Goal: Task Accomplishment & Management: Manage account settings

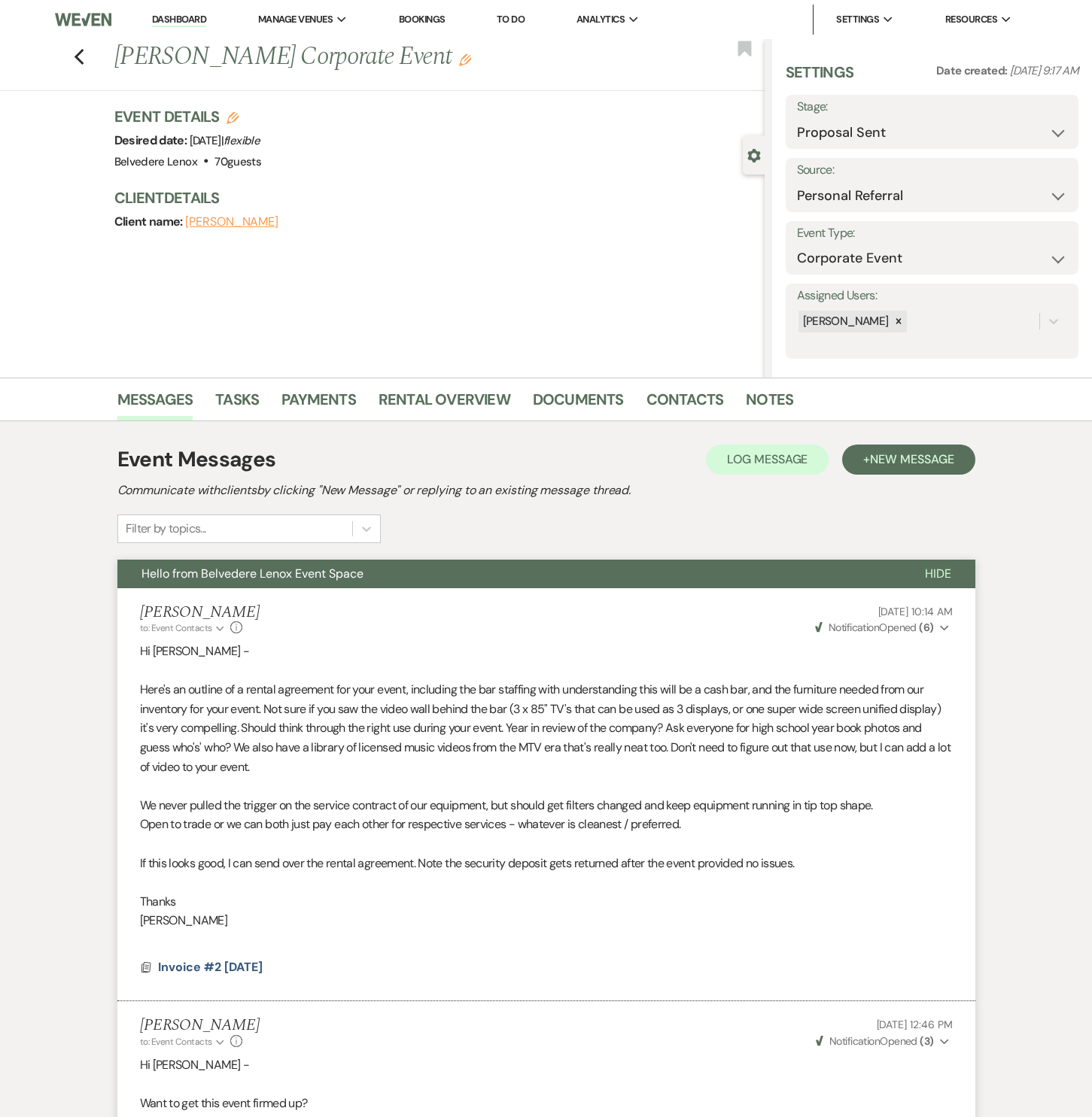
select select "6"
select select "12"
select select "9"
click at [179, 23] on link "Dashboard" at bounding box center [179, 20] width 54 height 14
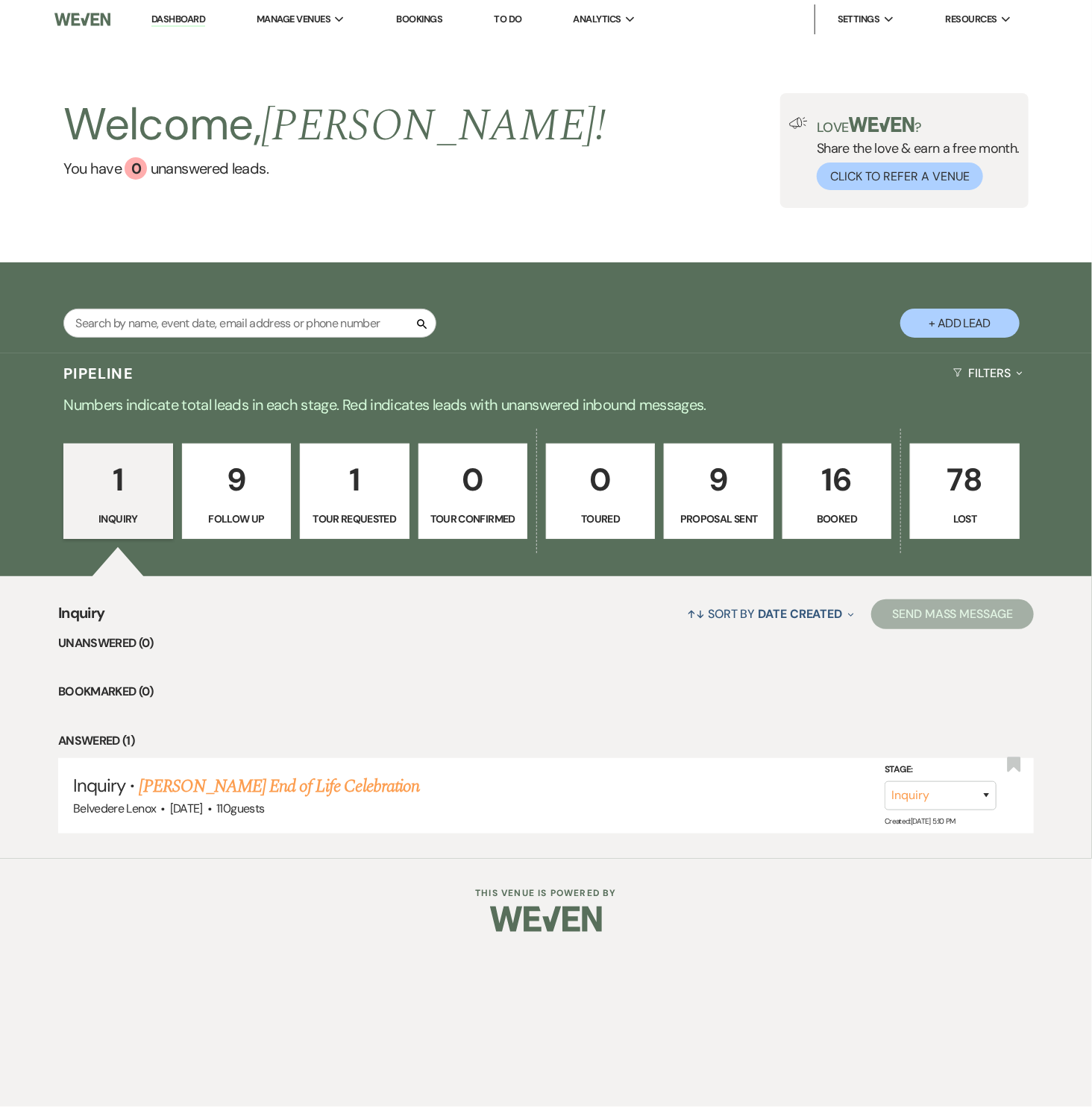
click at [867, 494] on p "16" at bounding box center [836, 480] width 89 height 50
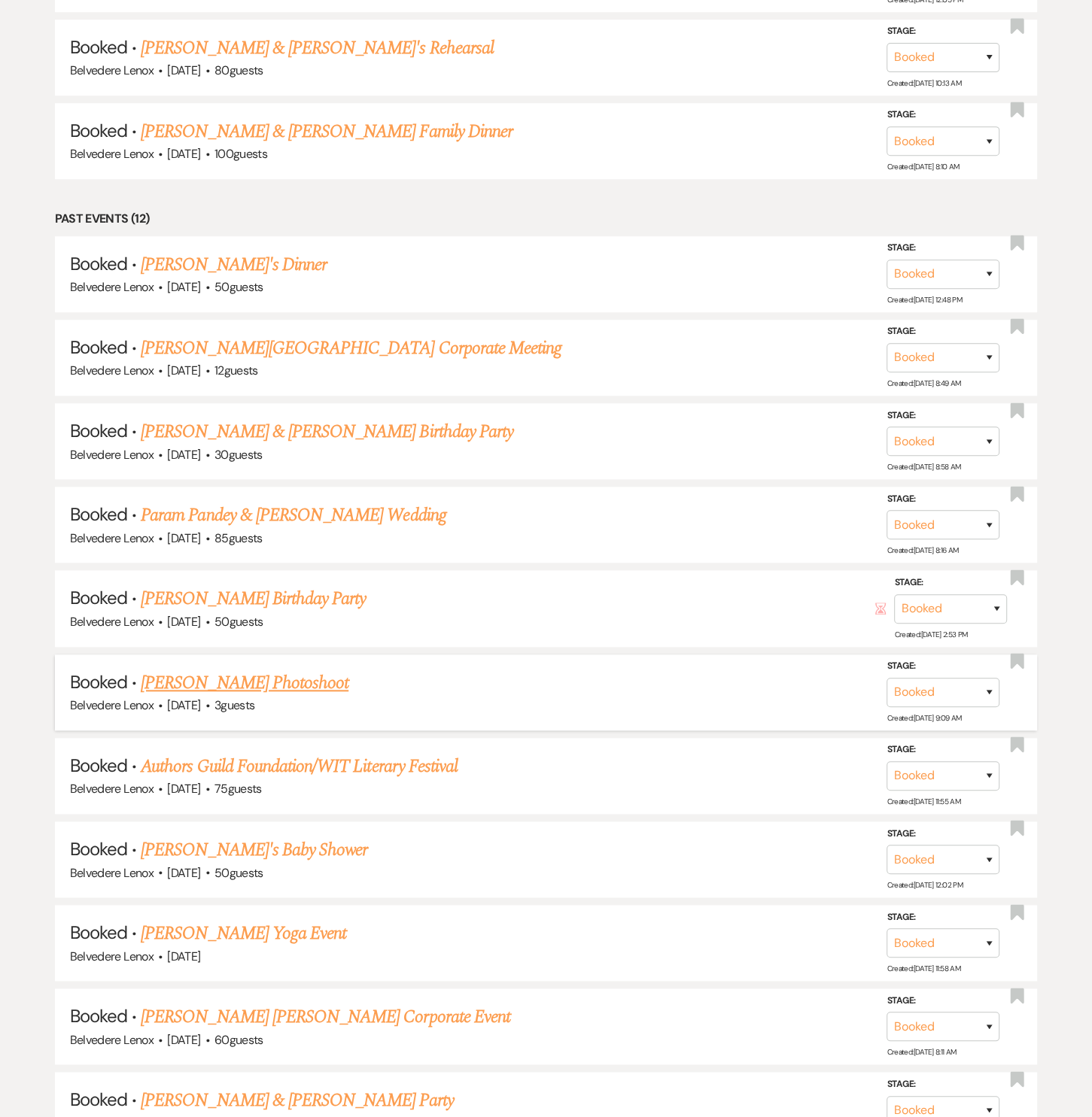
scroll to position [1133, 0]
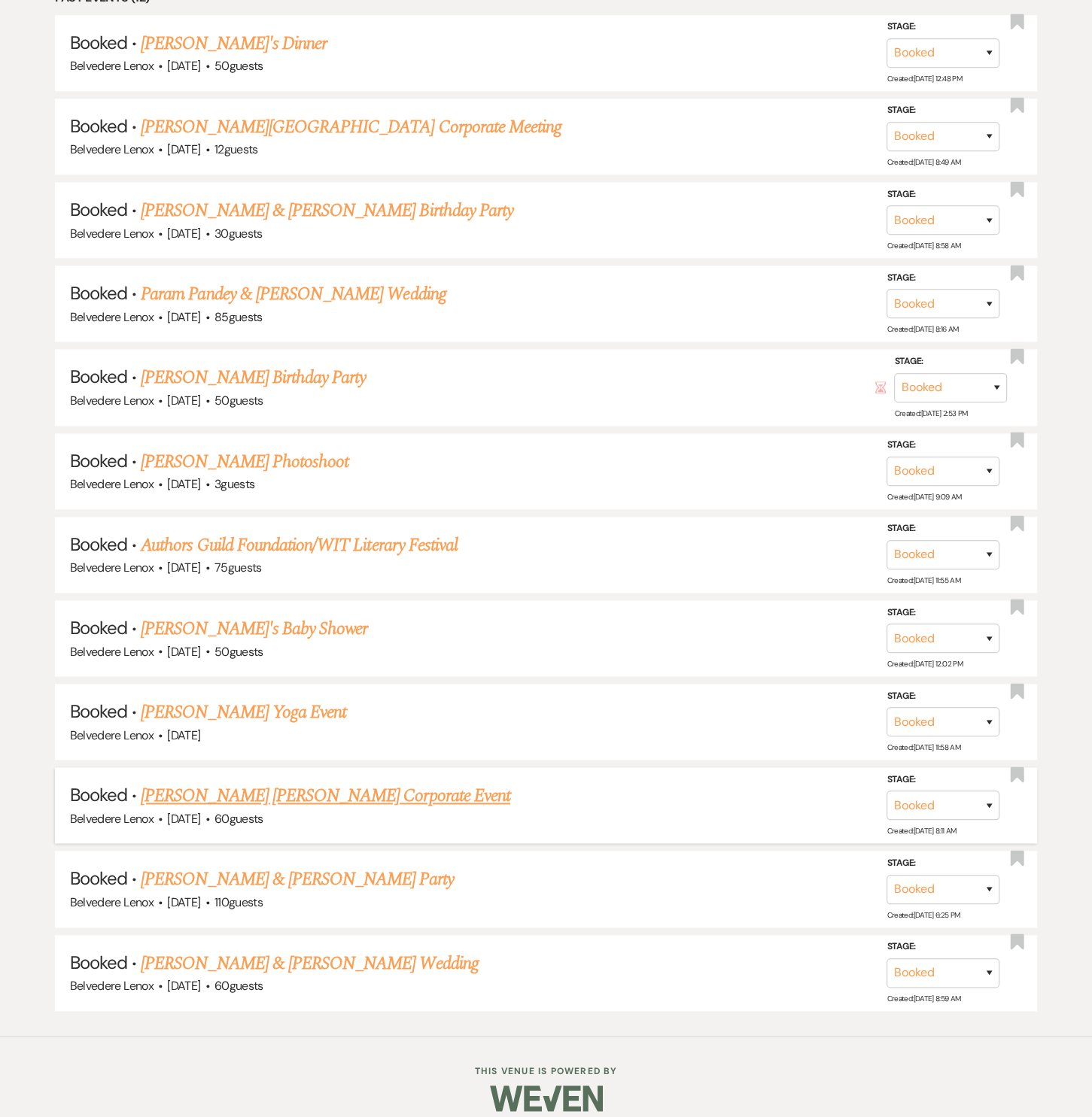
click at [255, 788] on link "[PERSON_NAME] [PERSON_NAME] Corporate Event" at bounding box center [325, 796] width 369 height 27
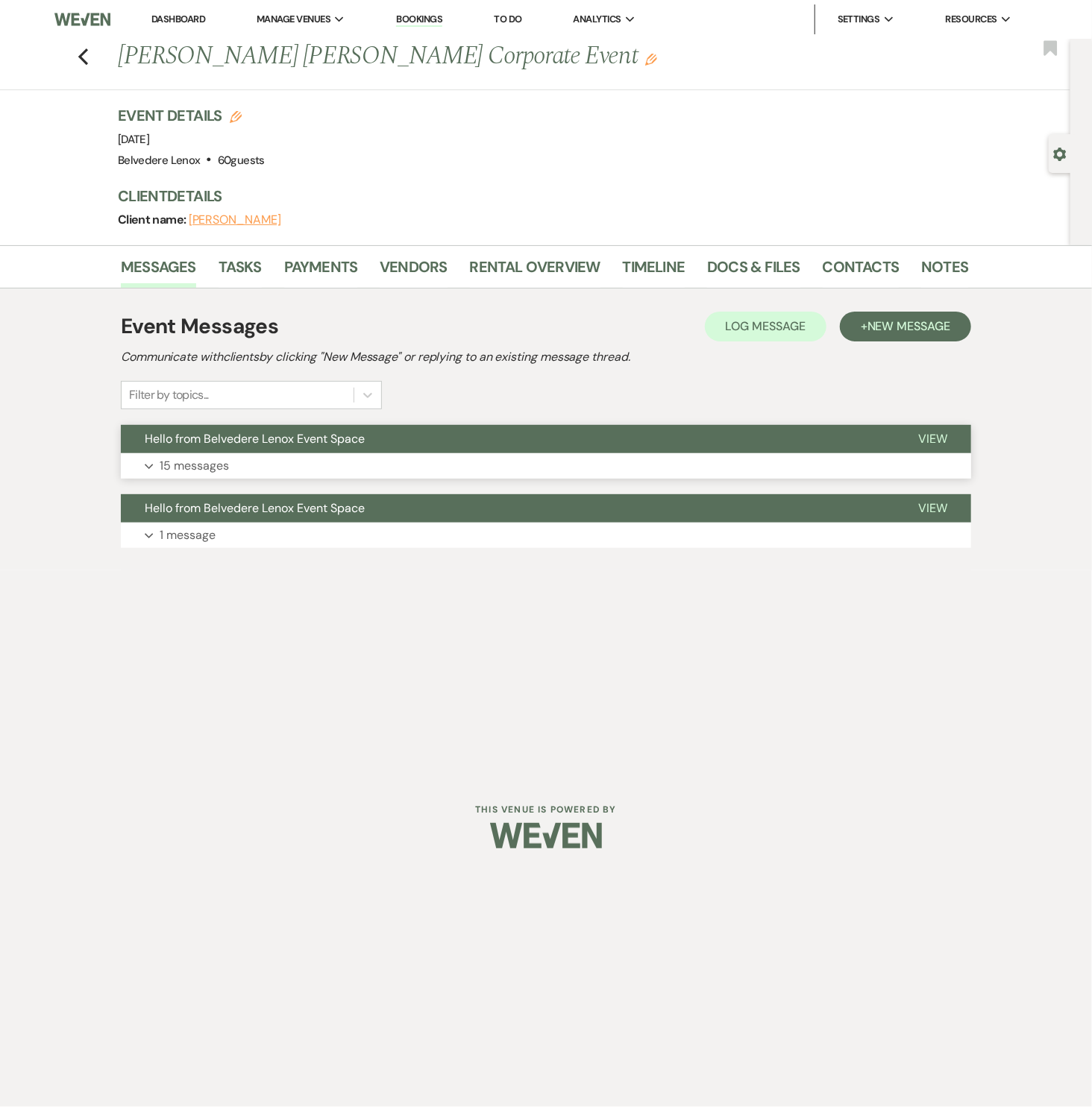
click at [182, 461] on p "15 messages" at bounding box center [194, 466] width 70 height 20
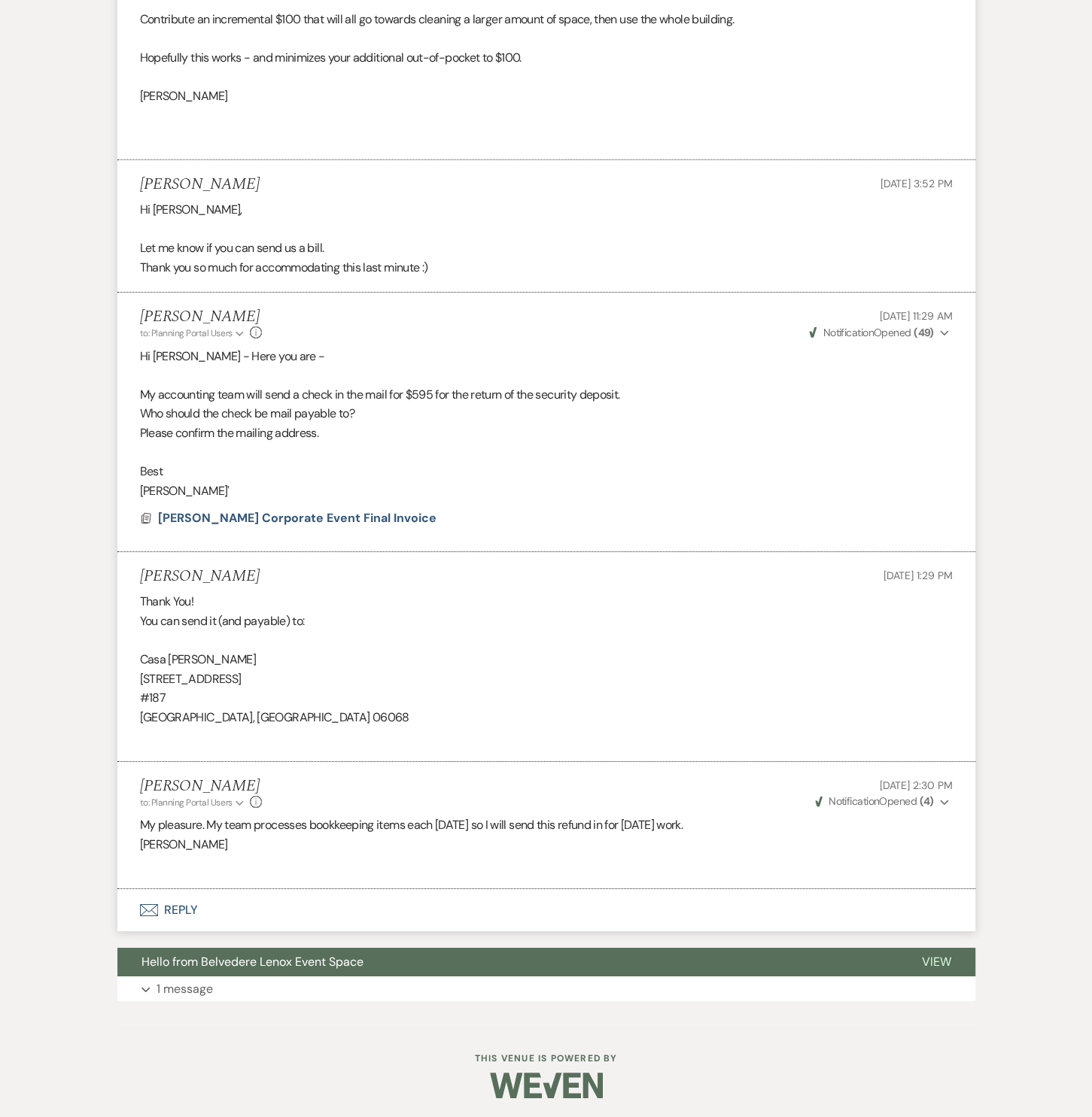
scroll to position [3756, 0]
drag, startPoint x: 256, startPoint y: 714, endPoint x: 134, endPoint y: 658, distance: 134.2
click at [134, 658] on li "Abigail Horace Oct 14, 2025, 1:29 PM Thank You! You can send it (and payable) t…" at bounding box center [546, 657] width 857 height 210
click at [708, 693] on p "#187" at bounding box center [546, 698] width 812 height 20
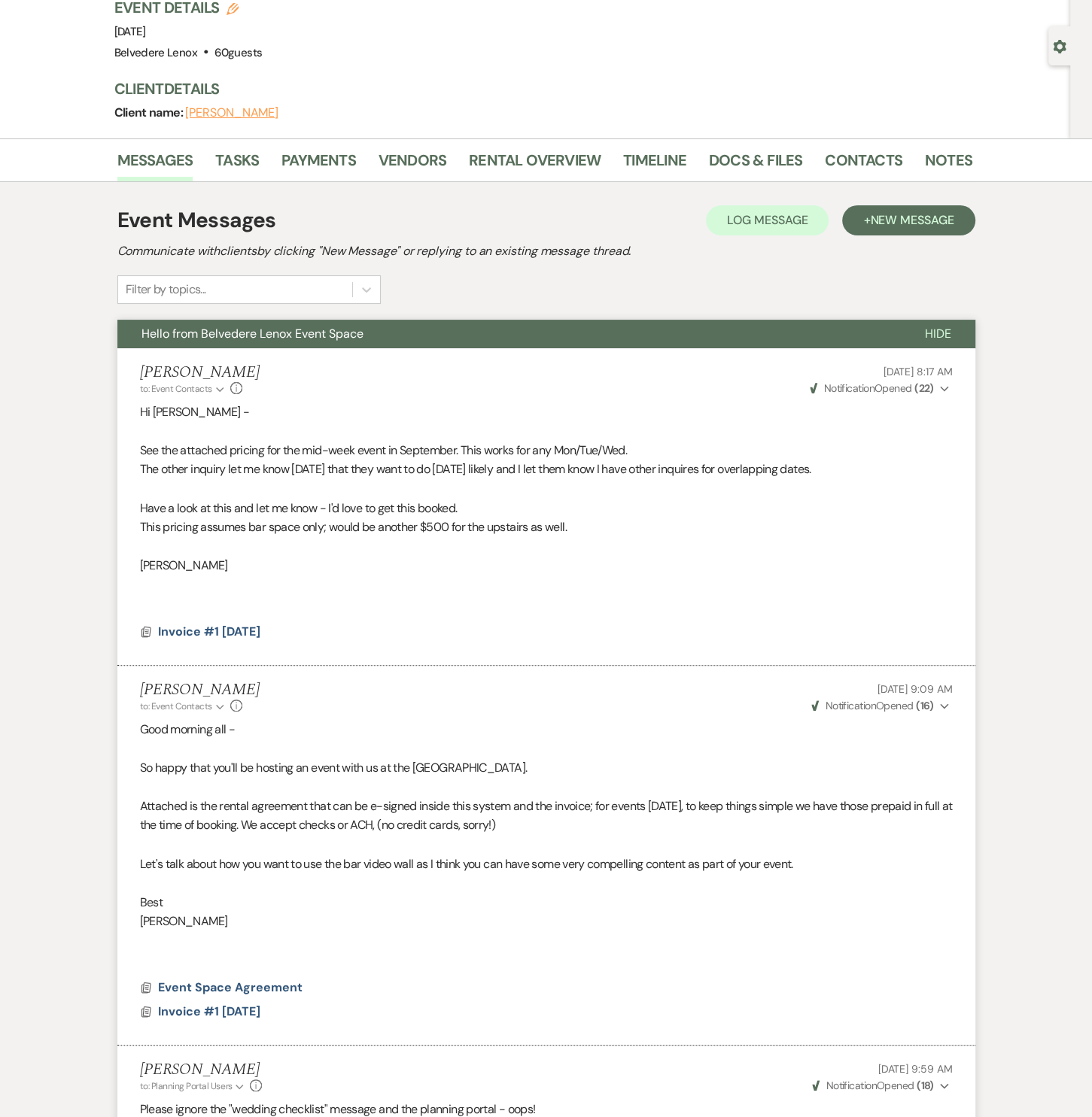
scroll to position [0, 0]
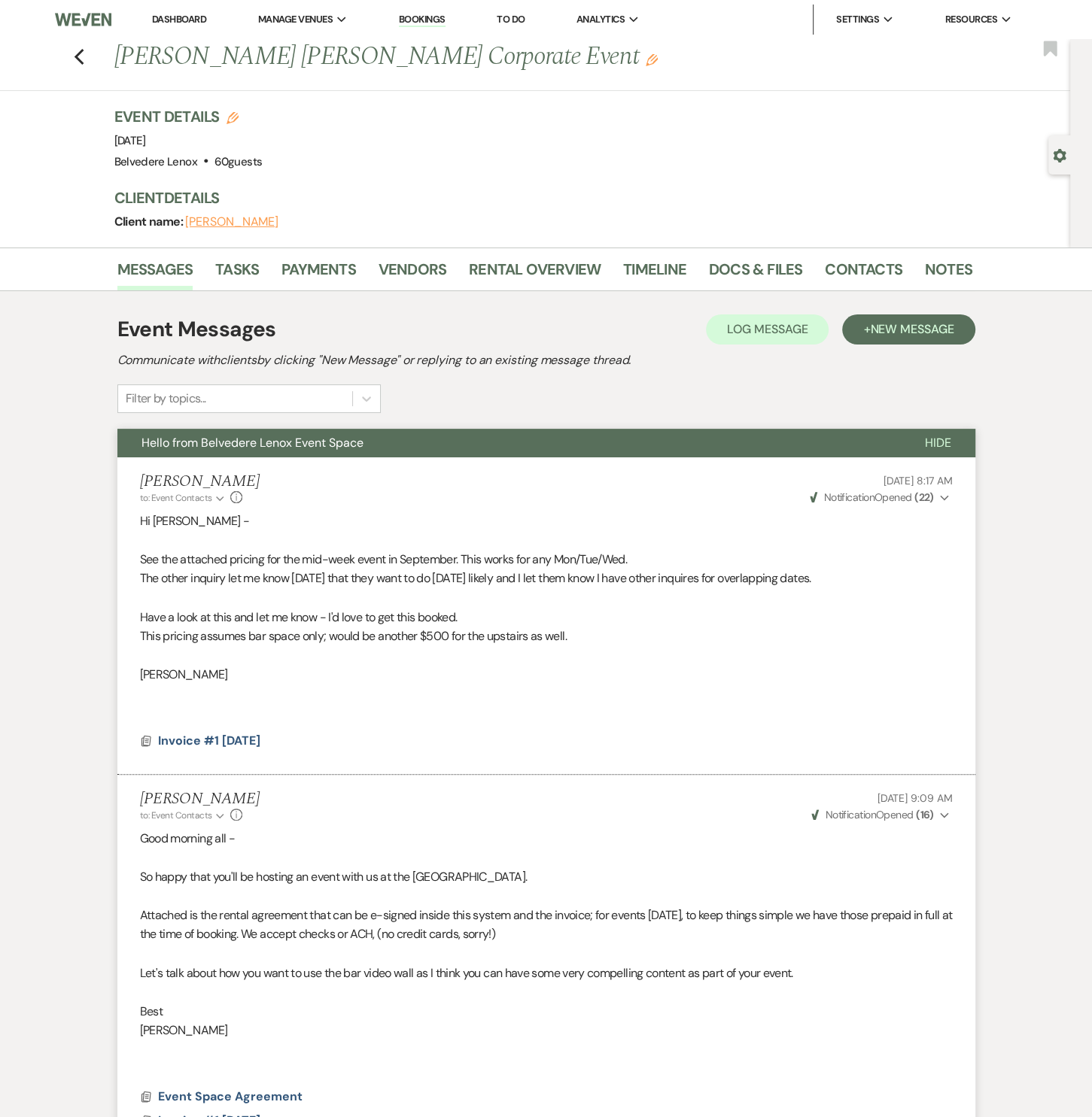
click at [92, 62] on div "Previous Abigail Marcelo Horace Corporate Event Edit Bookmark" at bounding box center [532, 65] width 1078 height 52
click at [84, 60] on use "button" at bounding box center [79, 57] width 10 height 16
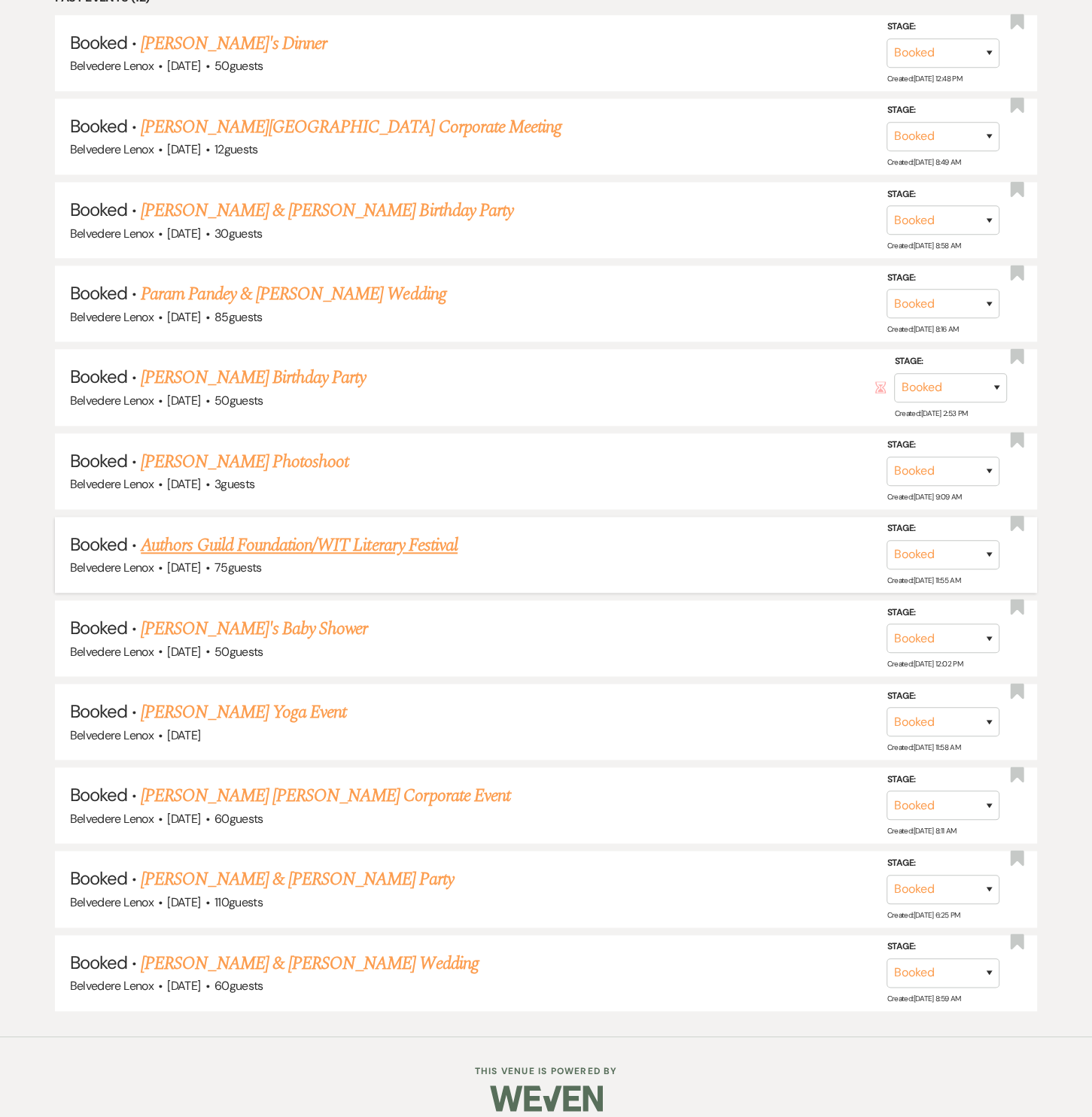
click at [200, 559] on span "[DATE]" at bounding box center [183, 568] width 33 height 16
click at [228, 540] on link "Authors Guild Foundation/WIT Literary Festival" at bounding box center [299, 545] width 317 height 27
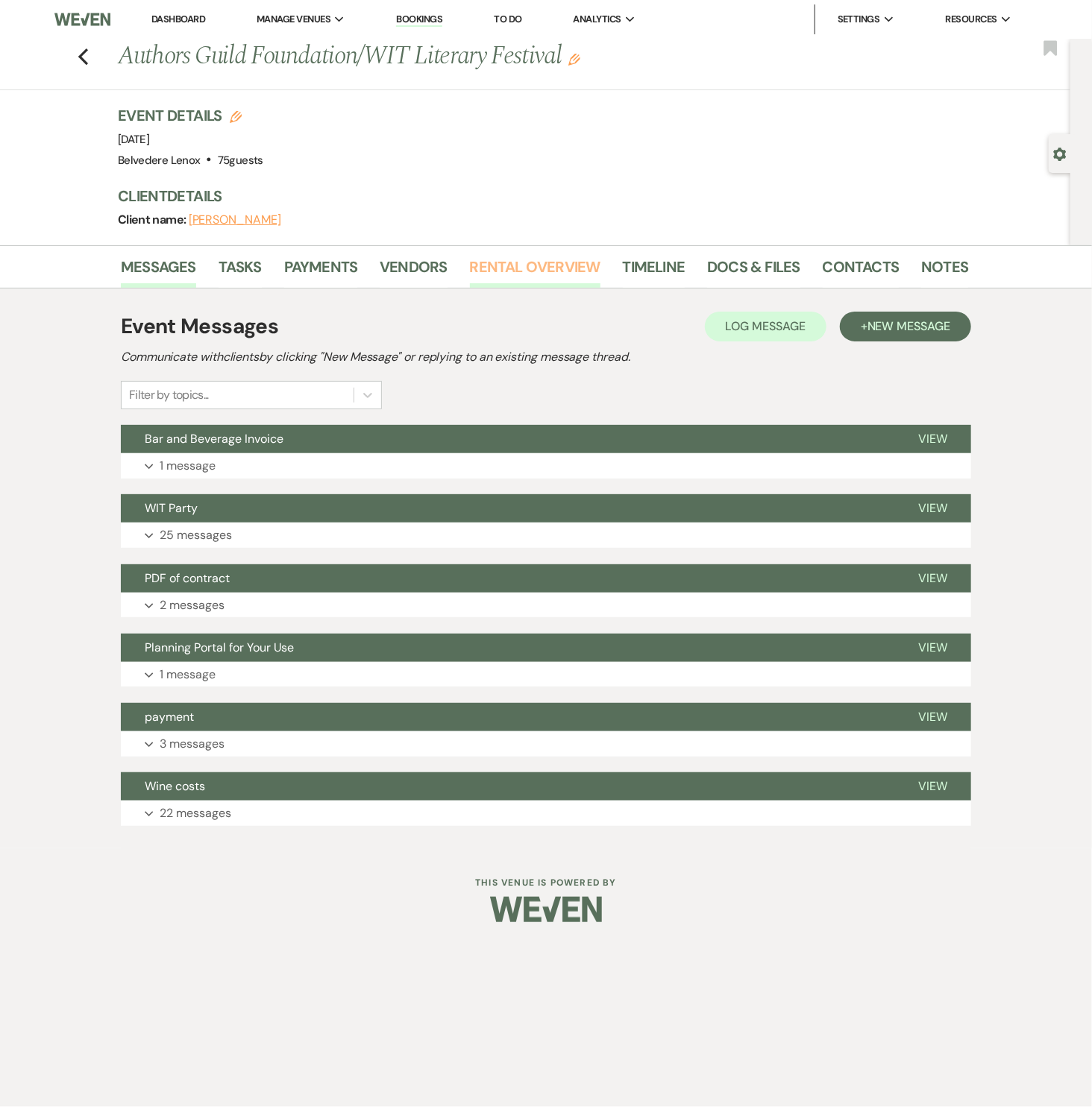
click at [538, 256] on link "Rental Overview" at bounding box center [535, 271] width 131 height 33
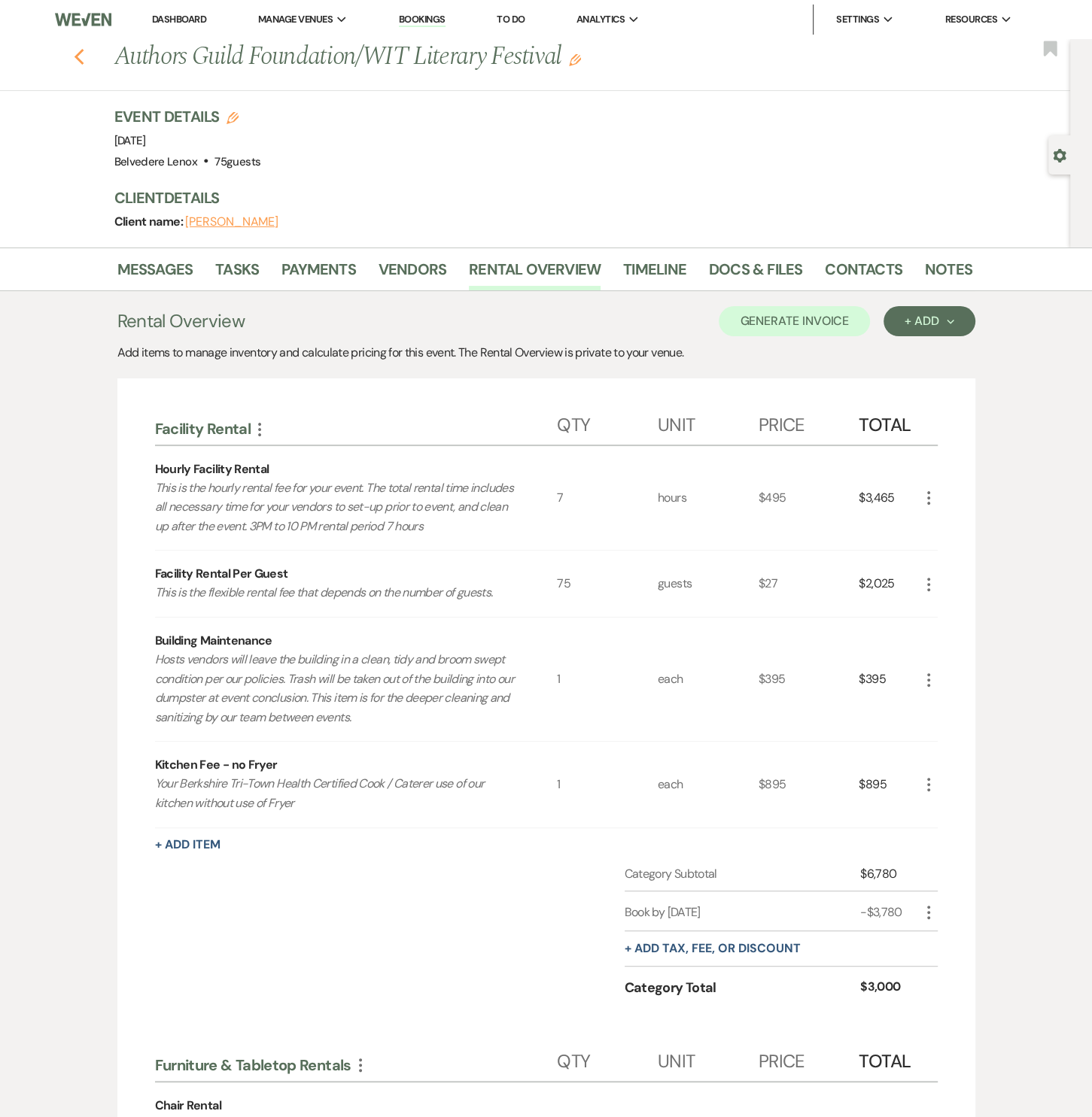
click at [82, 62] on icon "Previous" at bounding box center [79, 57] width 12 height 18
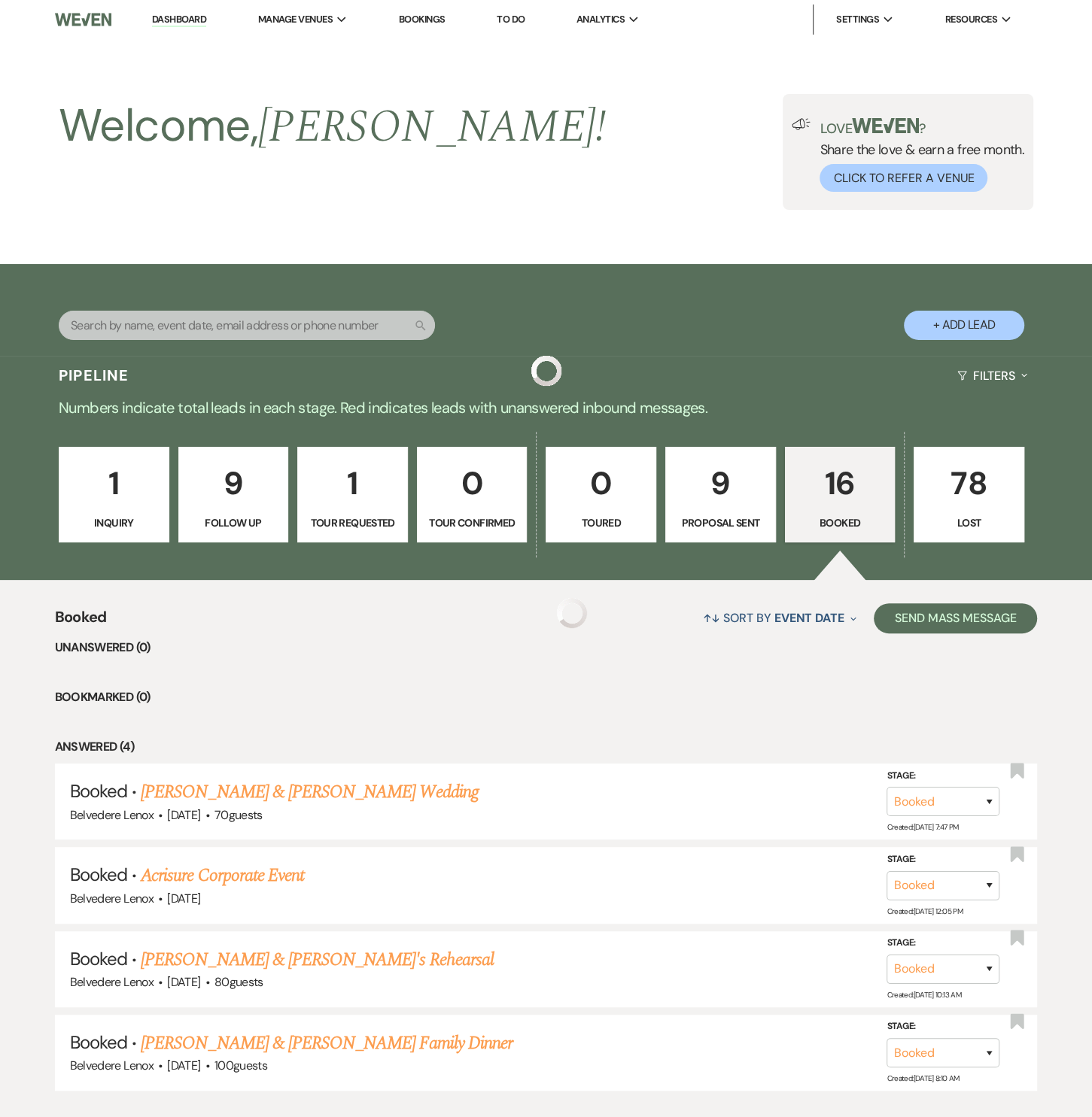
scroll to position [1133, 0]
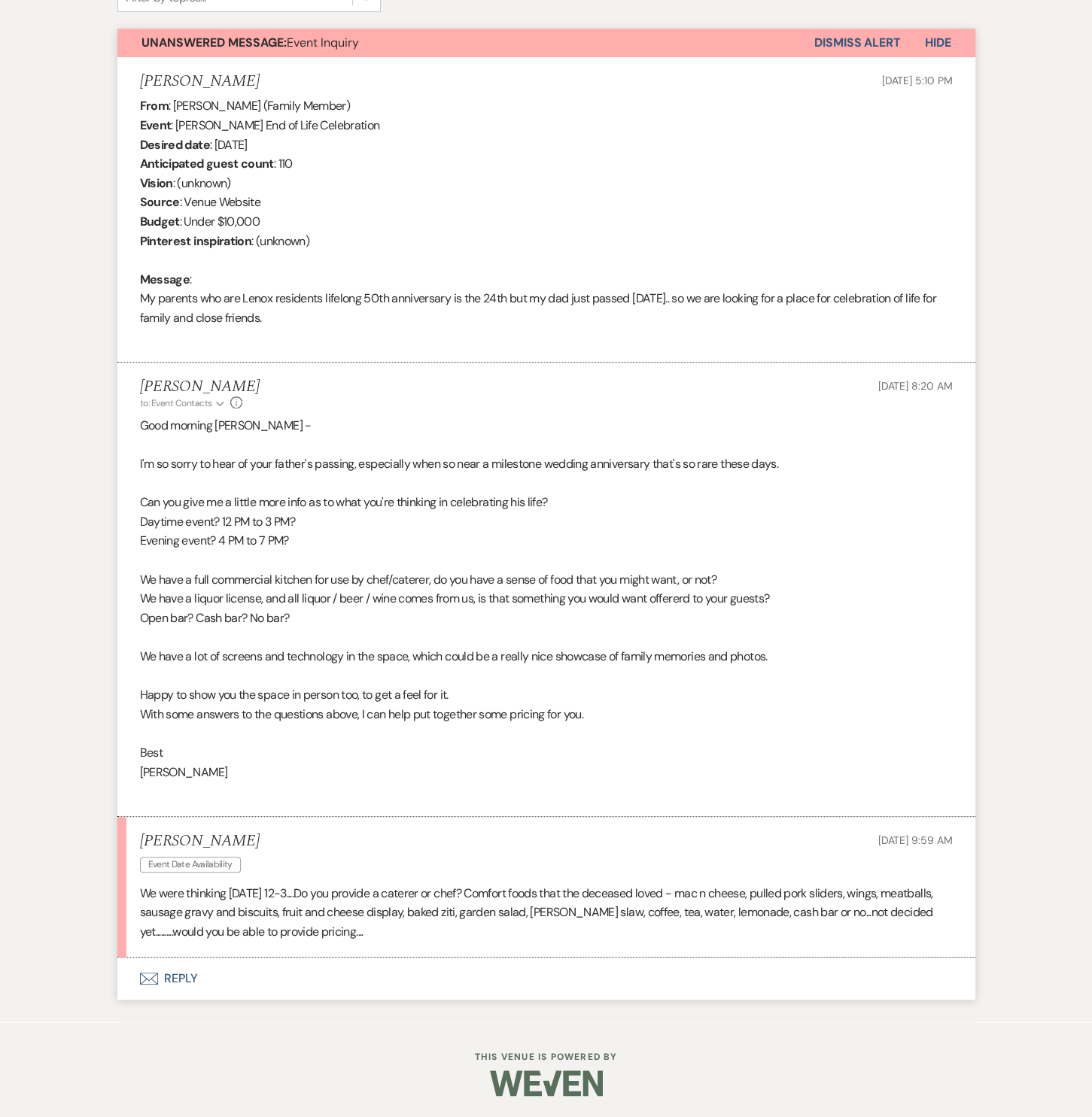
scroll to position [531, 0]
click at [183, 980] on button "Envelope Reply" at bounding box center [546, 978] width 857 height 42
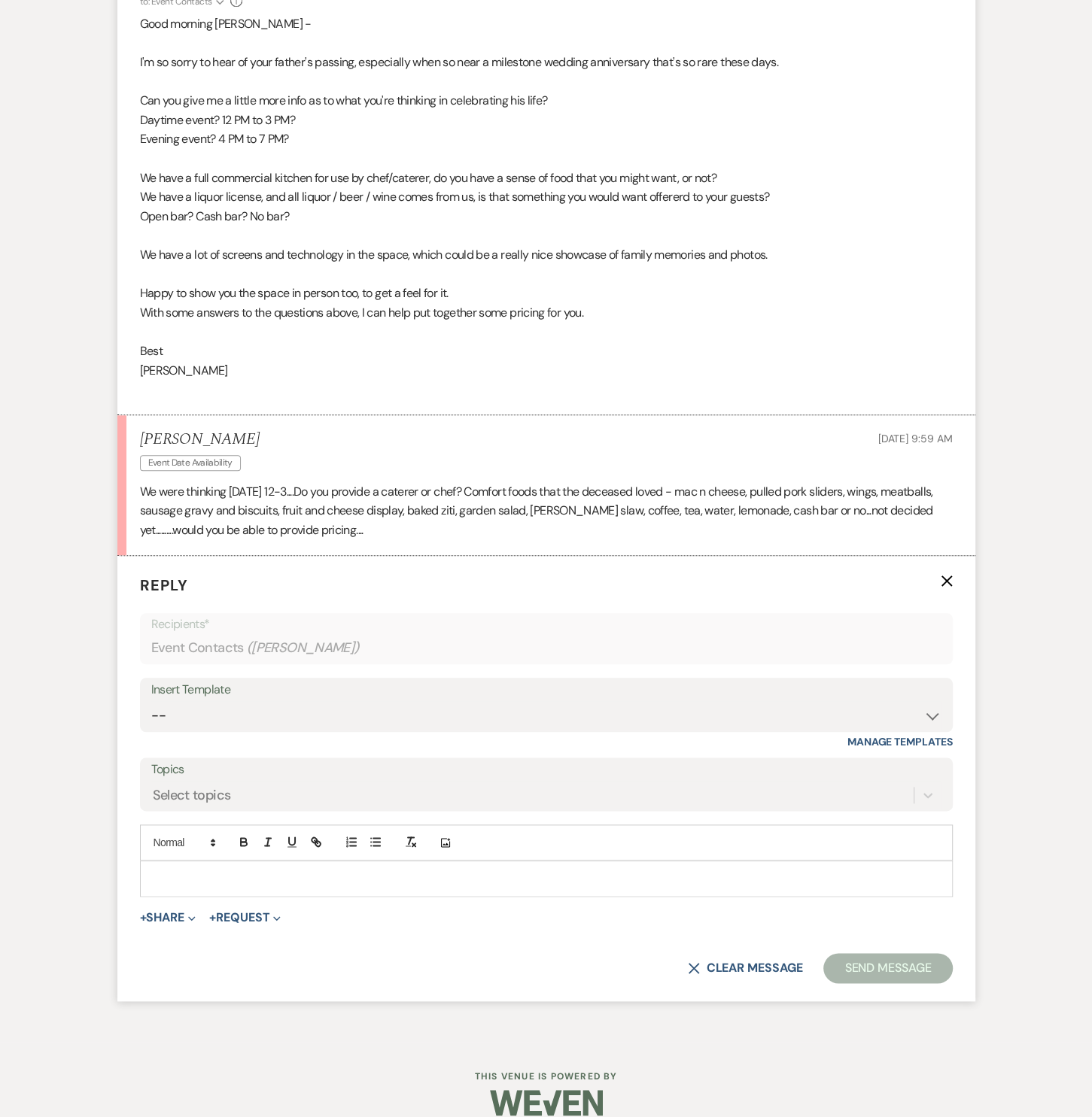
scroll to position [952, 0]
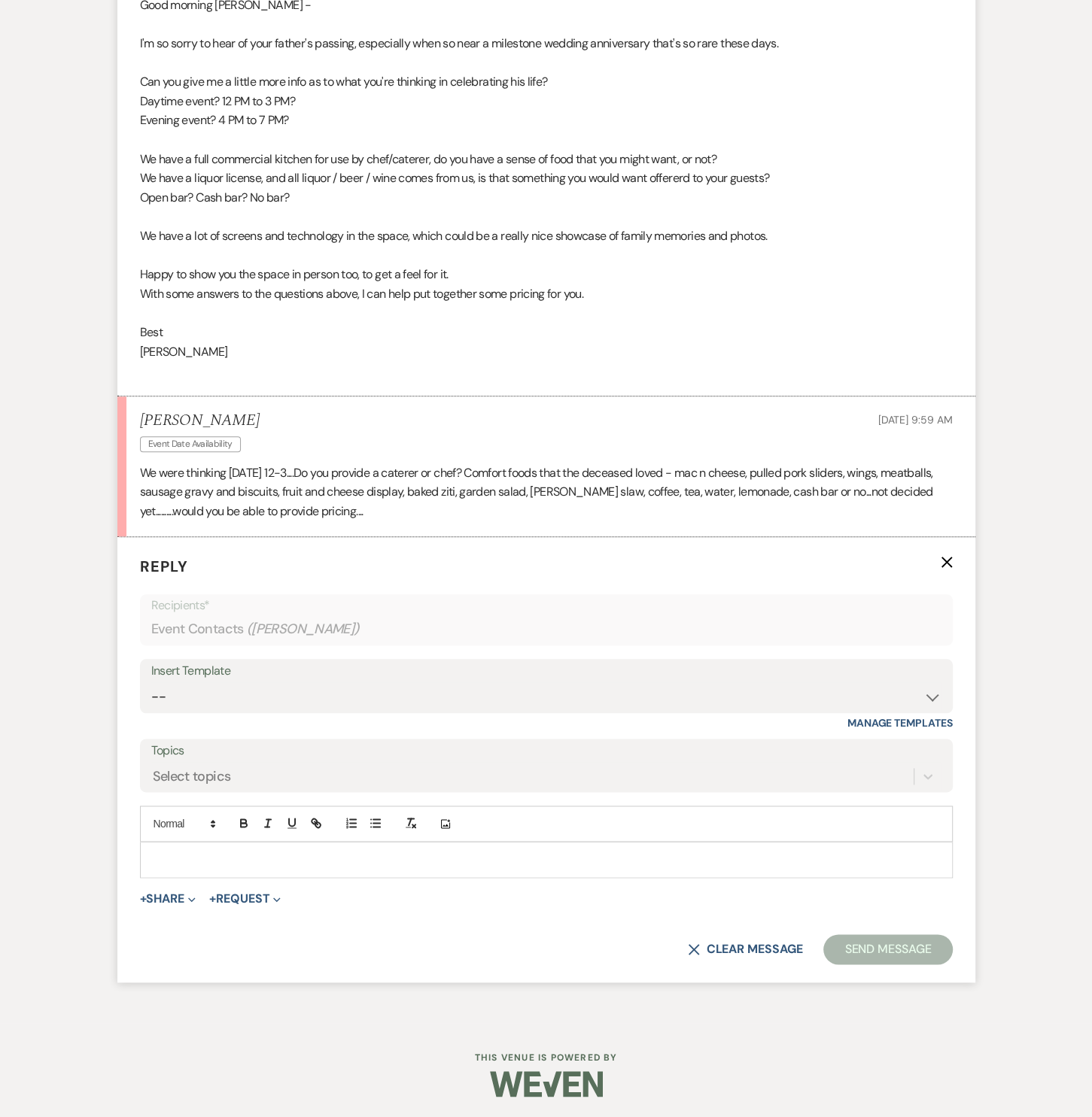
click at [250, 854] on p at bounding box center [546, 860] width 789 height 16
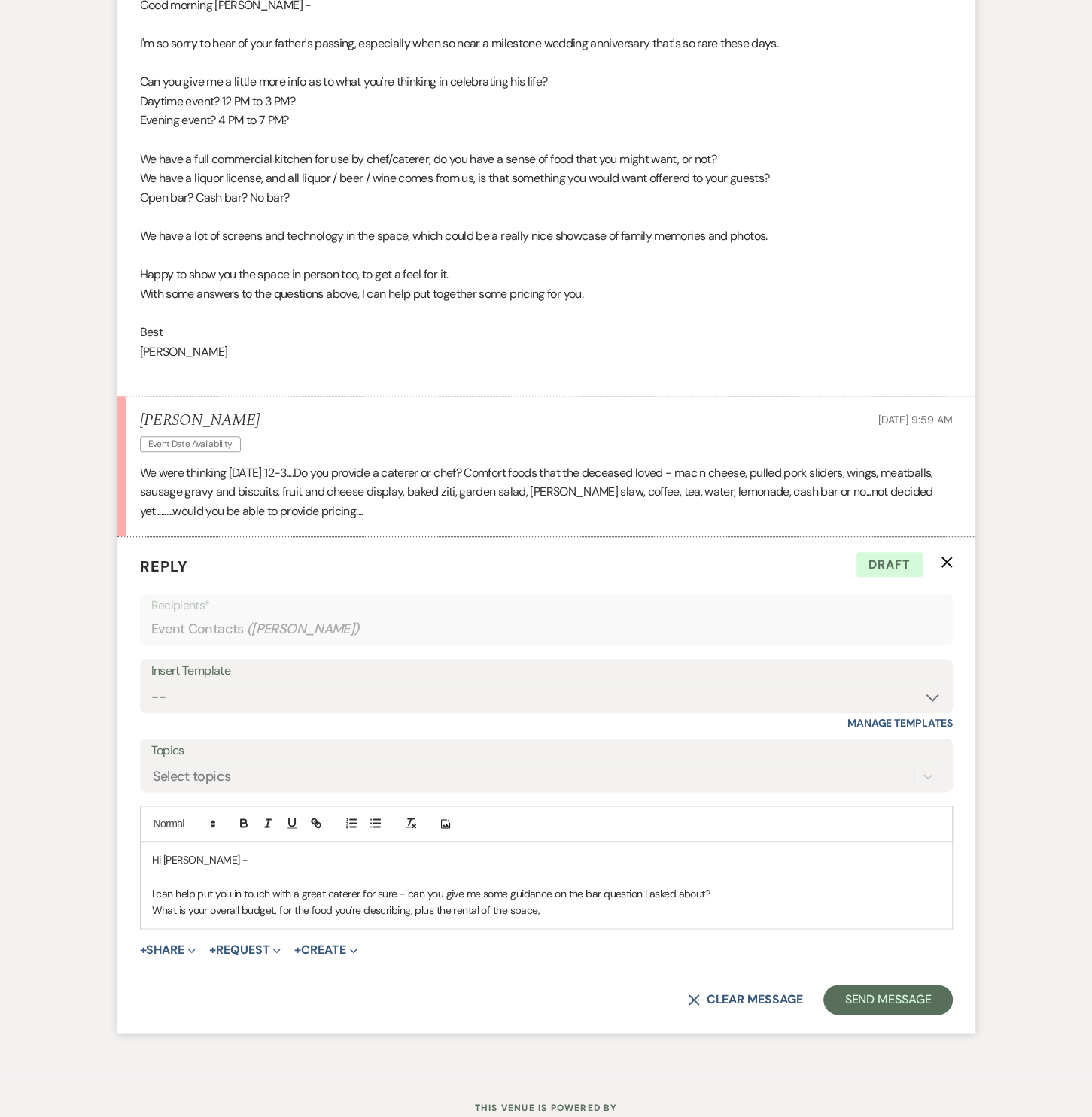
click at [401, 891] on p "I can help put you in touch with a great caterer for sure - can you give me som…" at bounding box center [546, 893] width 789 height 16
click at [577, 908] on p "What is your overall budget, for the food you're describing, plus the rental of…" at bounding box center [546, 910] width 789 height 16
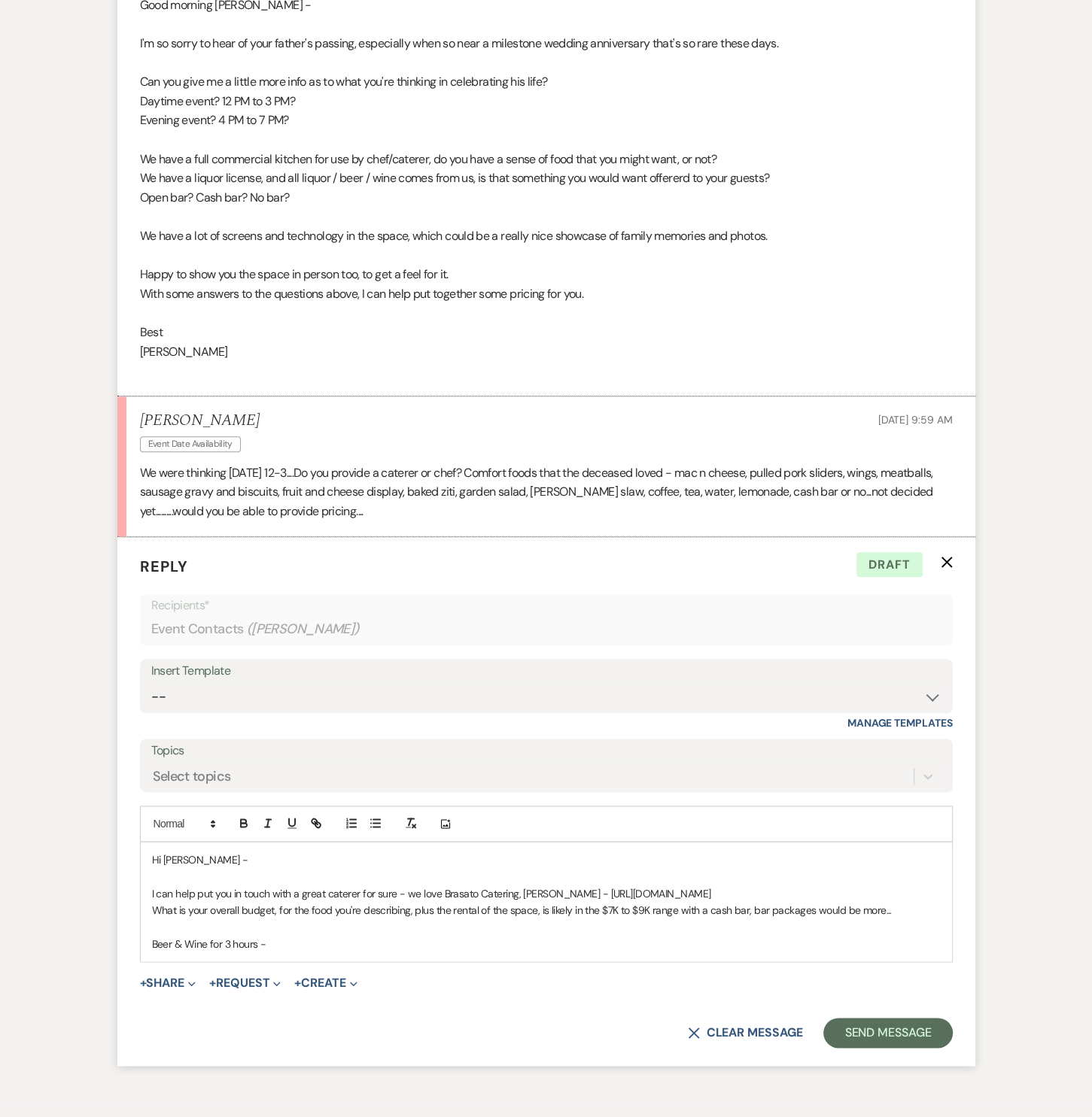
drag, startPoint x: 273, startPoint y: 939, endPoint x: 301, endPoint y: 947, distance: 29.1
click at [273, 939] on p "Beer & Wine for 3 hours -" at bounding box center [546, 944] width 789 height 16
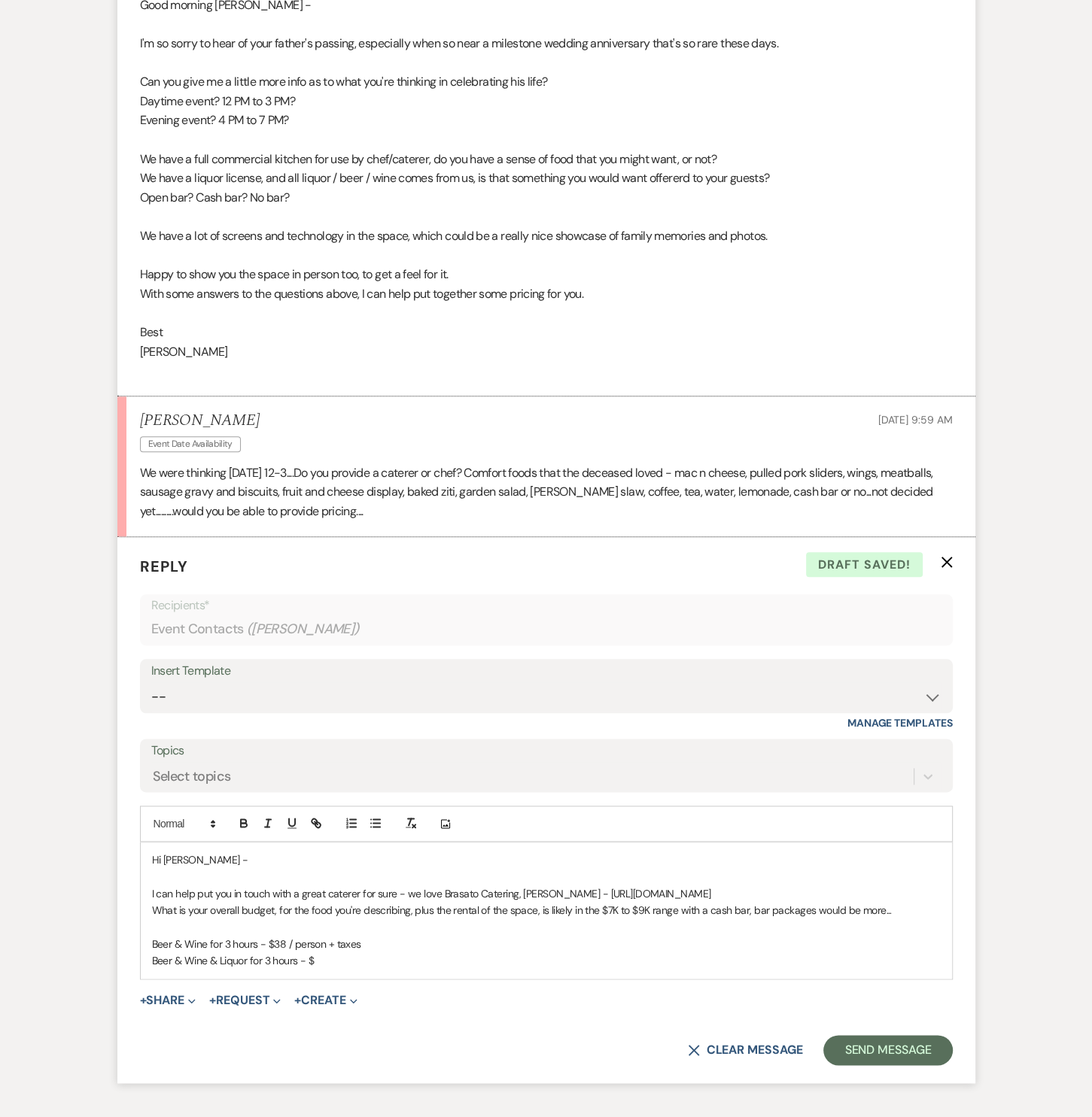
click at [353, 958] on p "Beer & Wine & Liquor for 3 hours - $" at bounding box center [546, 961] width 789 height 16
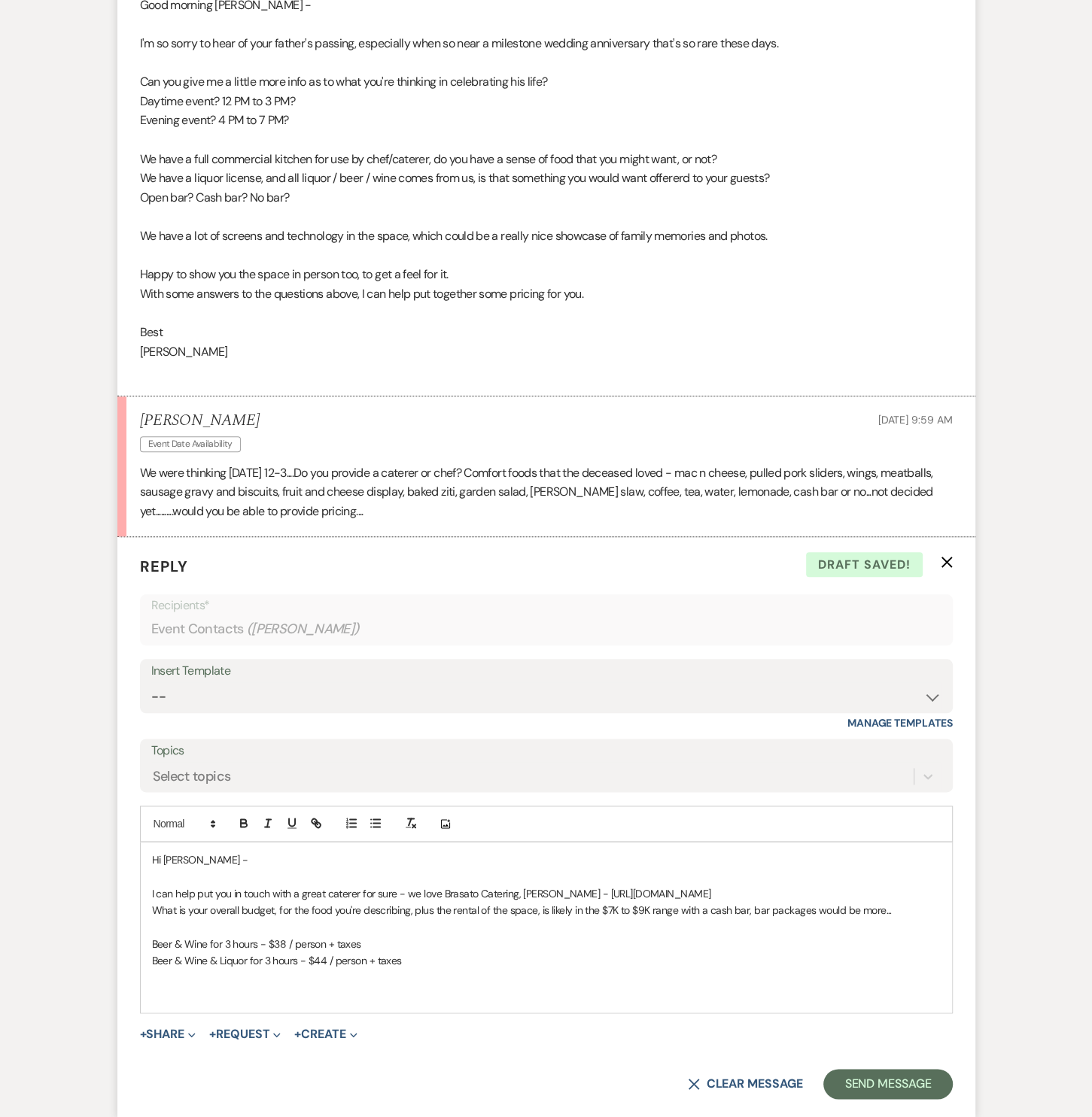
click at [506, 907] on p "What is your overall budget, for the food you're describing, plus the rental of…" at bounding box center [546, 910] width 789 height 16
click at [364, 988] on p at bounding box center [546, 994] width 789 height 16
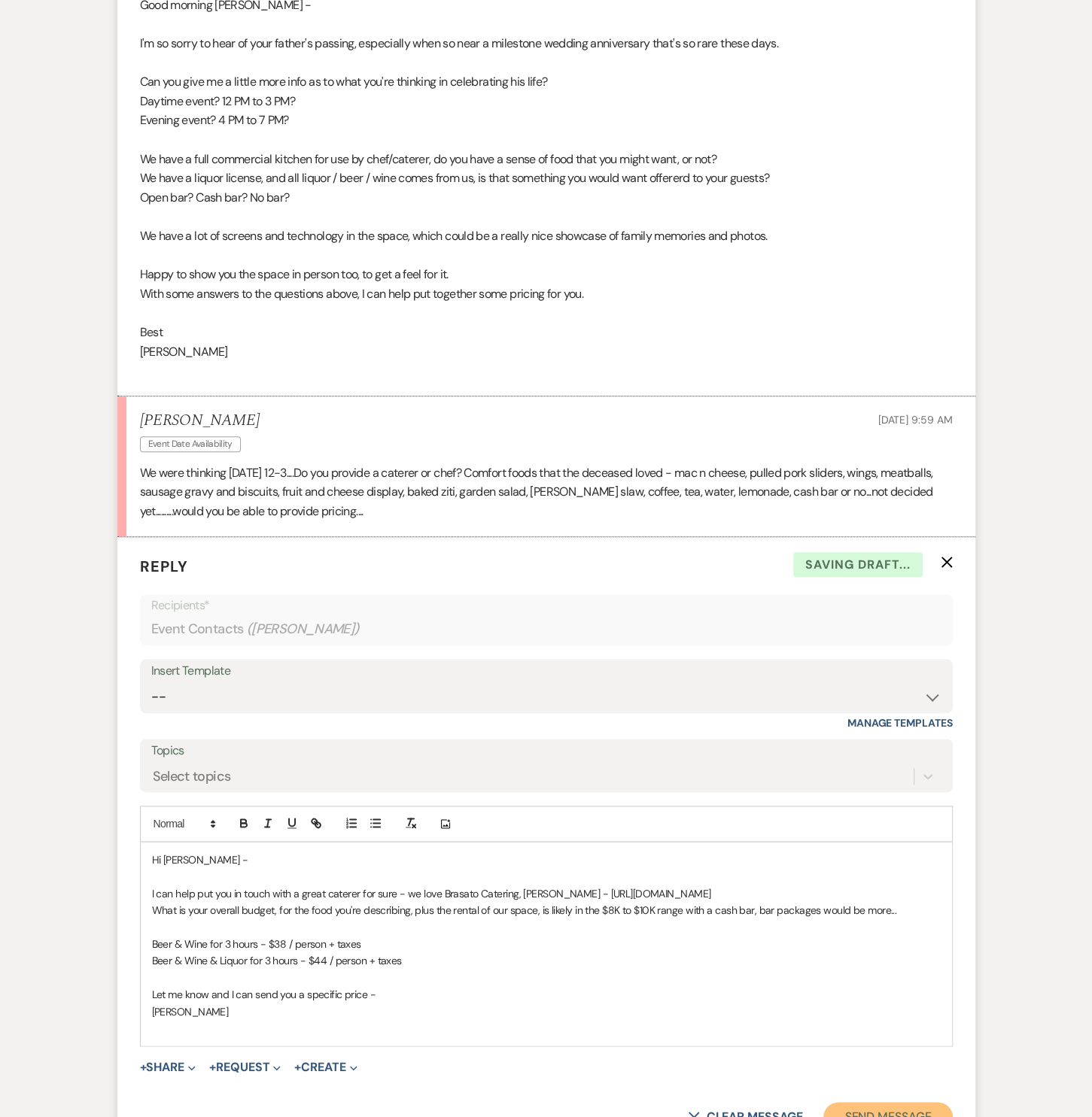
click at [878, 1103] on button "Send Message" at bounding box center [887, 1116] width 129 height 30
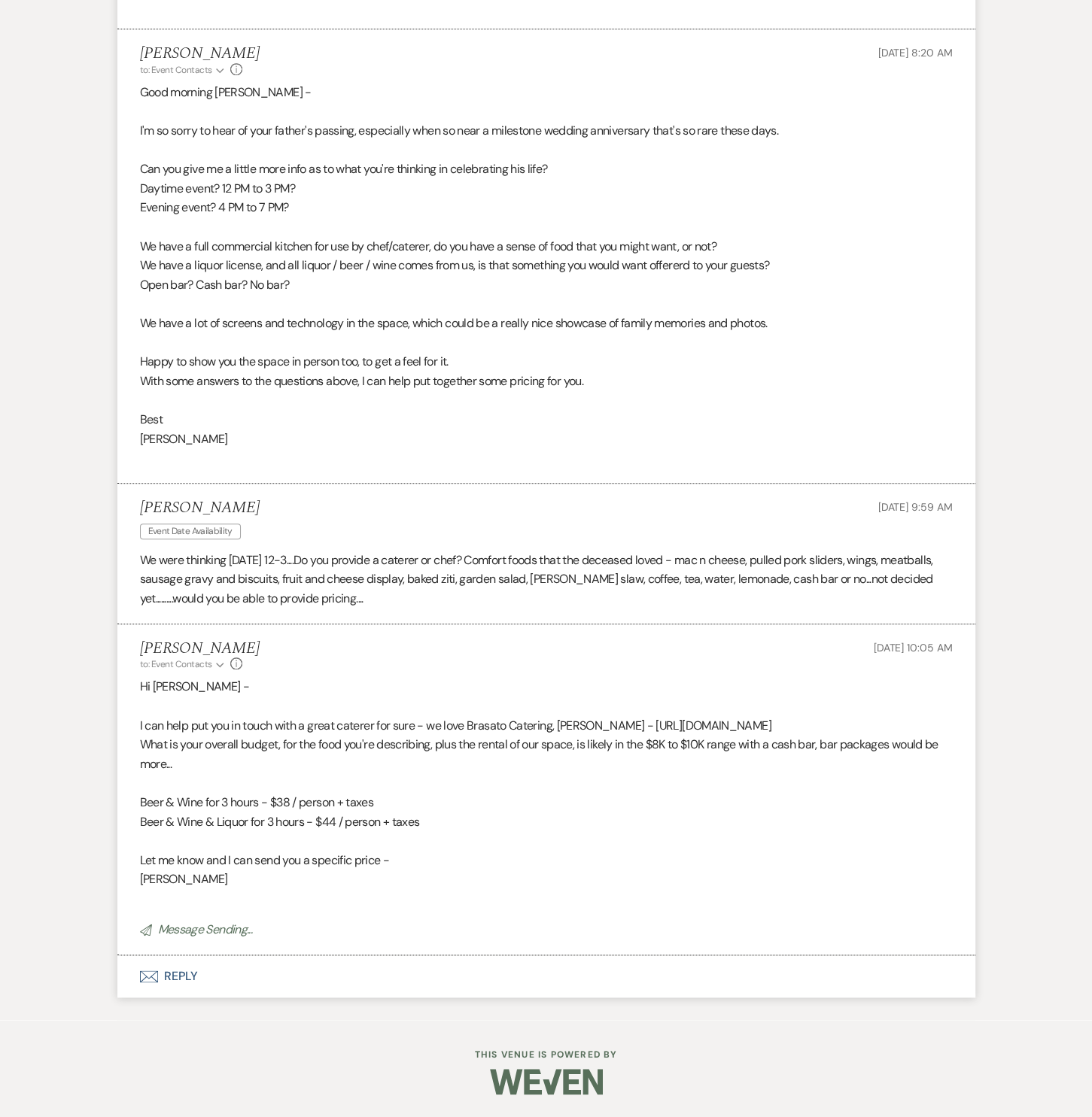
scroll to position [862, 0]
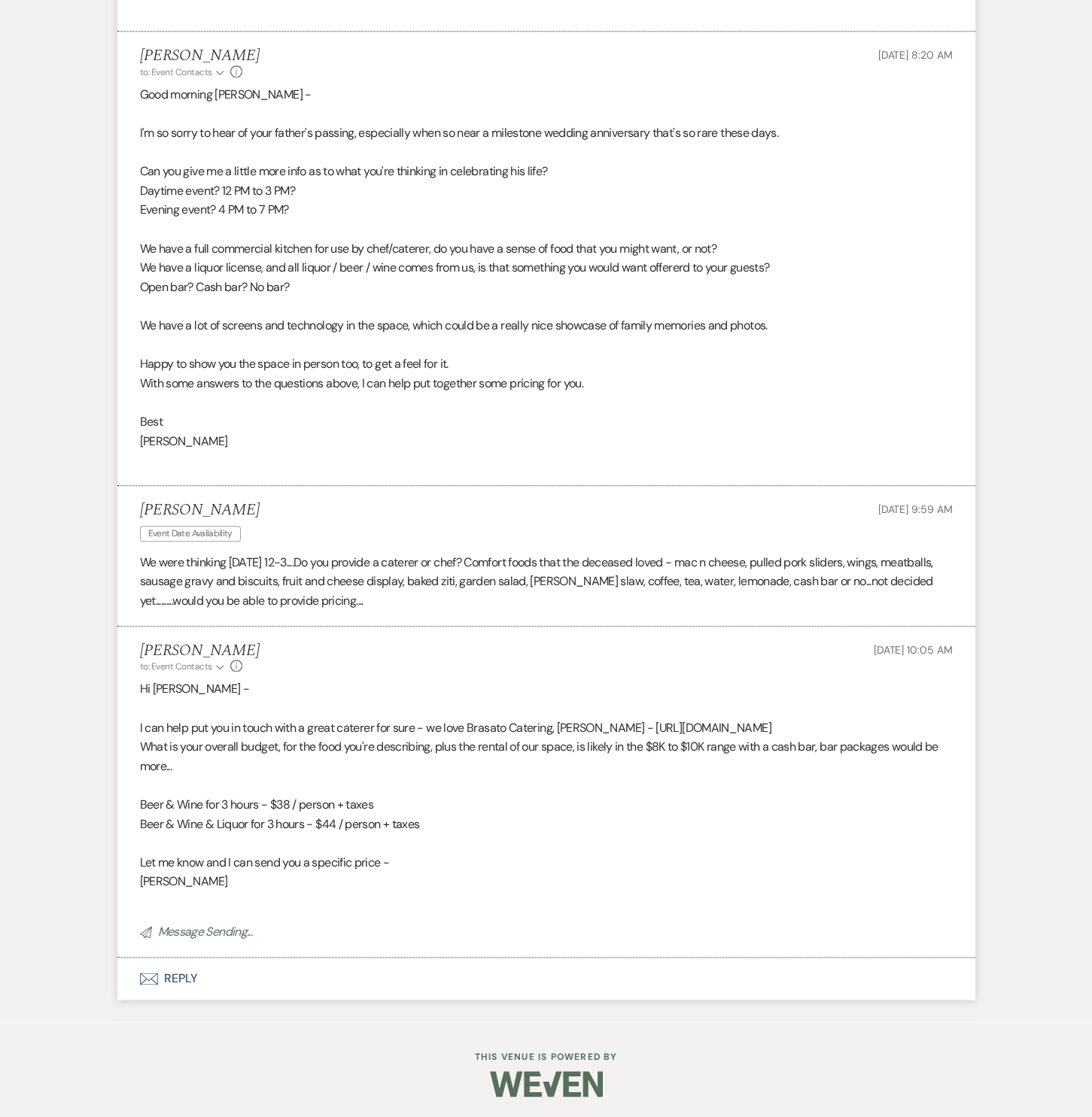
click at [366, 595] on p "We were thinking [DATE] 12-3....Do you provide a caterer or chef? Comfort foods…" at bounding box center [546, 582] width 812 height 58
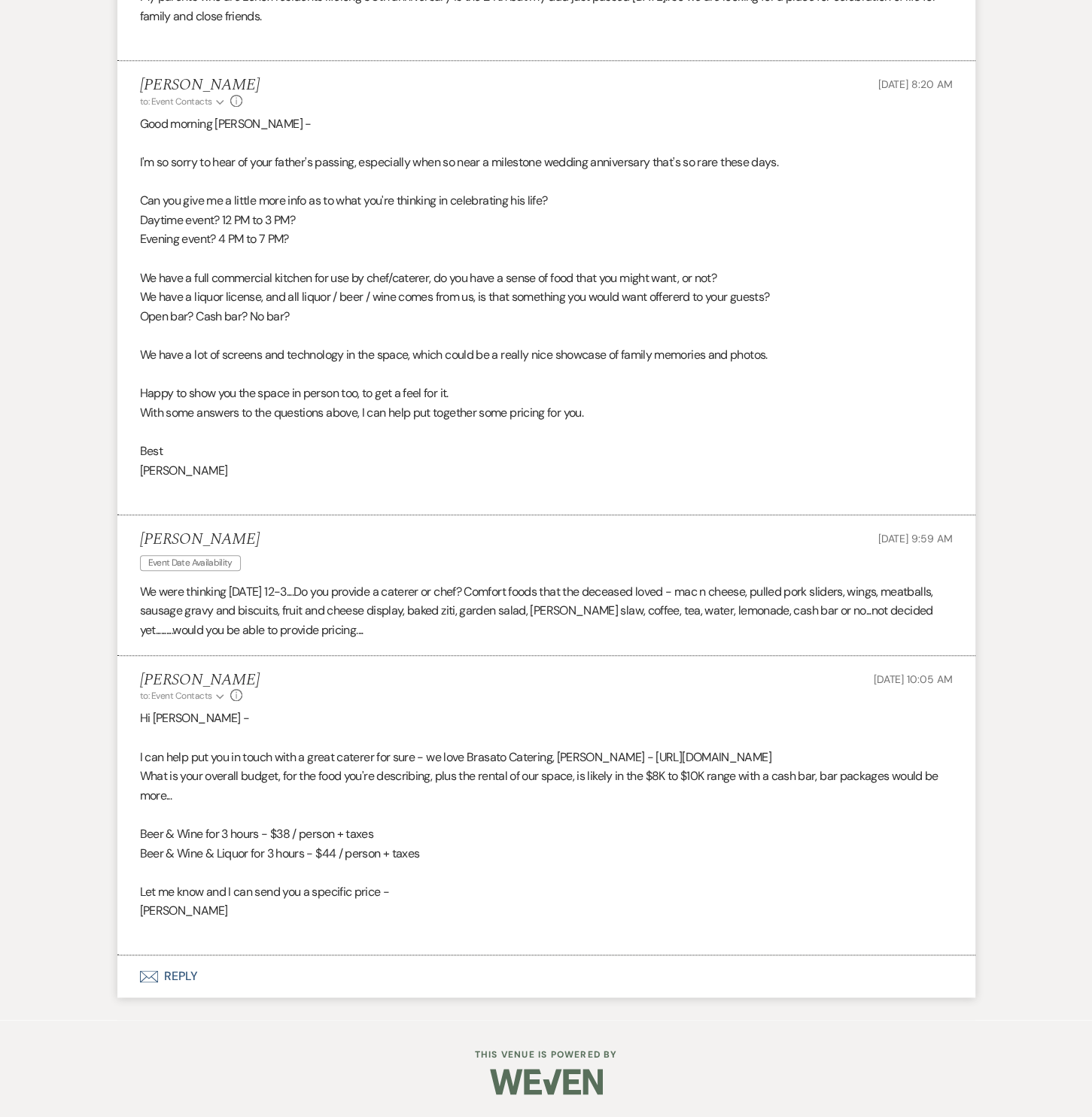
scroll to position [831, 0]
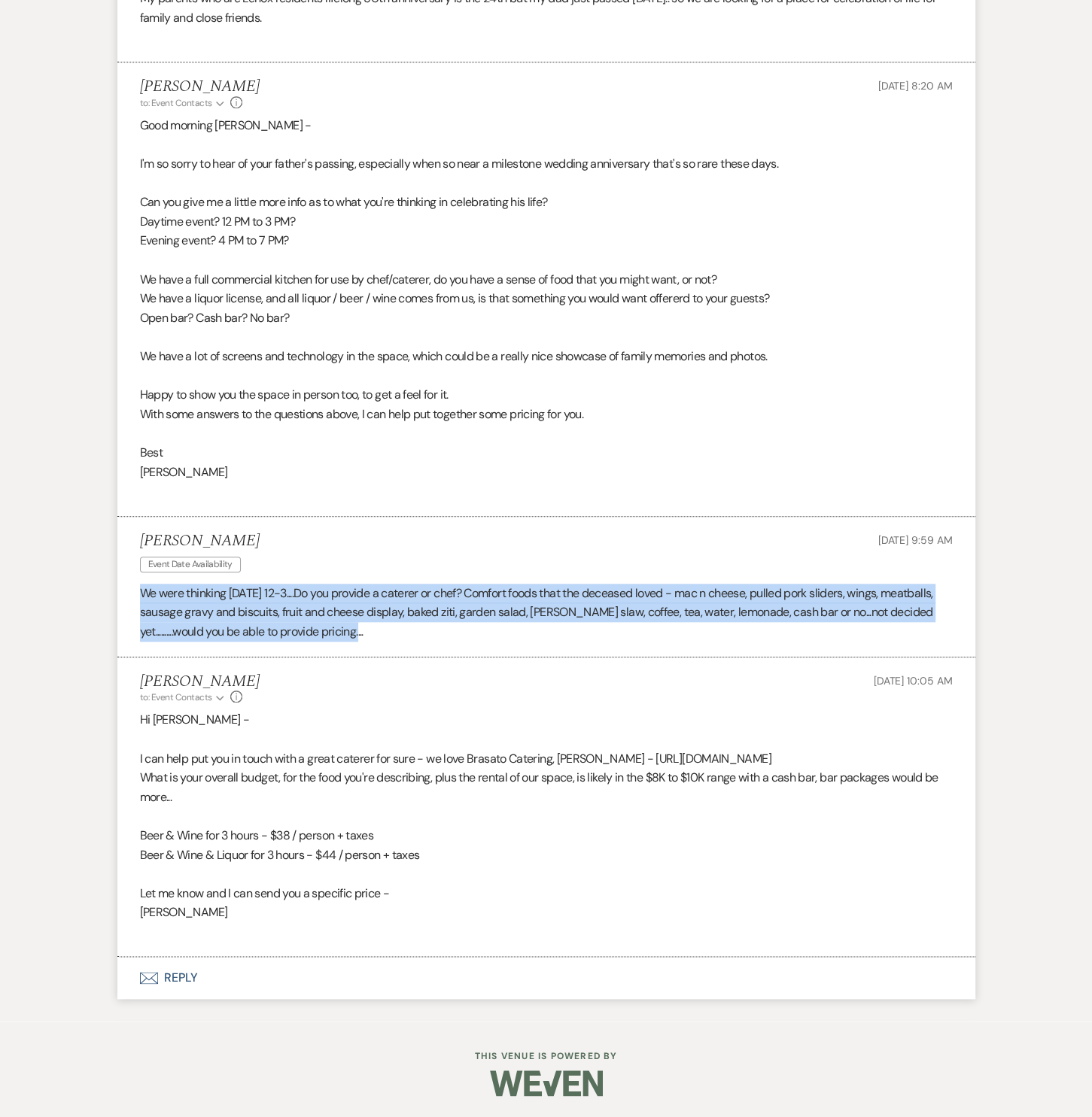
drag, startPoint x: 387, startPoint y: 597, endPoint x: 120, endPoint y: 582, distance: 267.4
click at [120, 582] on li "[PERSON_NAME] Event Date Availability [DATE] 9:59 AM We were thinking [DATE] 12…" at bounding box center [546, 587] width 857 height 141
copy p "We were thinking [DATE] 12-3....Do you provide a caterer or chef? Comfort foods…"
click at [354, 351] on p "We have a lot of screens and technology in the space, which could be a really n…" at bounding box center [546, 356] width 812 height 20
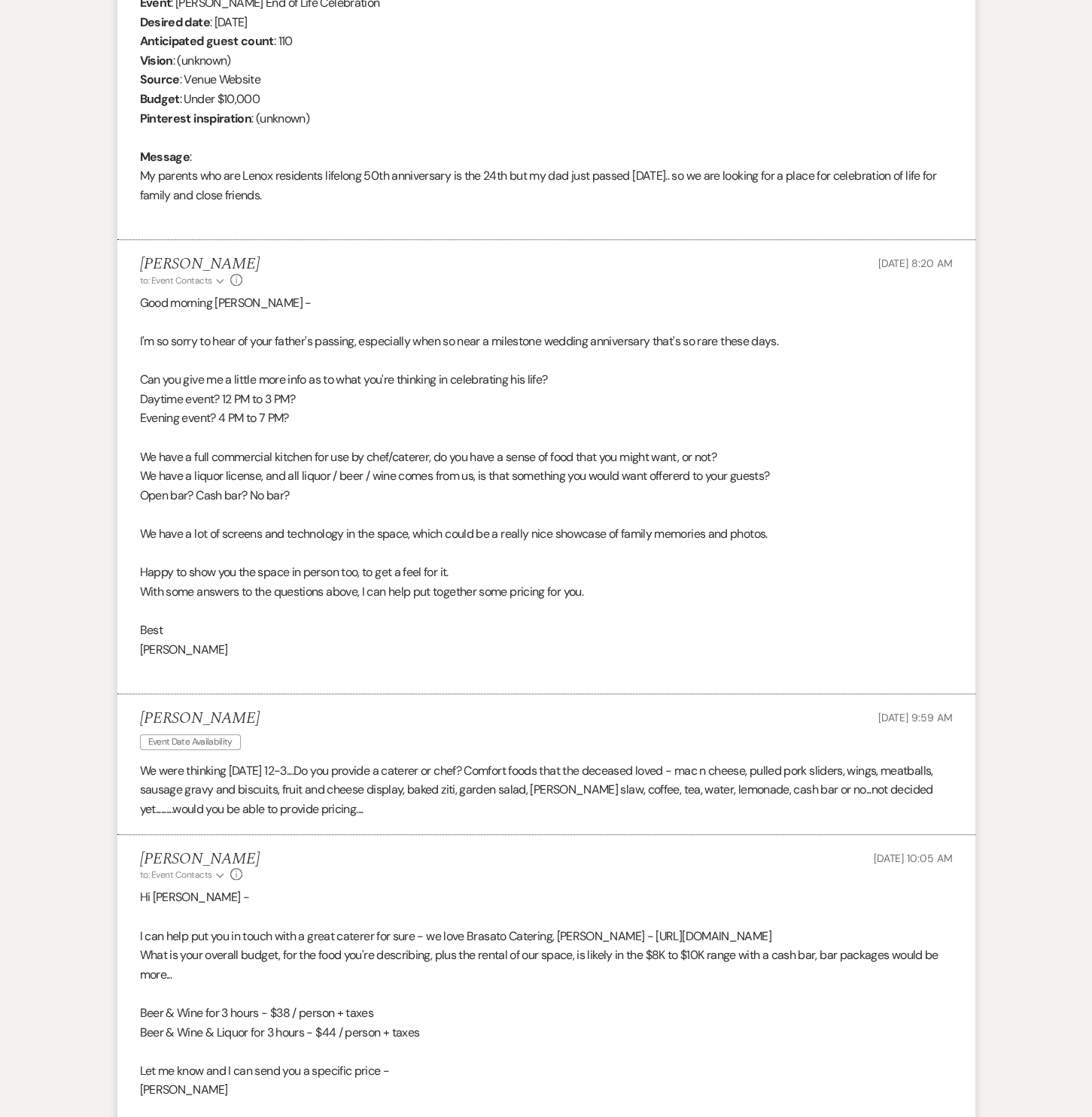
scroll to position [0, 0]
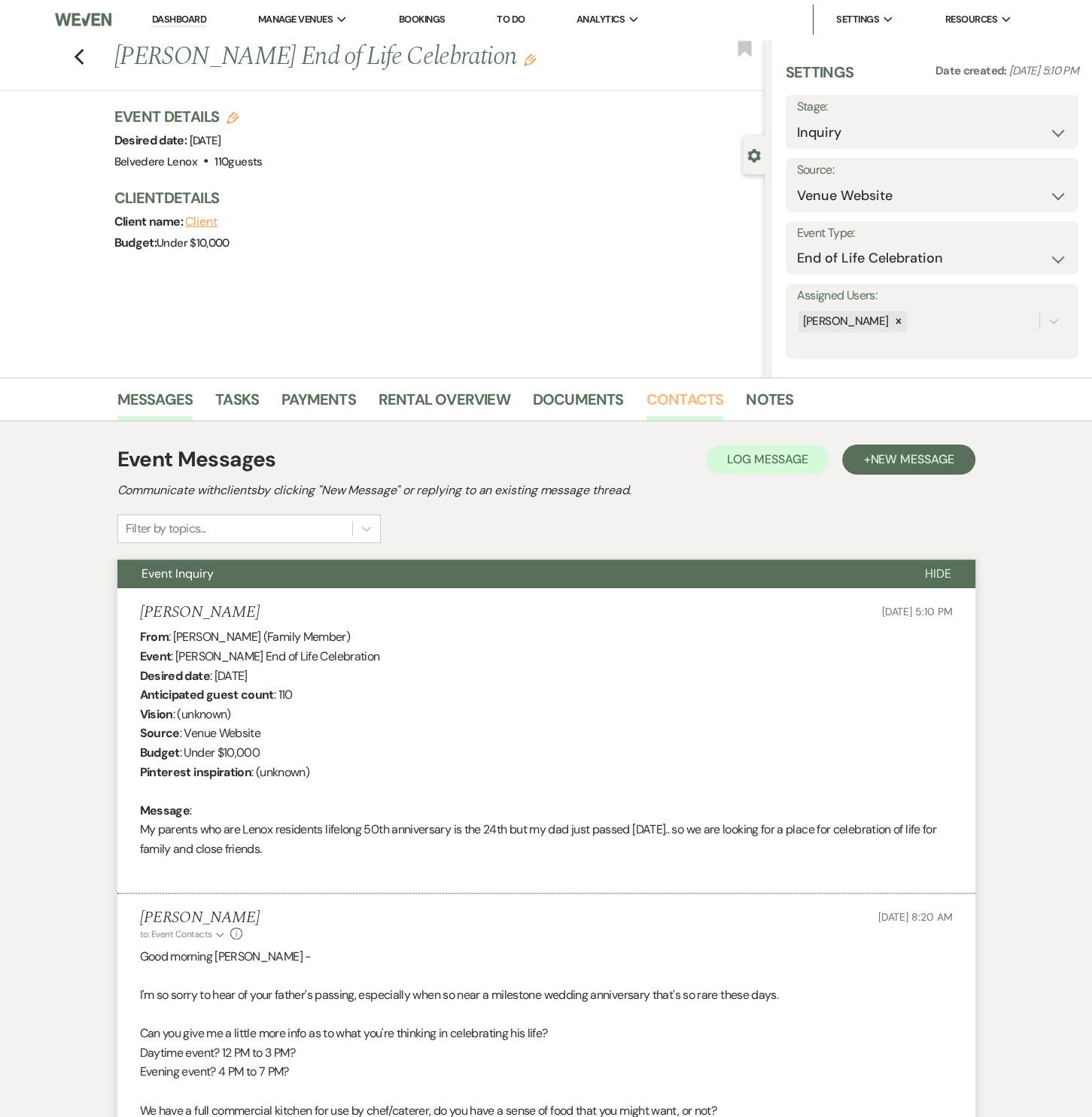
click at [681, 402] on link "Contacts" at bounding box center [685, 403] width 78 height 33
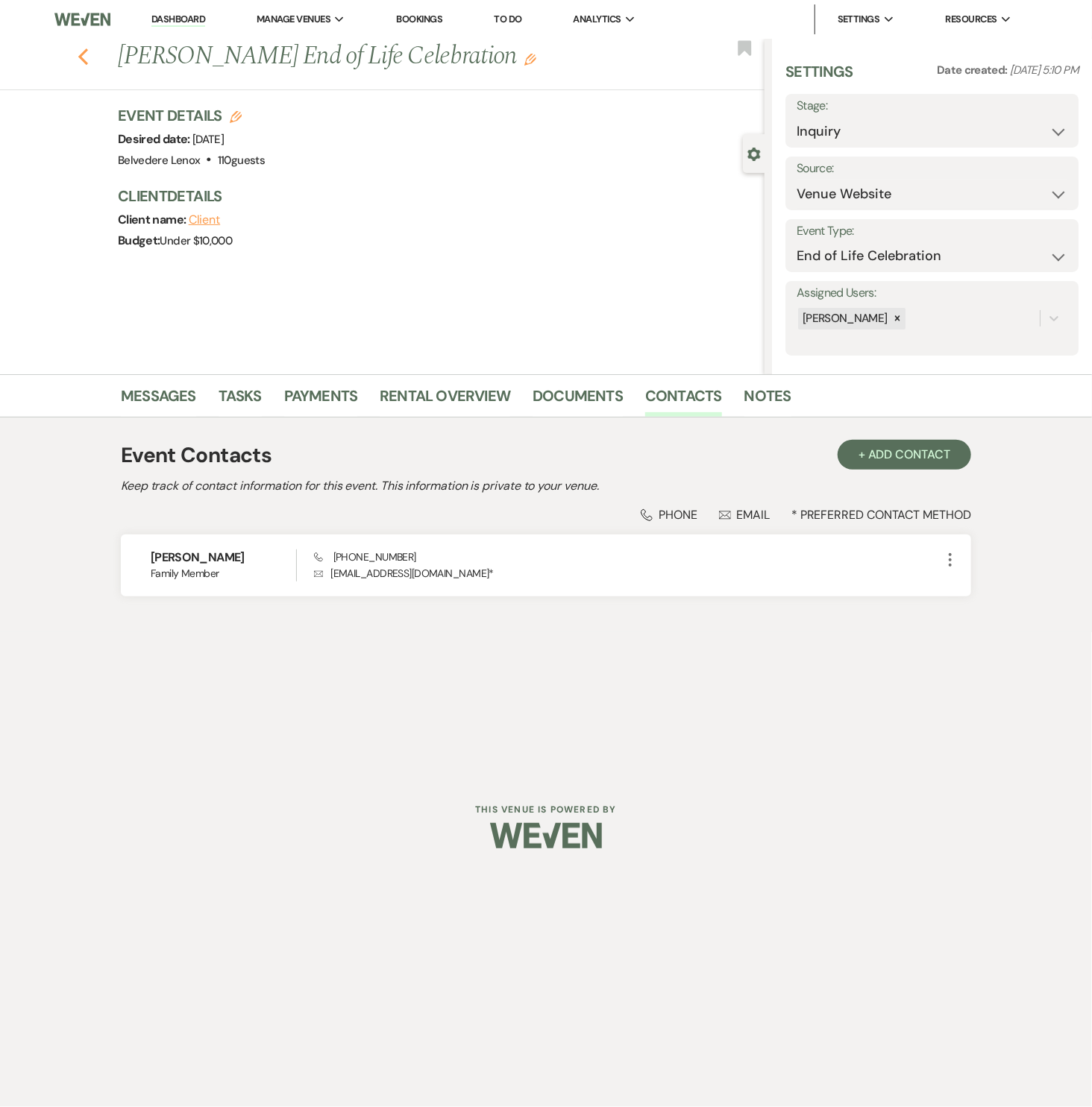
click at [87, 62] on use "button" at bounding box center [83, 56] width 10 height 16
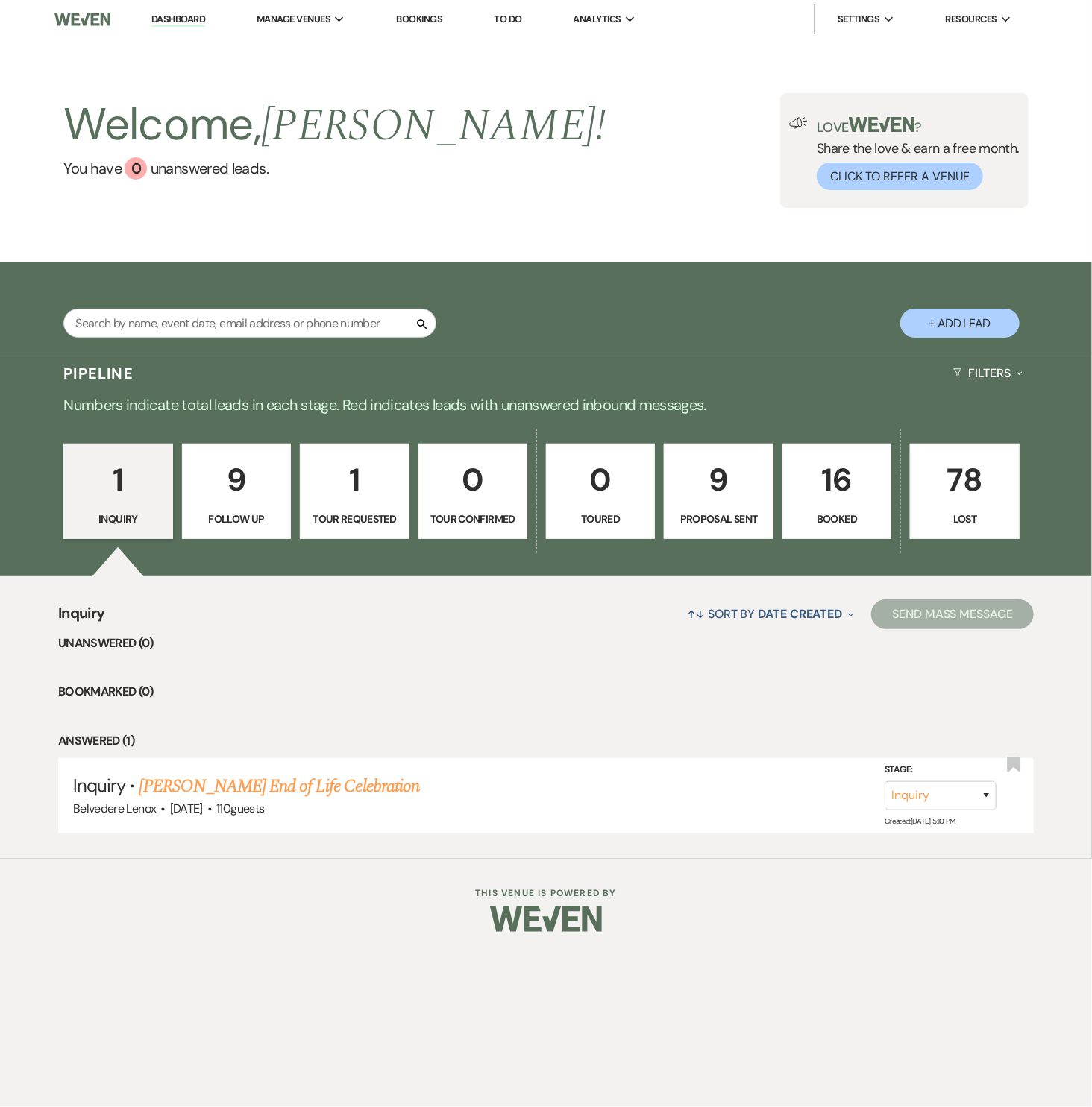
click at [816, 494] on p "16" at bounding box center [836, 480] width 89 height 50
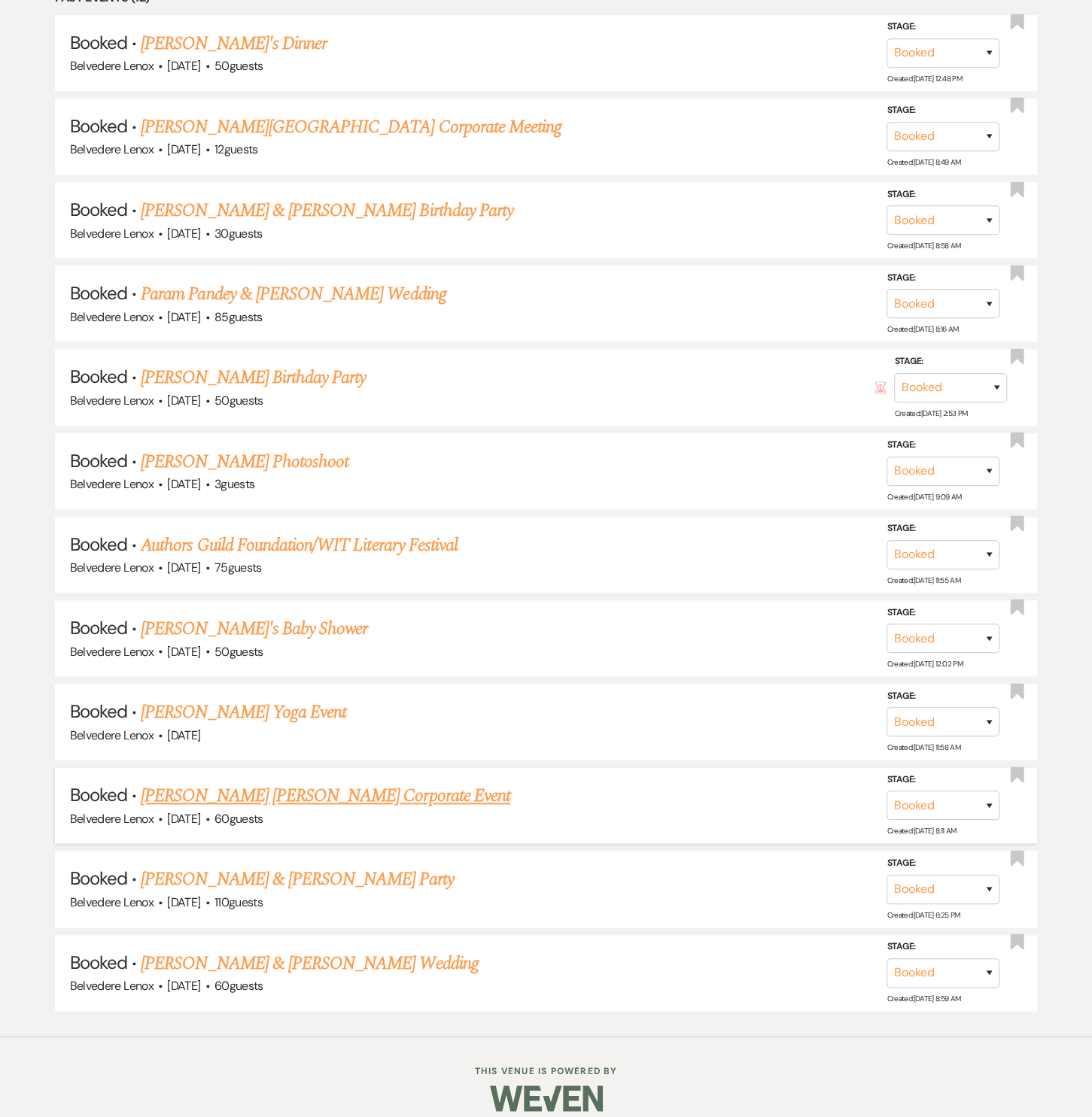
scroll to position [449, 0]
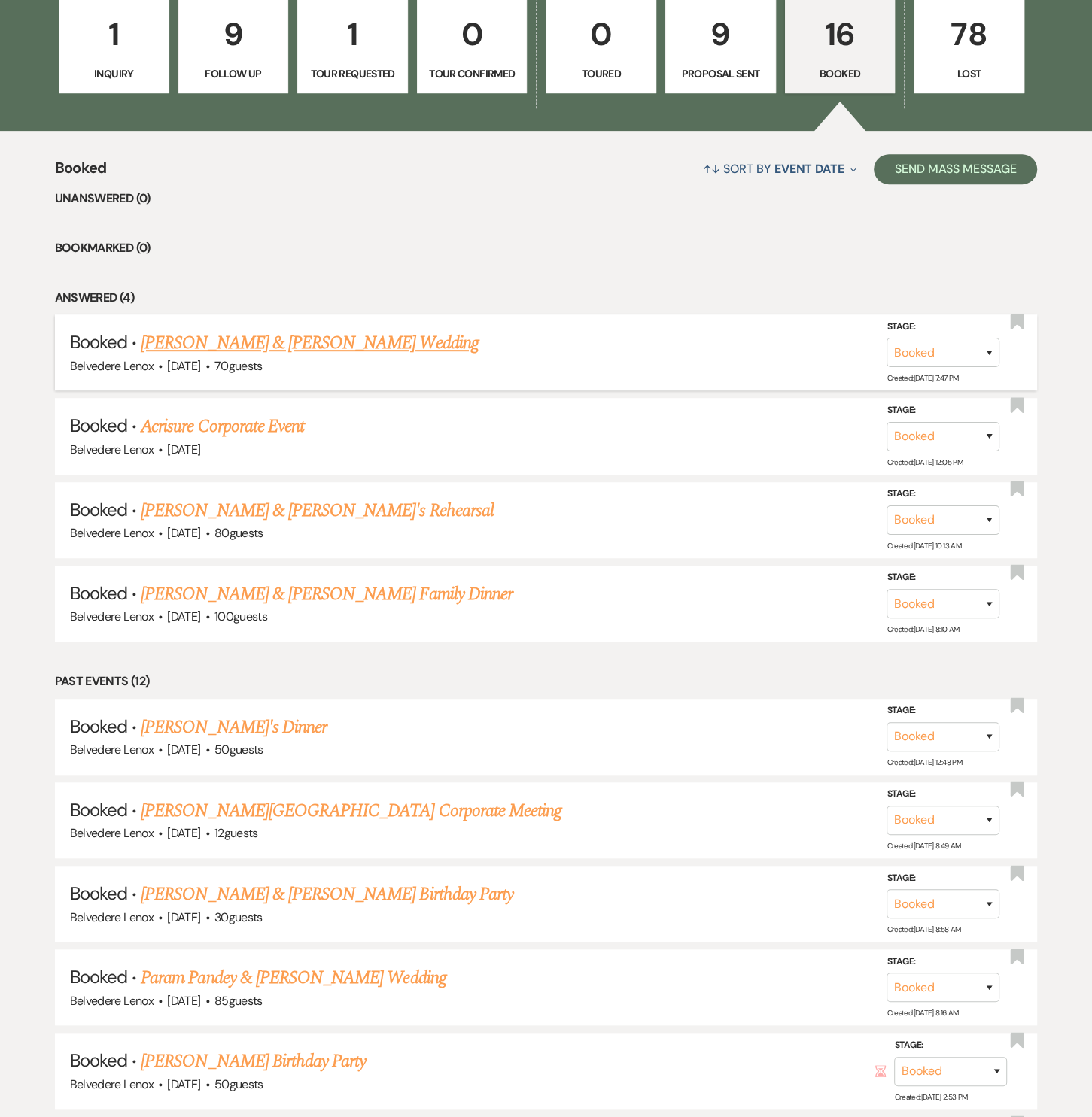
click at [263, 352] on link "[PERSON_NAME] & [PERSON_NAME] Wedding" at bounding box center [310, 343] width 338 height 27
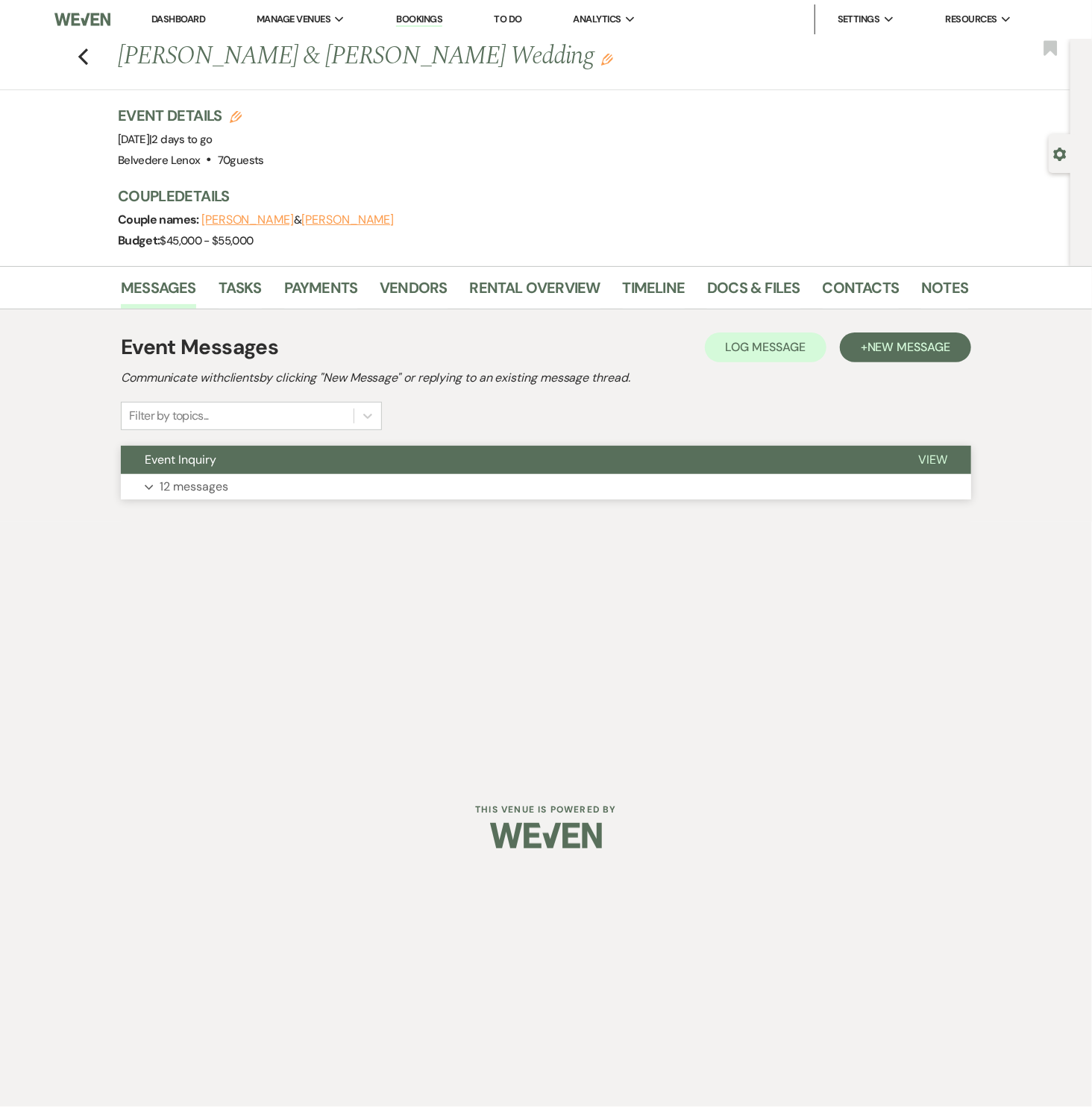
click at [209, 491] on p "12 messages" at bounding box center [193, 487] width 69 height 20
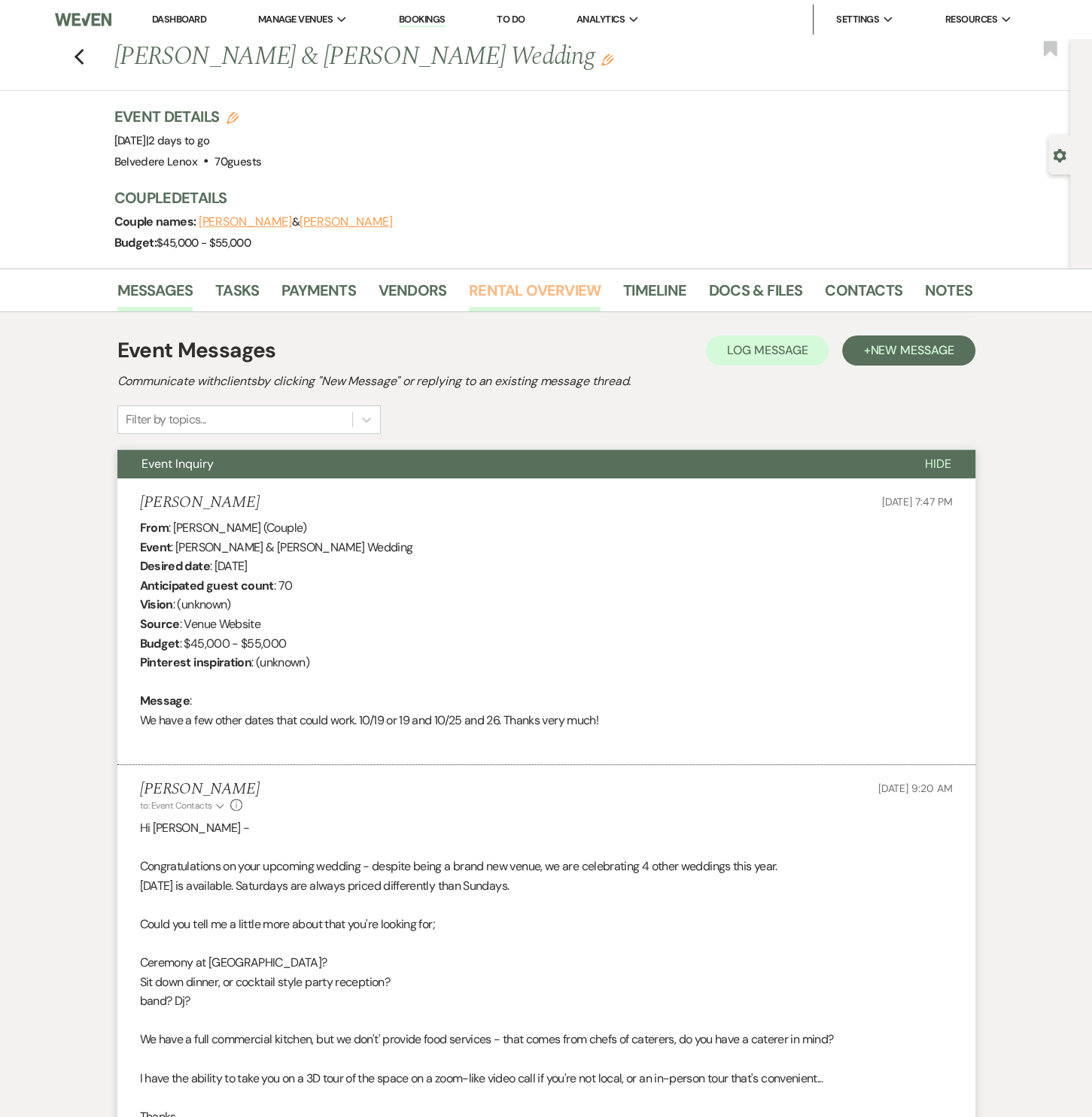
click at [542, 296] on link "Rental Overview" at bounding box center [534, 294] width 132 height 33
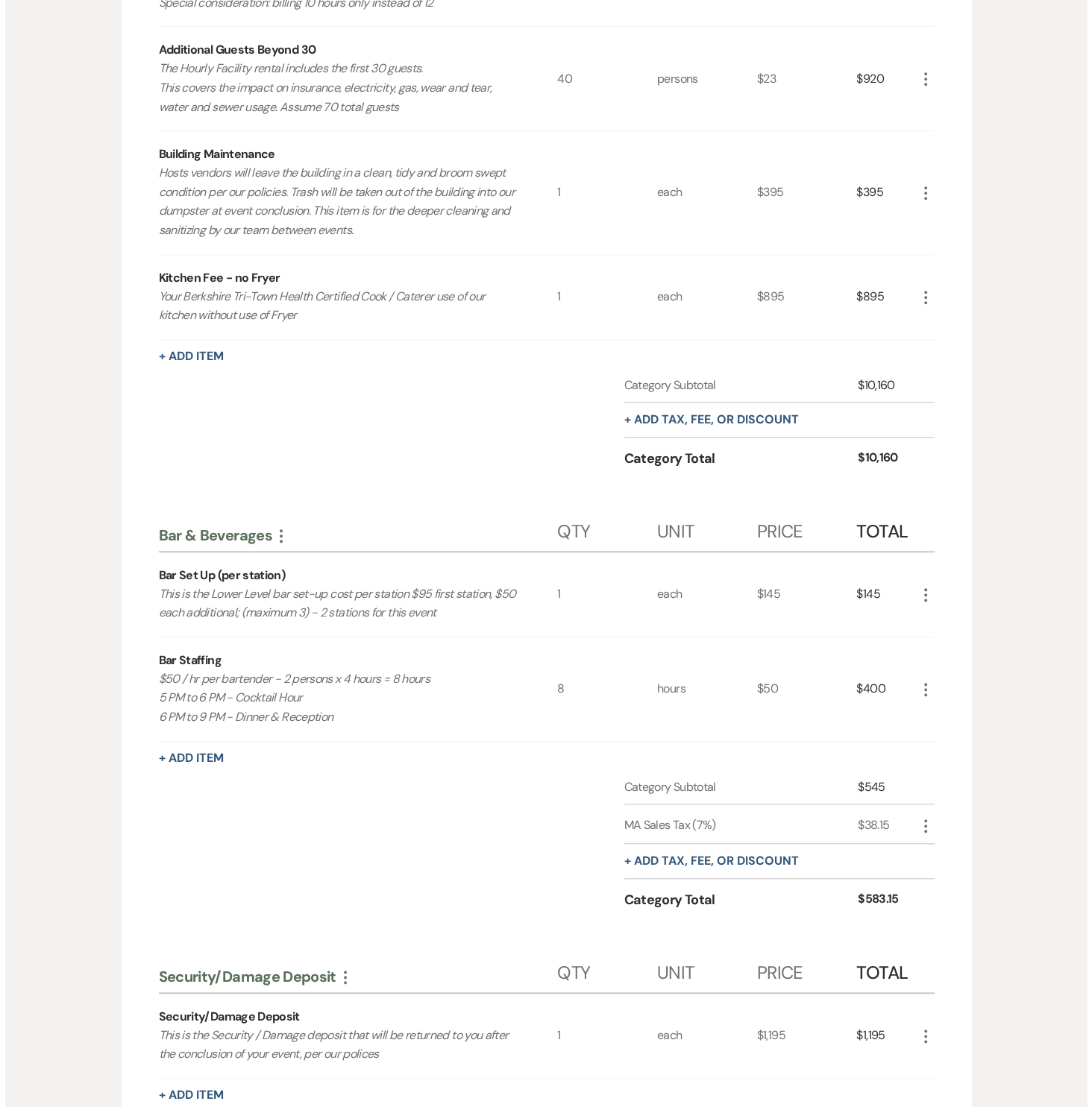
scroll to position [780, 0]
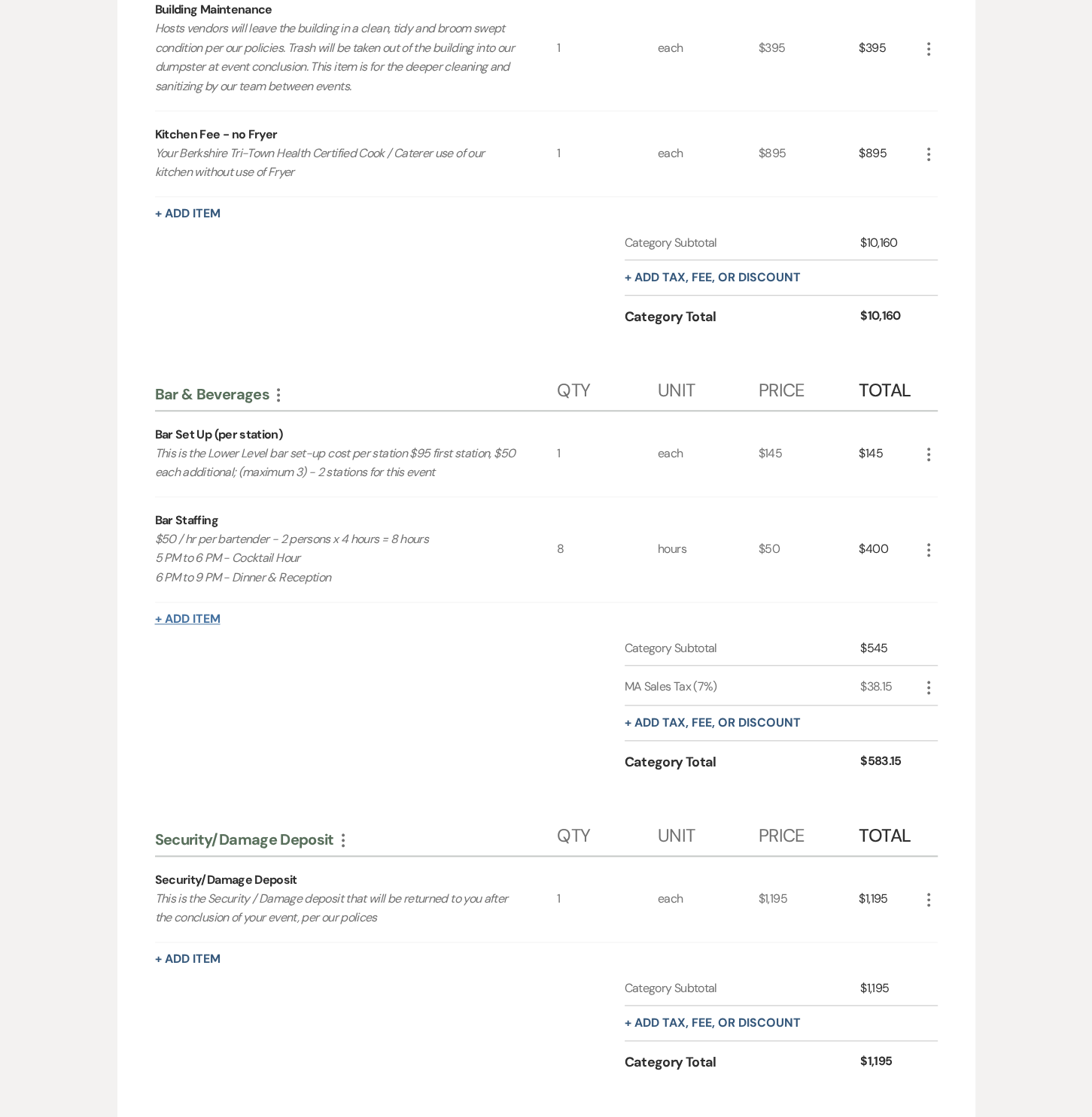
click at [210, 614] on button "+ Add Item" at bounding box center [188, 619] width 66 height 12
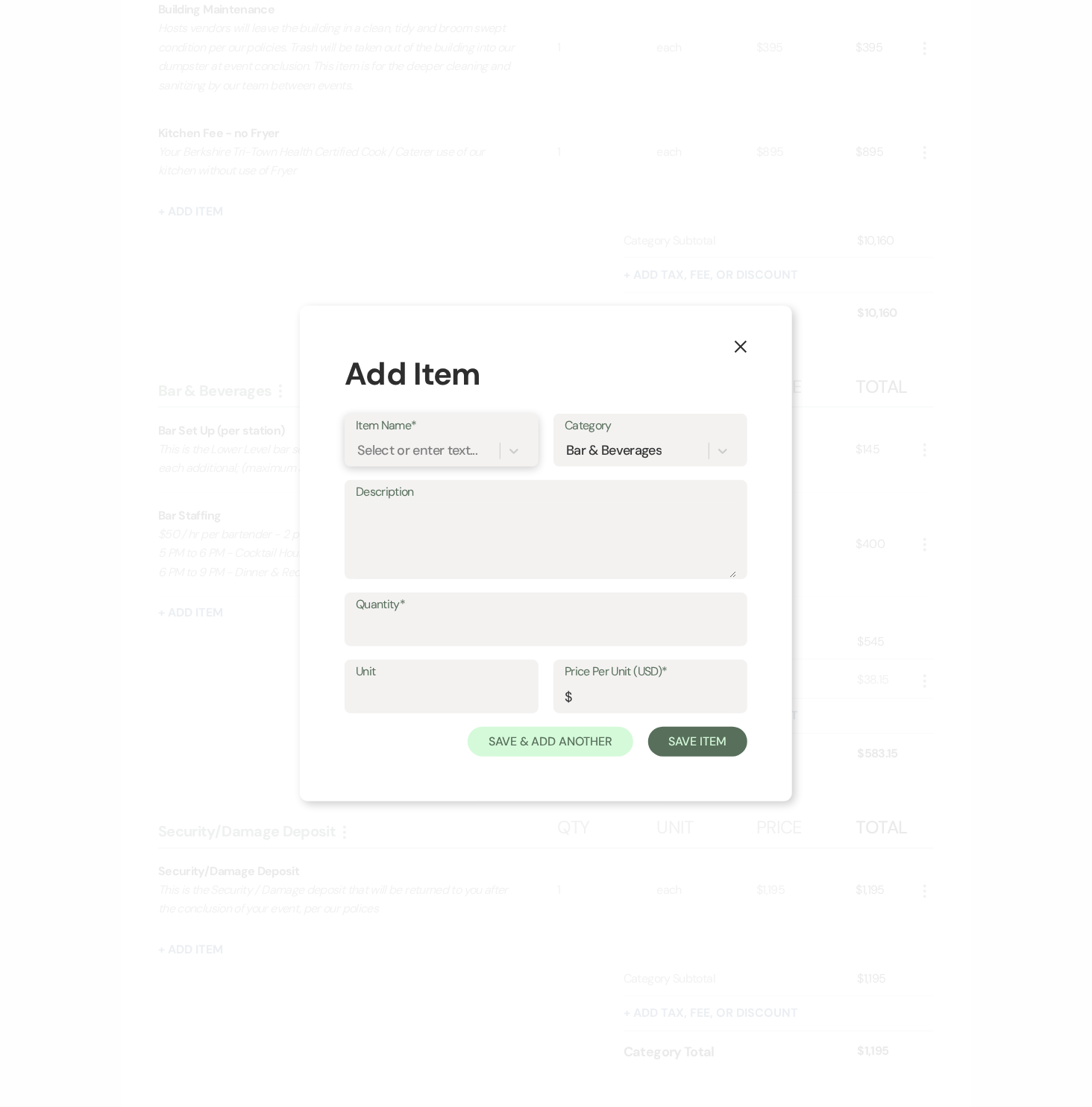
click at [400, 455] on div "Select or enter text..." at bounding box center [417, 452] width 120 height 21
type input "Special Order Items"
click at [443, 542] on textarea "Description" at bounding box center [546, 540] width 380 height 74
type textarea "Specialty items, or non-stocked items for your event (see breakdown)"
click at [444, 619] on input "Quantity*" at bounding box center [546, 630] width 380 height 30
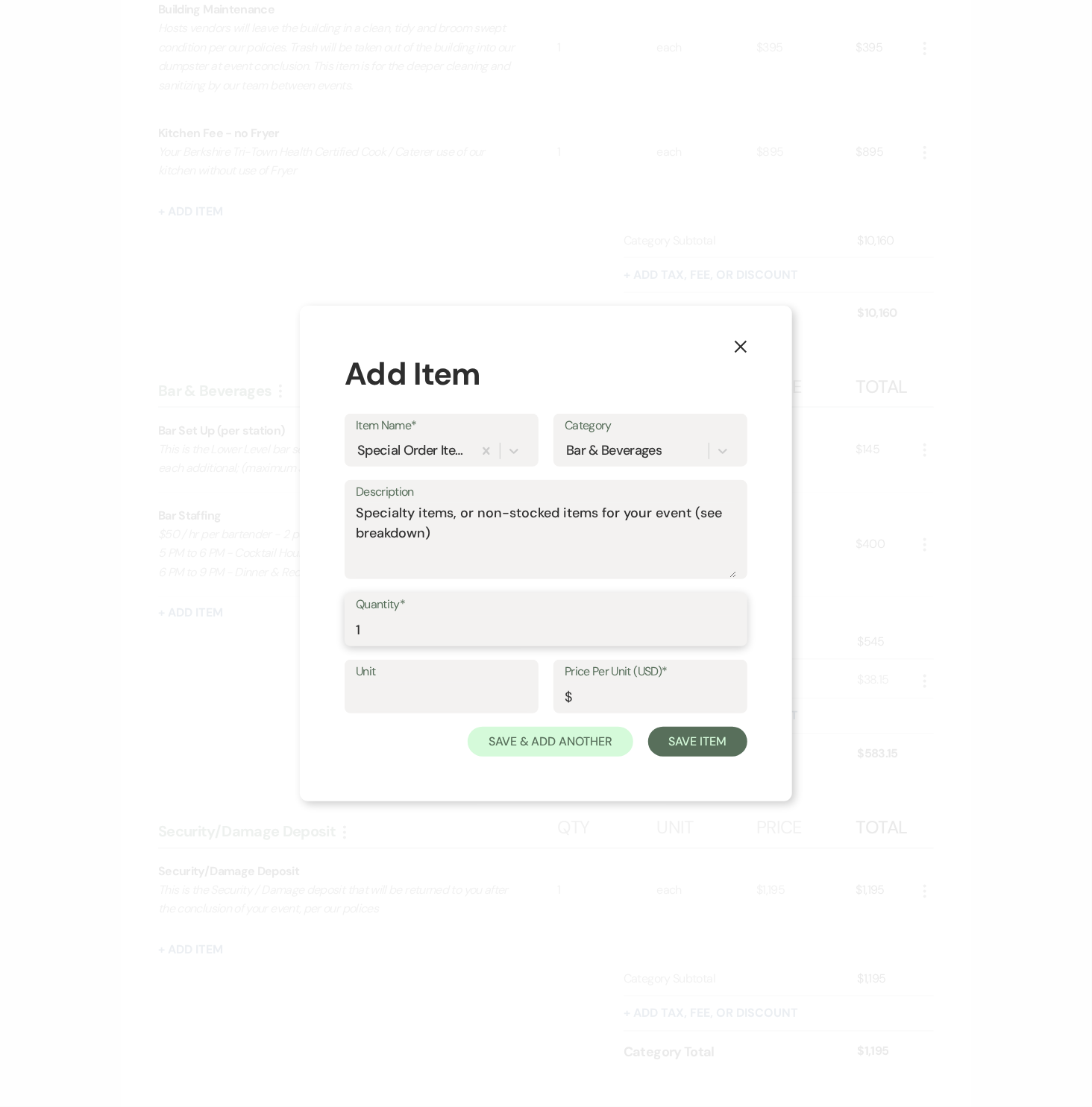
type input "1"
click at [384, 697] on input "Unit" at bounding box center [442, 697] width 172 height 30
type input "each"
click at [661, 696] on input "Price Per Unit (USD)*" at bounding box center [649, 697] width 171 height 30
type input "399.15"
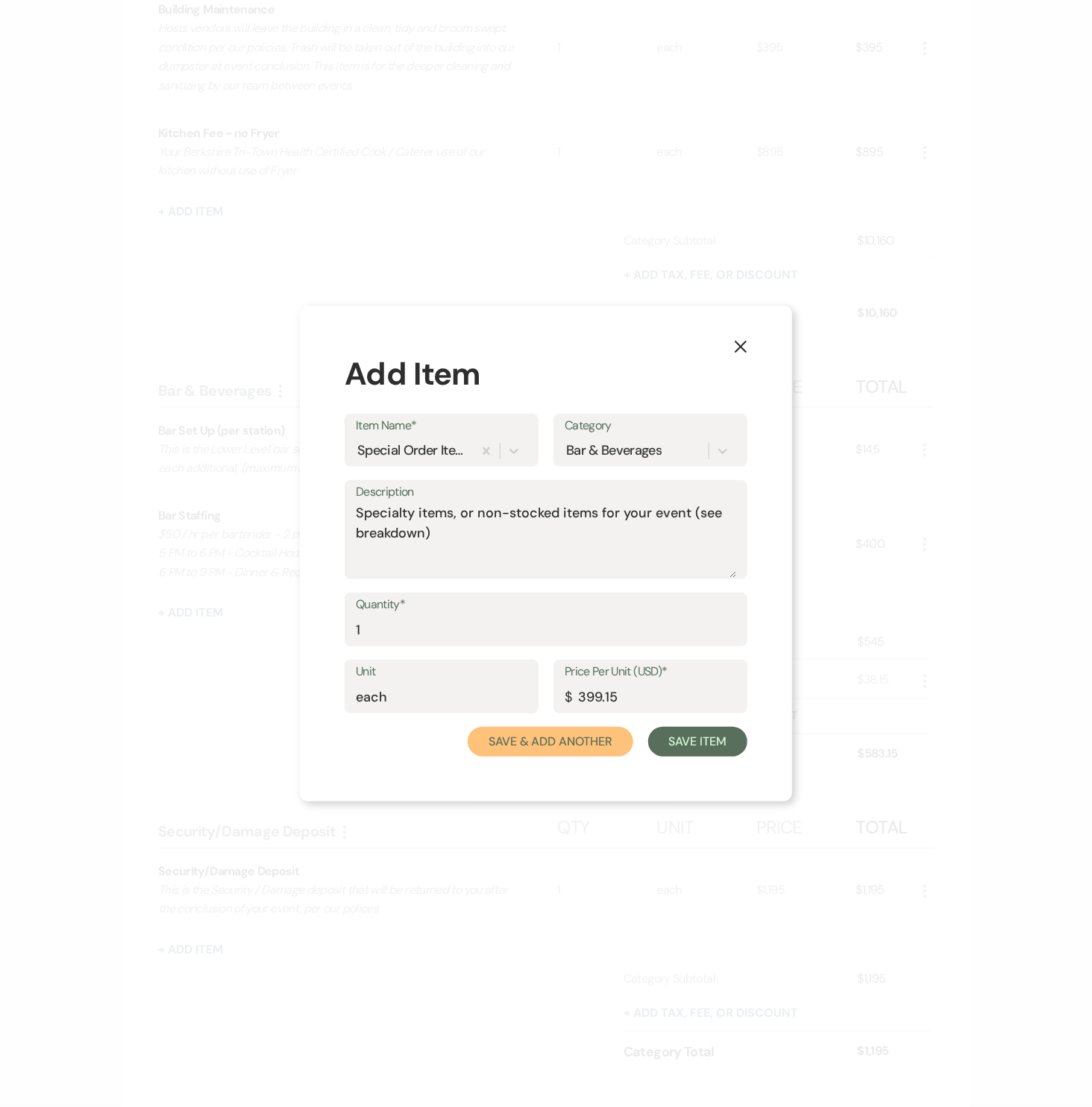
click at [605, 742] on button "Save & Add Another" at bounding box center [550, 741] width 165 height 30
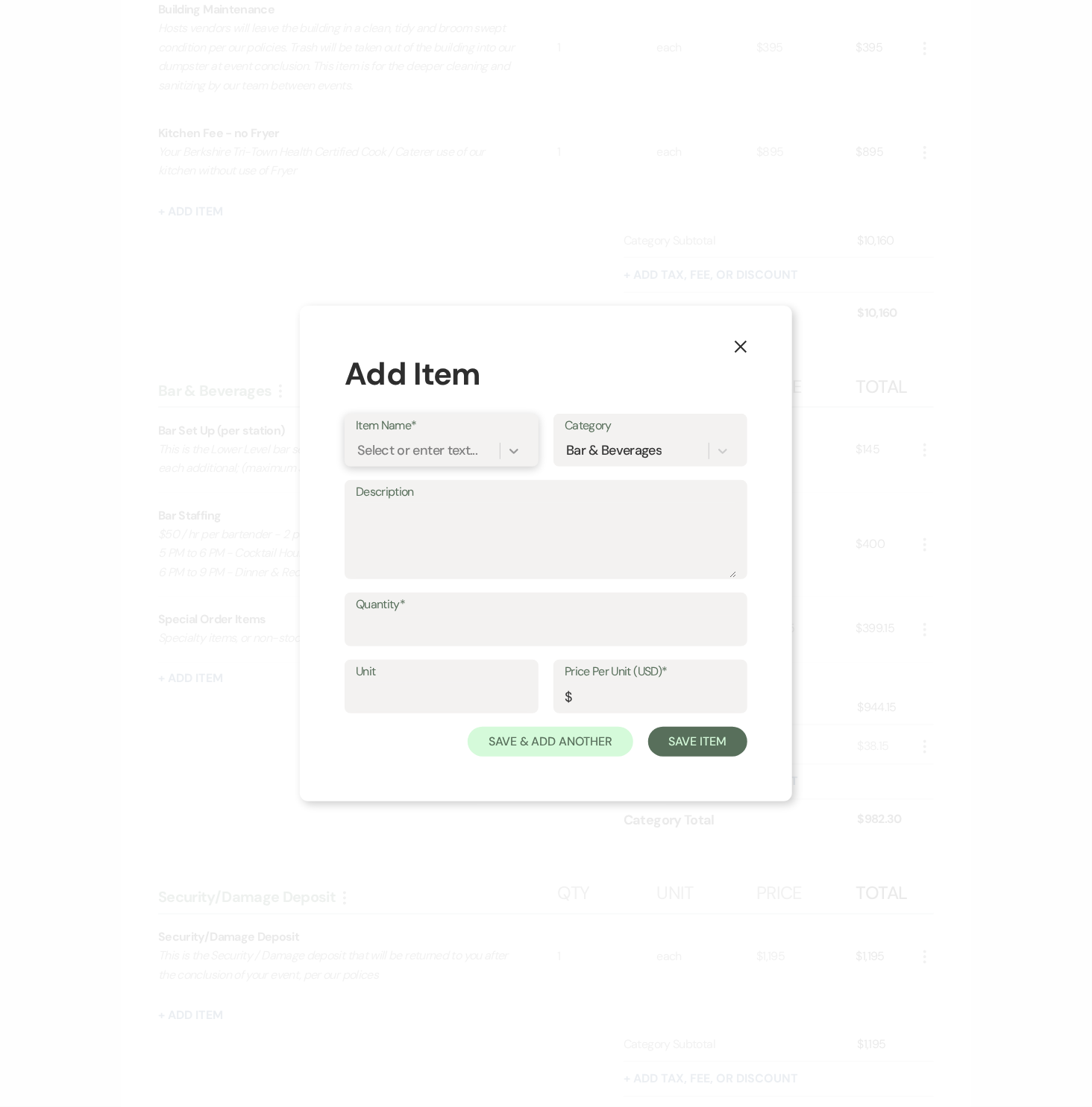
click at [512, 453] on icon at bounding box center [513, 451] width 15 height 15
type input "Consumption Bar Placeholder"
click at [435, 509] on div "+ Add "Consumption Bar Placeholder"" at bounding box center [450, 497] width 189 height 47
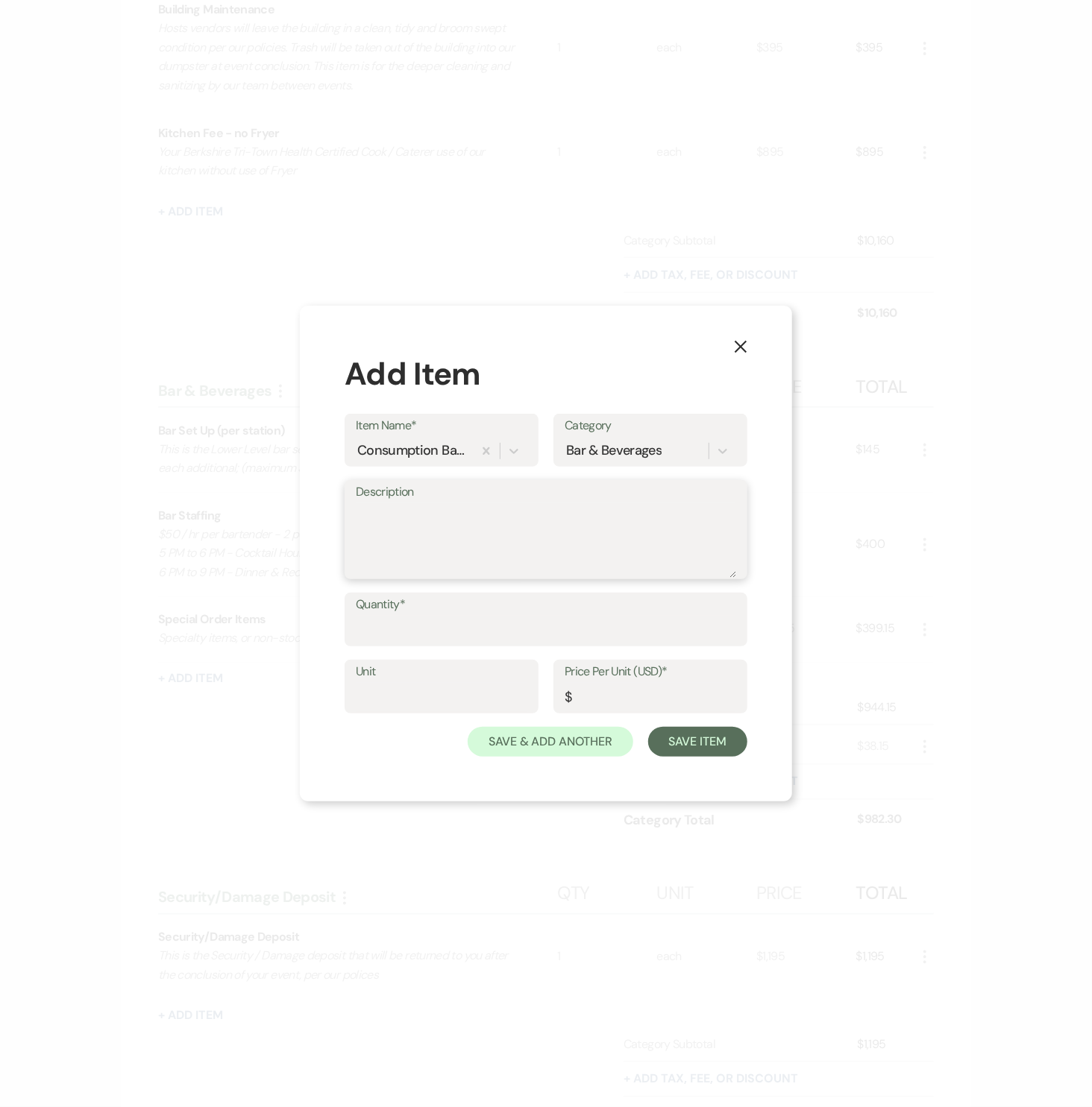
click at [433, 532] on textarea "Description" at bounding box center [546, 540] width 380 height 74
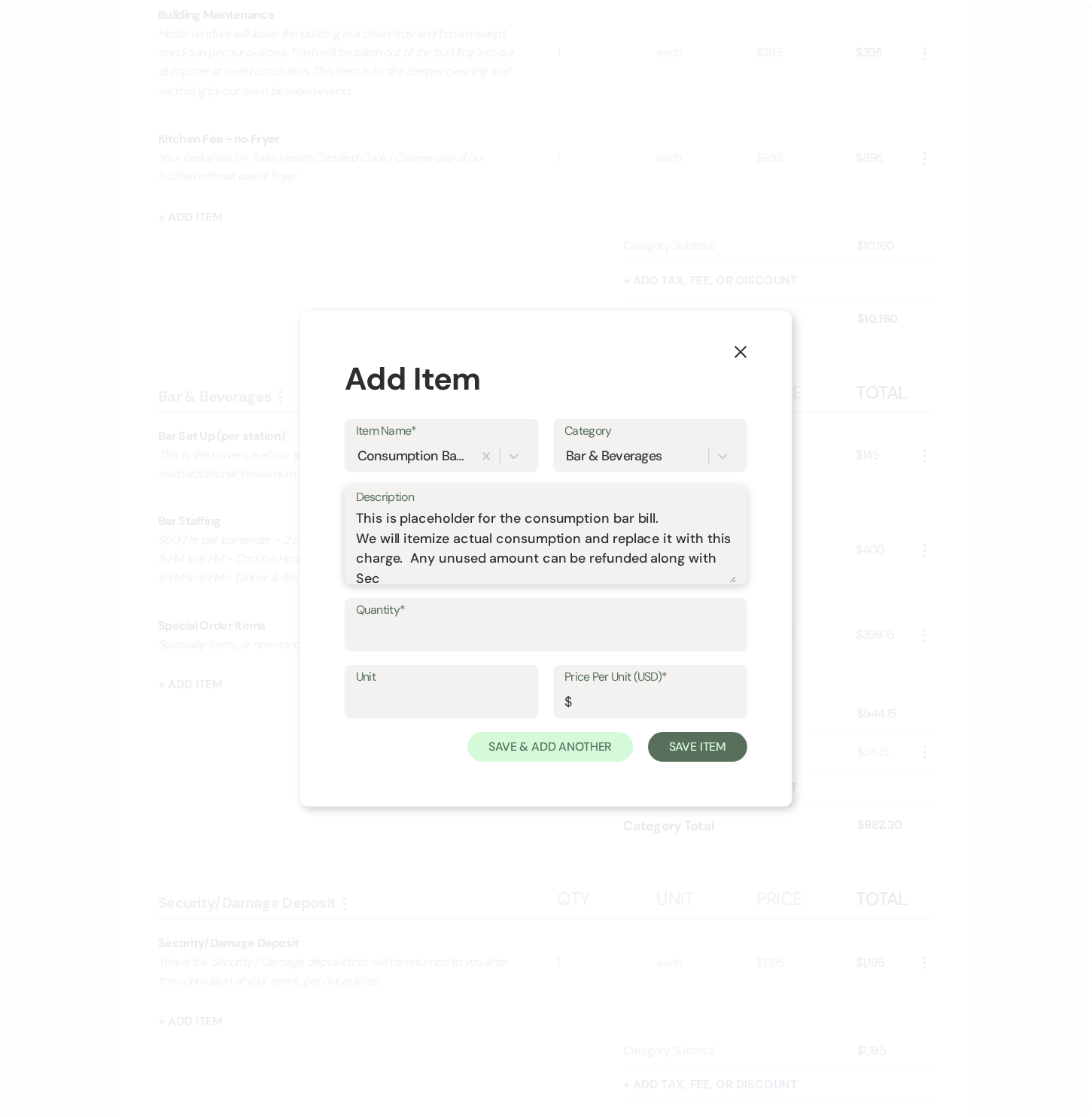
scroll to position [5, 0]
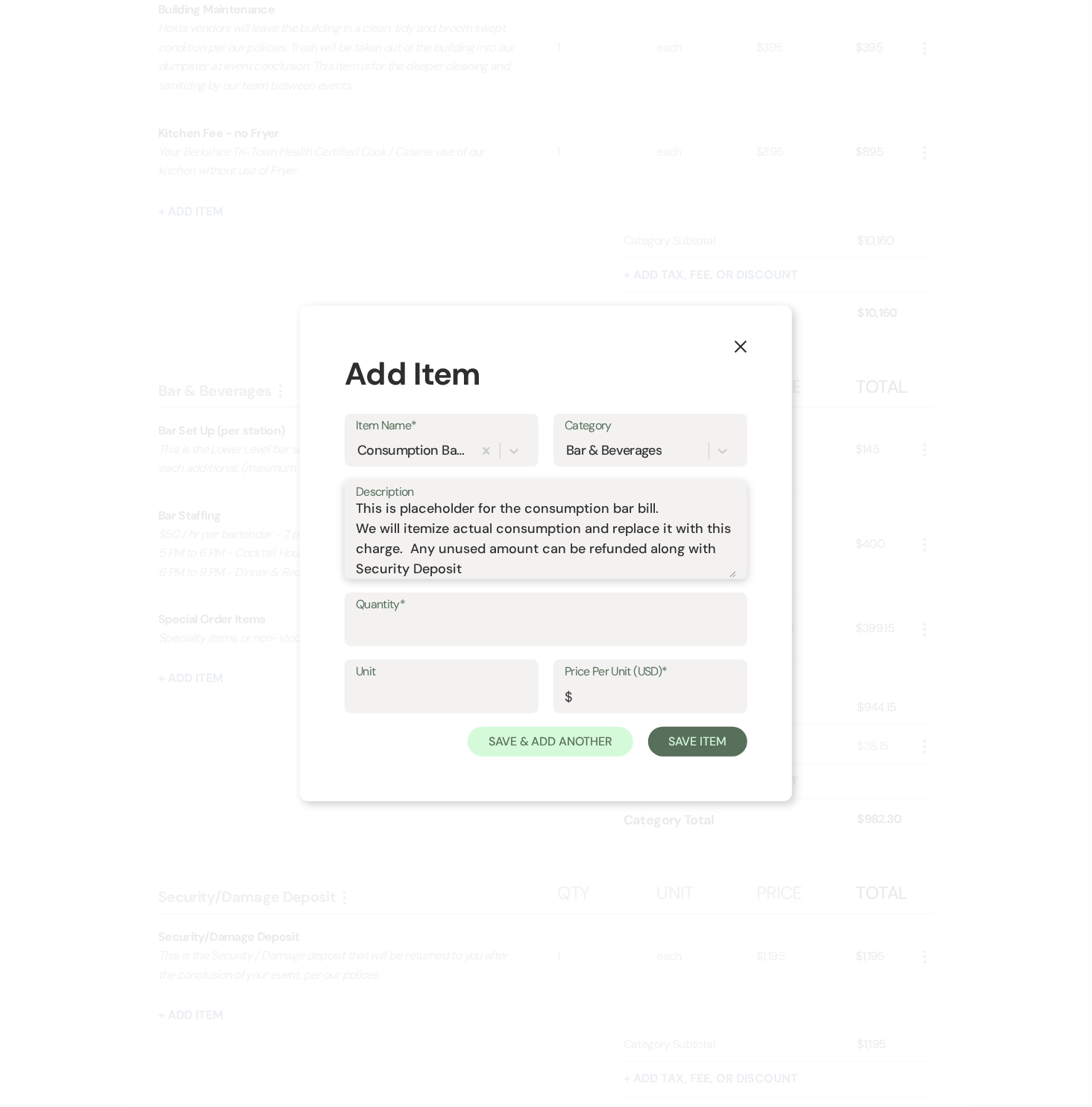
type textarea "This is placeholder for the consumption bar bill. We will itemize actual consum…"
type input "58"
type input "guests"
type input "25"
click at [695, 750] on button "Save Item" at bounding box center [698, 741] width 99 height 30
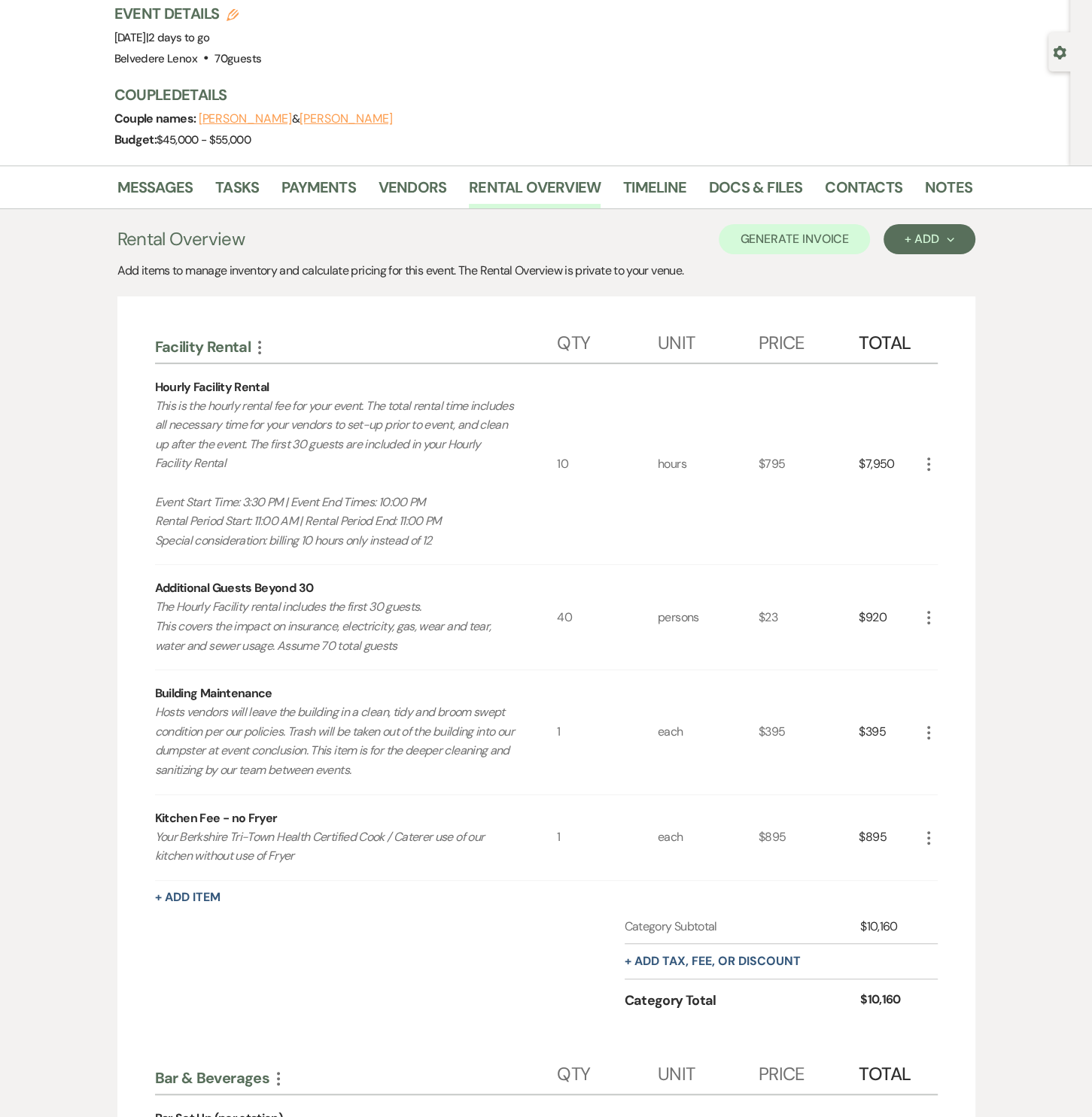
scroll to position [0, 0]
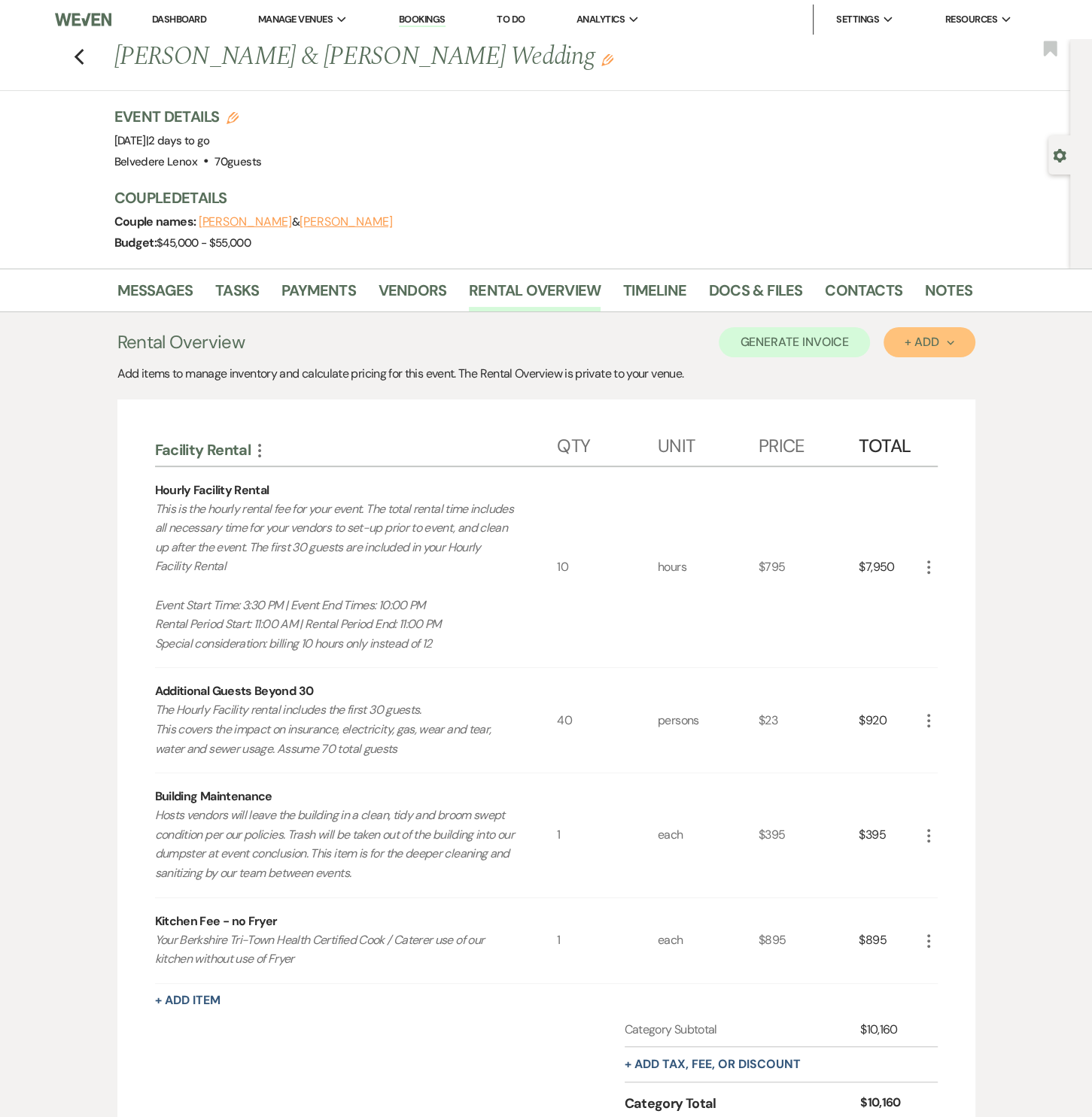
click at [938, 331] on button "+ Add Next" at bounding box center [929, 342] width 91 height 30
click at [929, 396] on button "Category" at bounding box center [923, 400] width 79 height 23
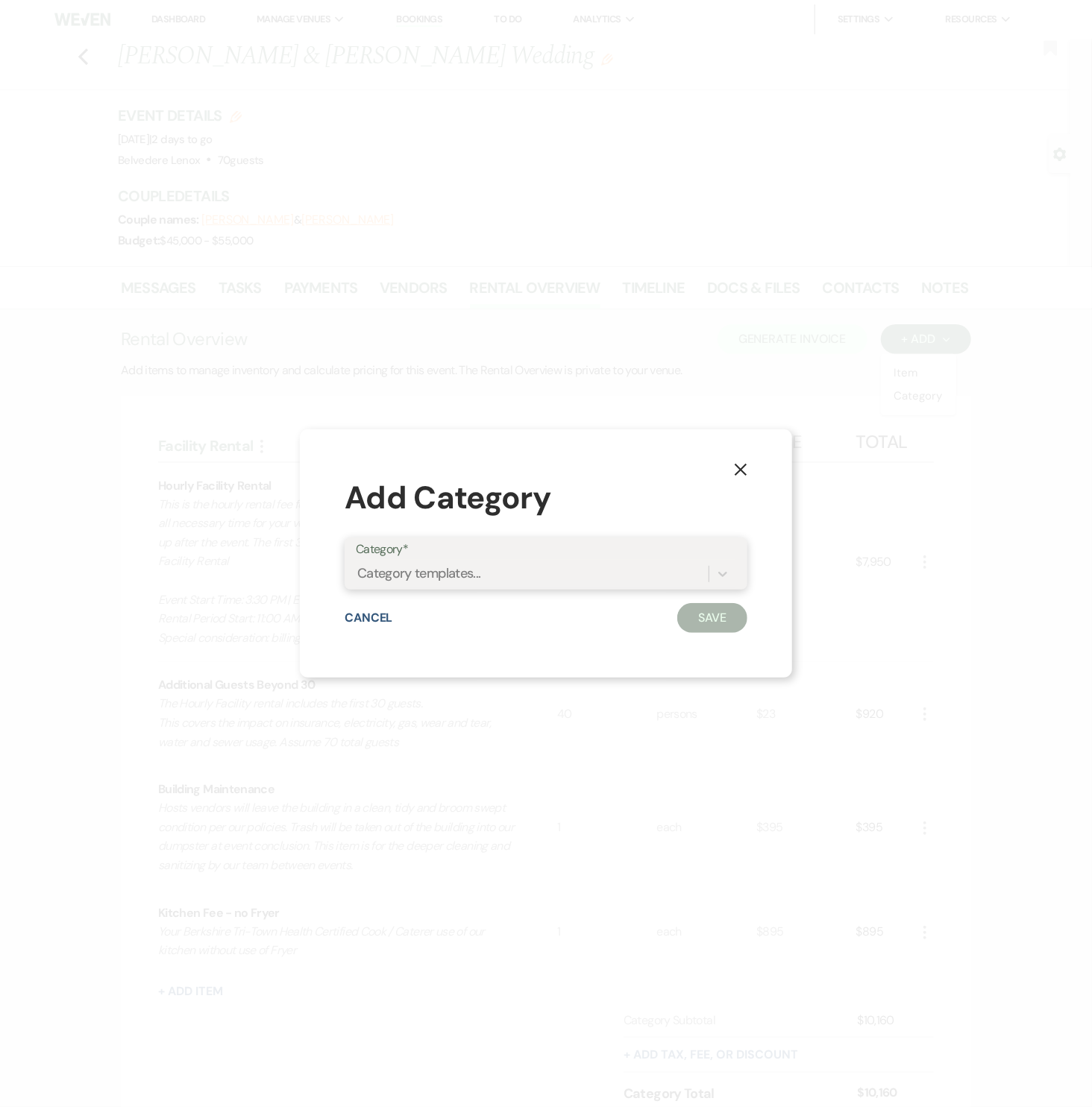
click at [500, 572] on div "Category templates..." at bounding box center [532, 574] width 352 height 26
type input "E"
type input "Rentals & Rehearsal"
click at [498, 617] on div "Create "Rentals & Rehearsal" Category" at bounding box center [546, 612] width 380 height 30
click at [693, 621] on button "Save" at bounding box center [712, 618] width 70 height 30
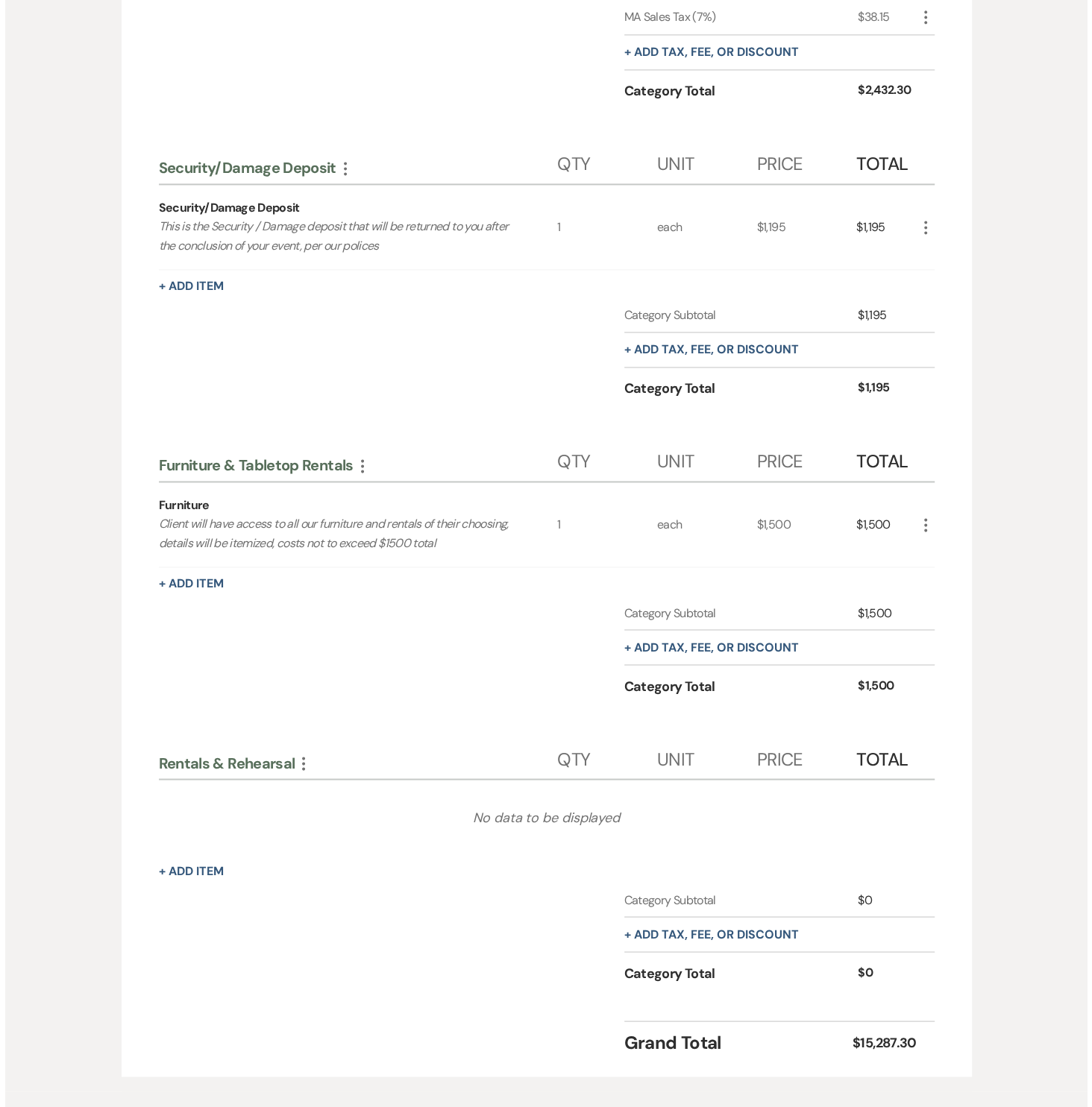
scroll to position [1688, 0]
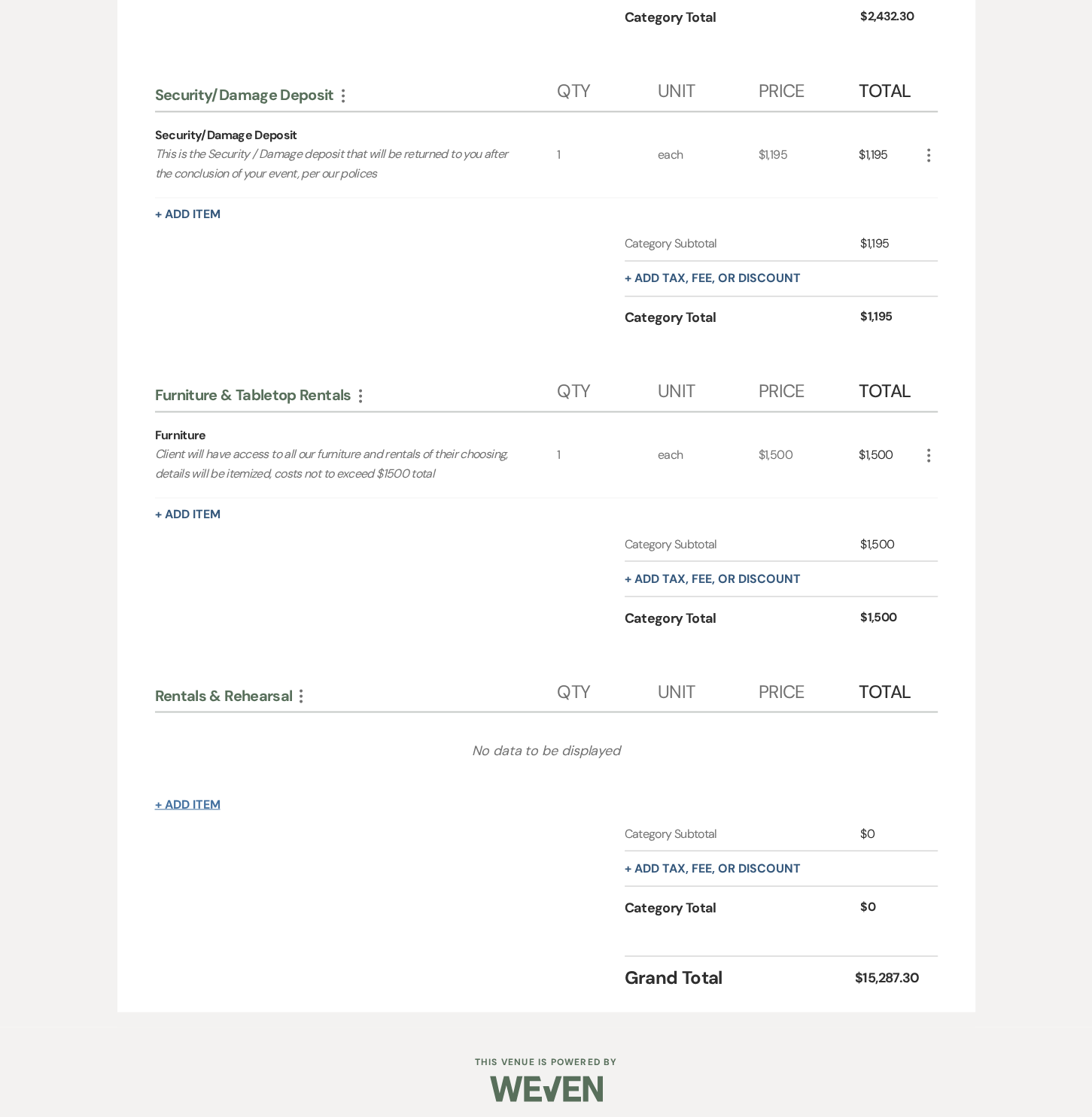
click at [209, 799] on button "+ Add Item" at bounding box center [188, 804] width 66 height 12
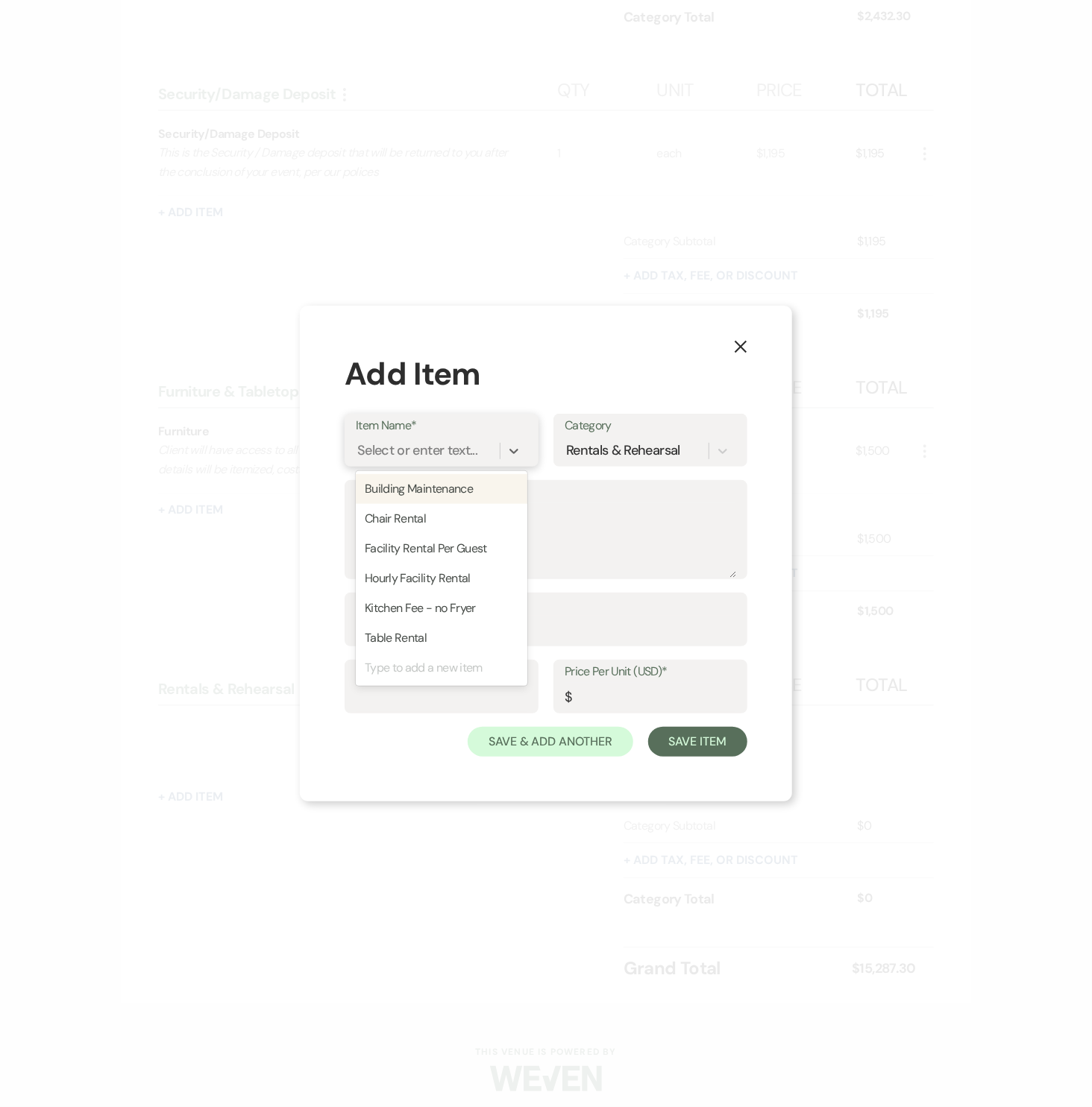
click at [411, 451] on div "Select or enter text..." at bounding box center [417, 452] width 120 height 21
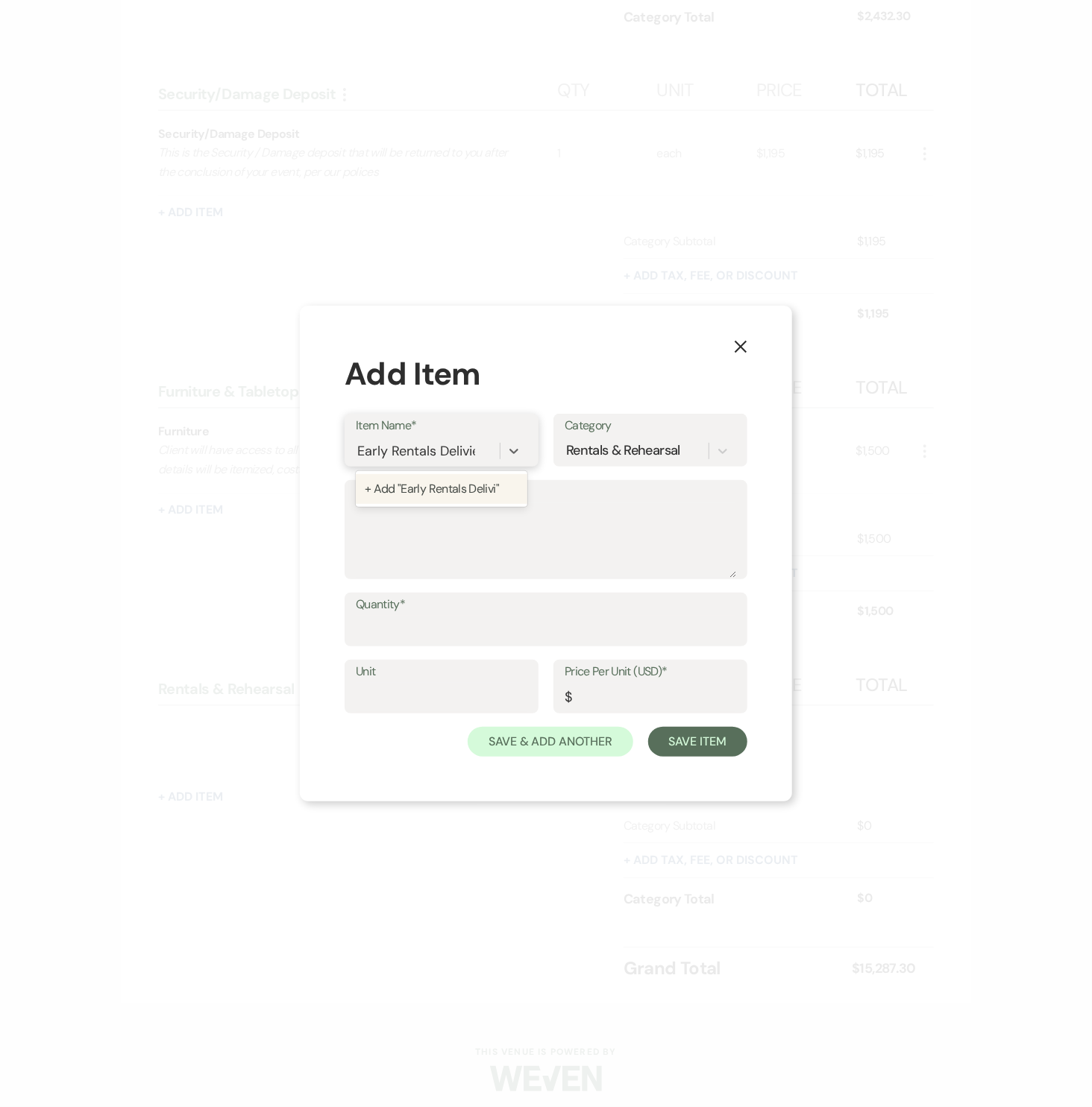
type input "Early Rentals Deliviery"
click at [433, 491] on div "+ Add "Early Rentals Deliviery"" at bounding box center [442, 488] width 172 height 30
click at [412, 523] on textarea "Description" at bounding box center [546, 540] width 380 height 74
type textarea "R"
type textarea "Day early rentals delivery"
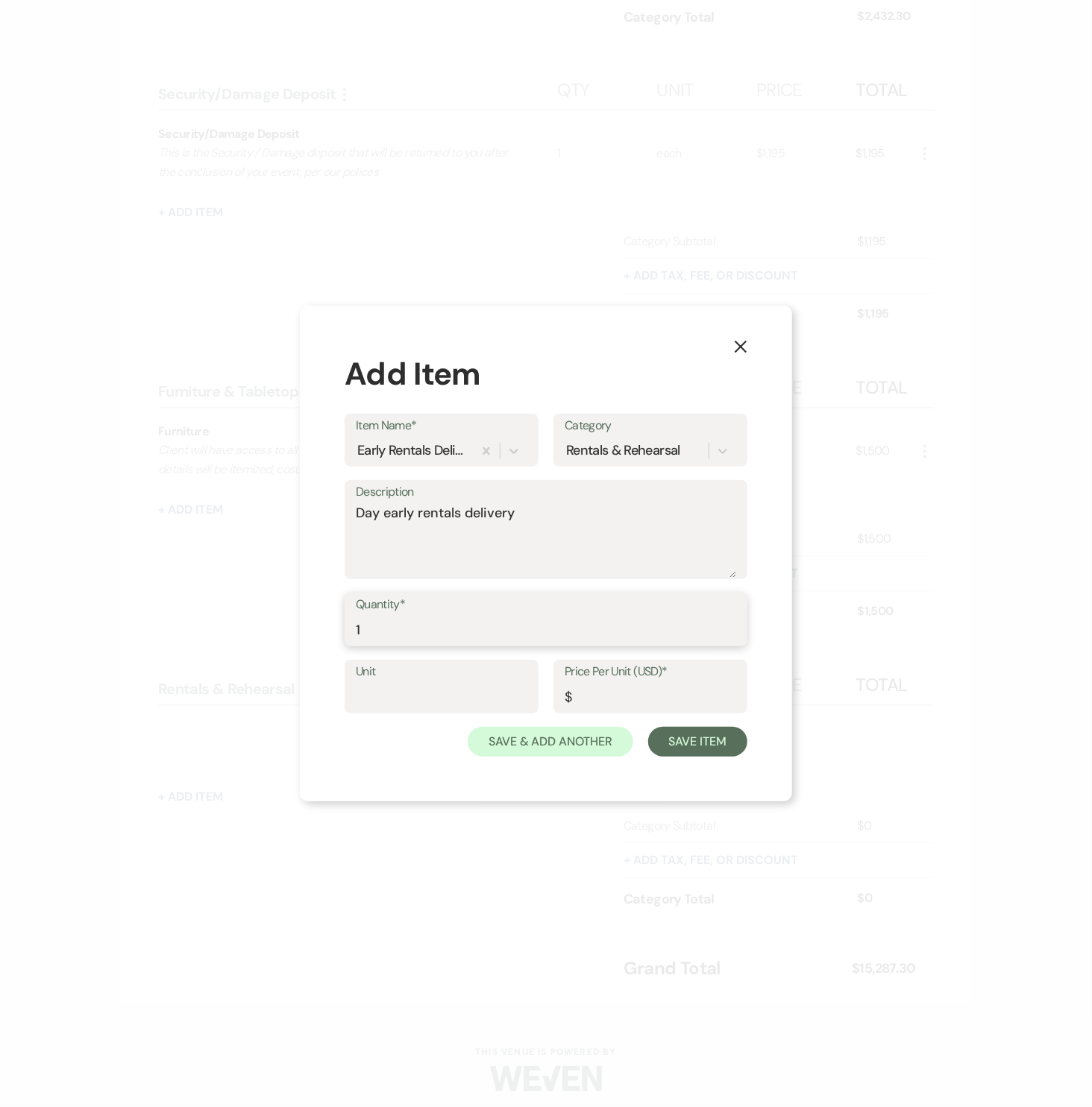
type input "1"
type input "each"
type input "200"
click at [495, 735] on button "Save & Add Another" at bounding box center [550, 741] width 165 height 30
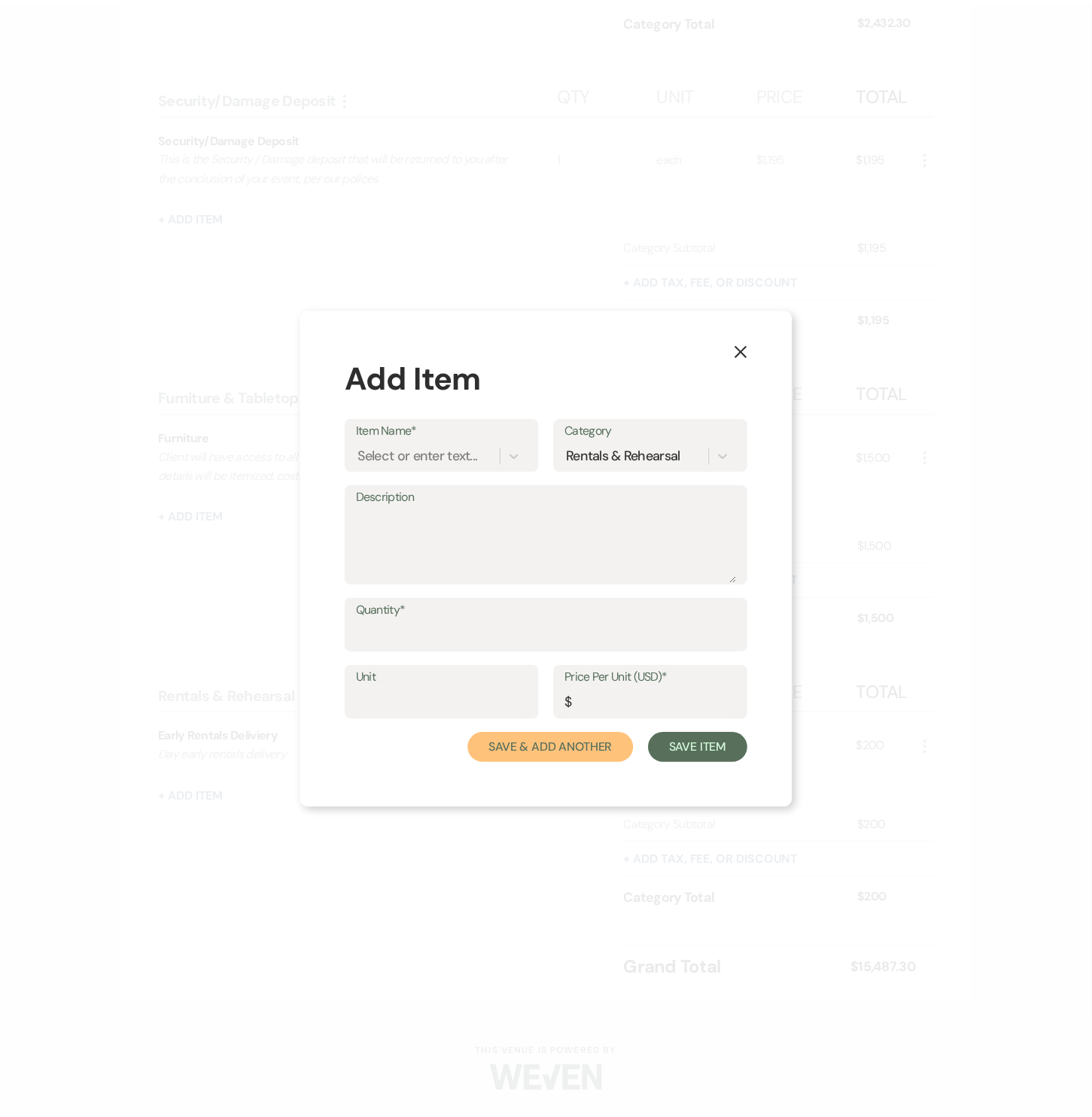
scroll to position [1694, 0]
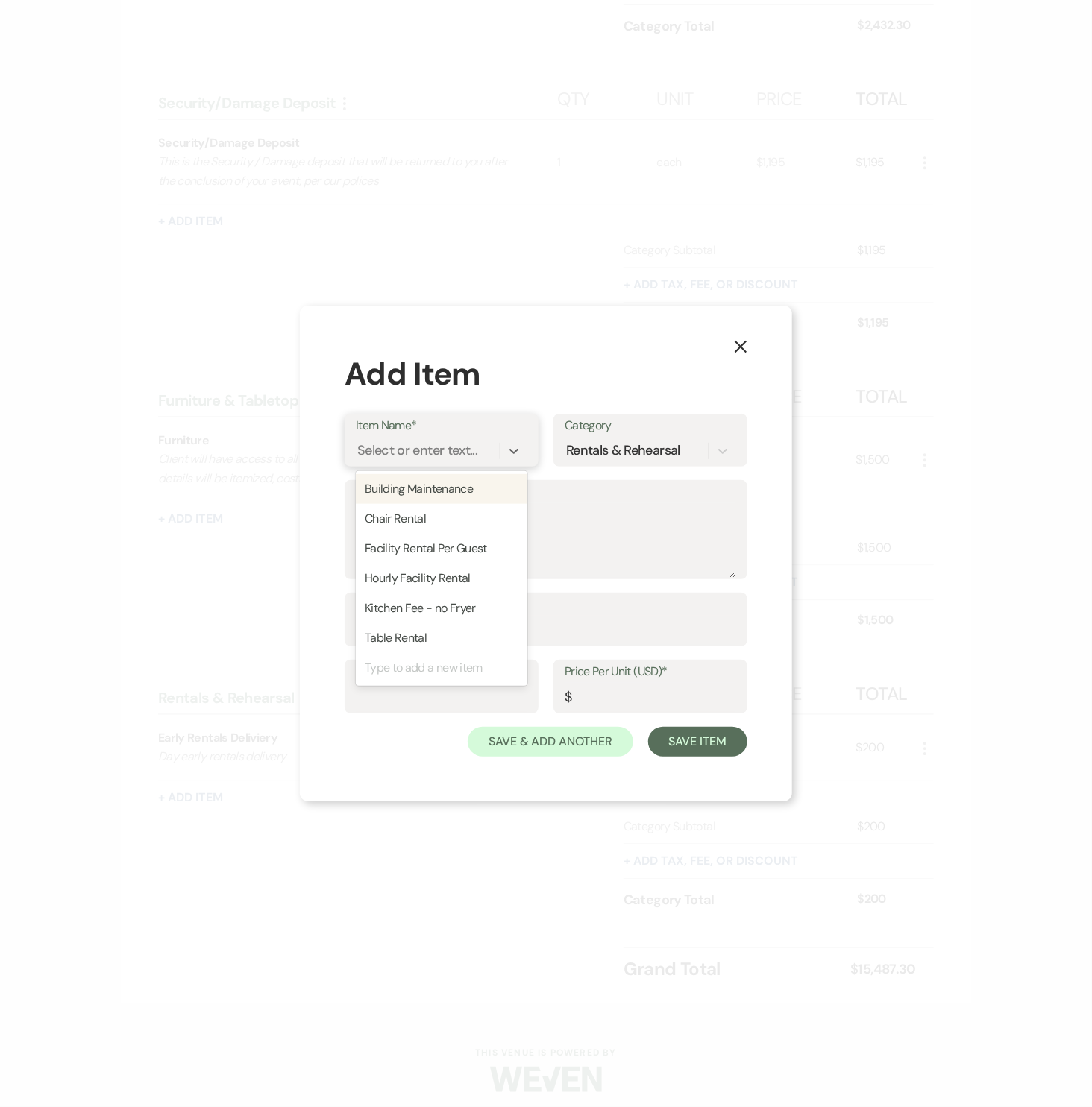
click at [402, 454] on div "Select or enter text..." at bounding box center [417, 452] width 120 height 21
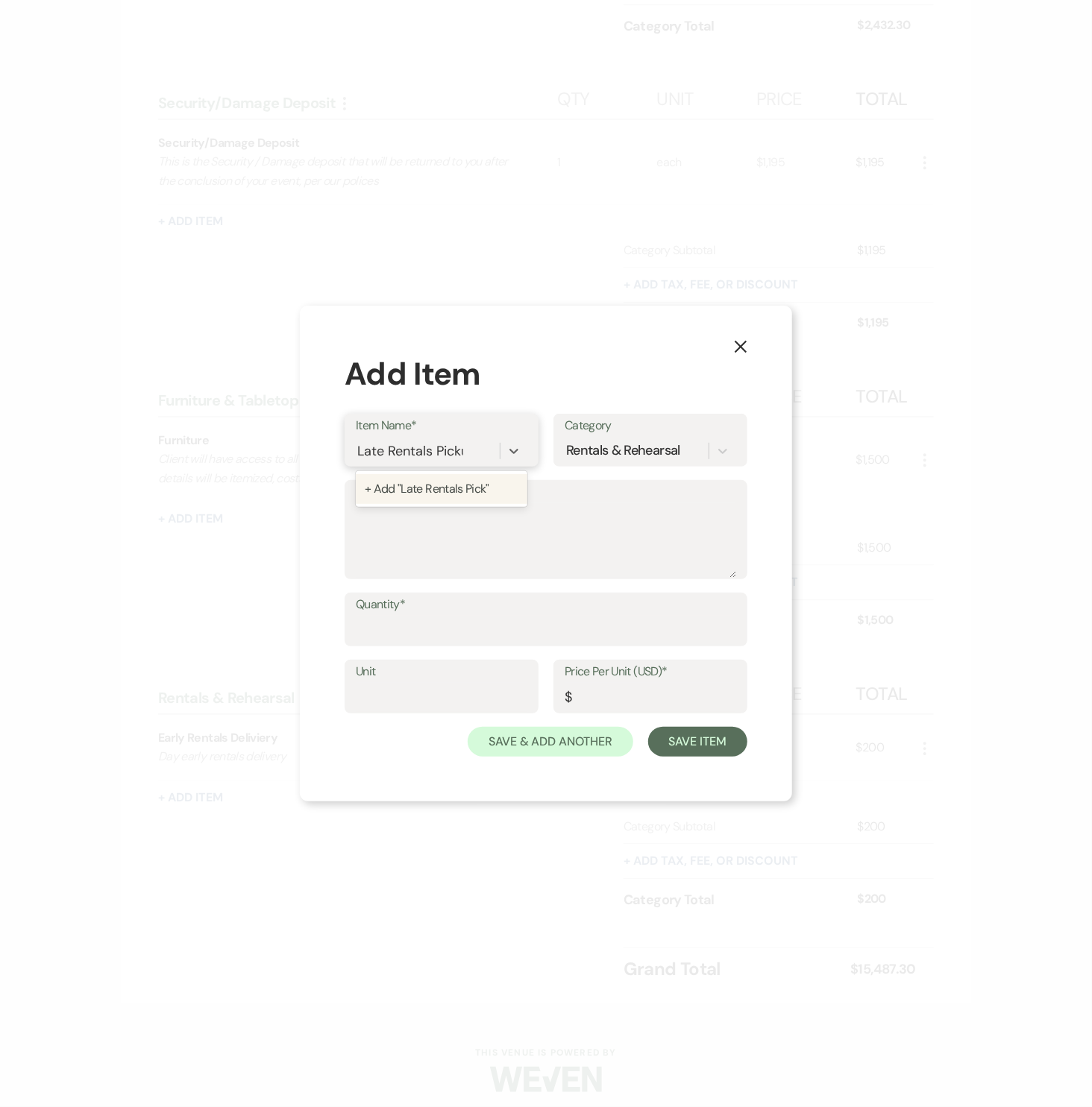
type input "Late Rentals Pickup"
click at [406, 521] on textarea "Description" at bounding box center [546, 540] width 380 height 74
type textarea "Day later rentals pickup"
type input "1"
type input "each"
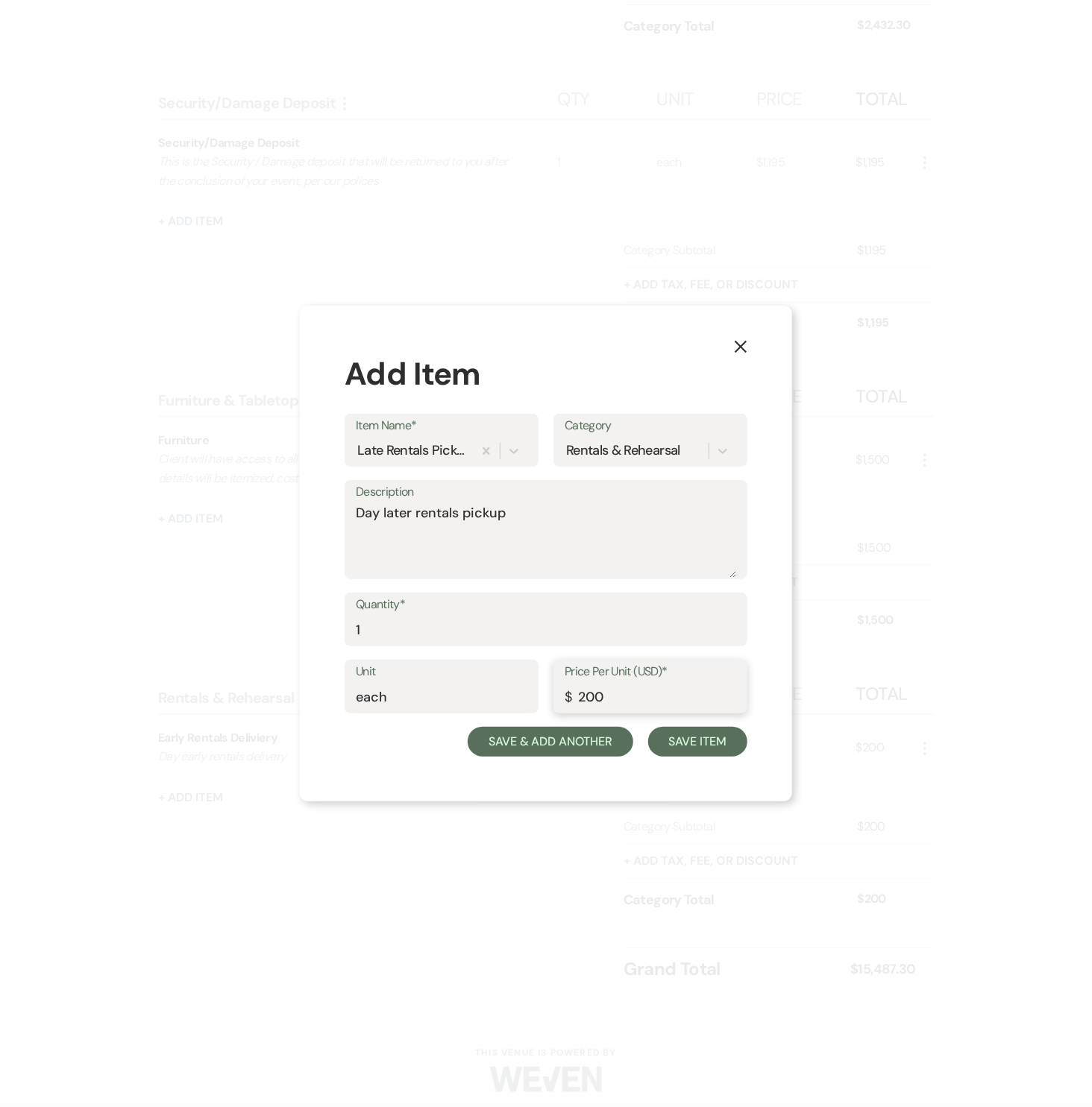
type input "200"
click at [535, 733] on button "Save & Add Another" at bounding box center [550, 741] width 165 height 30
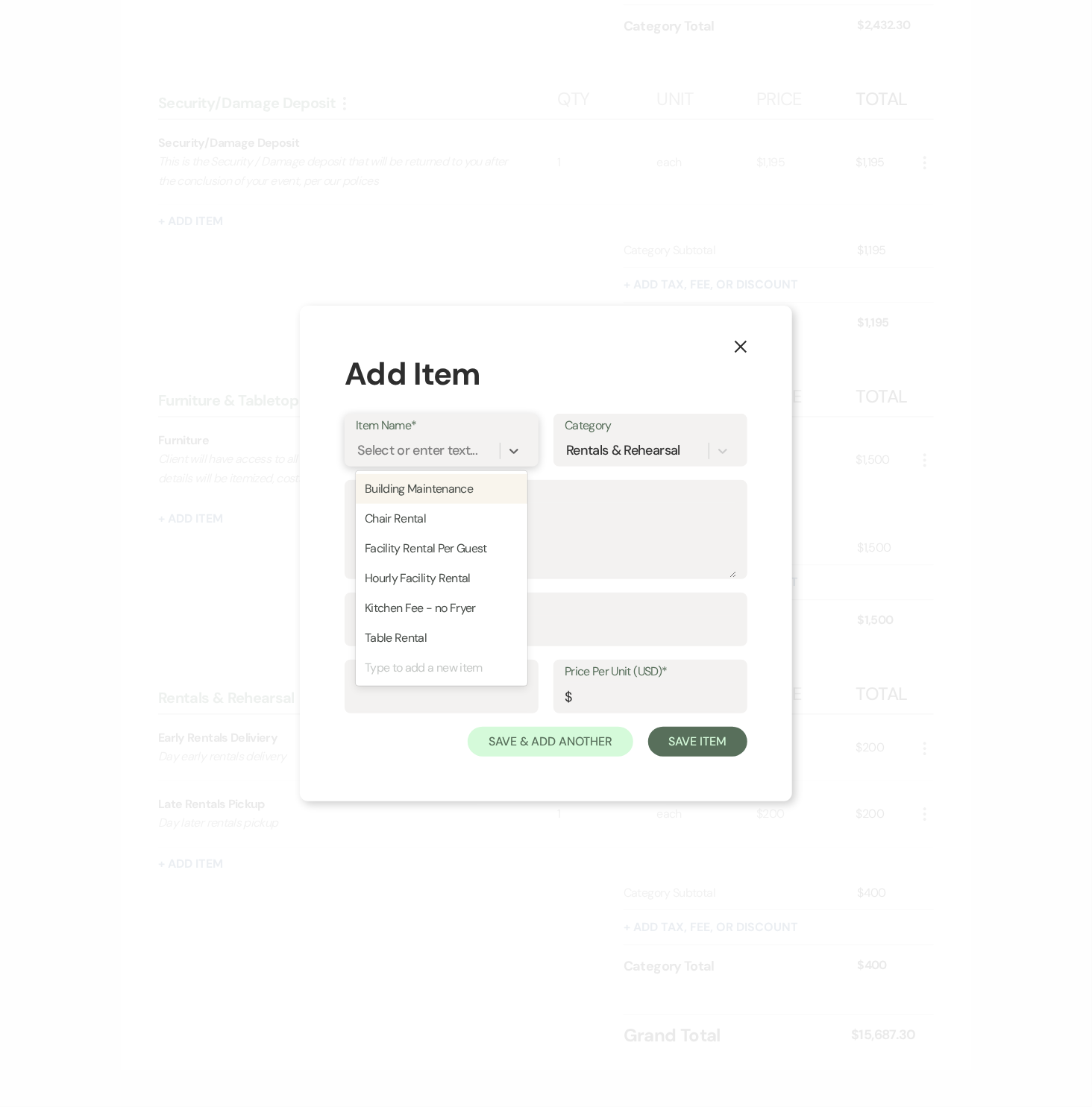
click at [444, 449] on div "Select or enter text..." at bounding box center [417, 452] width 120 height 21
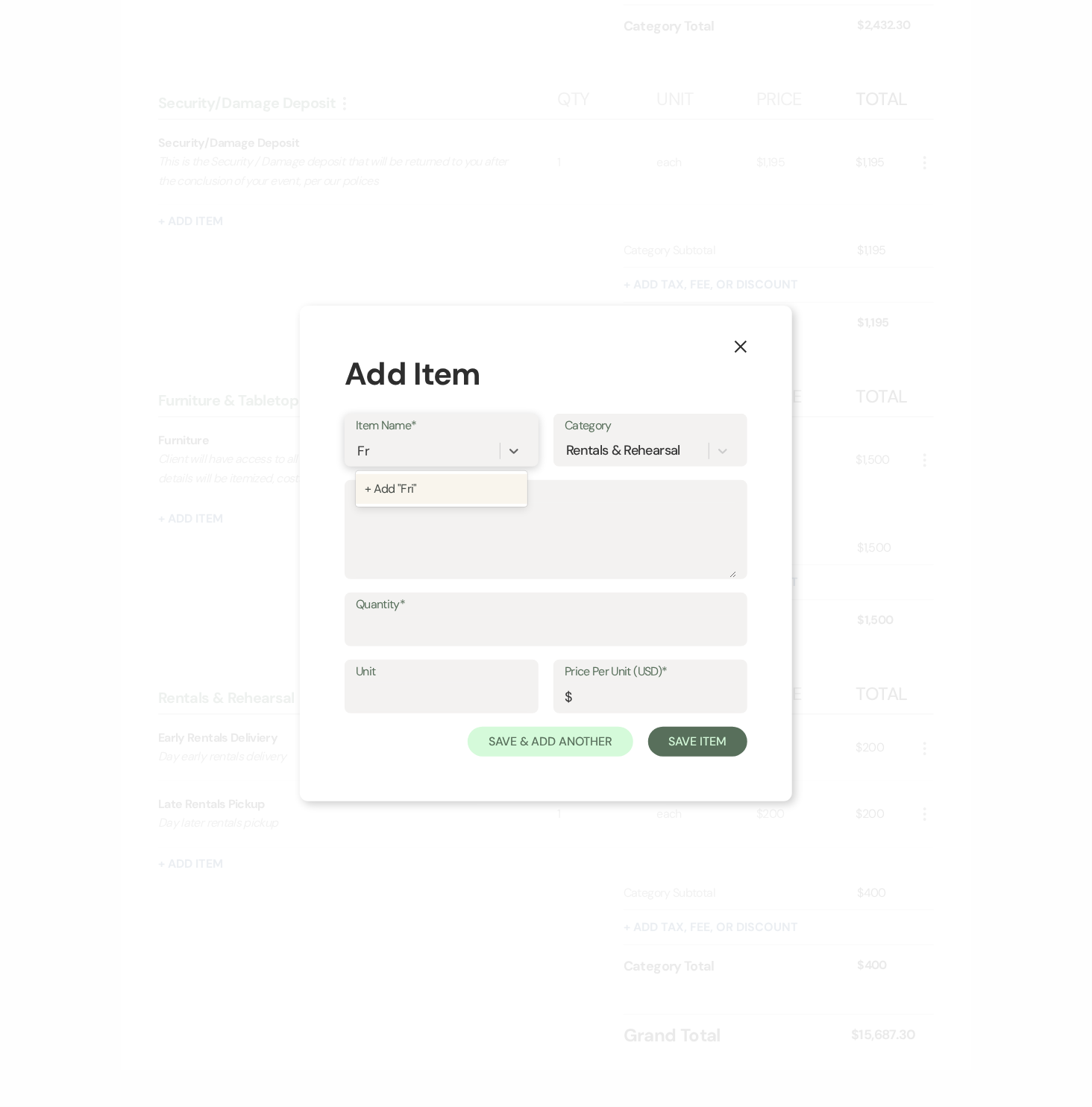
type input "F"
type input "On-site Rehersal"
click at [433, 500] on div "+ Add "On-site Rehersal"" at bounding box center [442, 488] width 172 height 30
click at [422, 515] on textarea "Description" at bounding box center [546, 540] width 380 height 74
type textarea "[DATE] afternoon ceremony rehearsal in the space"
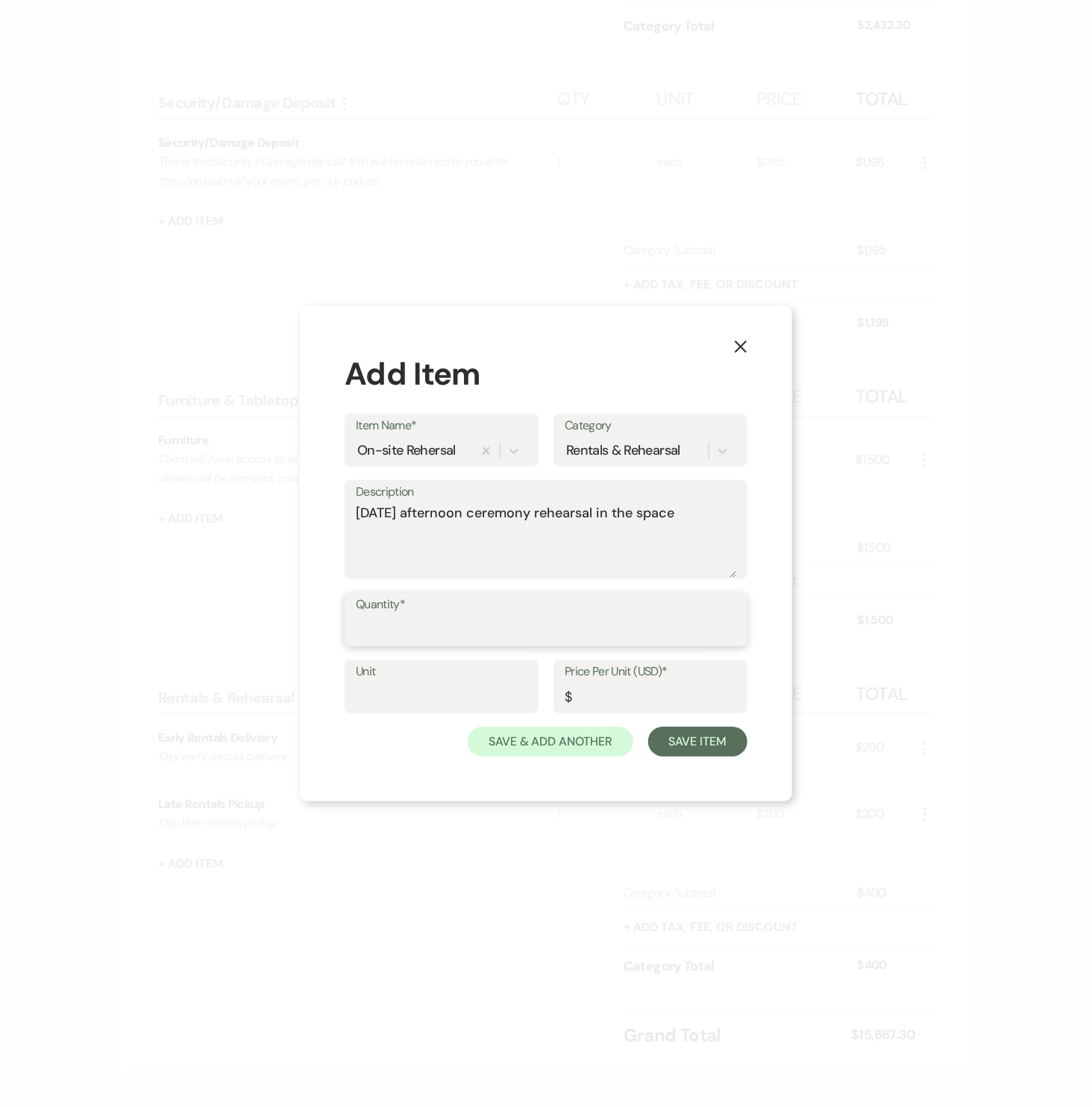
click at [437, 626] on input "Quantity*" at bounding box center [546, 630] width 380 height 30
type input "1"
type input "each"
type input "100"
click at [713, 738] on button "Save Item" at bounding box center [698, 741] width 99 height 30
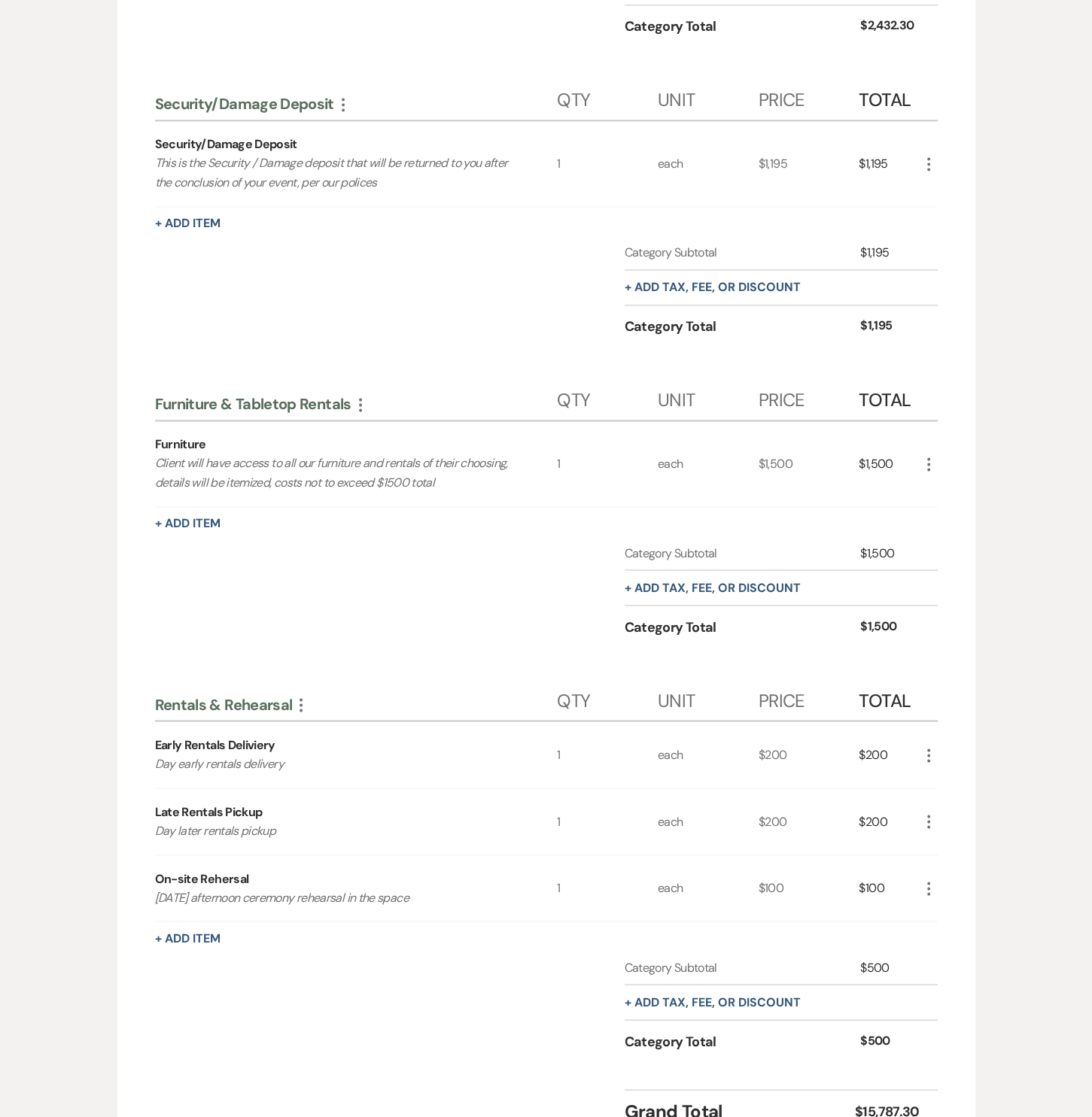
click at [293, 630] on div "Category Subtotal $1,500 + Add tax, fee, or discount Category Total $1,500" at bounding box center [546, 604] width 782 height 120
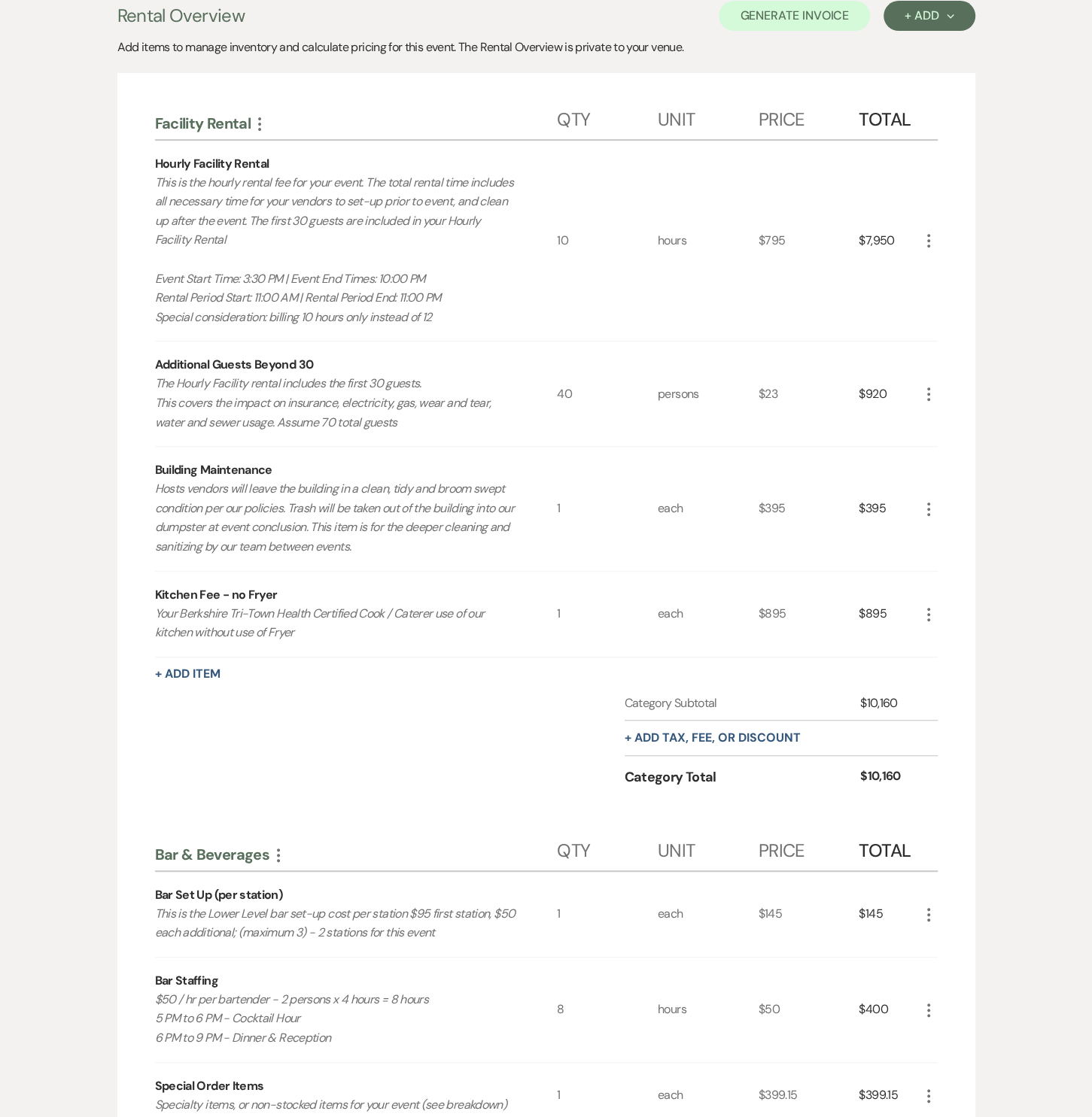
scroll to position [0, 0]
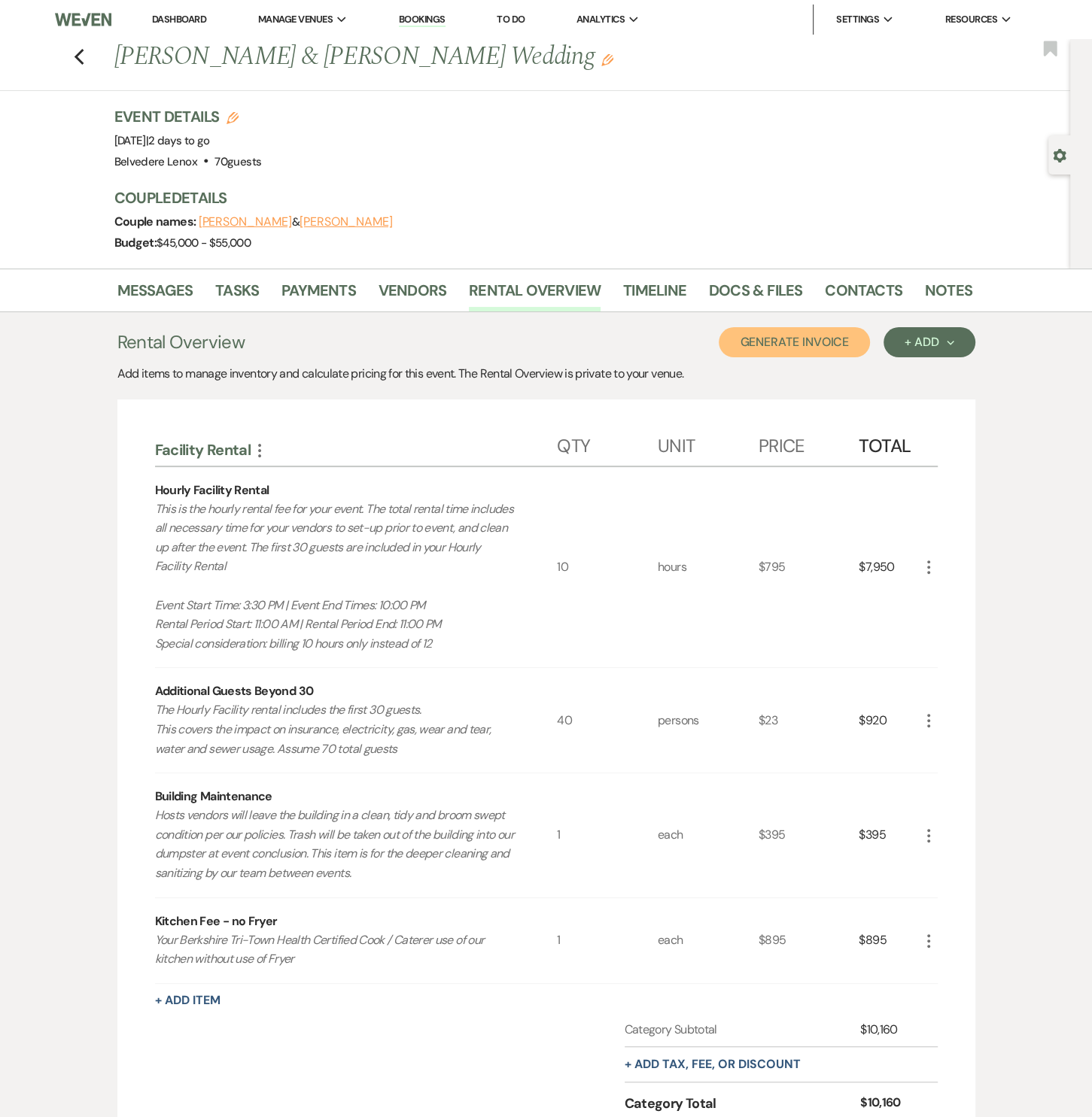
click at [828, 345] on button "Generate Invoice" at bounding box center [794, 342] width 152 height 30
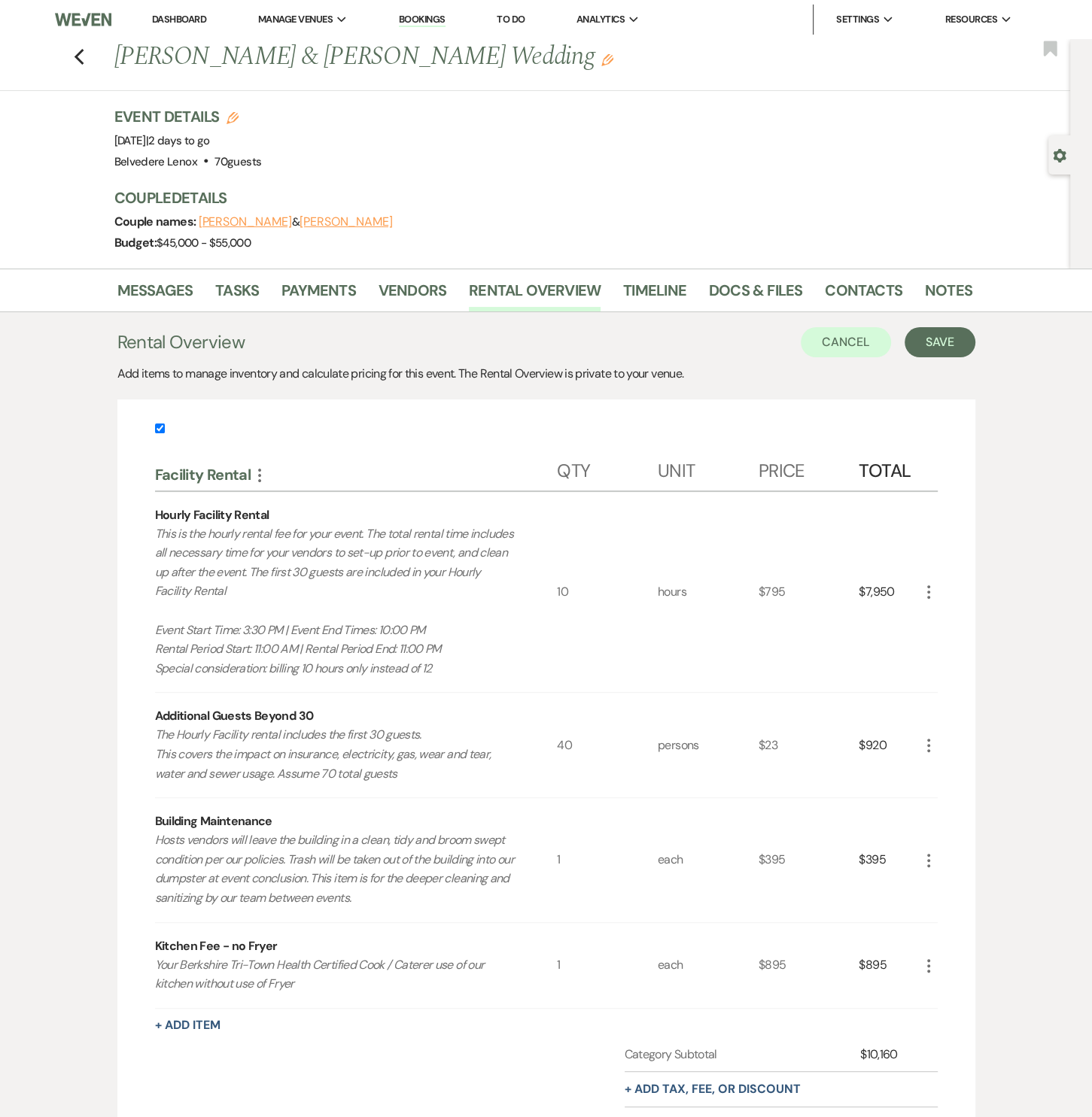
drag, startPoint x: 168, startPoint y: 429, endPoint x: 170, endPoint y: 455, distance: 26.1
click at [166, 429] on label at bounding box center [546, 433] width 782 height 25
click at [165, 429] on input "checkbox" at bounding box center [160, 428] width 10 height 10
checkbox input "false"
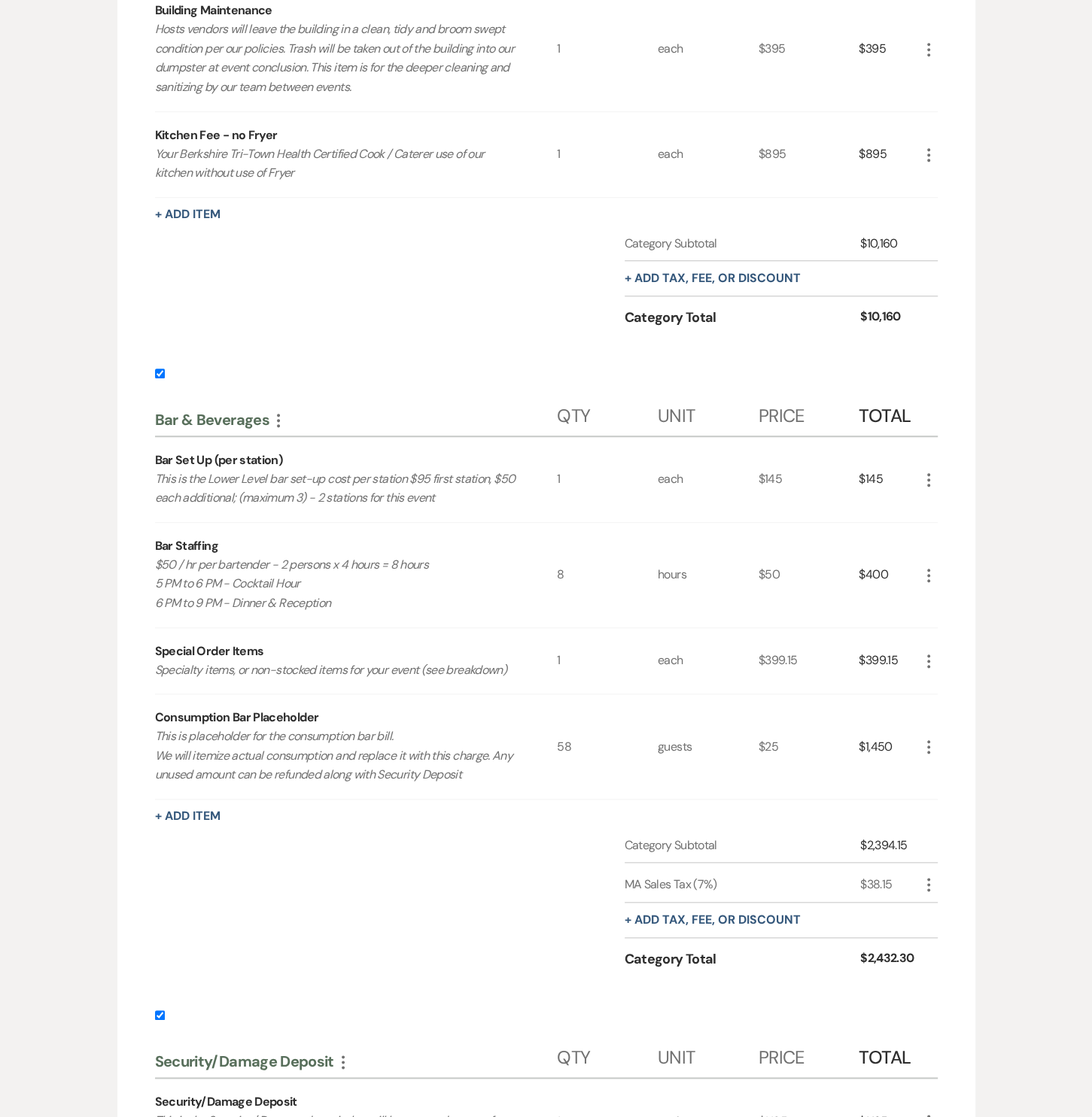
scroll to position [912, 0]
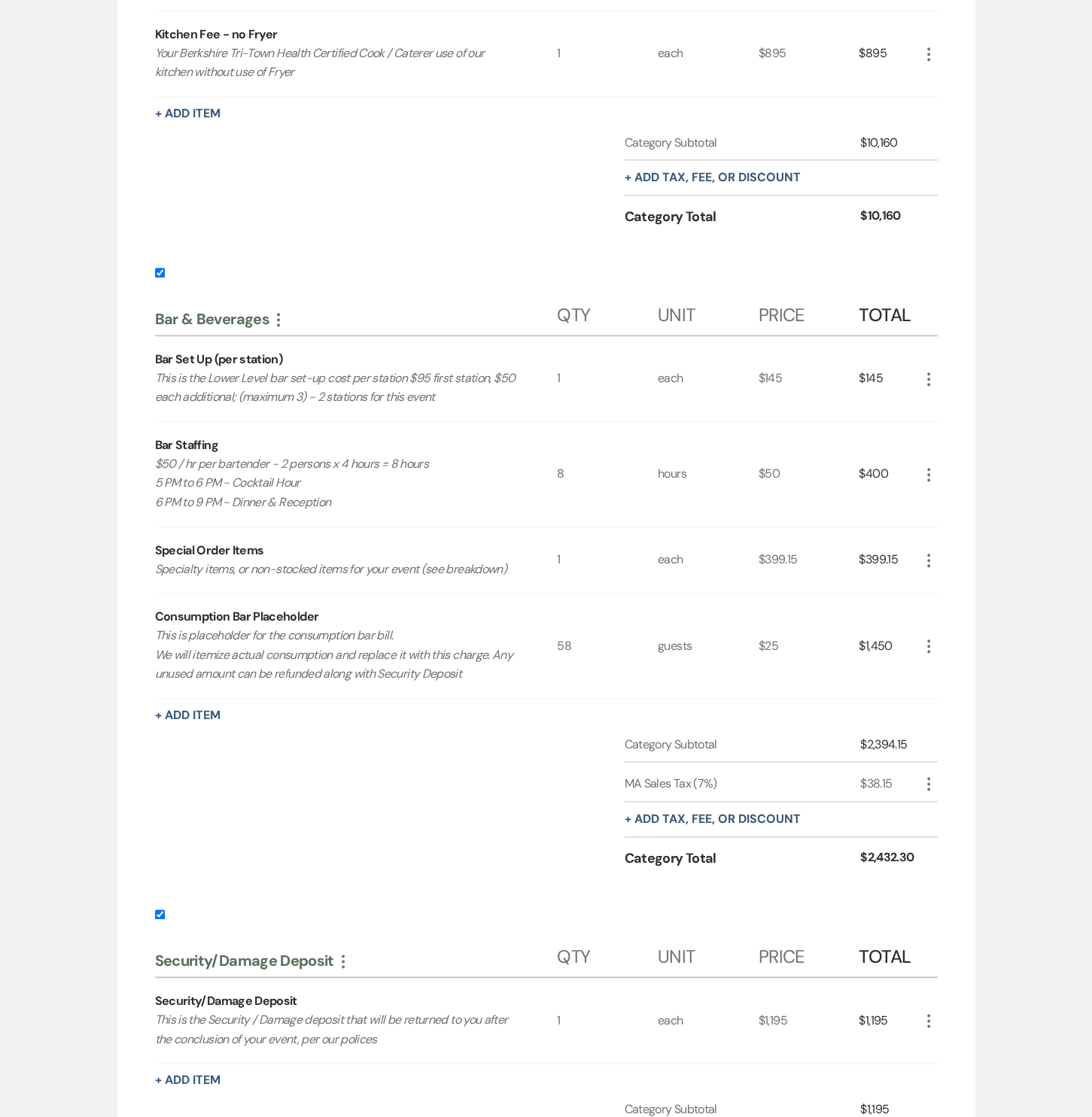
click at [161, 909] on input "checkbox" at bounding box center [160, 914] width 10 height 10
checkbox input "false"
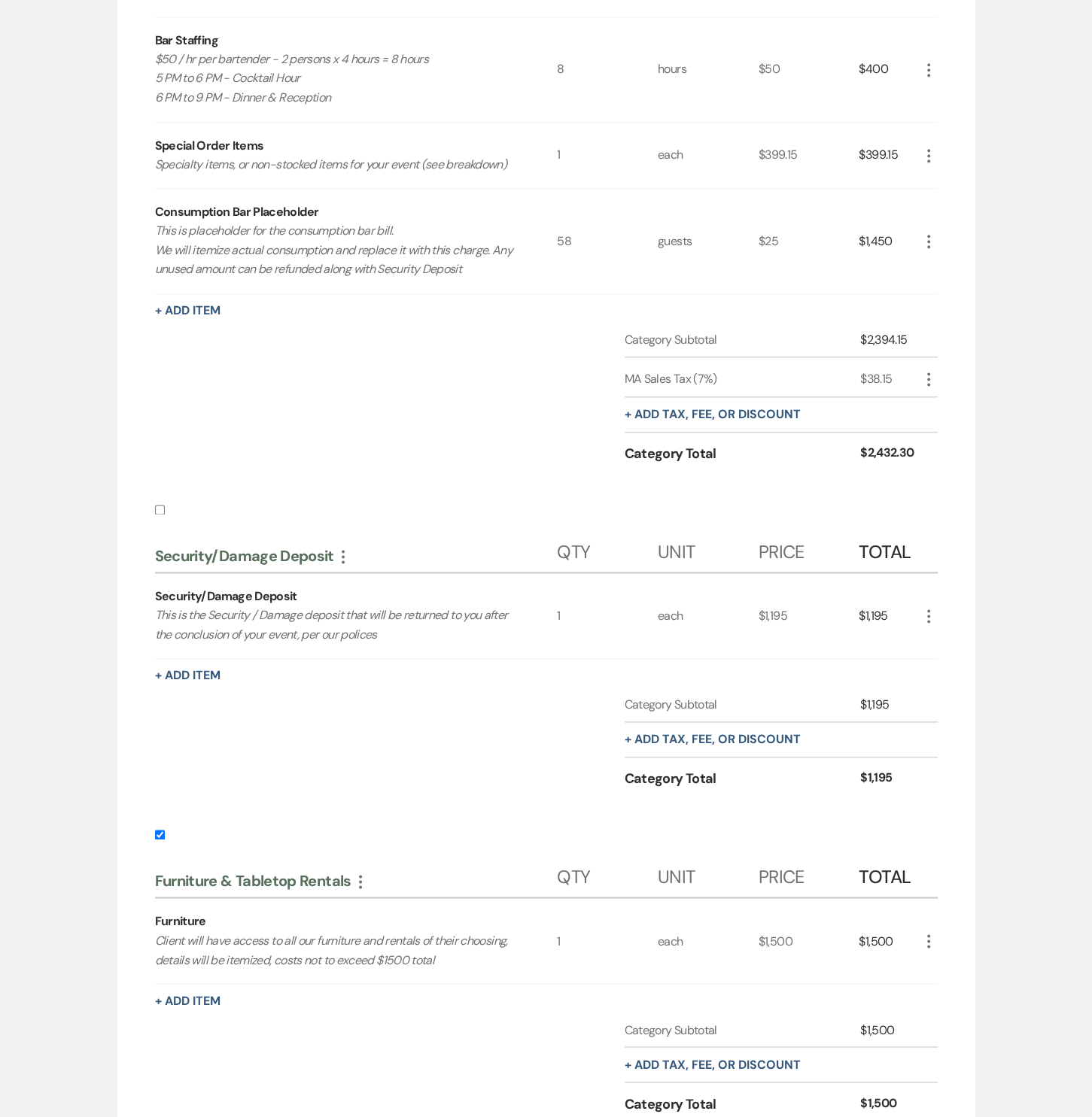
scroll to position [1368, 0]
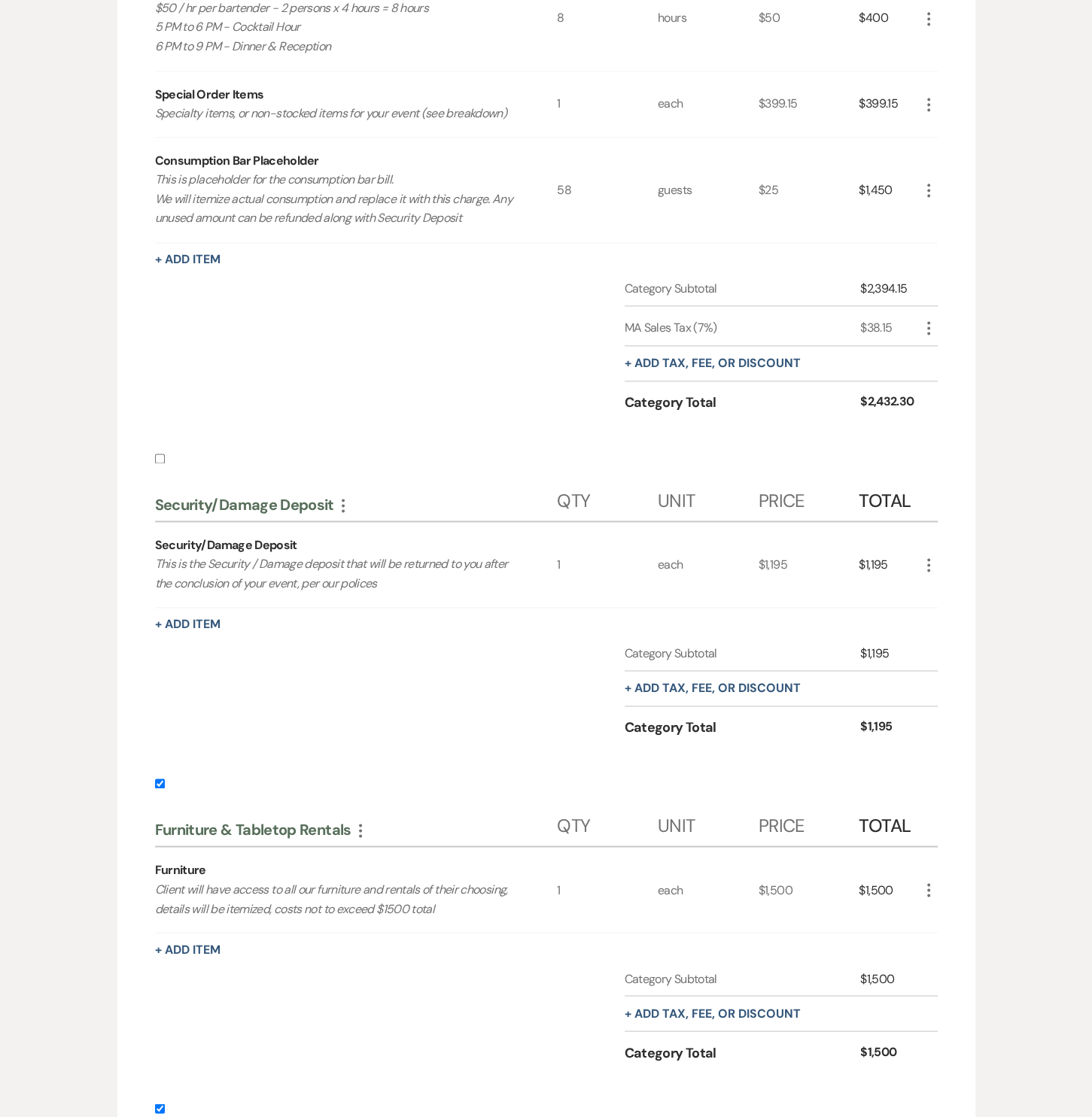
click at [159, 779] on input "checkbox" at bounding box center [160, 783] width 10 height 10
checkbox input "false"
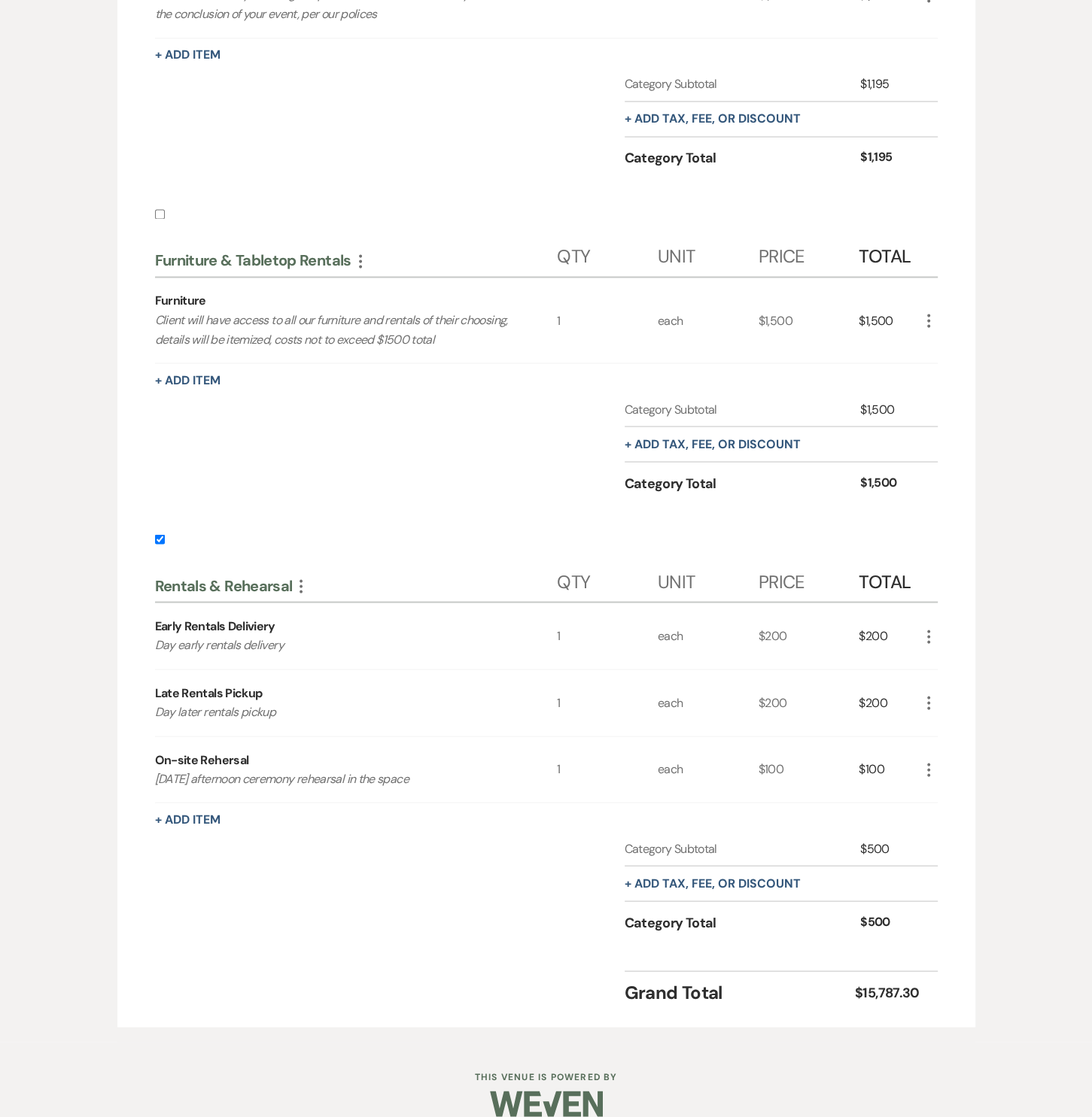
scroll to position [1950, 0]
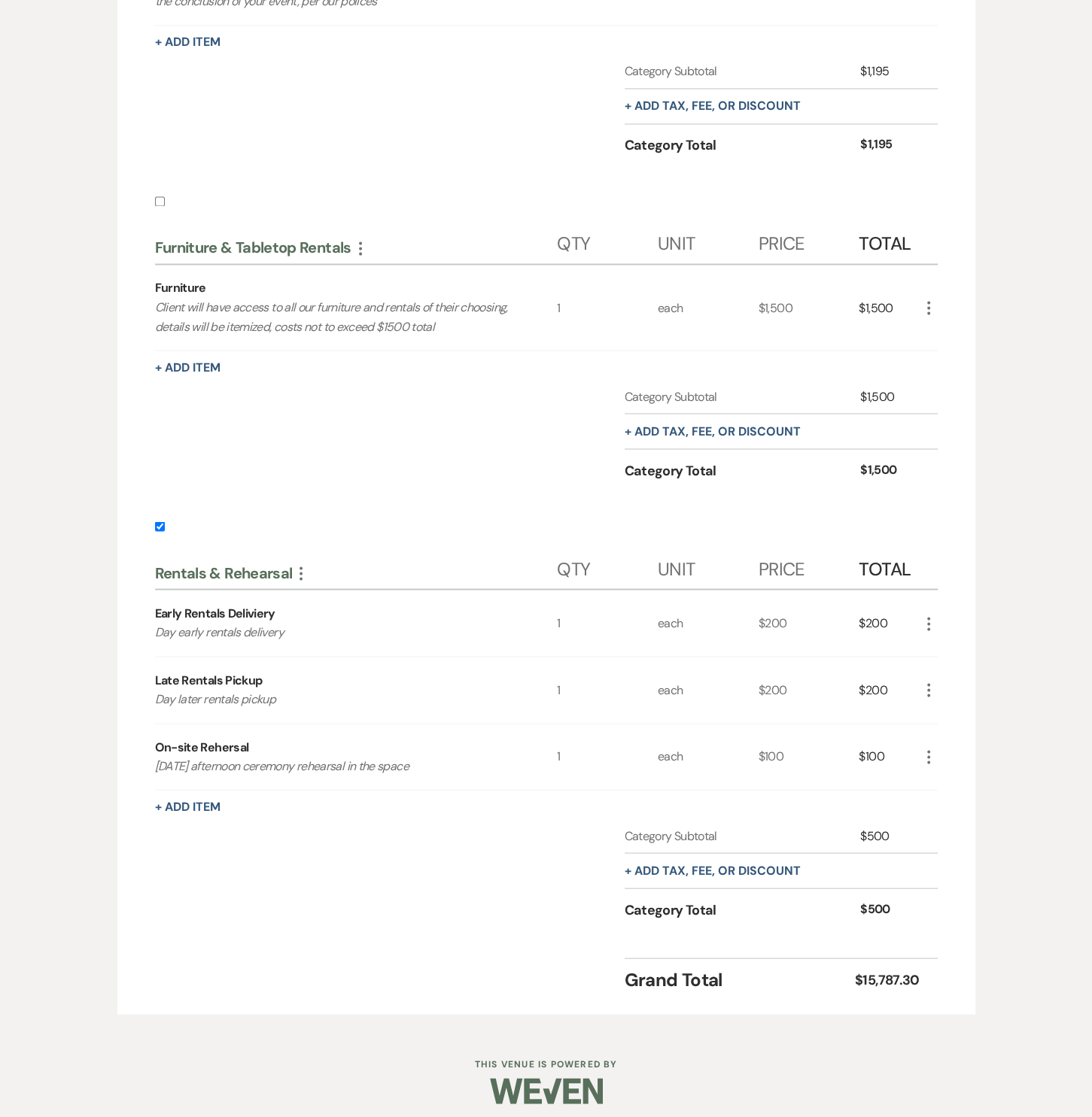
click at [930, 748] on icon "More" at bounding box center [929, 757] width 18 height 18
click at [933, 774] on button "Pencil Edit" at bounding box center [958, 786] width 79 height 24
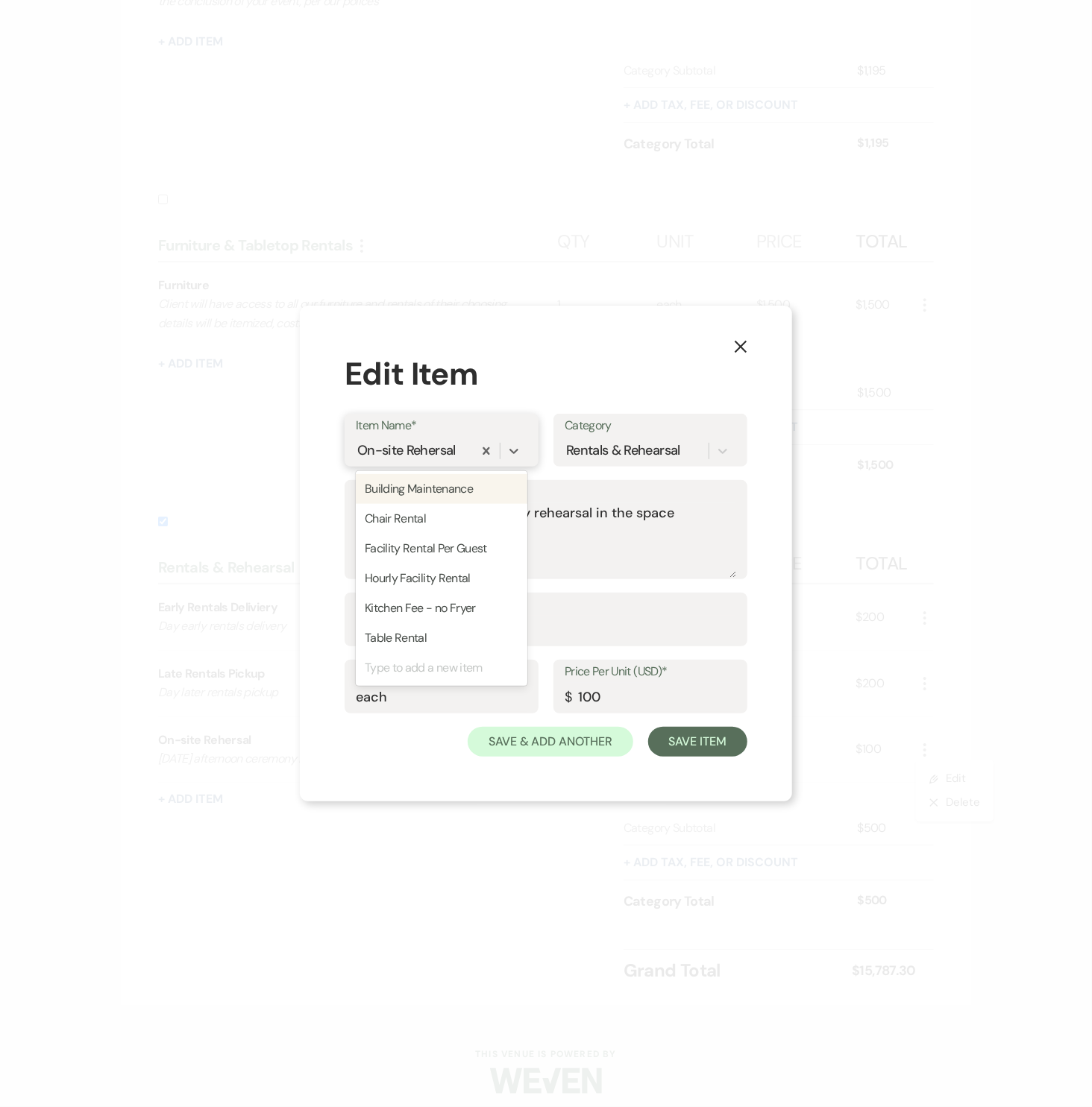
click at [436, 452] on div "On-site Rehersal" at bounding box center [406, 452] width 98 height 21
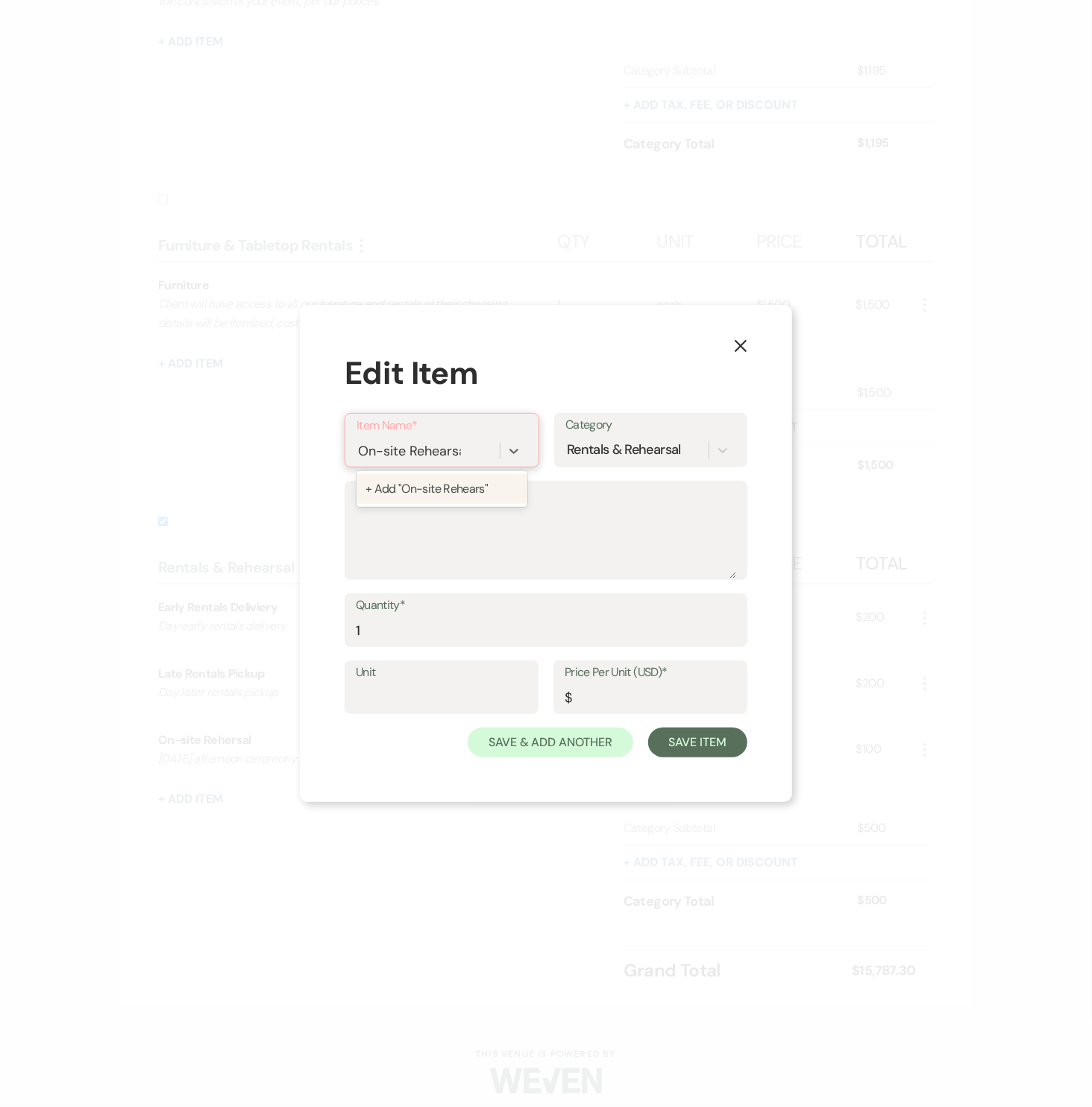
type input "On-site Rehearsal"
click at [459, 479] on div "+ Add "On-site Rehearsal"" at bounding box center [442, 488] width 171 height 30
click at [738, 344] on use "button" at bounding box center [740, 346] width 12 height 12
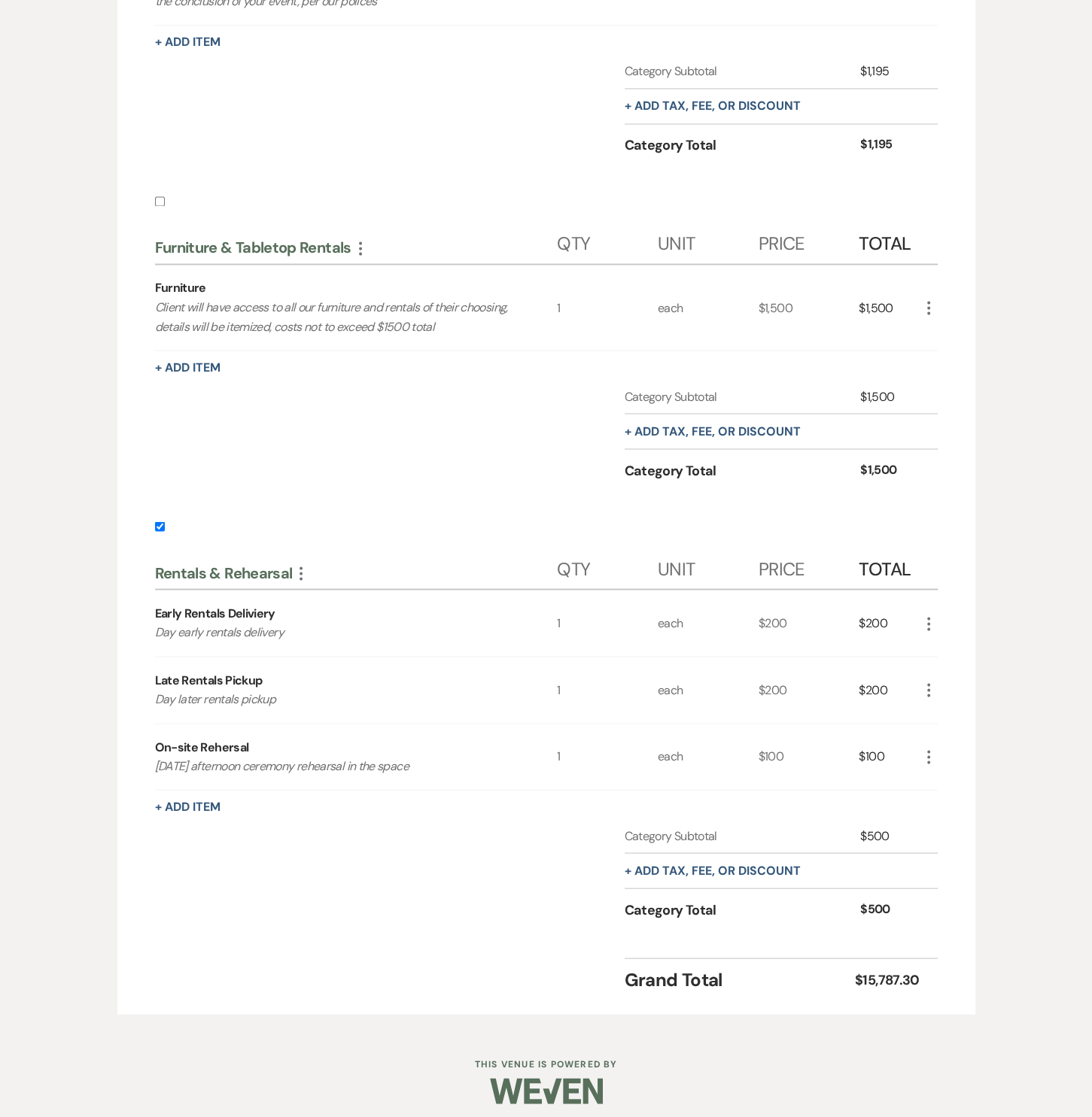
click at [924, 748] on icon "More" at bounding box center [929, 757] width 18 height 18
click at [929, 774] on button "Pencil Edit" at bounding box center [958, 786] width 79 height 24
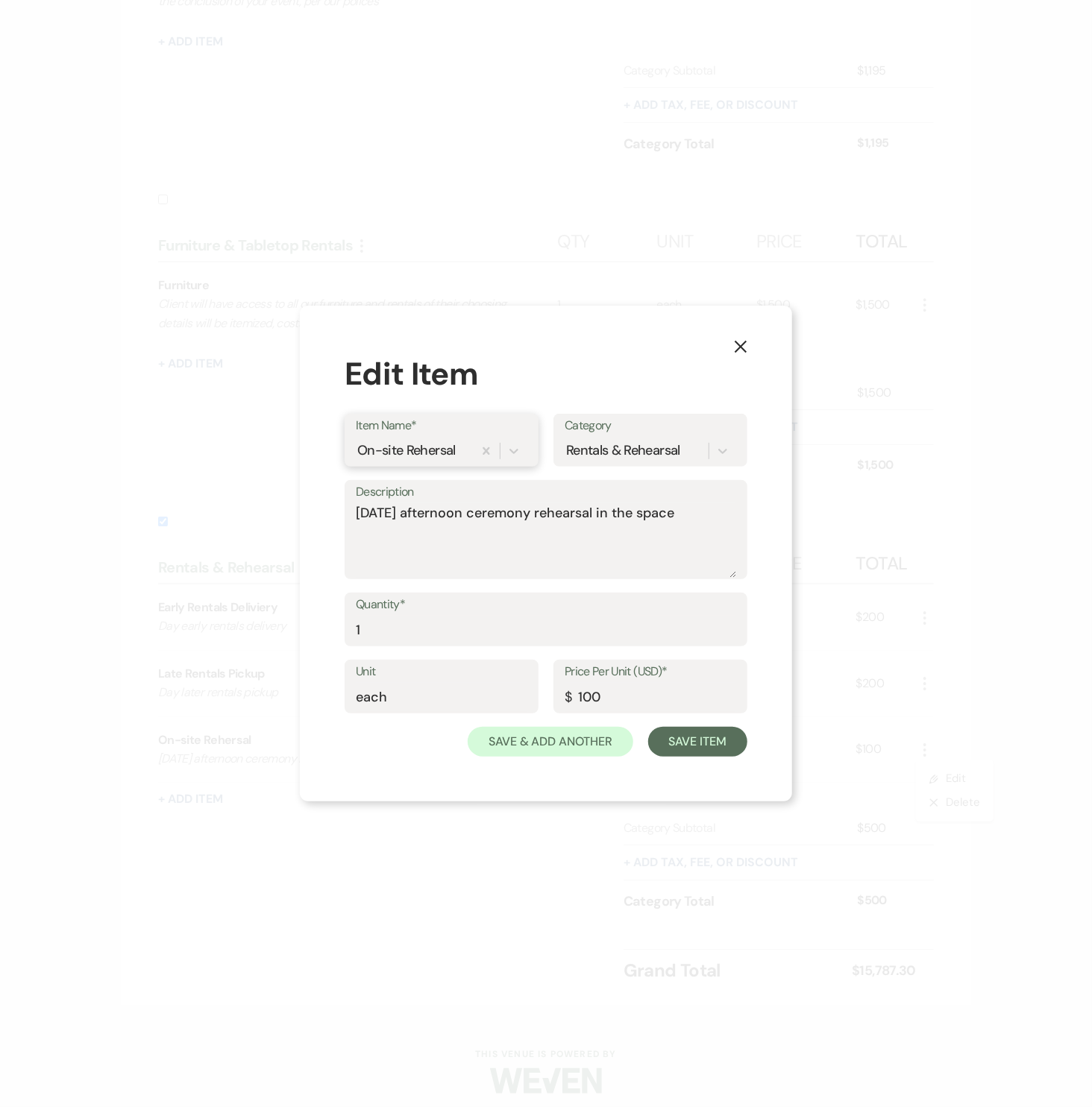
click at [433, 447] on div "On-site Rehersal" at bounding box center [406, 452] width 98 height 21
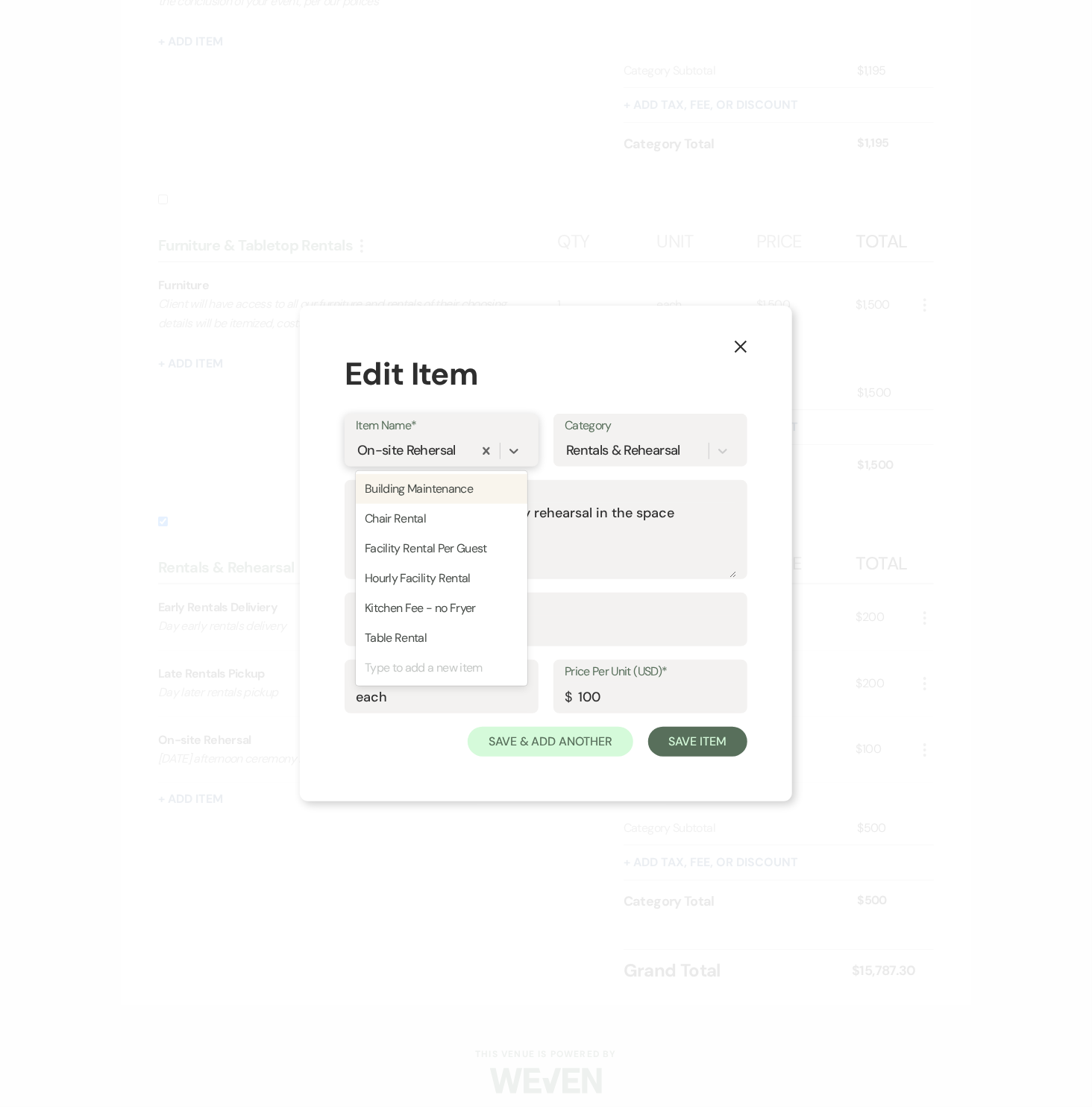
click at [433, 447] on div "On-site Rehersal" at bounding box center [406, 452] width 98 height 21
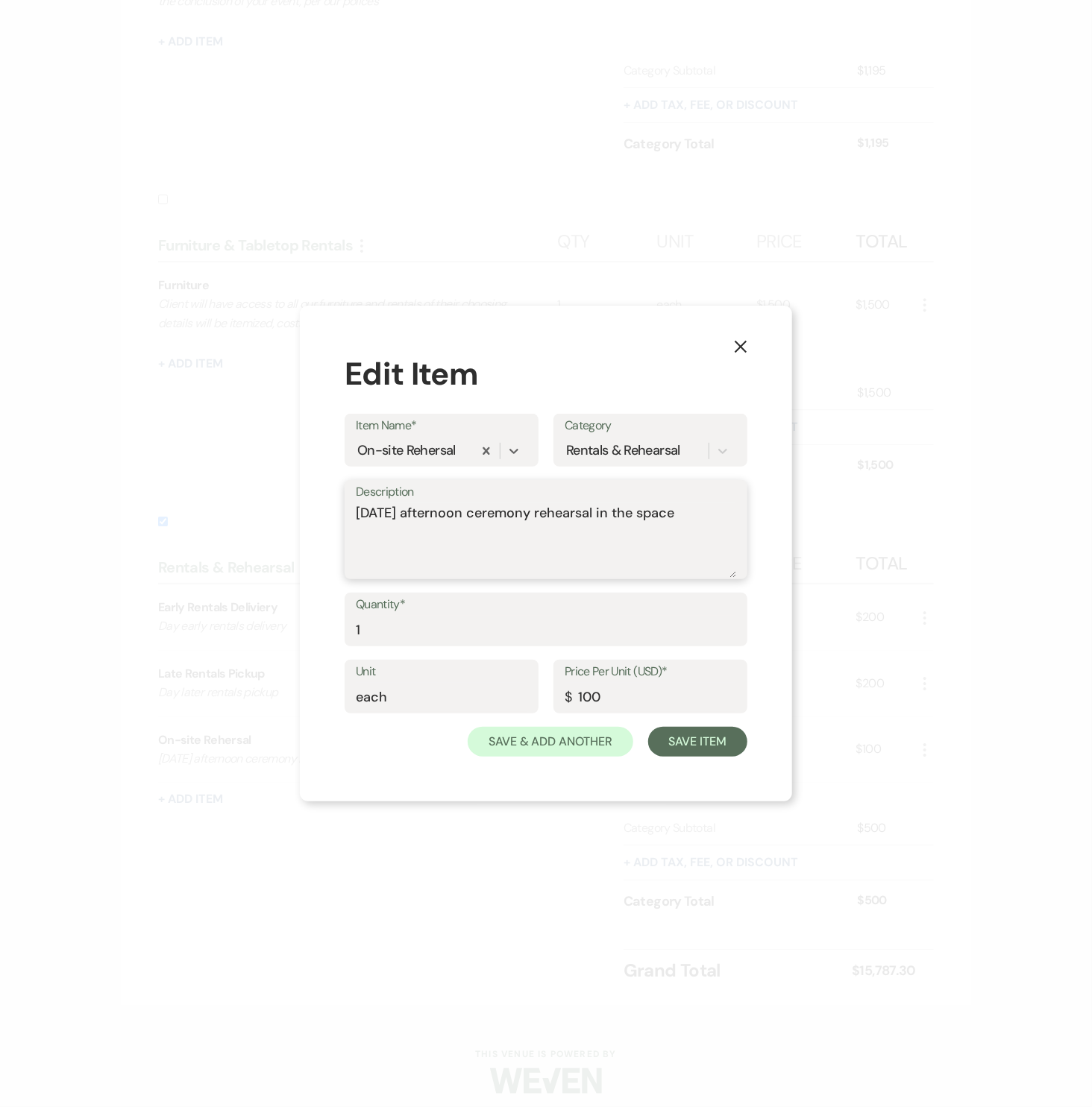
click at [464, 515] on textarea "[DATE] afternoon ceremony rehearsal in the space" at bounding box center [546, 540] width 380 height 74
click at [645, 451] on div "Rentals & Rehearsal" at bounding box center [623, 452] width 114 height 21
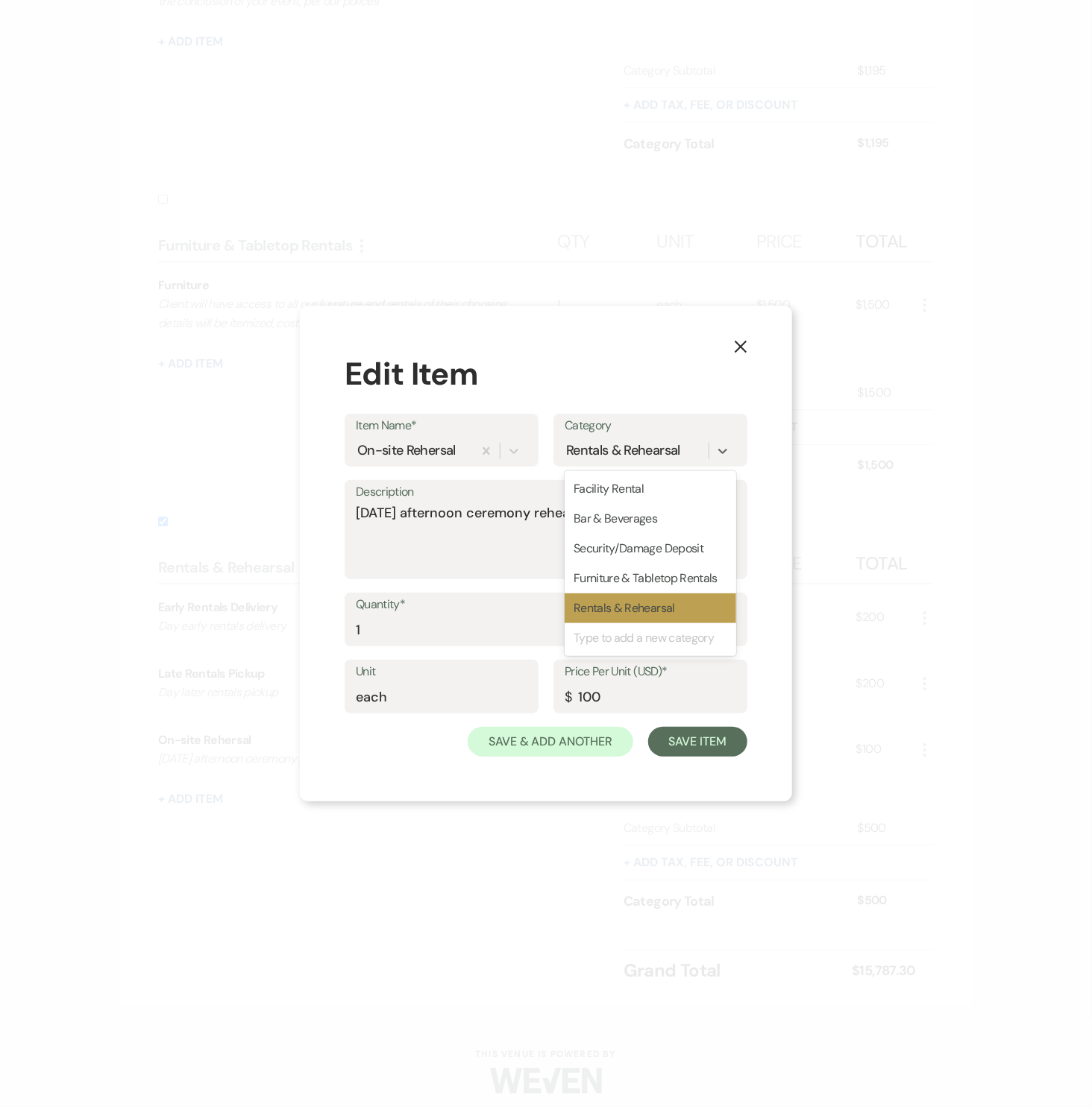
click at [790, 365] on div "X Edit Item Item Name* On-site Rehersal Category option Rentals & Rehearsal foc…" at bounding box center [546, 554] width 492 height 495
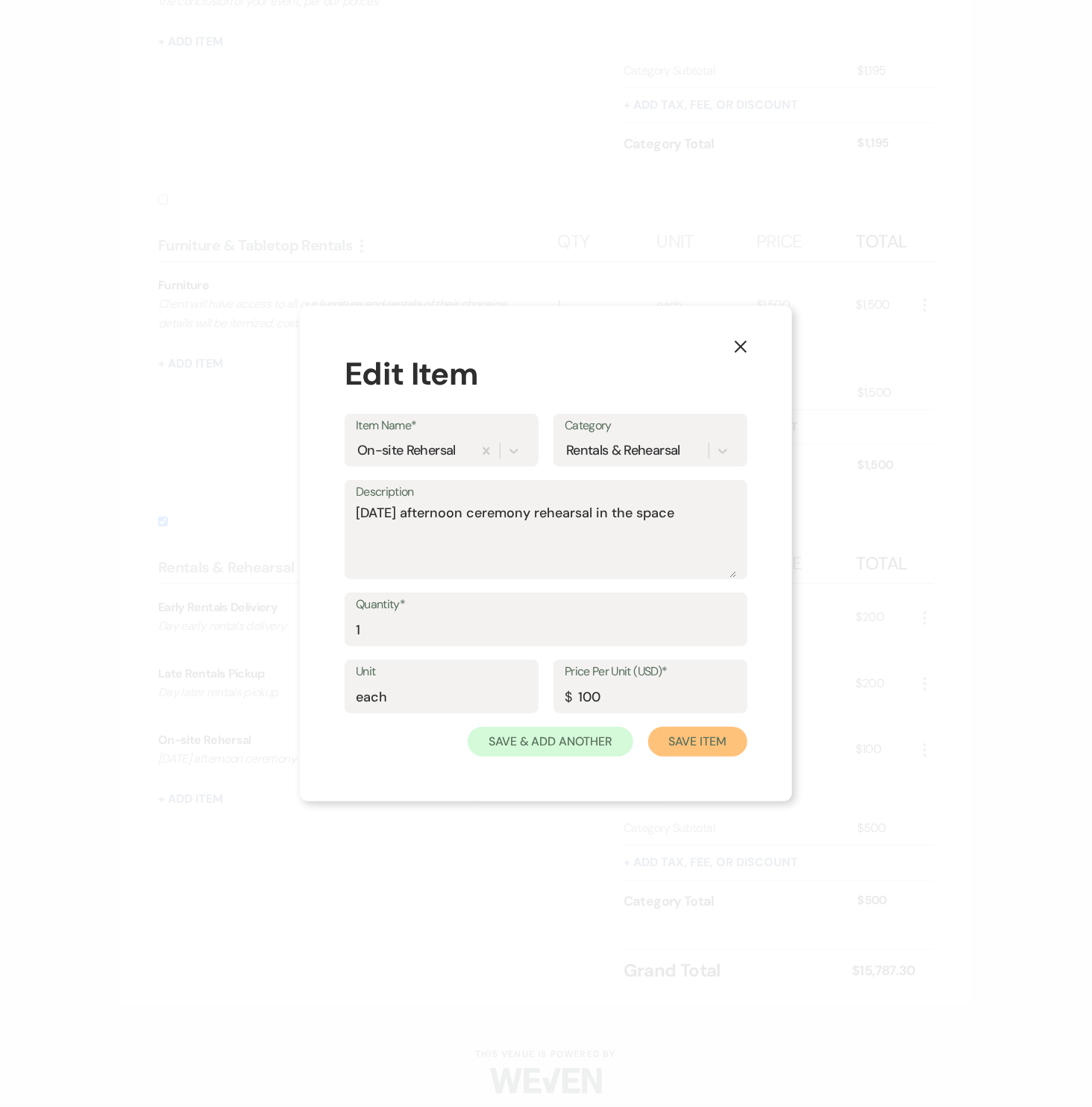
click at [655, 732] on button "Save Item" at bounding box center [698, 741] width 99 height 30
checkbox input "true"
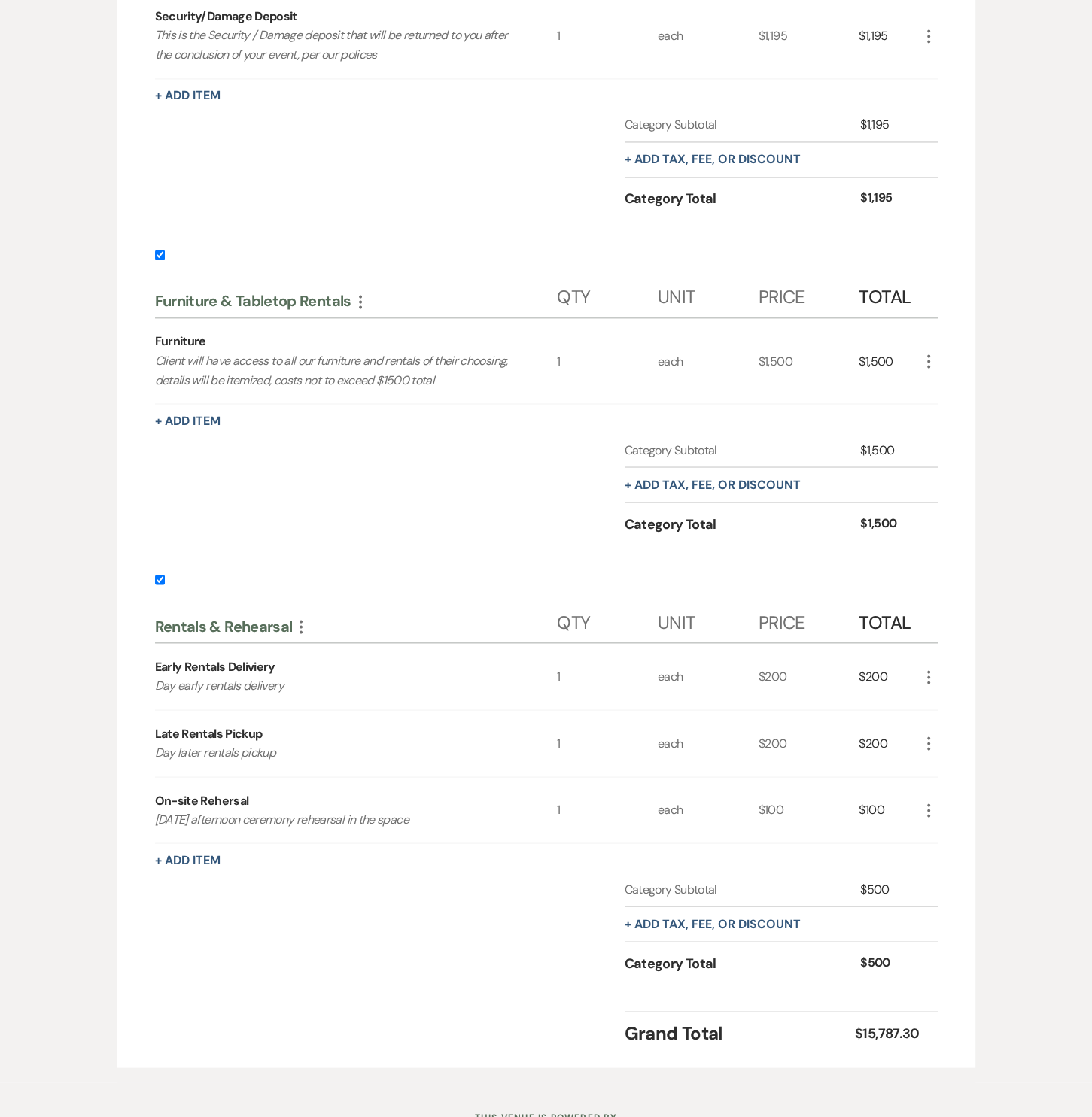
scroll to position [1722, 0]
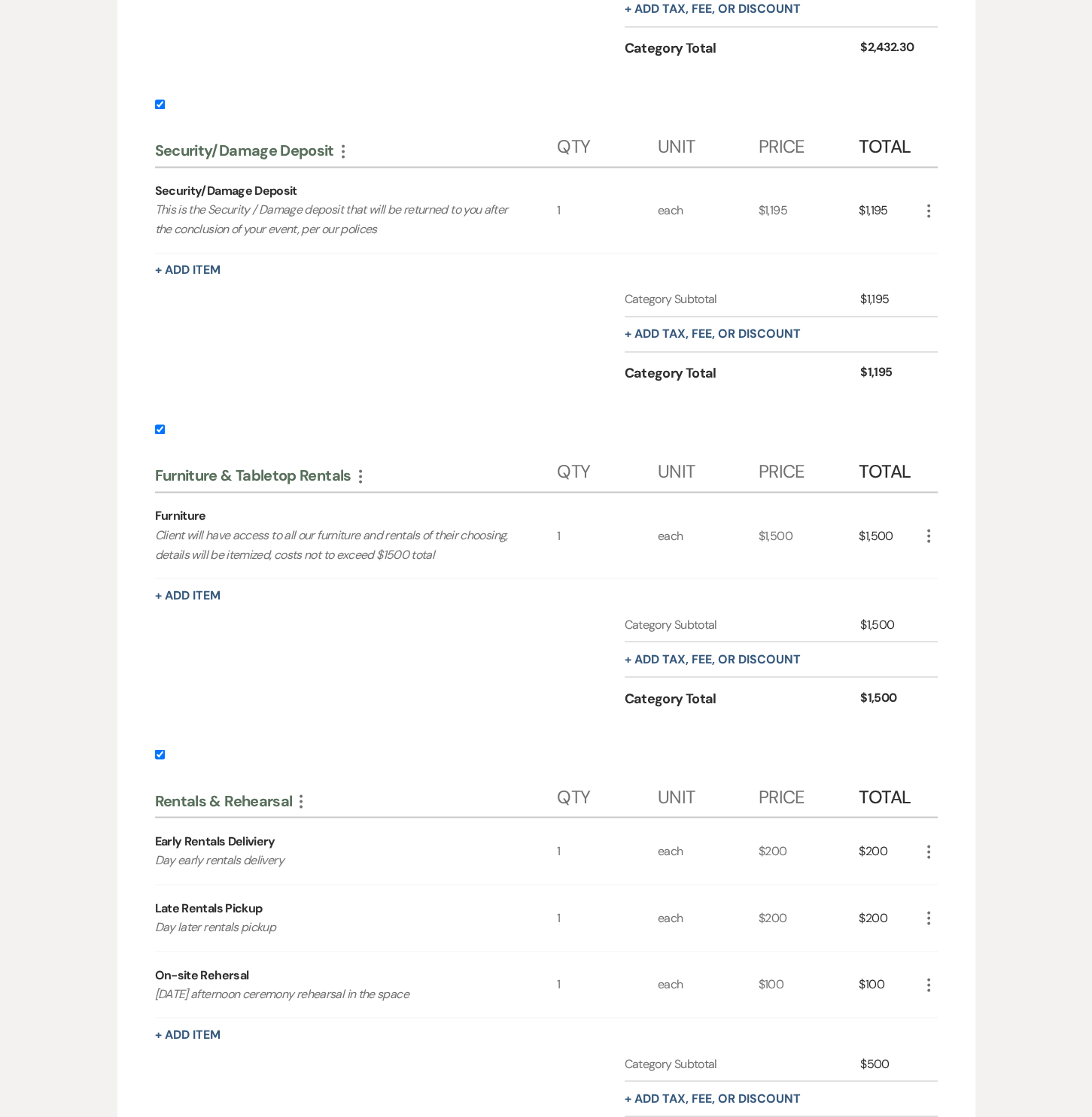
click at [158, 106] on label at bounding box center [546, 109] width 782 height 25
click at [158, 106] on input "checkbox" at bounding box center [160, 104] width 10 height 10
checkbox input "false"
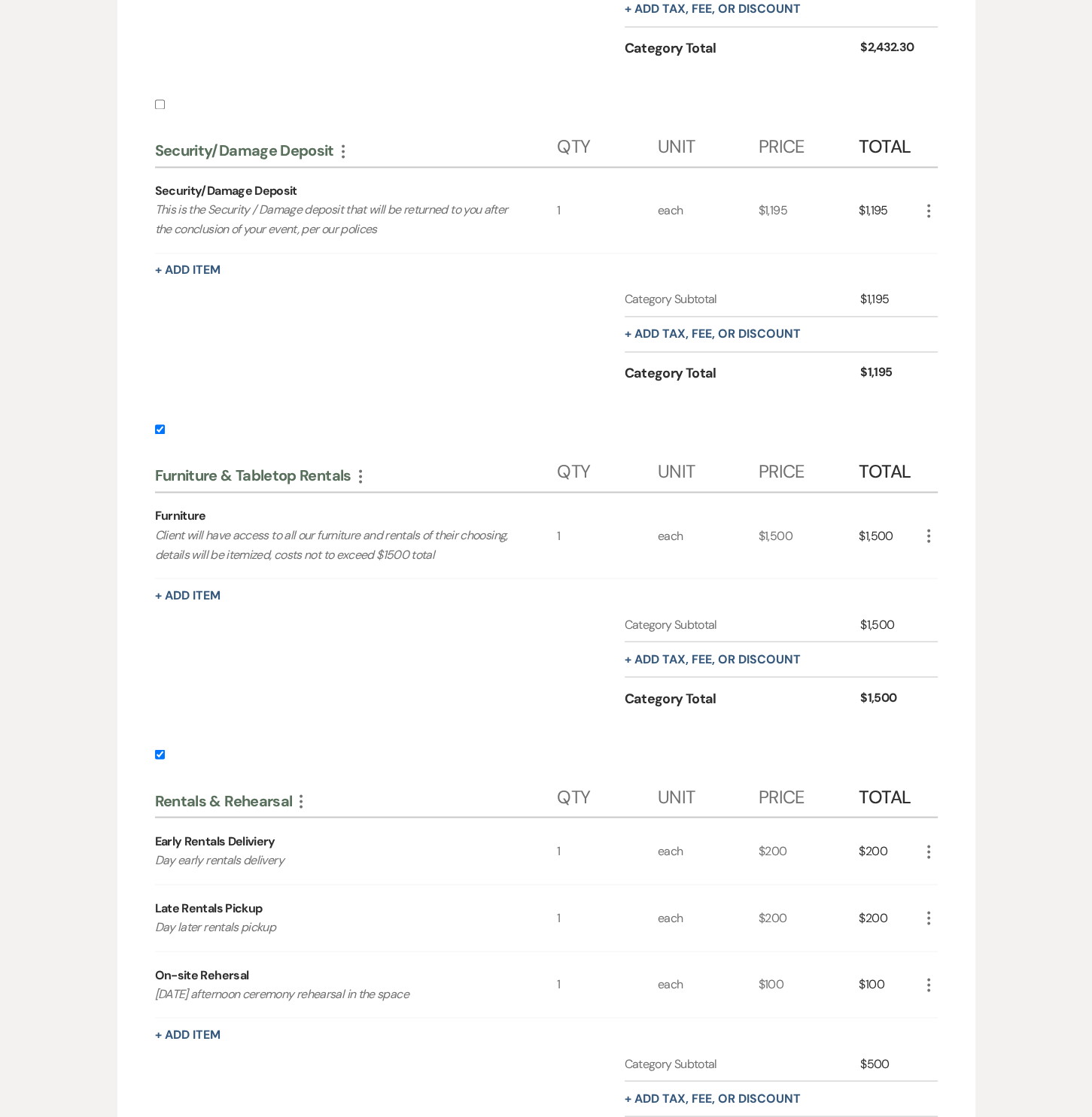
click at [162, 425] on input "checkbox" at bounding box center [160, 429] width 10 height 10
checkbox input "false"
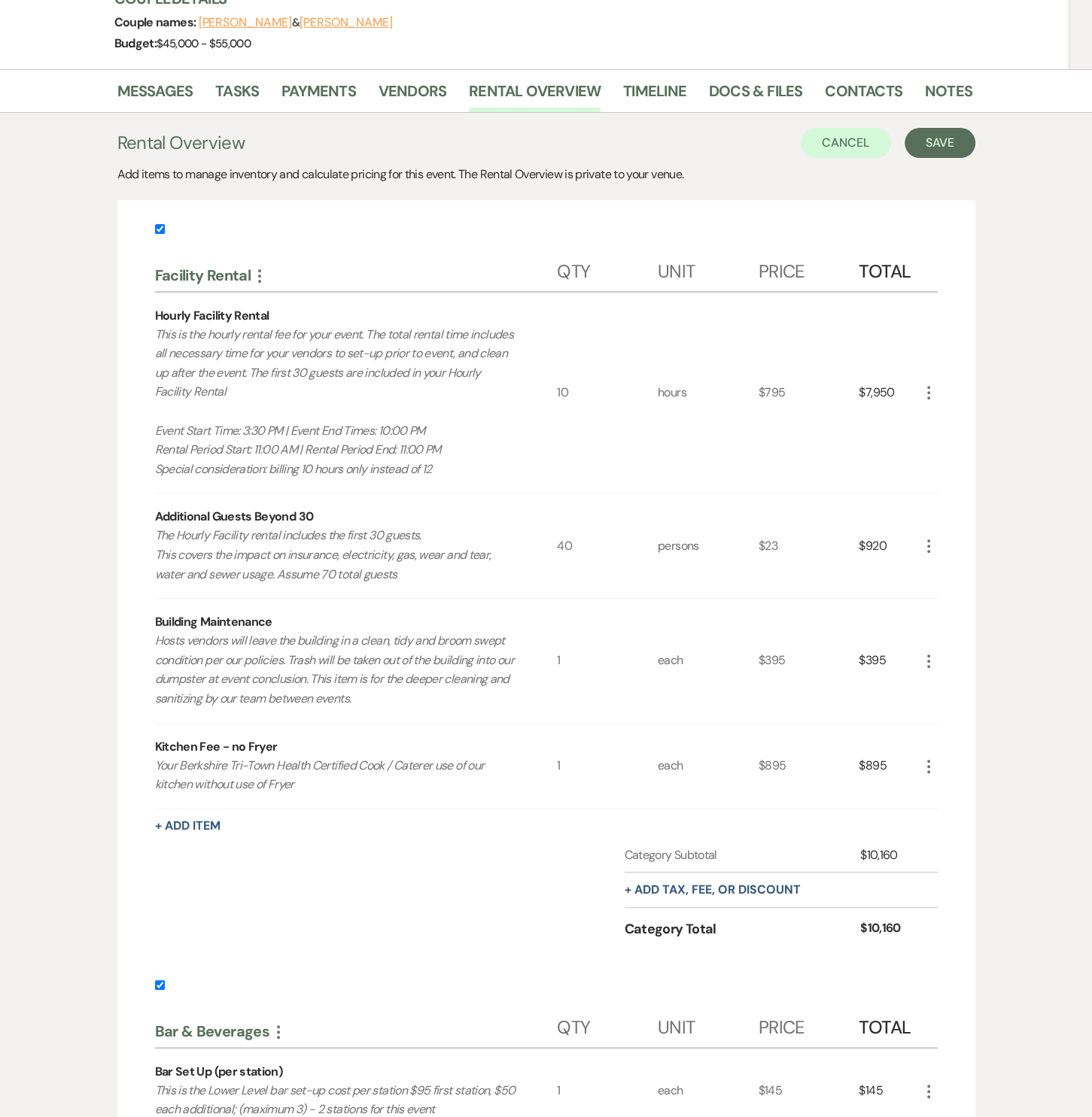
scroll to position [126, 0]
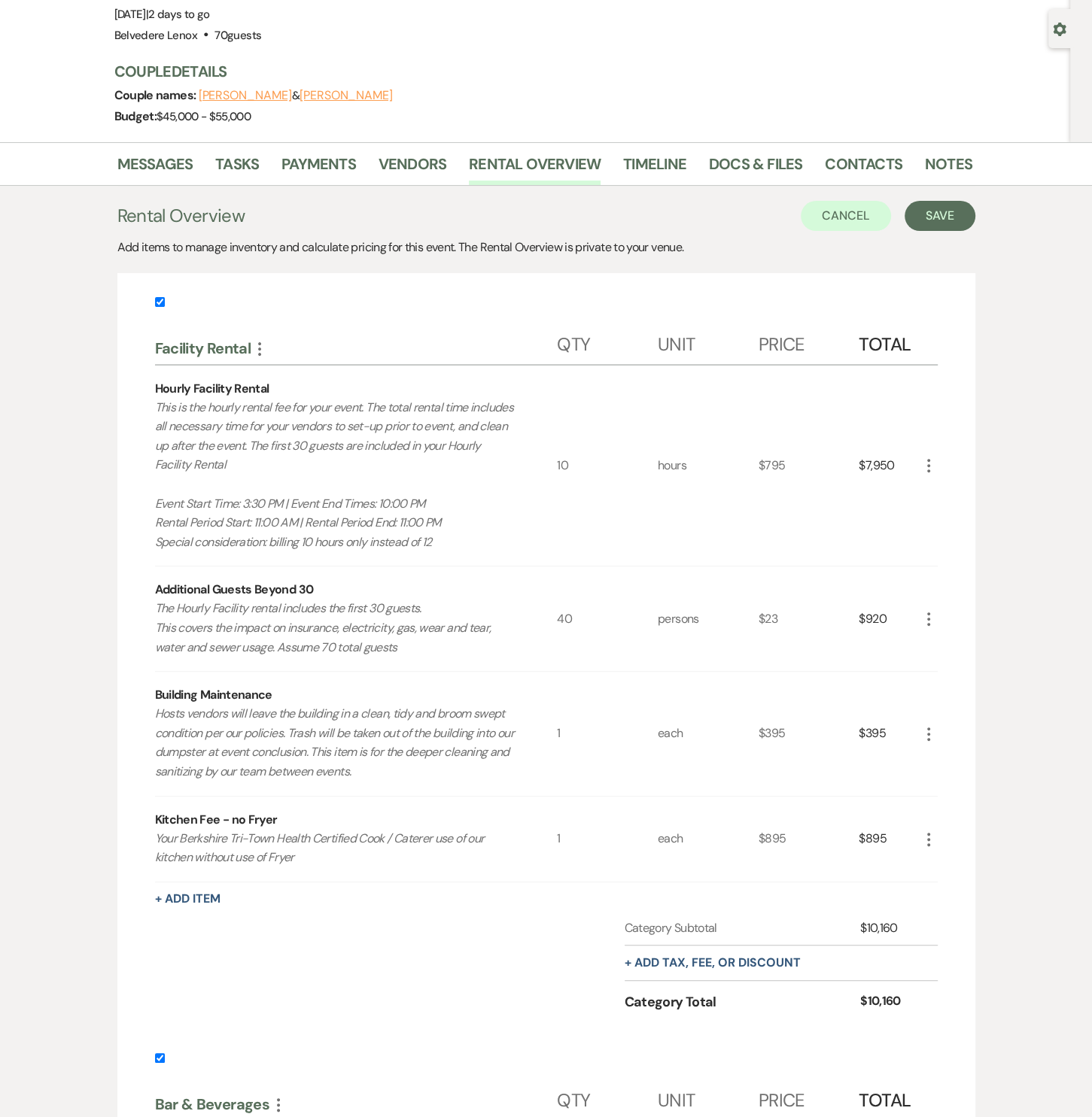
click at [158, 302] on input "checkbox" at bounding box center [160, 301] width 10 height 10
checkbox input "false"
click at [911, 221] on button "Save" at bounding box center [939, 216] width 70 height 30
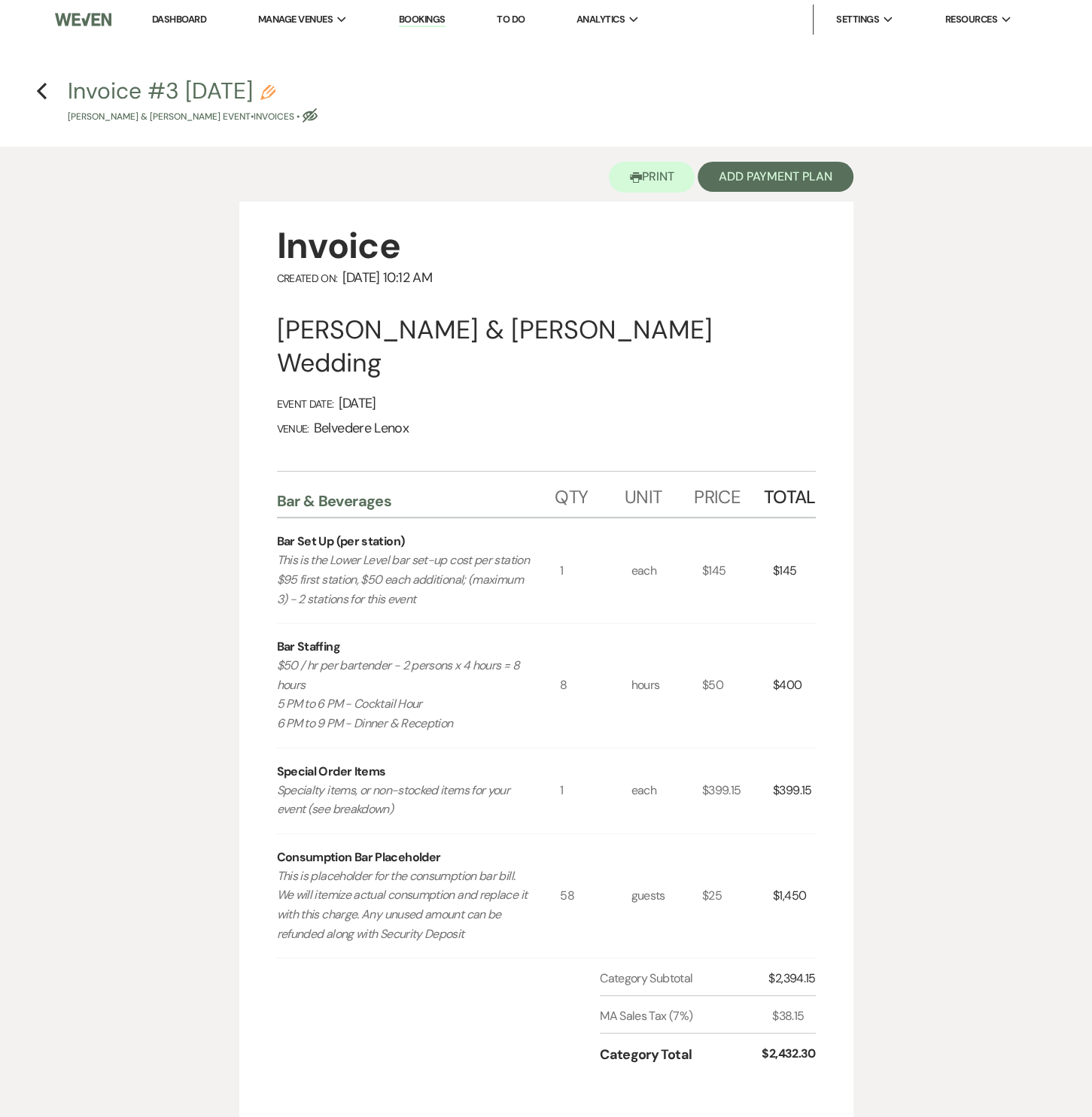
click at [275, 88] on icon "Pencil" at bounding box center [267, 92] width 15 height 15
select select "22"
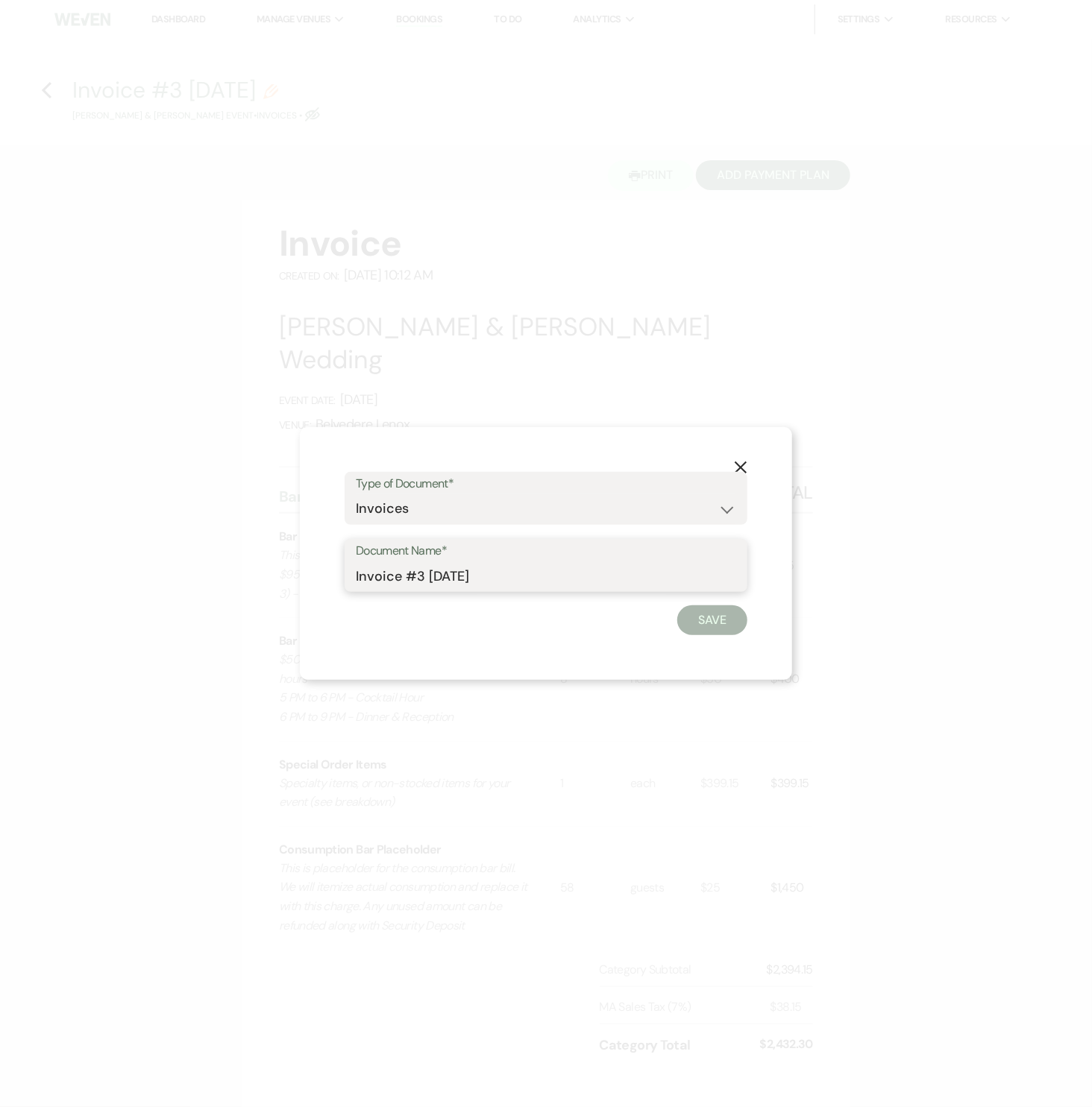
click at [415, 575] on input "Invoice #3 [DATE]" at bounding box center [546, 576] width 380 height 30
type input "Bar, Rentals & Rehearsal Invoice"
click at [725, 623] on button "Save" at bounding box center [712, 620] width 70 height 30
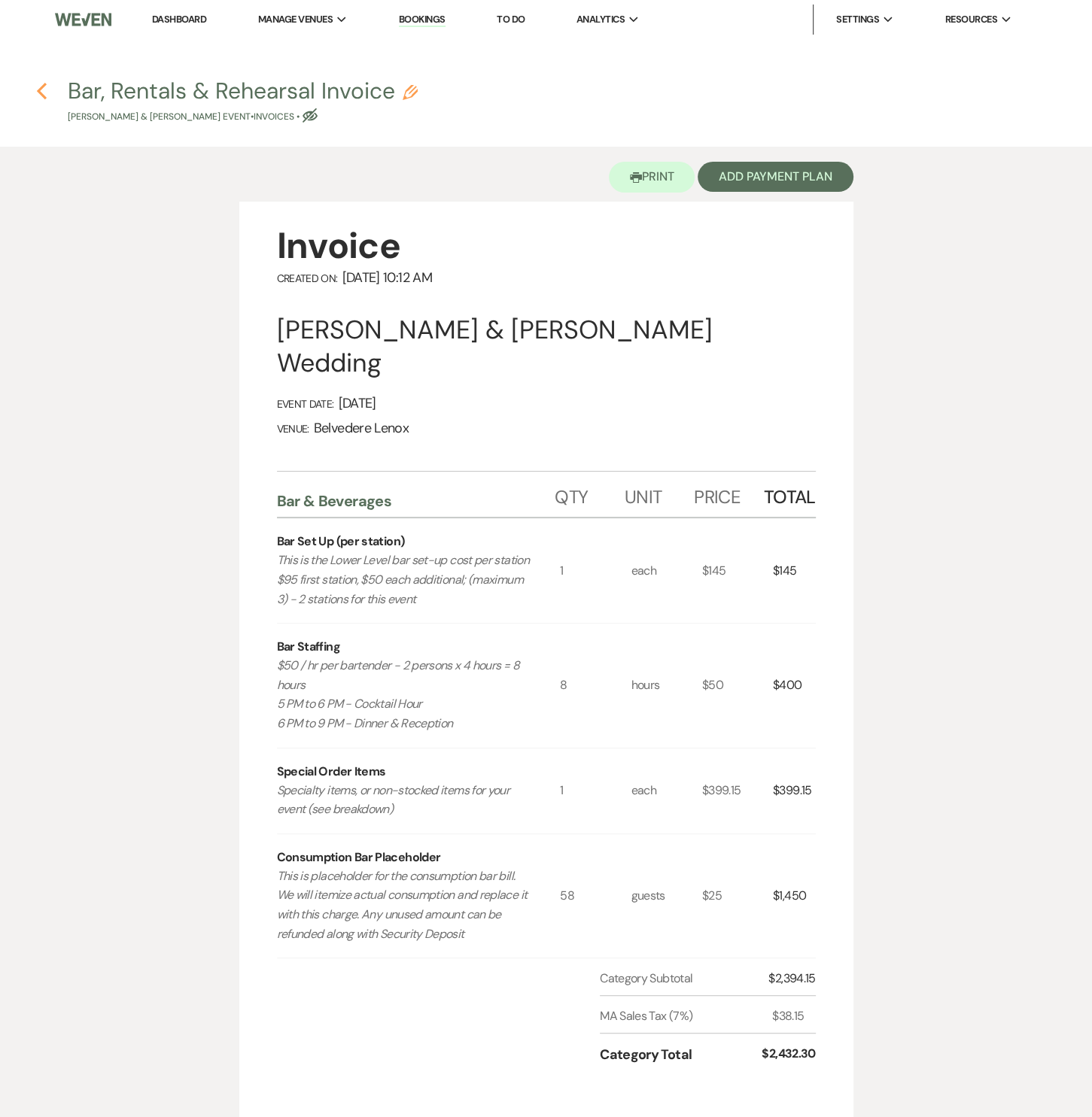
click at [42, 95] on use "button" at bounding box center [42, 91] width 10 height 16
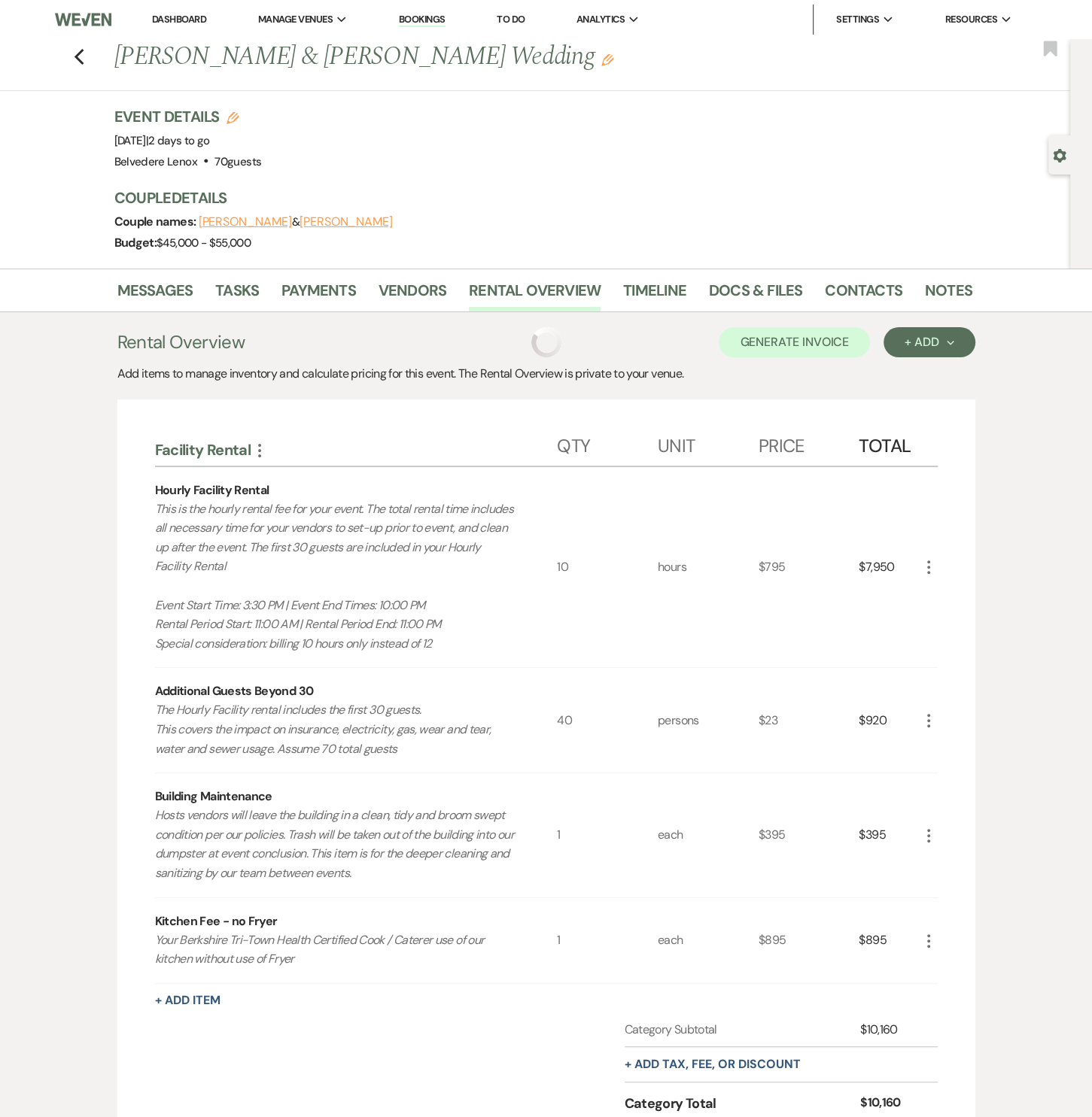
scroll to position [126, 0]
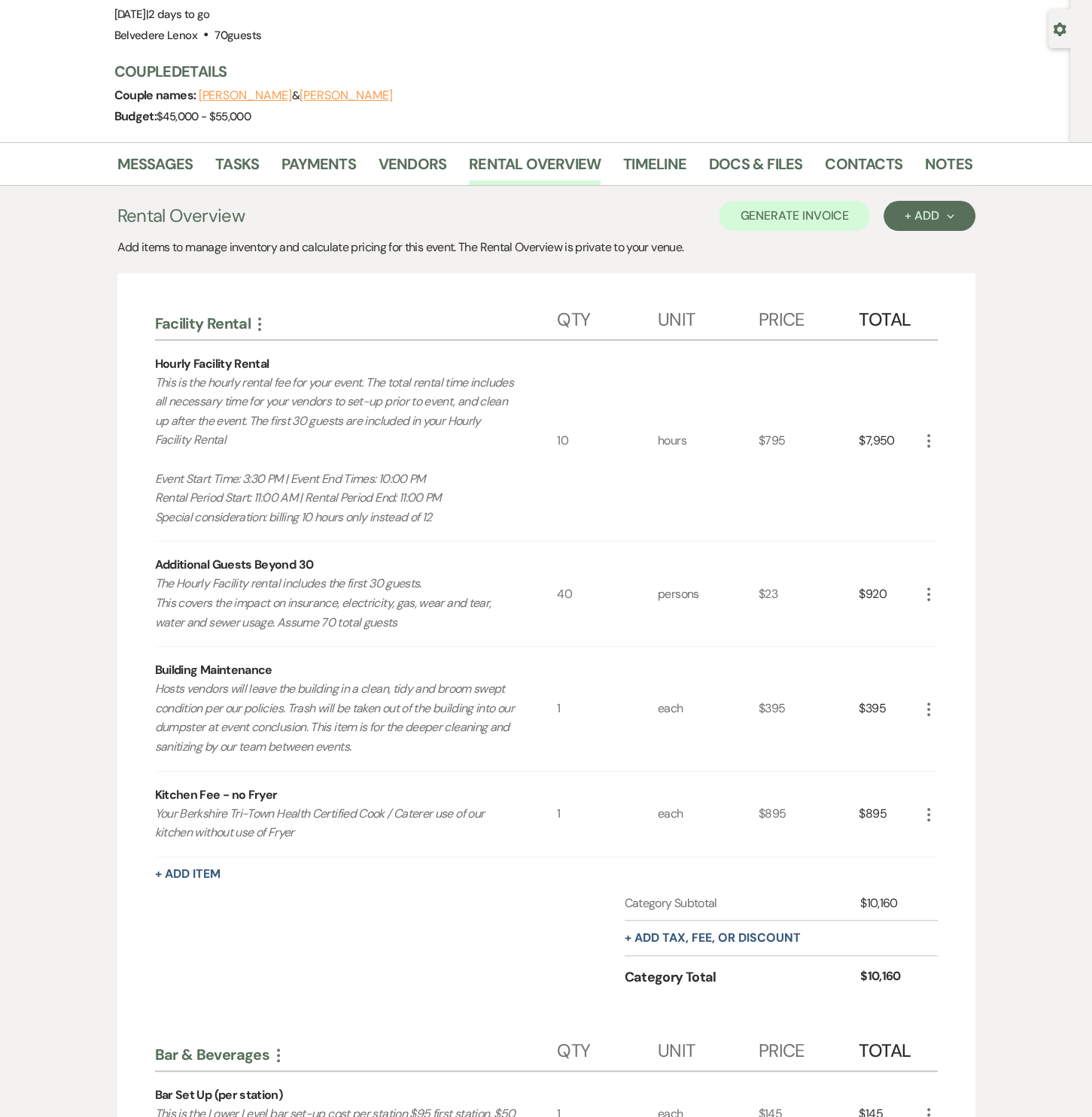
click at [179, 145] on div "Messages Tasks Payments Vendors Rental Overview Timeline Docs & Files Contacts …" at bounding box center [546, 164] width 1092 height 43
click at [174, 163] on link "Messages" at bounding box center [155, 168] width 76 height 33
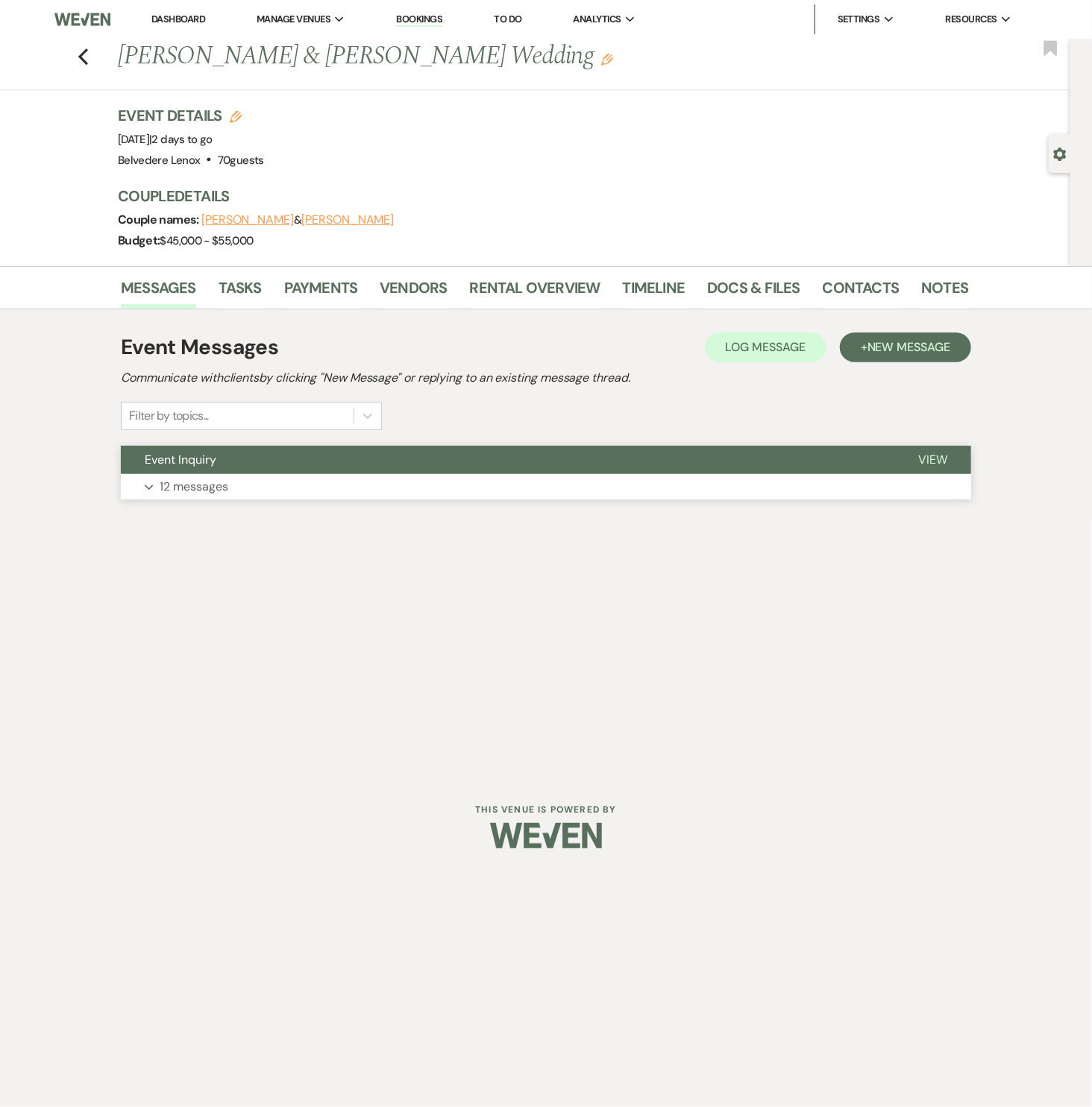
click at [195, 489] on p "12 messages" at bounding box center [193, 487] width 69 height 20
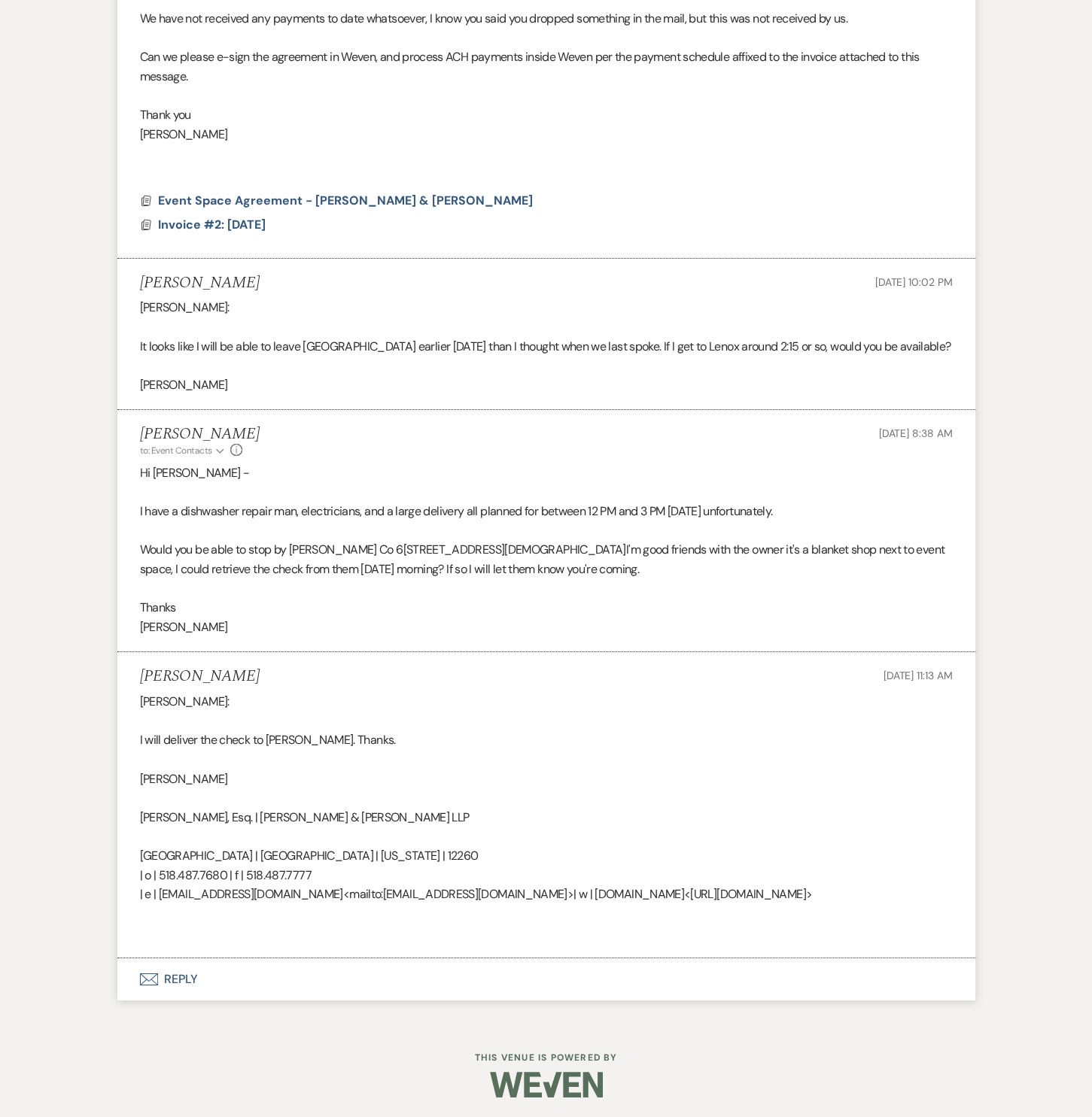
scroll to position [3928, 0]
click at [170, 977] on button "Envelope Reply" at bounding box center [546, 979] width 857 height 42
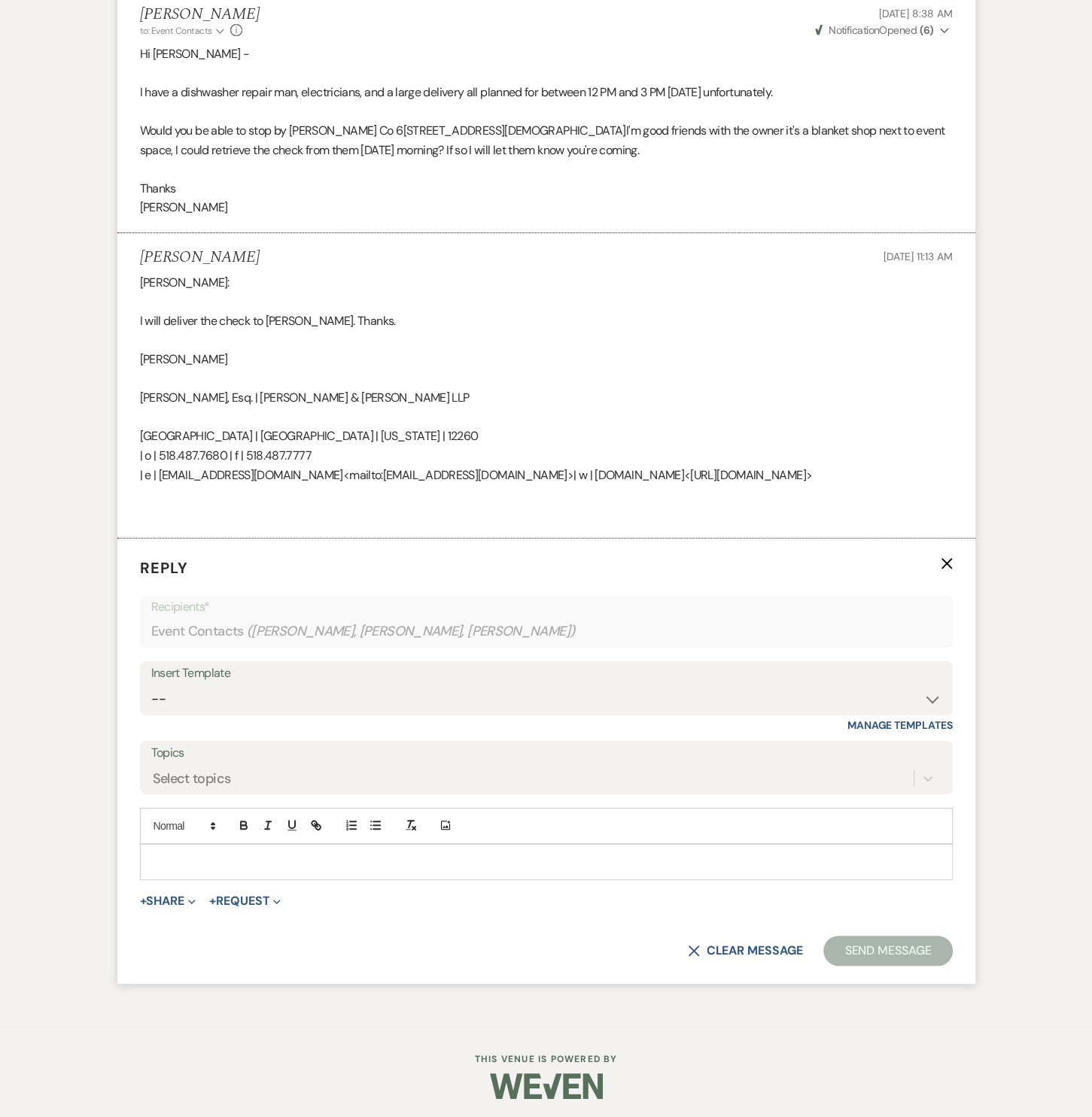
scroll to position [4348, 0]
click at [228, 860] on p at bounding box center [546, 861] width 789 height 16
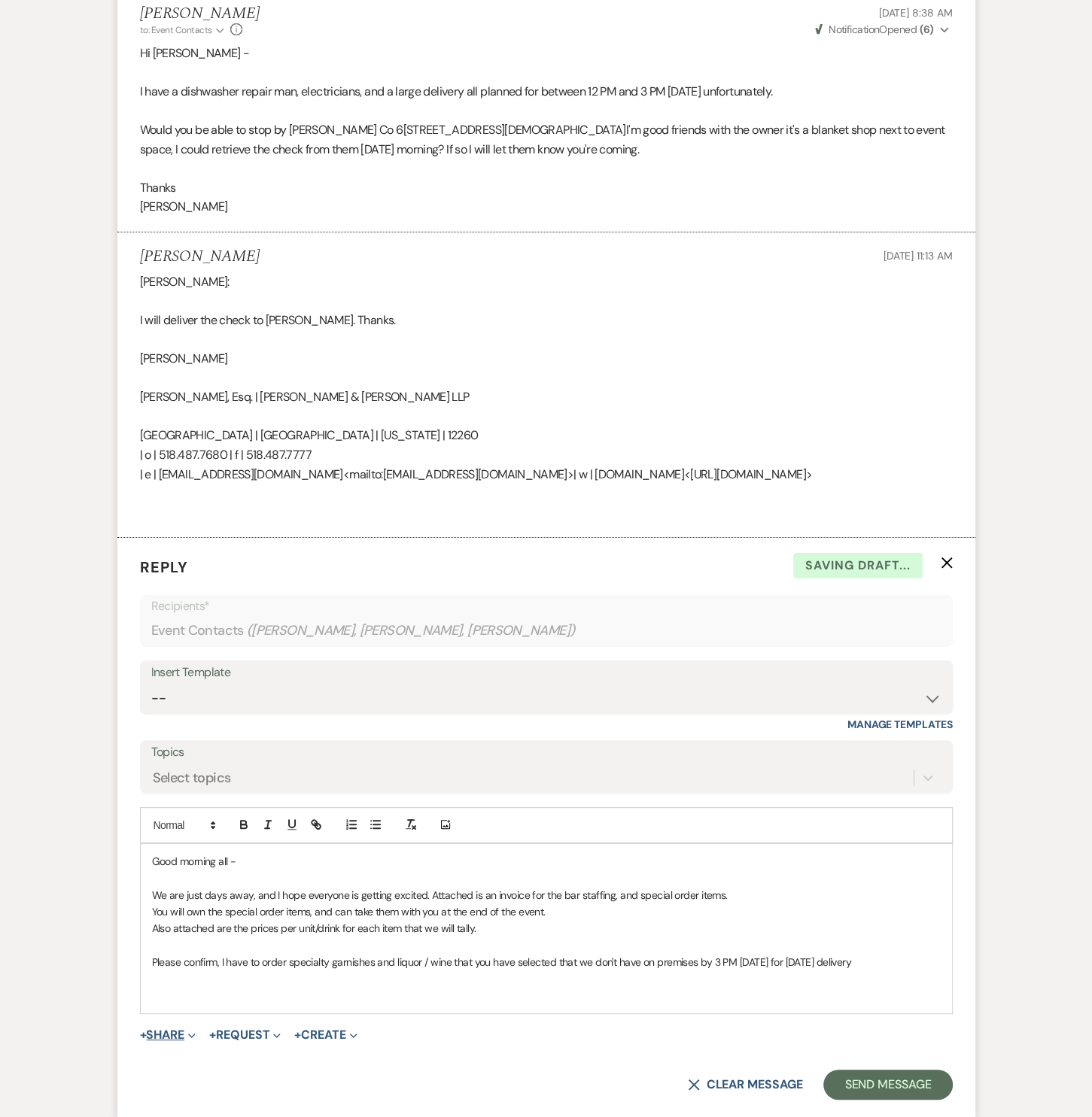
click at [171, 1032] on button "+ Share Expand" at bounding box center [168, 1035] width 57 height 12
click at [207, 1052] on button "Doc Upload Documents" at bounding box center [245, 1066] width 210 height 27
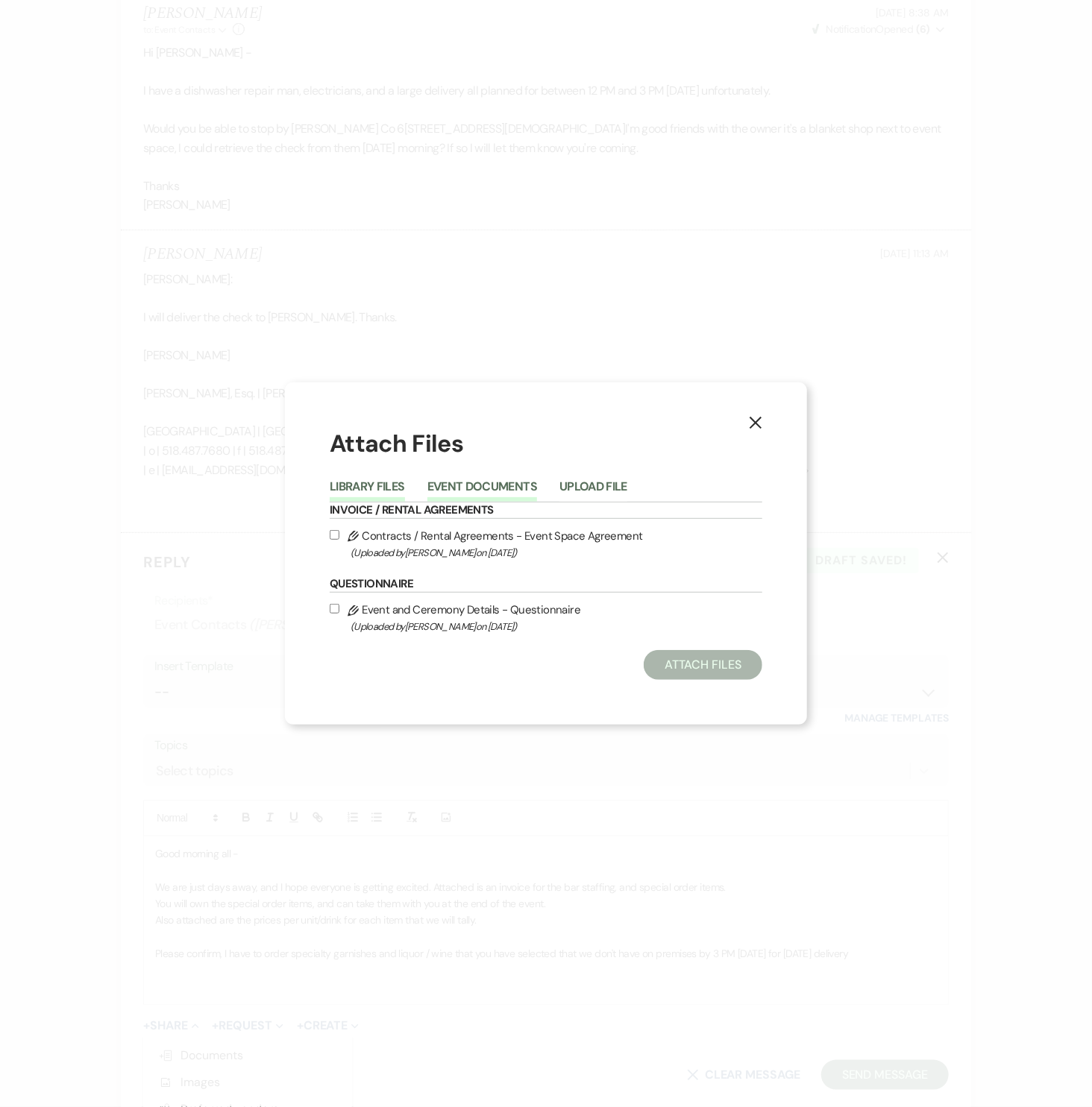
click at [482, 484] on button "Event Documents" at bounding box center [482, 491] width 110 height 21
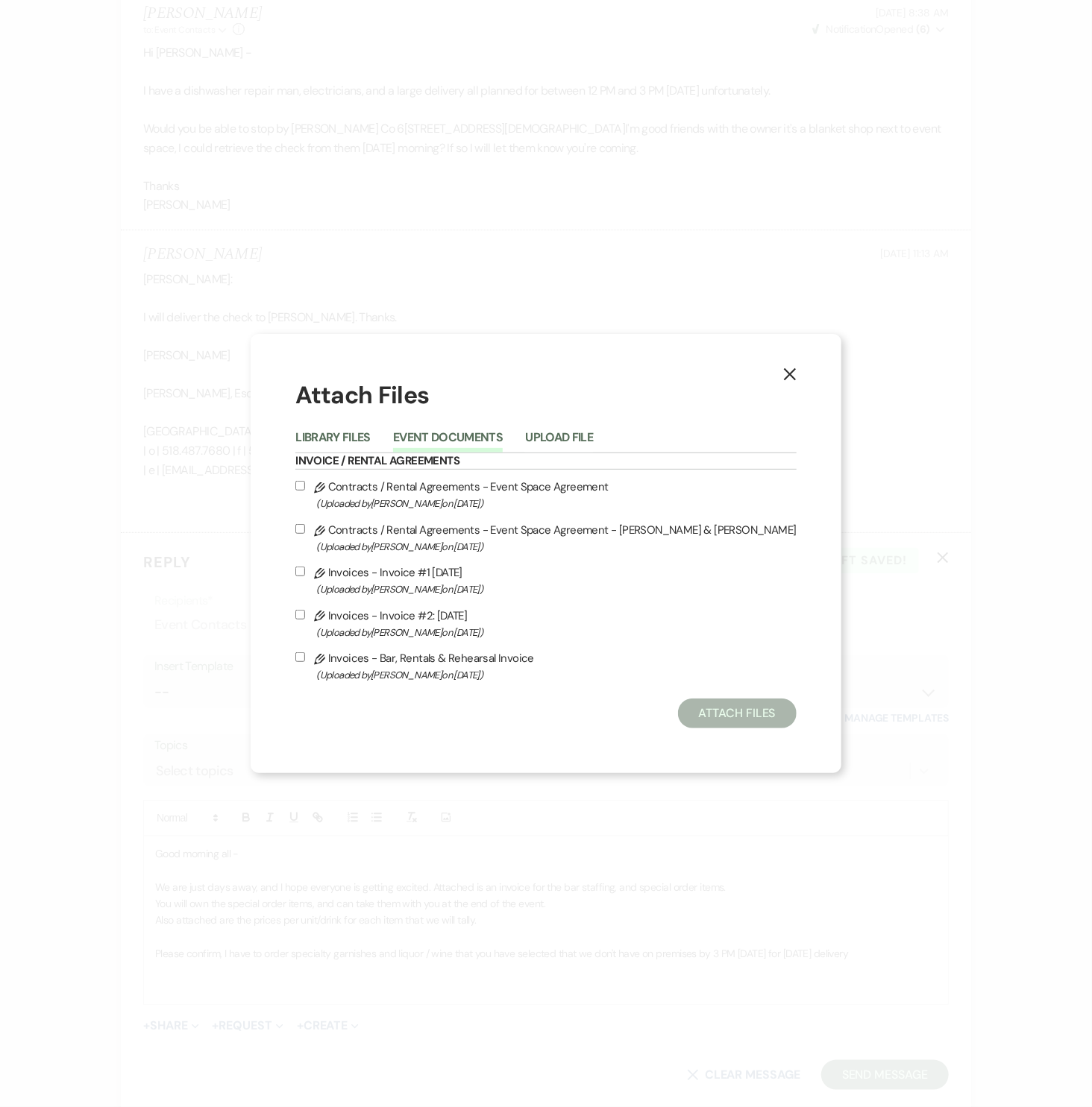
click at [377, 661] on label "Pencil Invoices - Bar, Rentals & Rehearsal Invoice (Uploaded by [PERSON_NAME] o…" at bounding box center [545, 665] width 500 height 35
click at [305, 661] on input "Pencil Invoices - Bar, Rentals & Rehearsal Invoice (Uploaded by [PERSON_NAME] o…" at bounding box center [300, 657] width 10 height 10
checkbox input "true"
click at [678, 706] on button "Attach Files" at bounding box center [737, 713] width 119 height 30
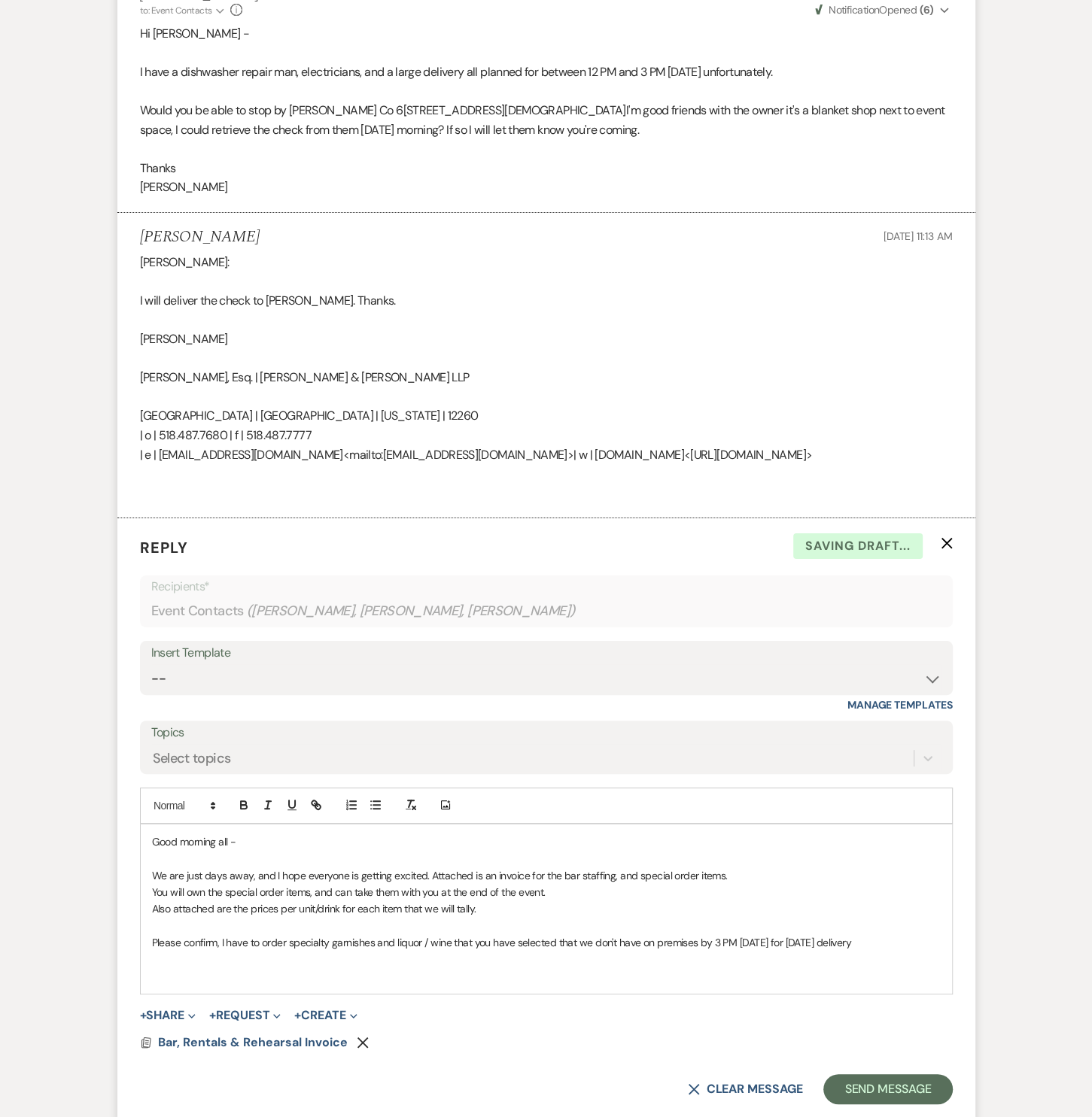
scroll to position [4507, 0]
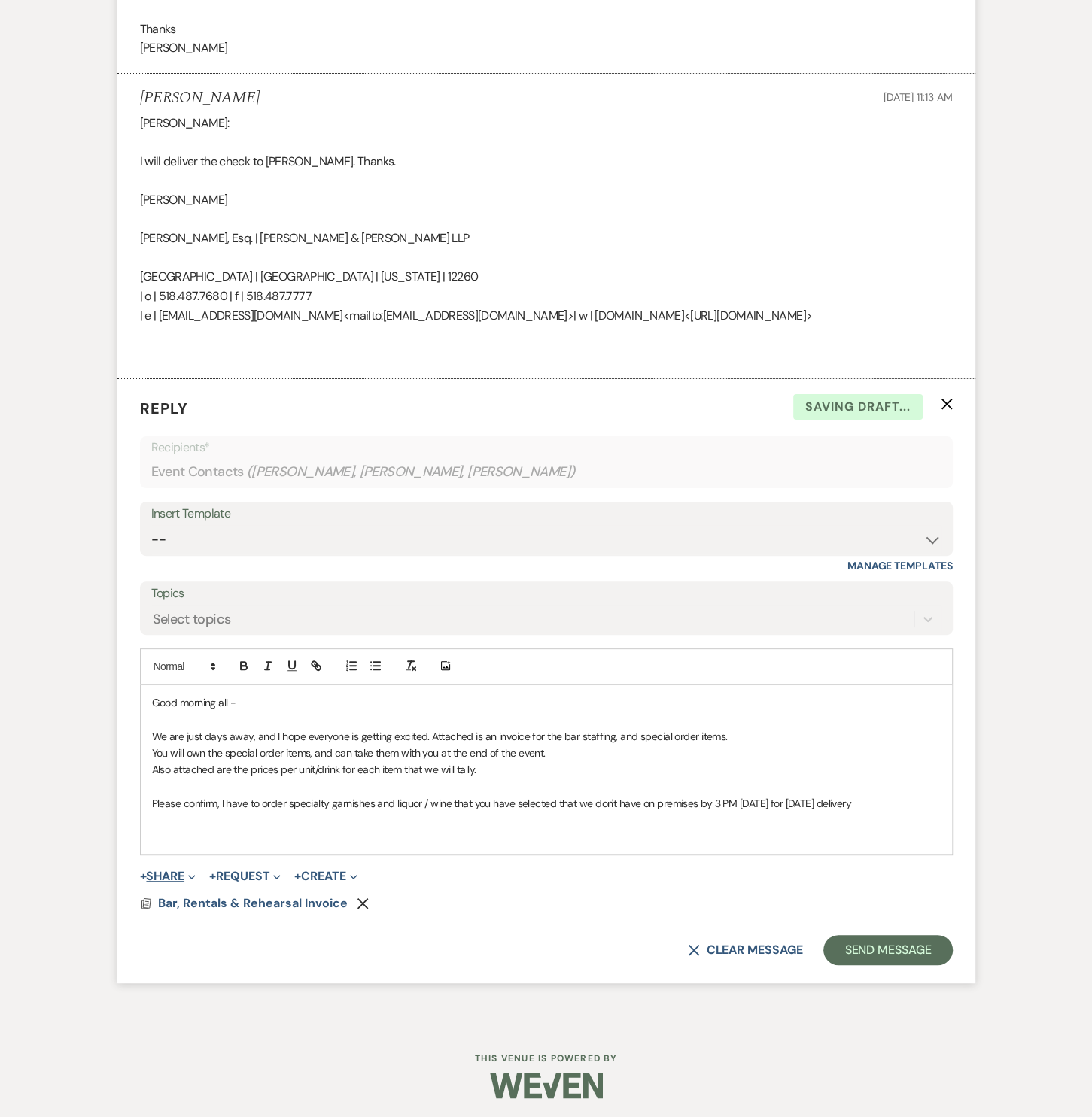
click at [182, 873] on button "+ Share Expand" at bounding box center [168, 876] width 57 height 12
click at [232, 909] on span "Doc Upload Documents" at bounding box center [200, 907] width 86 height 16
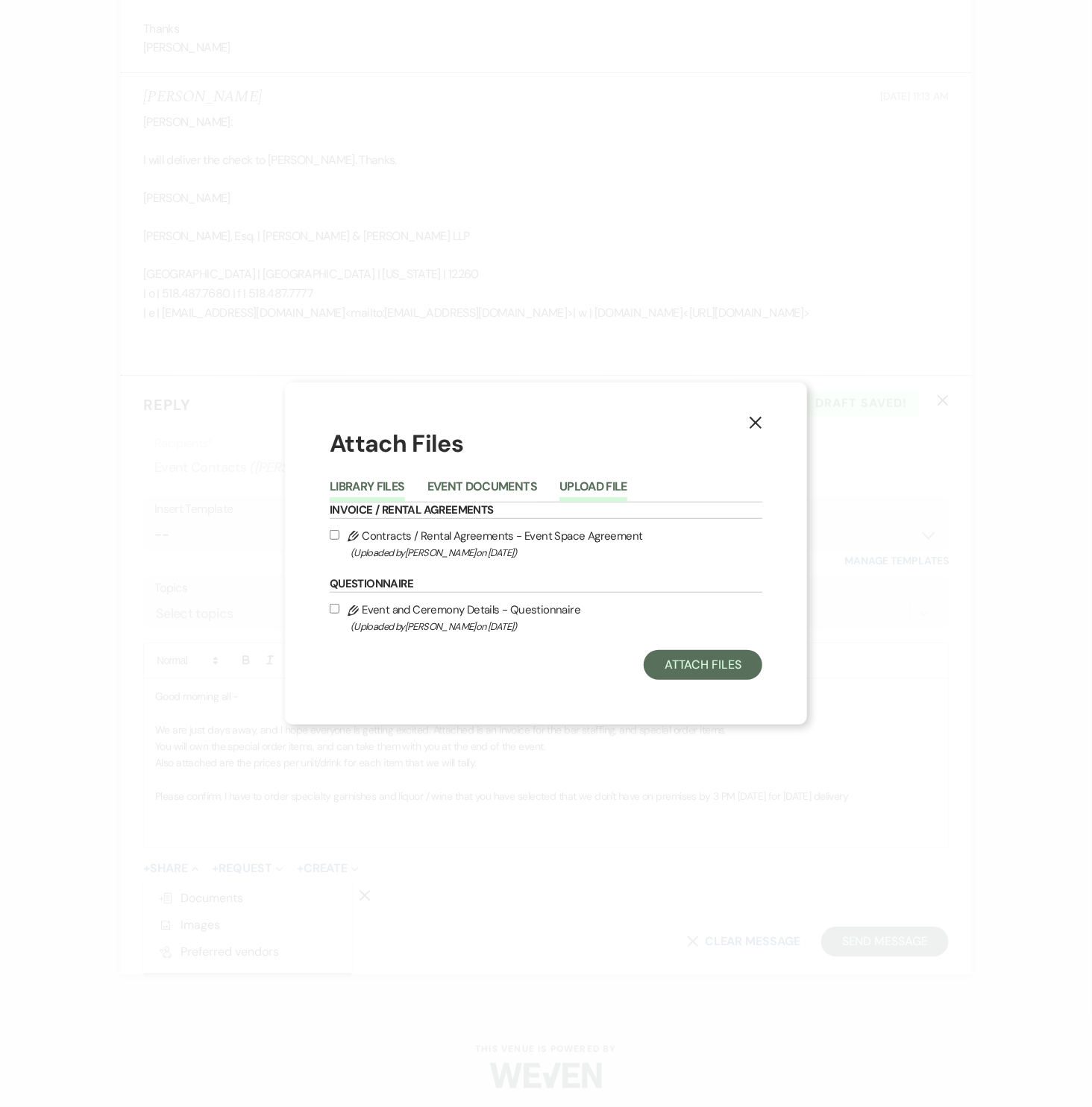
click at [599, 486] on button "Upload File" at bounding box center [593, 491] width 68 height 21
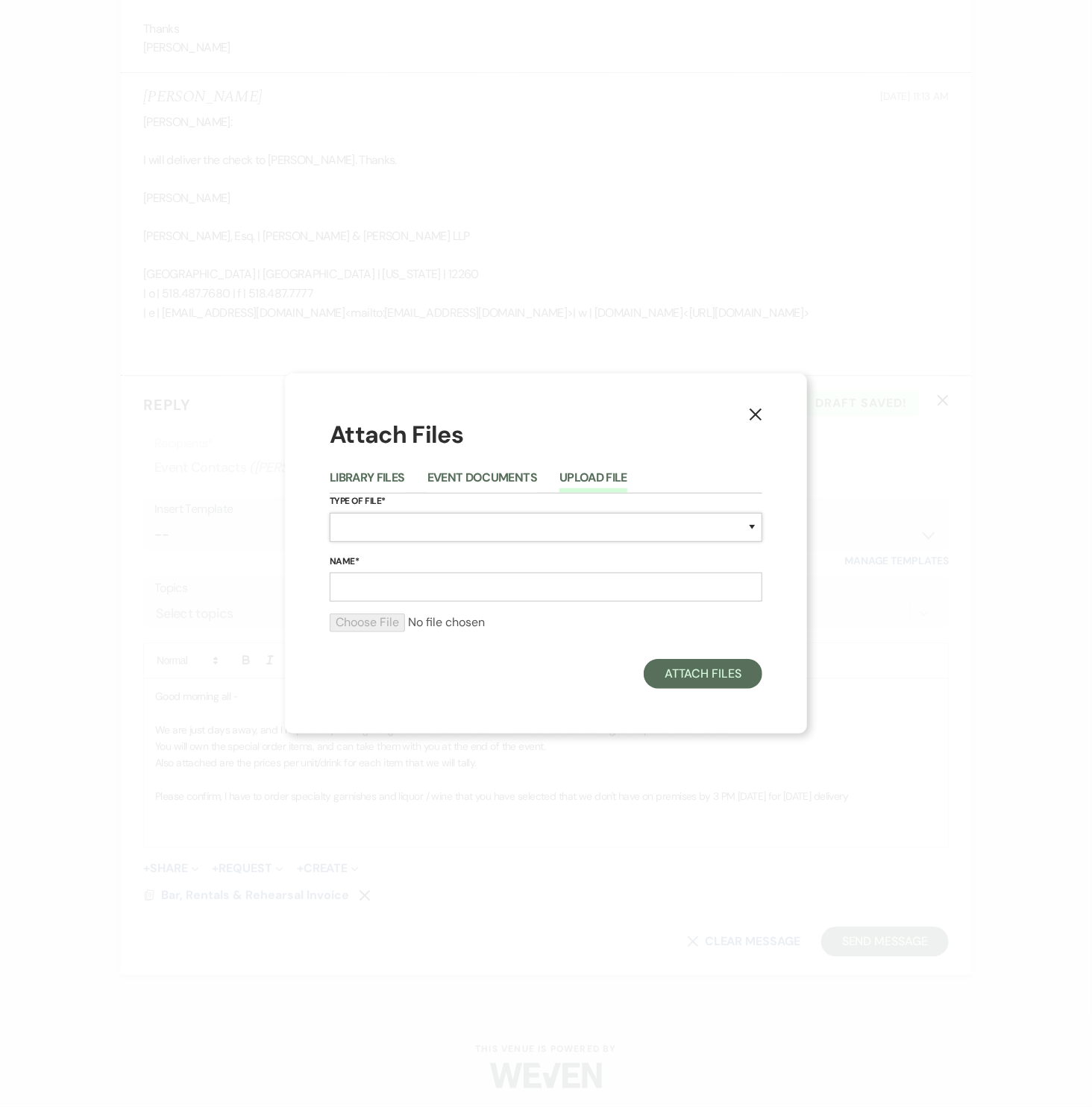
click at [622, 530] on select "Special Event Insurance Vendor Certificate of Insurance Contracts / Rental Agre…" at bounding box center [546, 528] width 433 height 30
select select "70"
click at [330, 513] on select "Special Event Insurance Vendor Certificate of Insurance Contracts / Rental Agre…" at bounding box center [546, 528] width 433 height 30
click at [419, 597] on input "Name*" at bounding box center [546, 587] width 433 height 30
type input "Consumption Prices"
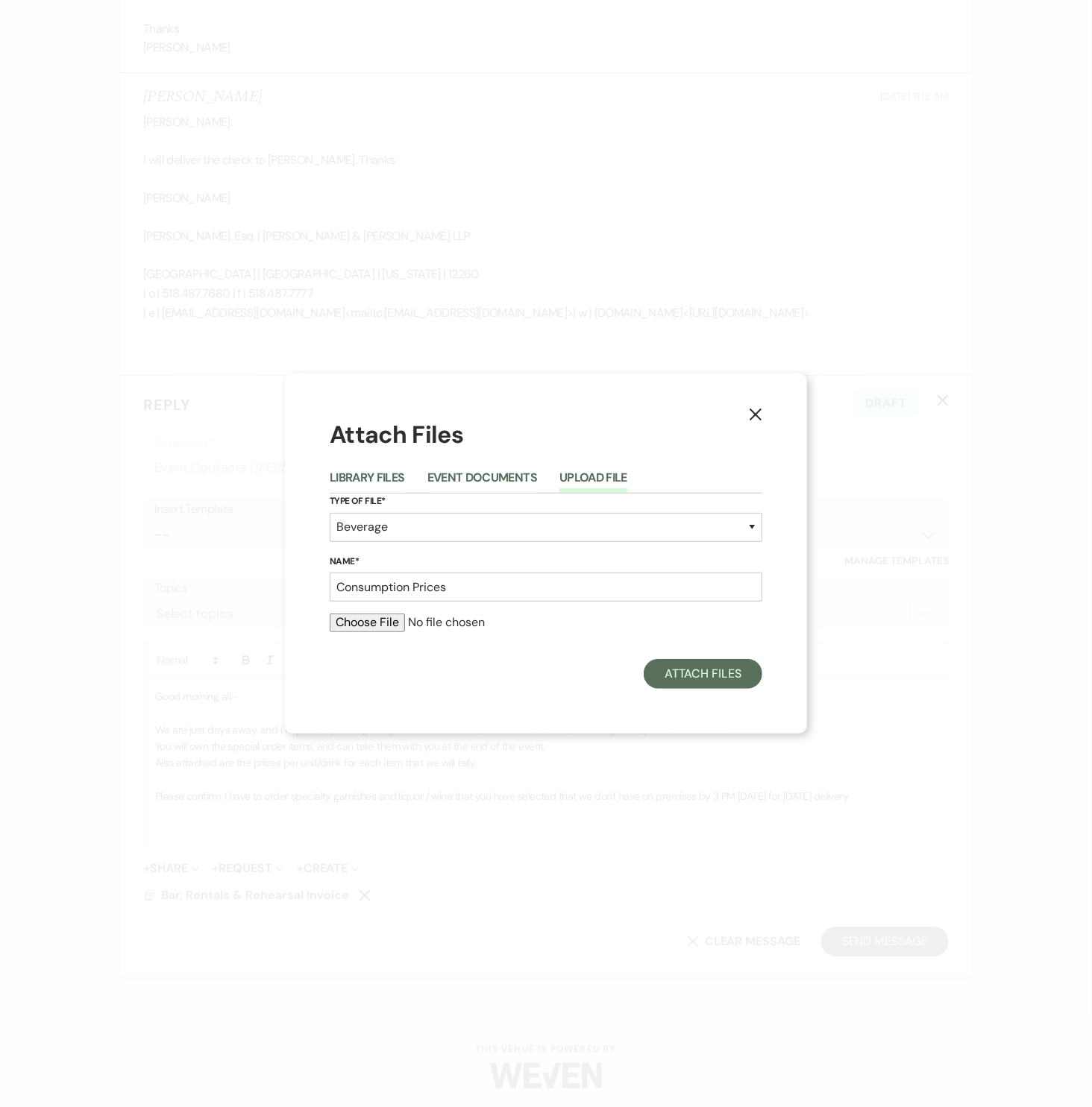
click at [368, 621] on input "file" at bounding box center [546, 622] width 433 height 18
type input "C:\fakepath\[PERSON_NAME] & [PERSON_NAME] Consumption Pricing.pdf"
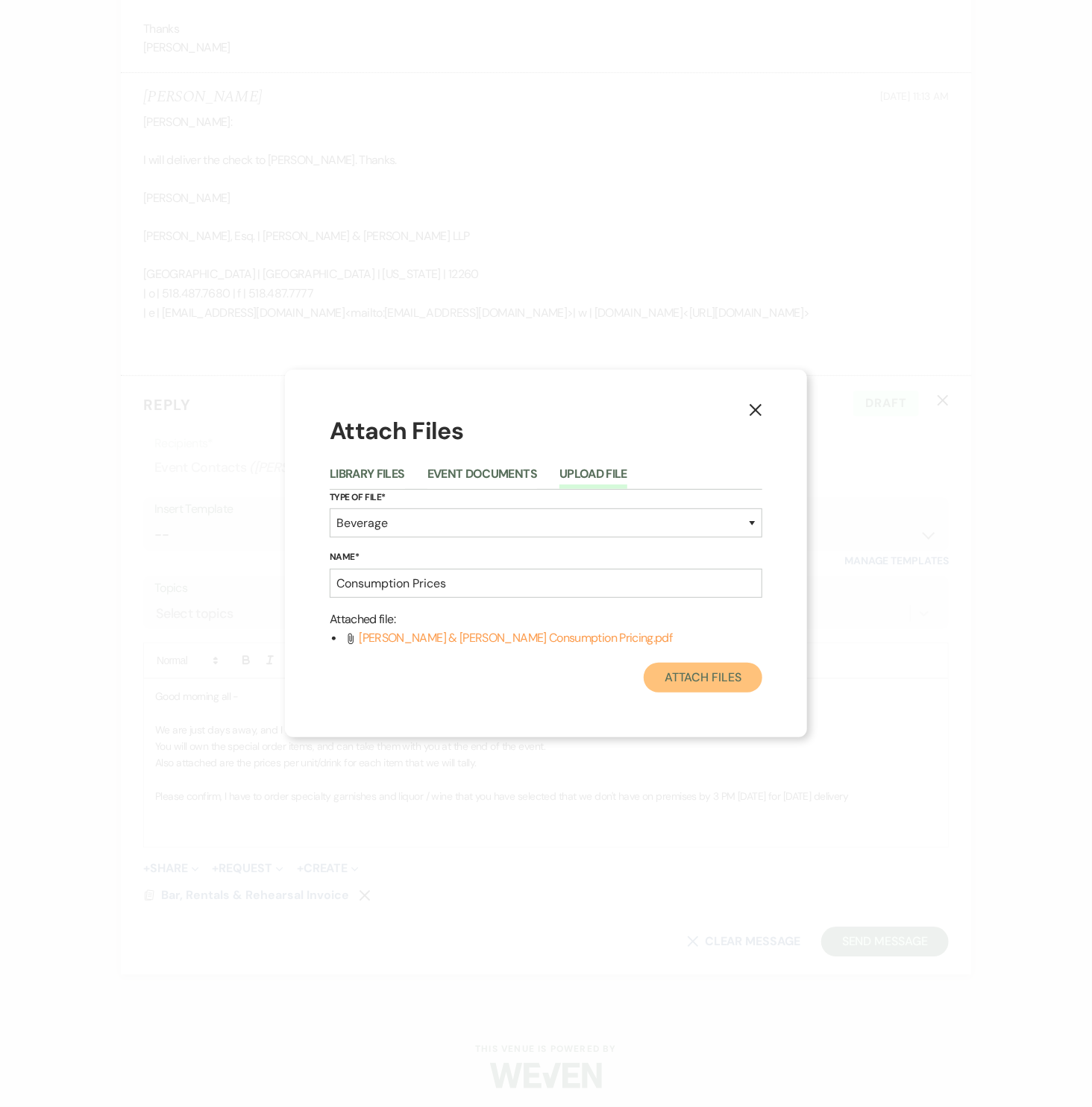
click at [698, 680] on button "Attach Files" at bounding box center [703, 677] width 119 height 30
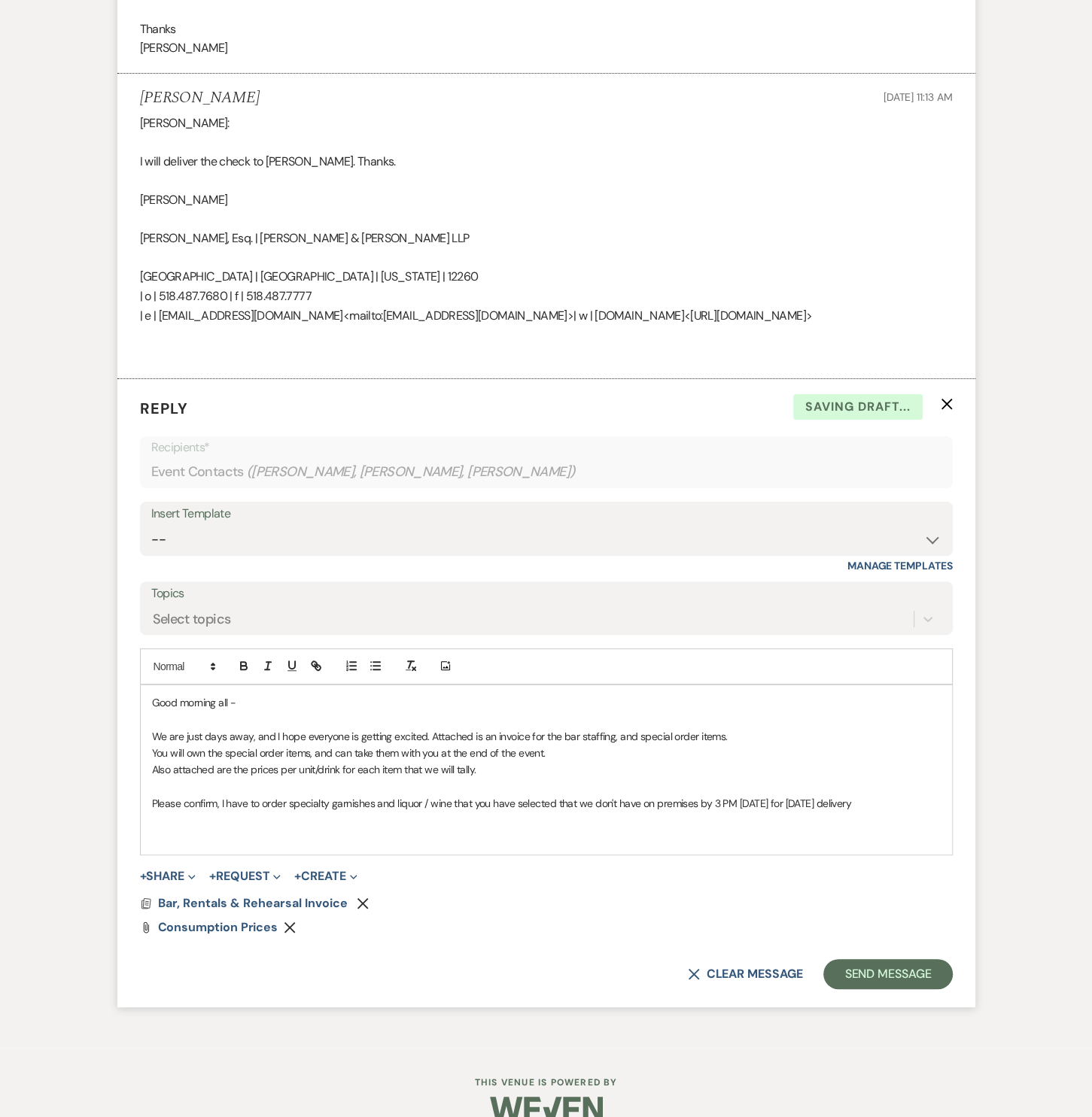
click at [319, 846] on div "Good morning all - We are just days away, and I hope everyone is getting excite…" at bounding box center [546, 771] width 811 height 170
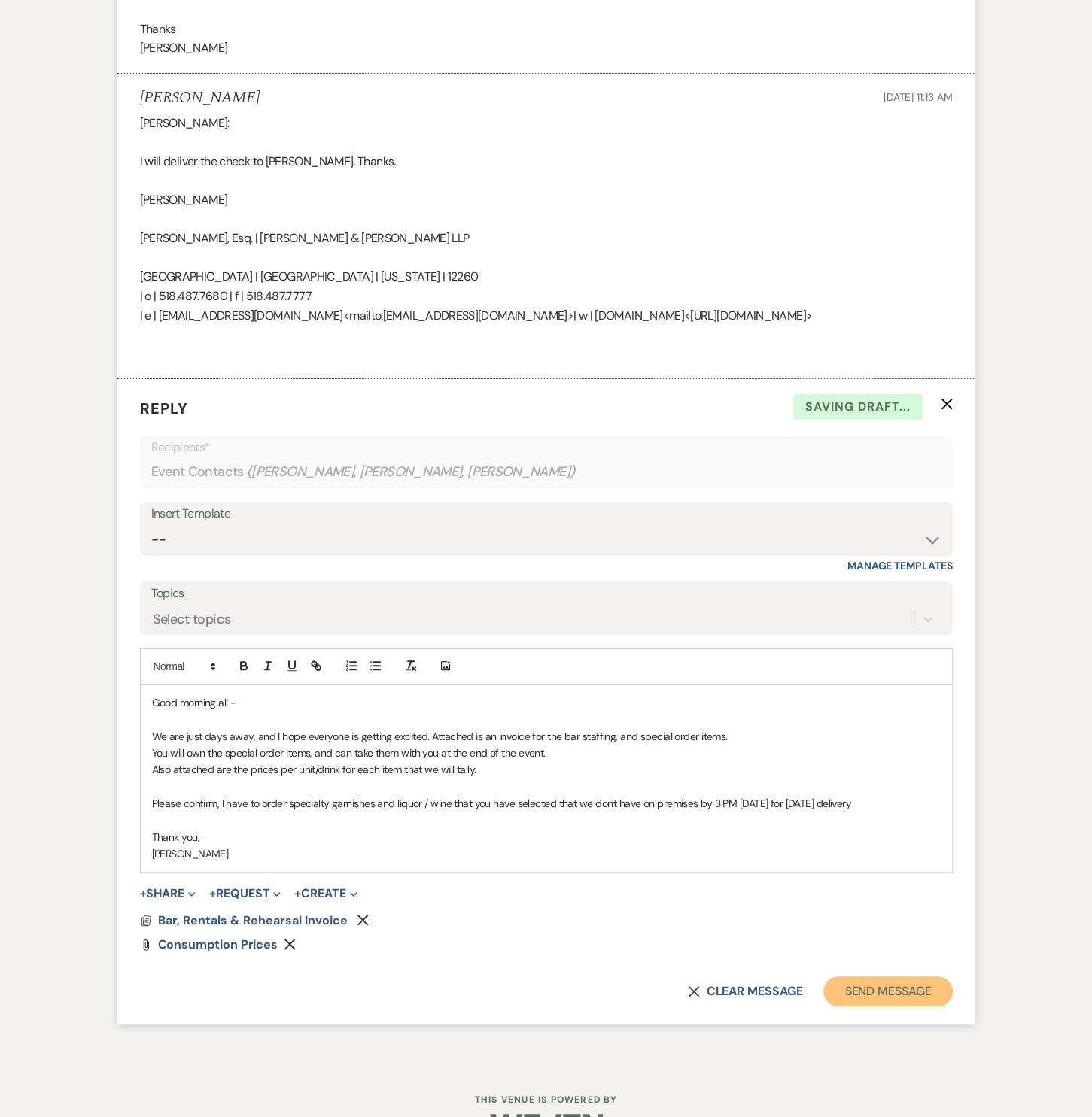
click at [853, 982] on button "Send Message" at bounding box center [887, 991] width 129 height 30
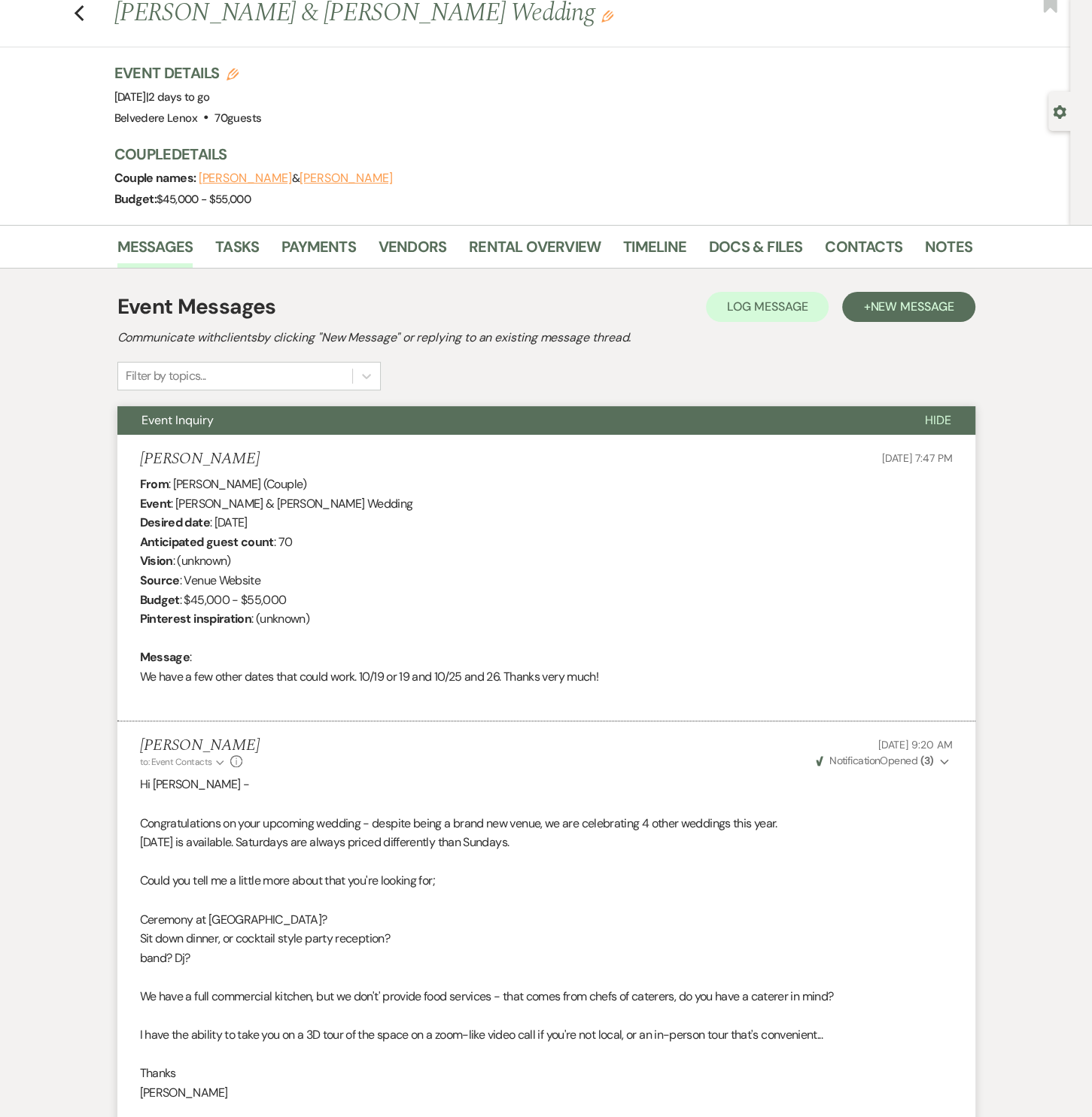
scroll to position [0, 0]
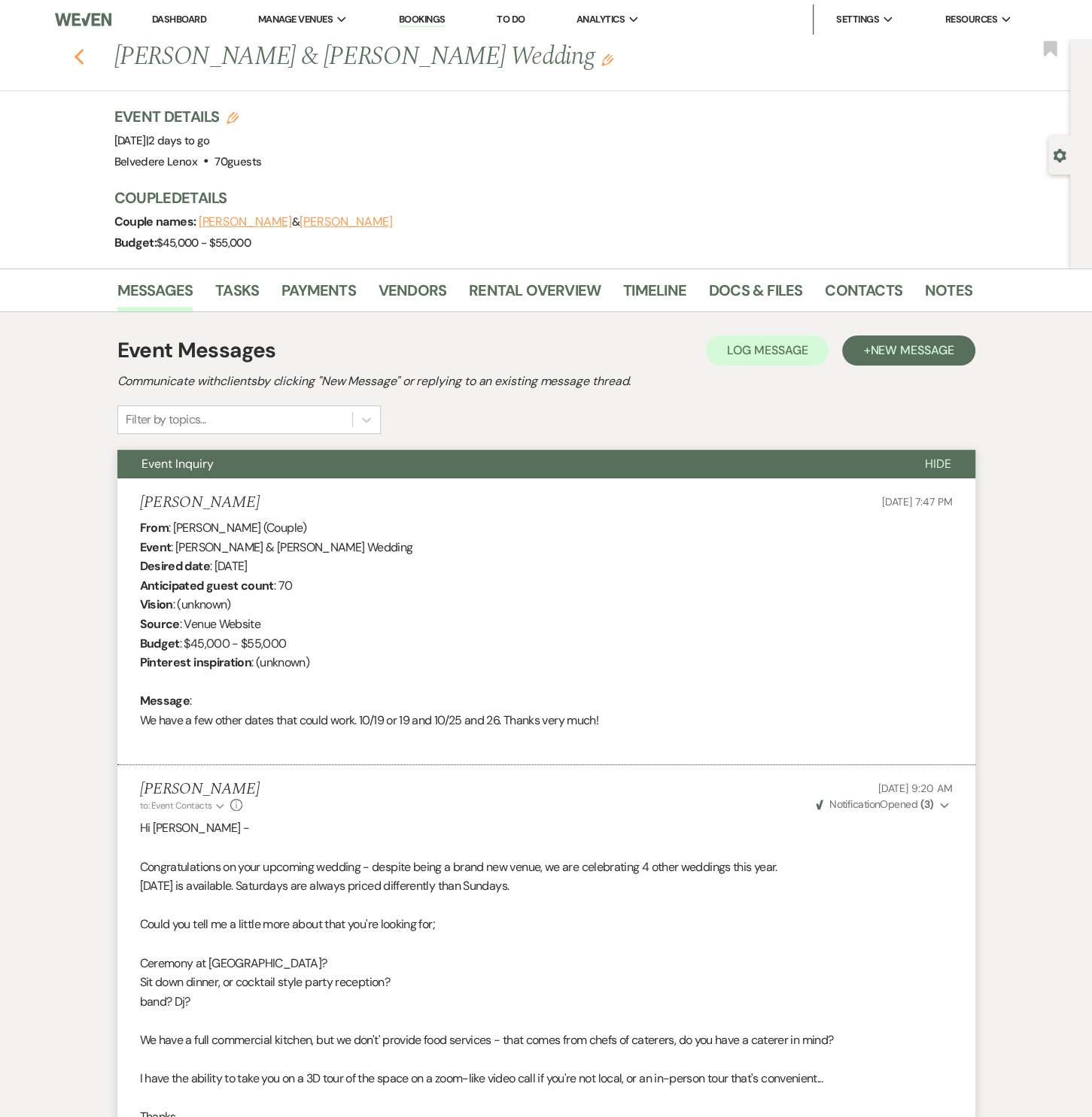
click at [79, 64] on icon "Previous" at bounding box center [79, 57] width 12 height 18
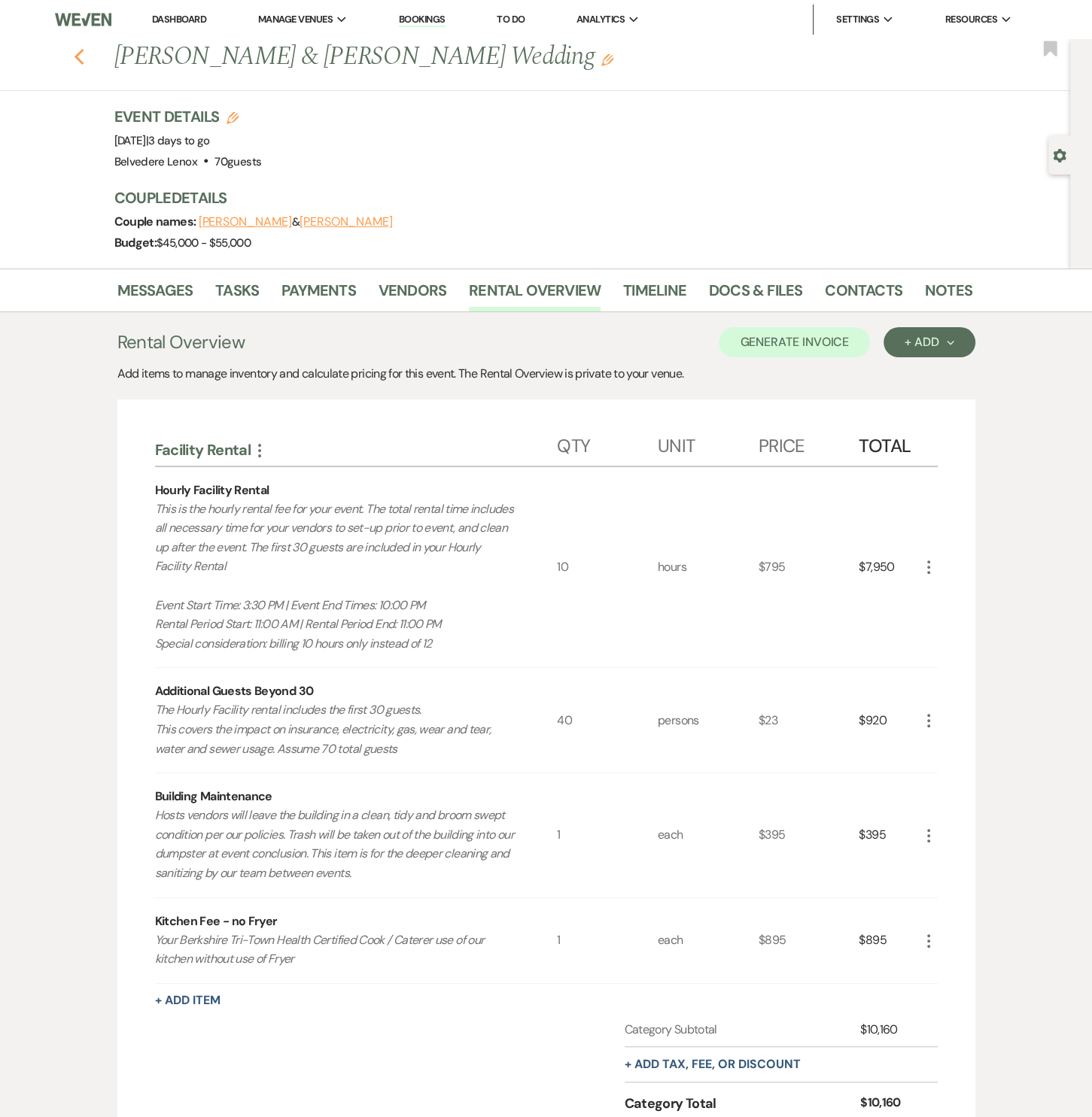
click at [85, 58] on icon "Previous" at bounding box center [79, 57] width 12 height 18
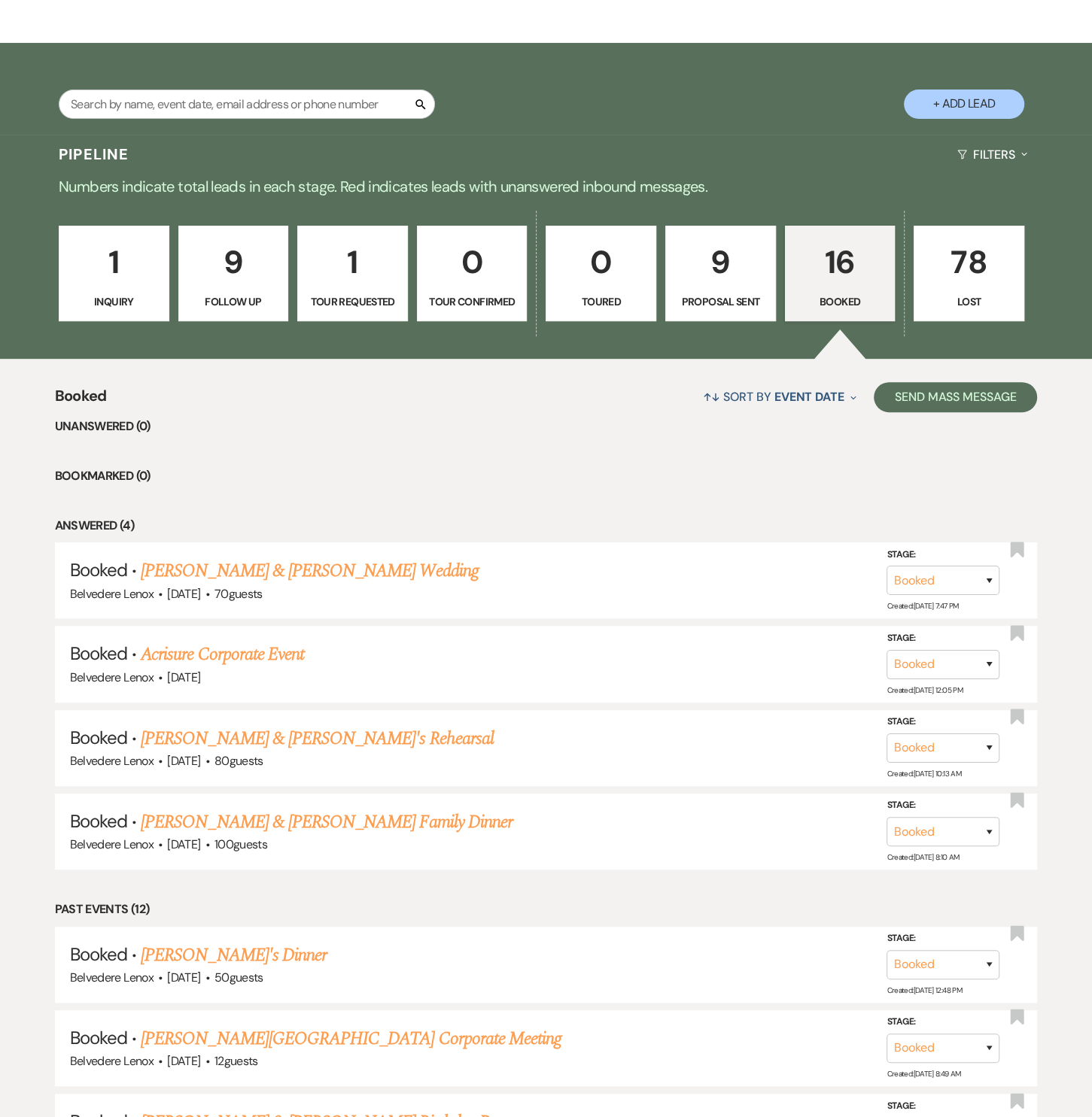
click at [128, 267] on p "1" at bounding box center [114, 263] width 91 height 51
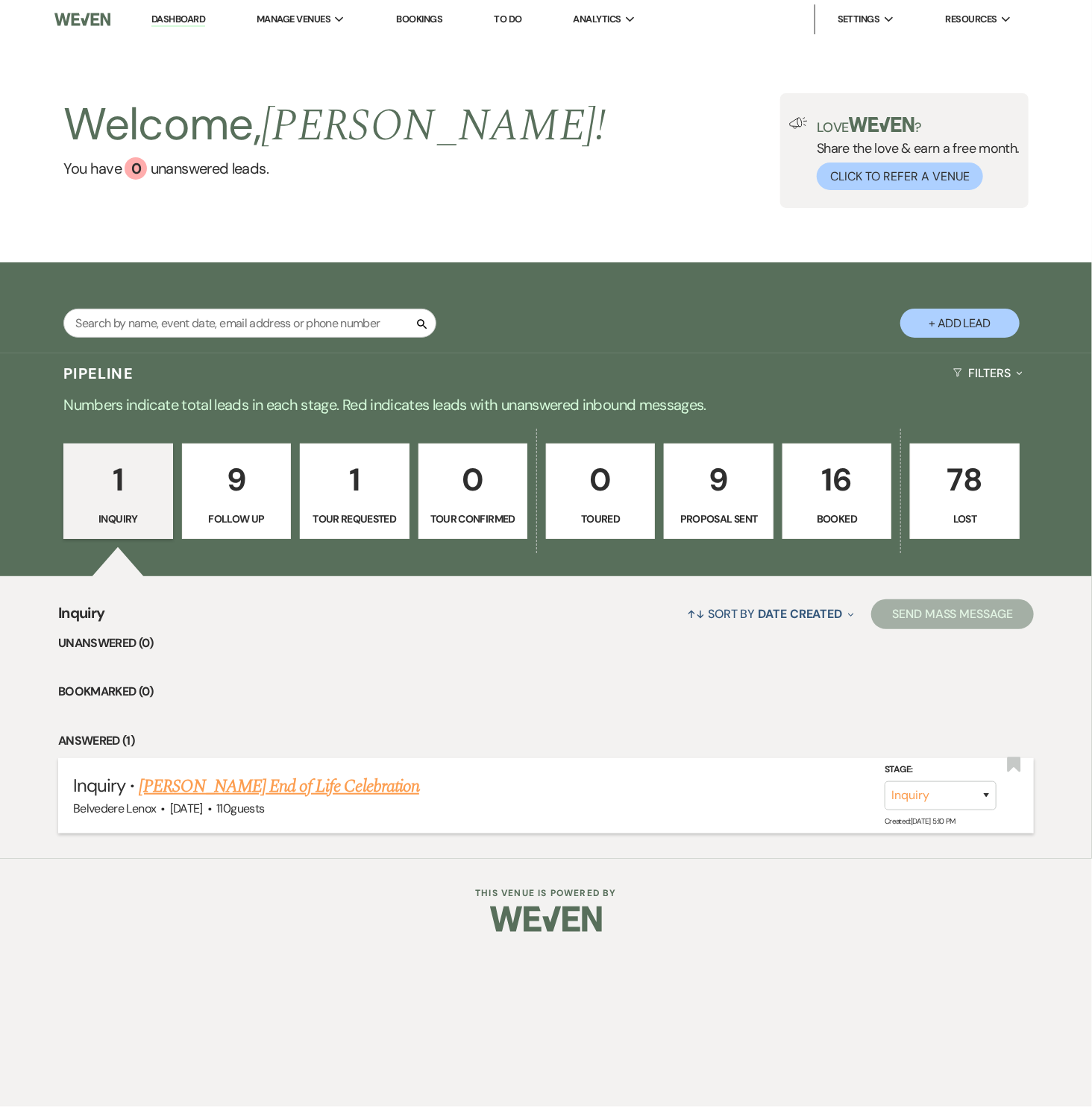
click at [299, 789] on link "[PERSON_NAME] End of Life Celebration" at bounding box center [279, 787] width 280 height 27
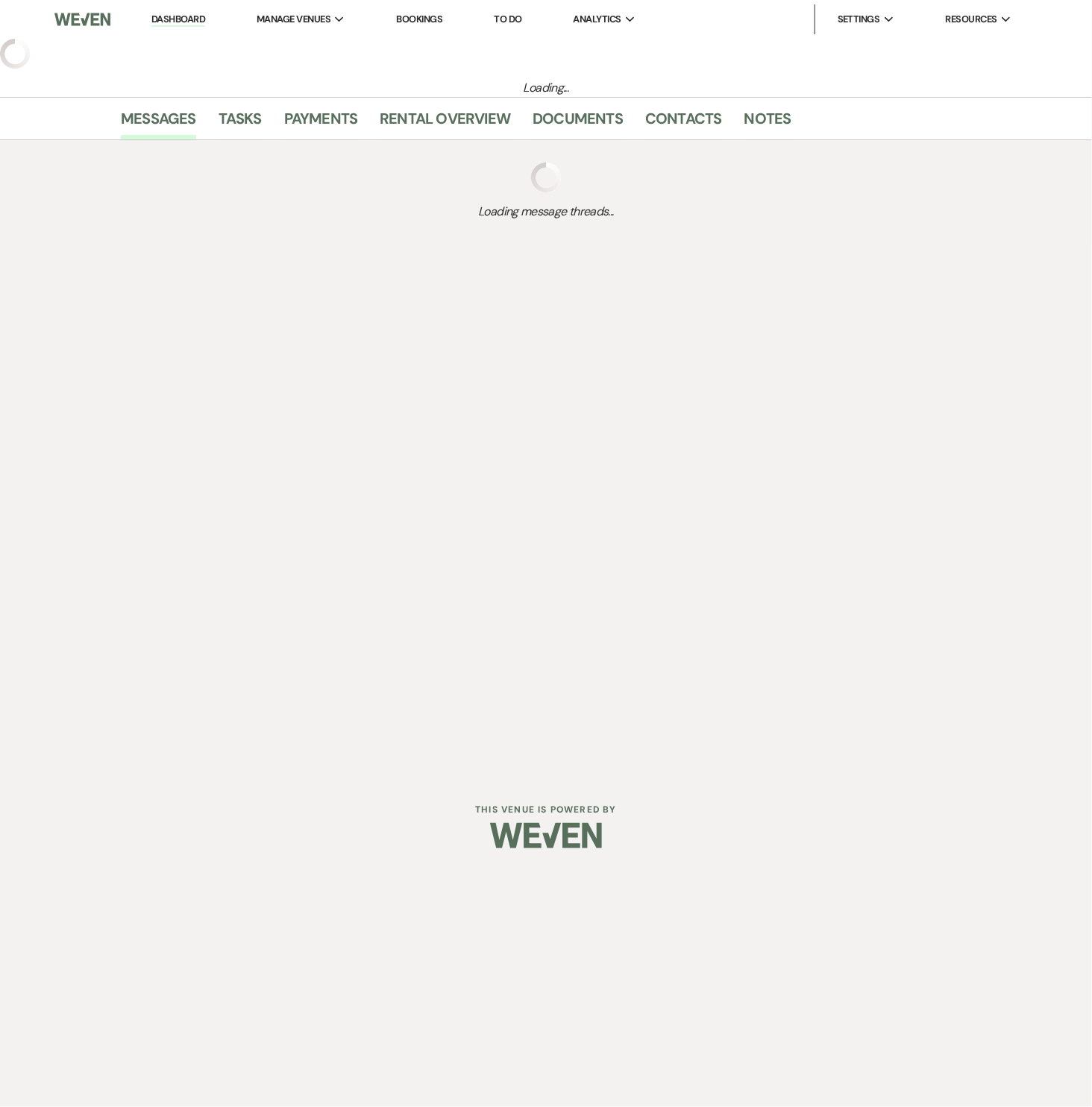
select select "5"
select select "14"
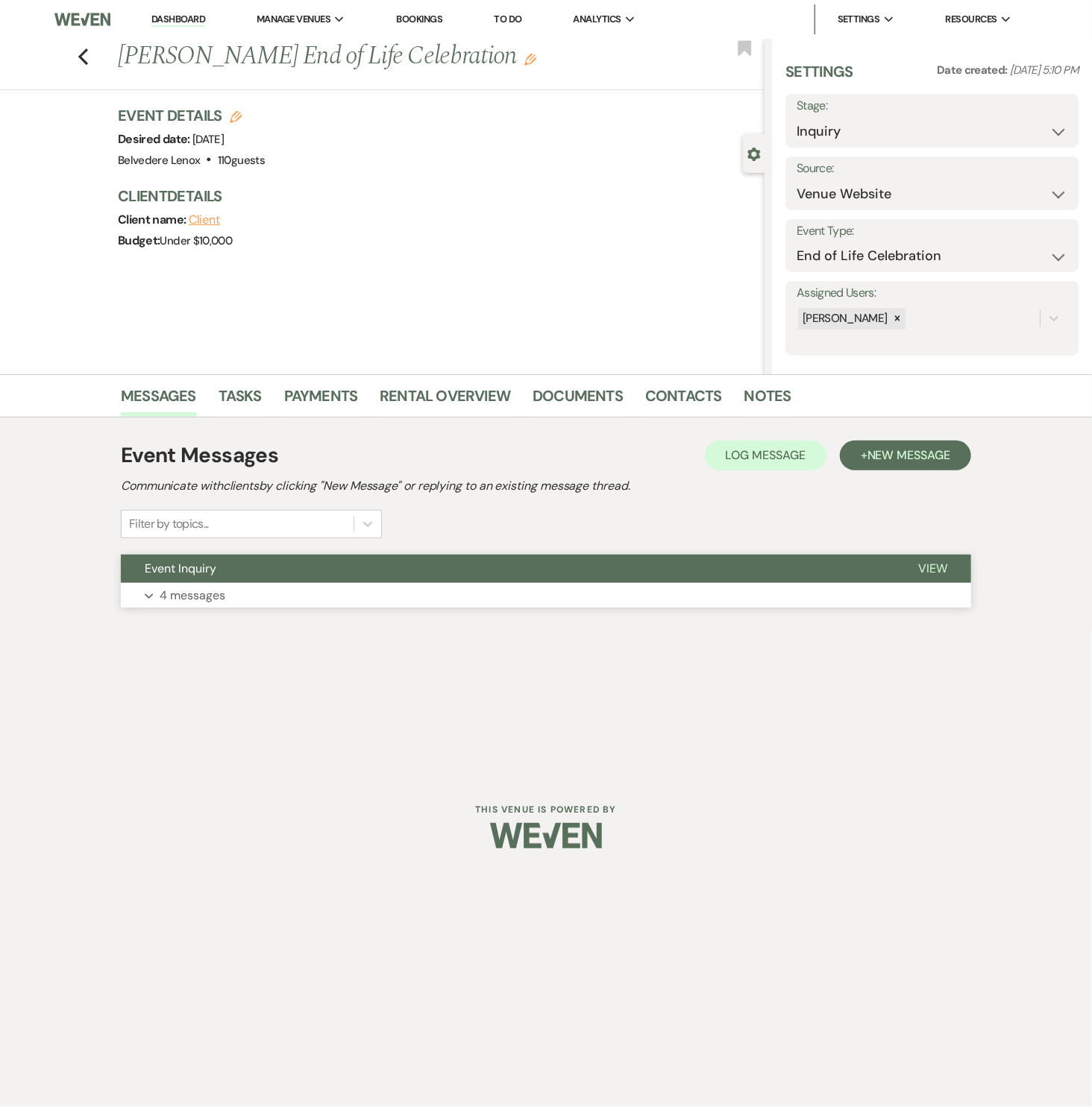
click at [218, 596] on p "4 messages" at bounding box center [191, 596] width 65 height 20
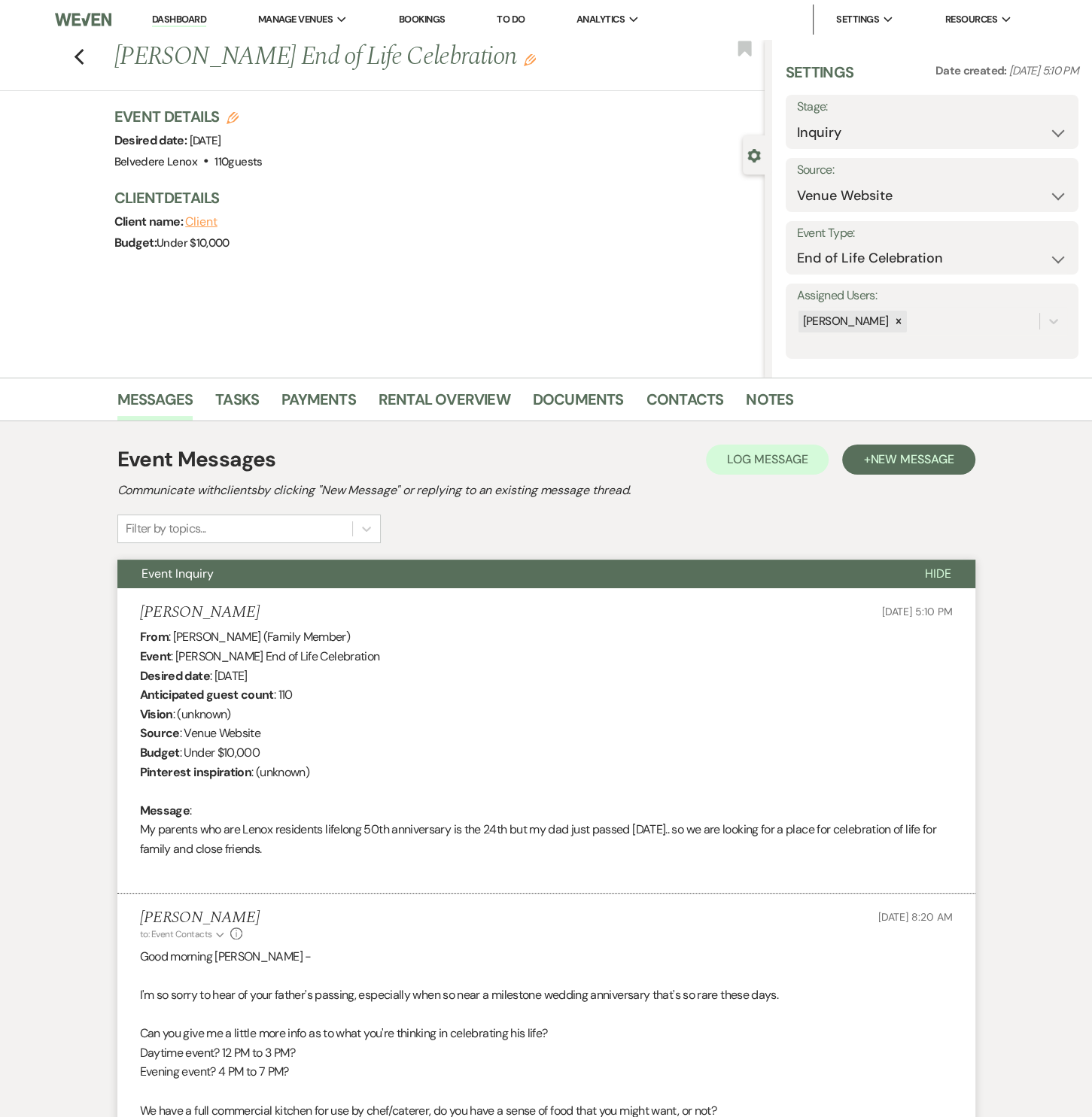
scroll to position [831, 0]
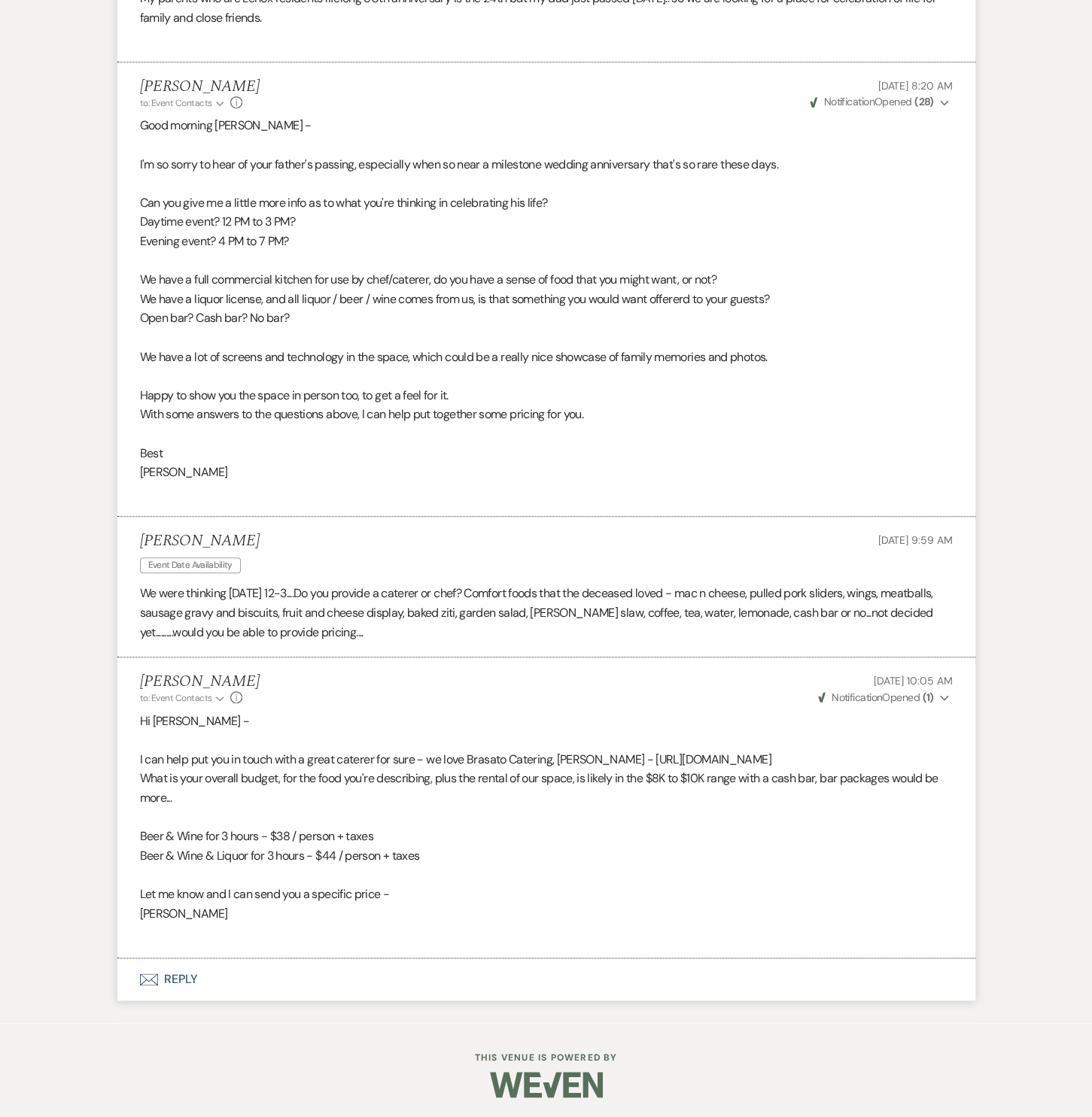
click at [190, 975] on button "Envelope Reply" at bounding box center [546, 979] width 857 height 42
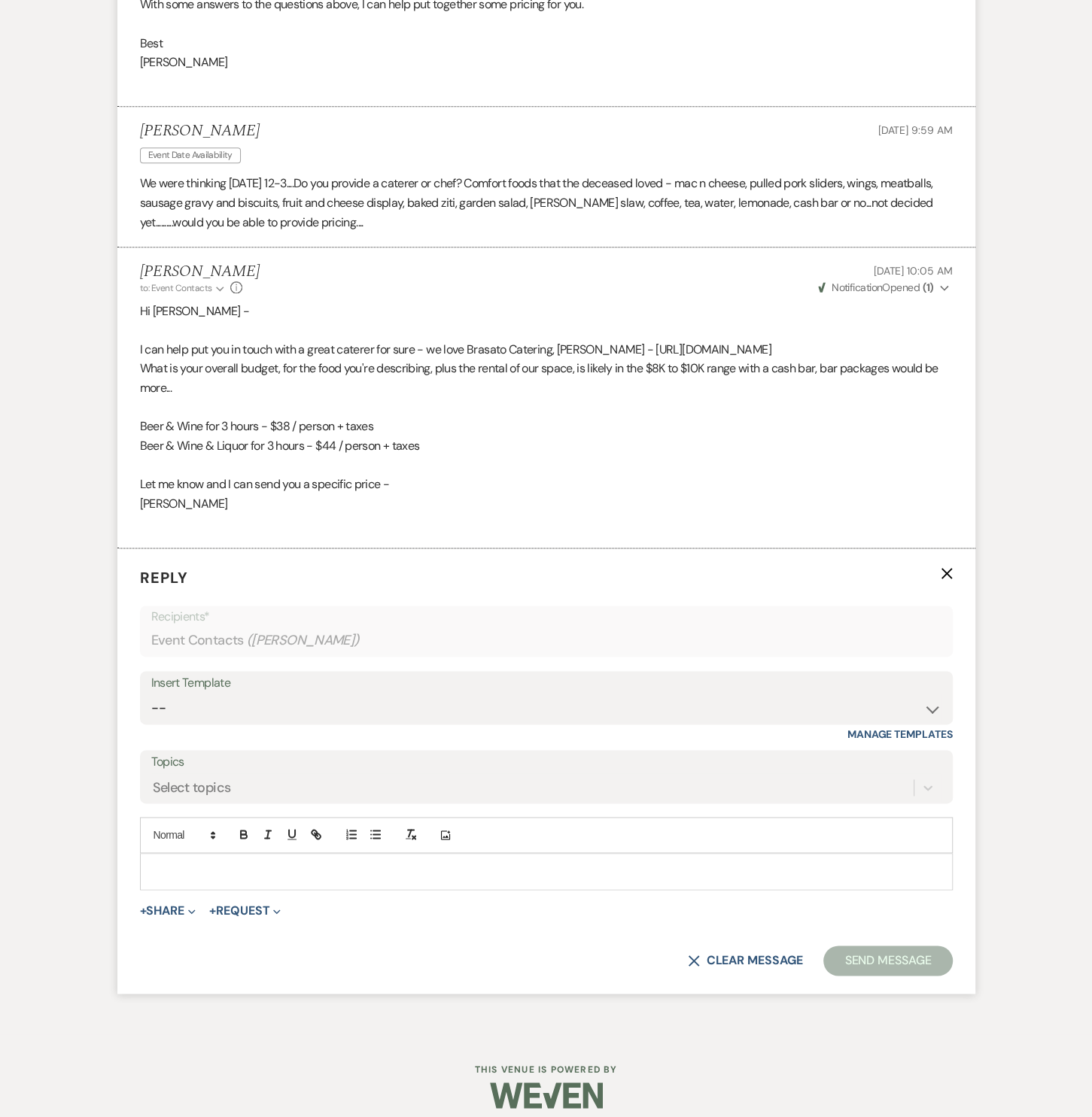
scroll to position [1252, 0]
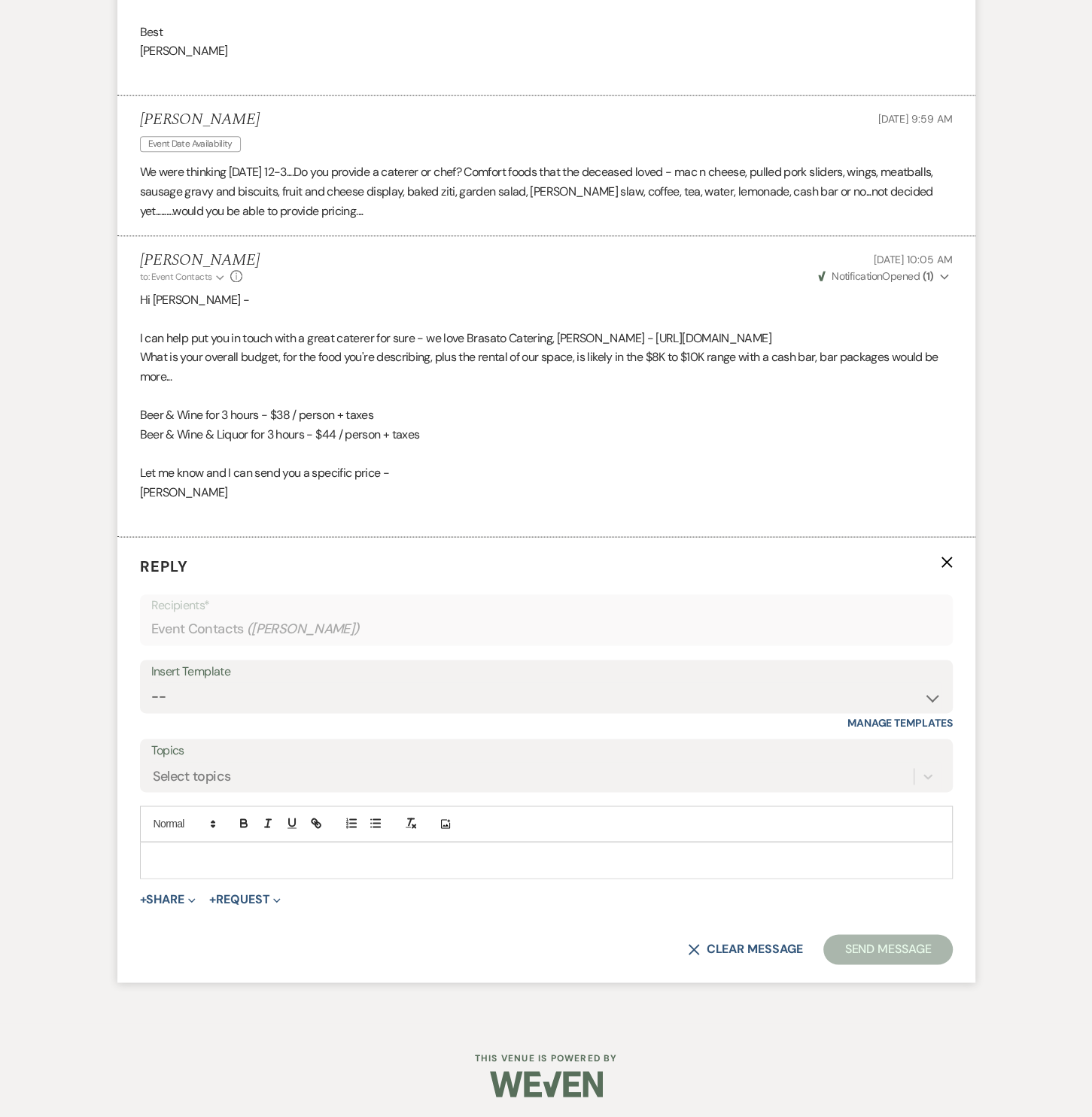
click at [229, 853] on p at bounding box center [546, 860] width 789 height 16
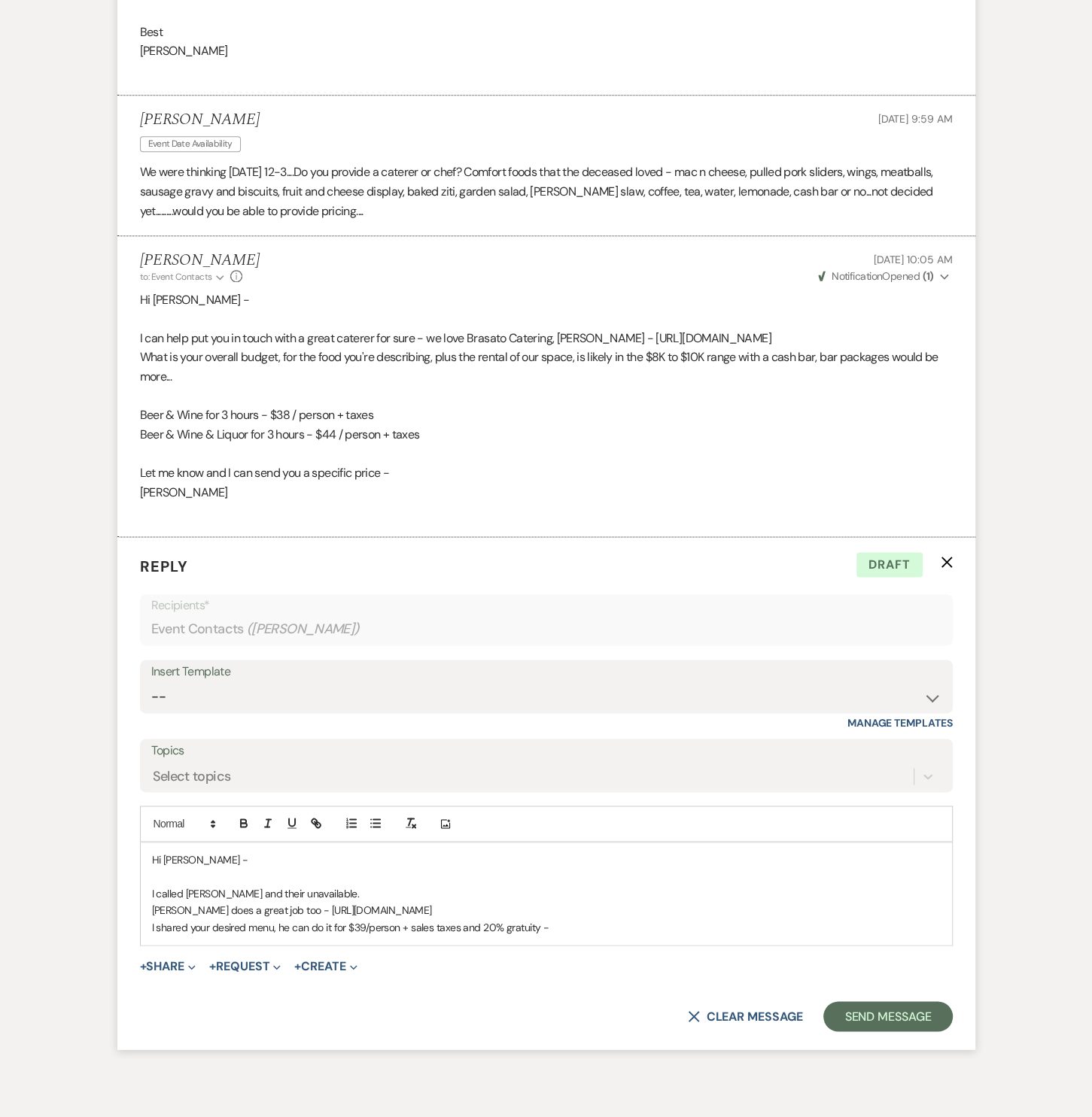
click at [486, 907] on p "Rob Handel does a great job too - https://www.robhandel.com/" at bounding box center [546, 910] width 789 height 16
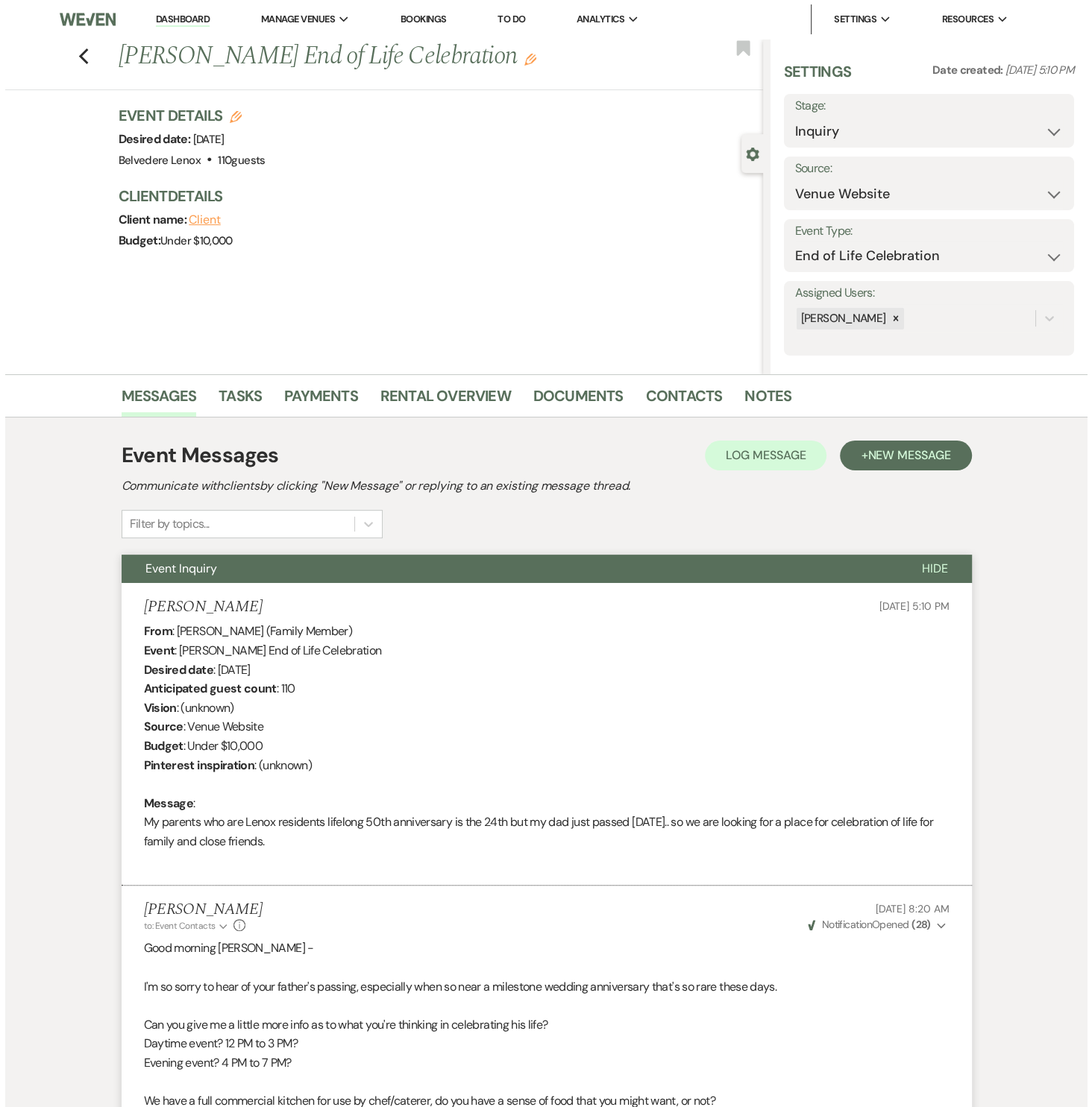
scroll to position [0, 0]
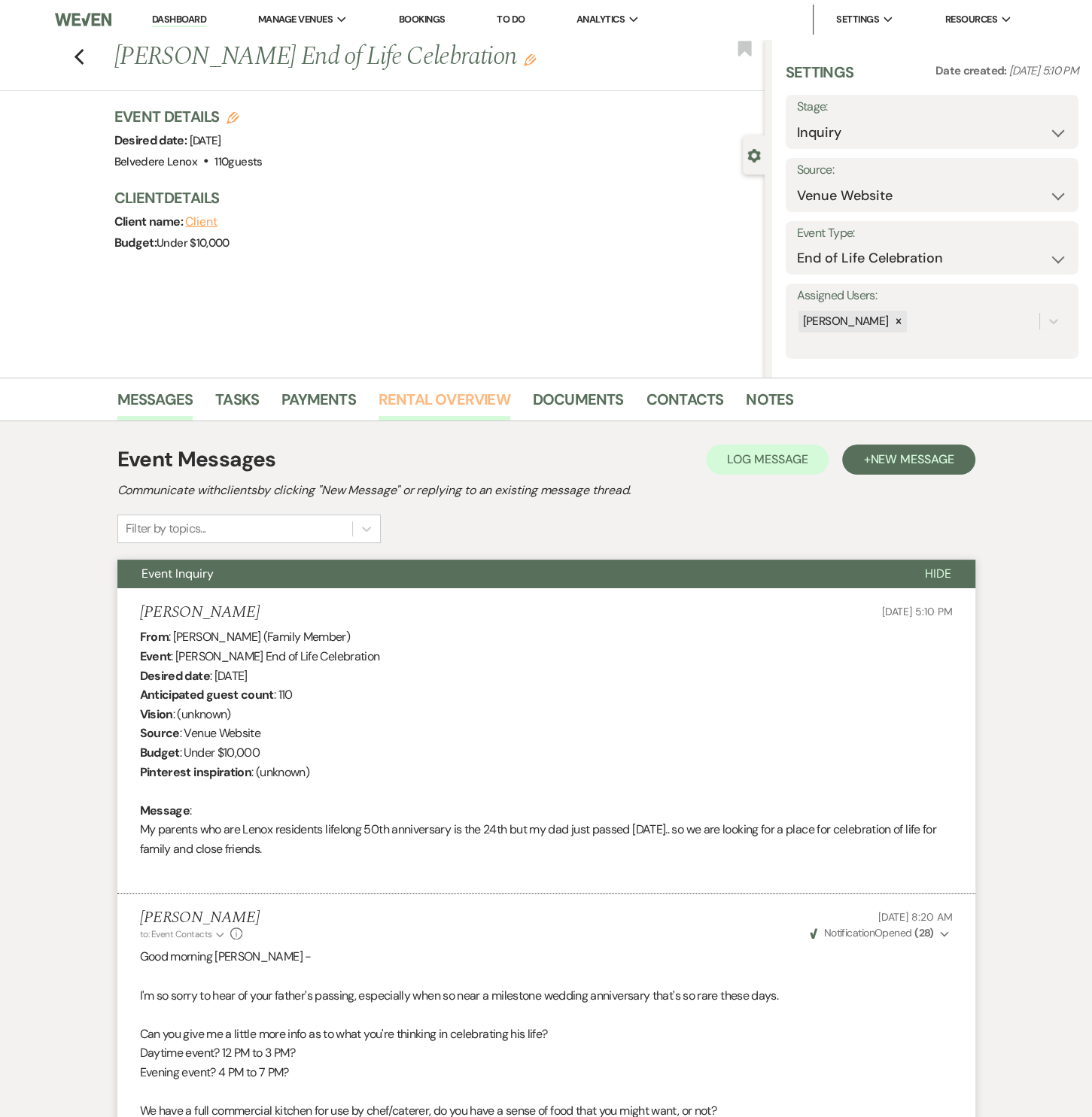
click at [486, 402] on link "Rental Overview" at bounding box center [444, 403] width 132 height 33
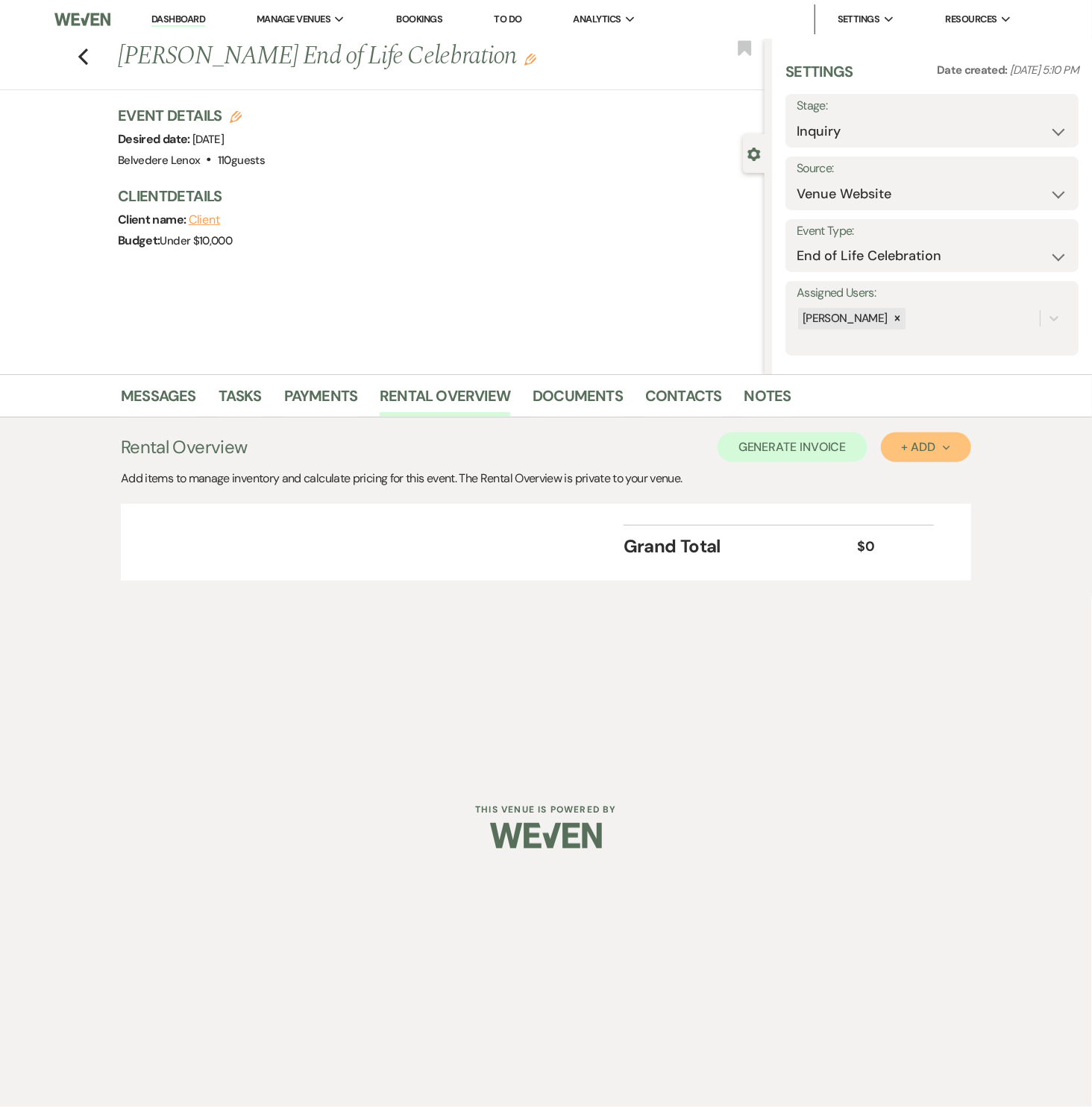
click at [946, 445] on icon "Next" at bounding box center [946, 448] width 7 height 7
click at [923, 503] on button "Category" at bounding box center [920, 504] width 79 height 23
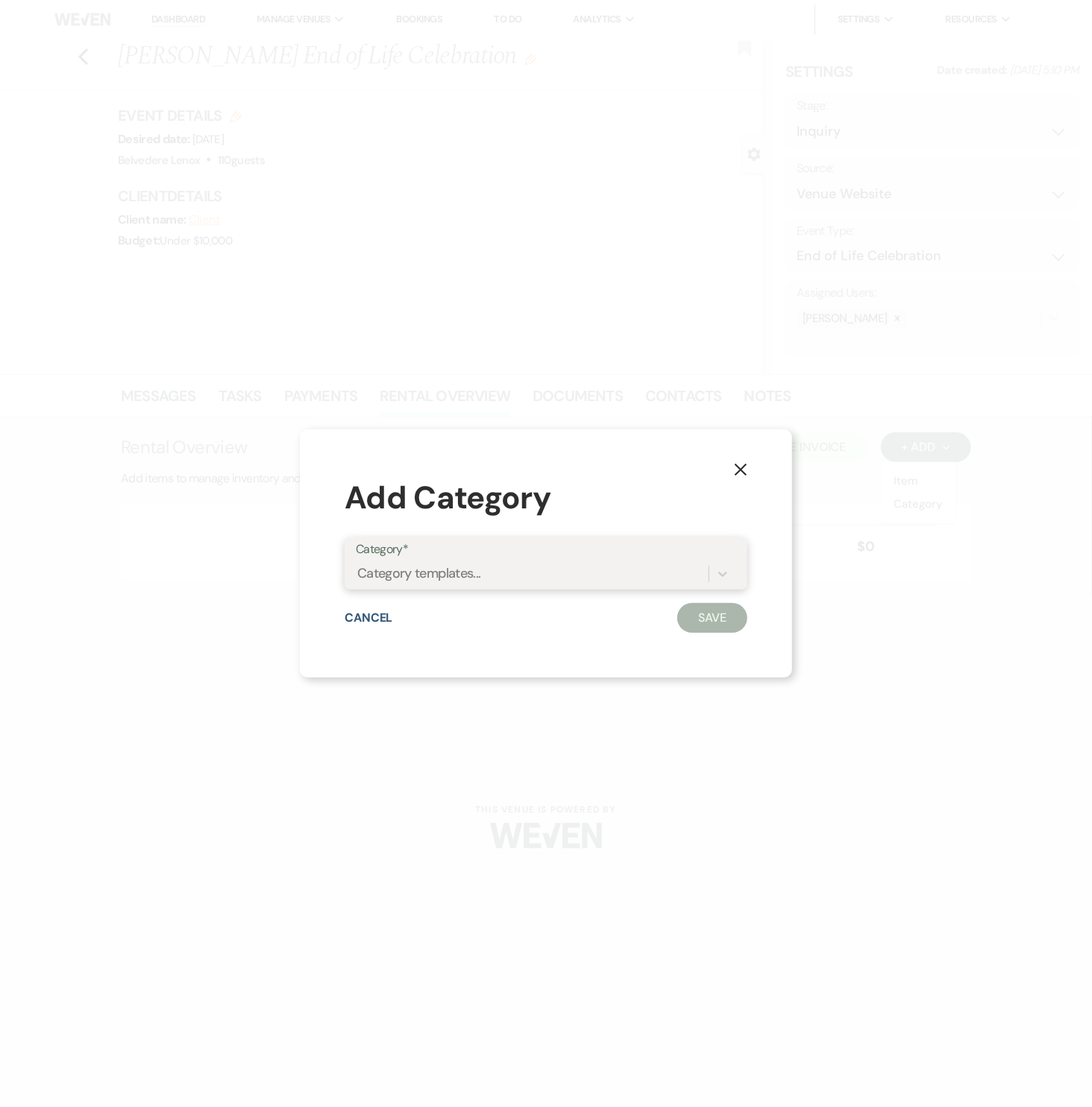
click at [683, 576] on div "Category templates..." at bounding box center [532, 574] width 352 height 26
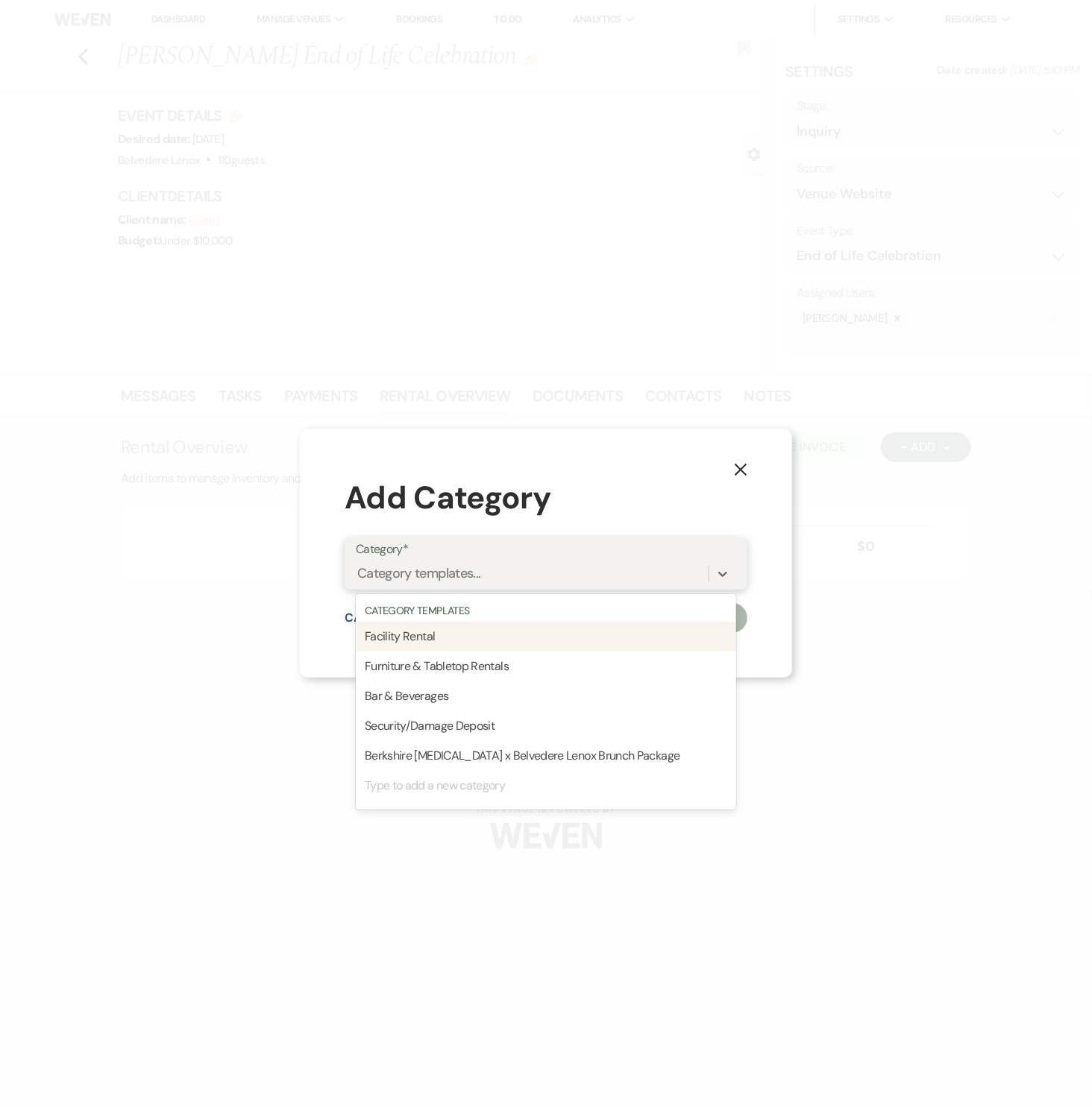
click at [462, 632] on div "Facility Rental" at bounding box center [546, 636] width 380 height 30
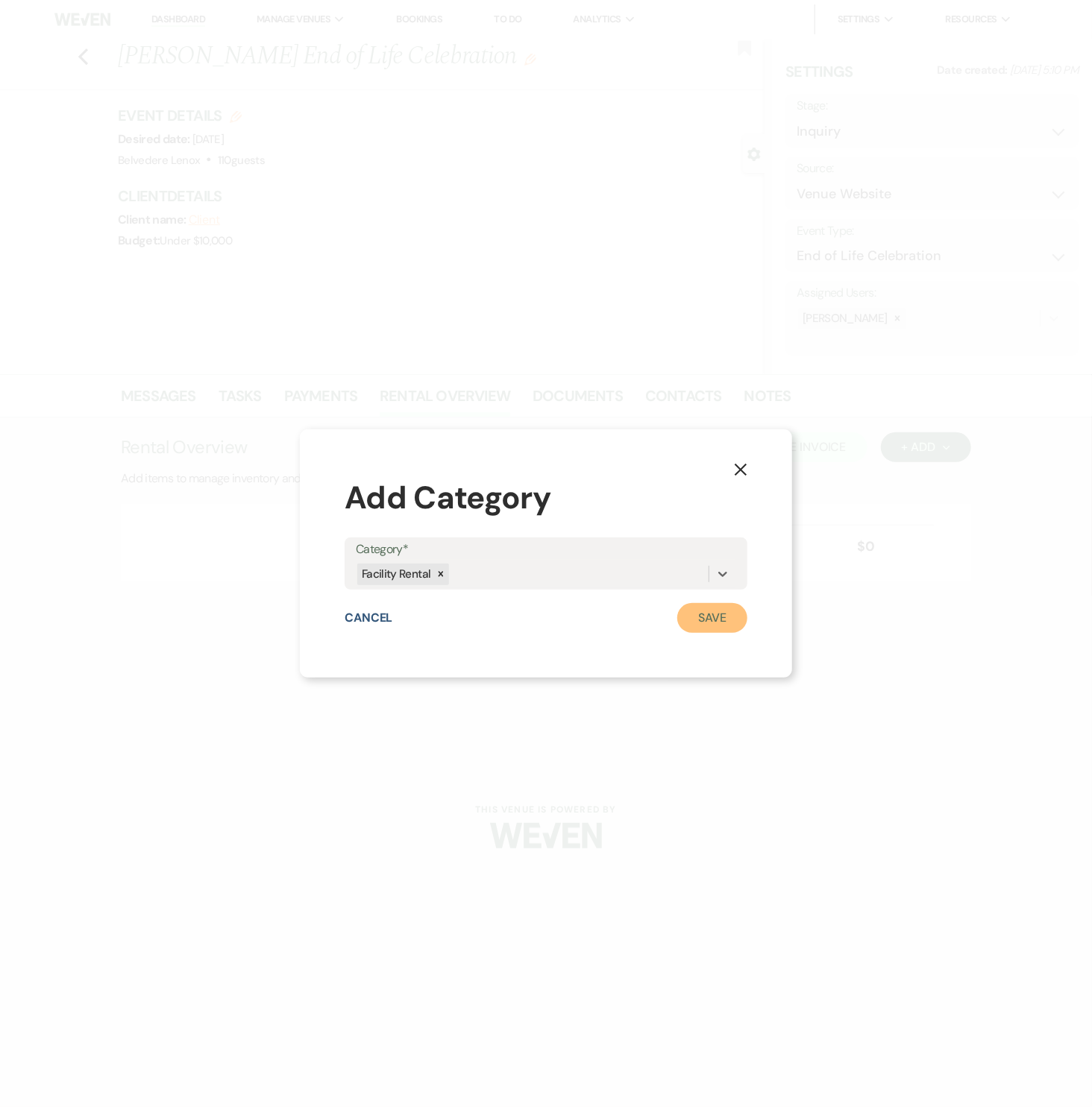
click at [702, 626] on button "Save" at bounding box center [712, 618] width 70 height 30
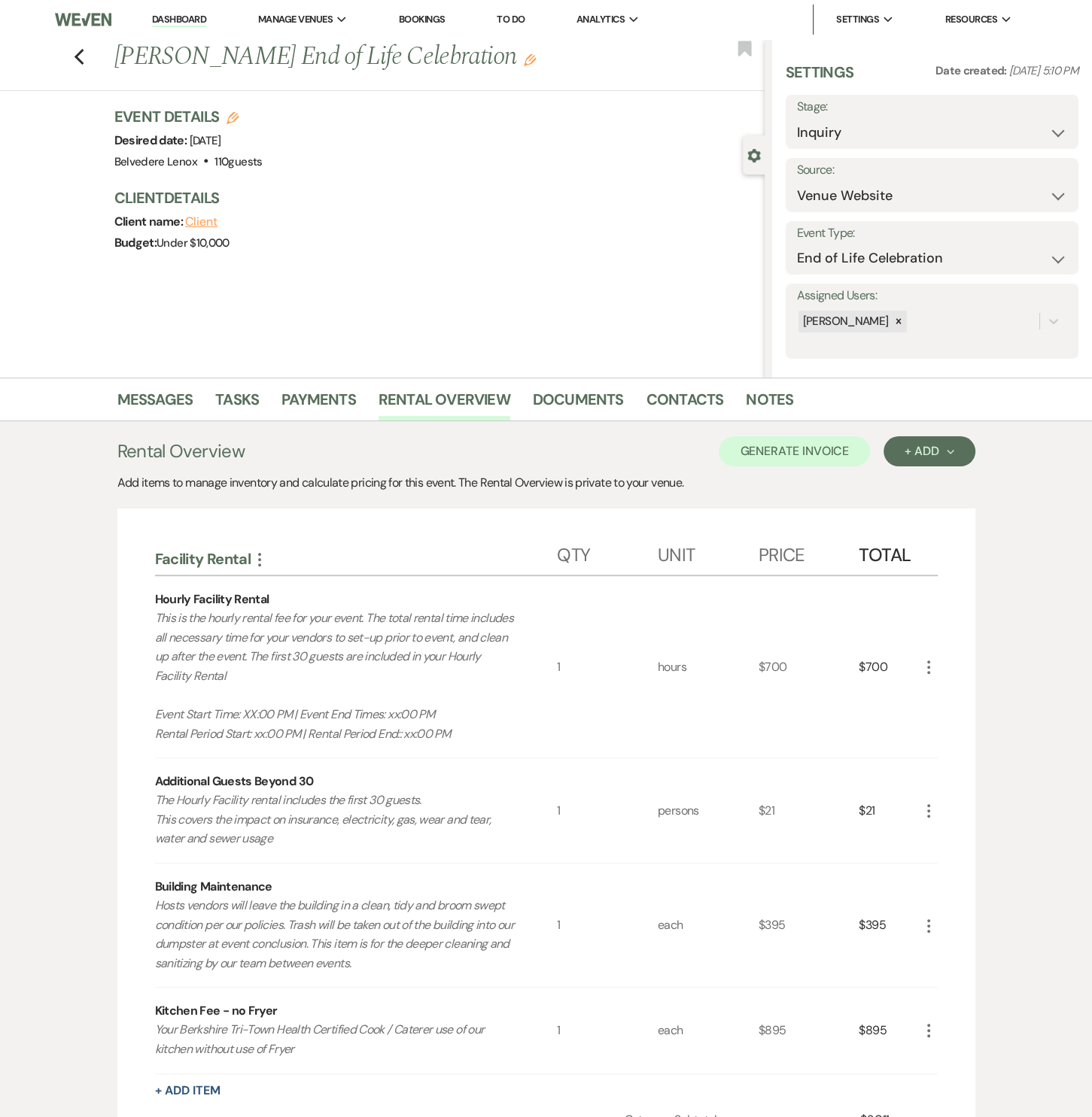
click at [928, 669] on use "button" at bounding box center [928, 667] width 3 height 14
click at [937, 691] on icon "Pencil" at bounding box center [940, 697] width 9 height 12
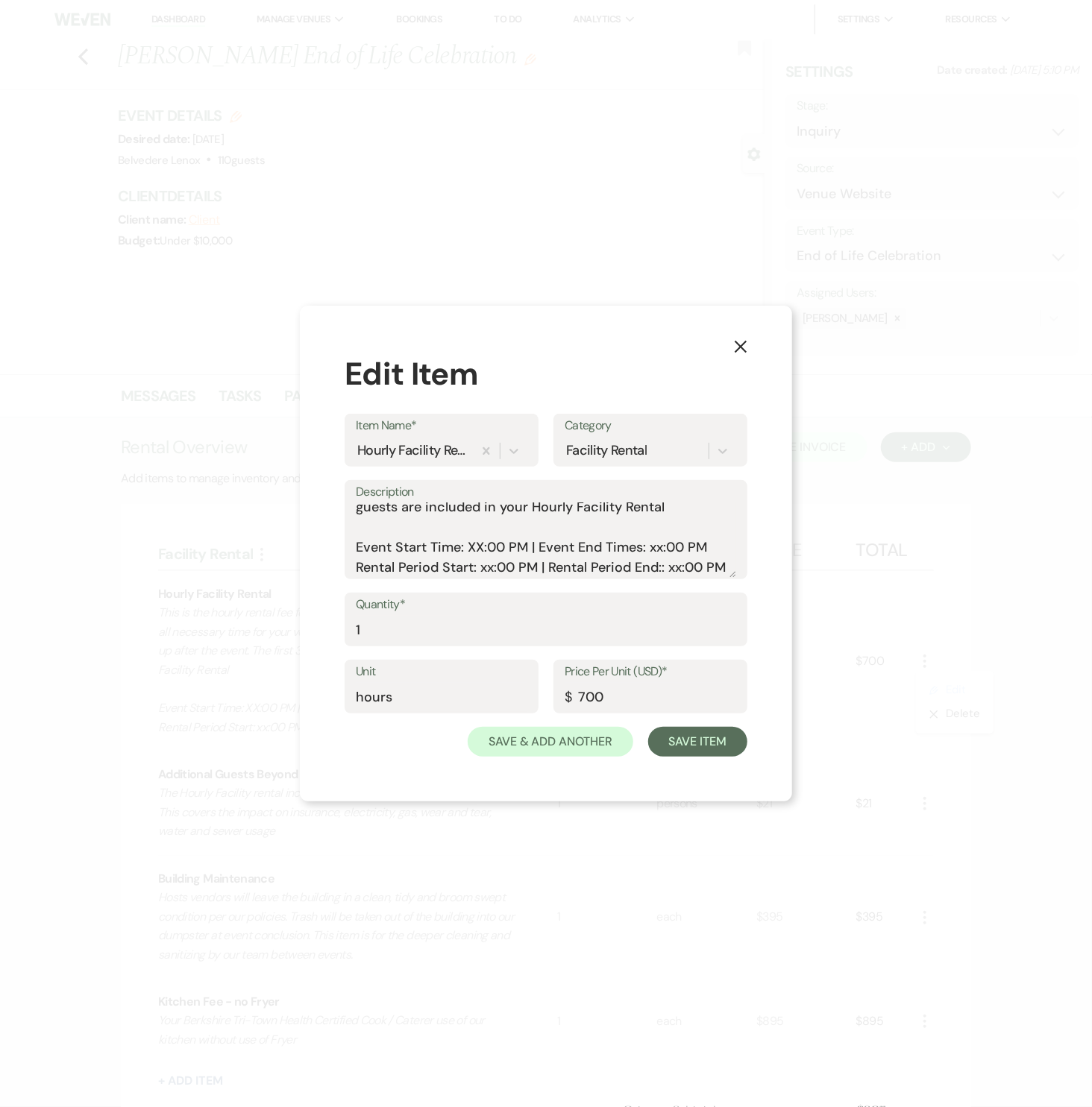
scroll to position [86, 0]
click at [462, 530] on textarea "This is the hourly rental fee for your event. The total rental time includes al…" at bounding box center [546, 540] width 380 height 74
click at [659, 525] on textarea "This is the hourly rental fee for your event. The total rental time includes al…" at bounding box center [546, 540] width 380 height 74
click at [659, 549] on textarea "This is the hourly rental fee for your event. The total rental time includes al…" at bounding box center [546, 540] width 380 height 74
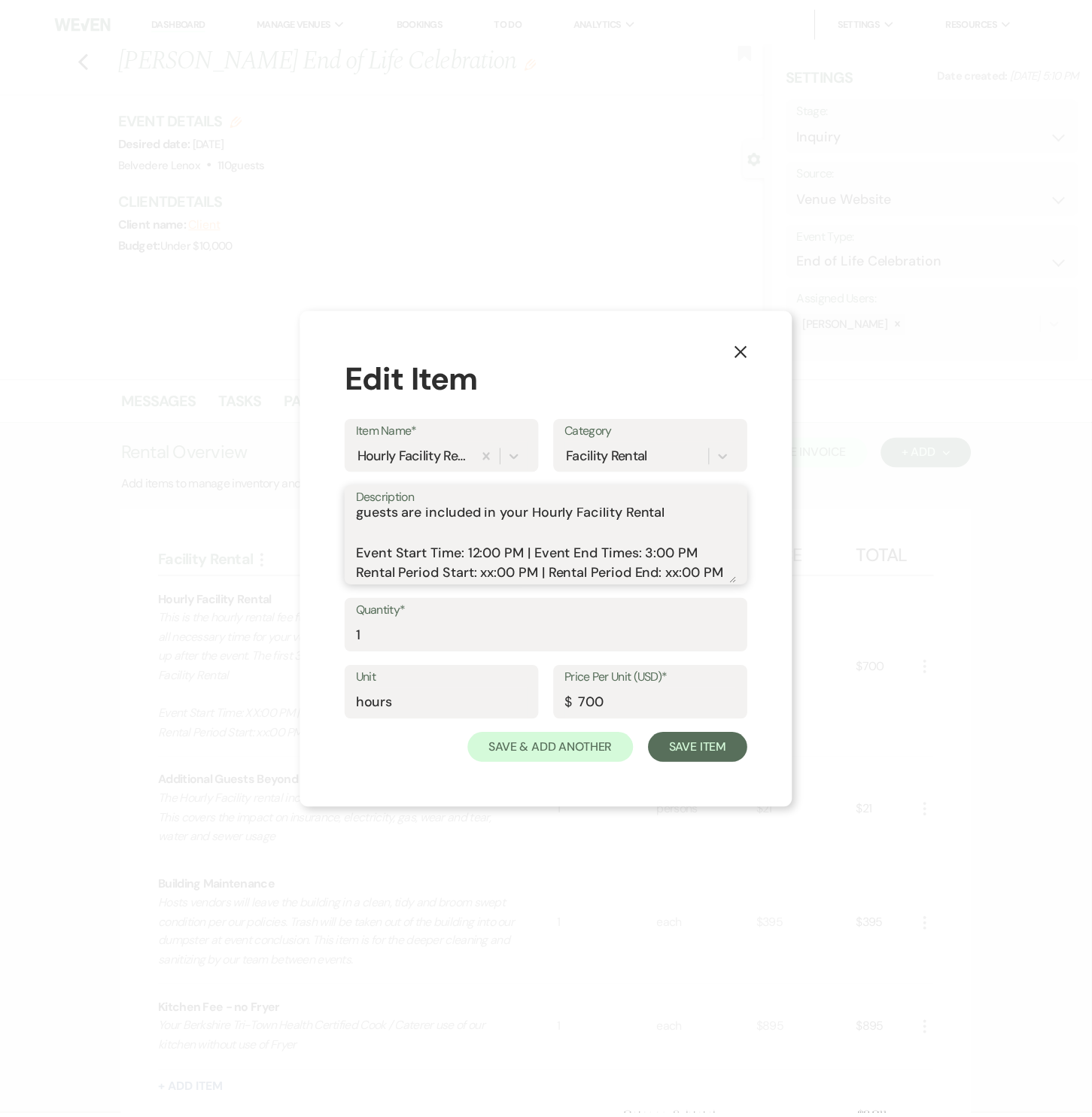
scroll to position [66, 0]
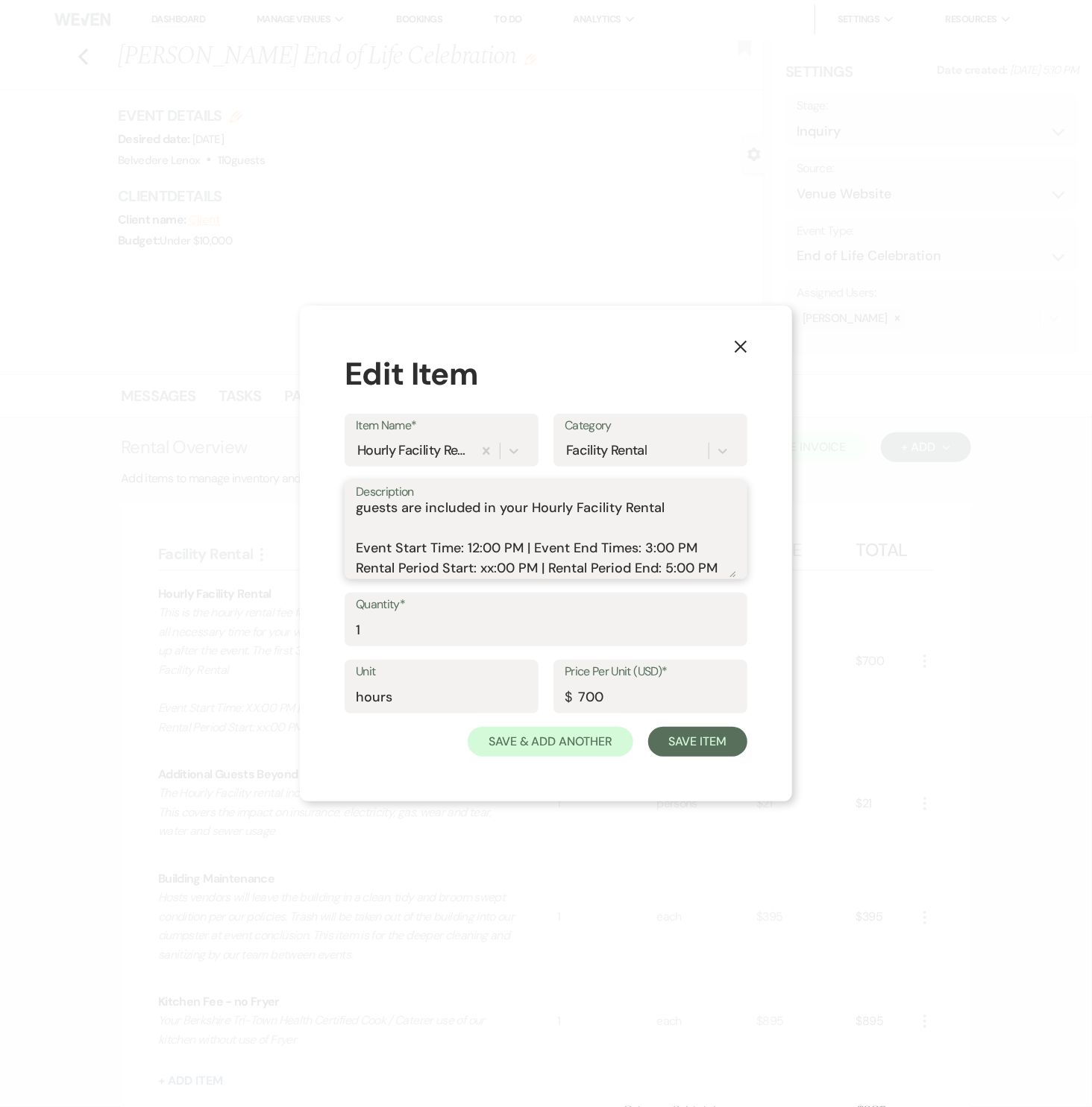
click at [485, 570] on textarea "This is the hourly rental fee for your event. The total rental time includes al…" at bounding box center [546, 540] width 380 height 74
type textarea "This is the hourly rental fee for your event. The total rental time includes al…"
click at [370, 624] on input "1" at bounding box center [546, 630] width 380 height 30
type input "7"
drag, startPoint x: 606, startPoint y: 694, endPoint x: 617, endPoint y: 696, distance: 11.2
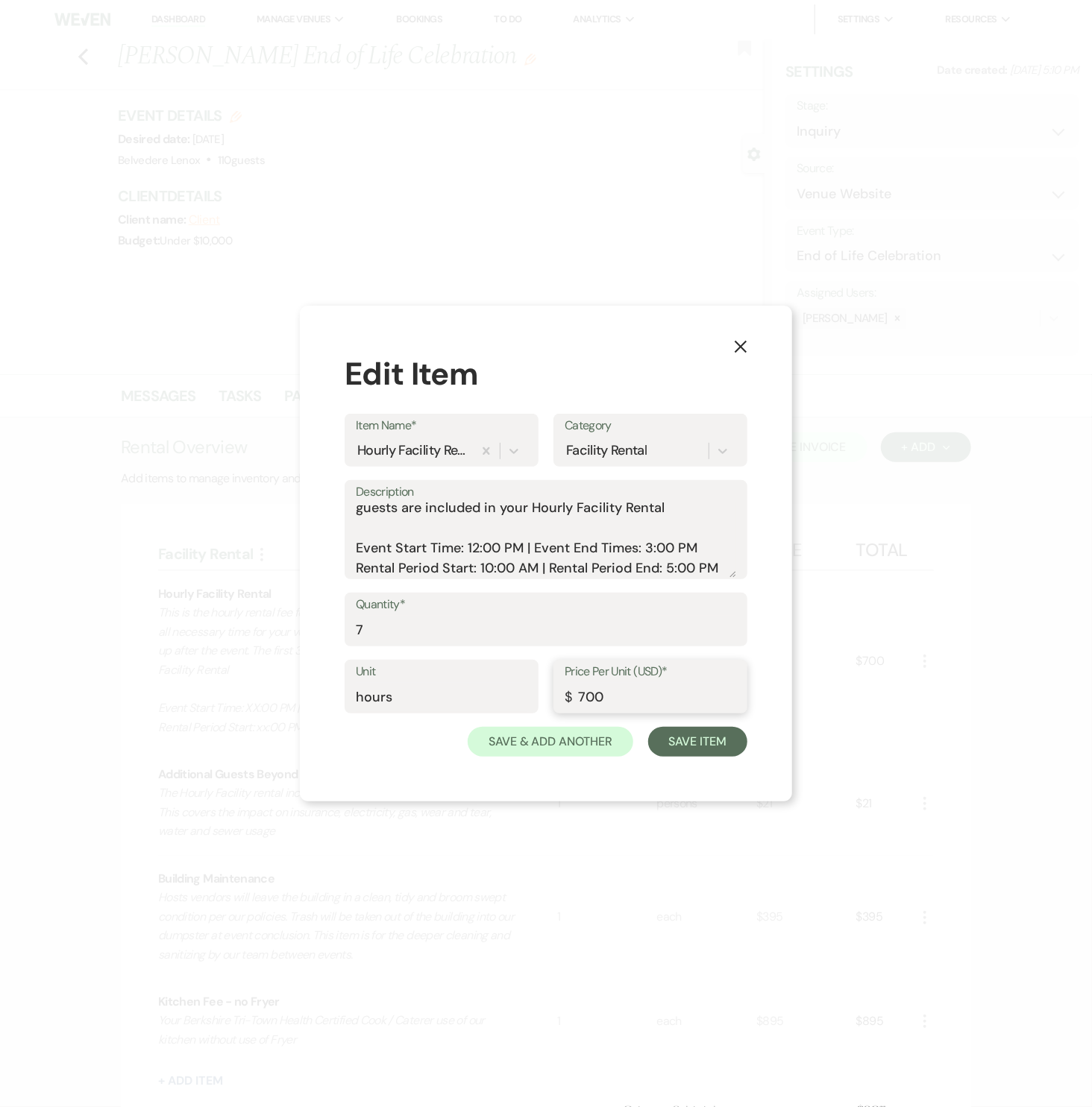
click at [606, 694] on input "700" at bounding box center [650, 697] width 172 height 30
drag, startPoint x: 619, startPoint y: 697, endPoint x: 545, endPoint y: 693, distance: 74.1
click at [545, 693] on div "Unit hours Price Per Unit (USD)* $ 700" at bounding box center [546, 693] width 402 height 67
type input "295"
click at [672, 734] on button "Save Item" at bounding box center [698, 741] width 99 height 30
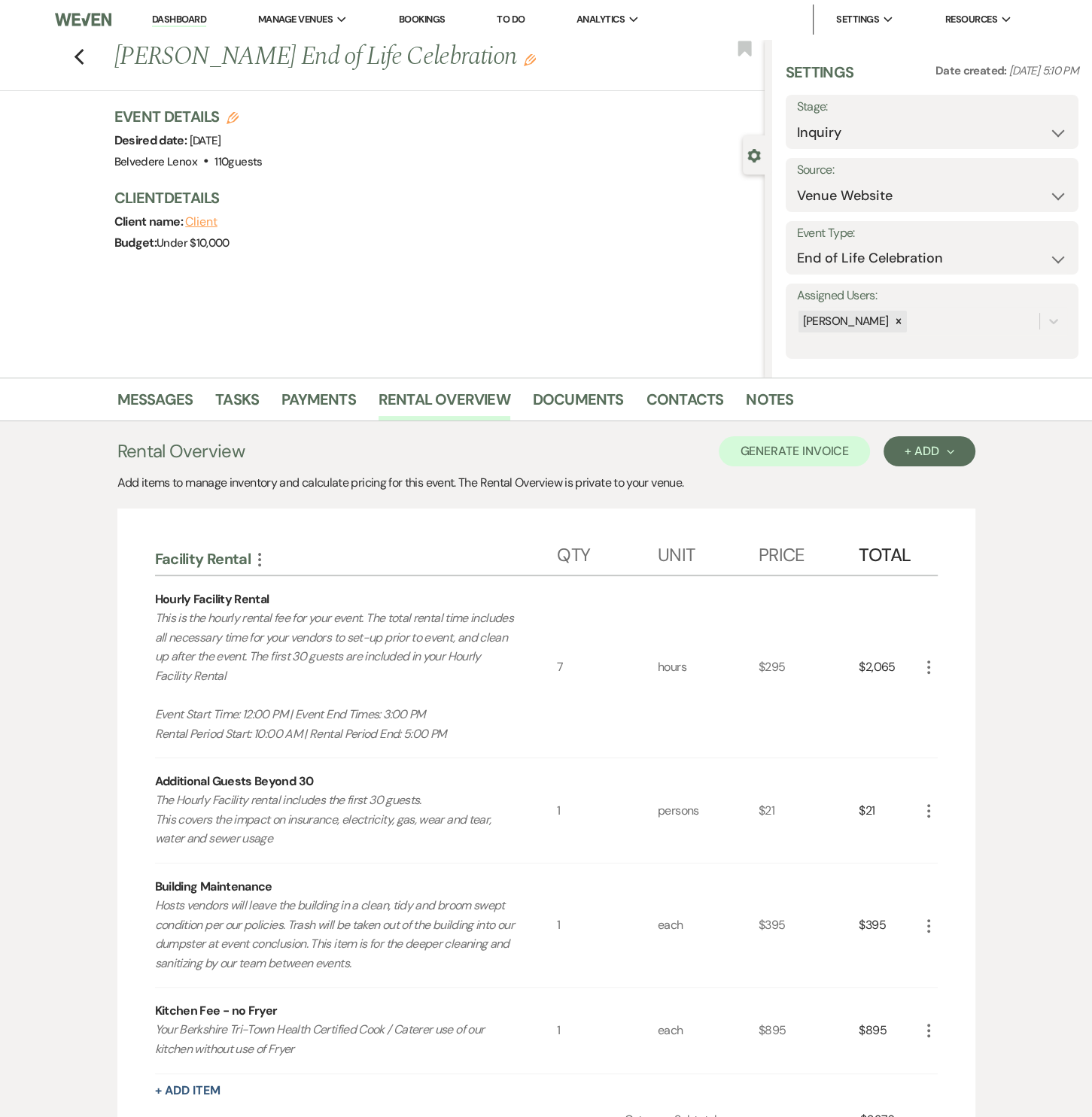
scroll to position [228, 0]
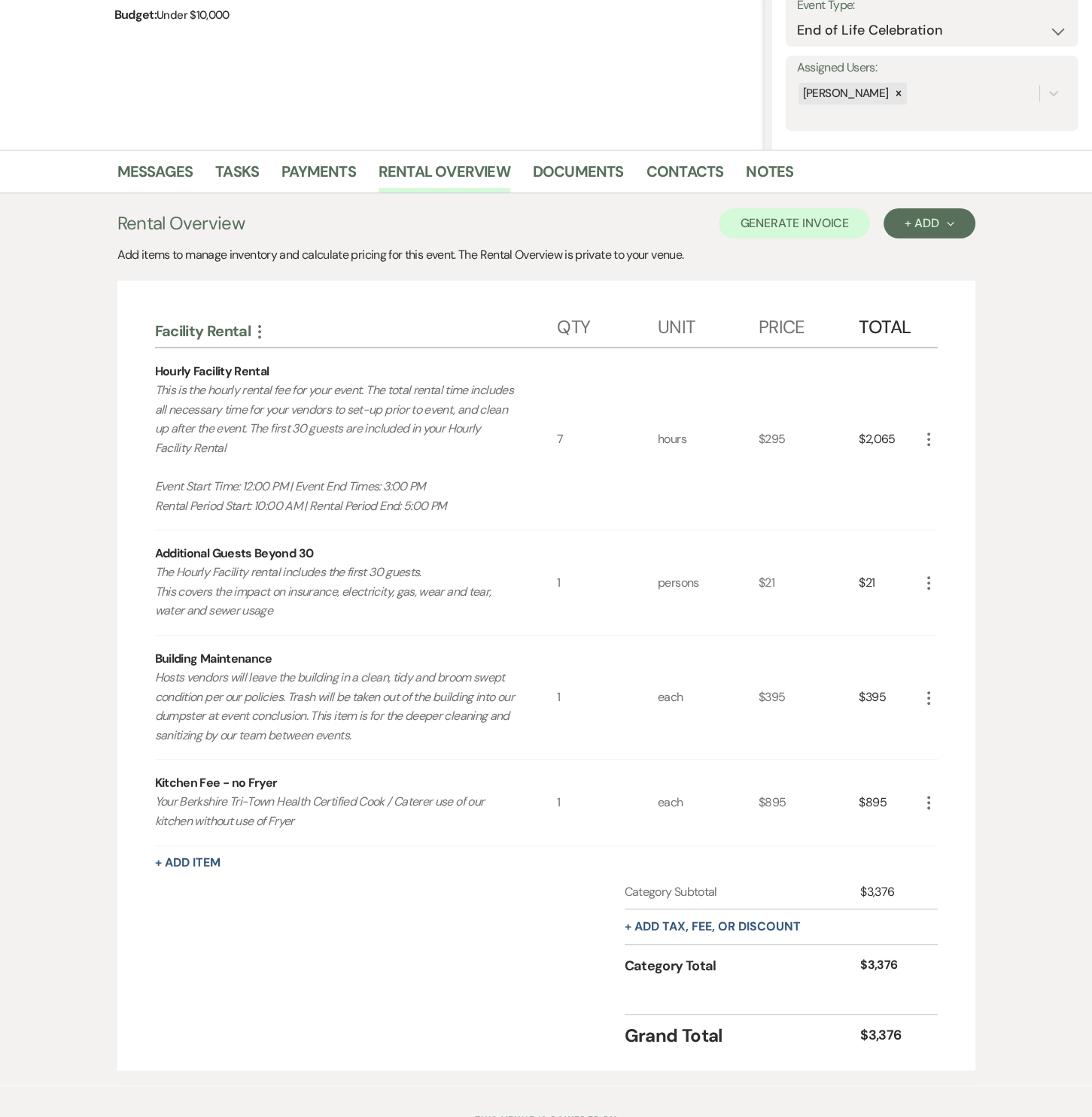
click at [927, 577] on use "button" at bounding box center [928, 583] width 3 height 14
click at [958, 602] on button "Pencil Edit" at bounding box center [958, 612] width 79 height 24
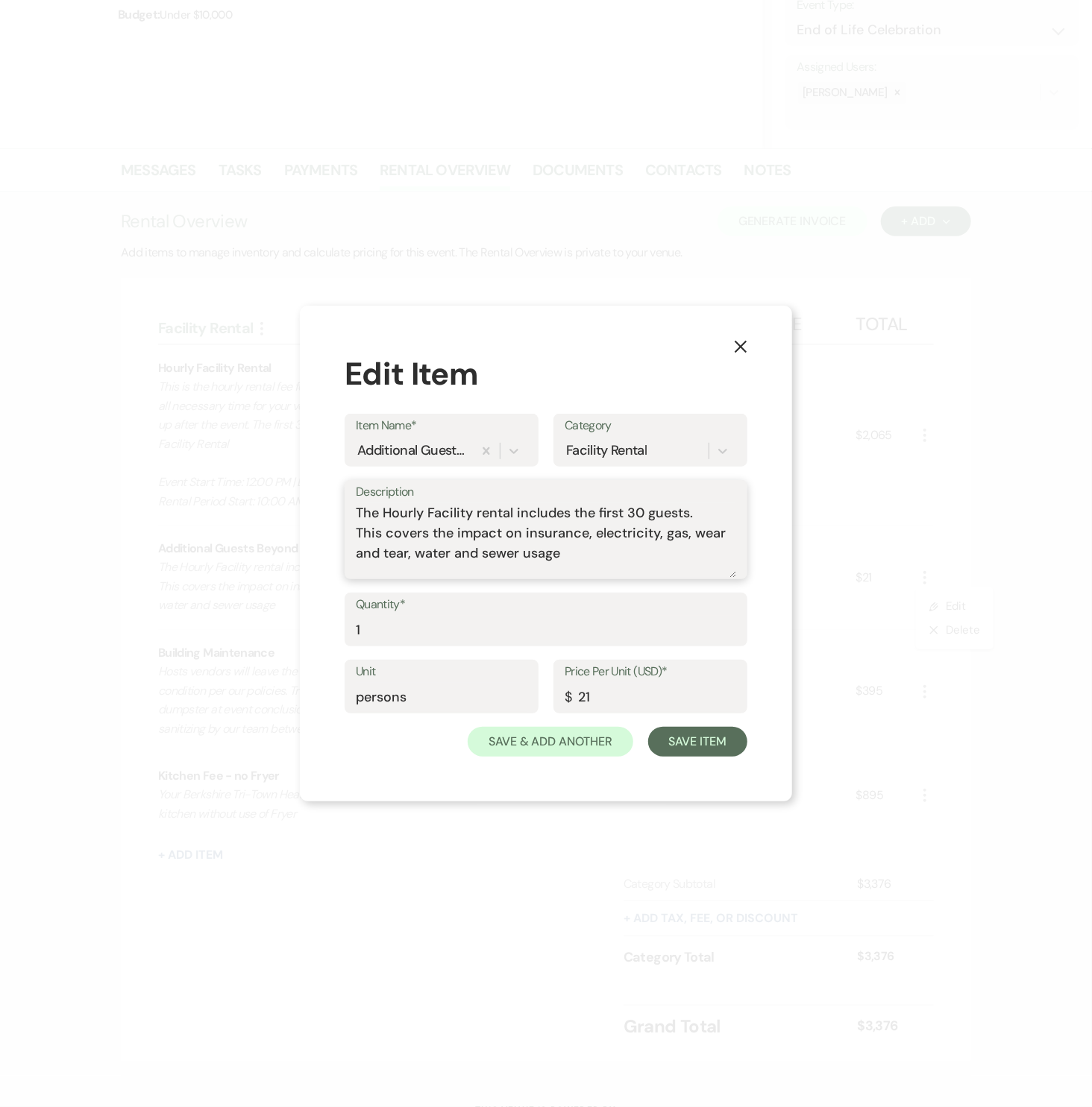
click at [604, 562] on textarea "The Hourly Facility rental includes the first 30 guests. This covers the impact…" at bounding box center [546, 540] width 380 height 74
type textarea "The Hourly Facility rental includes the first 30 guests. This covers the impact…"
type input "80"
click at [717, 740] on button "Save Item" at bounding box center [698, 741] width 99 height 30
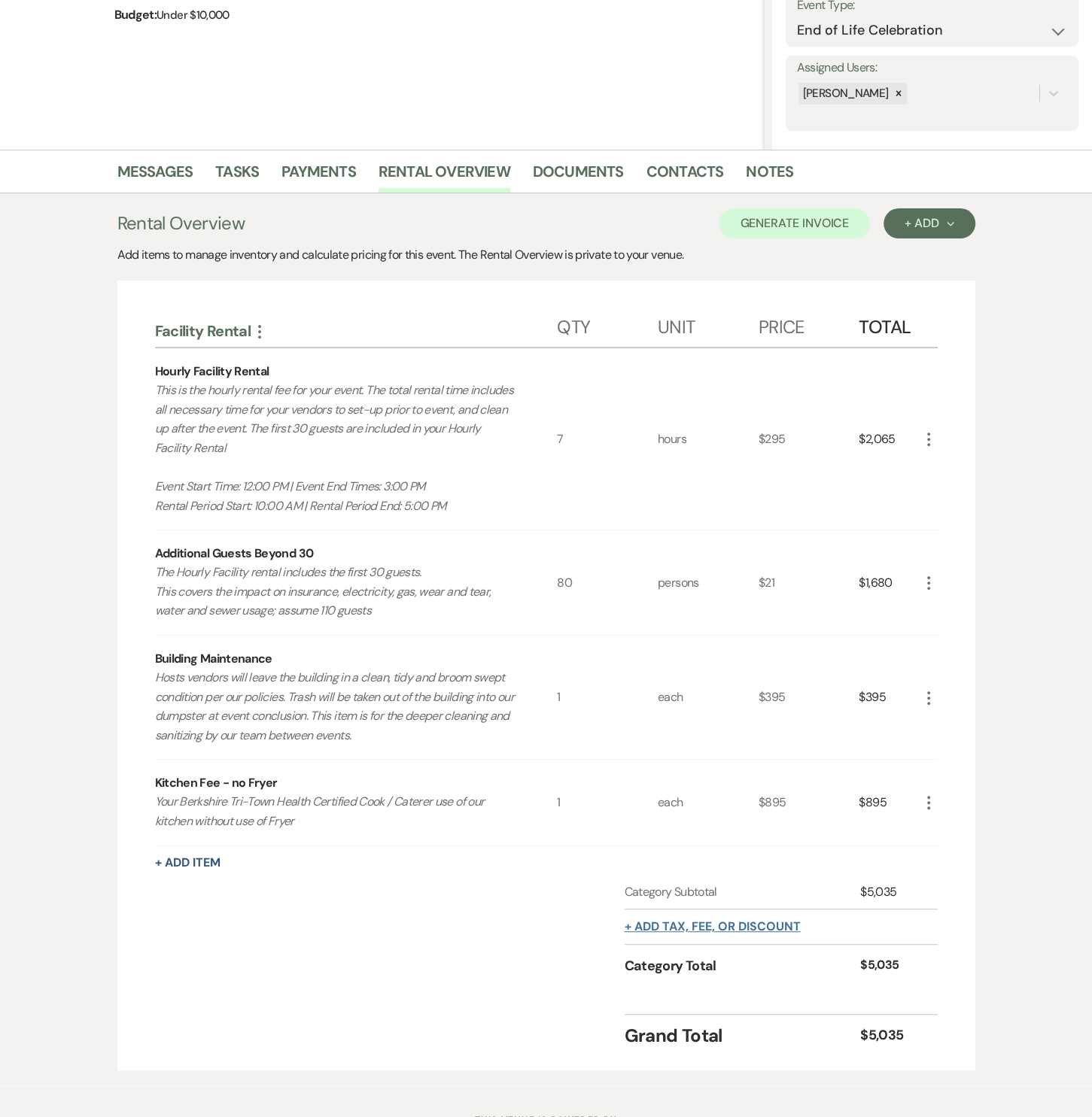
click at [778, 921] on button "+ Add tax, fee, or discount" at bounding box center [712, 927] width 176 height 12
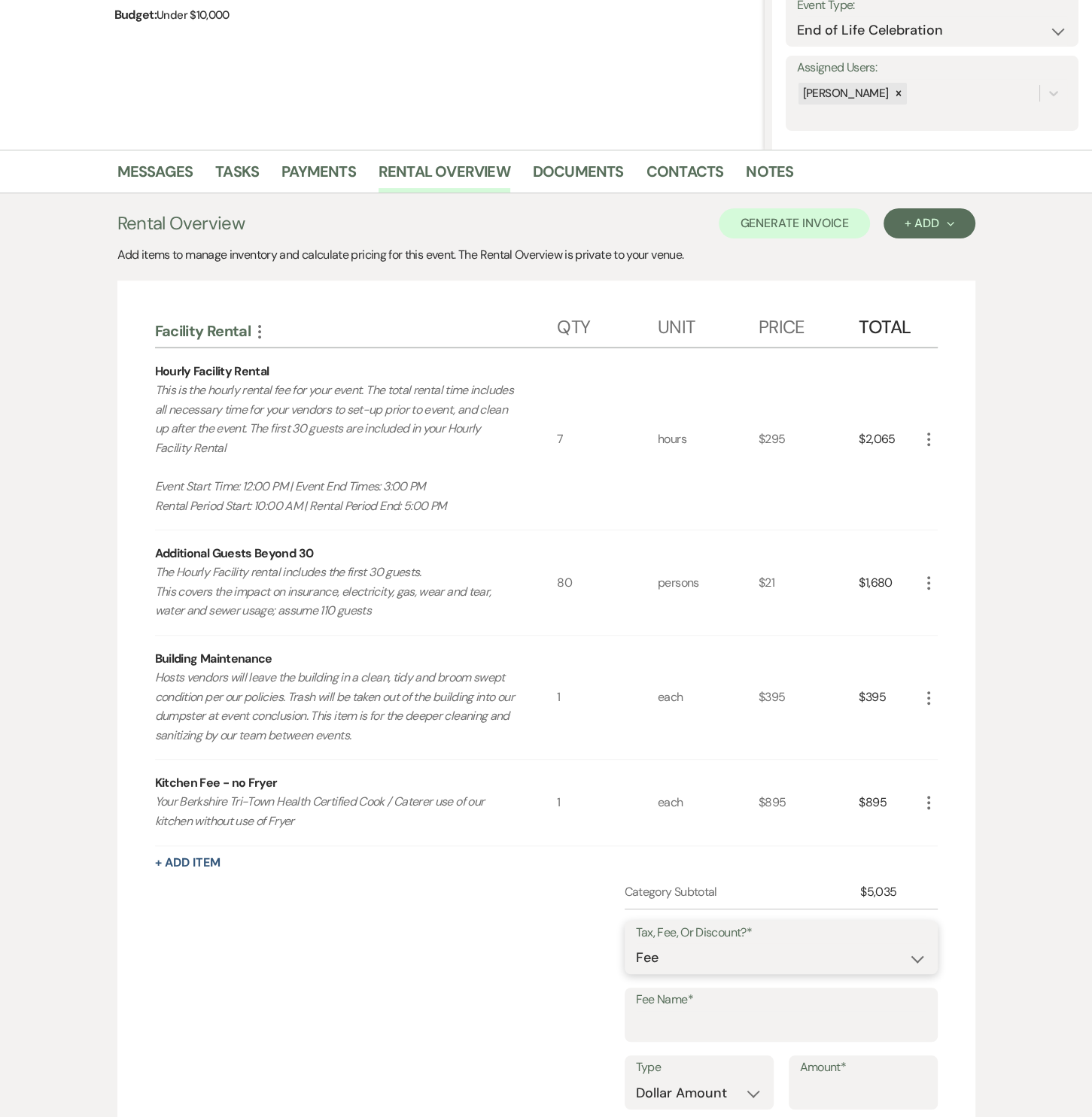
click at [706, 958] on select "Fee Discount Tax" at bounding box center [782, 958] width 291 height 30
select select "2"
click at [636, 944] on select "Fee Discount Tax" at bounding box center [782, 958] width 291 height 30
click at [678, 1016] on input "Fee Name*" at bounding box center [782, 1026] width 291 height 30
type input "Last Minute Booking Discount"
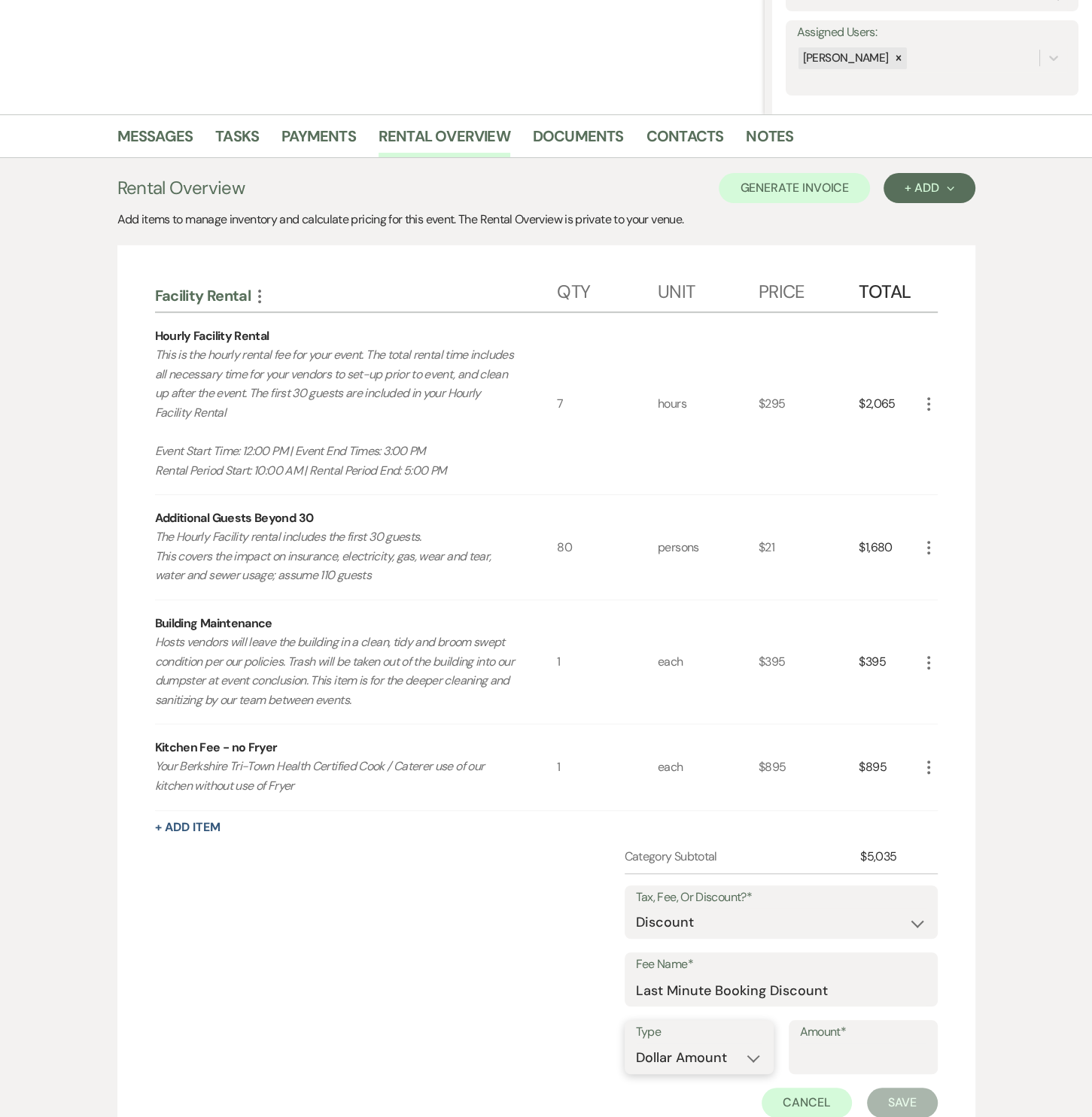
scroll to position [456, 0]
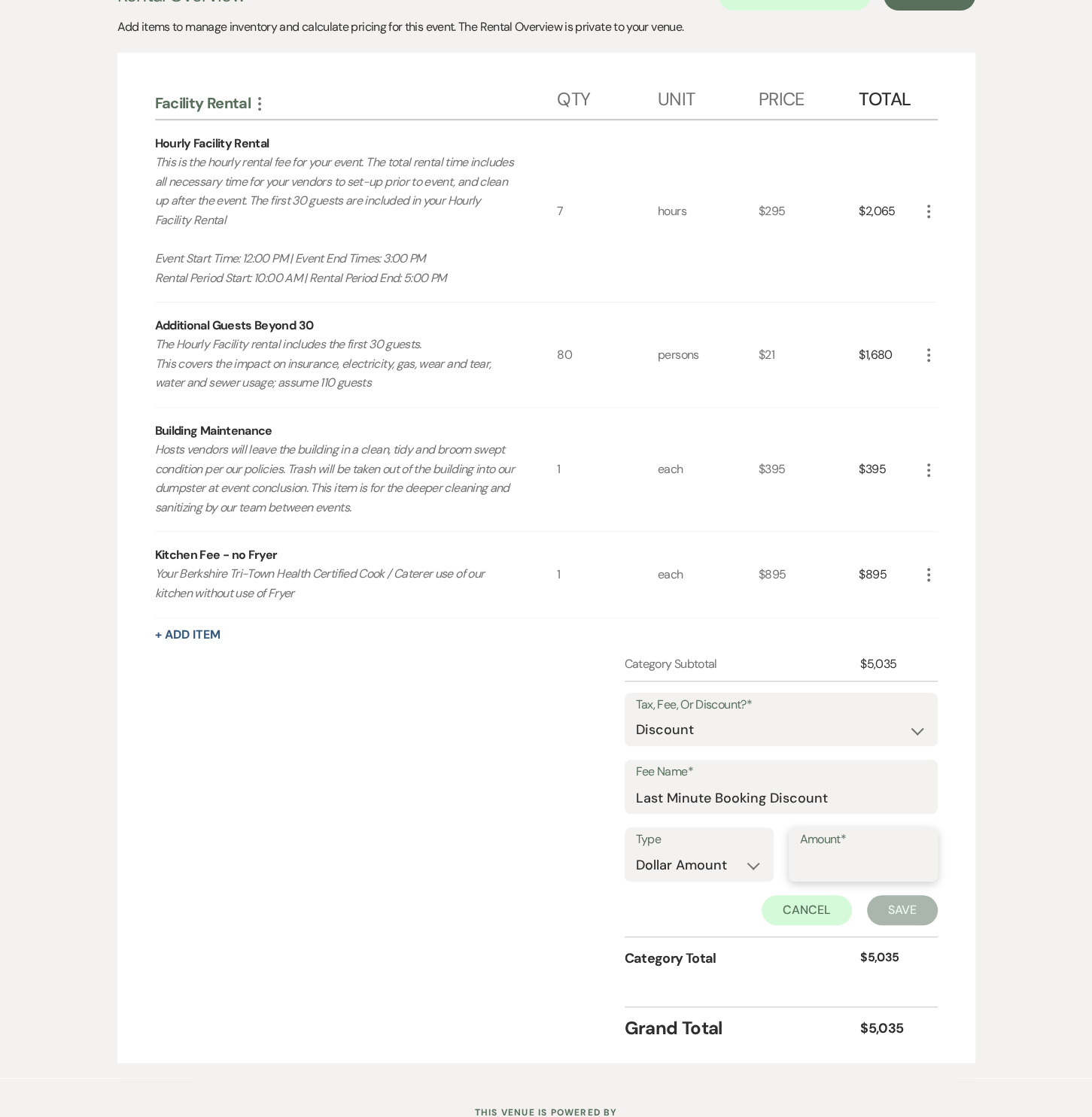
click at [853, 858] on input "Amount*" at bounding box center [863, 865] width 126 height 30
type input "2036"
click at [903, 911] on button "Save" at bounding box center [902, 909] width 70 height 30
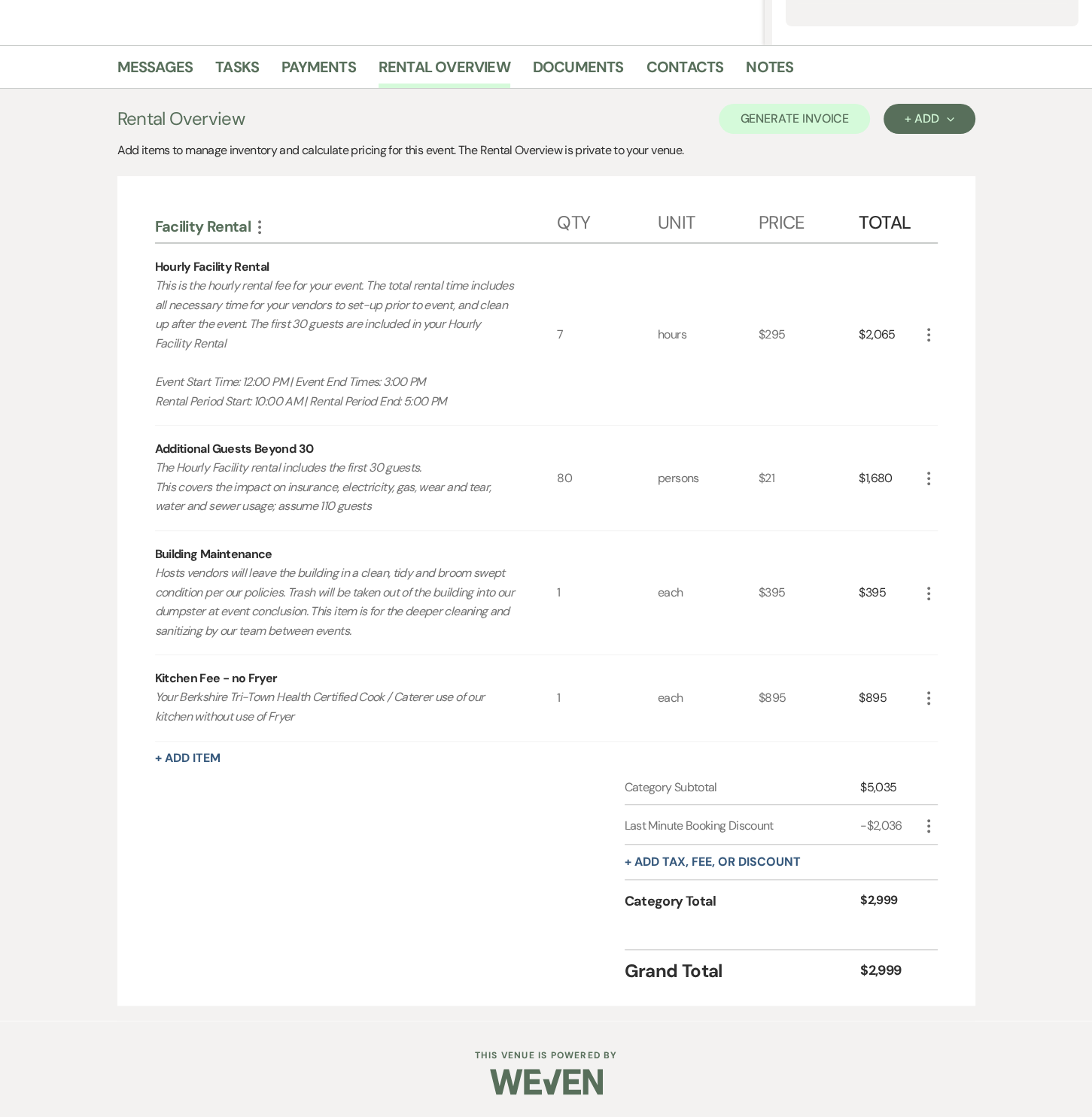
scroll to position [329, 0]
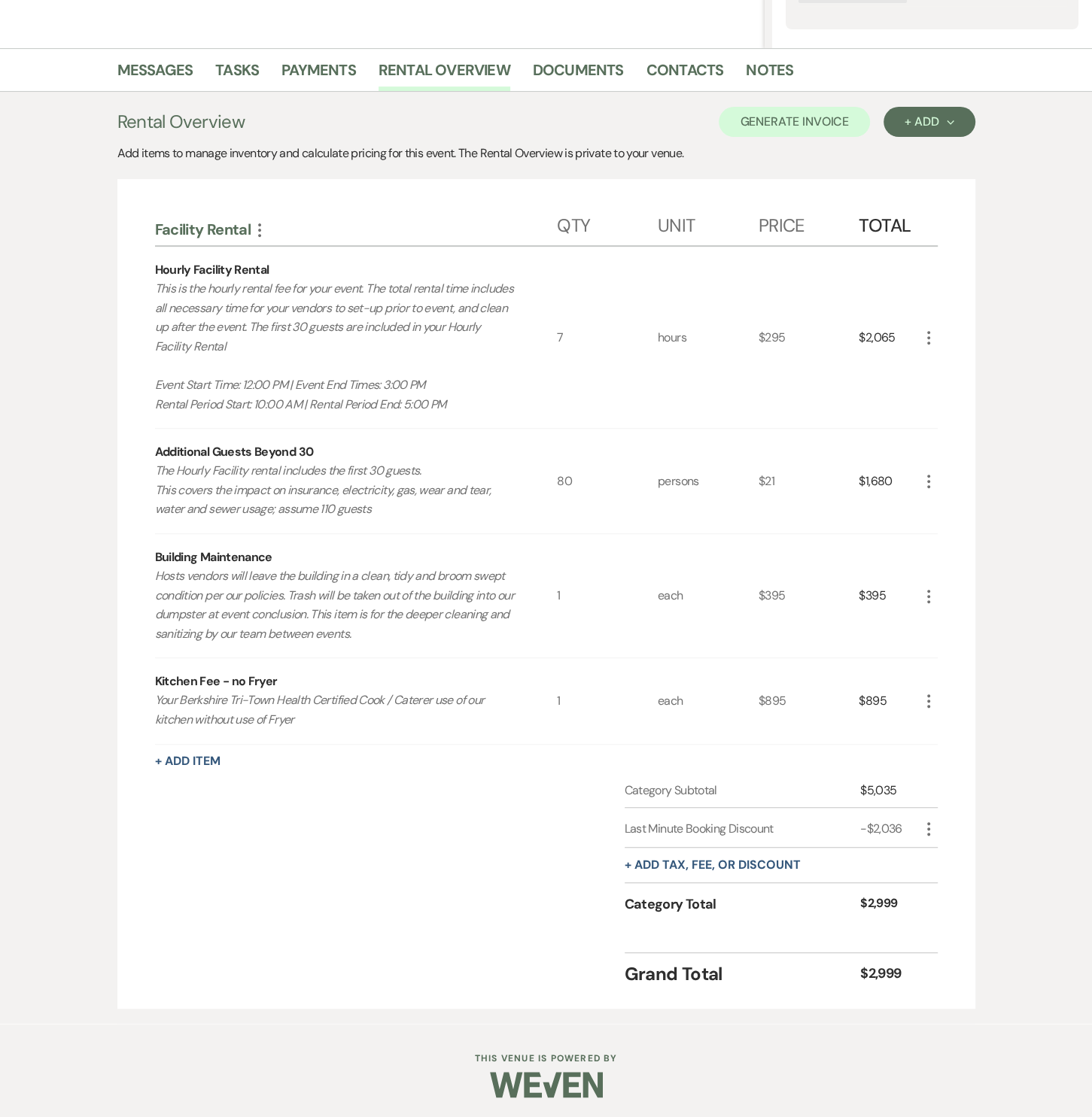
click at [921, 824] on icon "More" at bounding box center [929, 829] width 18 height 18
click at [933, 848] on button "Pencil Edit" at bounding box center [958, 859] width 79 height 24
select select "2"
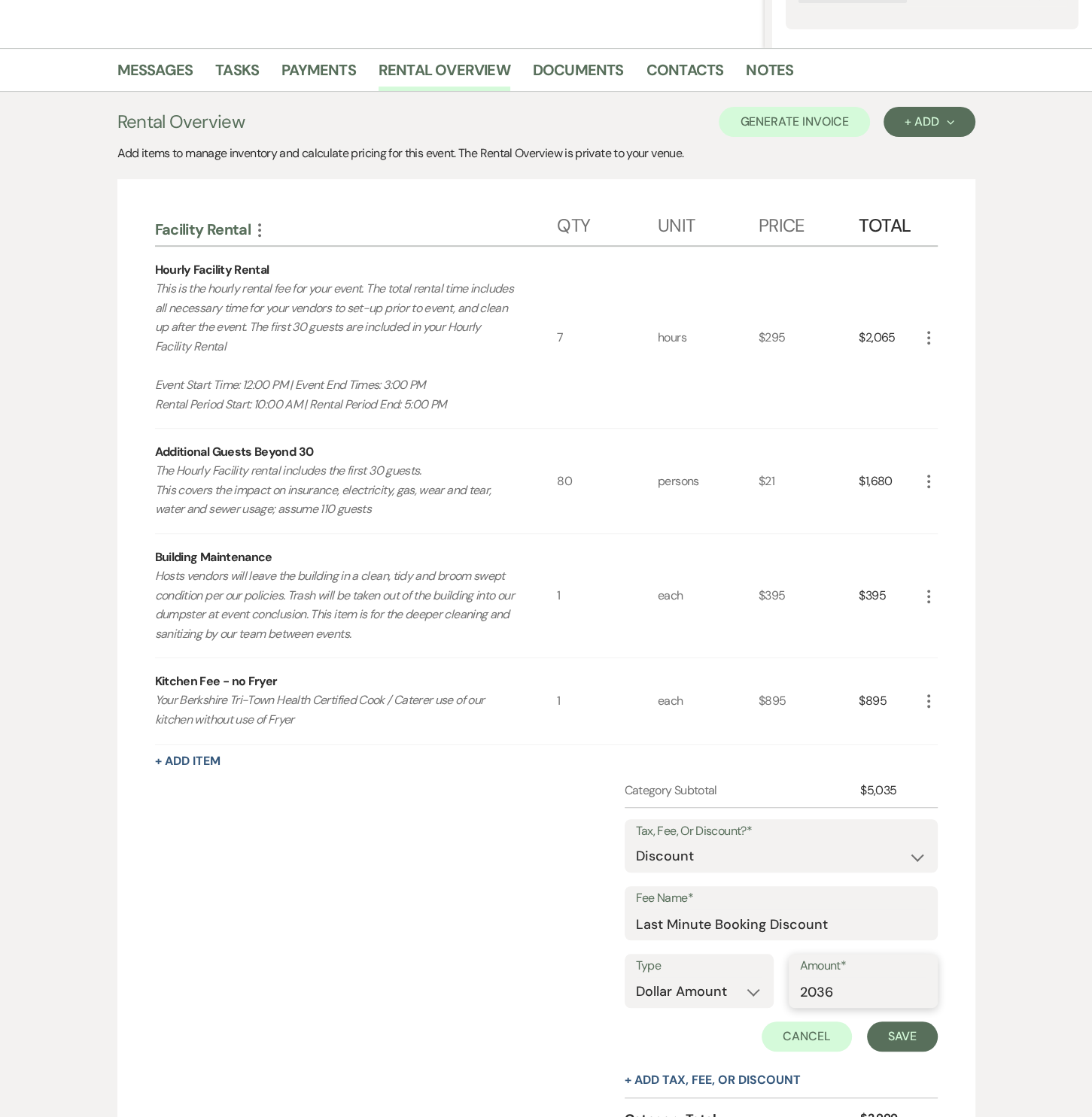
click at [822, 986] on input "2036" at bounding box center [863, 992] width 126 height 30
type input "2436"
click at [912, 1023] on button "Save" at bounding box center [902, 1036] width 70 height 30
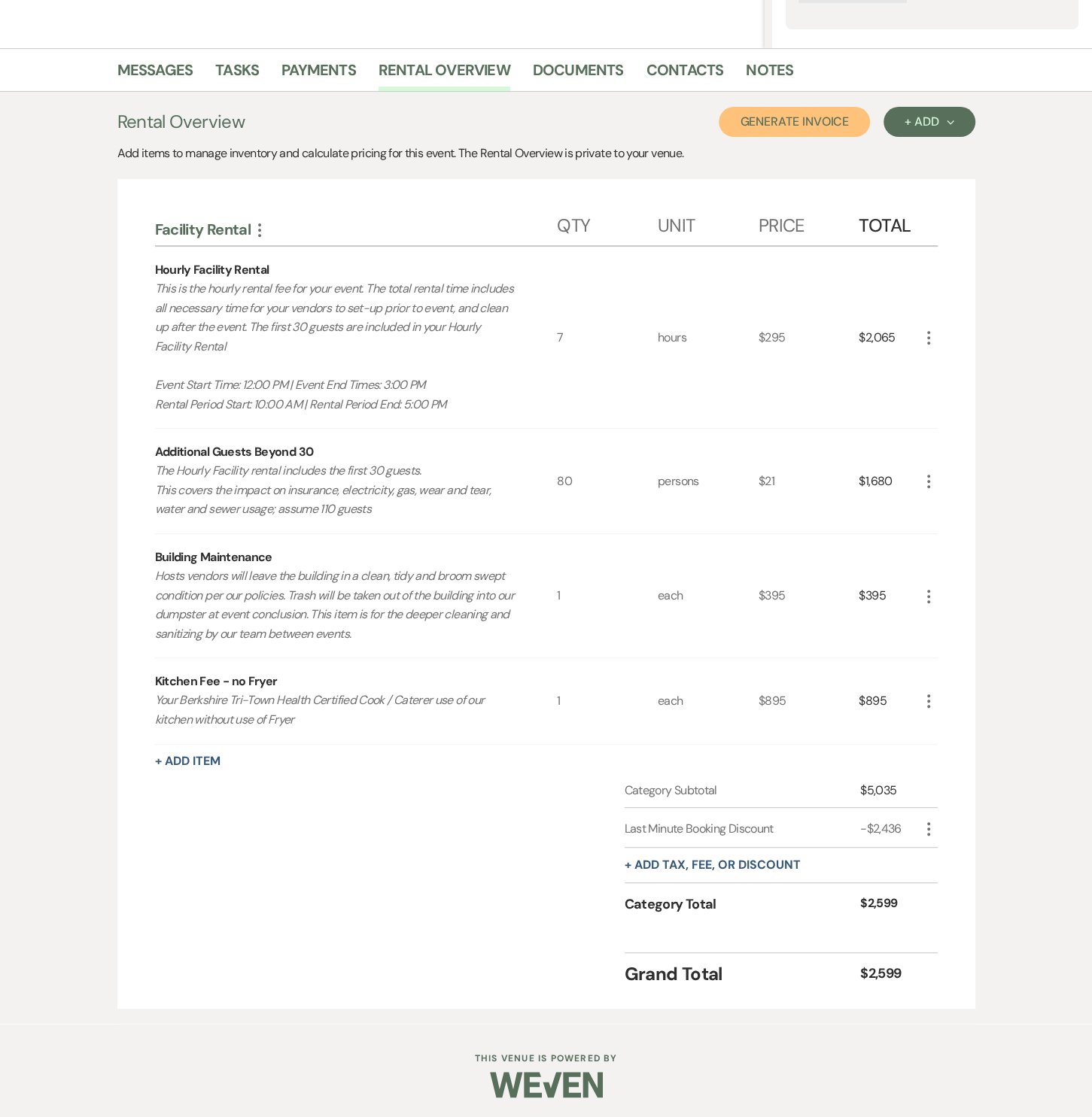
click at [802, 115] on button "Generate Invoice" at bounding box center [794, 121] width 152 height 30
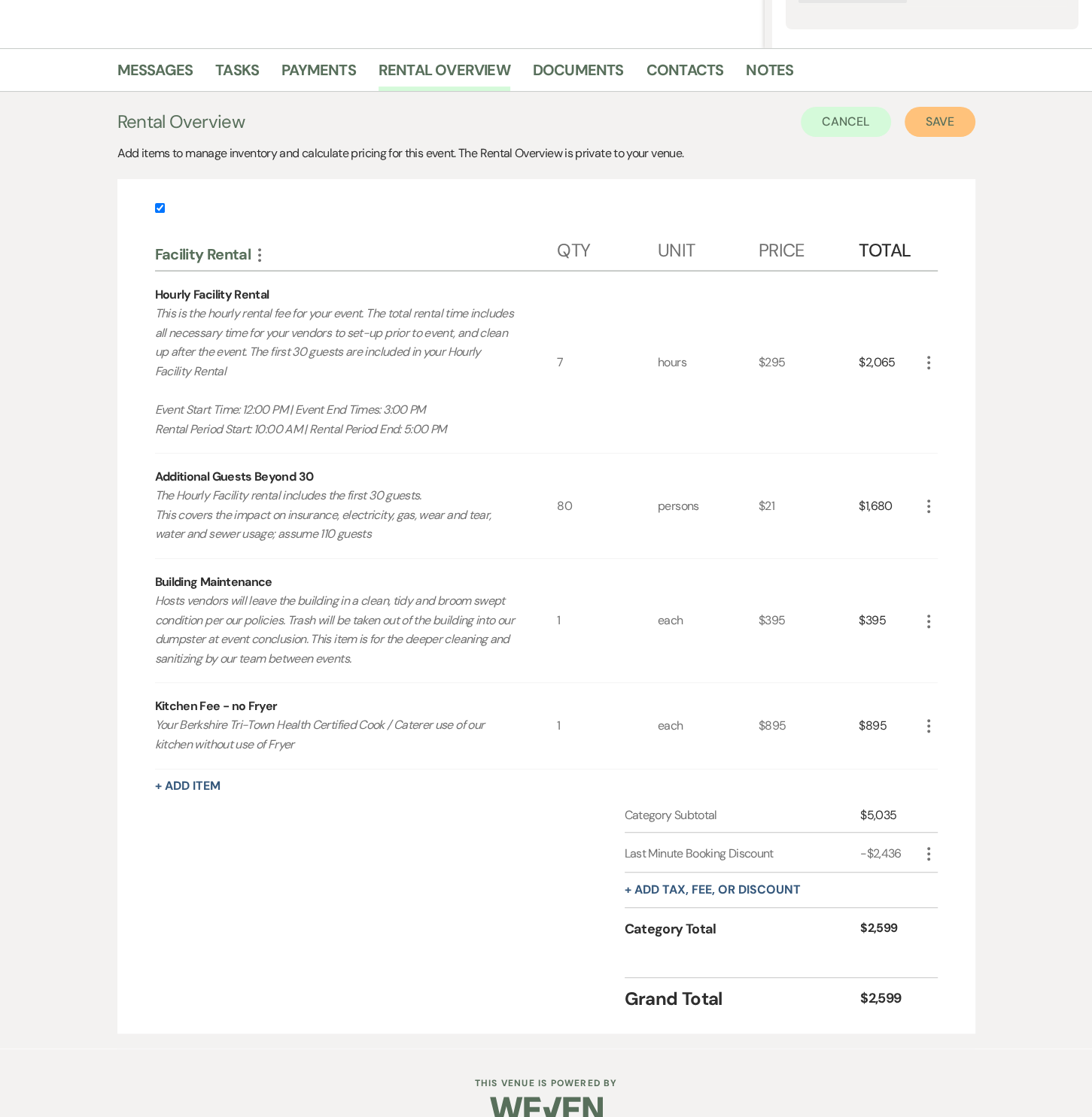
click at [931, 125] on button "Save" at bounding box center [939, 121] width 70 height 30
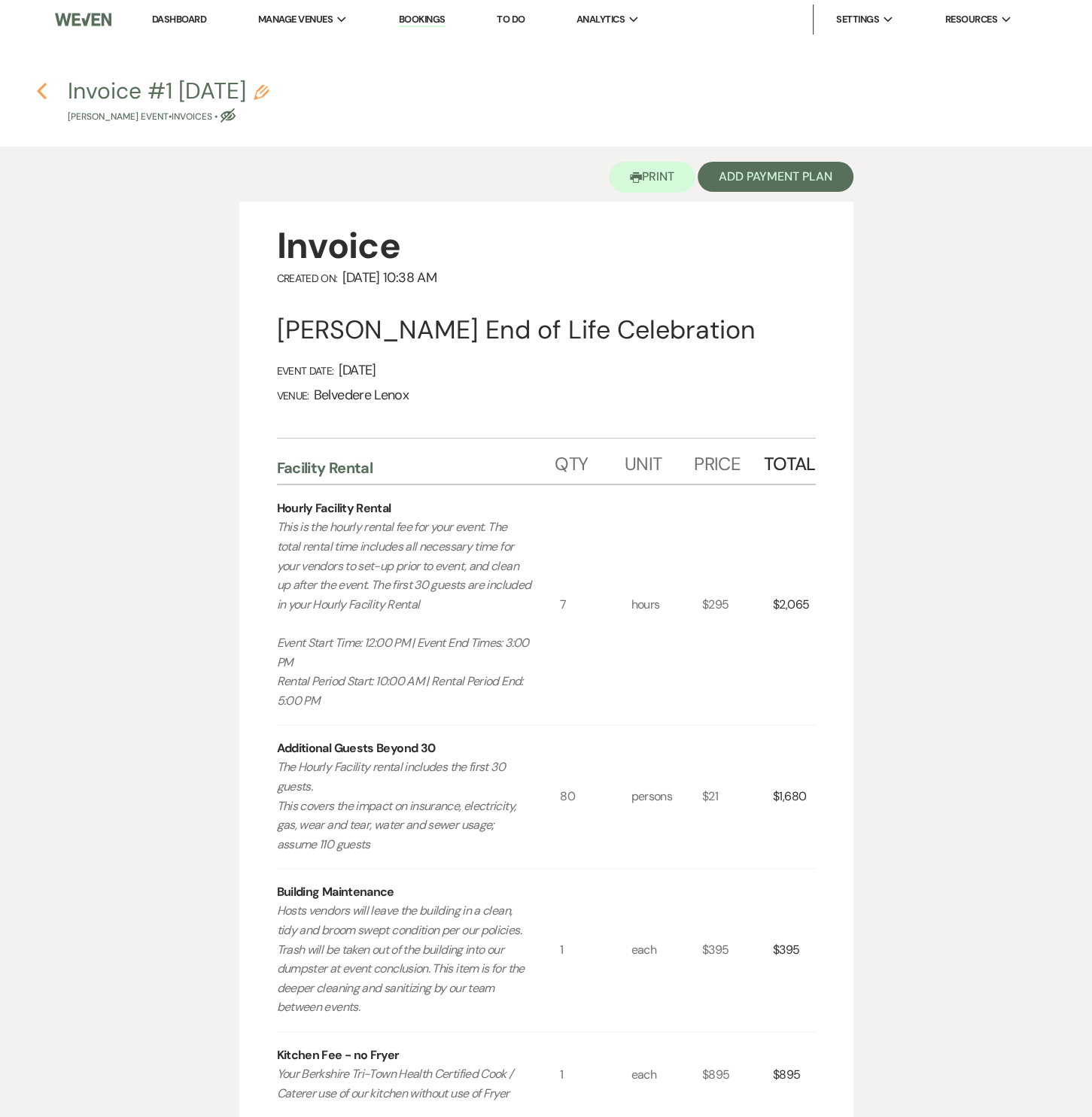
click at [44, 88] on icon "Previous" at bounding box center [42, 91] width 12 height 18
select select "5"
select select "14"
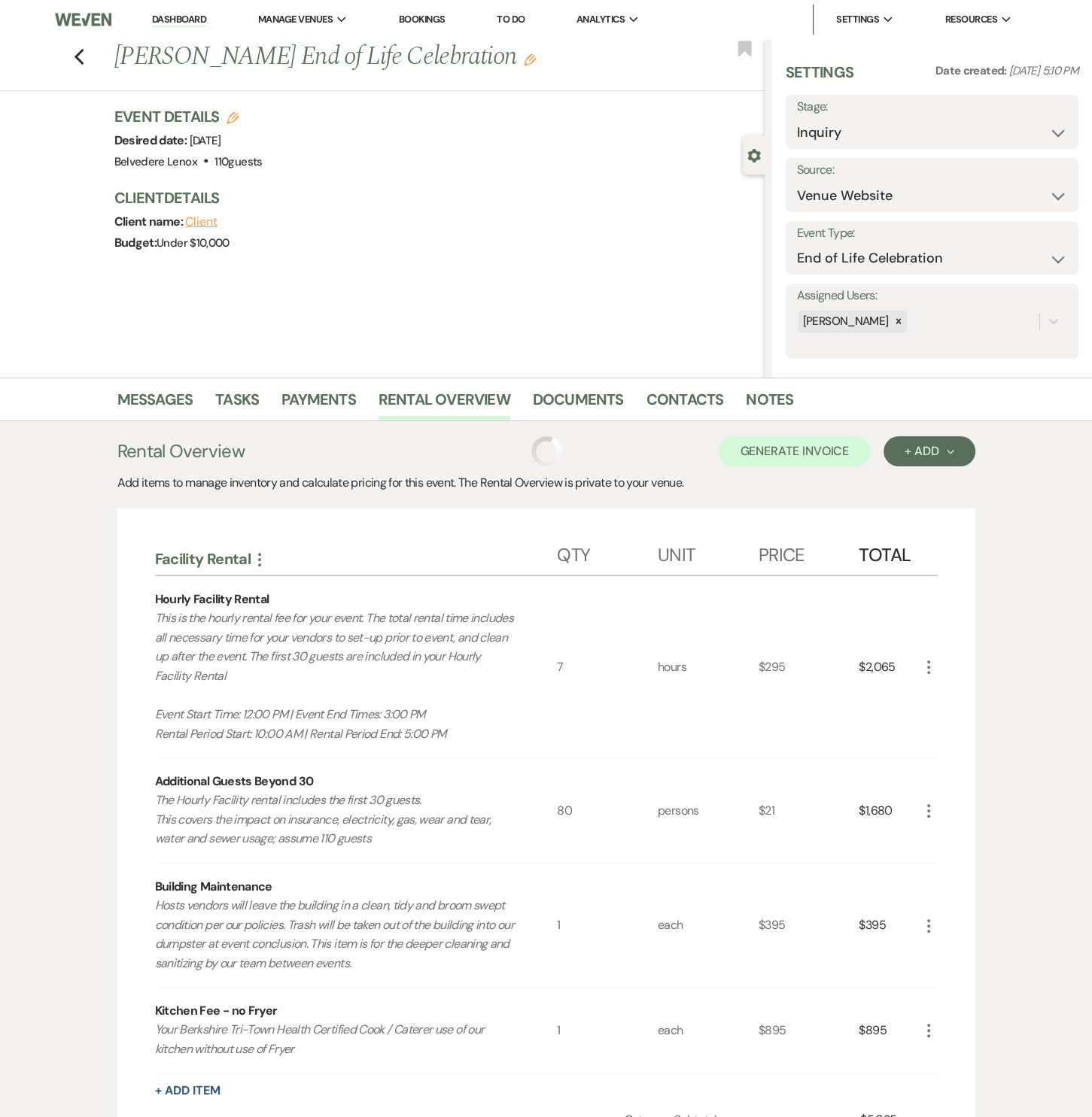
scroll to position [329, 0]
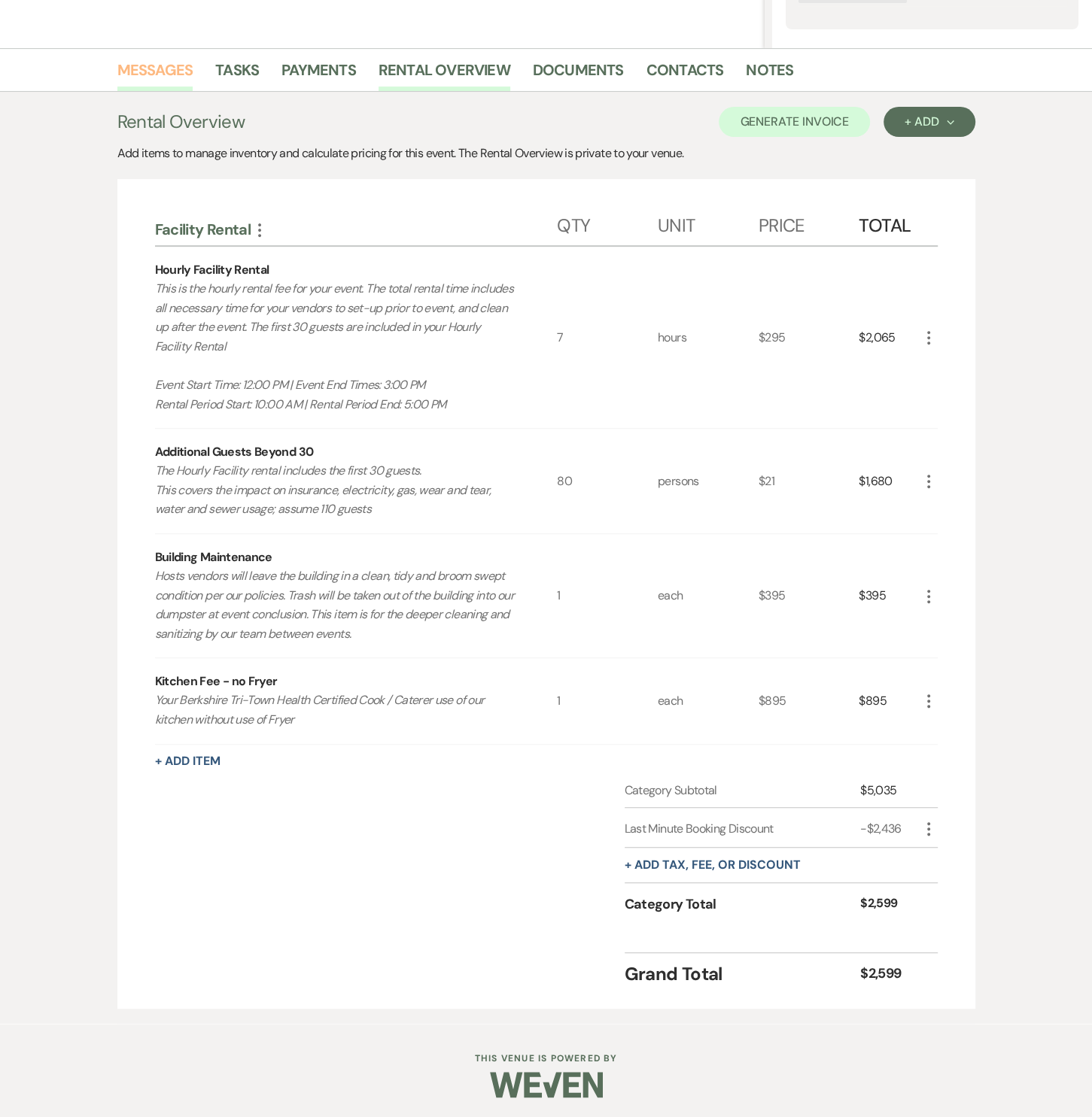
click at [165, 77] on link "Messages" at bounding box center [155, 74] width 76 height 33
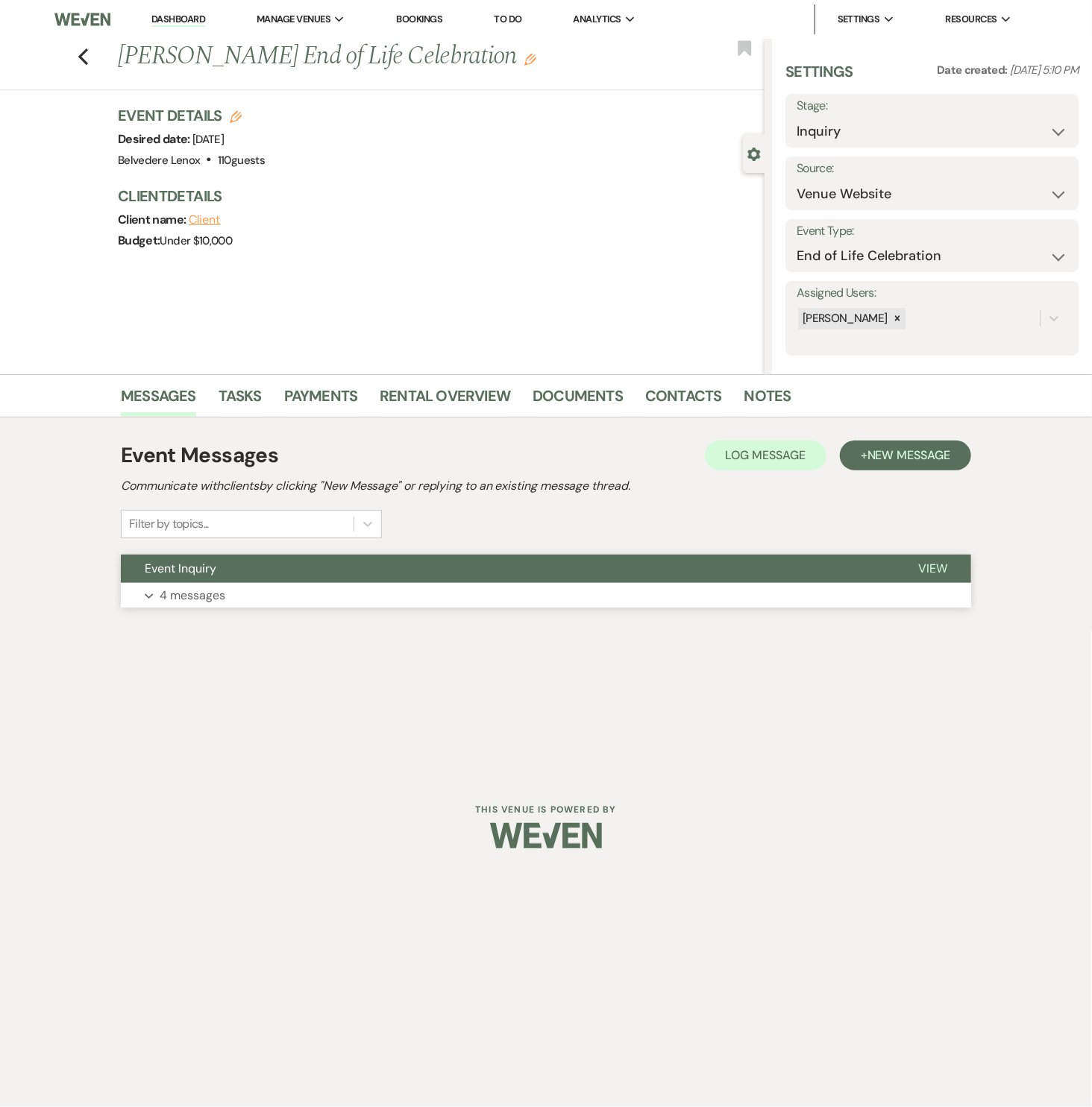
click at [176, 586] on p "4 messages" at bounding box center [191, 596] width 65 height 20
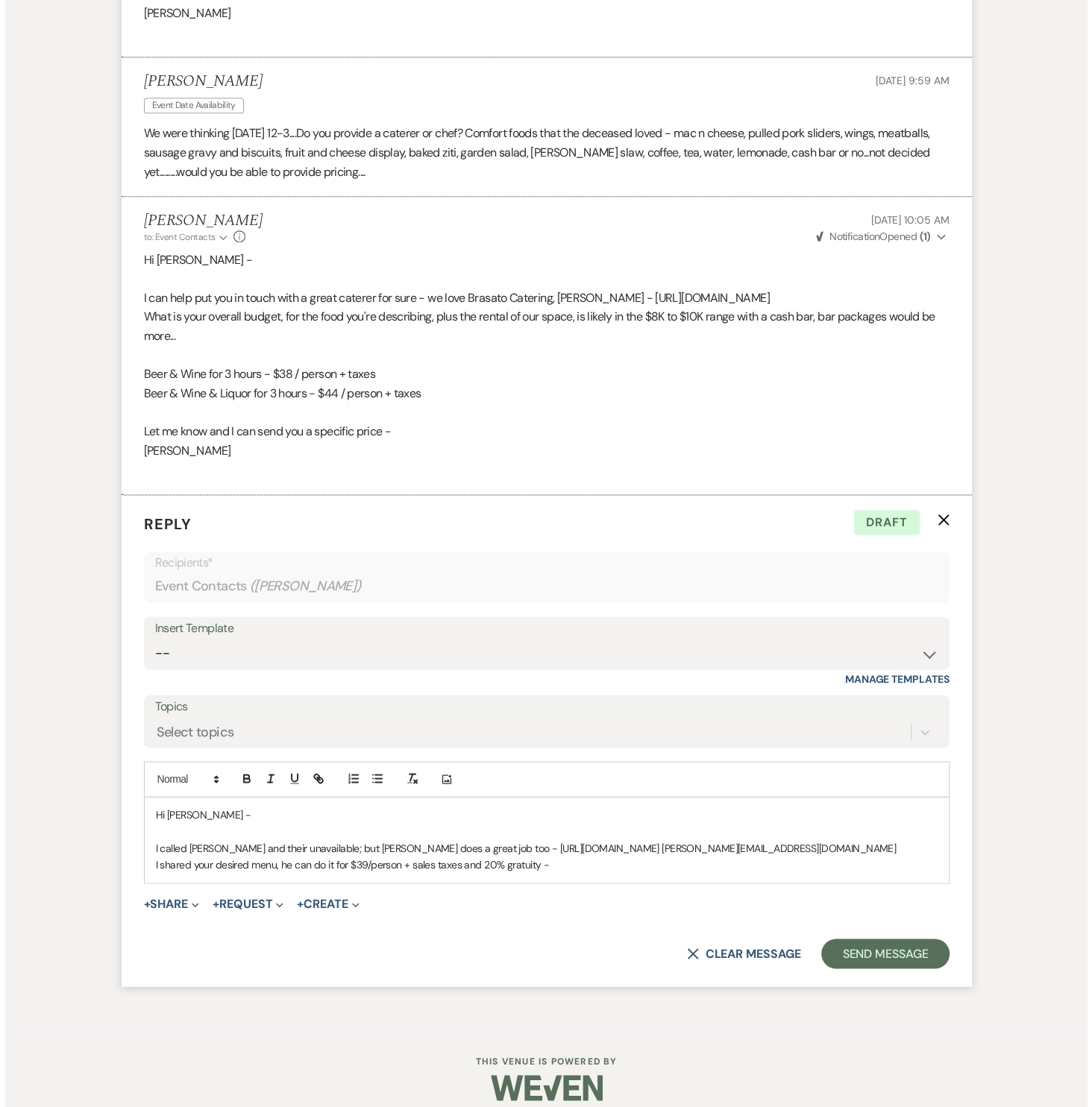
scroll to position [1291, 0]
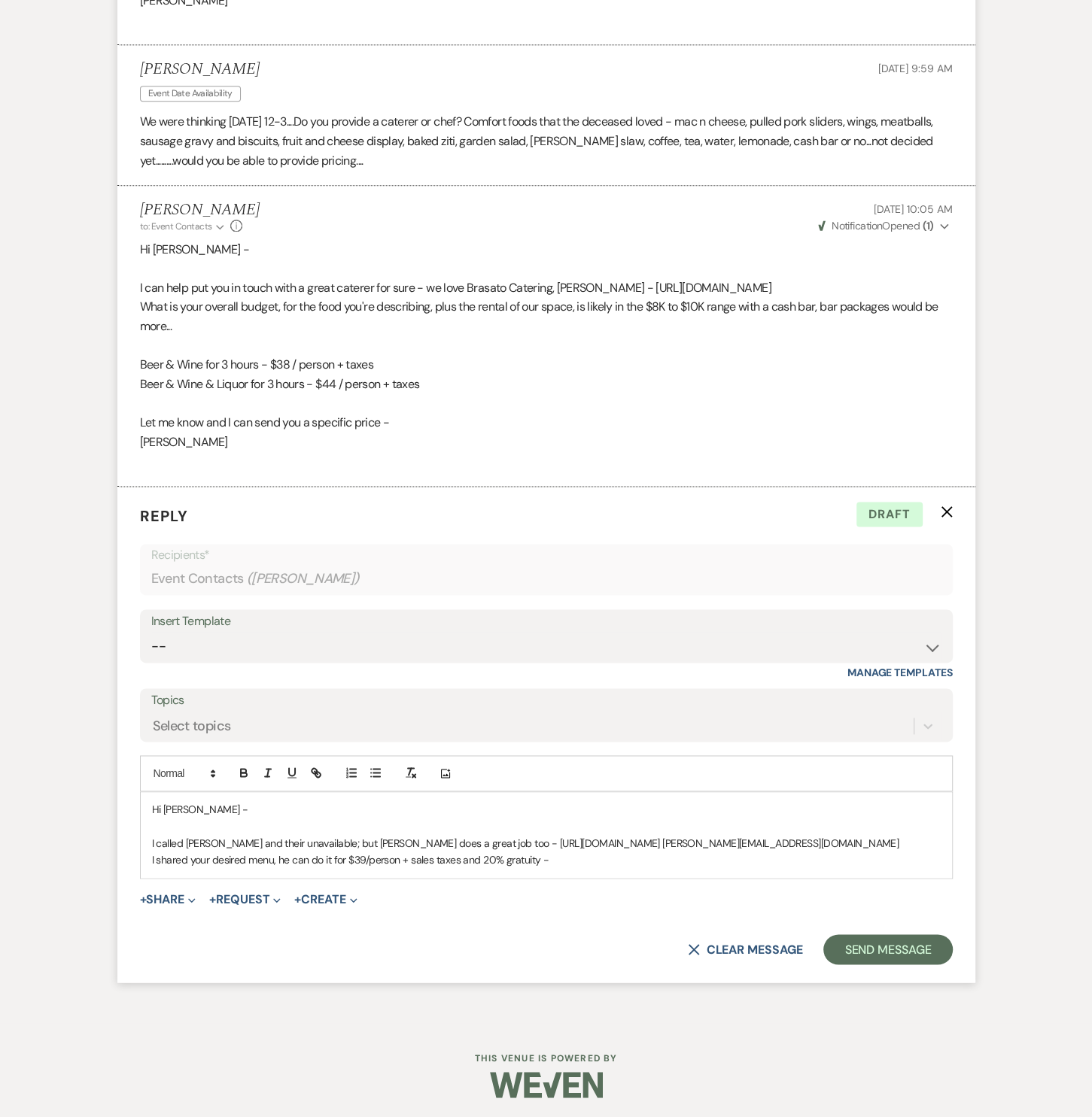
click at [574, 857] on p "I shared your desired menu, he can do it for $39/person + sales taxes and 20% g…" at bounding box center [546, 860] width 789 height 16
click at [406, 854] on p "I shared your desired menu, he can do it for $39/person + sales taxes and 20% g…" at bounding box center [546, 860] width 789 height 16
click at [606, 857] on p "I shared your desired menu, he can do it for $39/person + 7% sales taxes and 20…" at bounding box center [546, 860] width 789 height 16
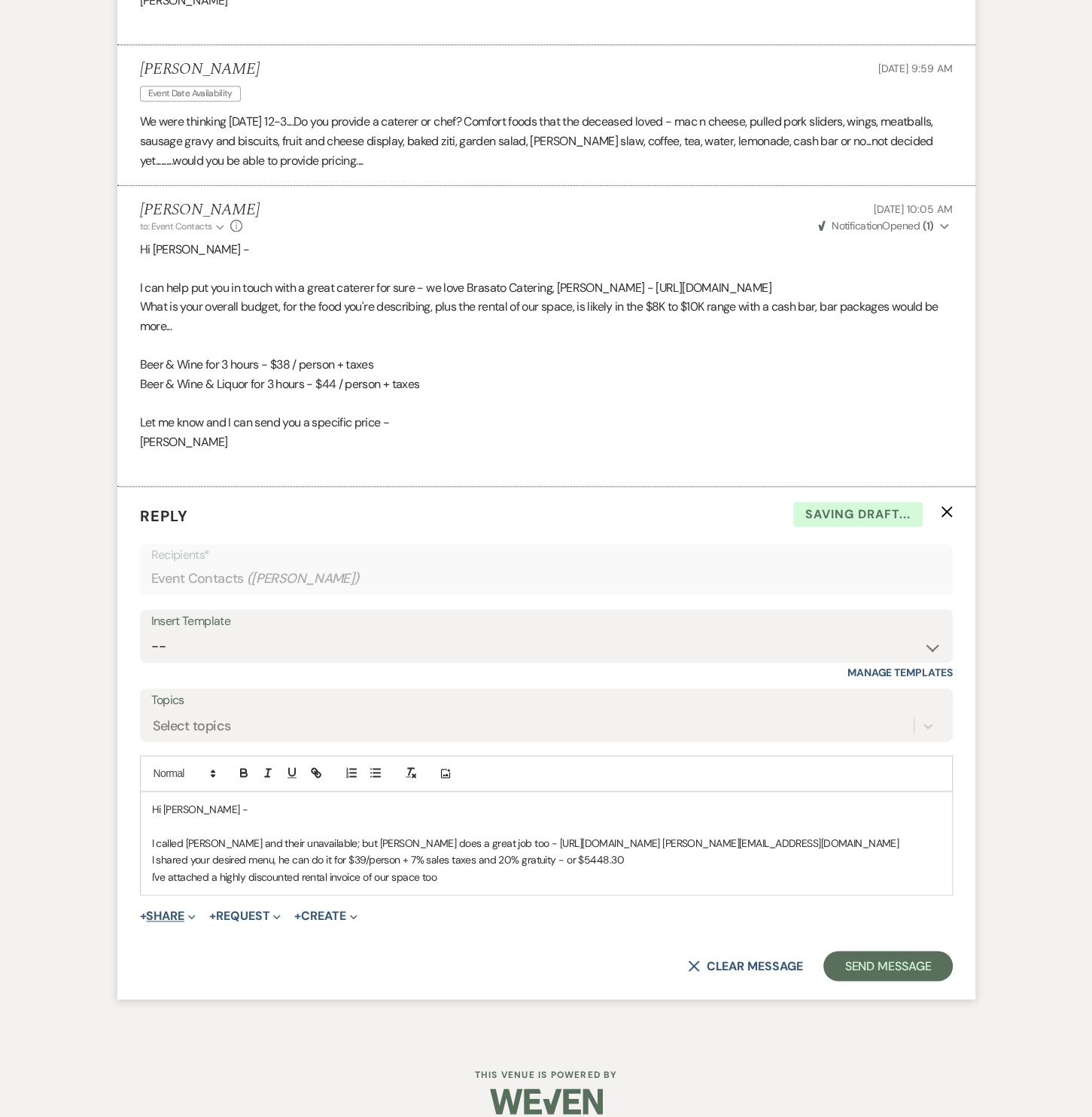
click at [193, 915] on use "button" at bounding box center [191, 917] width 7 height 5
click at [199, 938] on span "Doc Upload Documents" at bounding box center [200, 946] width 86 height 16
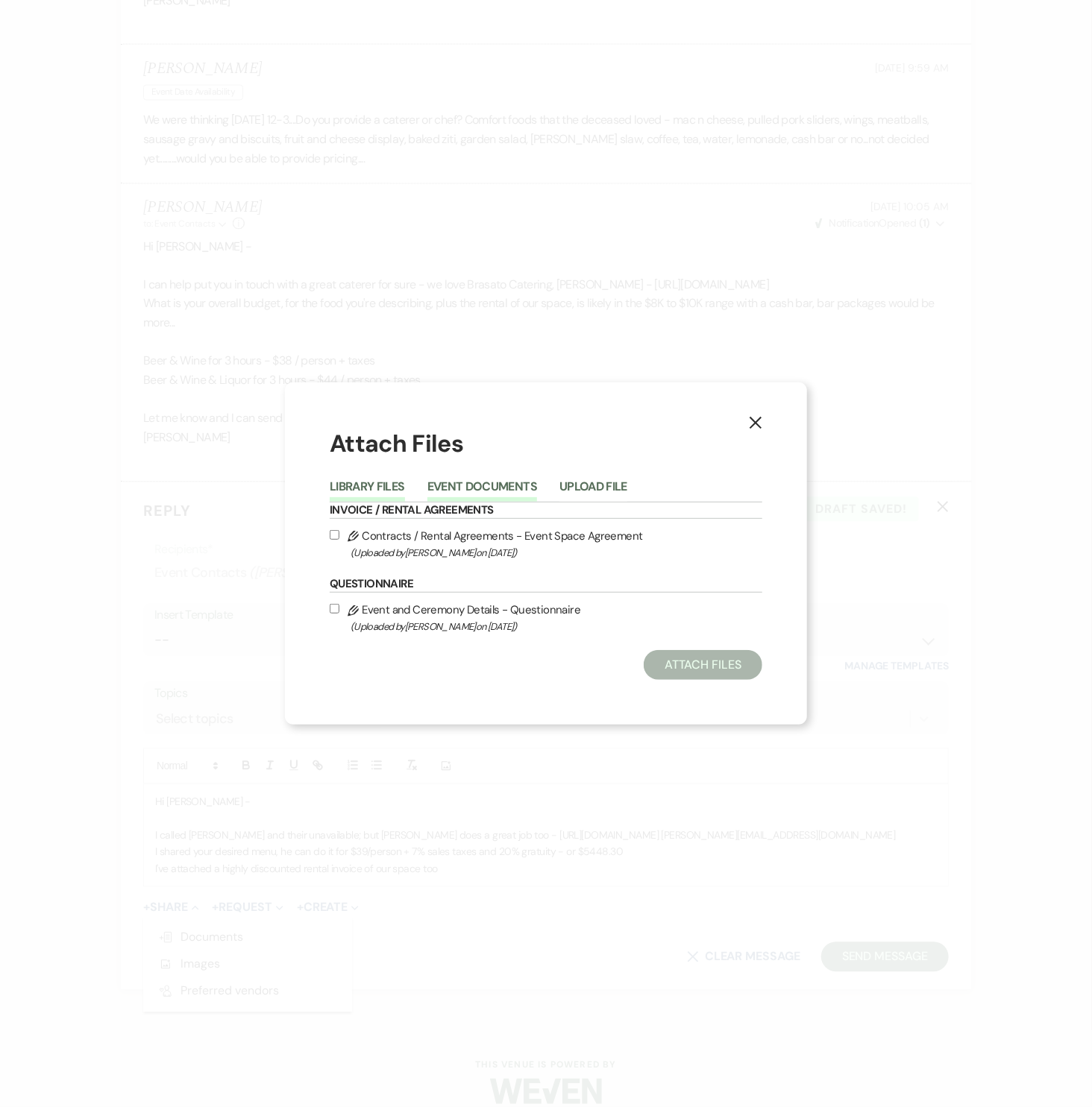
click at [455, 491] on button "Event Documents" at bounding box center [482, 491] width 110 height 21
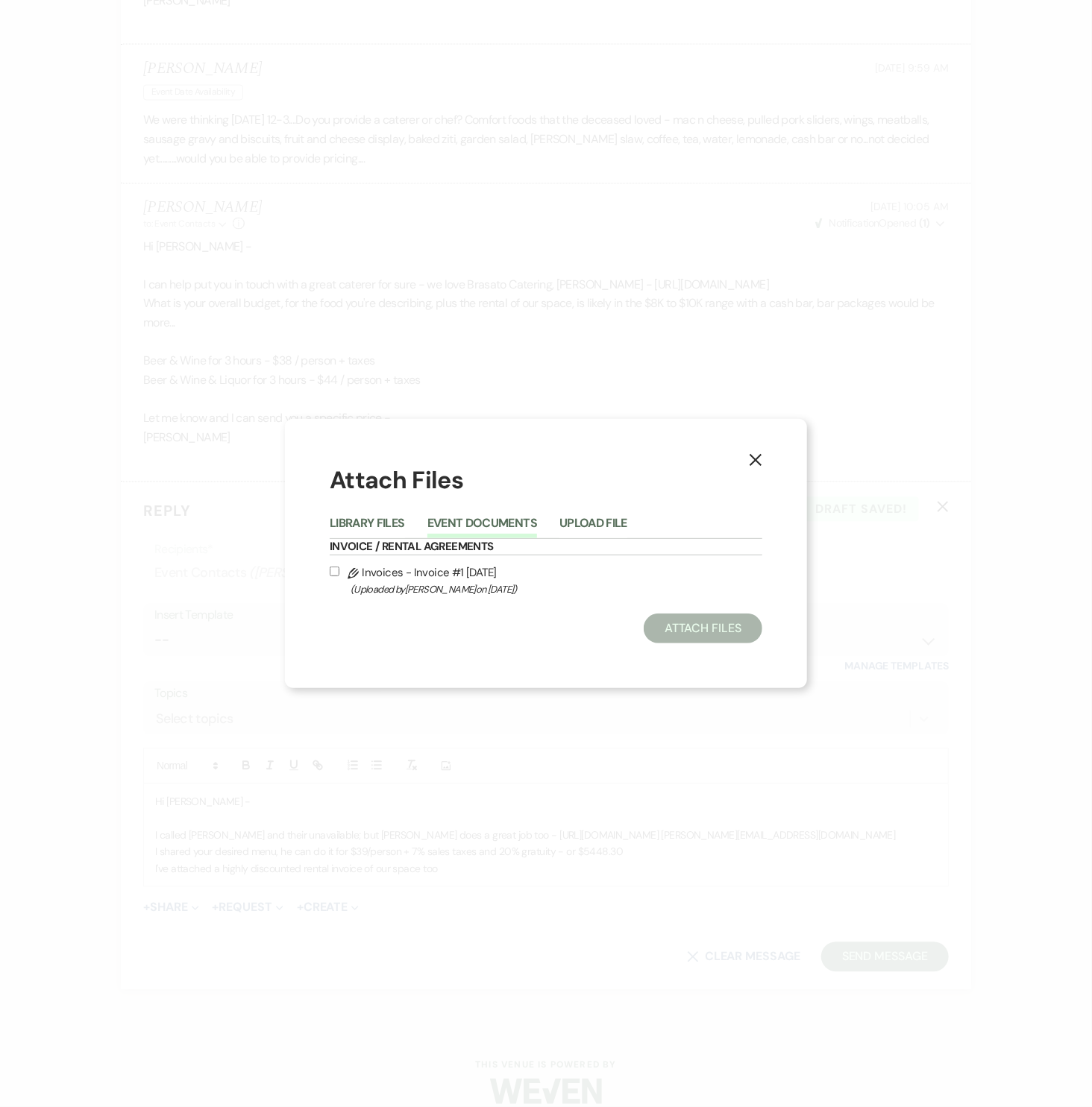
click at [392, 581] on span "(Uploaded by Scott Shortt on Oct 15th, 2025 )" at bounding box center [556, 588] width 411 height 17
click at [339, 576] on input "Pencil Invoices - Invoice #1 10-15-2025 (Uploaded by Scott Shortt on Oct 15th, …" at bounding box center [334, 571] width 10 height 10
checkbox input "true"
click at [708, 619] on button "Attach Files" at bounding box center [703, 628] width 119 height 30
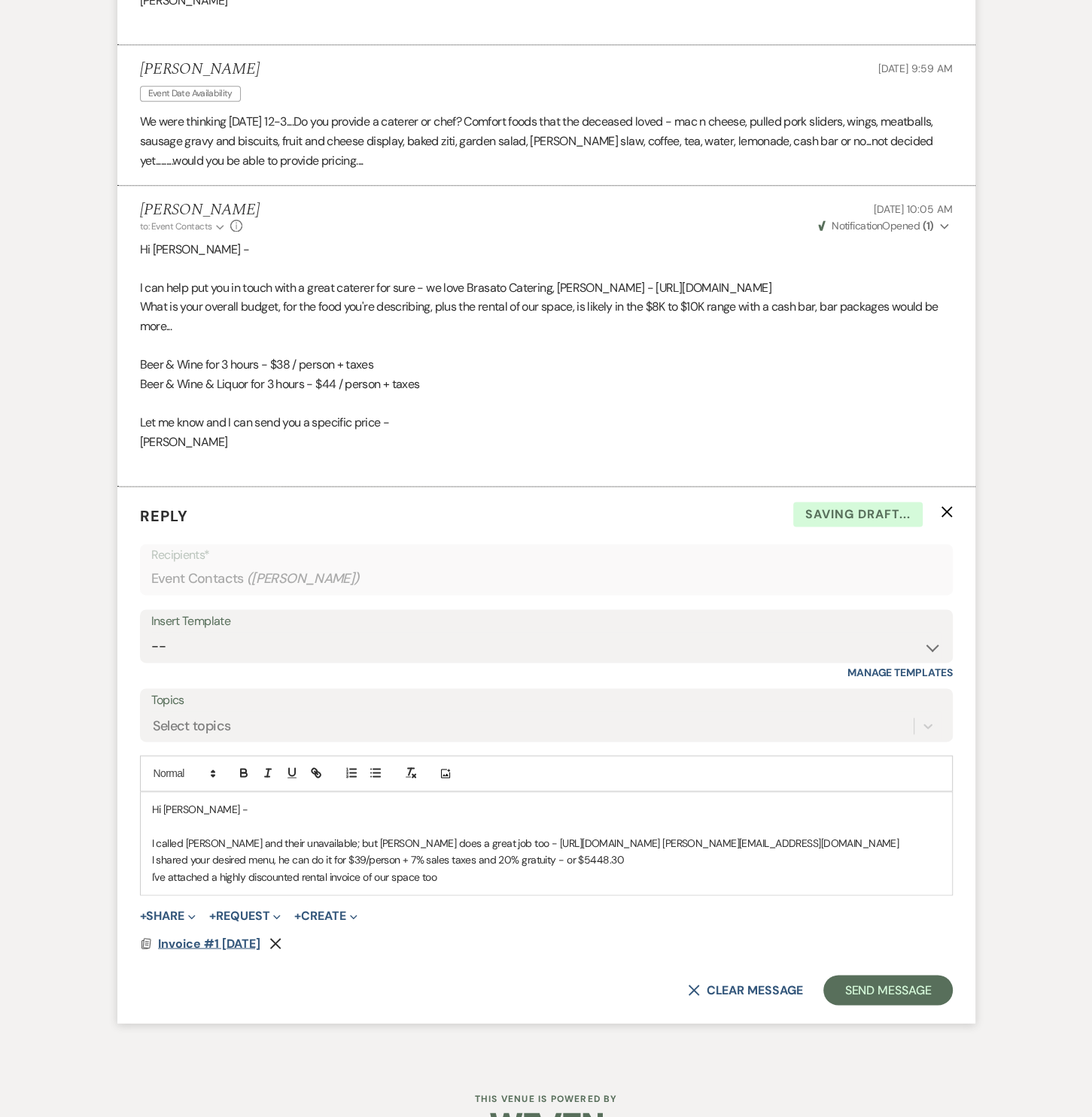
click at [245, 935] on span "Invoice #1 10-15-2025" at bounding box center [208, 943] width 102 height 16
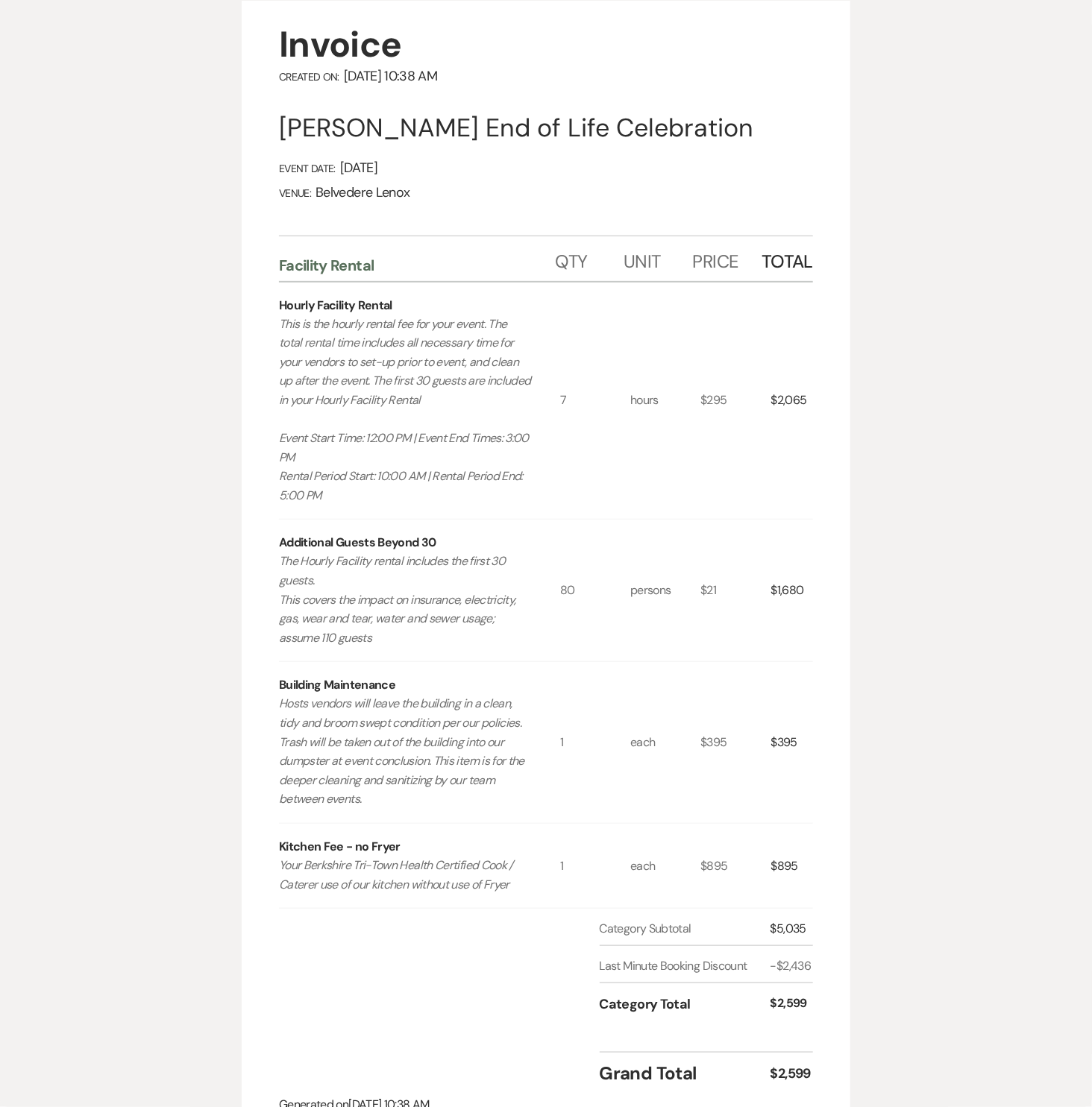
scroll to position [0, 0]
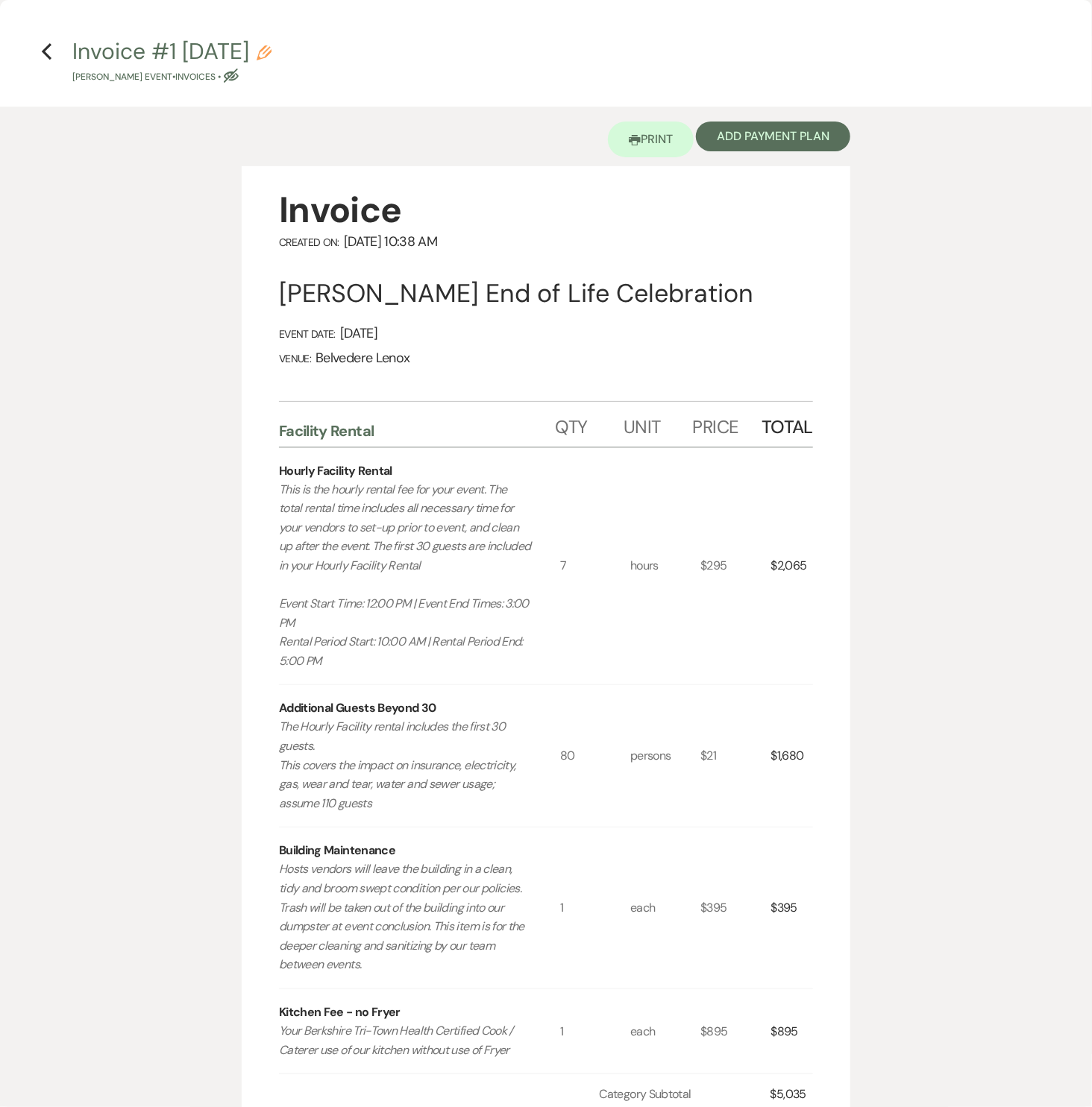
click at [52, 56] on h4 "Previous Invoice #1 10-15-2025 Pencil Nicole Choon's Event • Invoices • Eye Blo…" at bounding box center [546, 60] width 1074 height 48
click at [47, 55] on use "button" at bounding box center [47, 51] width 10 height 16
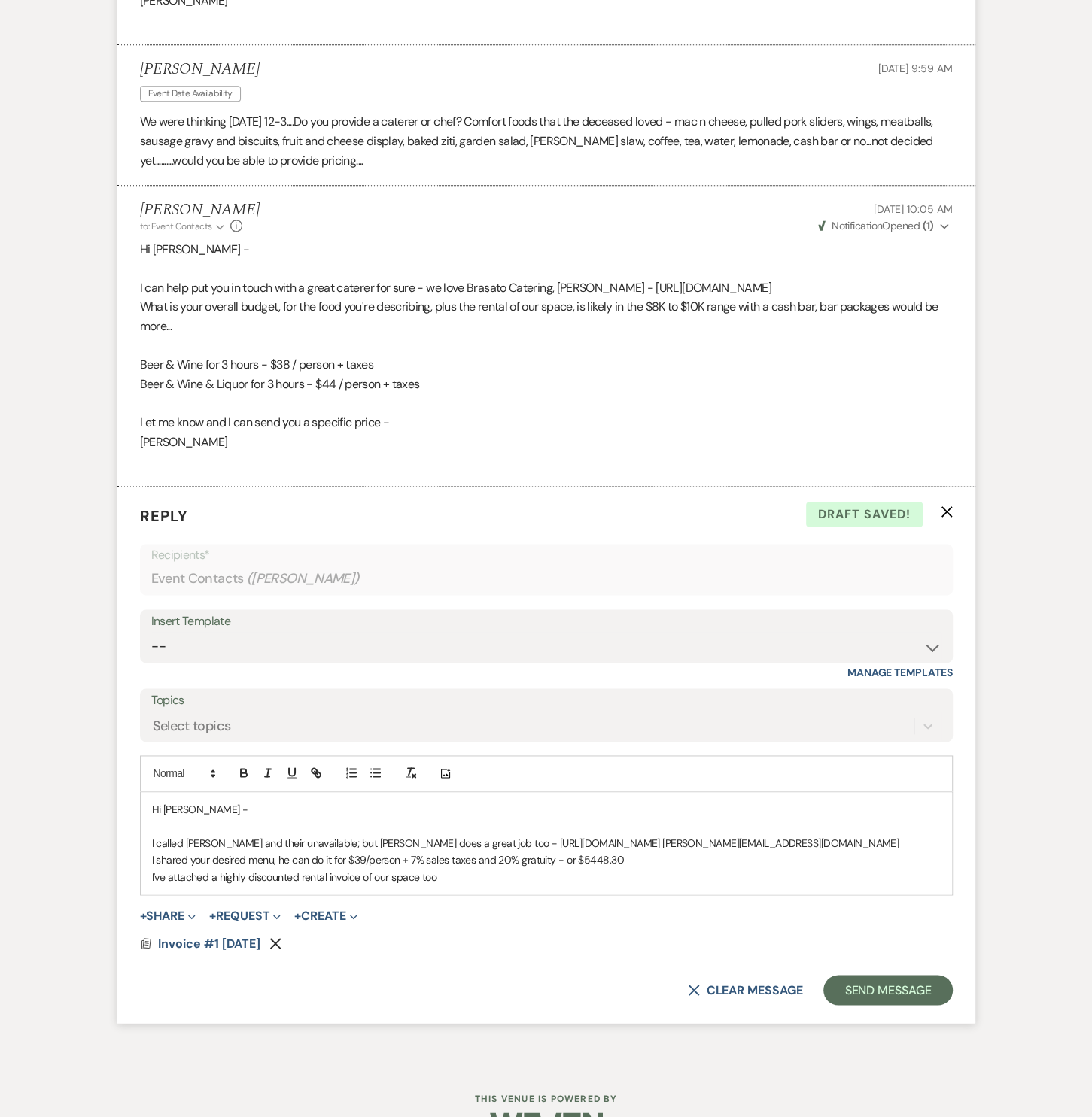
click at [446, 874] on p "I've attached a highly discounted rental invoice of our space too" at bounding box center [546, 877] width 789 height 16
click at [241, 943] on span "Invoice #1 10-15-2025" at bounding box center [208, 943] width 102 height 16
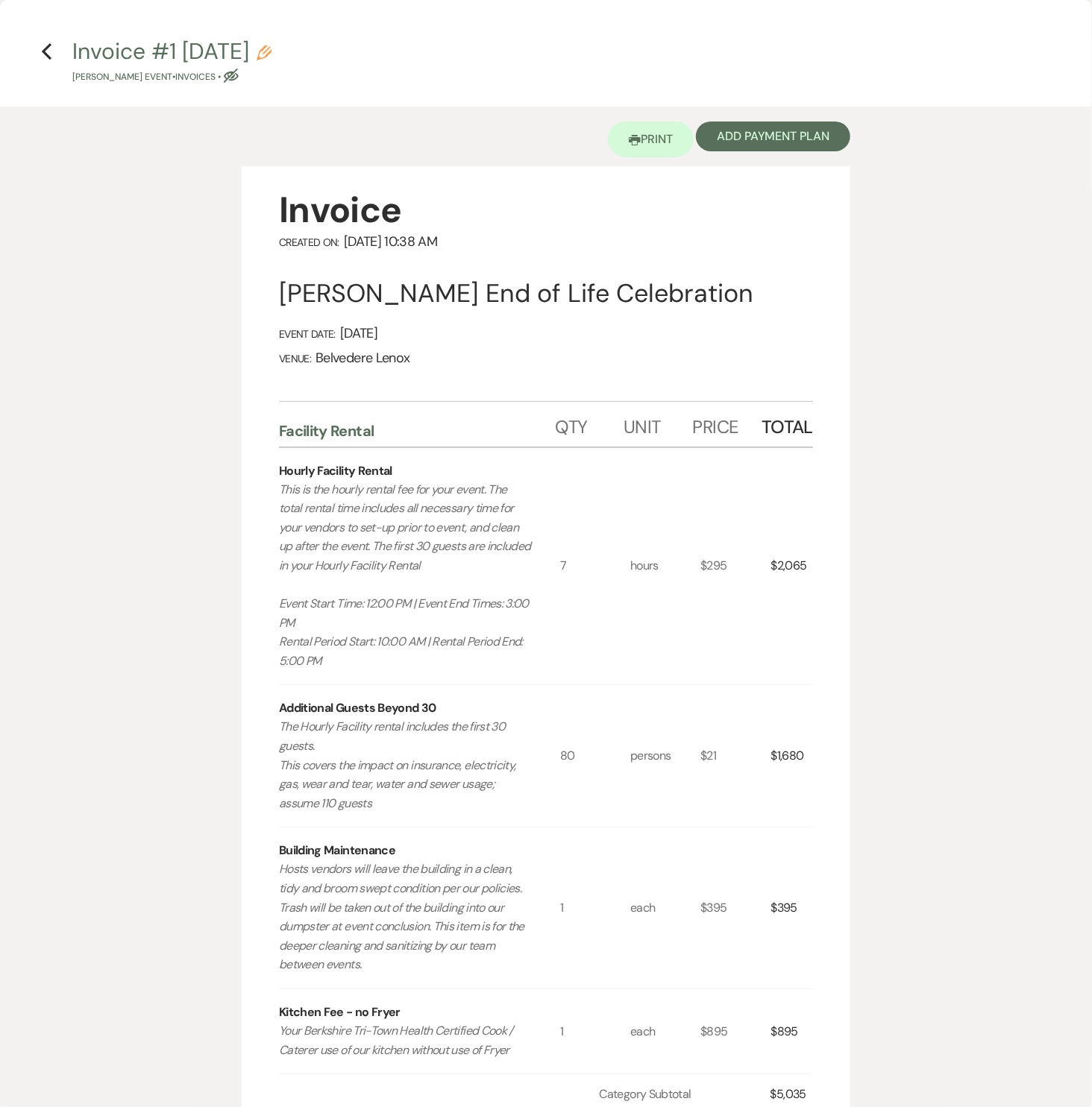
click at [39, 48] on h4 "Previous Invoice #1 10-15-2025 Pencil Nicole Choon's Event • Invoices • Eye Blo…" at bounding box center [546, 60] width 1074 height 48
click at [50, 51] on icon "Previous" at bounding box center [47, 52] width 12 height 18
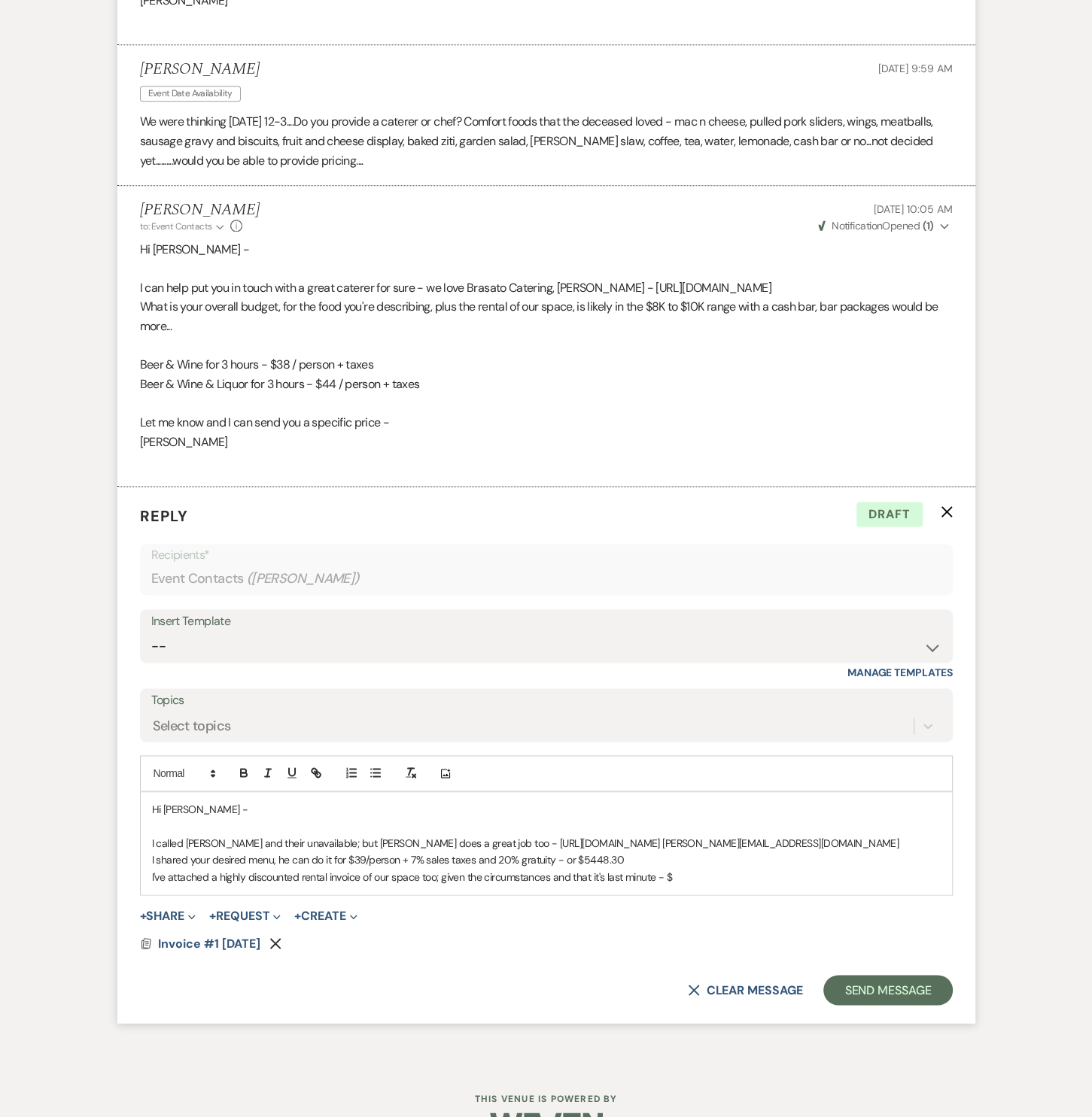
click at [684, 879] on p "I've attached a highly discounted rental invoice of our space too; given the ci…" at bounding box center [546, 877] width 789 height 16
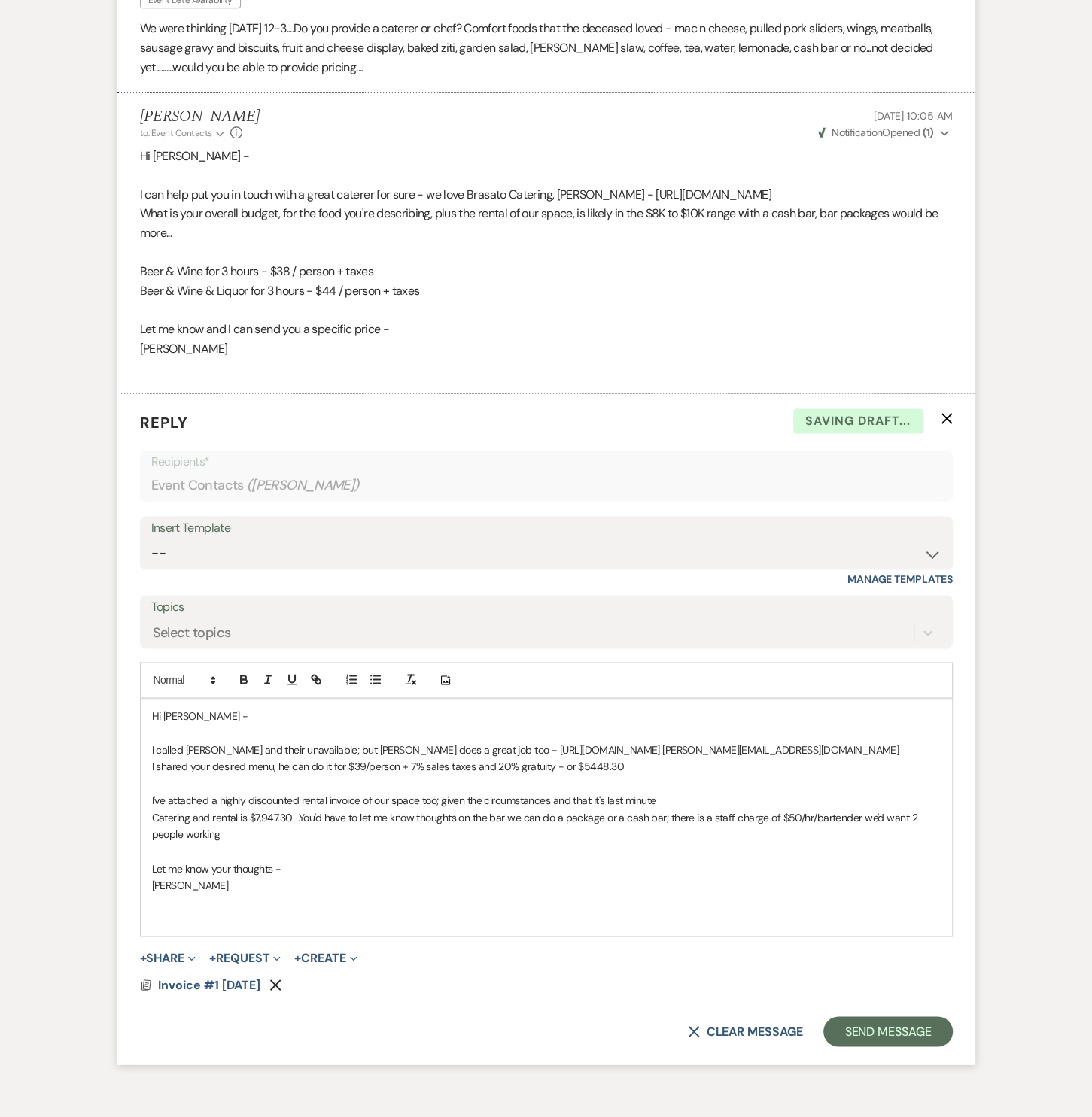
scroll to position [1478, 0]
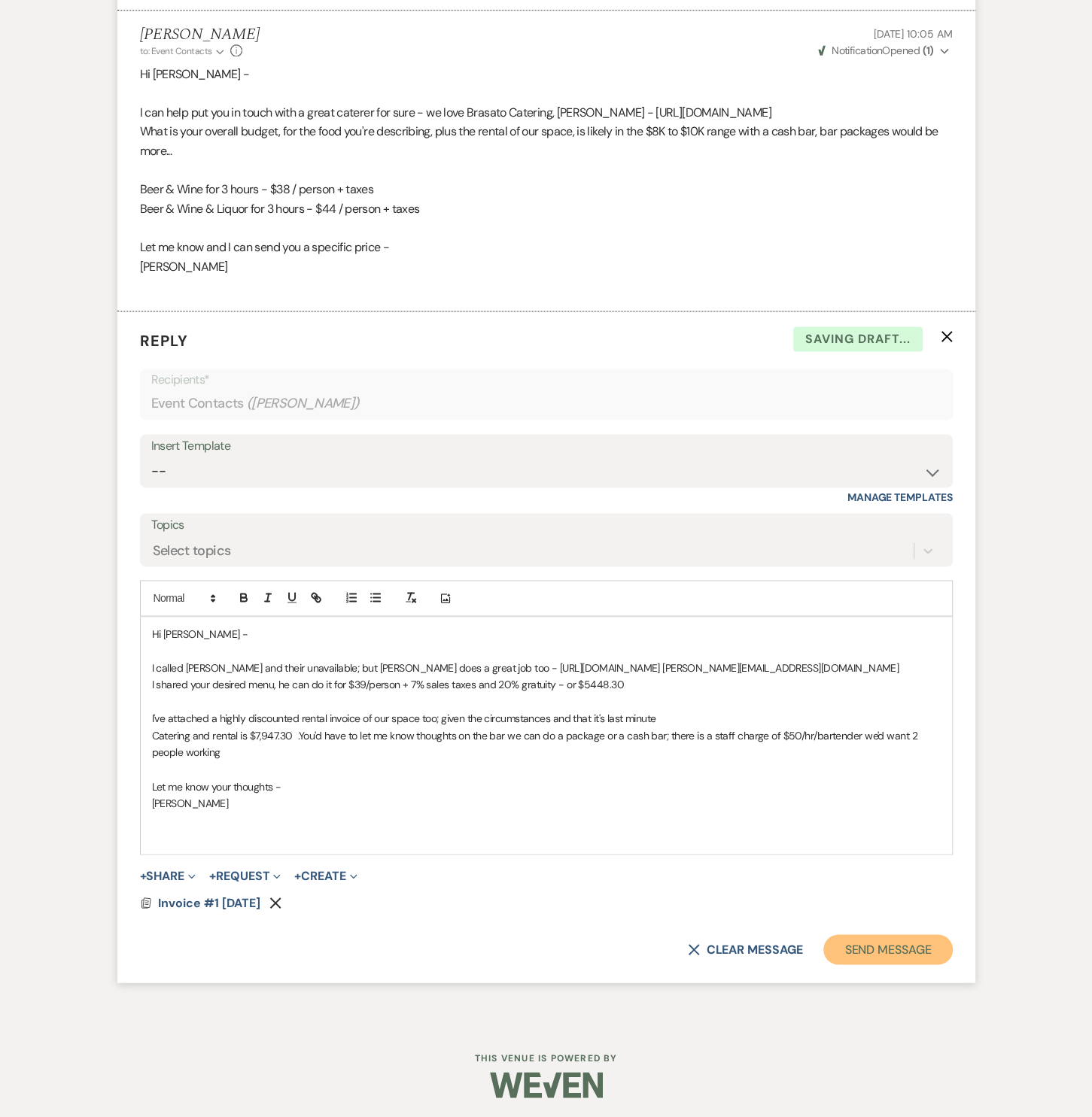
click at [902, 955] on button "Send Message" at bounding box center [887, 949] width 129 height 30
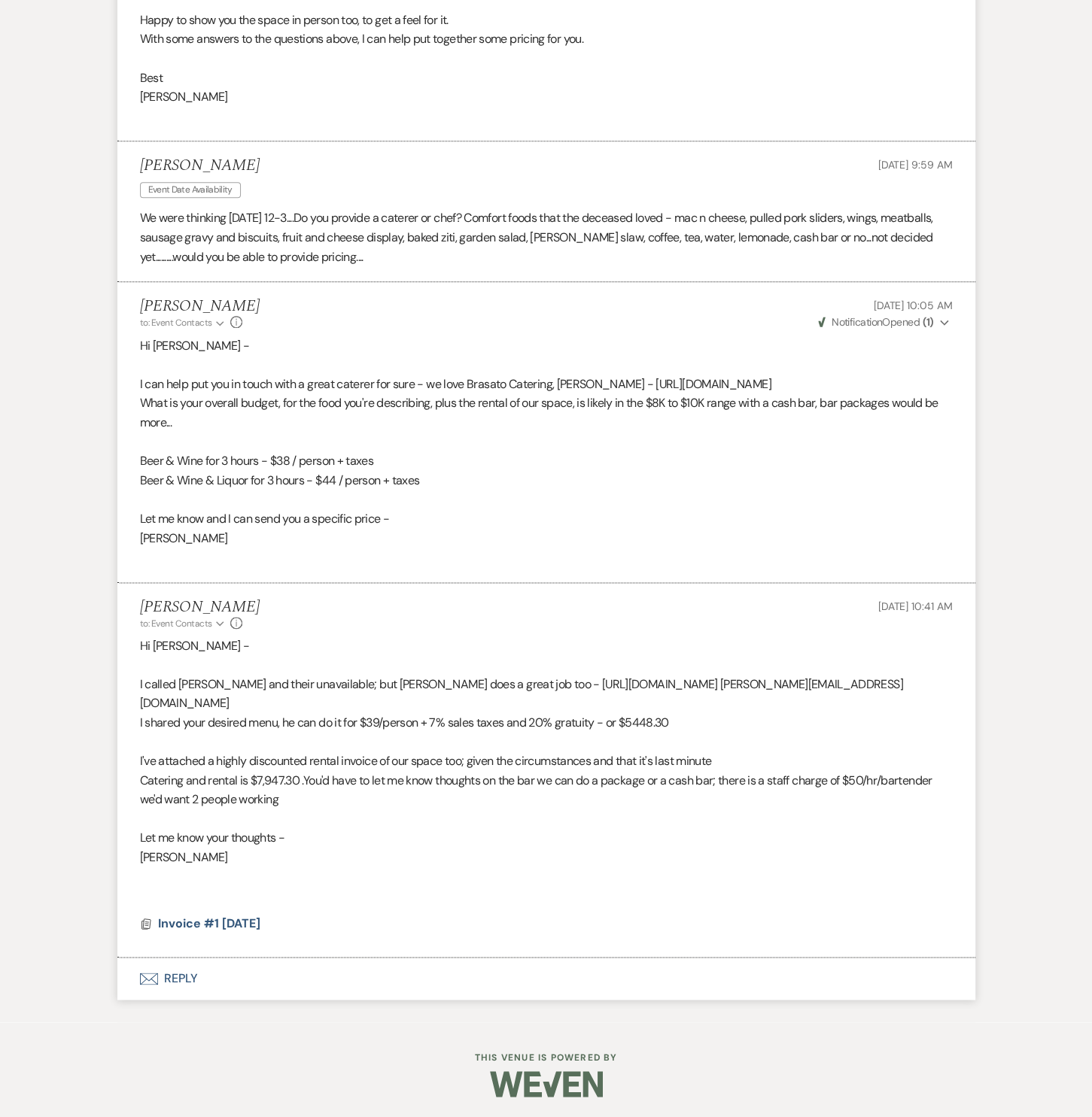
scroll to position [1187, 0]
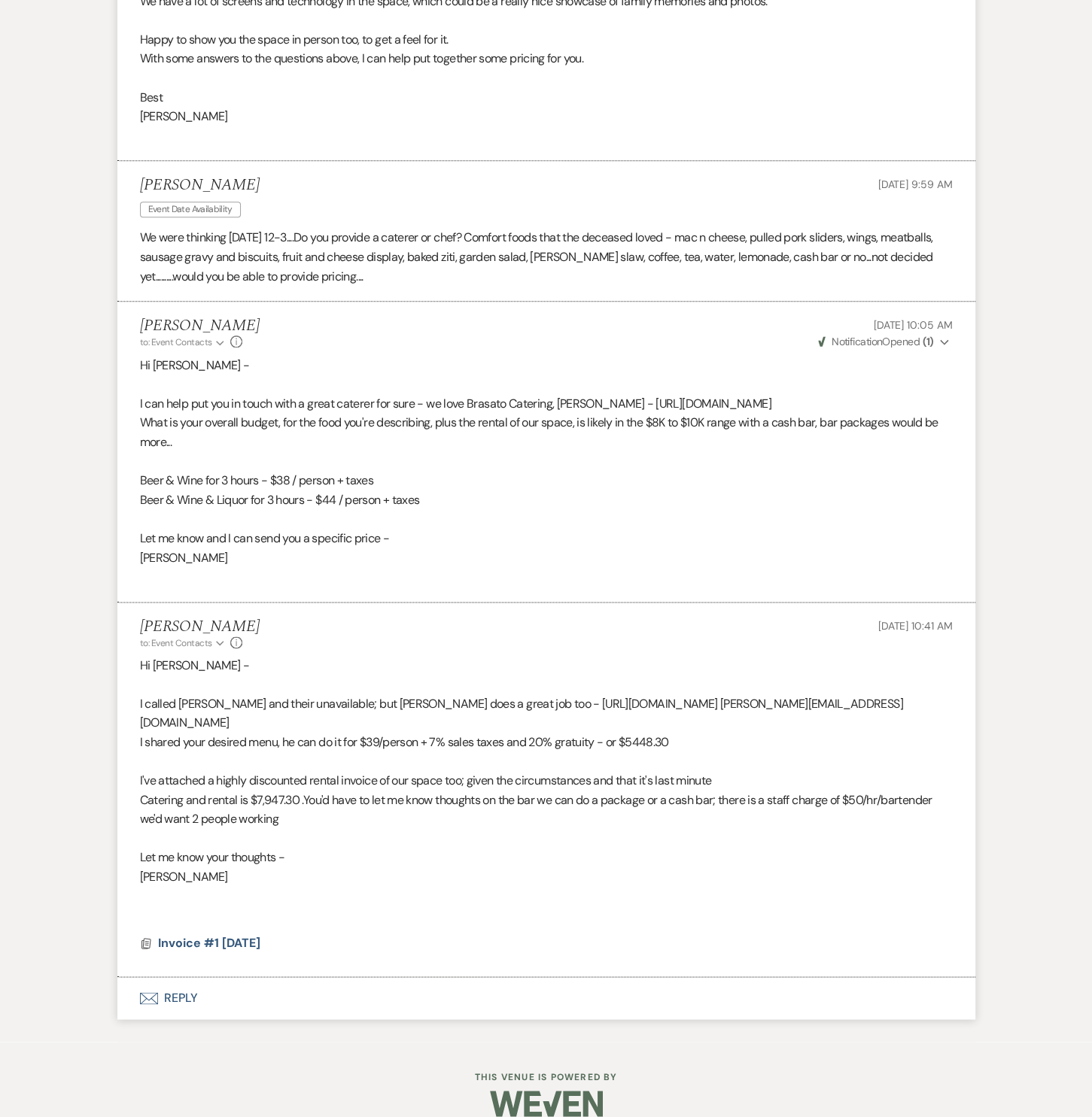
click at [517, 522] on p at bounding box center [546, 519] width 812 height 20
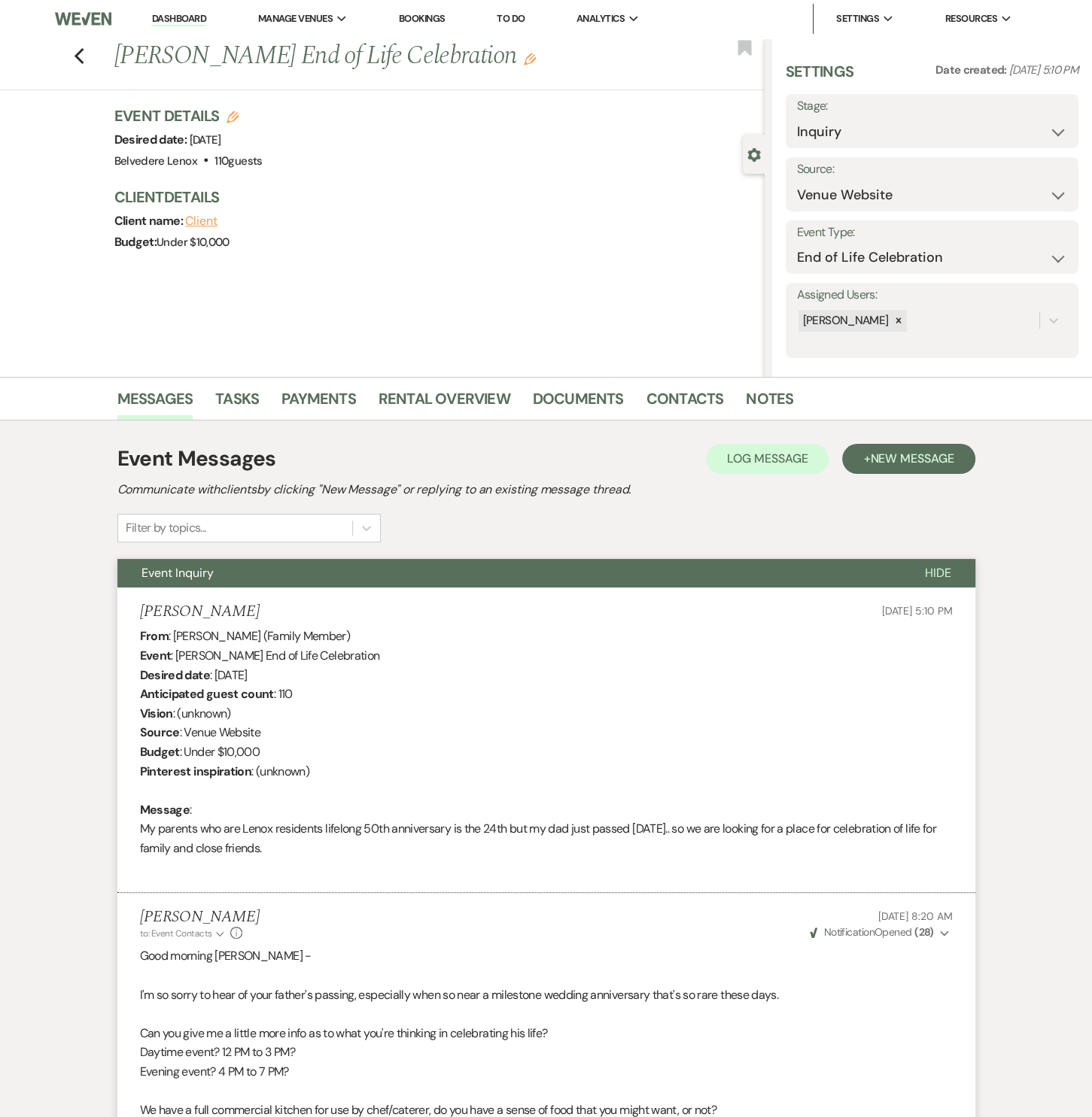
scroll to position [0, 0]
click at [79, 62] on icon "Previous" at bounding box center [79, 57] width 12 height 18
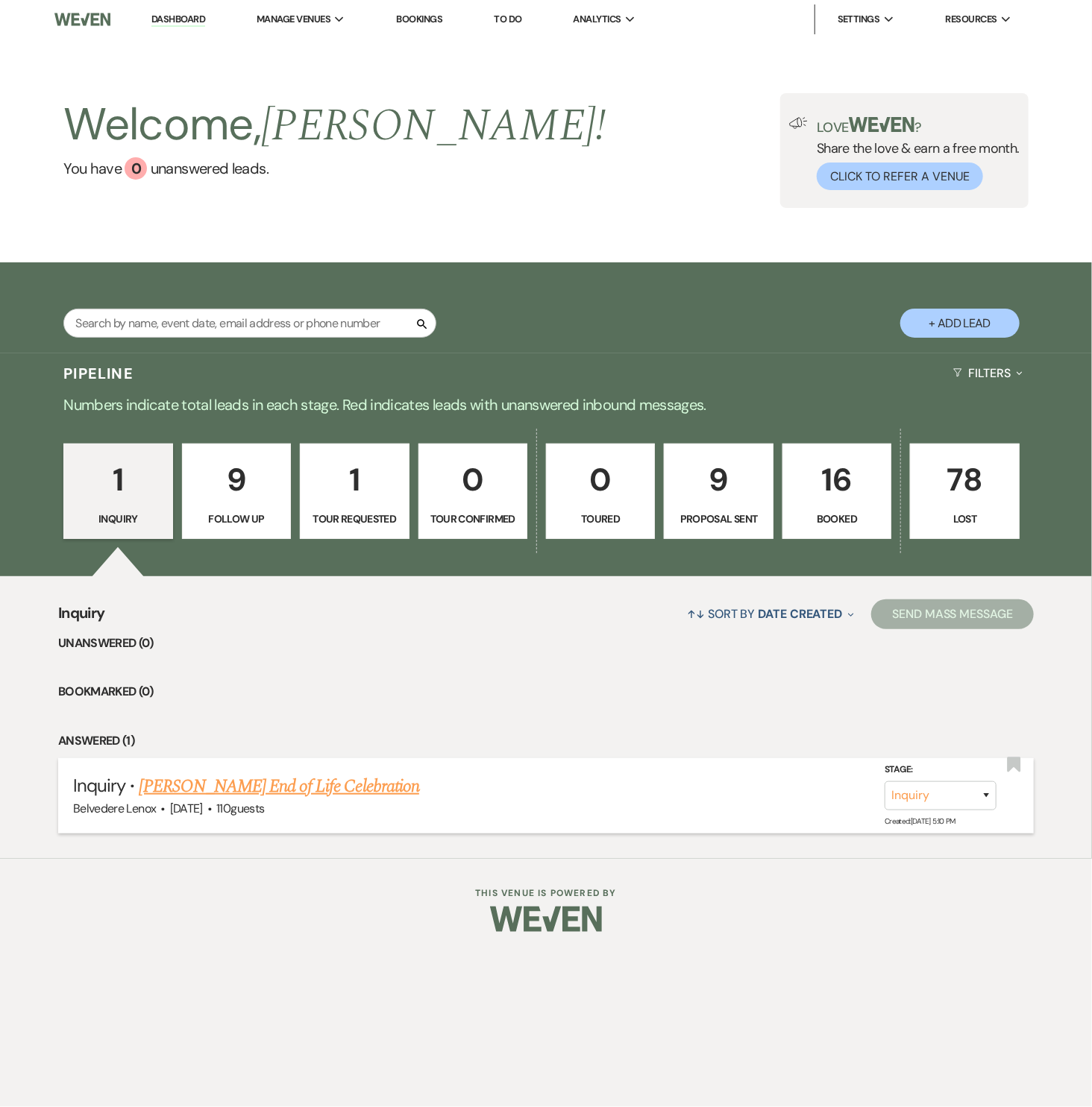
click at [202, 776] on link "[PERSON_NAME] End of Life Celebration" at bounding box center [279, 787] width 280 height 27
select select "5"
select select "14"
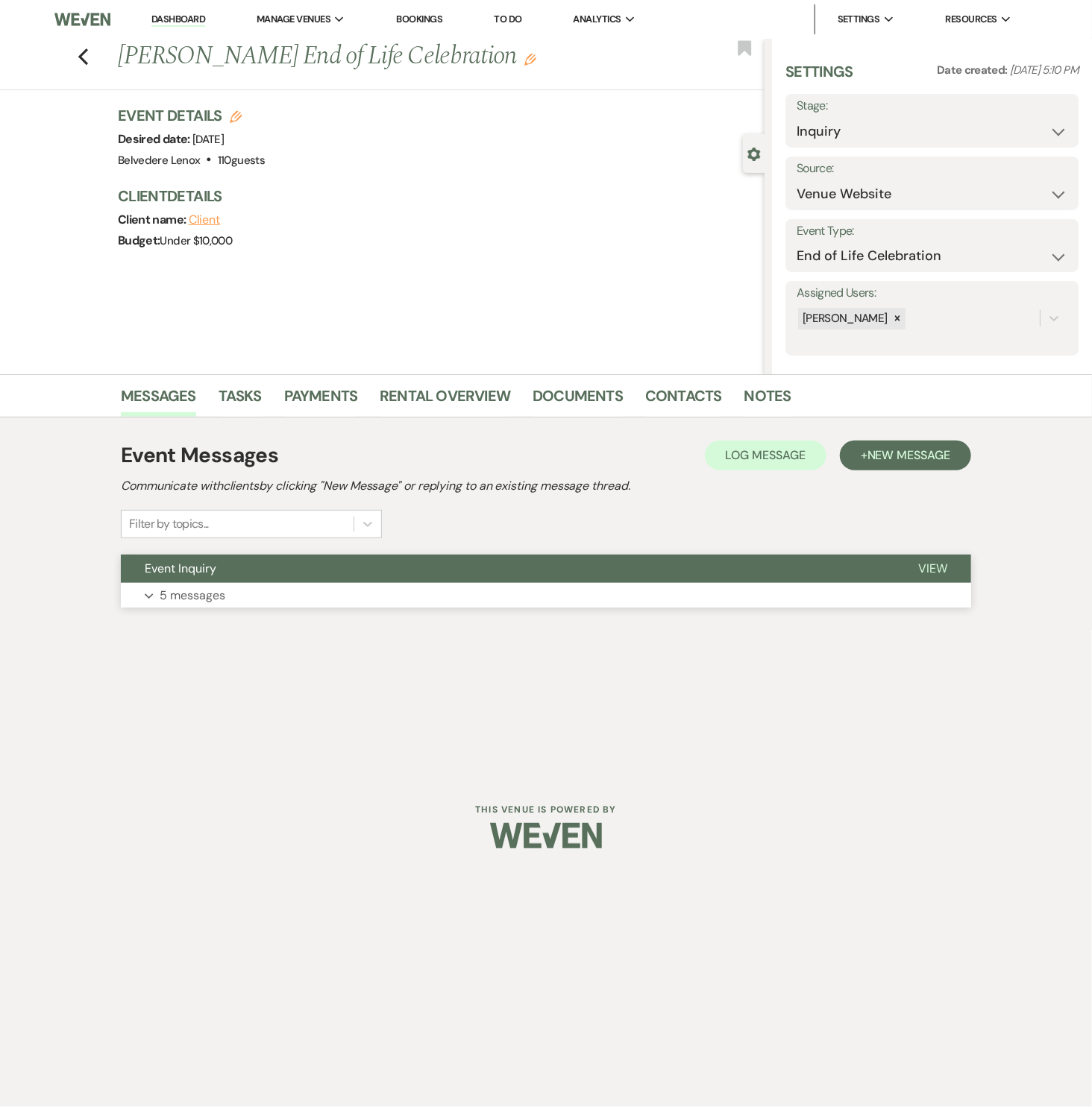
click at [216, 591] on p "5 messages" at bounding box center [191, 596] width 65 height 20
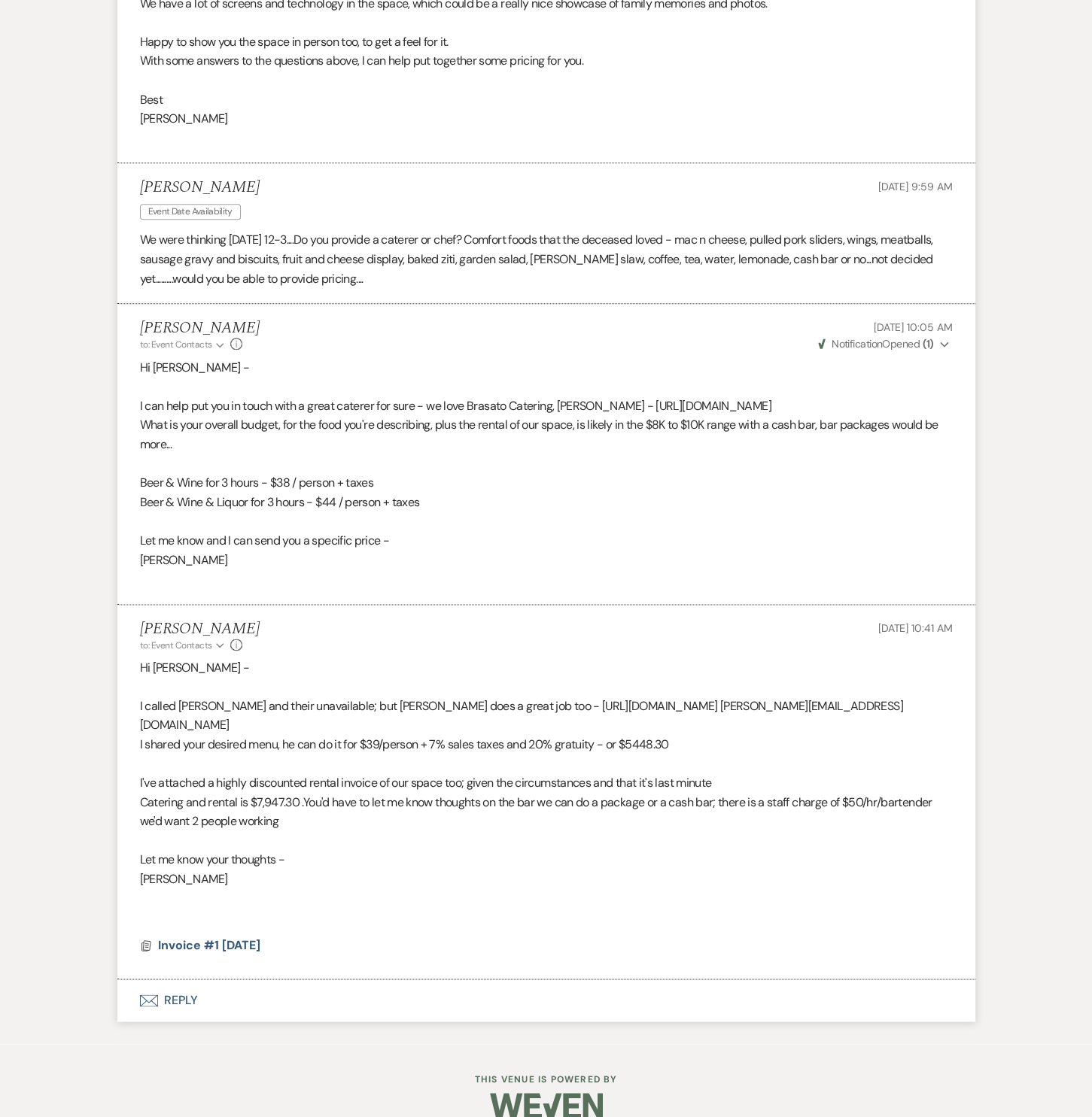
scroll to position [1187, 0]
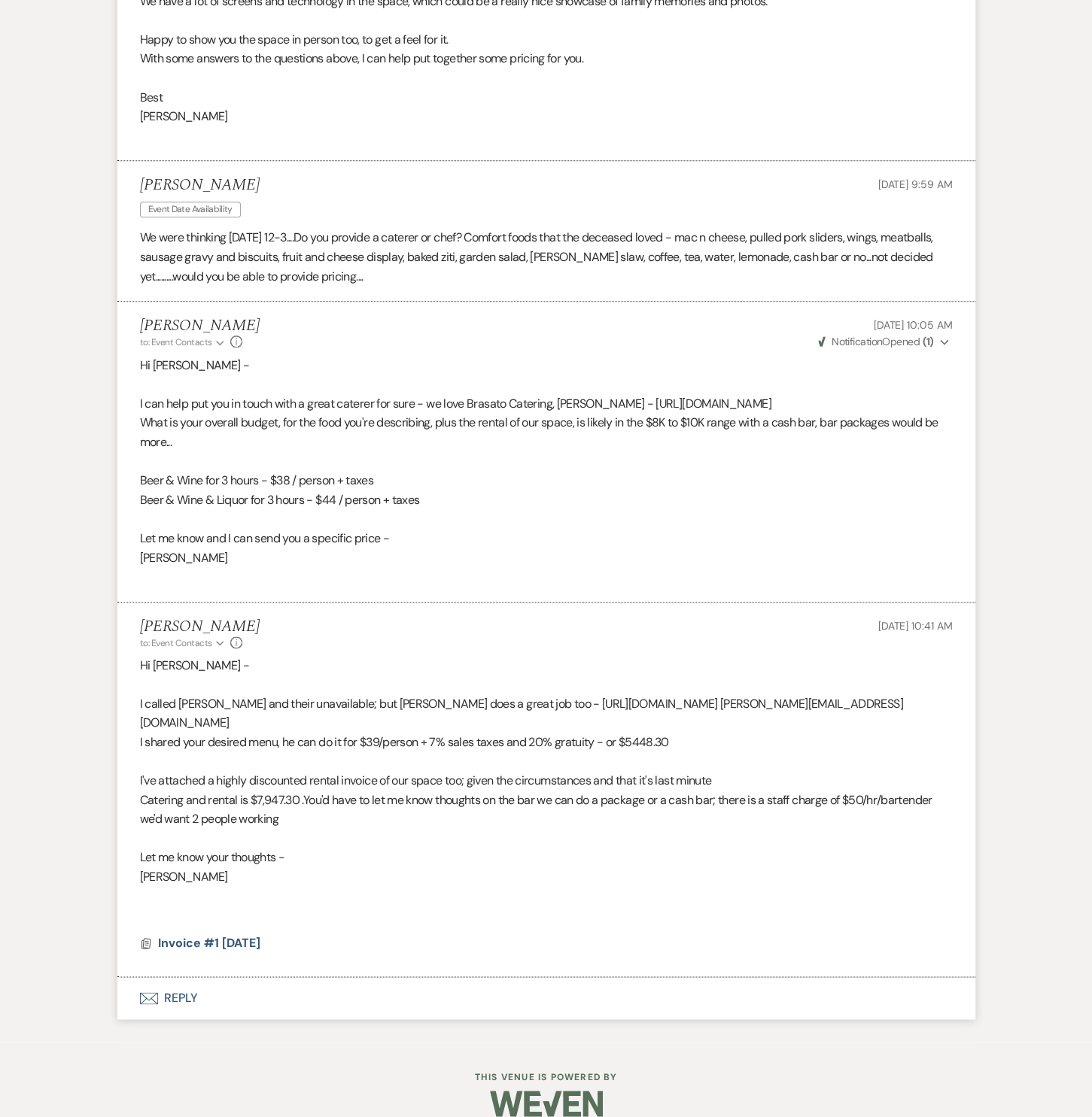
click at [510, 413] on p "What is your overall budget, for the food you're describing, plus the rental of…" at bounding box center [546, 432] width 812 height 39
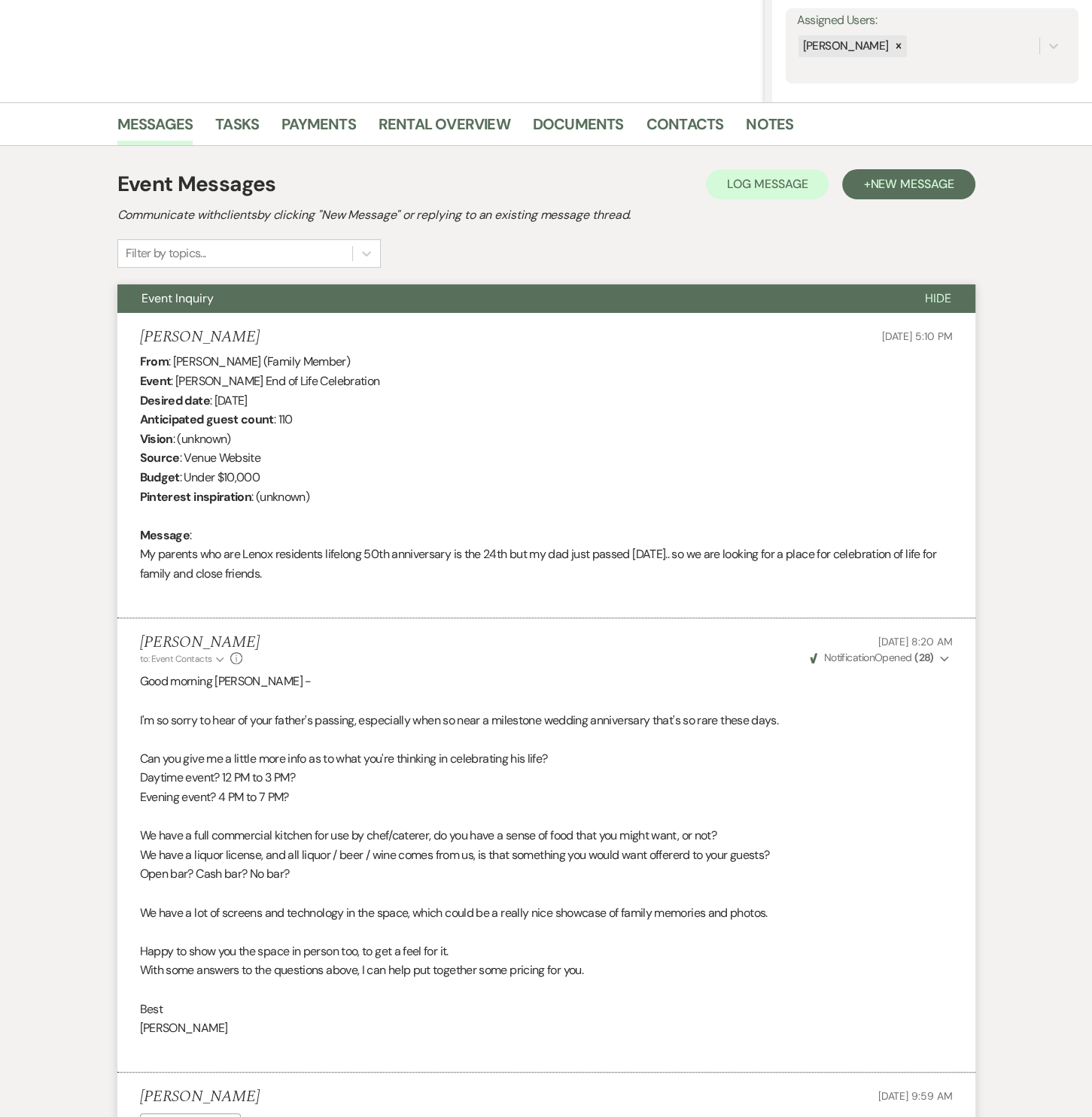
scroll to position [0, 0]
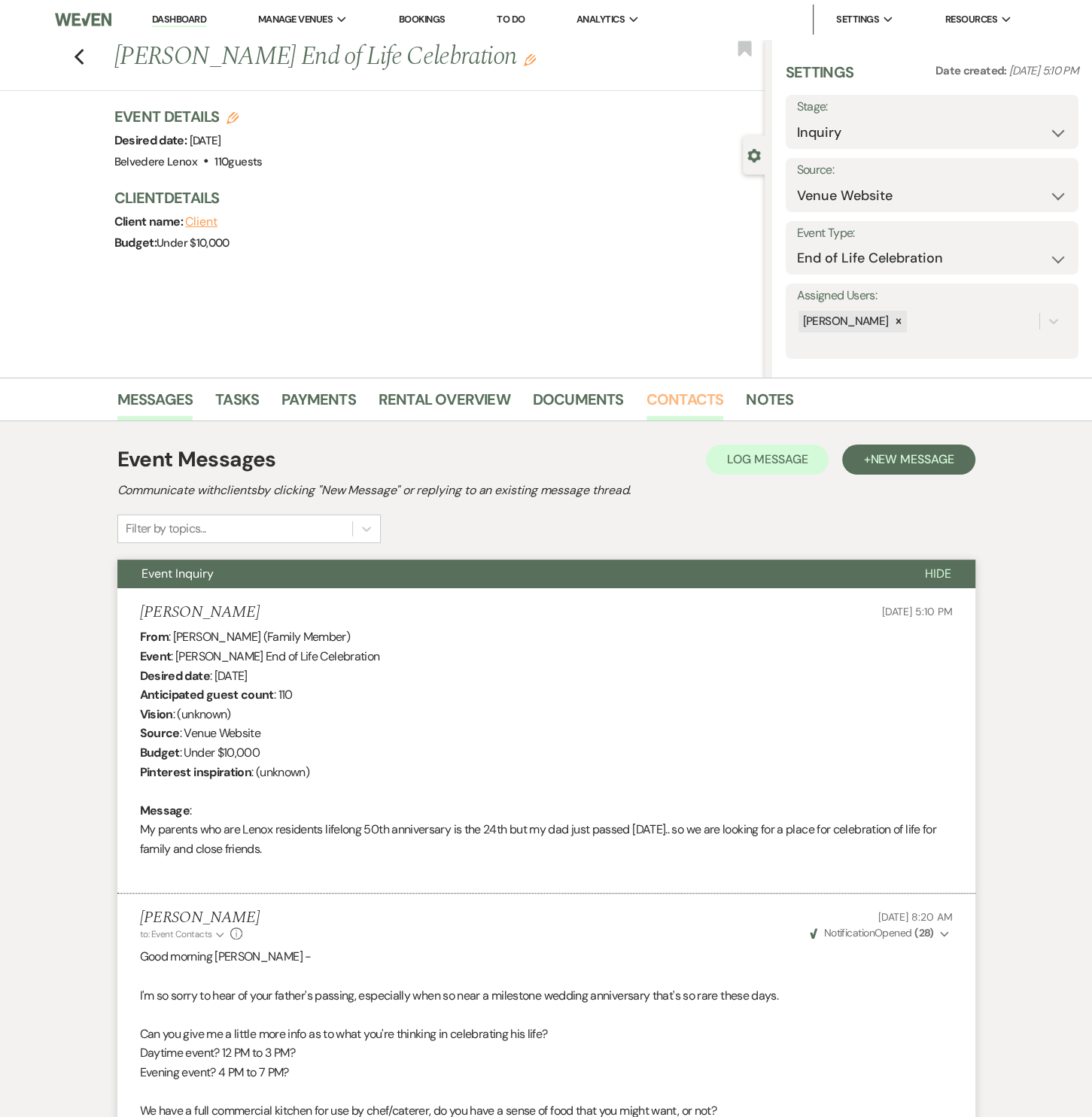
click at [680, 408] on link "Contacts" at bounding box center [685, 403] width 78 height 33
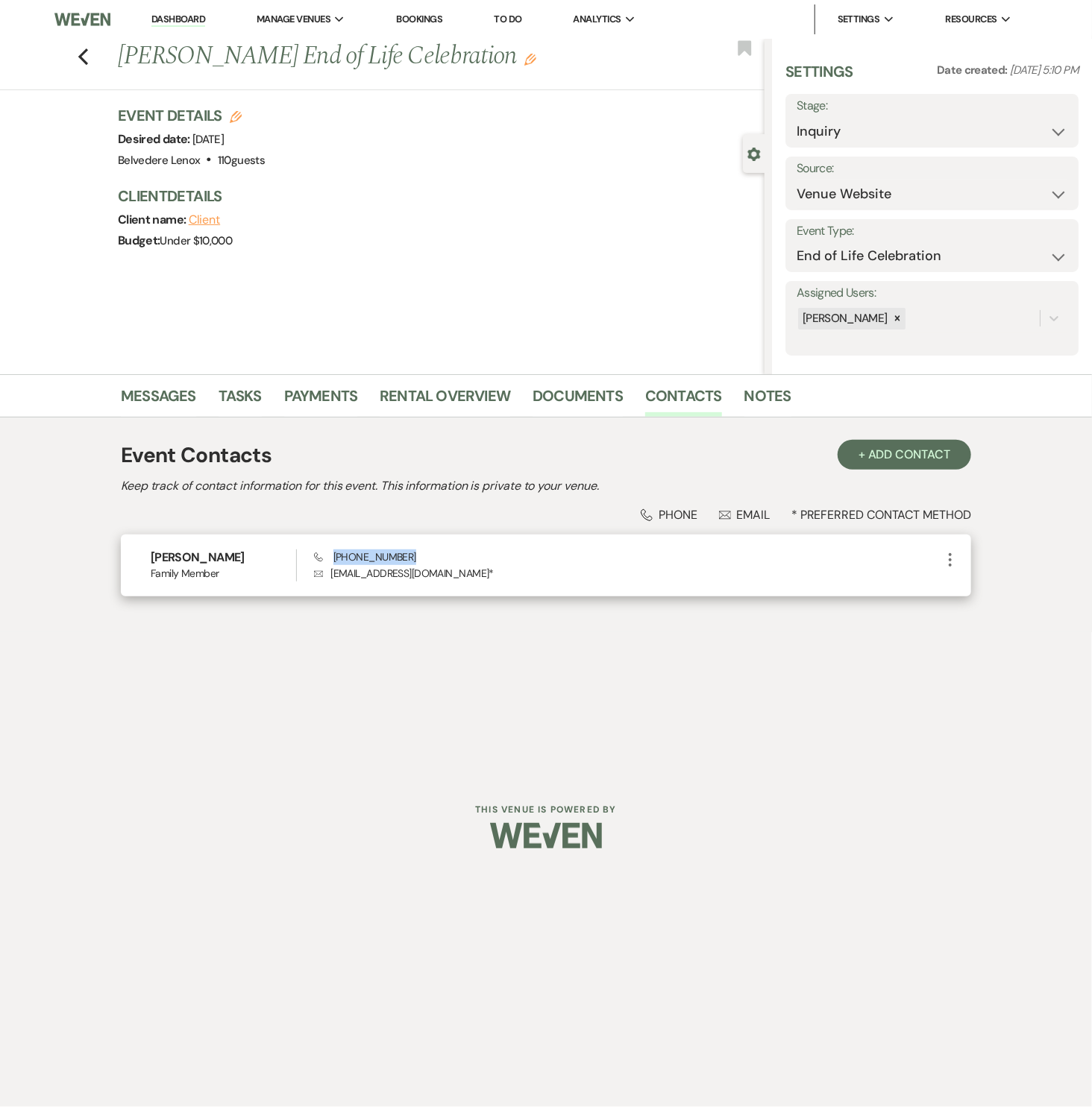
drag, startPoint x: 415, startPoint y: 554, endPoint x: 333, endPoint y: 554, distance: 82.0
click at [333, 554] on div "Phone (413) 212-1744 Envelope Nmamassage@outlook.com *" at bounding box center [627, 565] width 627 height 32
copy span "[PHONE_NUMBER]"
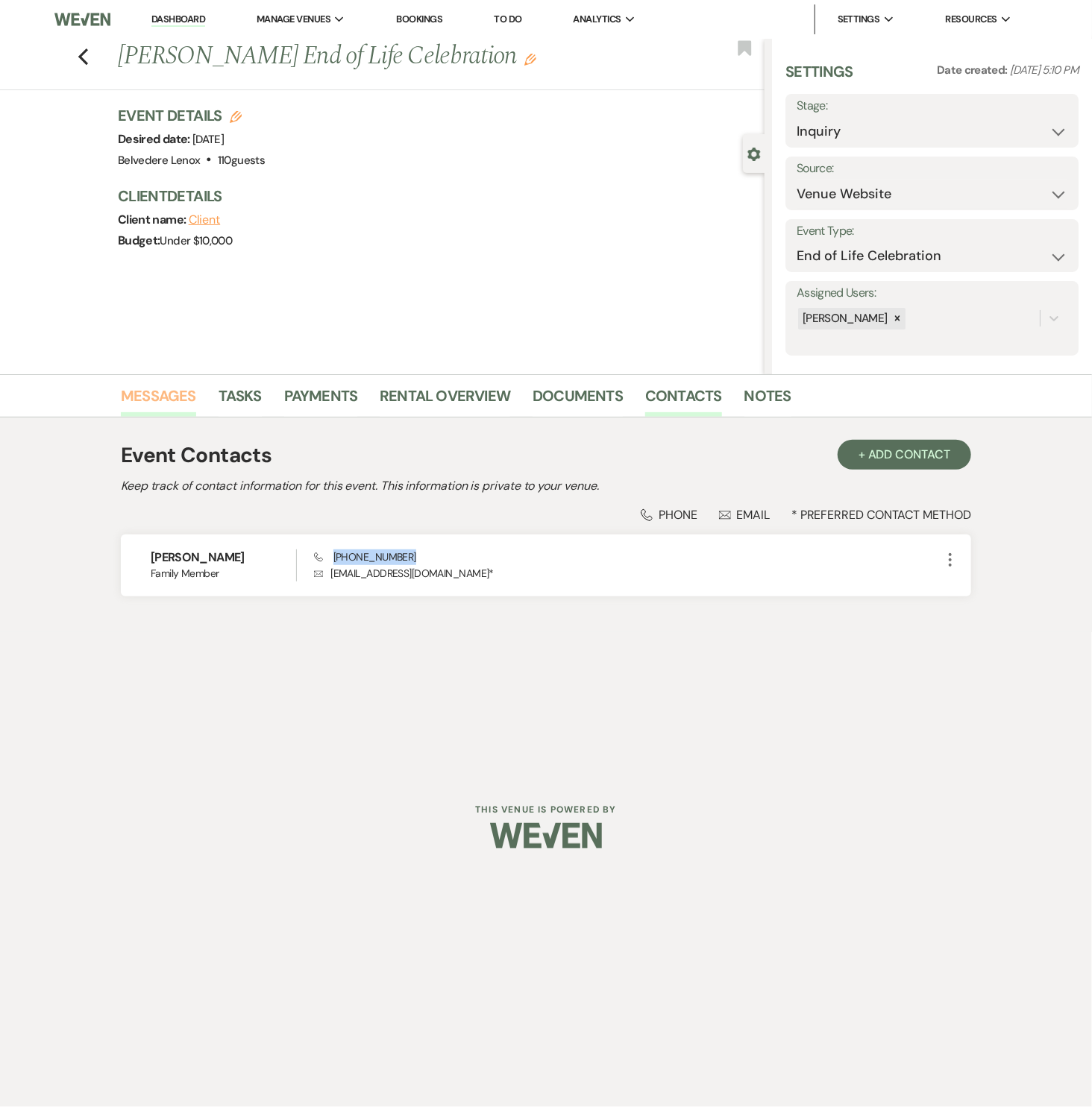
click at [156, 401] on link "Messages" at bounding box center [158, 400] width 75 height 33
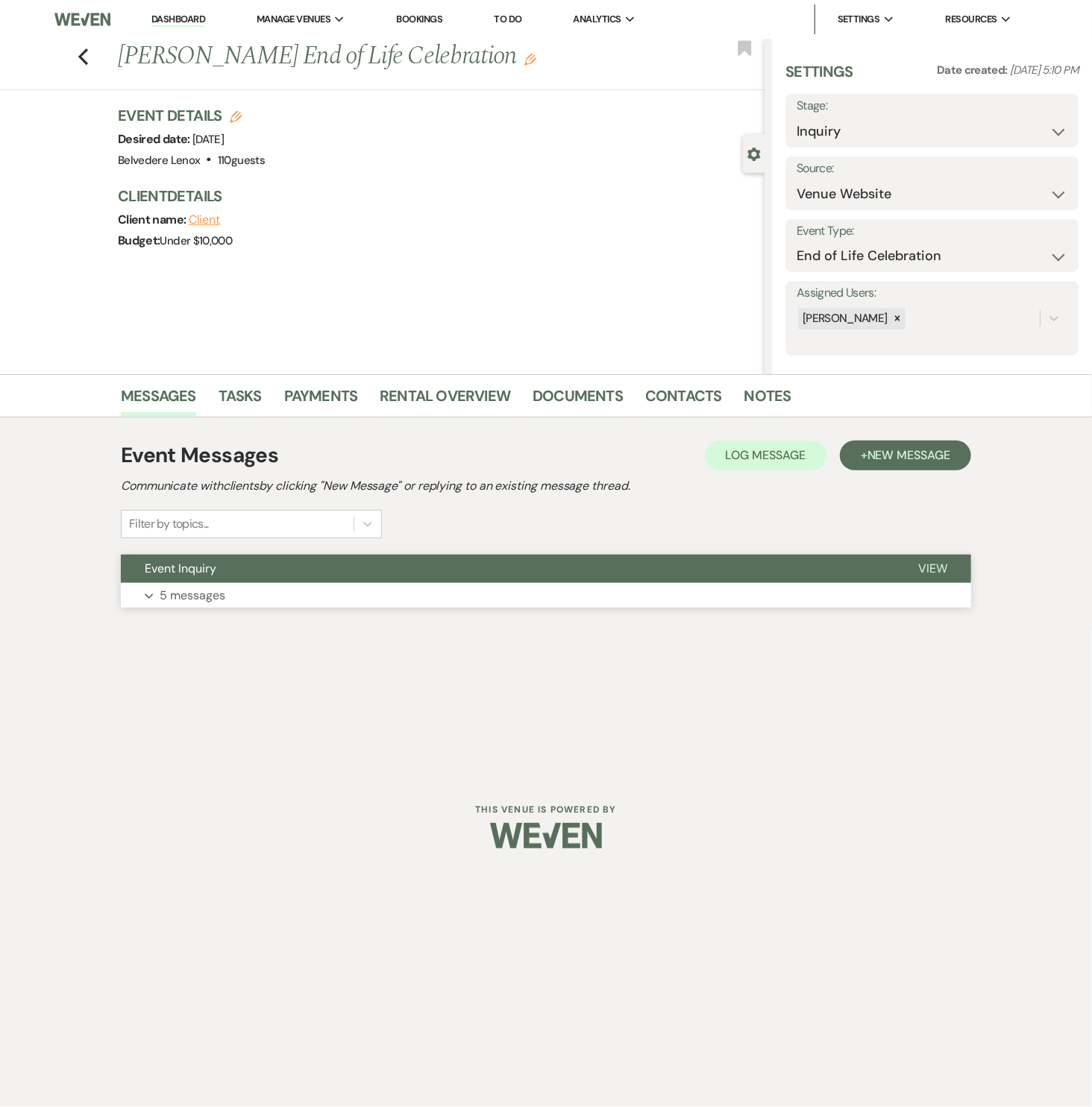
click at [169, 603] on p "5 messages" at bounding box center [191, 596] width 65 height 20
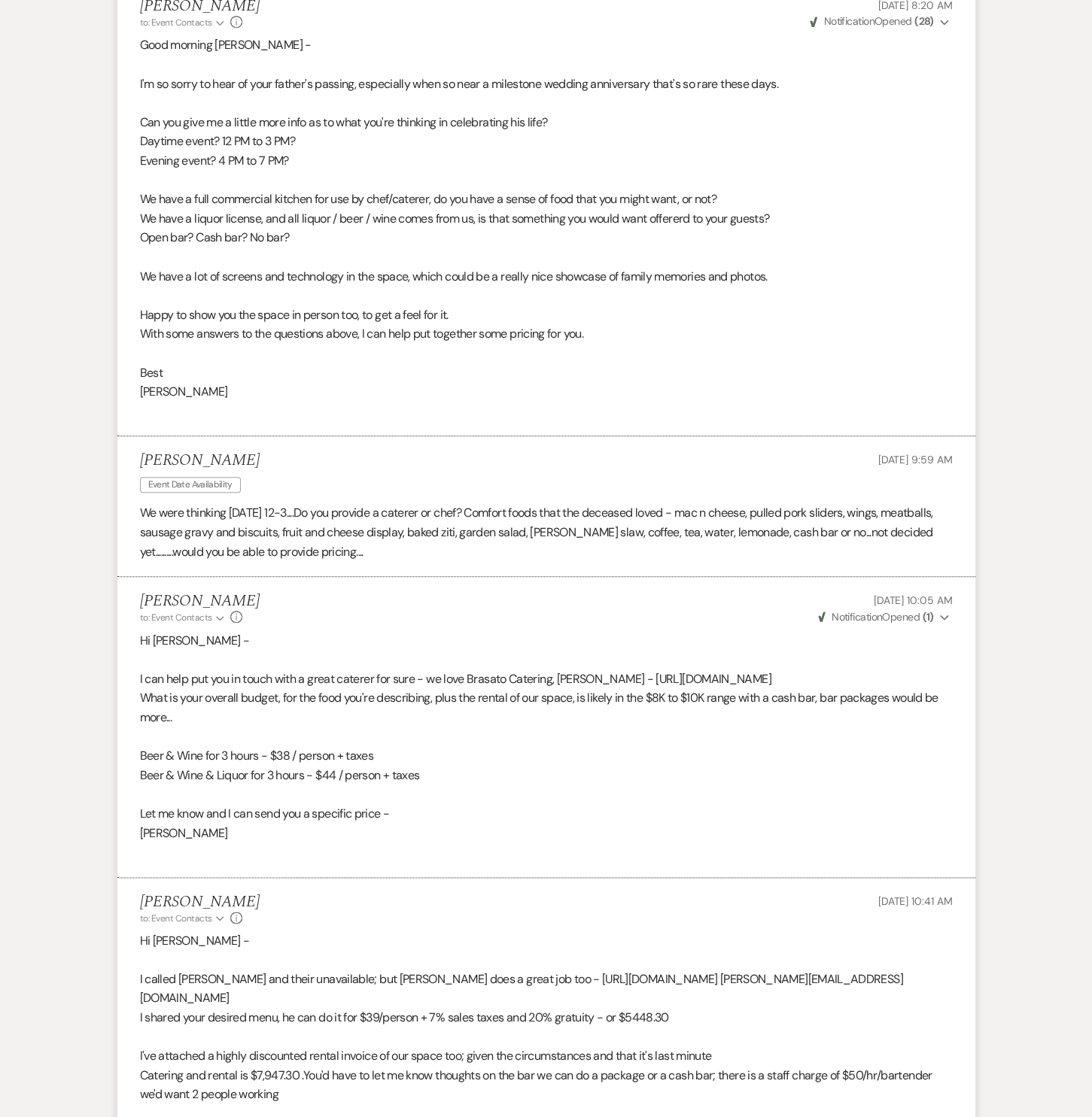
scroll to position [1187, 0]
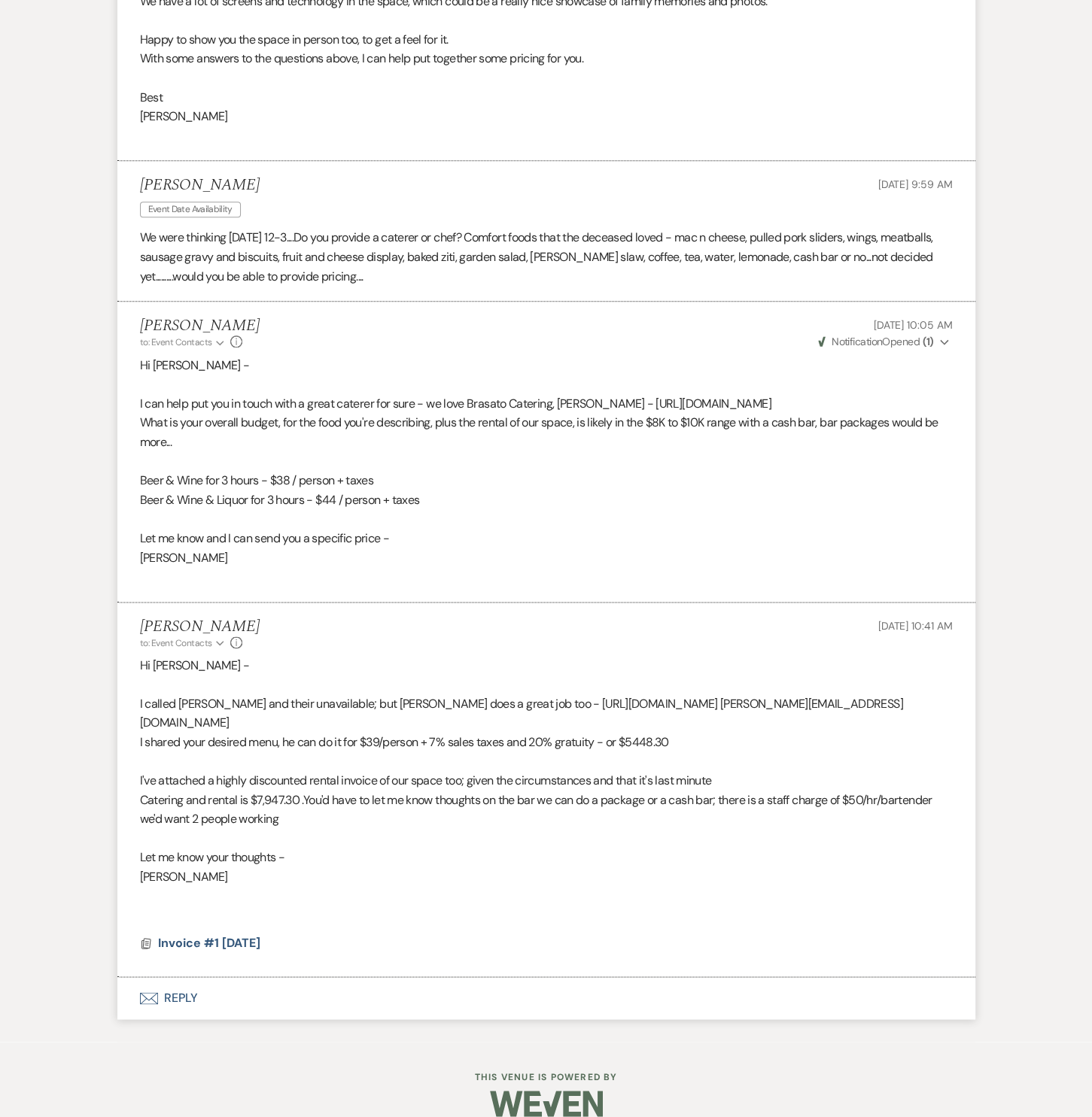
click at [594, 572] on p at bounding box center [546, 577] width 812 height 20
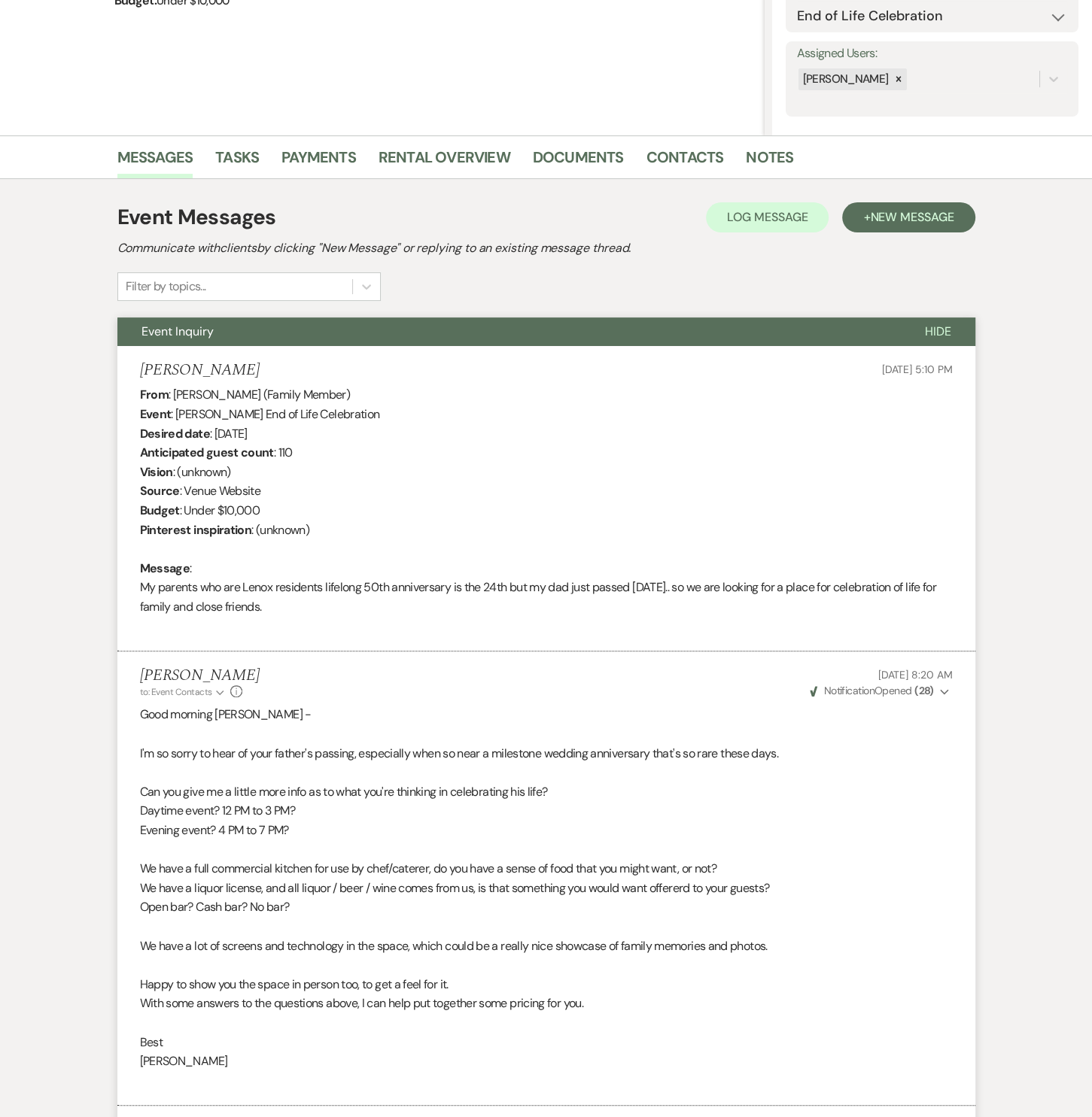
scroll to position [0, 0]
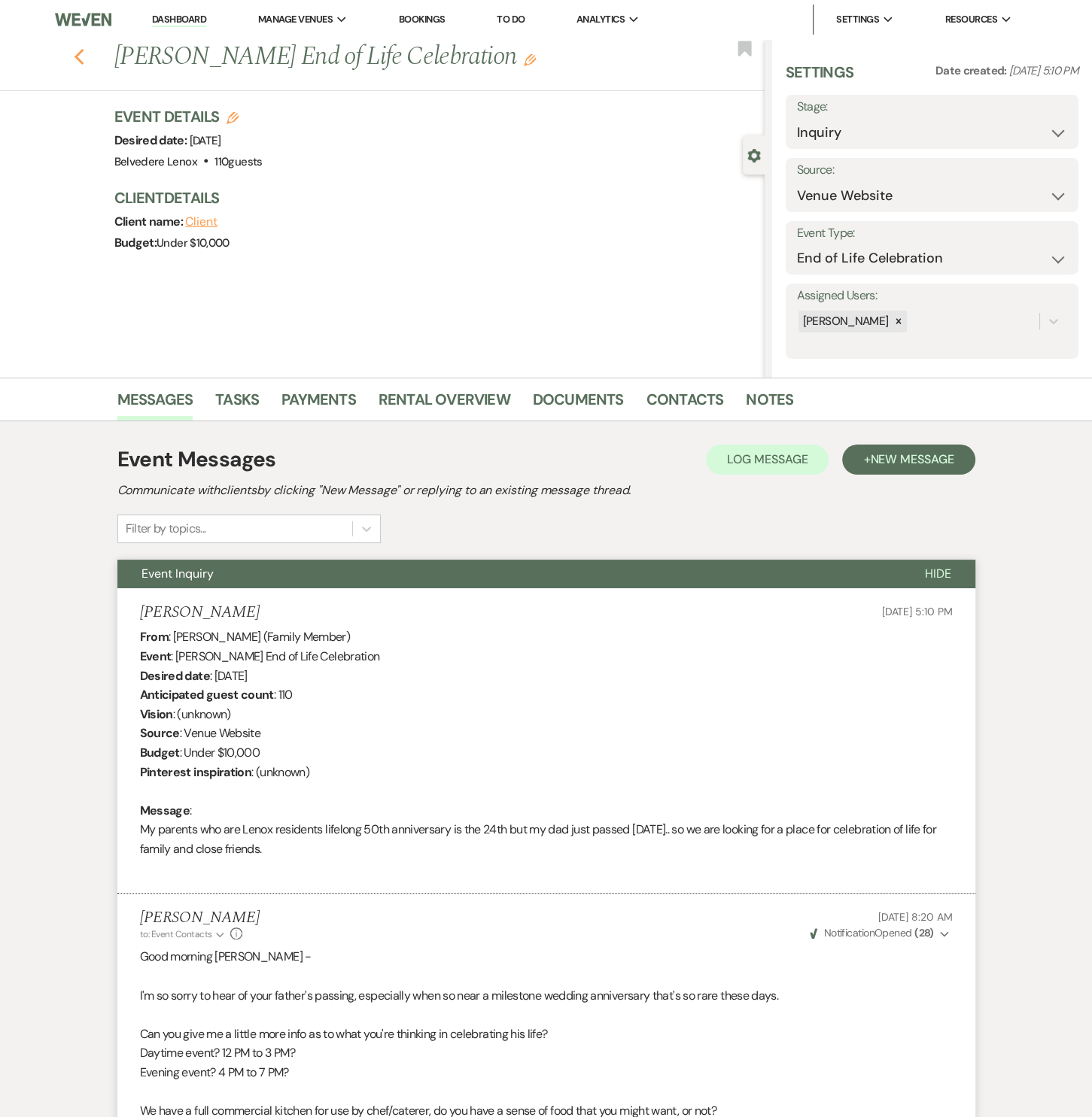
click at [85, 59] on icon "Previous" at bounding box center [79, 57] width 12 height 18
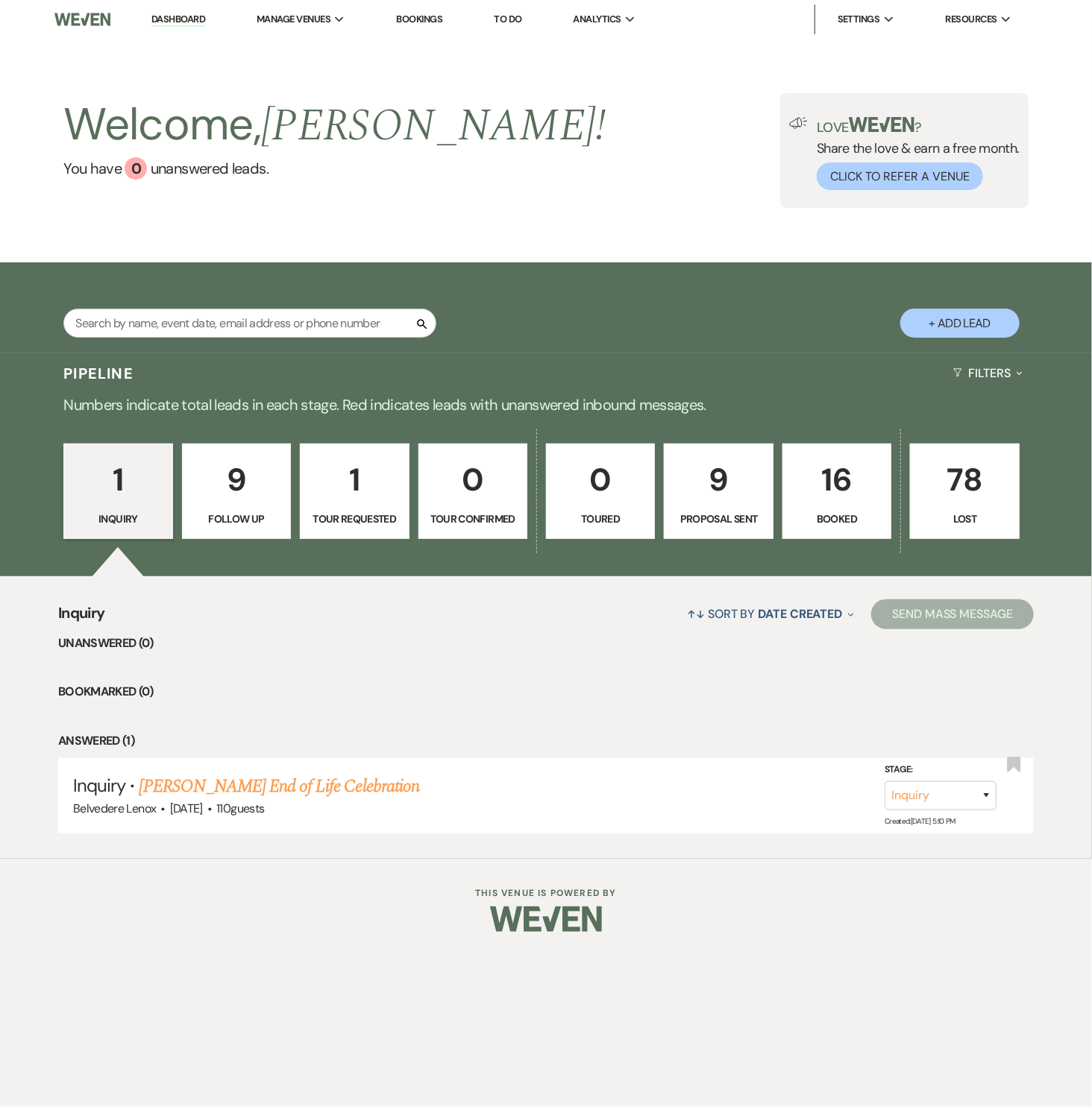
click at [836, 483] on p "16" at bounding box center [836, 480] width 89 height 50
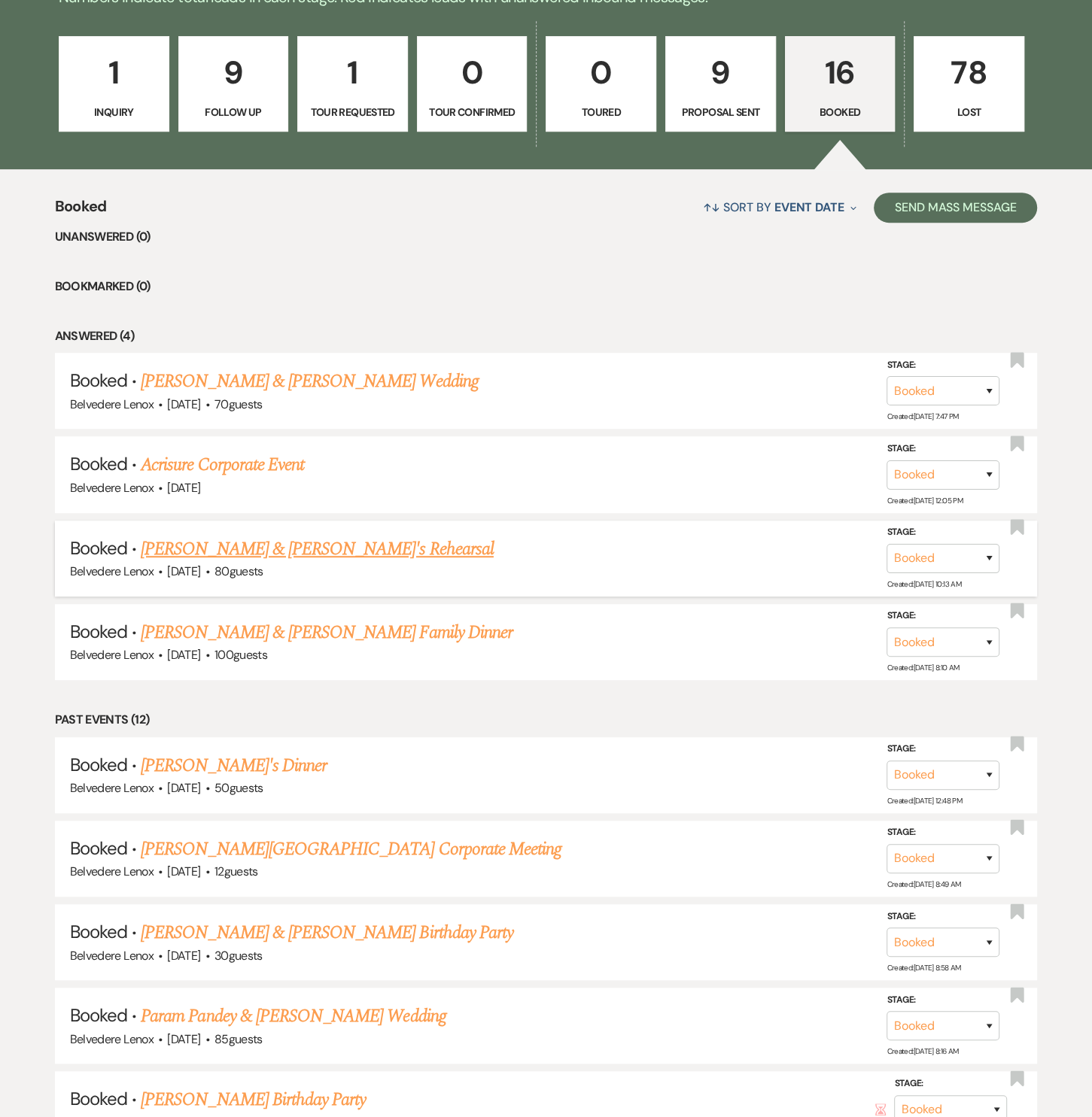
scroll to position [221, 0]
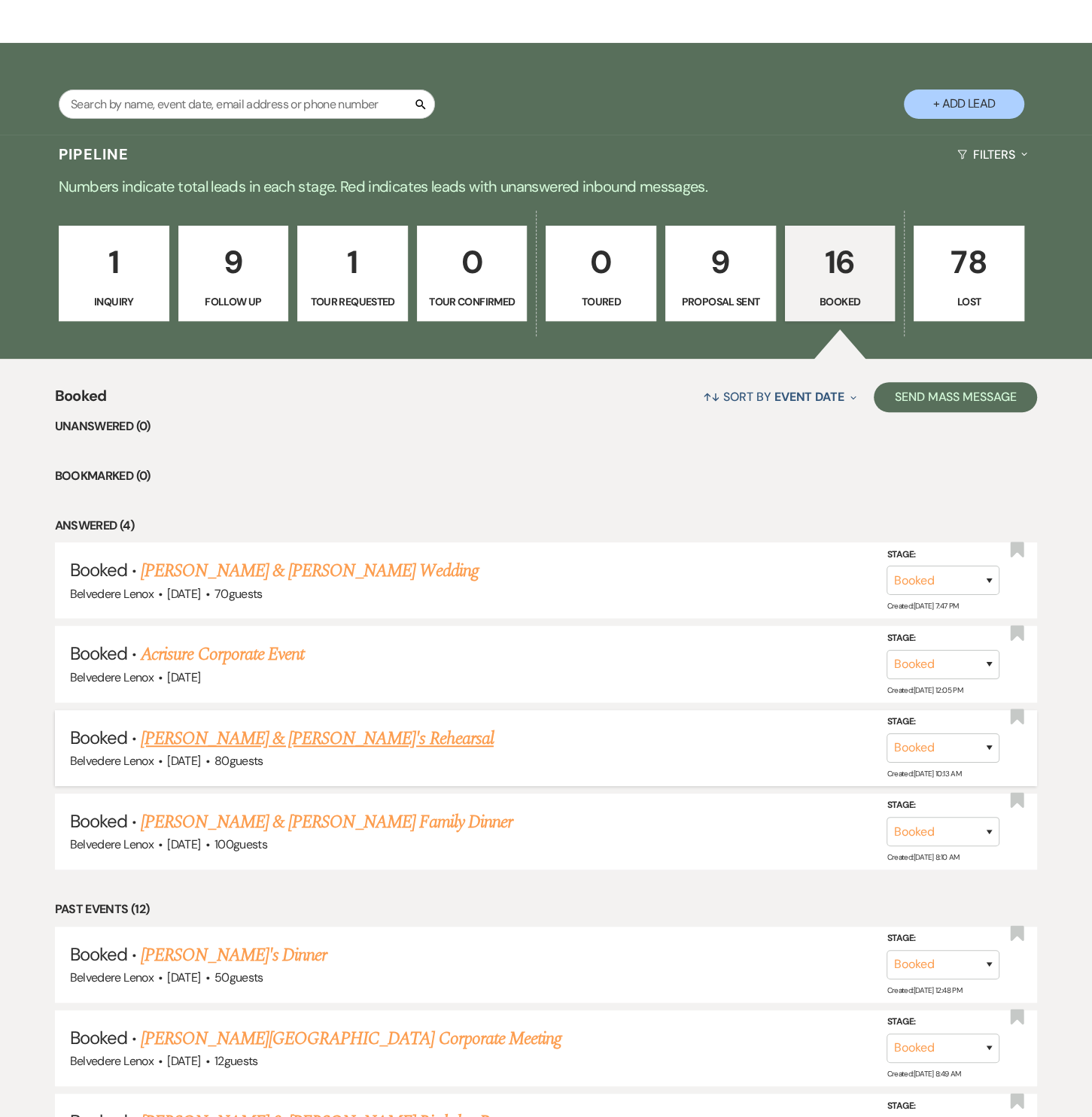
click at [265, 733] on link "[PERSON_NAME] & [PERSON_NAME]'s Rehearsal" at bounding box center [317, 739] width 353 height 27
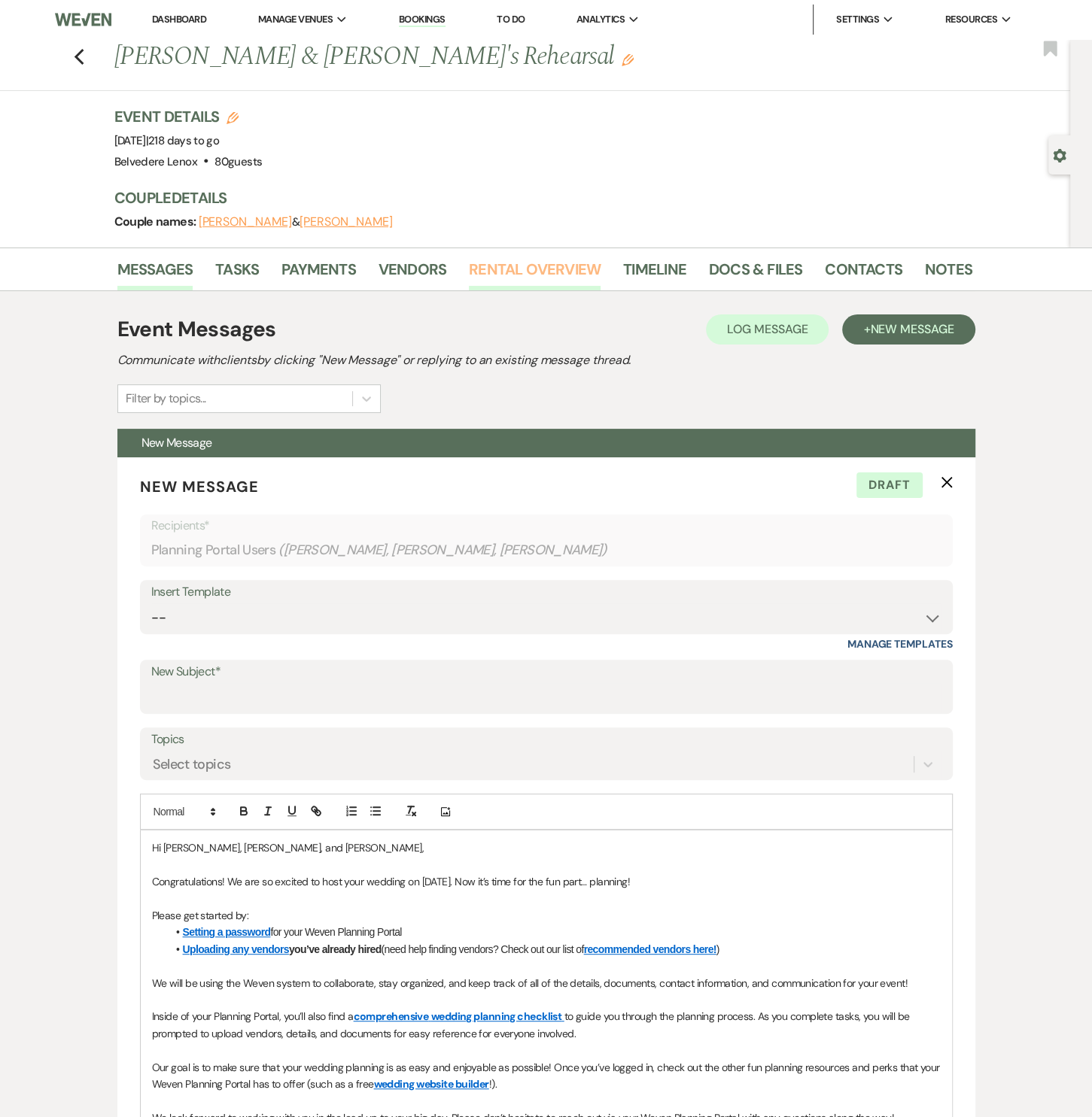
click at [554, 277] on link "Rental Overview" at bounding box center [534, 273] width 132 height 33
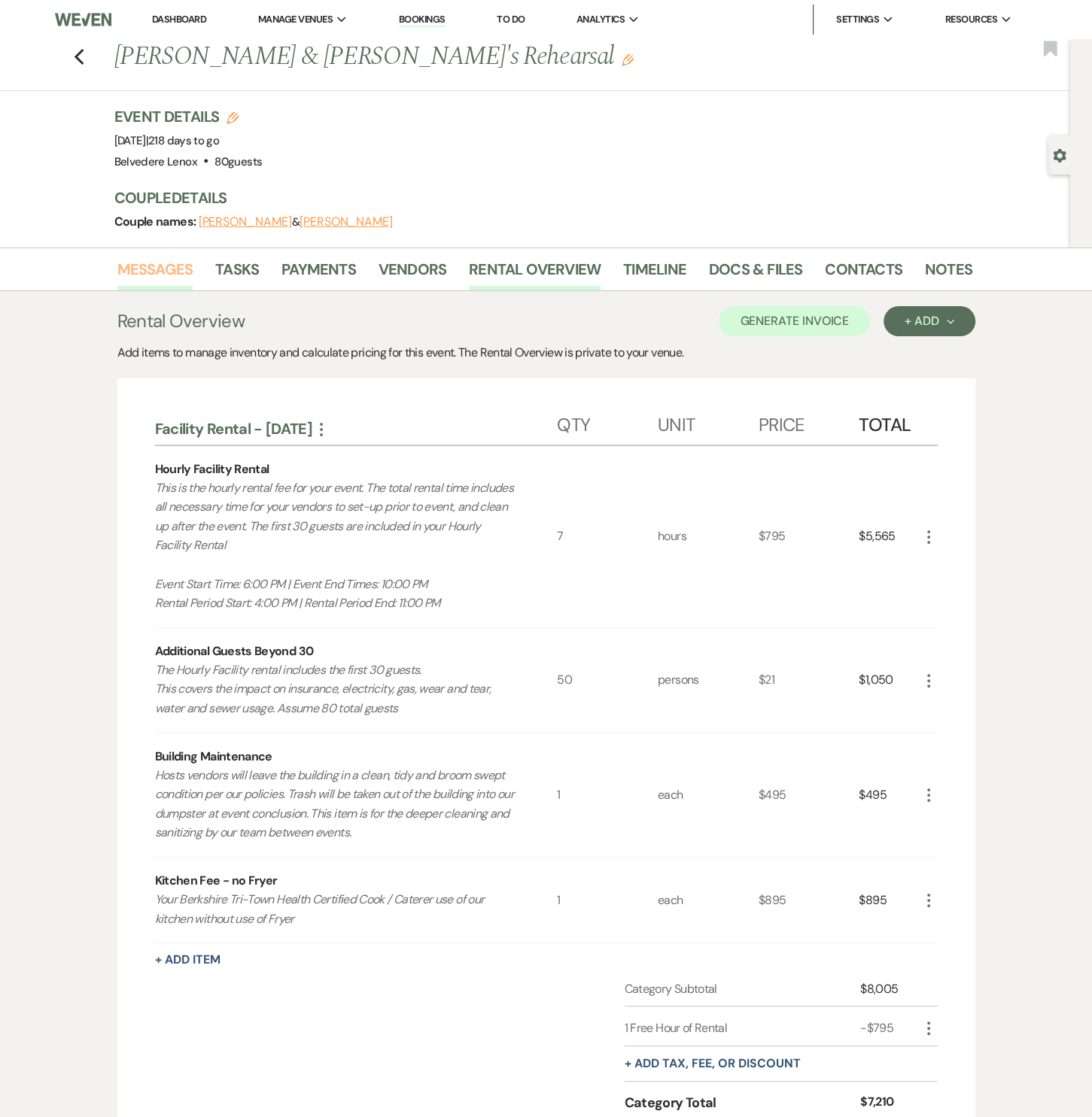
click at [172, 257] on link "Messages" at bounding box center [155, 273] width 76 height 33
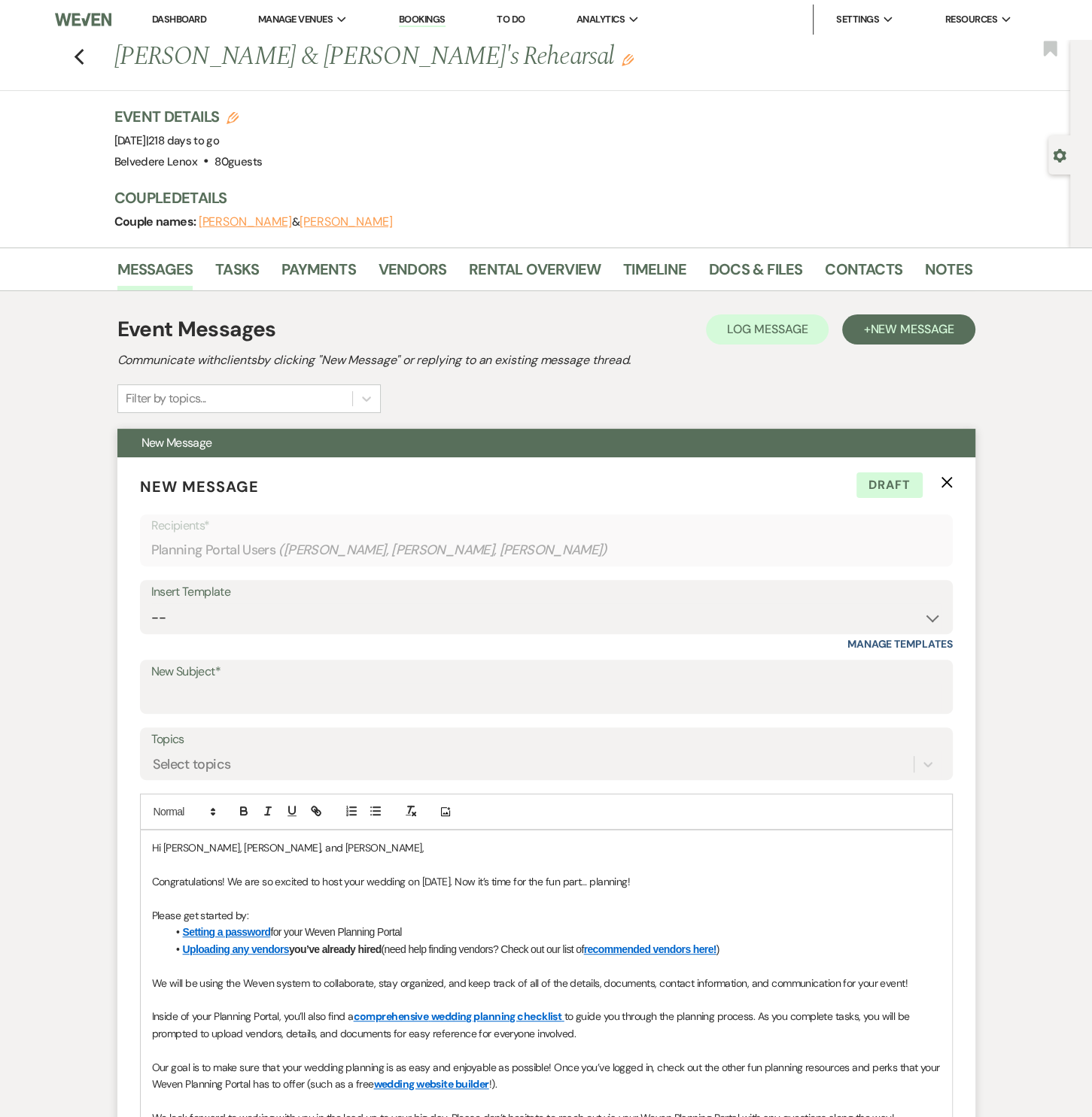
click at [938, 482] on p "New Message X Draft" at bounding box center [546, 486] width 812 height 23
click at [941, 482] on icon "X" at bounding box center [946, 482] width 12 height 12
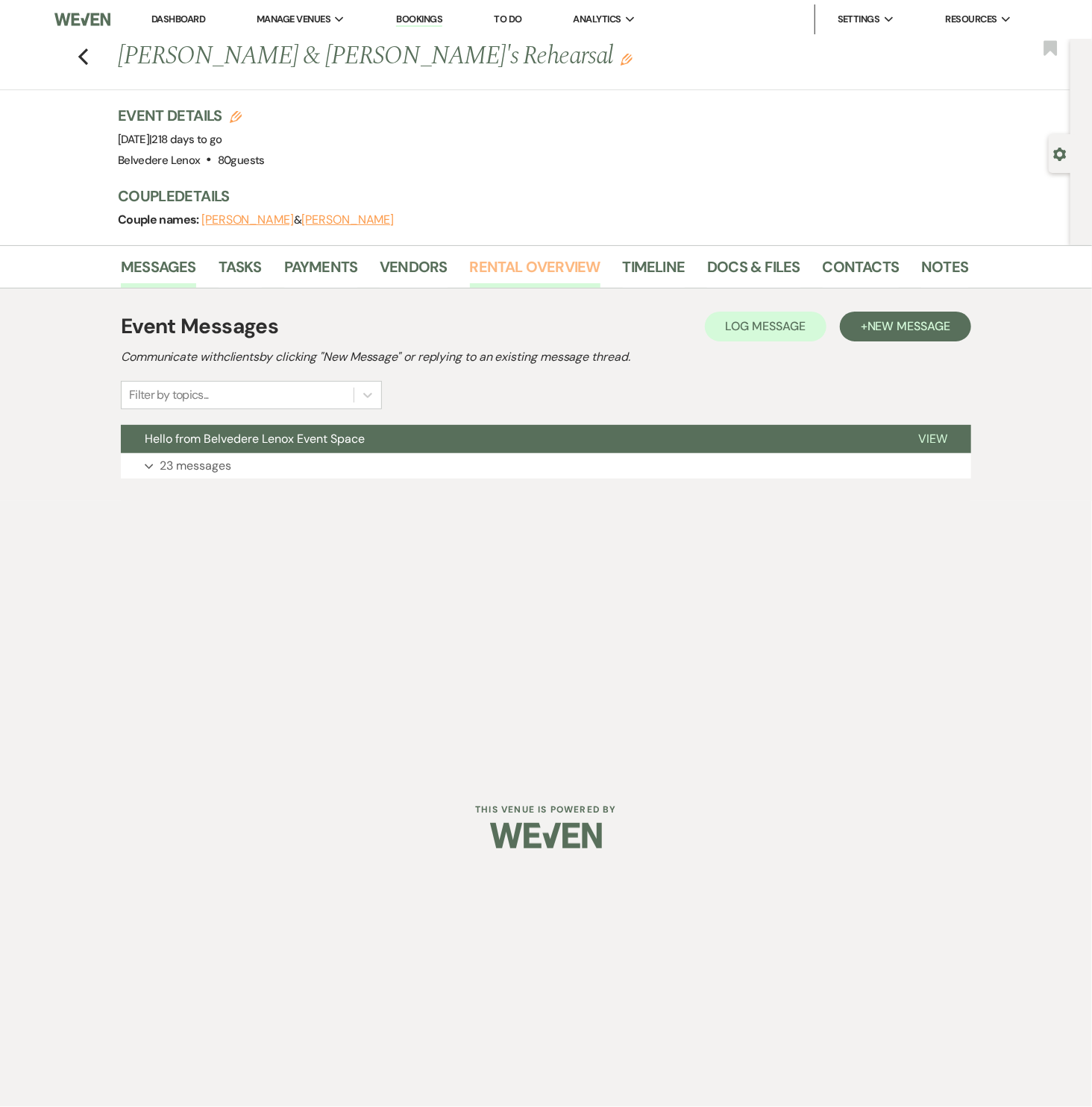
click at [552, 279] on link "Rental Overview" at bounding box center [535, 271] width 131 height 33
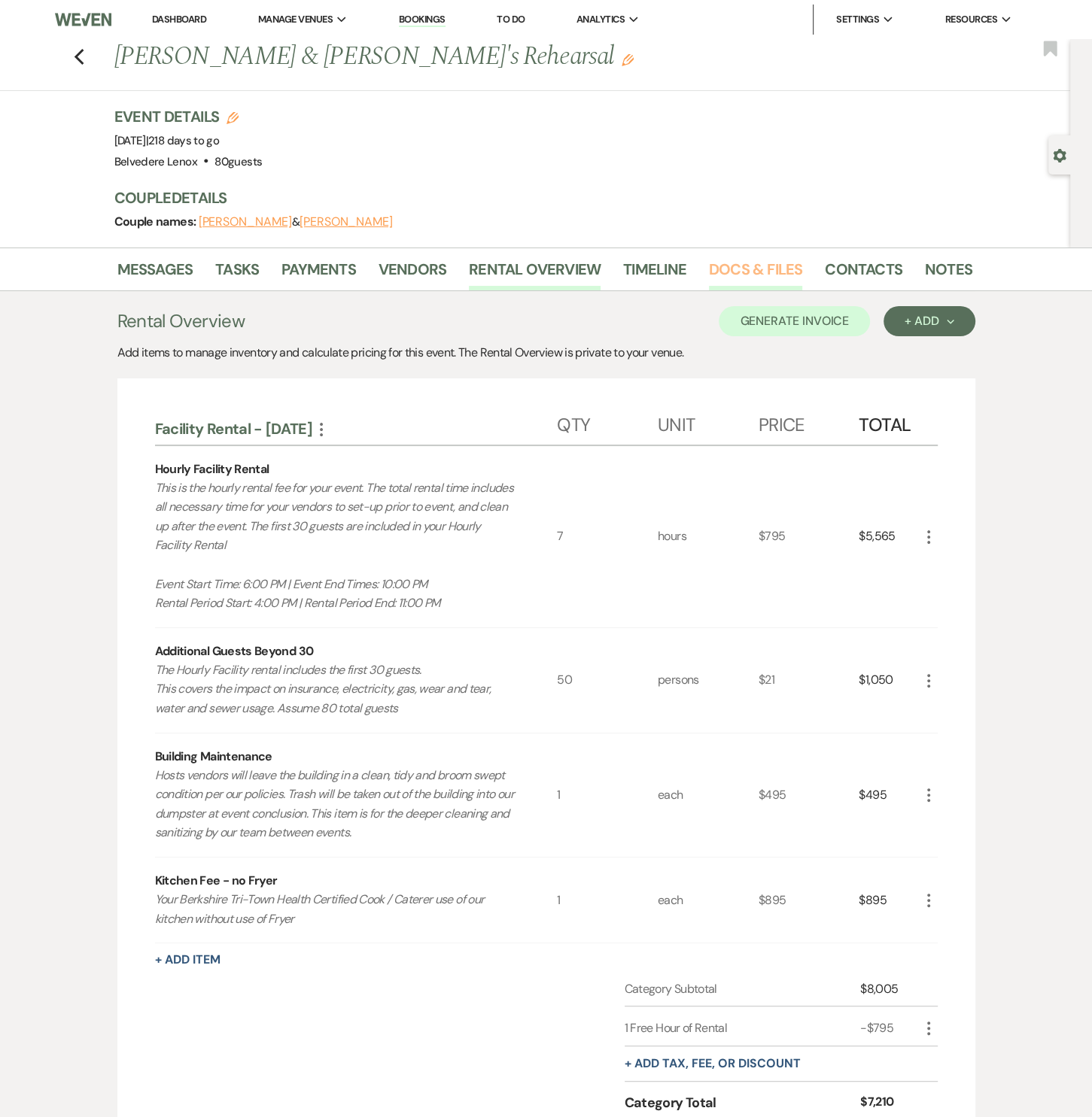
click at [735, 282] on link "Docs & Files" at bounding box center [754, 273] width 93 height 33
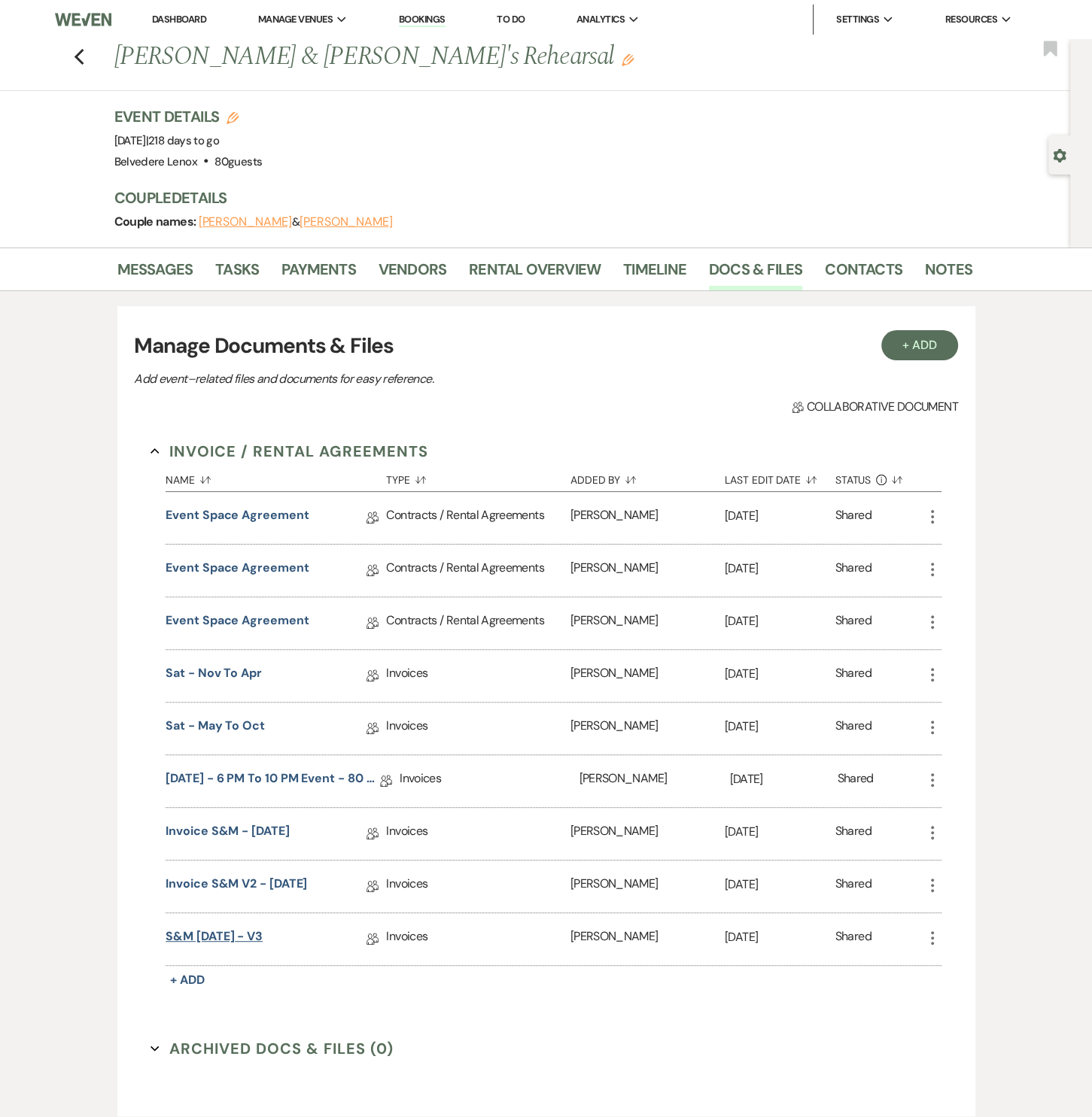
click at [259, 933] on link "S&M May 22, 2026 - v3" at bounding box center [214, 939] width 97 height 23
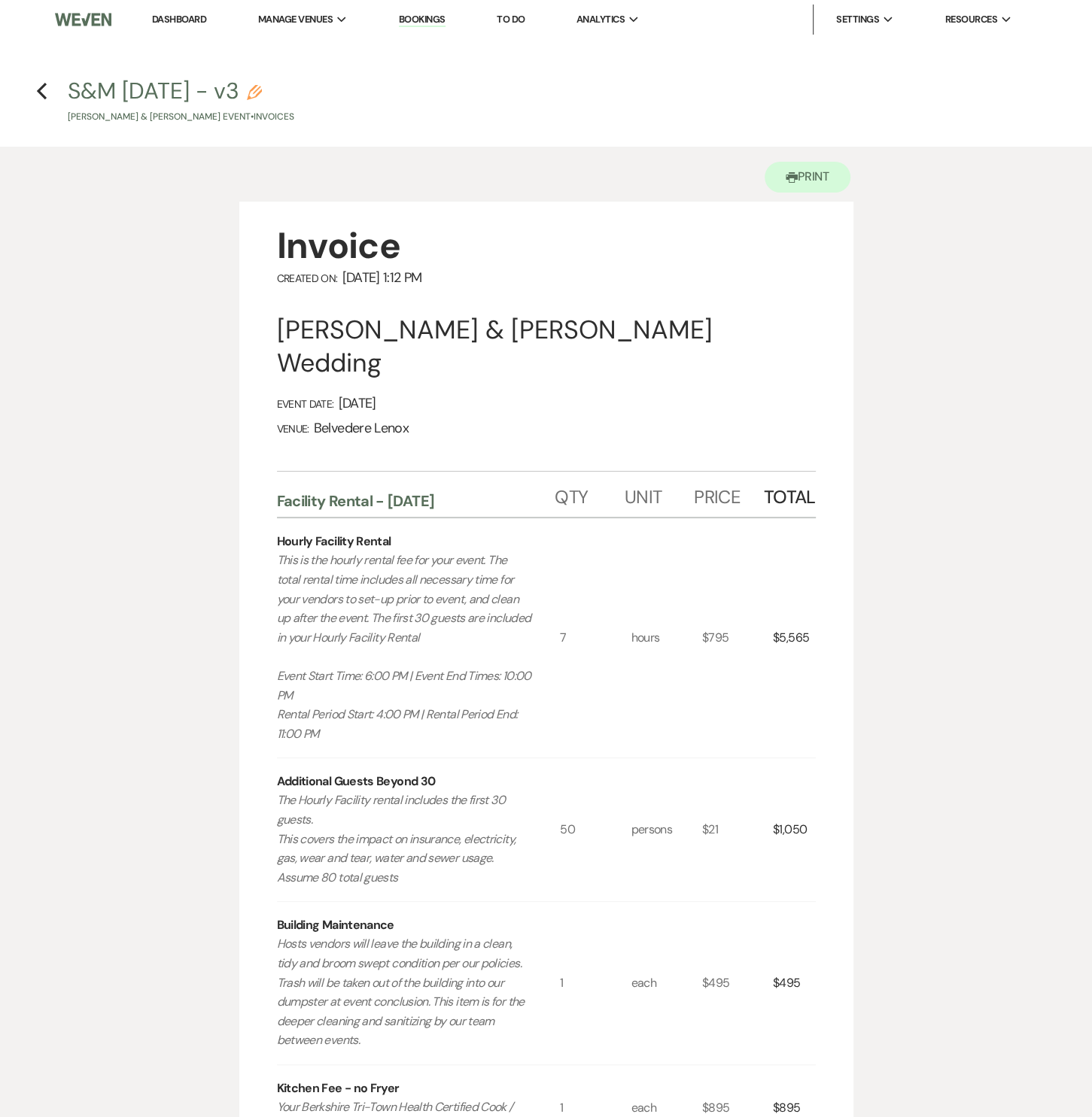
click at [872, 520] on div "Printer Print Invoice Created On: October 12, 2025 1:12 PM Stephanie Evans & Ma…" at bounding box center [546, 1133] width 1084 height 1973
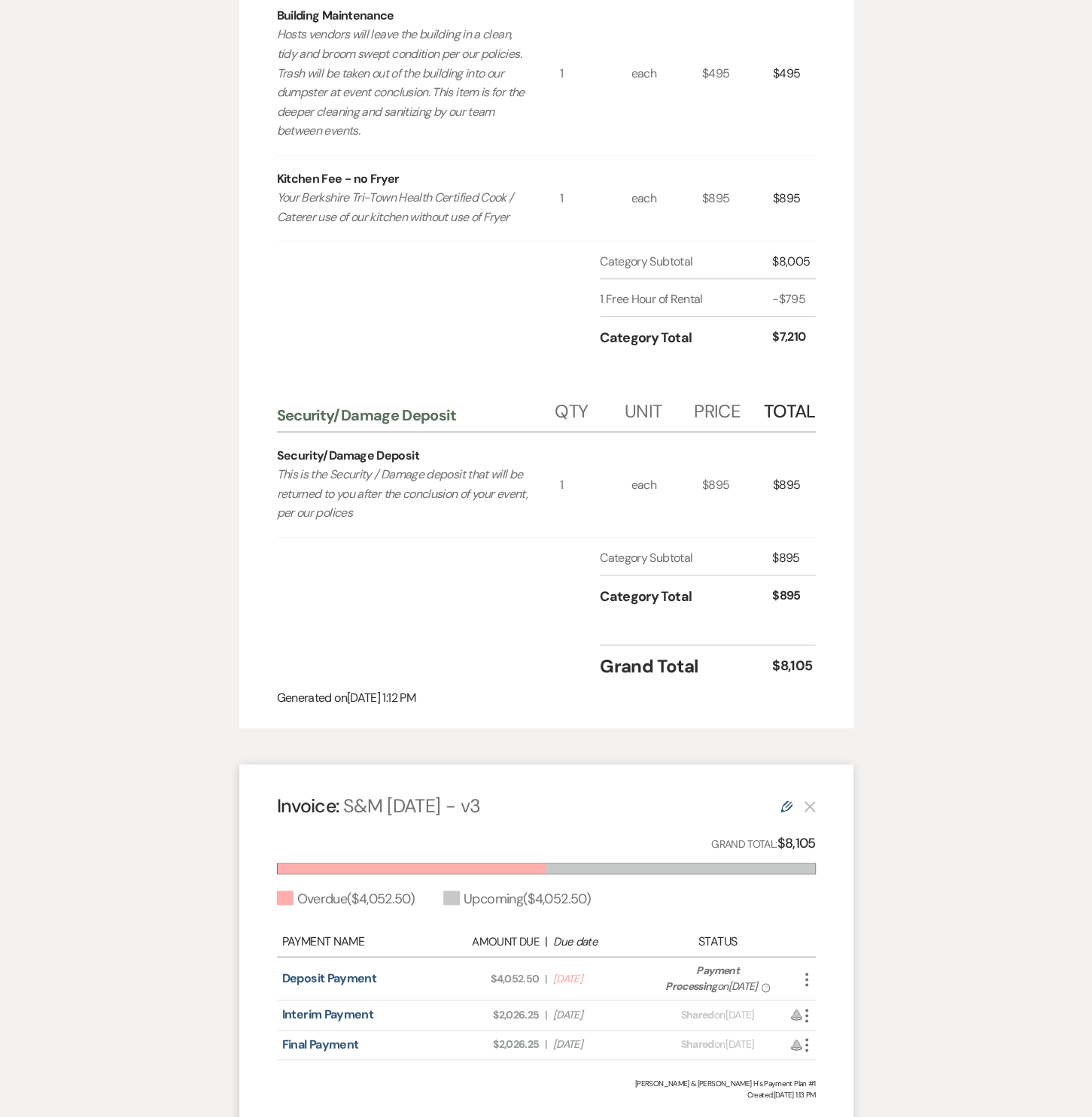
scroll to position [912, 0]
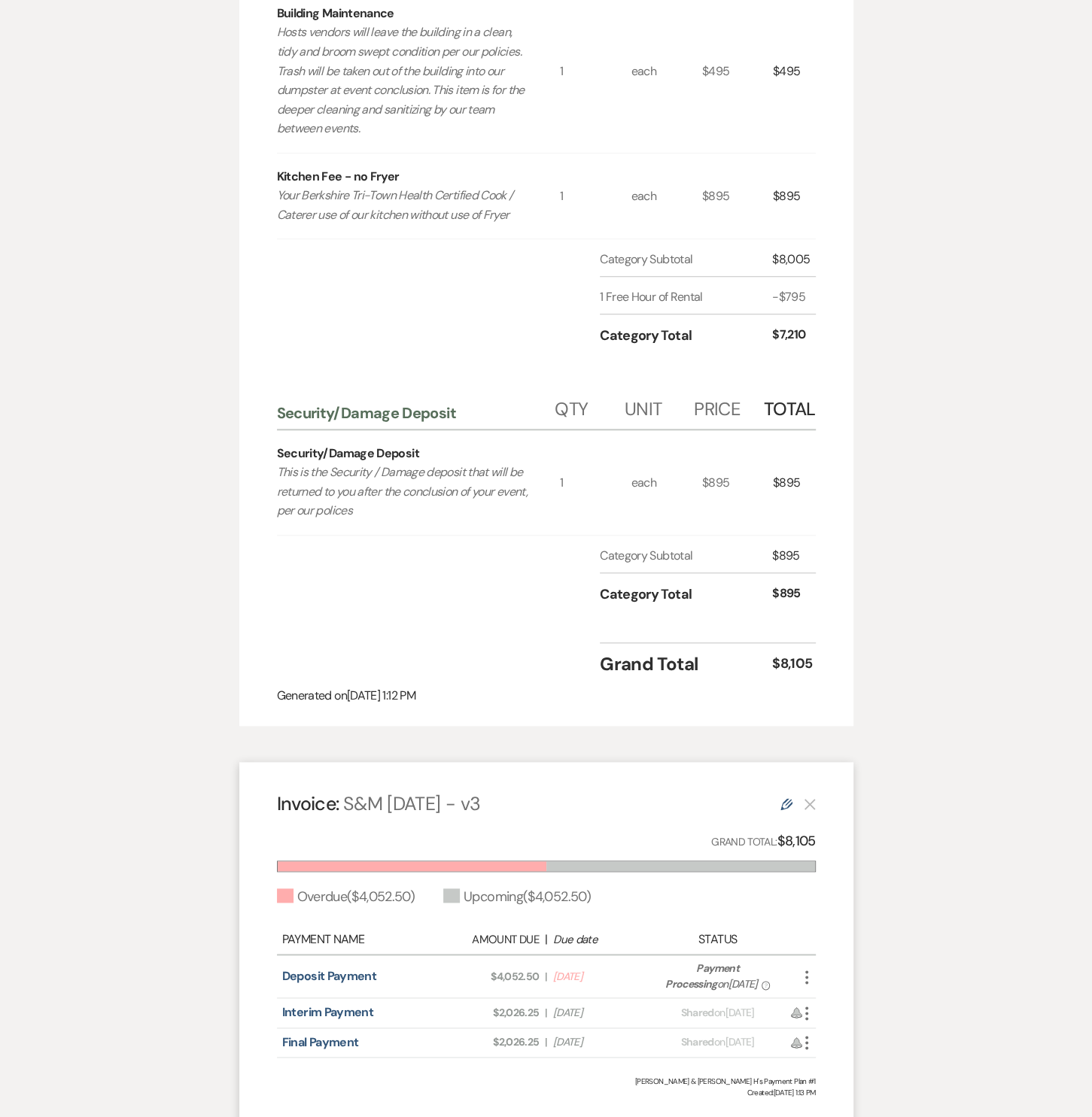
click at [411, 107] on div "Building Maintenance Hosts vendors will leave the building in a clean, tidy and…" at bounding box center [419, 71] width 283 height 162
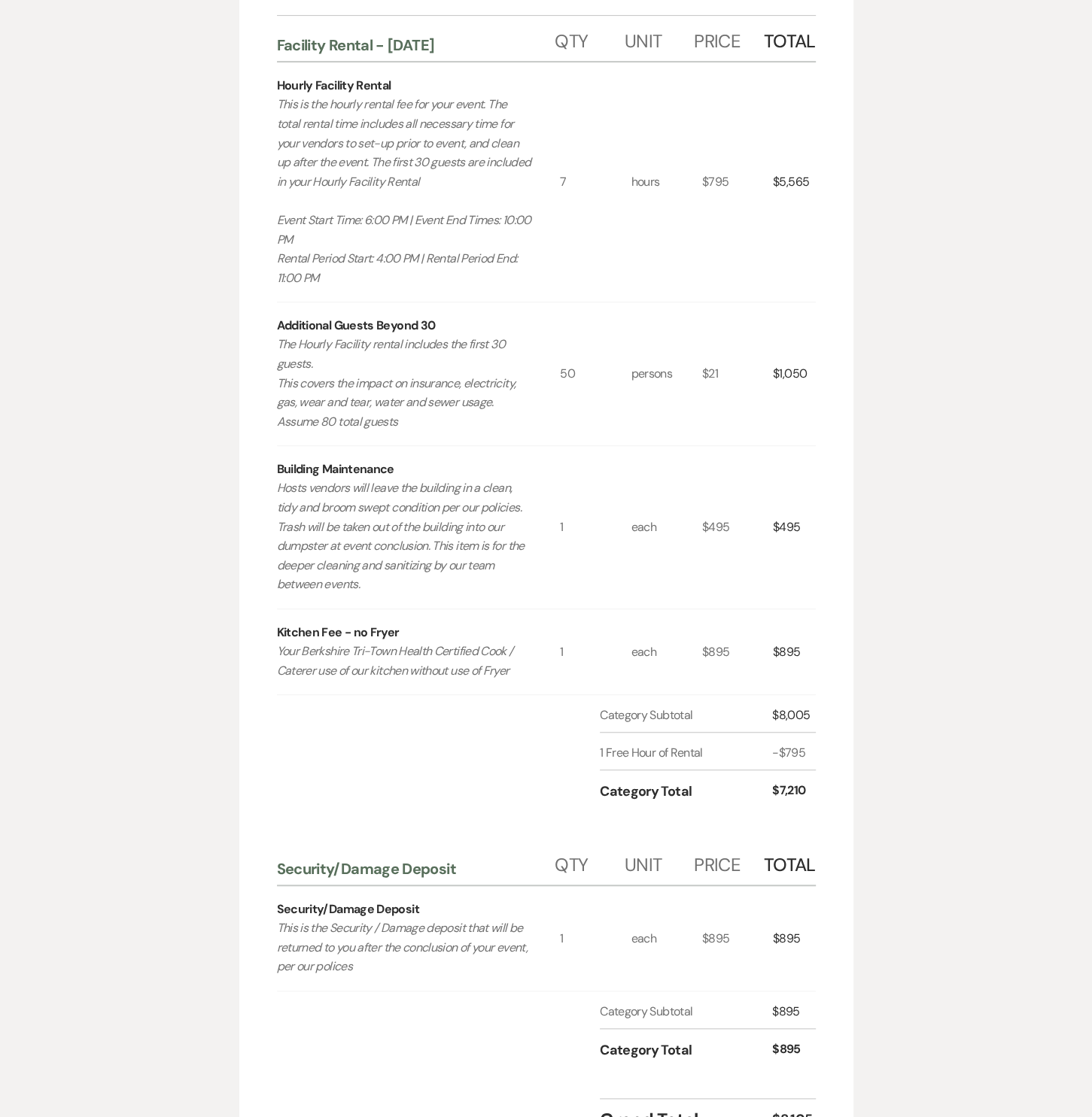
scroll to position [0, 0]
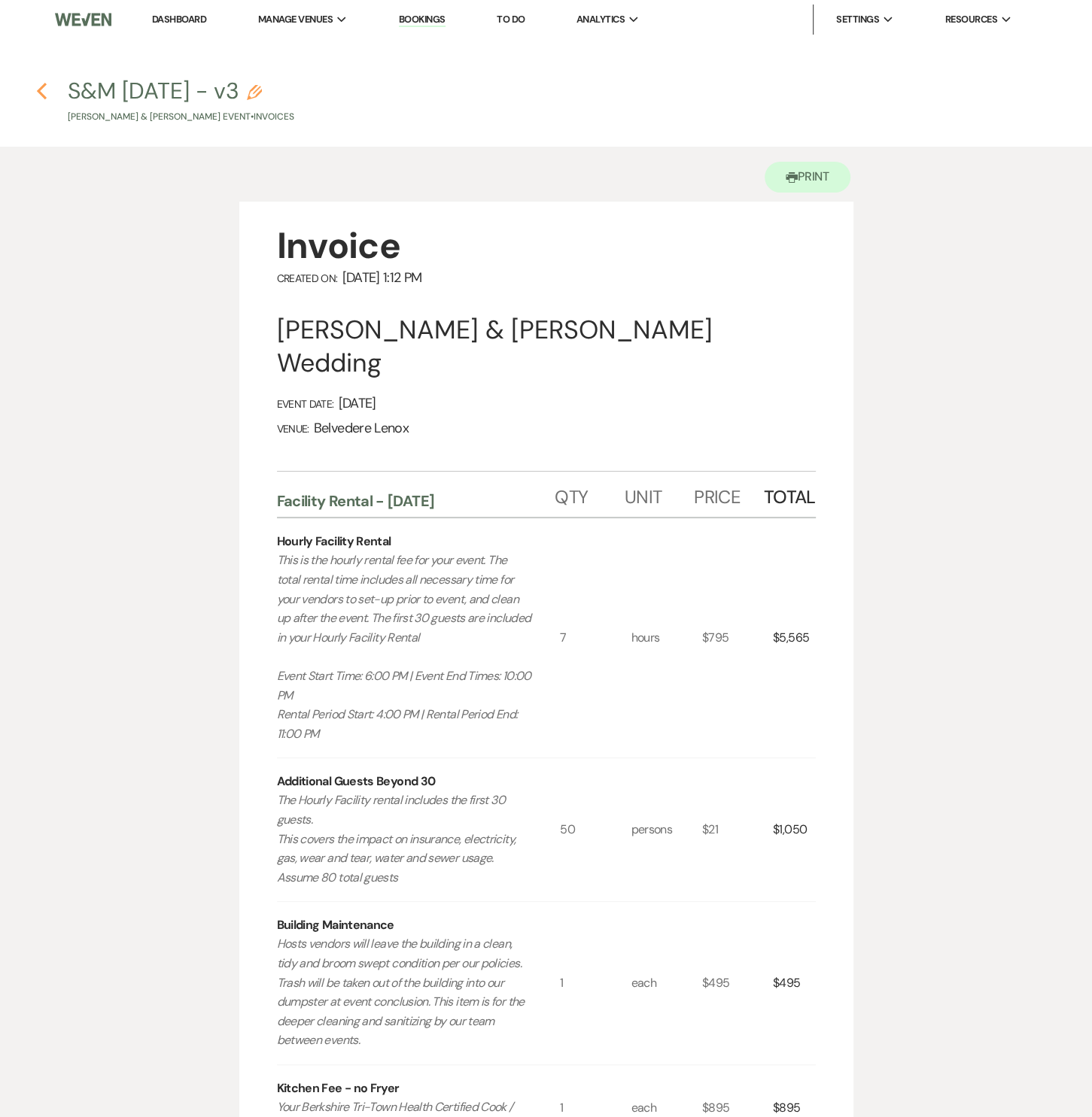
click at [46, 94] on icon "Previous" at bounding box center [42, 91] width 12 height 18
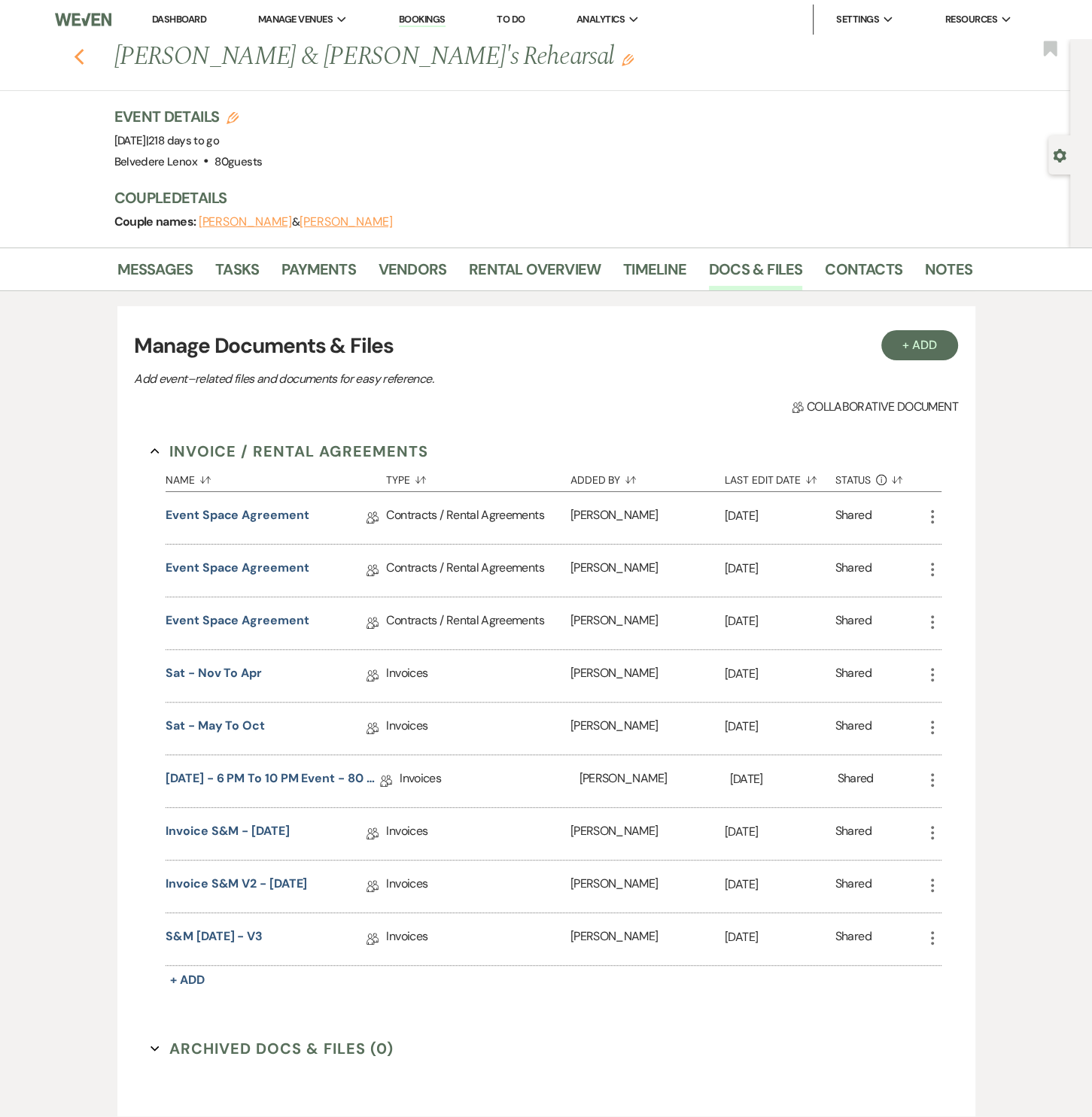
click at [84, 57] on icon "Previous" at bounding box center [79, 57] width 12 height 18
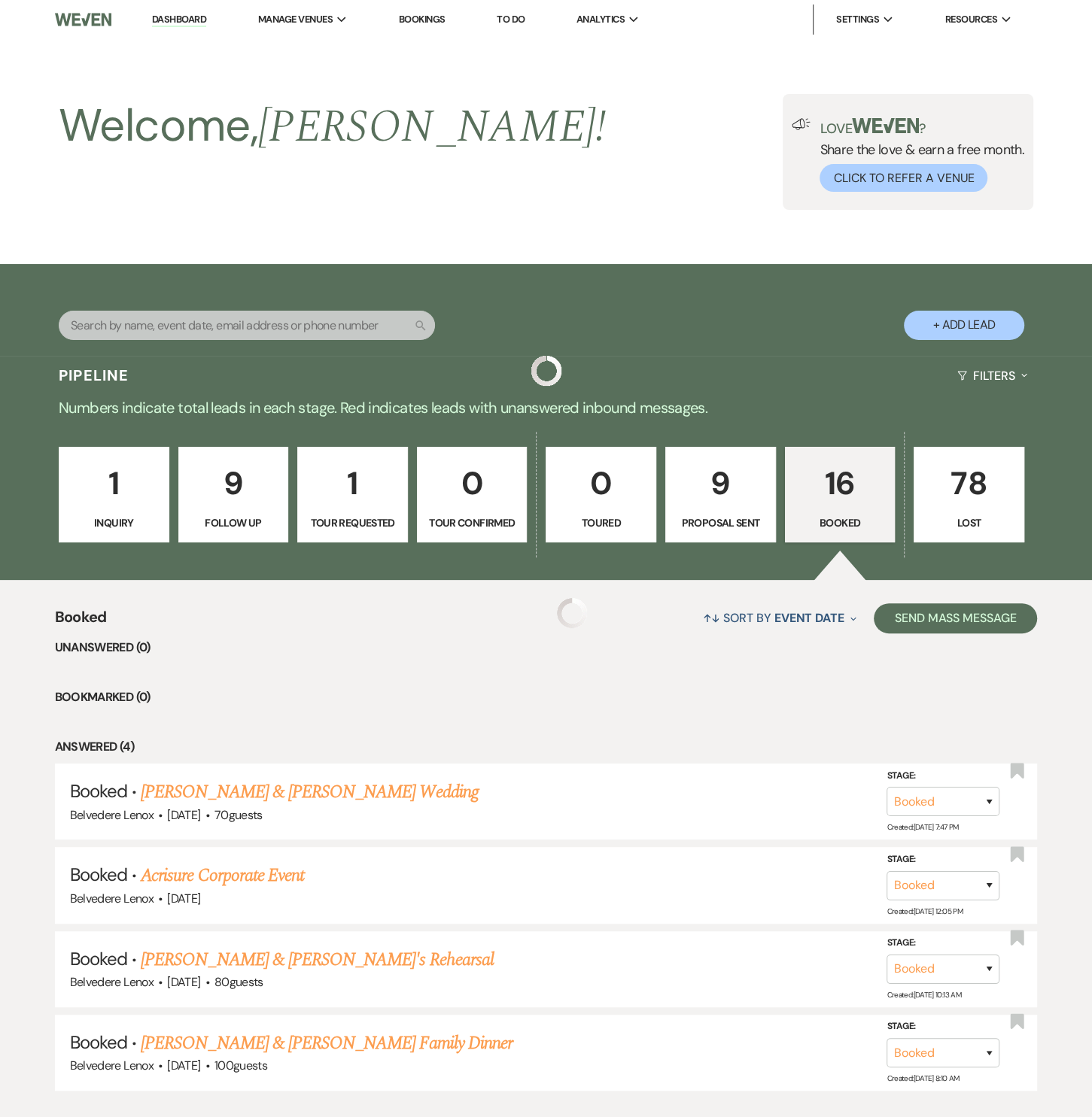
scroll to position [221, 0]
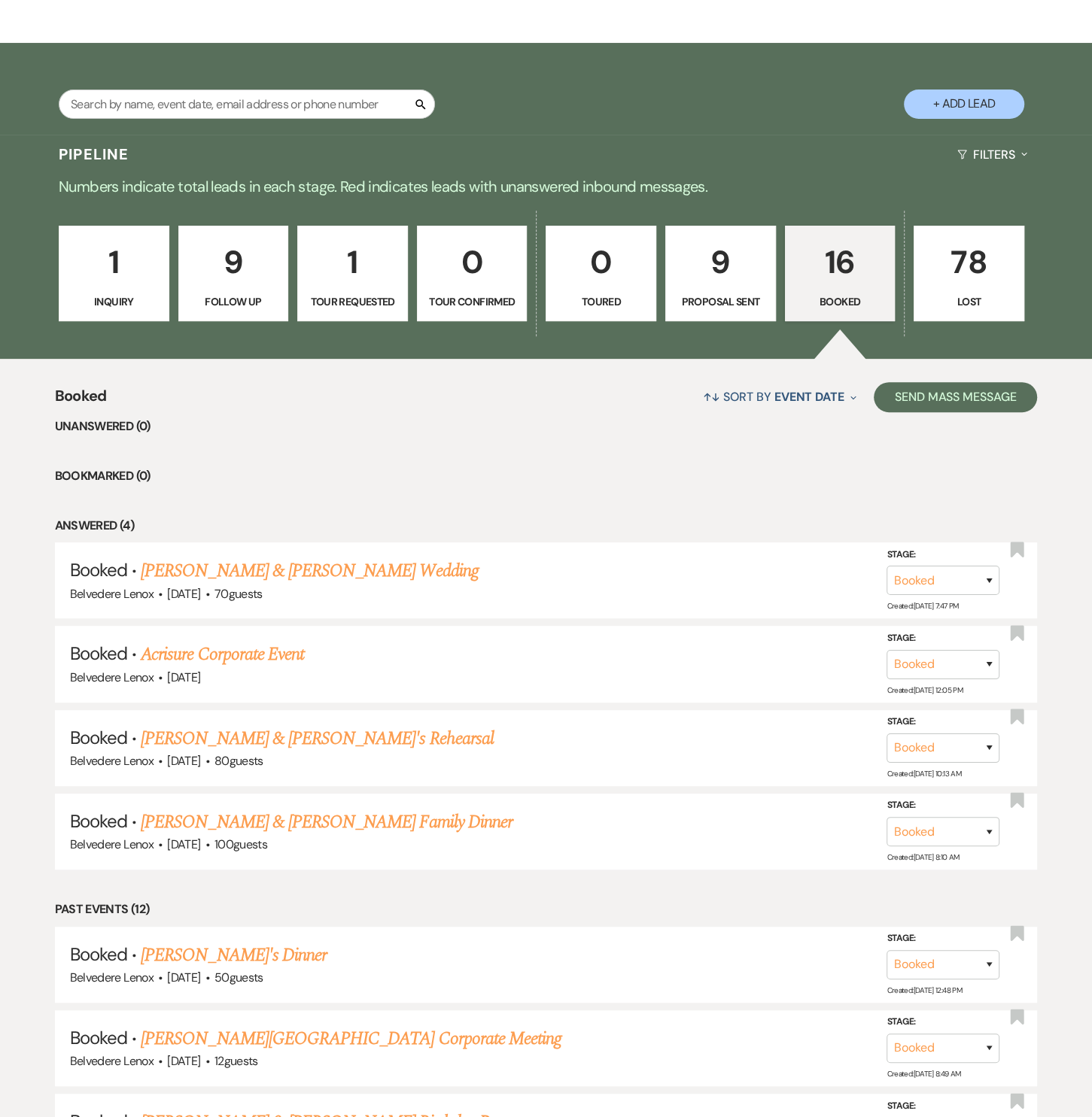
click at [707, 291] on link "9 Proposal Sent" at bounding box center [720, 273] width 111 height 97
select select "6"
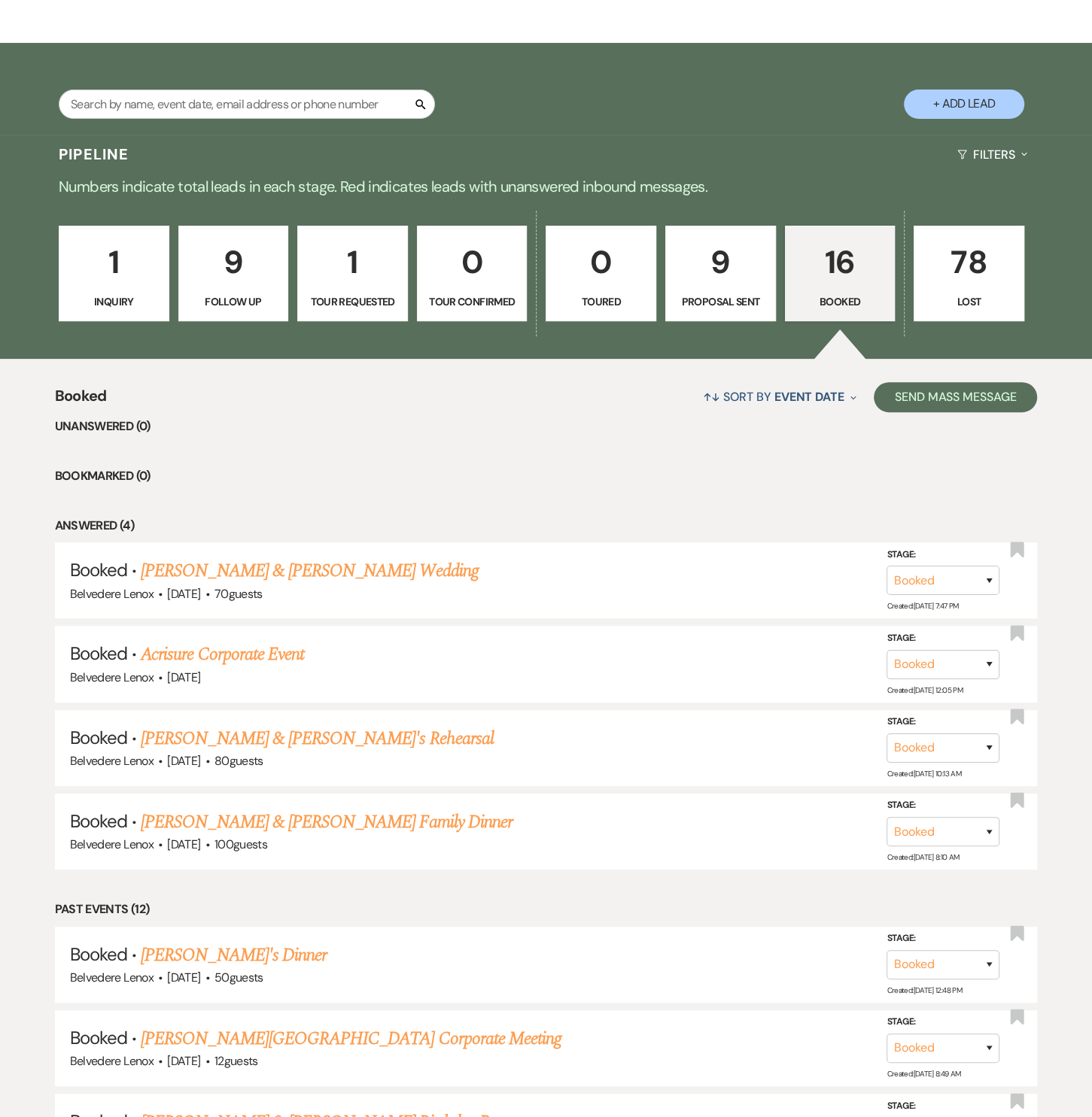
select select "6"
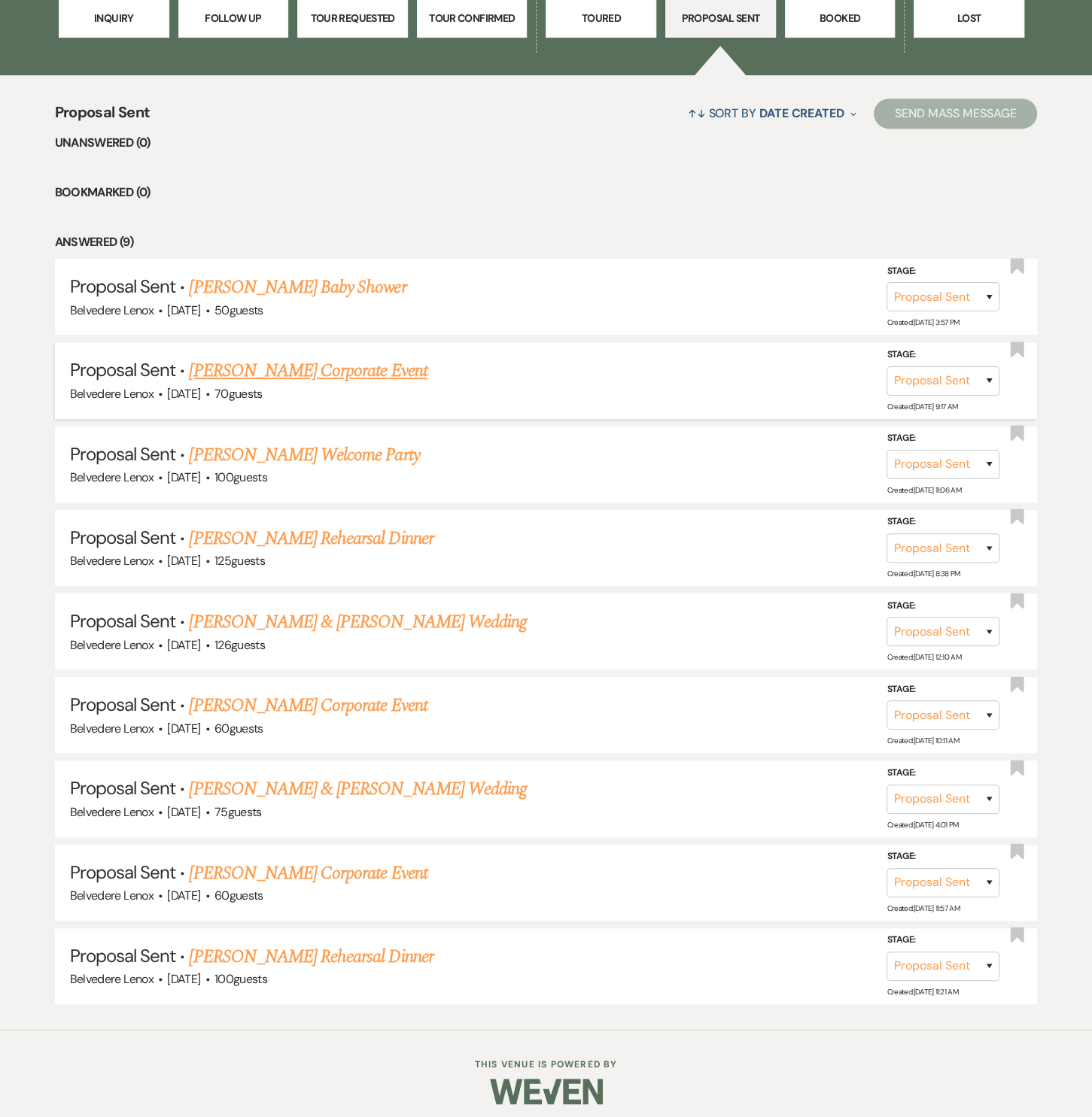
scroll to position [504, 0]
click at [329, 944] on link "Vivianne Hernandez's Rehearsal Dinner" at bounding box center [310, 957] width 244 height 27
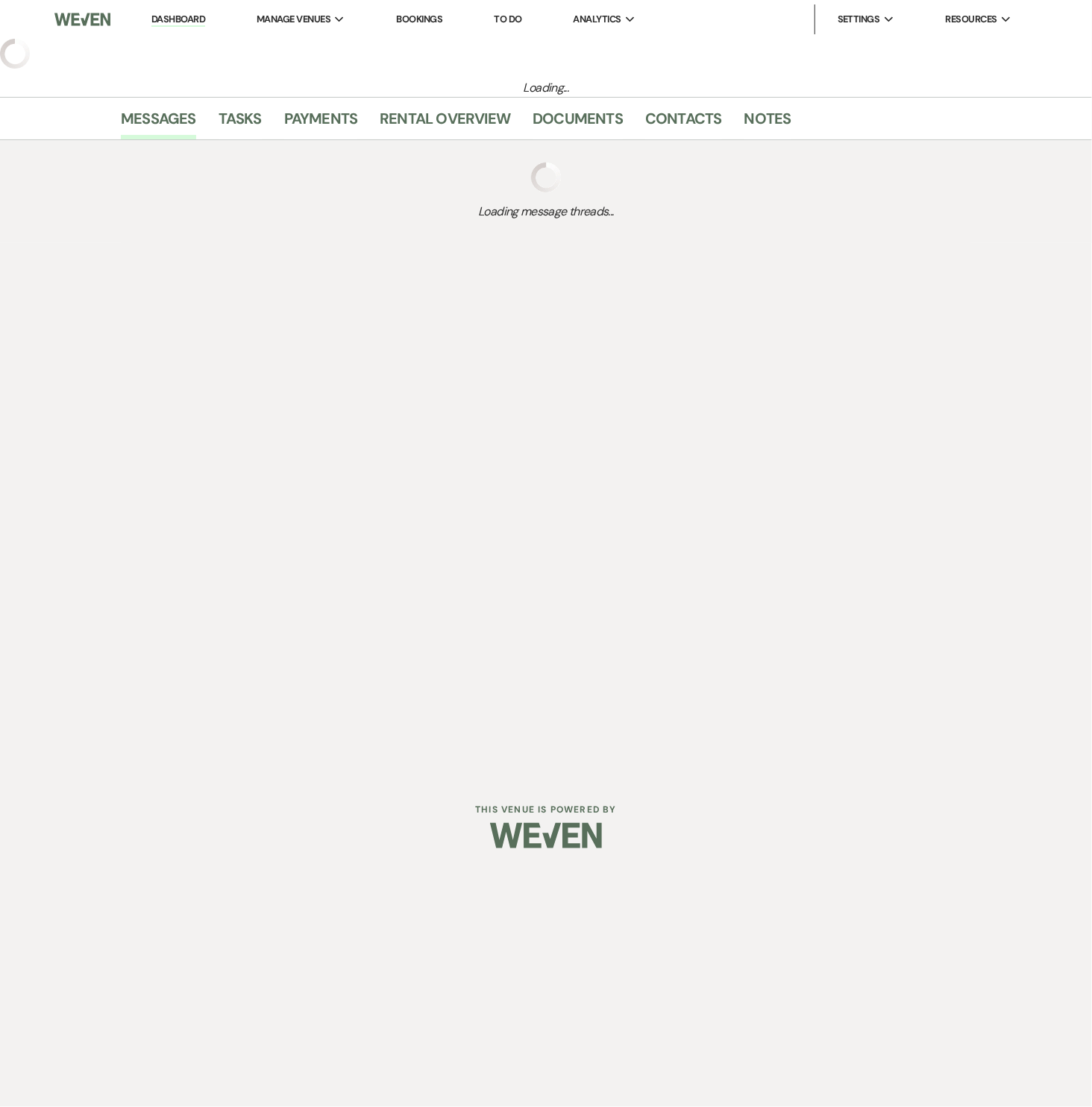
select select "6"
select select "5"
select select "11"
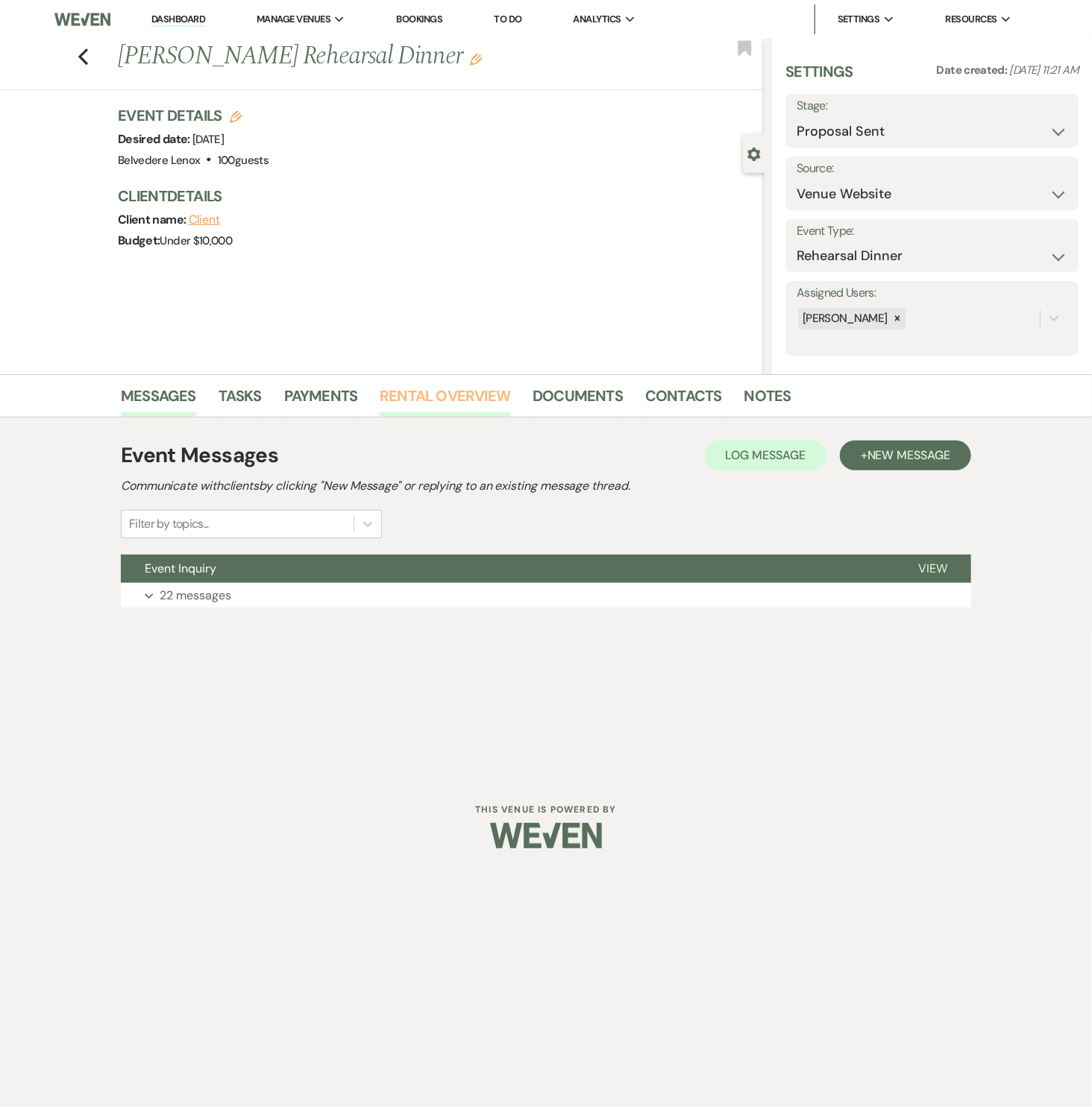
click at [421, 400] on link "Rental Overview" at bounding box center [444, 400] width 131 height 33
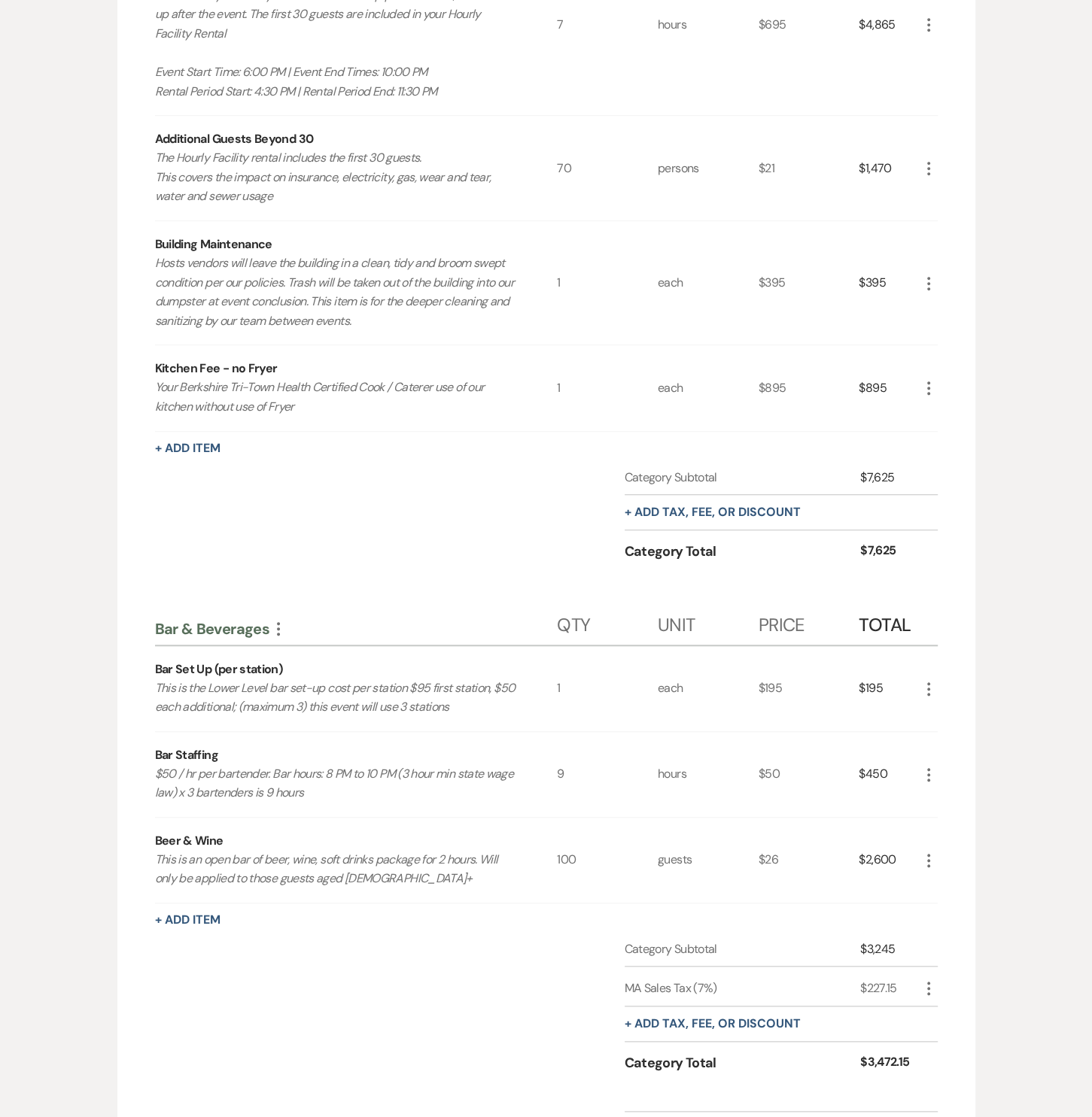
scroll to position [684, 0]
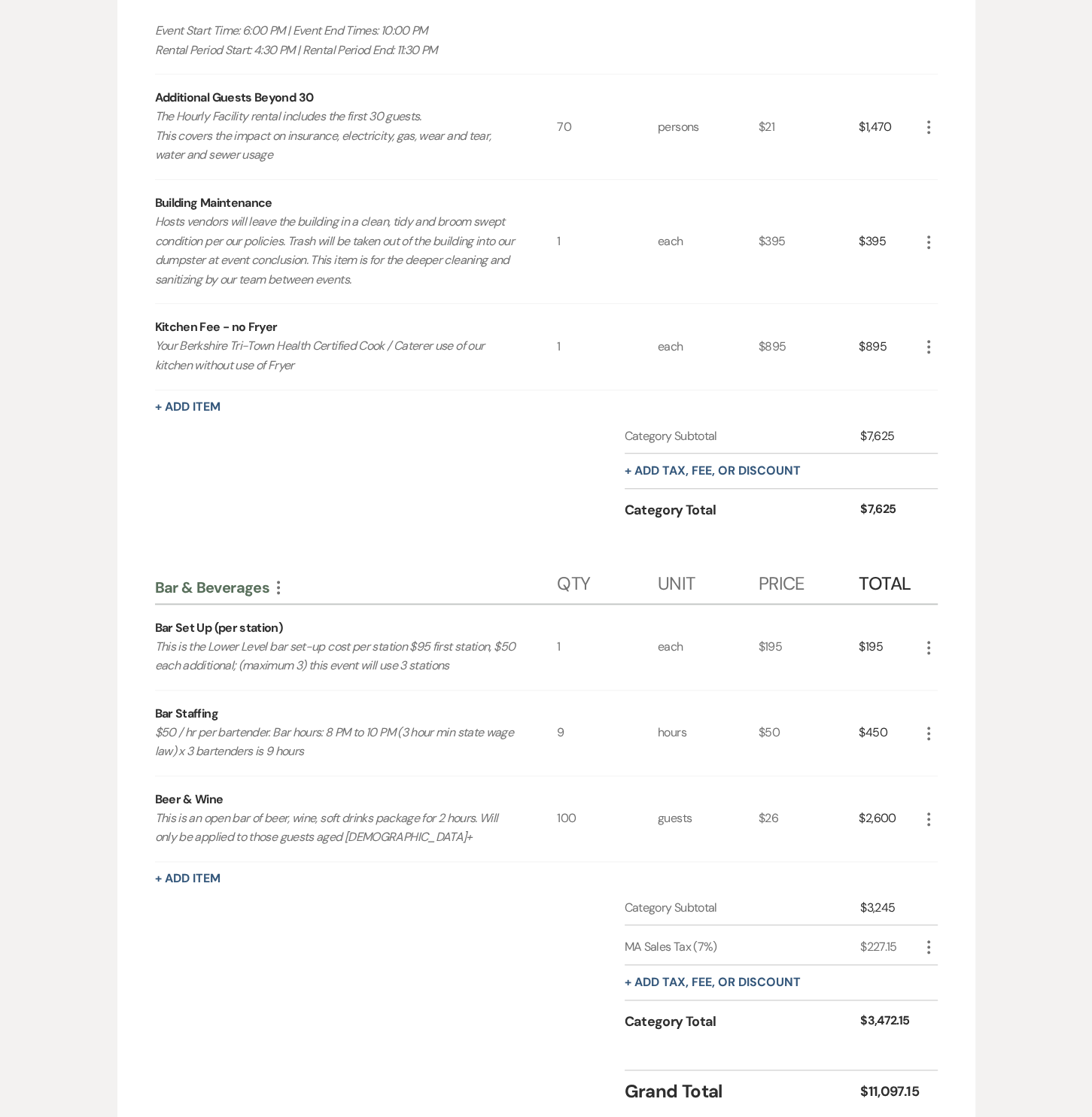
click at [790, 823] on div "$26" at bounding box center [809, 818] width 101 height 85
click at [495, 133] on p "The Hourly Facility rental includes the first 30 guests. This covers the impact…" at bounding box center [336, 135] width 362 height 58
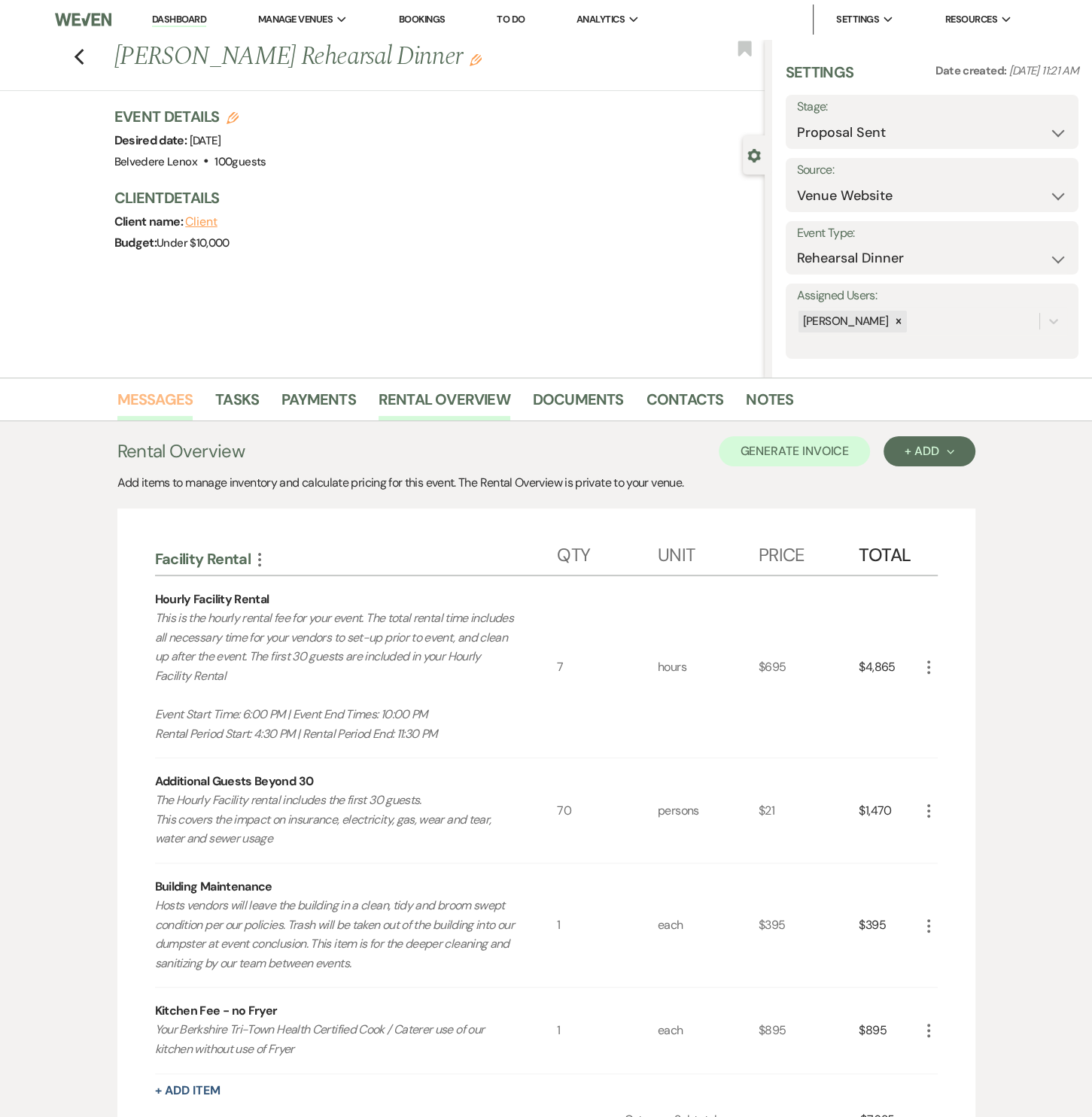
click at [162, 399] on link "Messages" at bounding box center [155, 403] width 76 height 33
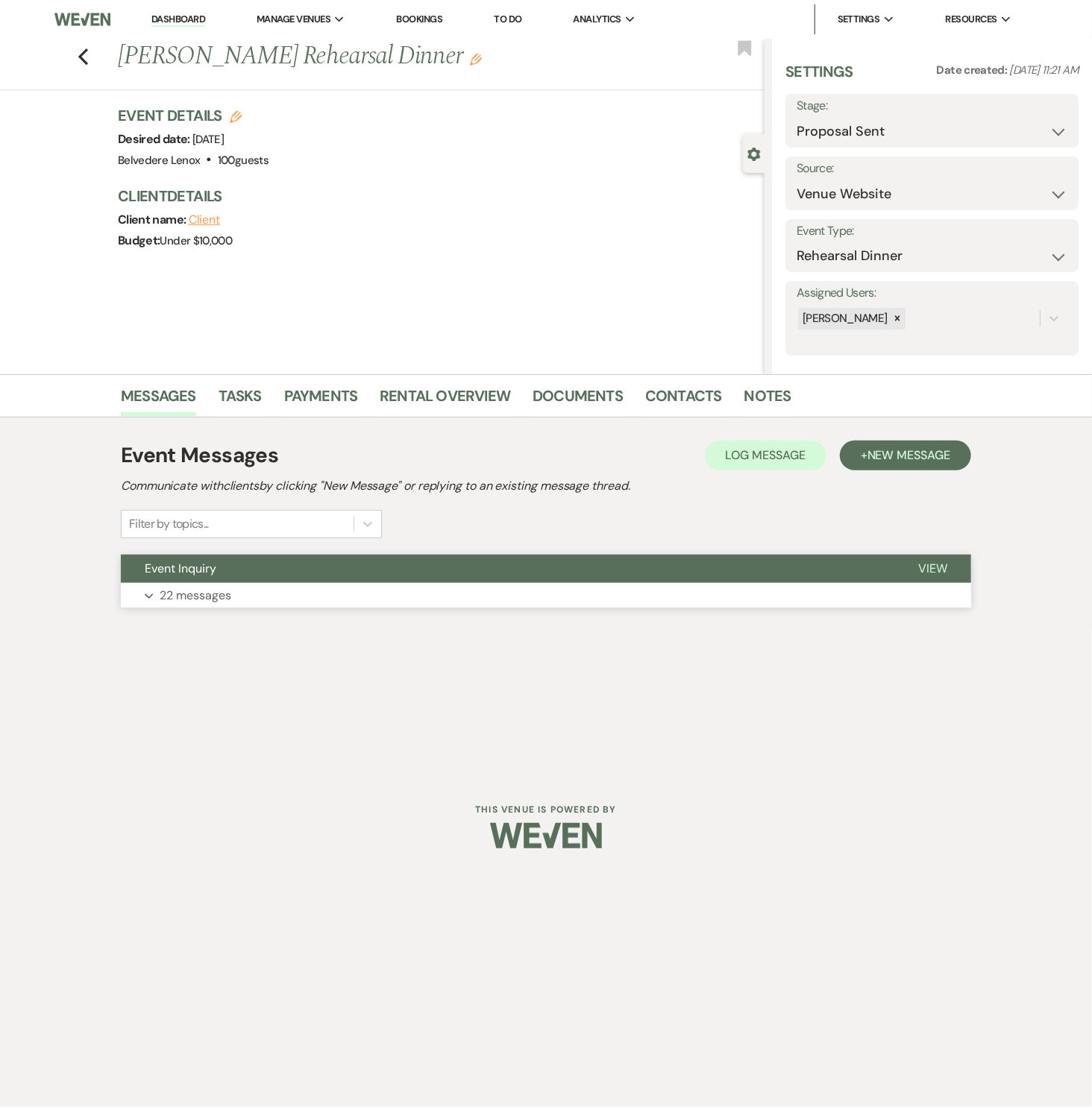
click at [204, 596] on p "22 messages" at bounding box center [195, 596] width 72 height 20
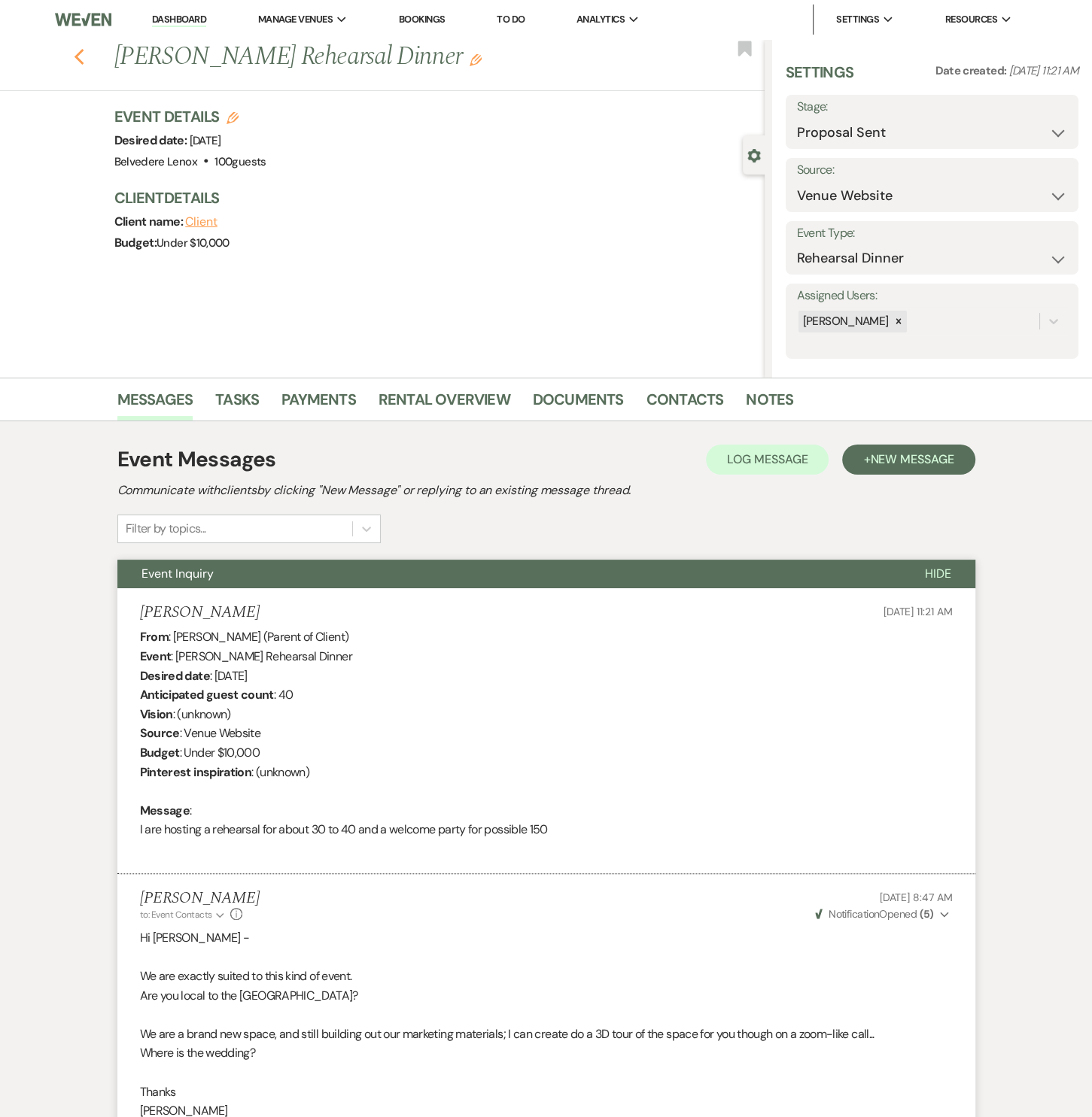
click at [82, 52] on icon "Previous" at bounding box center [79, 57] width 12 height 18
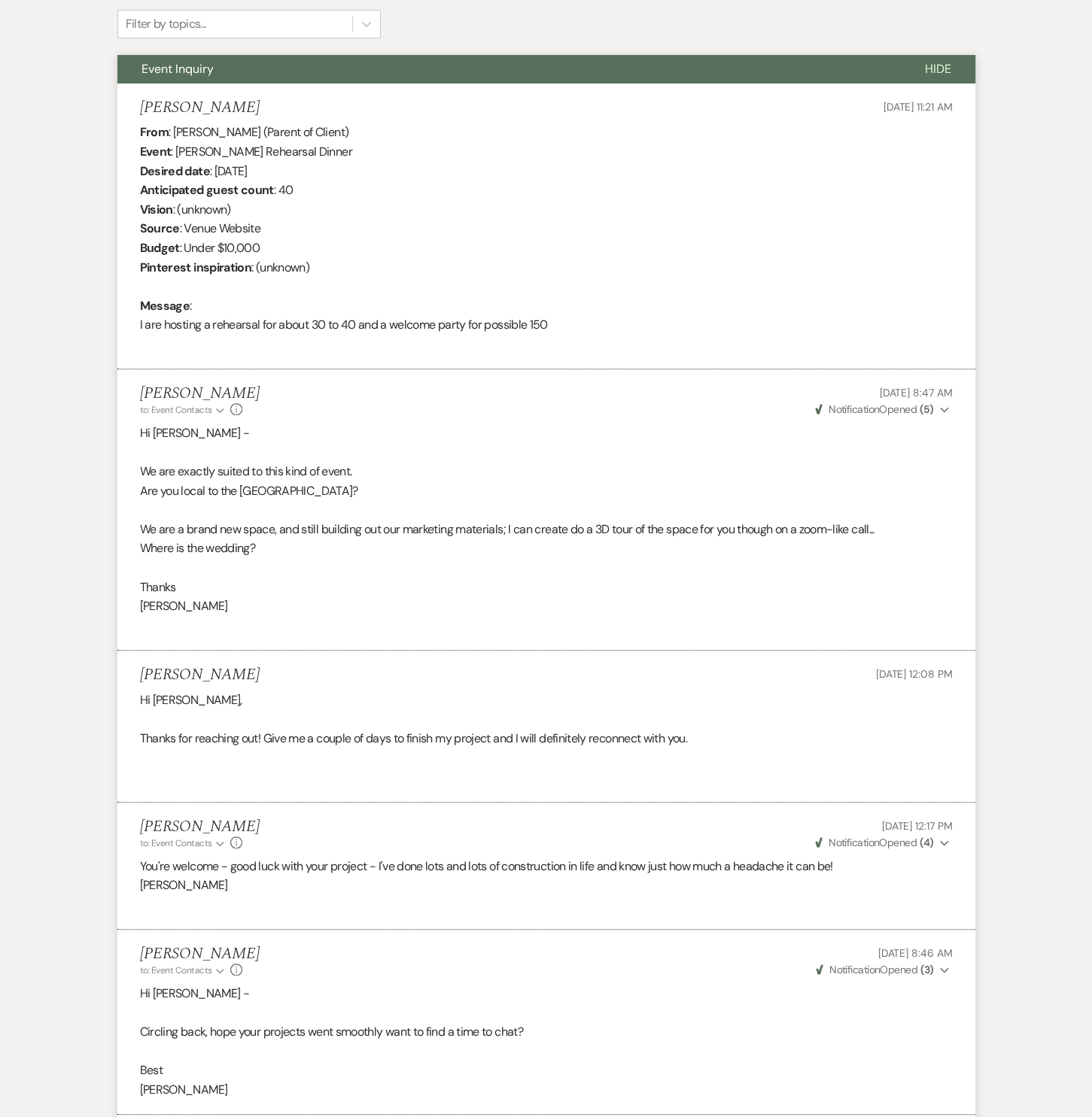
select select "6"
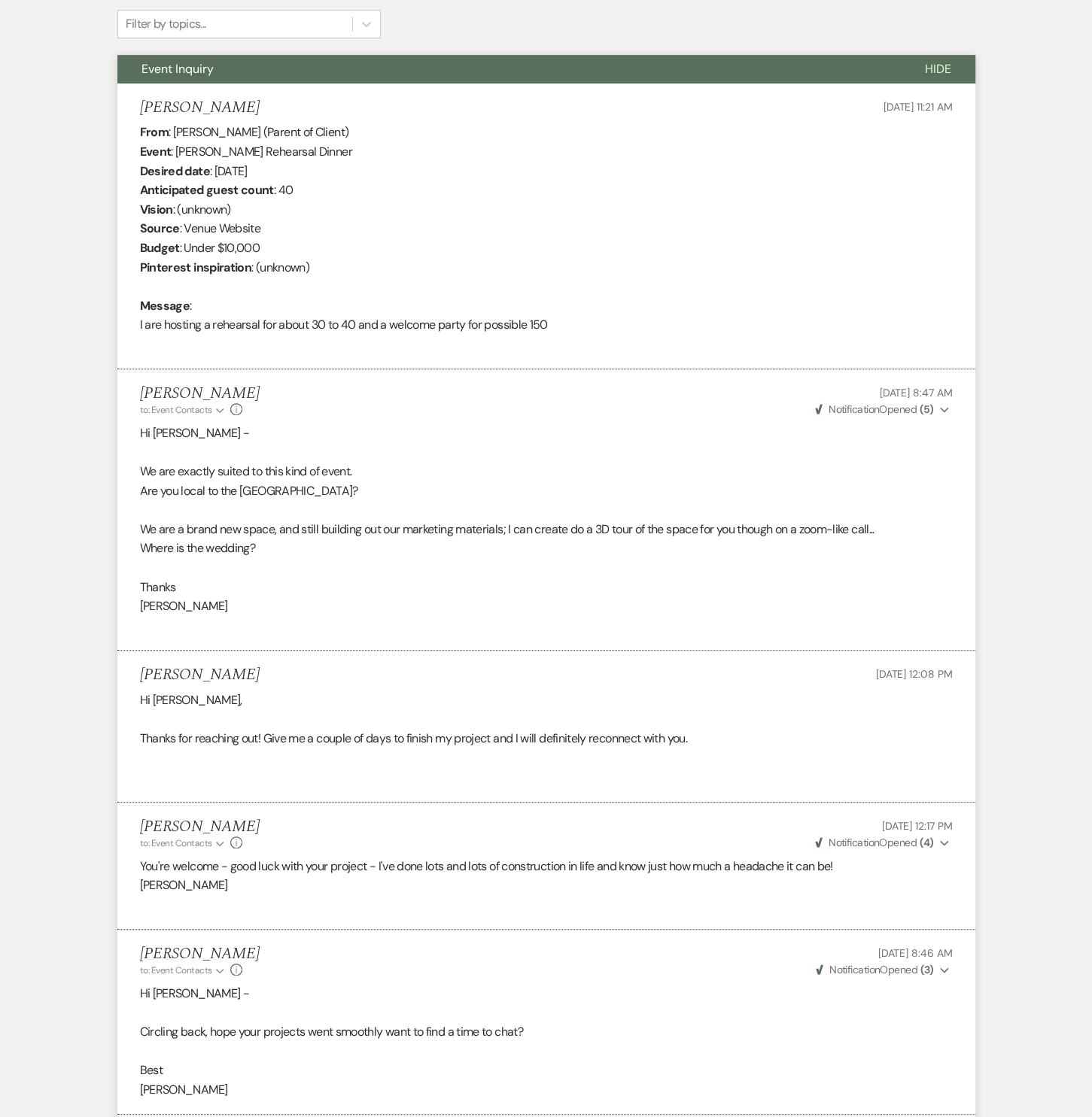
select select "6"
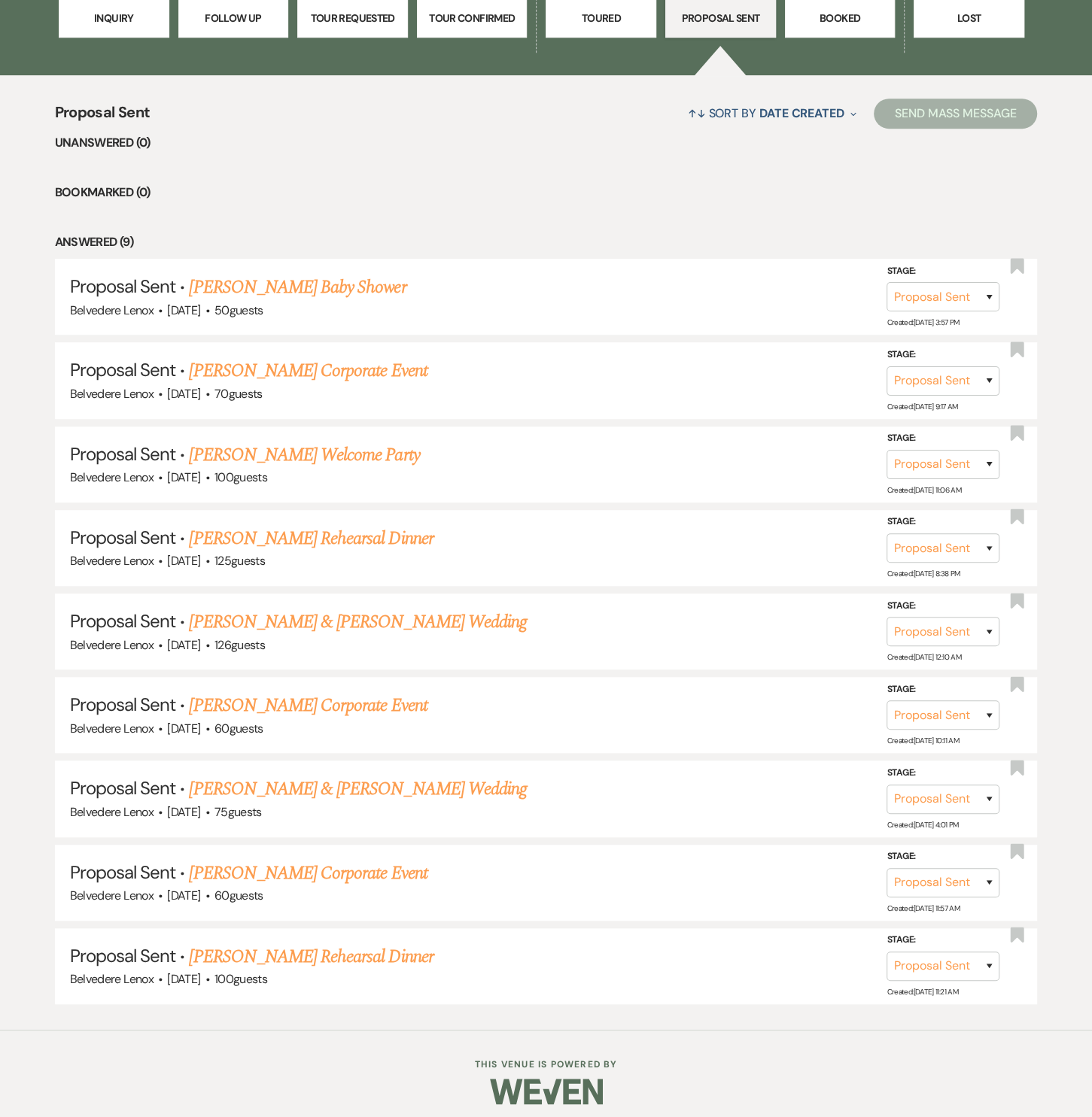
click at [745, 233] on li "Answered (9)" at bounding box center [546, 243] width 983 height 20
click at [315, 363] on link "Brad Morawski's Corporate Event" at bounding box center [307, 371] width 237 height 27
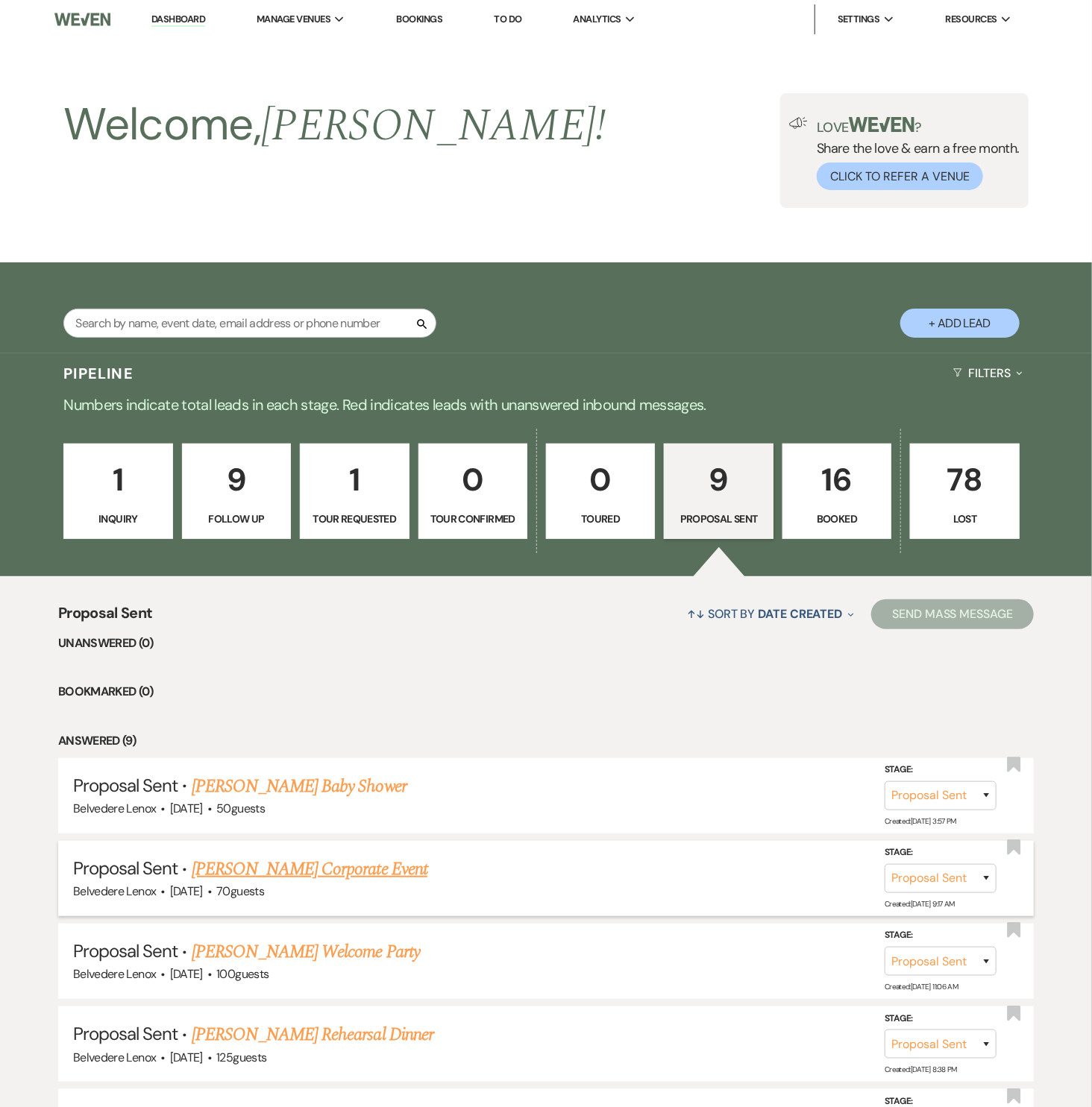
select select "6"
select select "12"
select select "9"
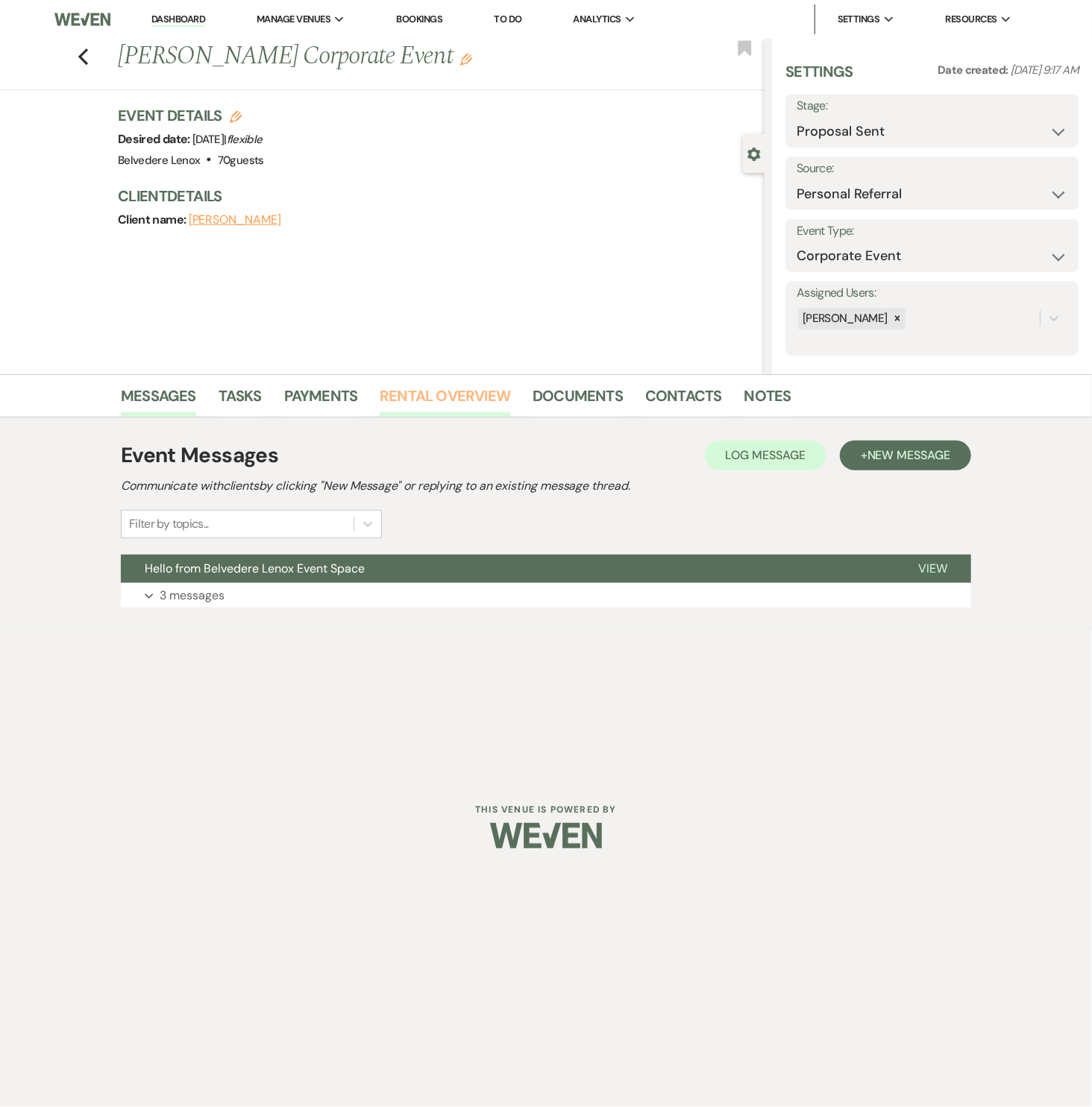
click at [405, 396] on link "Rental Overview" at bounding box center [444, 400] width 131 height 33
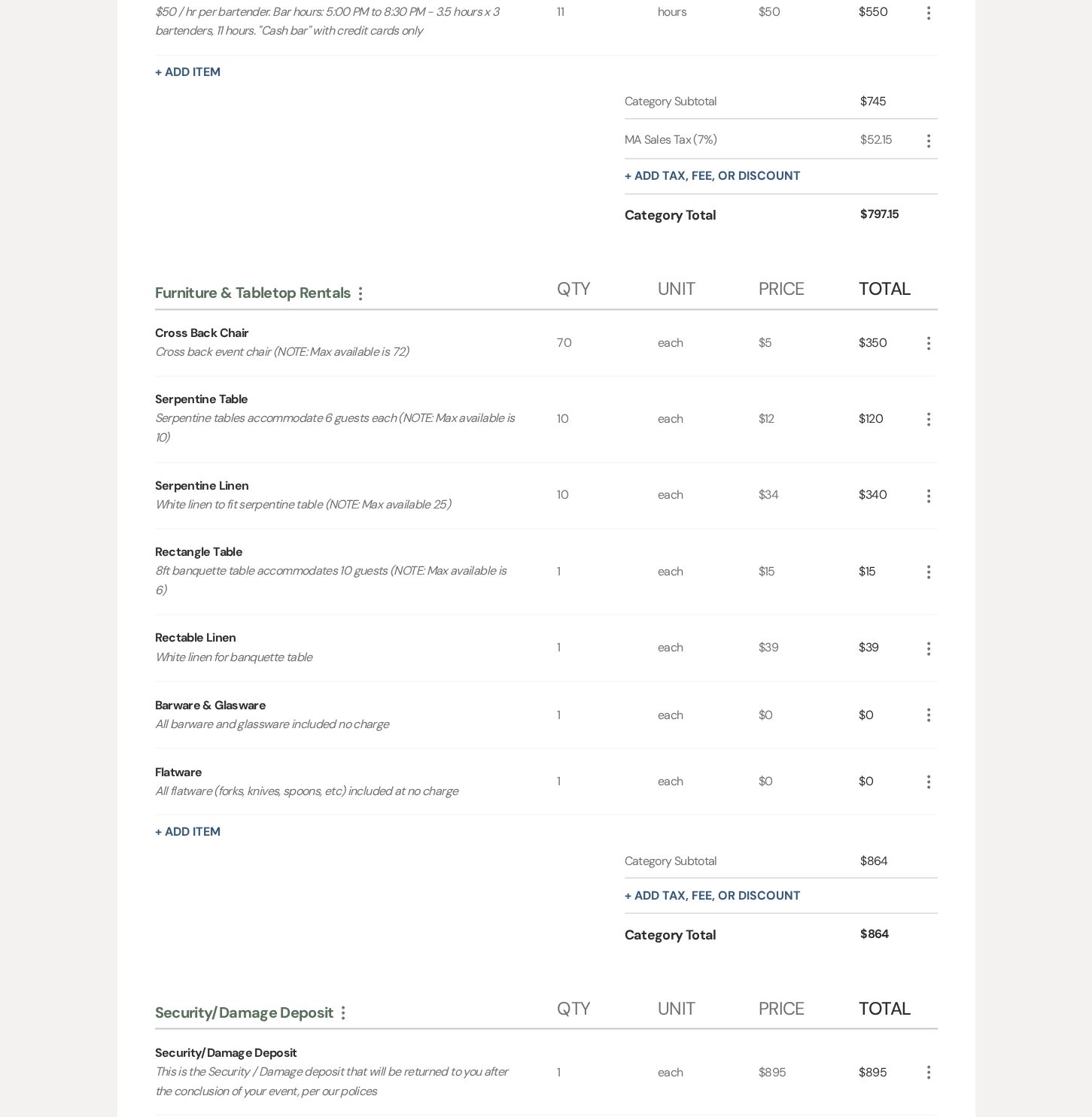
scroll to position [1923, 0]
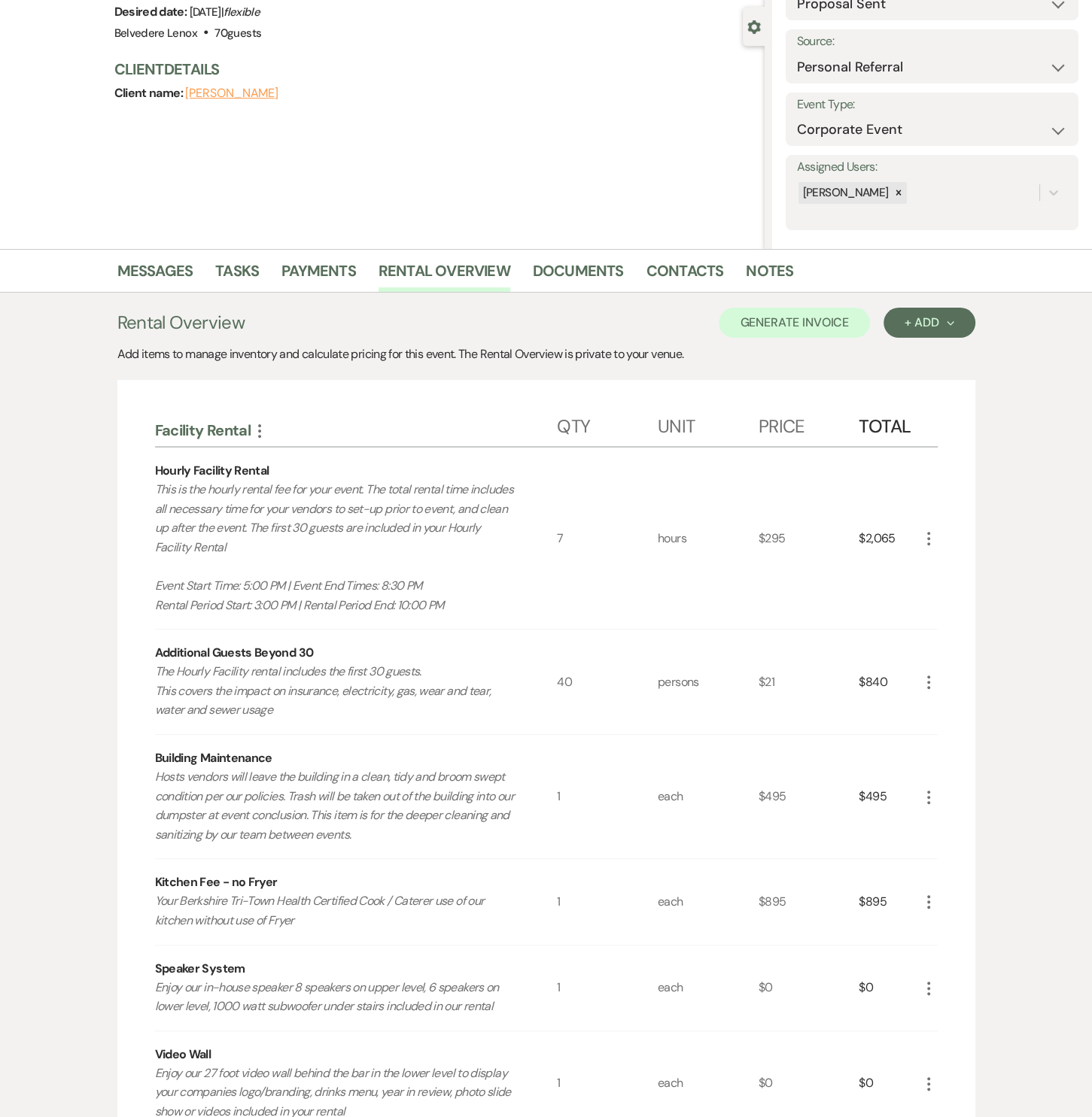
scroll to position [0, 0]
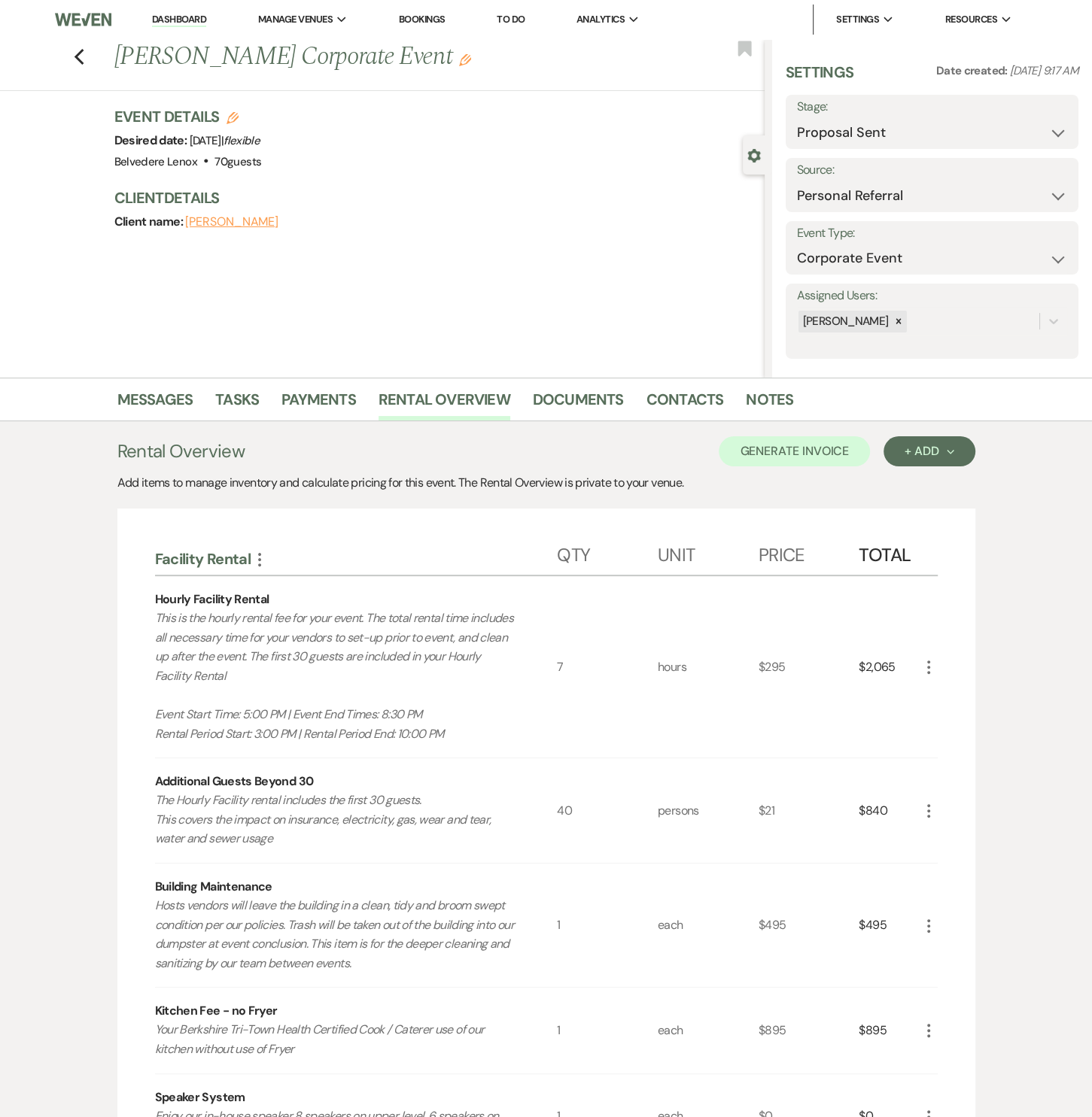
click at [85, 52] on icon "Previous" at bounding box center [79, 57] width 12 height 18
select select "6"
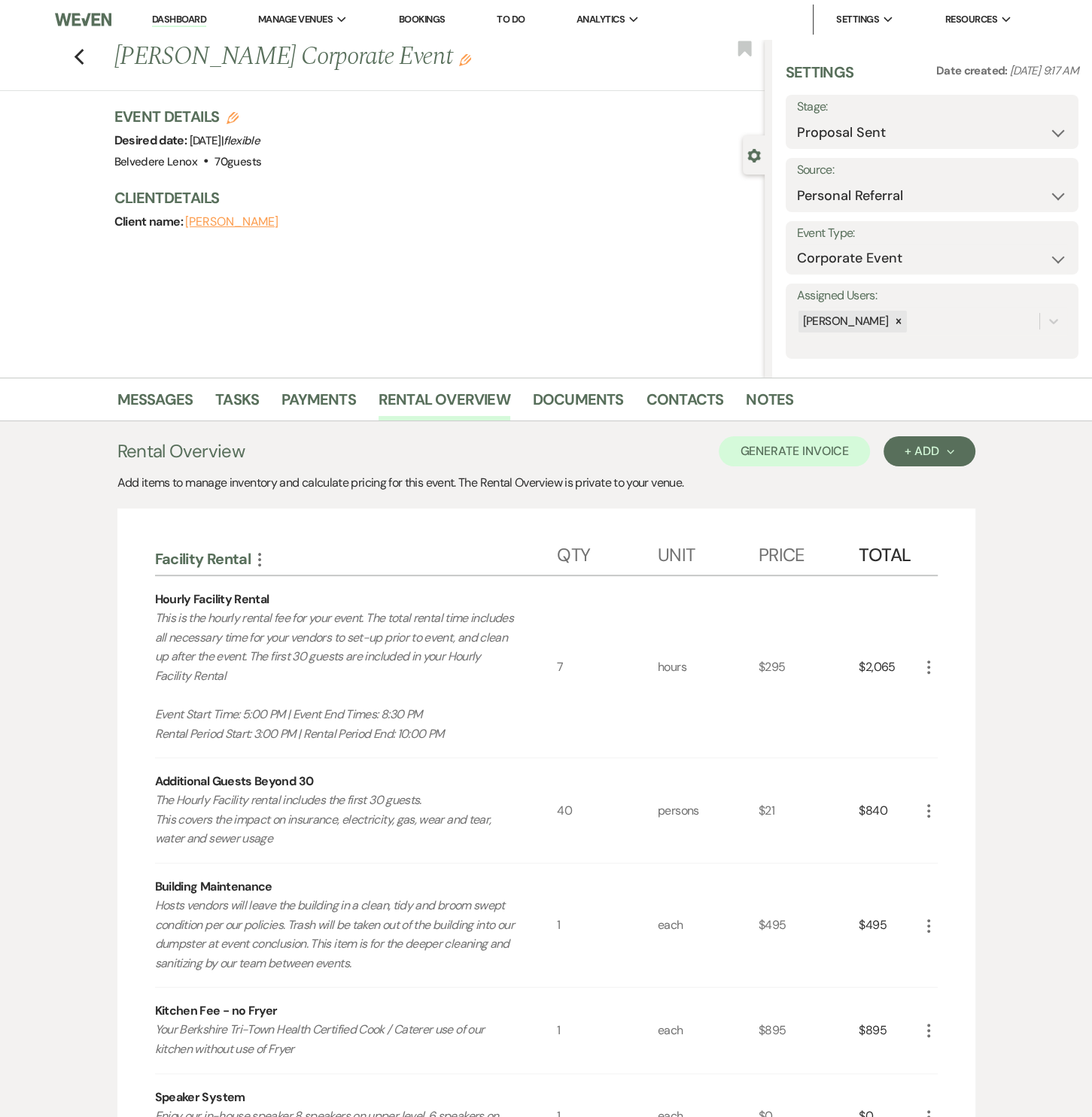
select select "6"
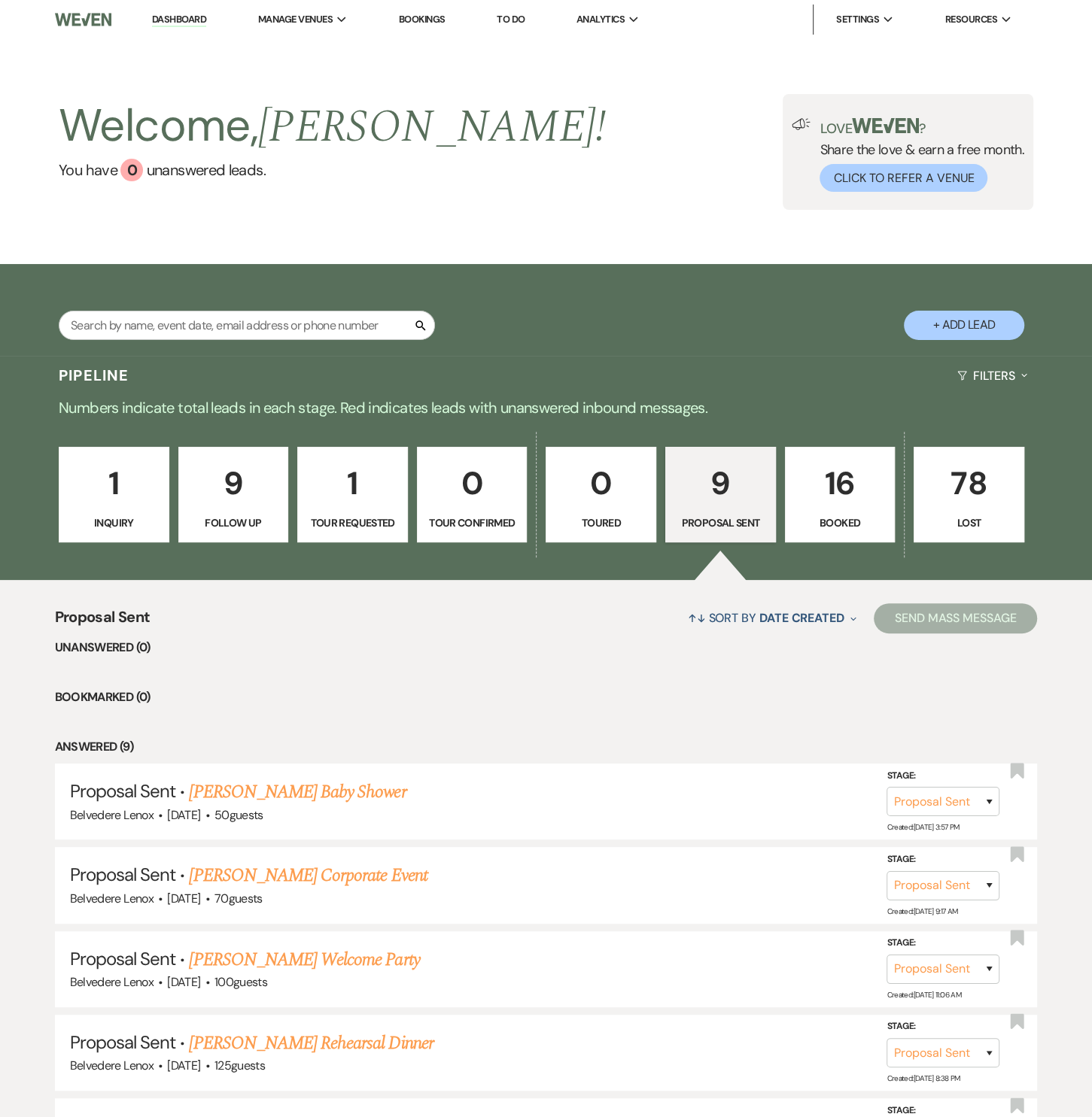
click at [242, 507] on p "9" at bounding box center [233, 484] width 91 height 51
select select "9"
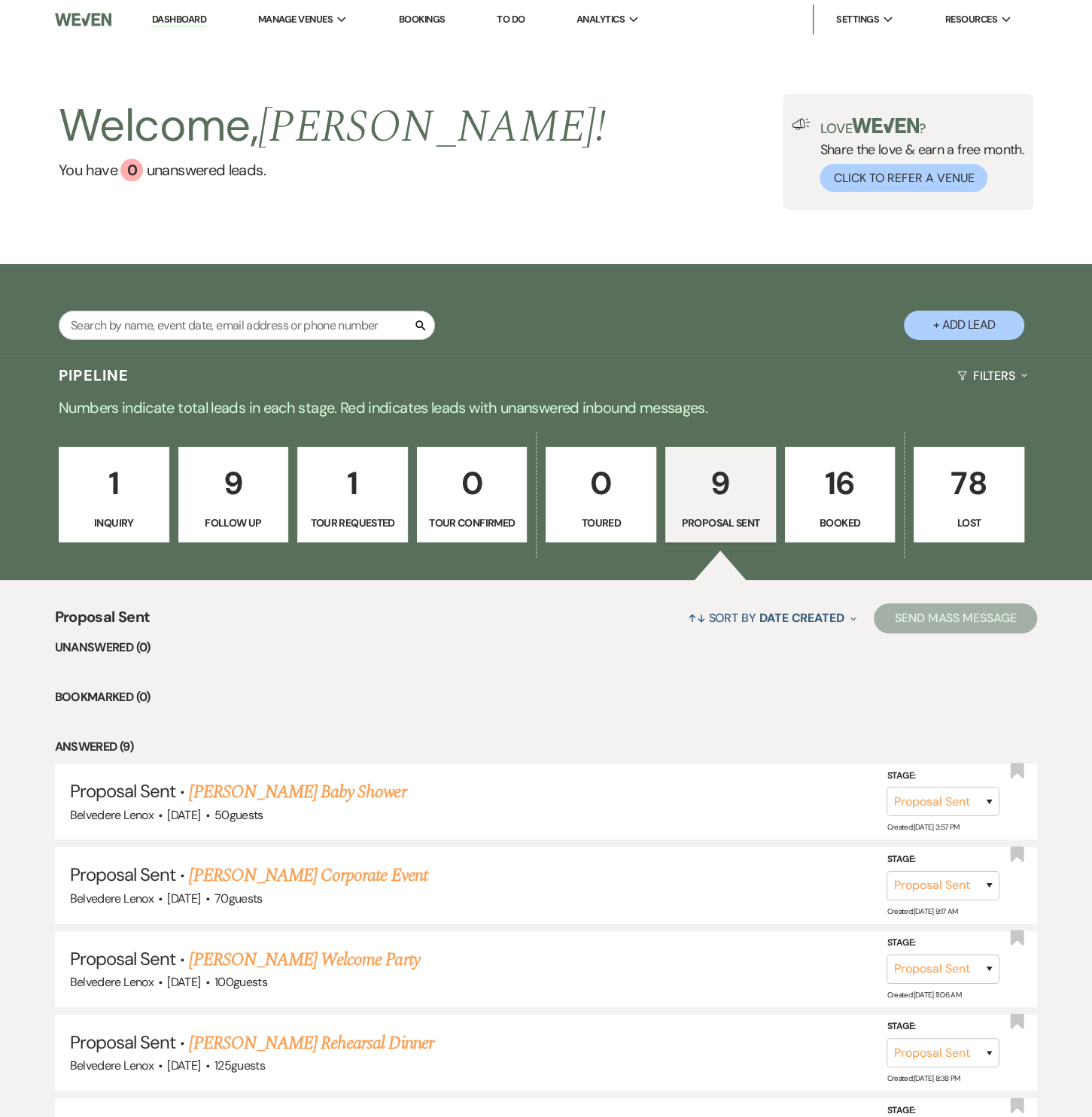
select select "9"
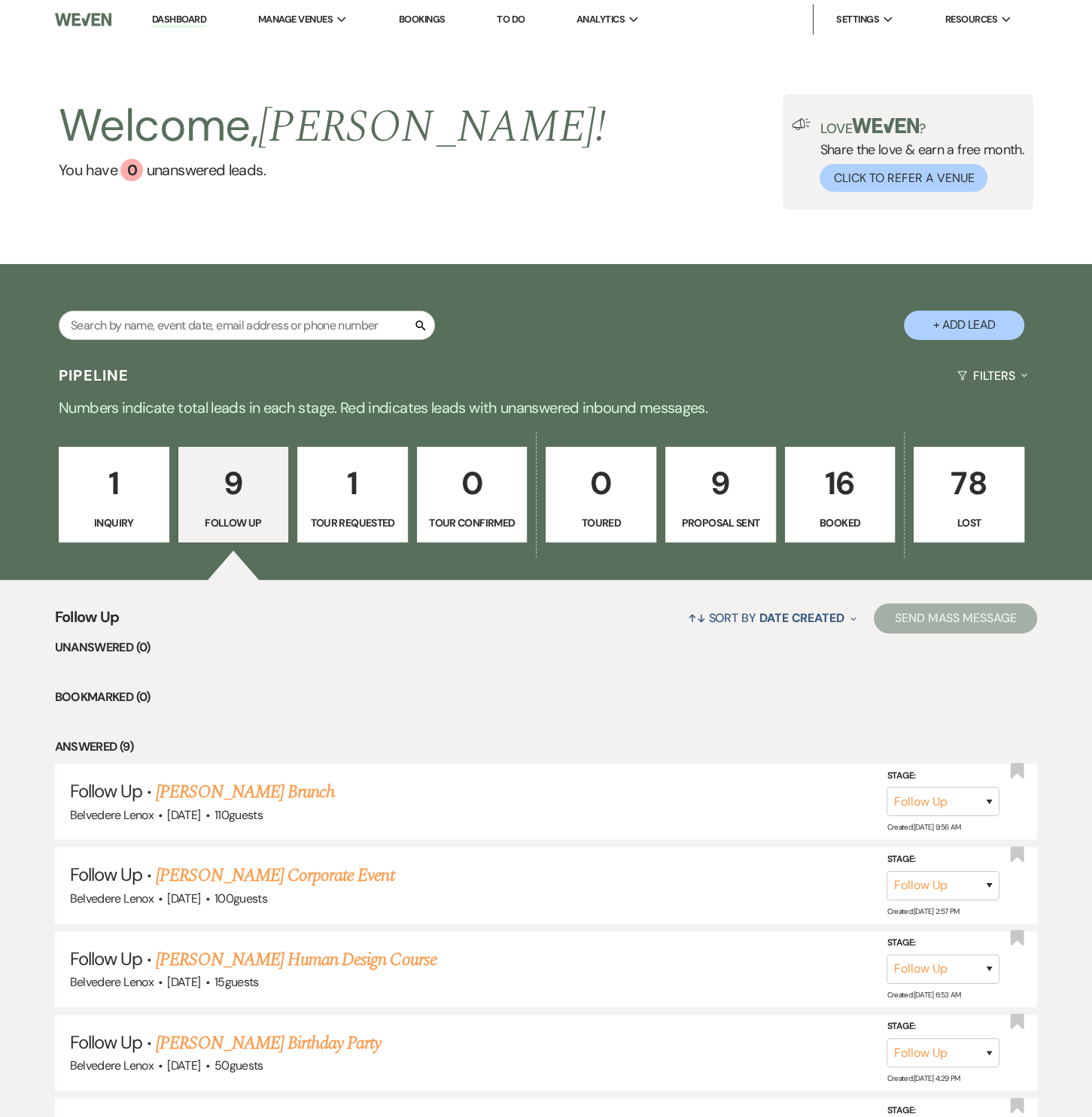
click at [346, 504] on p "1" at bounding box center [352, 484] width 91 height 51
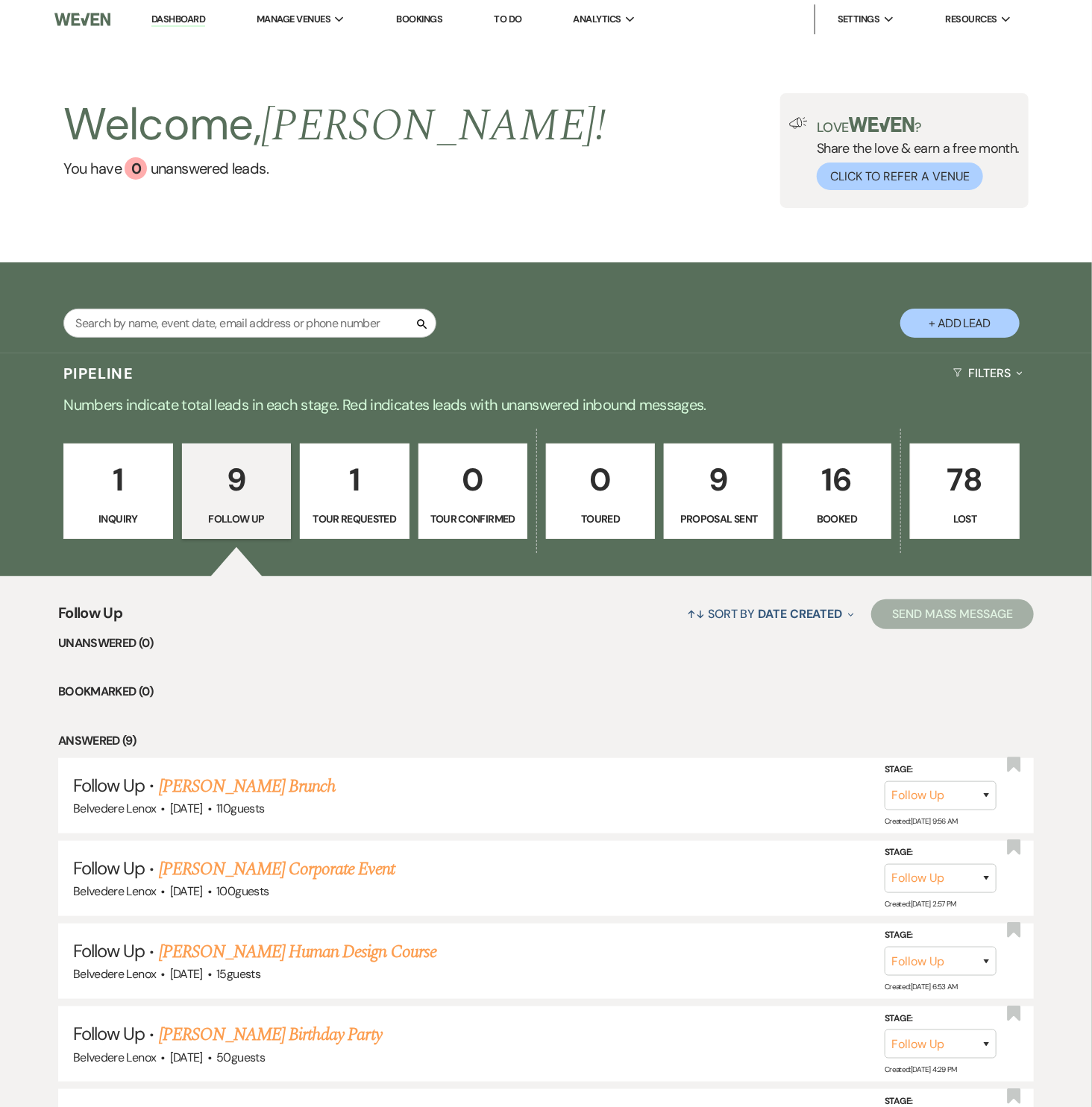
select select "2"
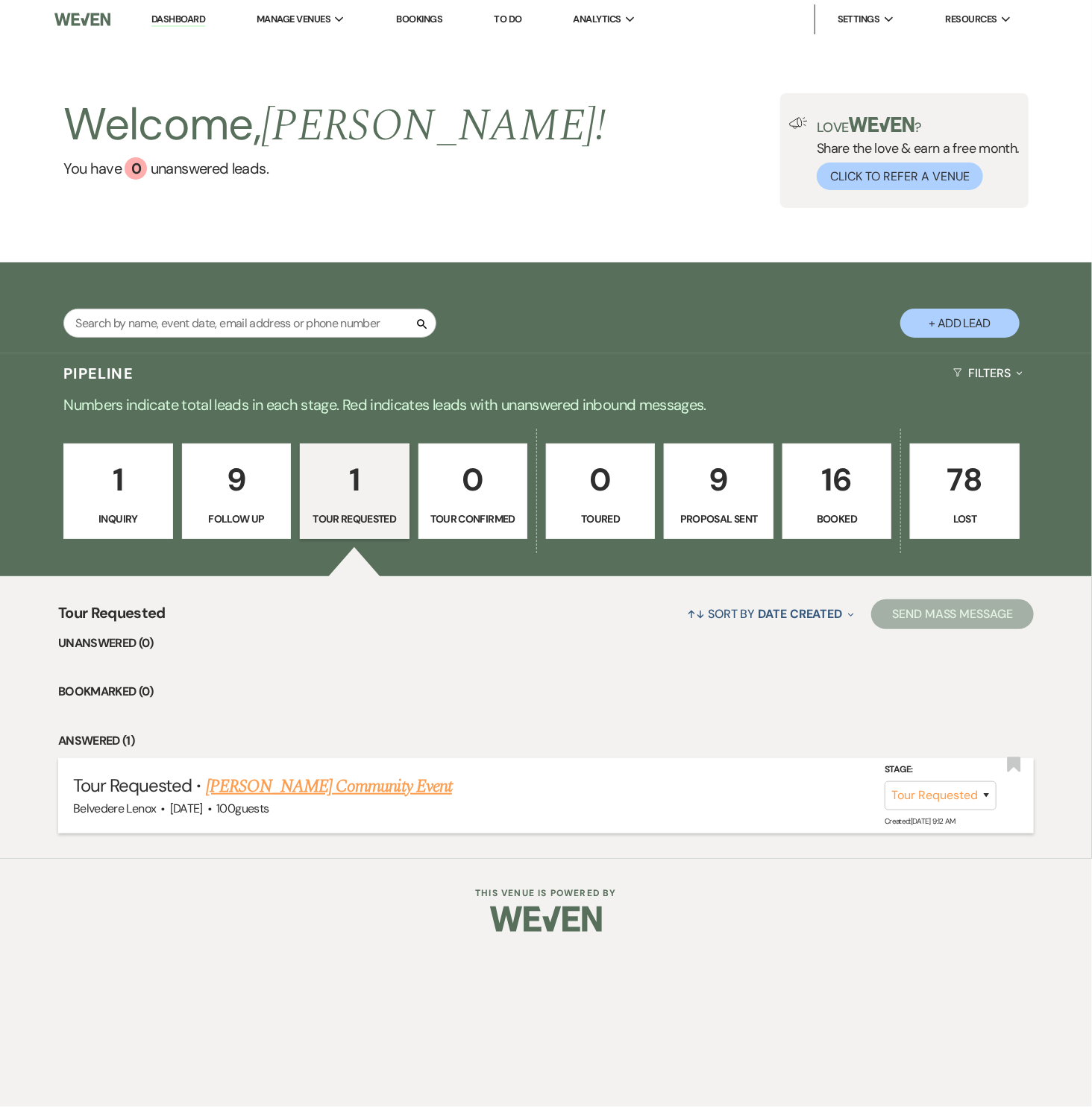
click at [270, 781] on link "Diane Degiacomo's Community Event" at bounding box center [328, 787] width 246 height 27
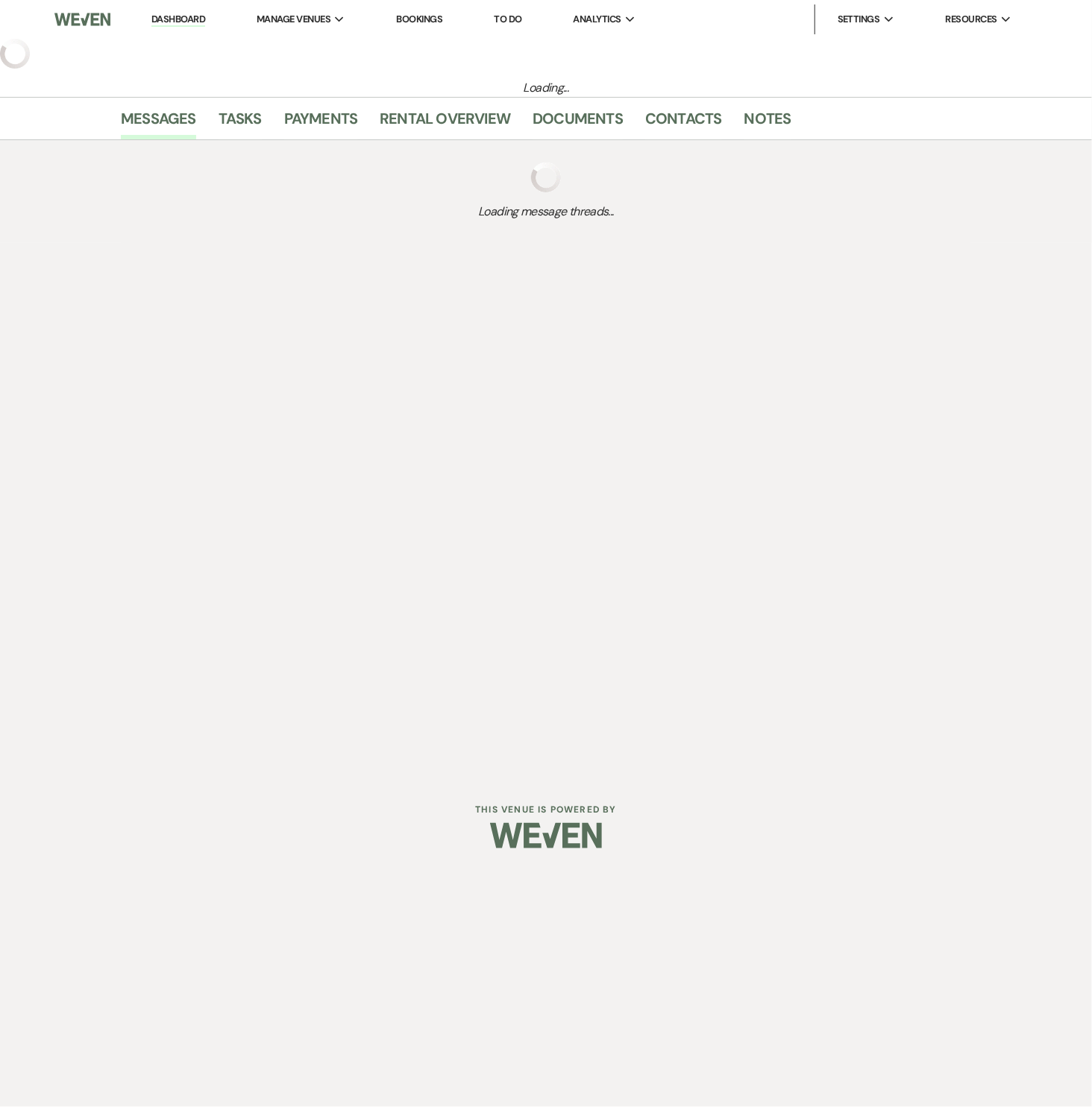
select select "2"
select select "7"
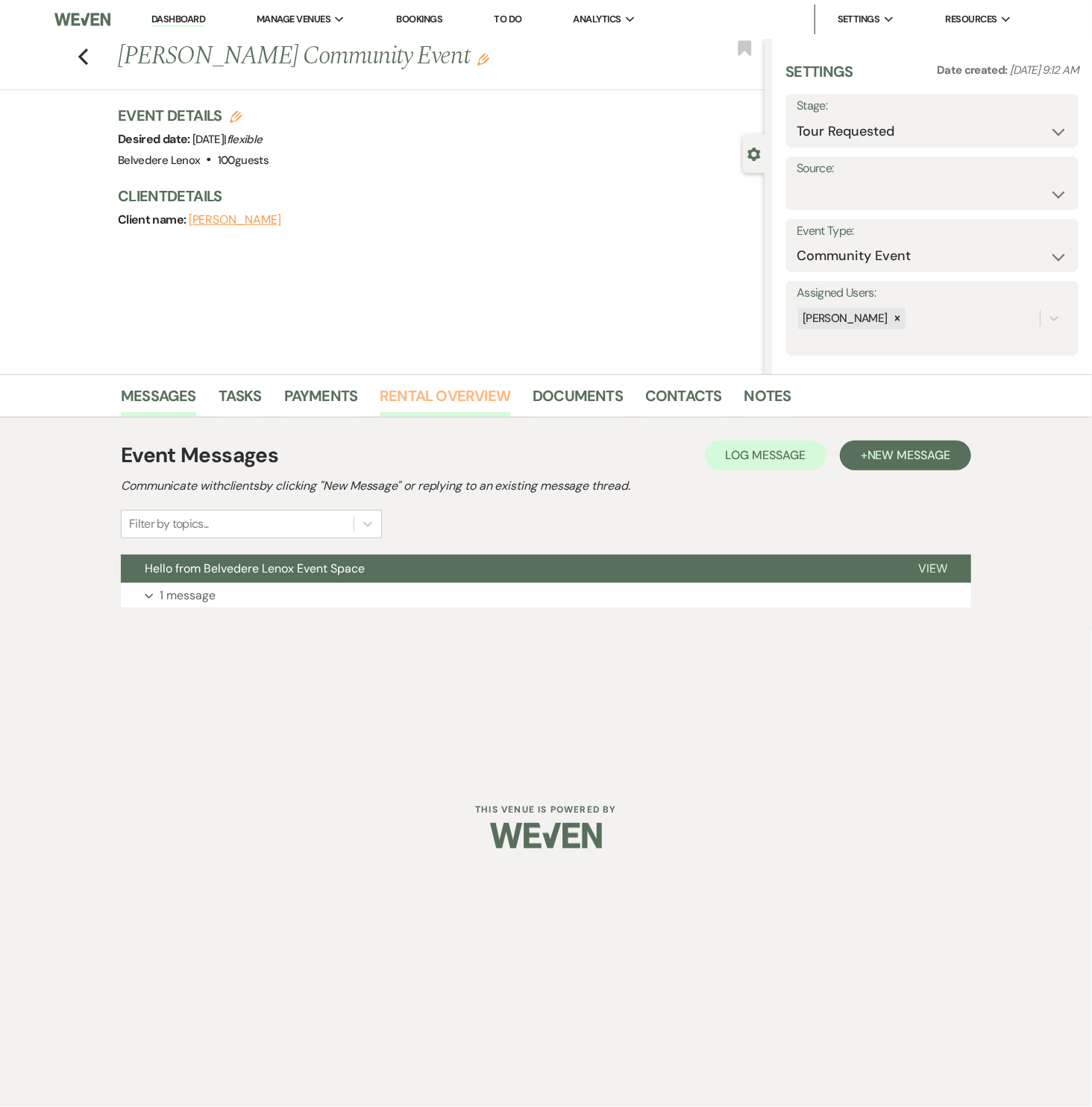
click at [456, 395] on link "Rental Overview" at bounding box center [444, 400] width 131 height 33
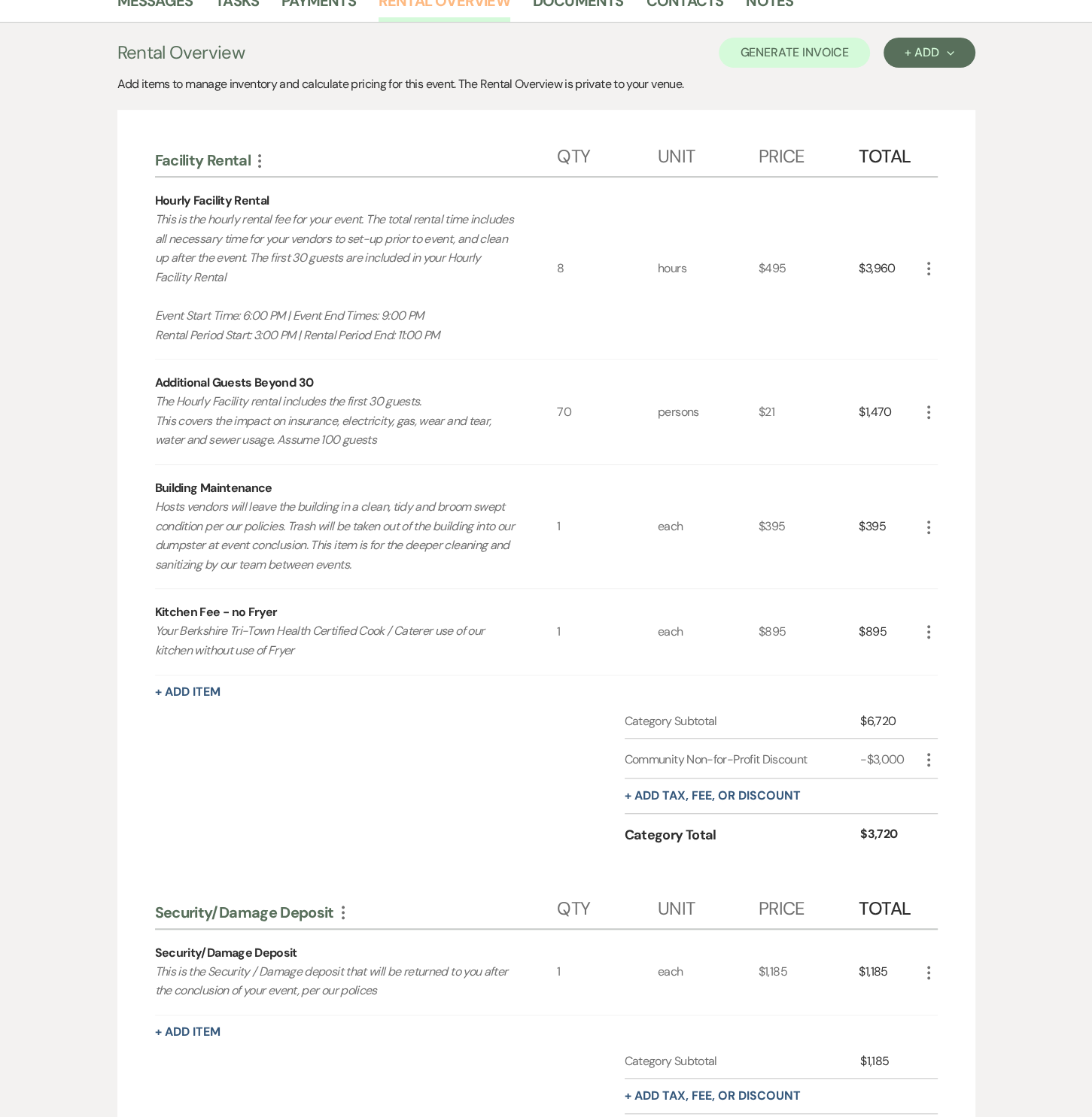
scroll to position [630, 0]
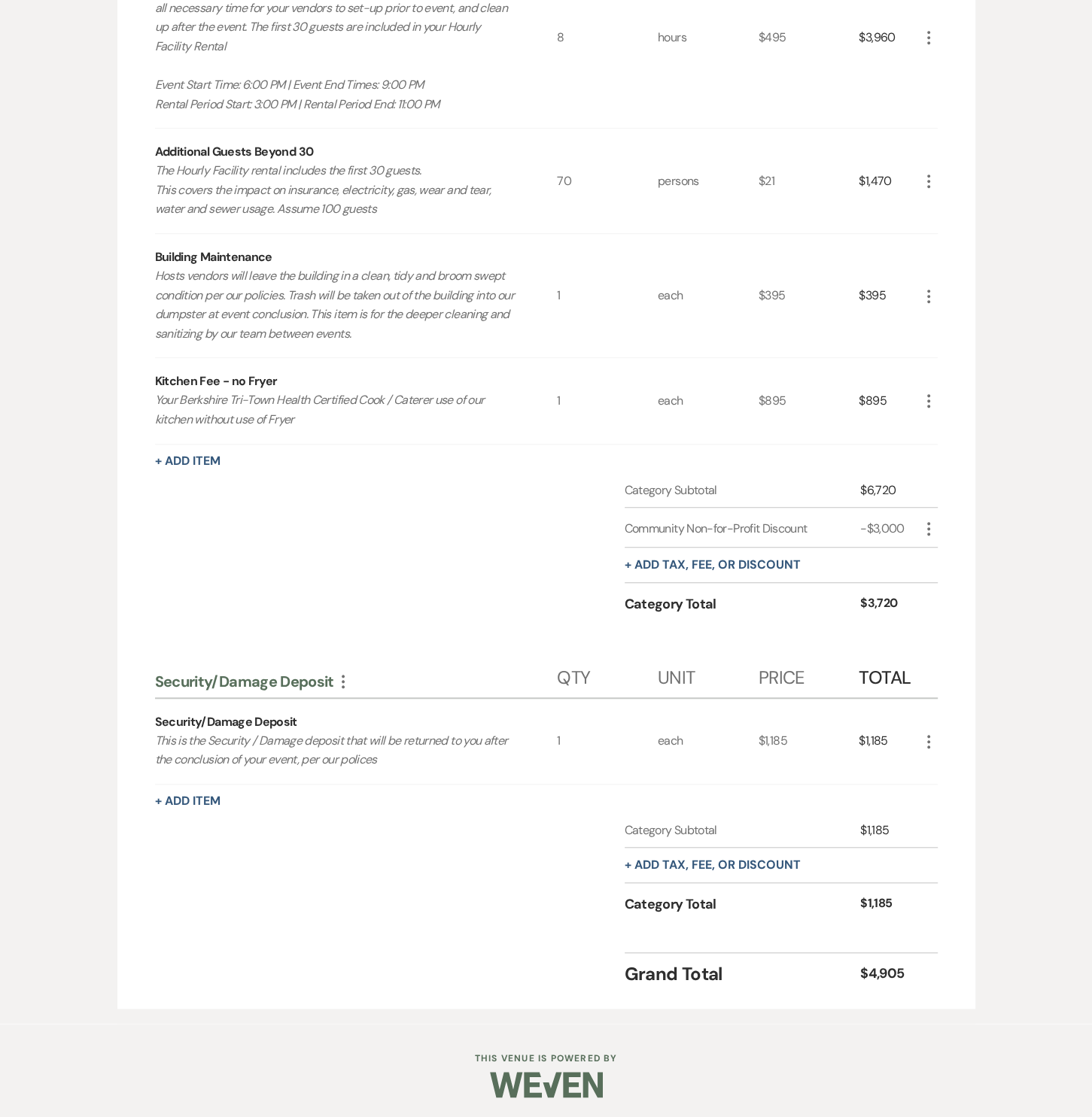
drag, startPoint x: 986, startPoint y: 380, endPoint x: 981, endPoint y: 391, distance: 12.1
click at [986, 380] on div "Messages Tasks Payments Rental Overview Documents Contacts Notes Rental Overvie…" at bounding box center [546, 386] width 1092 height 1276
click at [14, 152] on div "Messages Tasks Payments Rental Overview Documents Contacts Notes Rental Overvie…" at bounding box center [546, 386] width 1092 height 1276
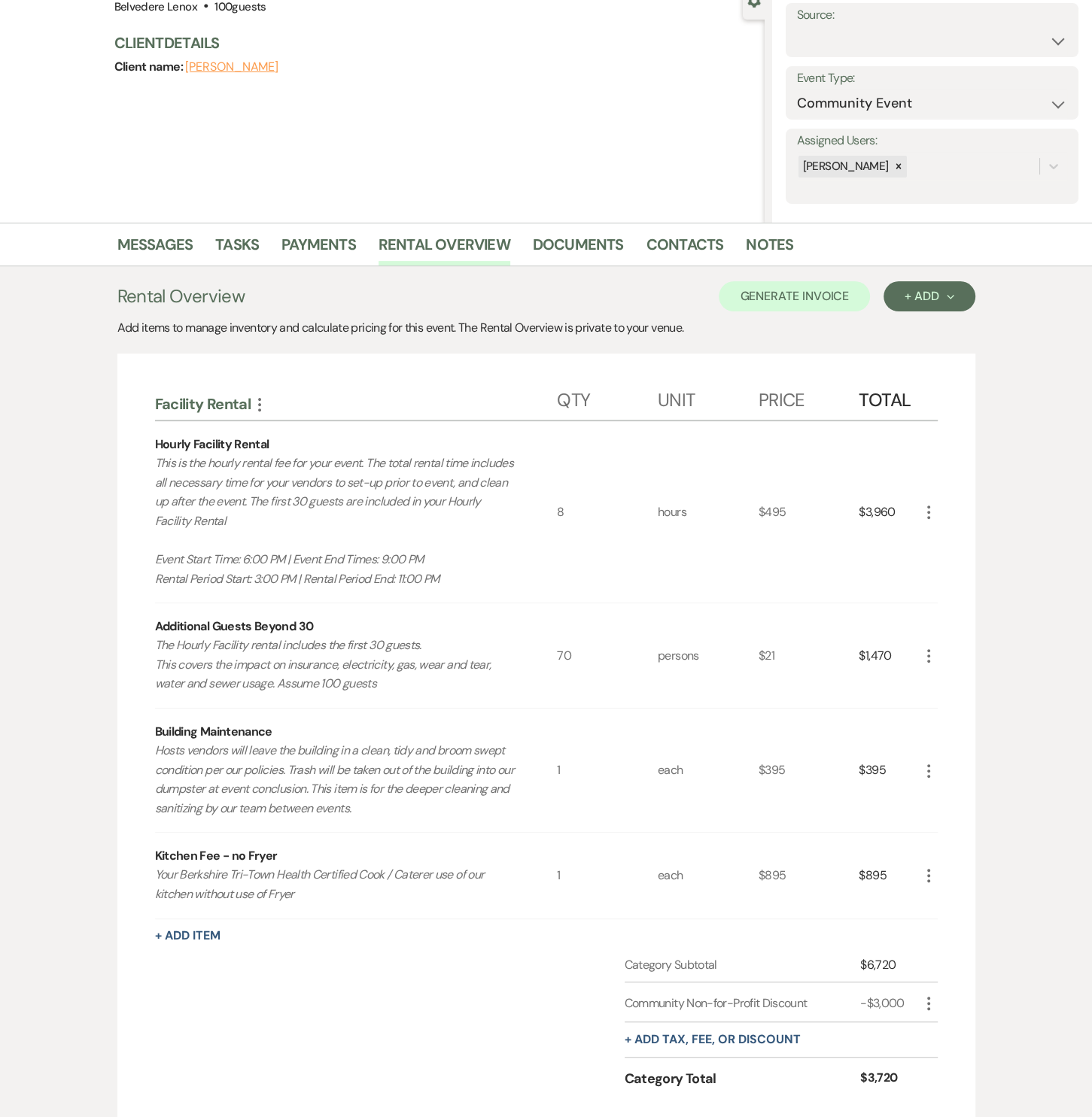
scroll to position [0, 0]
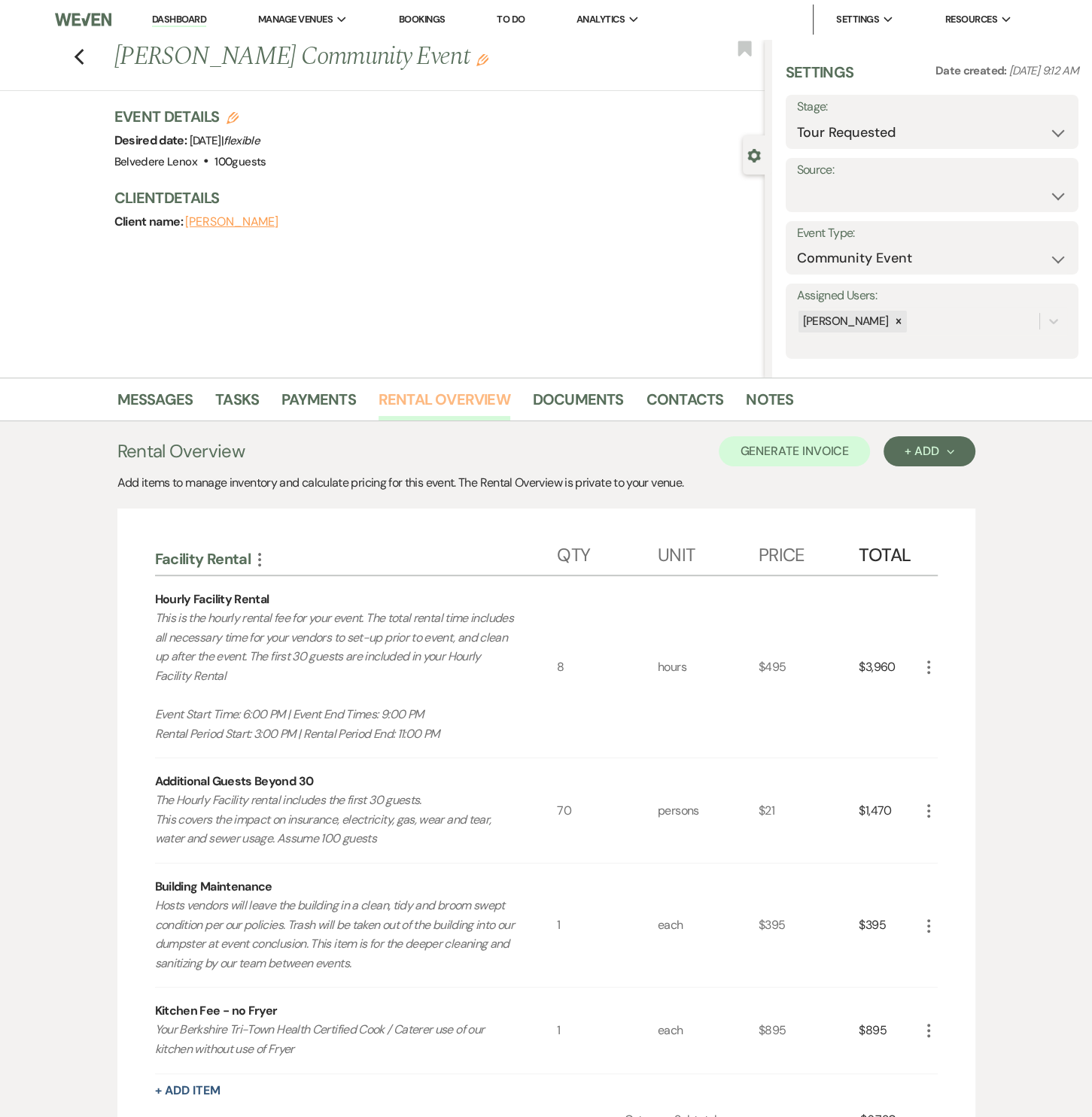
click at [476, 401] on link "Rental Overview" at bounding box center [444, 403] width 132 height 33
click at [84, 61] on use "button" at bounding box center [79, 57] width 10 height 16
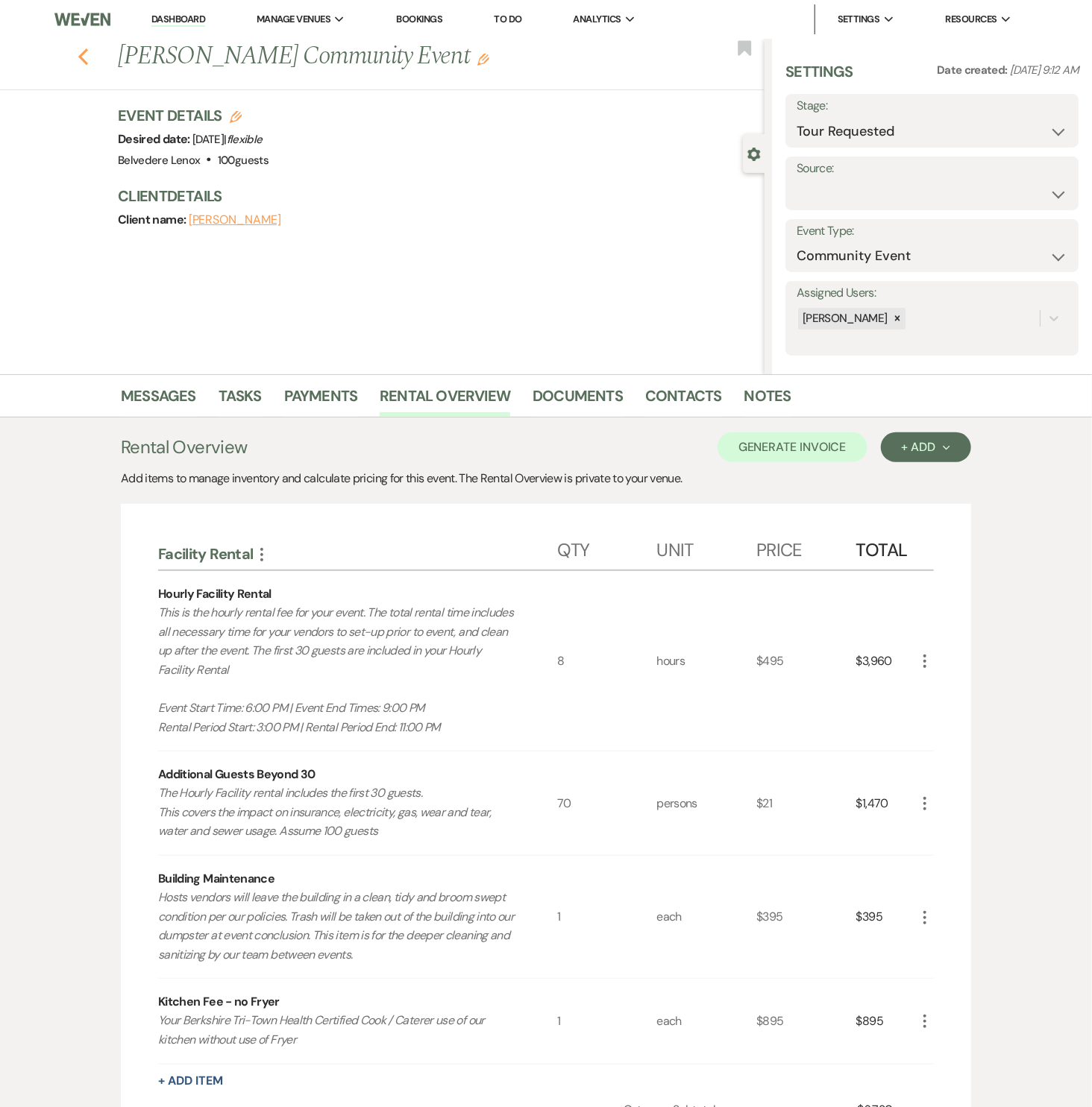
select select "2"
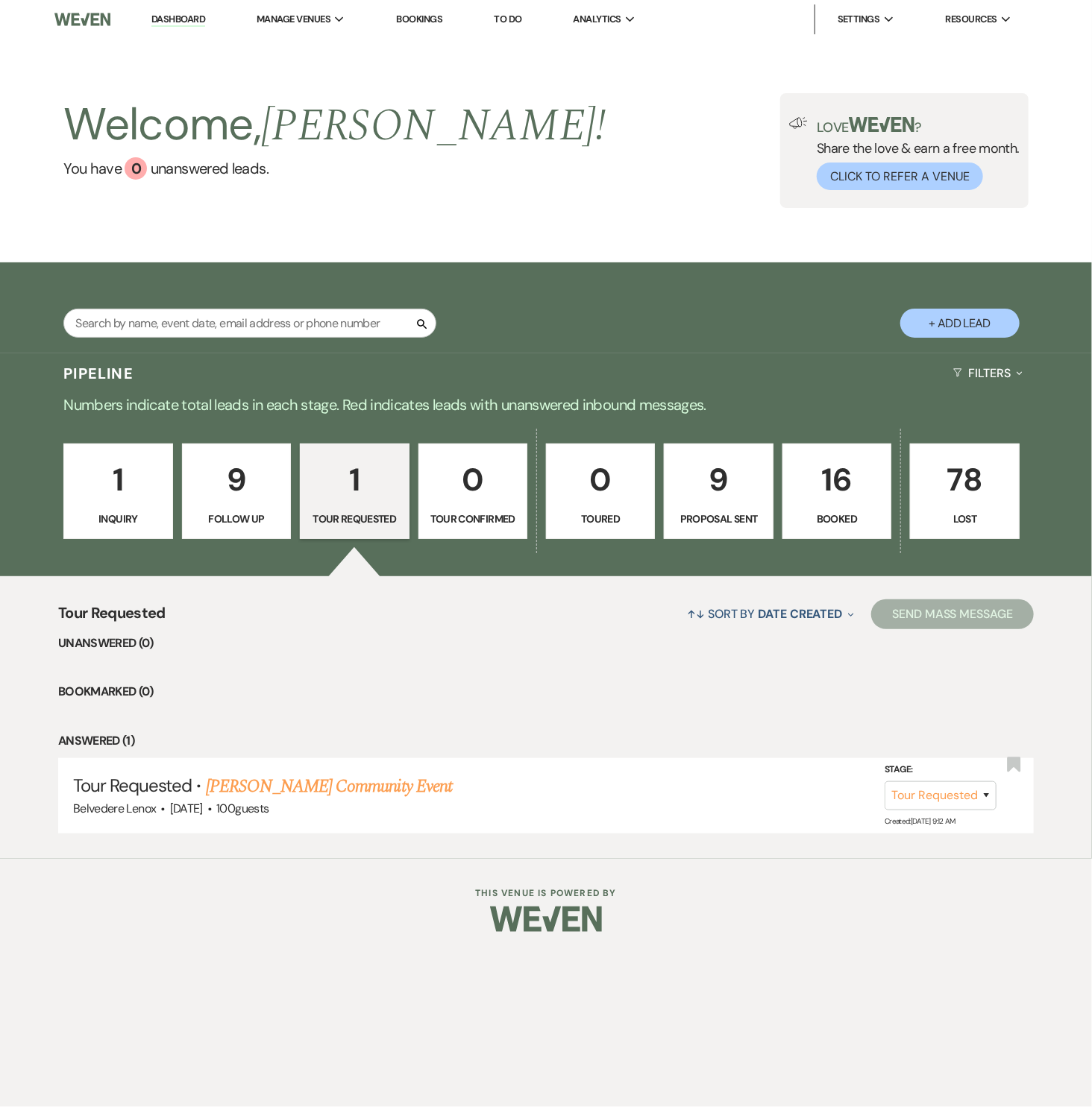
click at [828, 486] on p "16" at bounding box center [836, 480] width 89 height 50
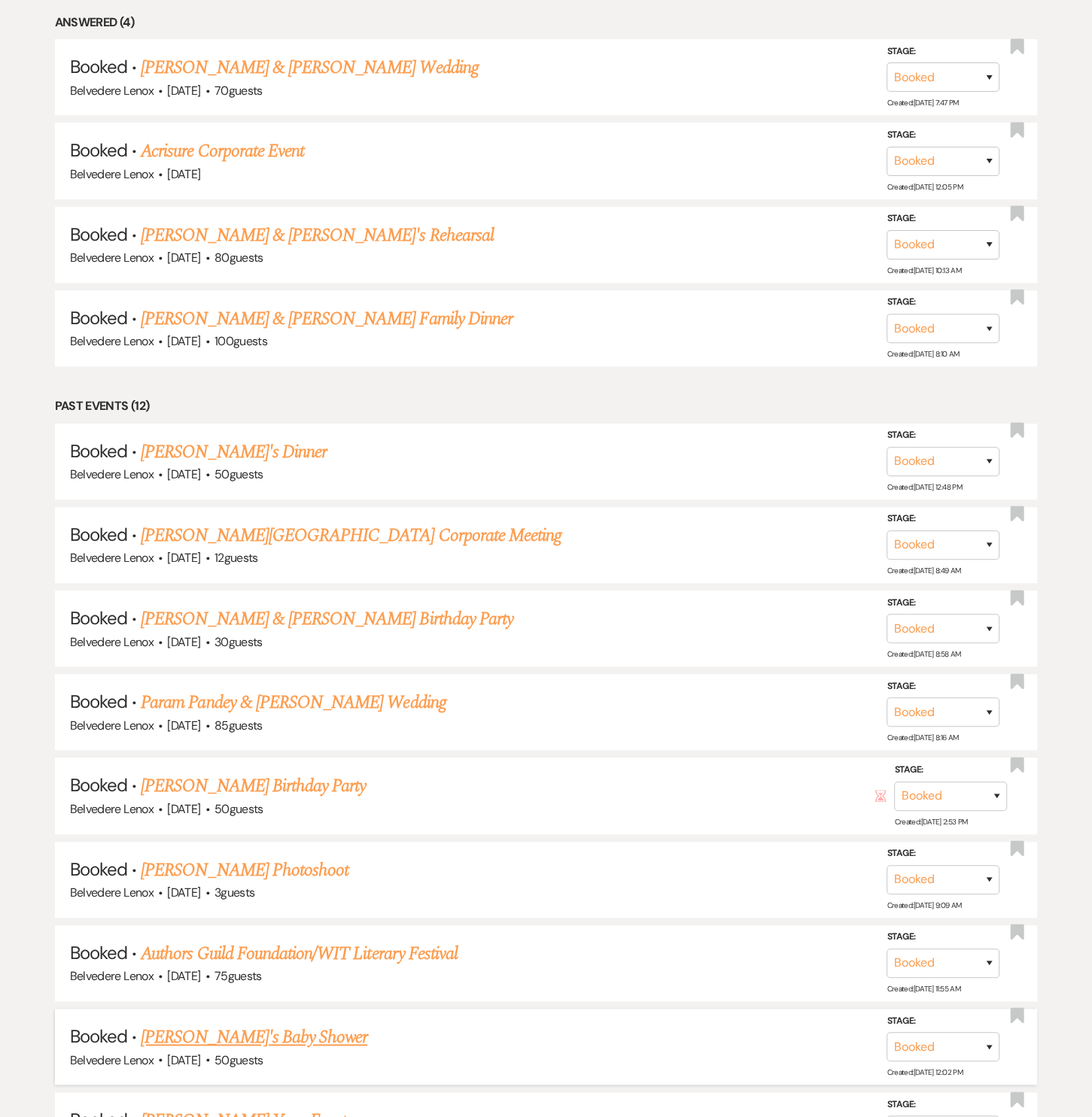
scroll to position [677, 0]
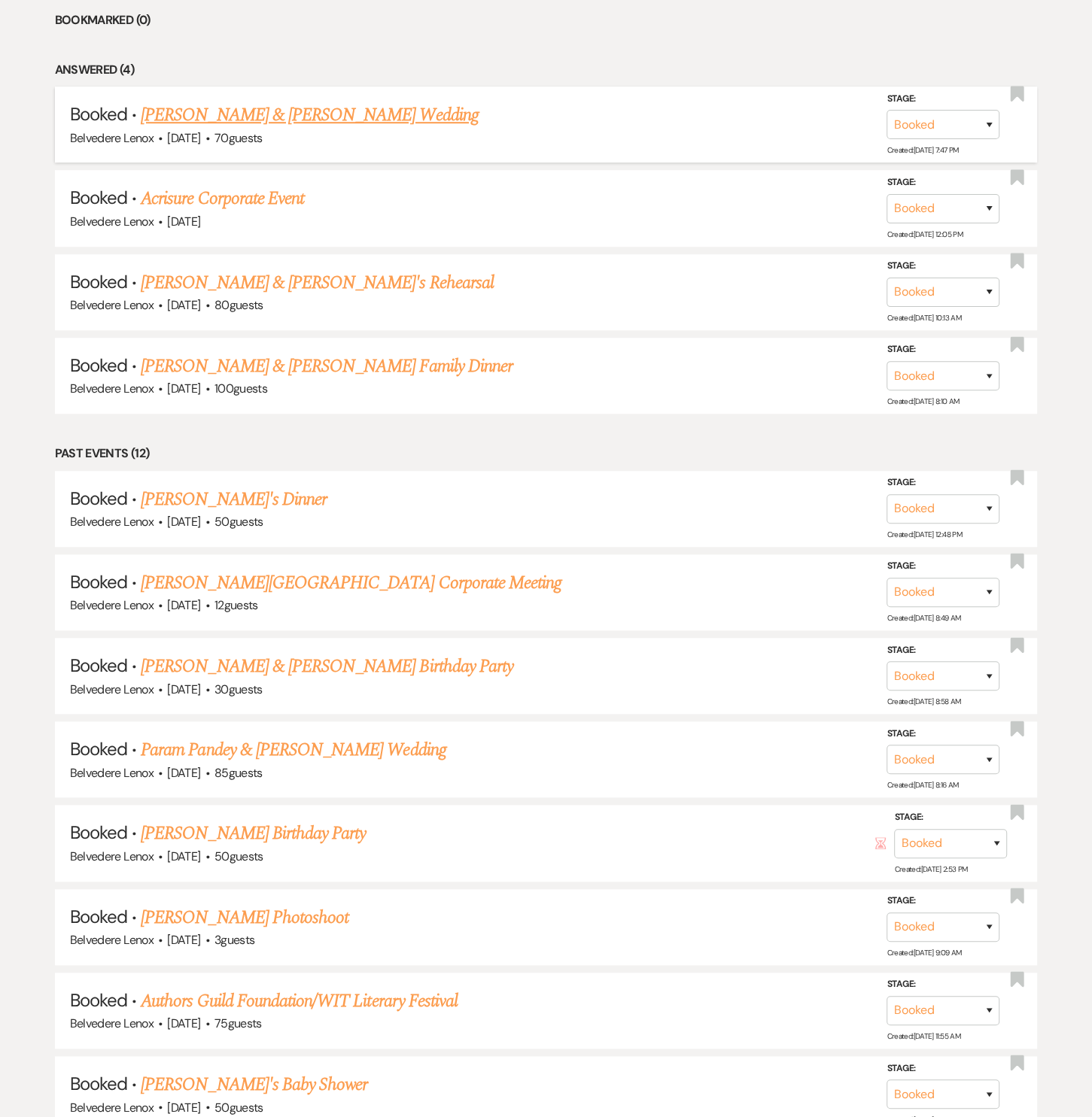
click at [270, 125] on link "[PERSON_NAME] & [PERSON_NAME] Wedding" at bounding box center [310, 115] width 338 height 27
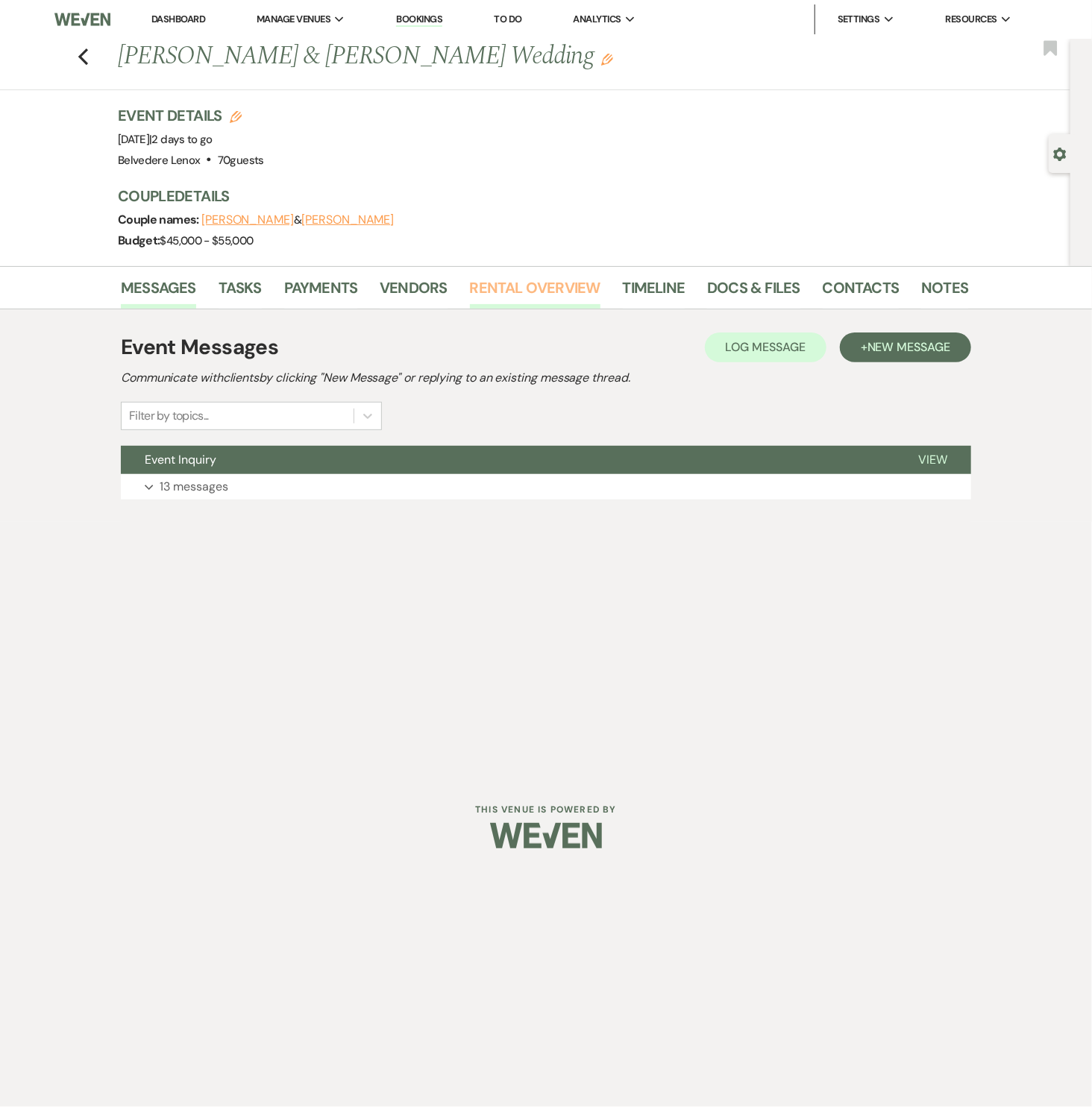
click at [497, 284] on link "Rental Overview" at bounding box center [535, 292] width 131 height 33
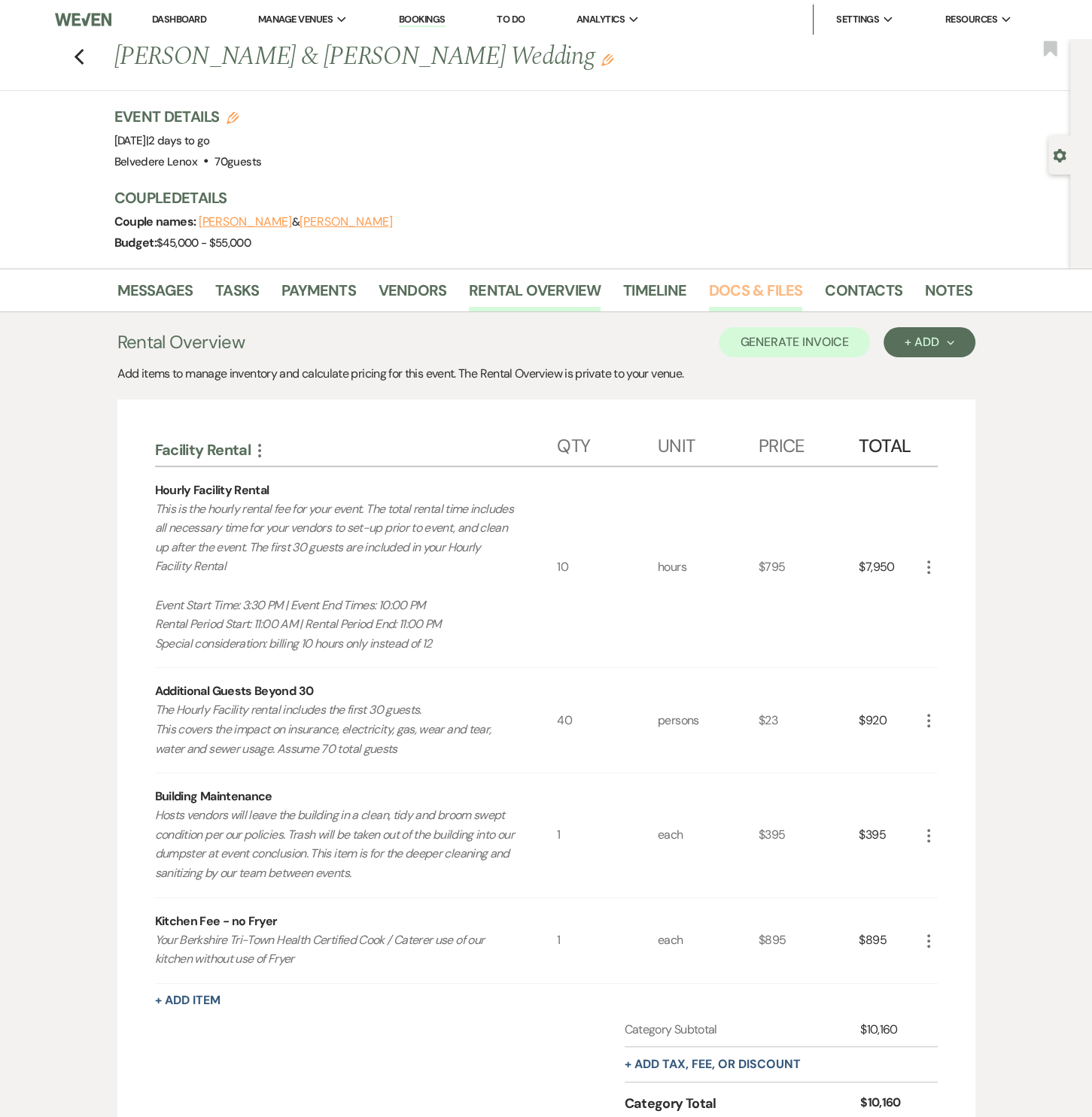
click at [749, 278] on link "Docs & Files" at bounding box center [754, 294] width 93 height 33
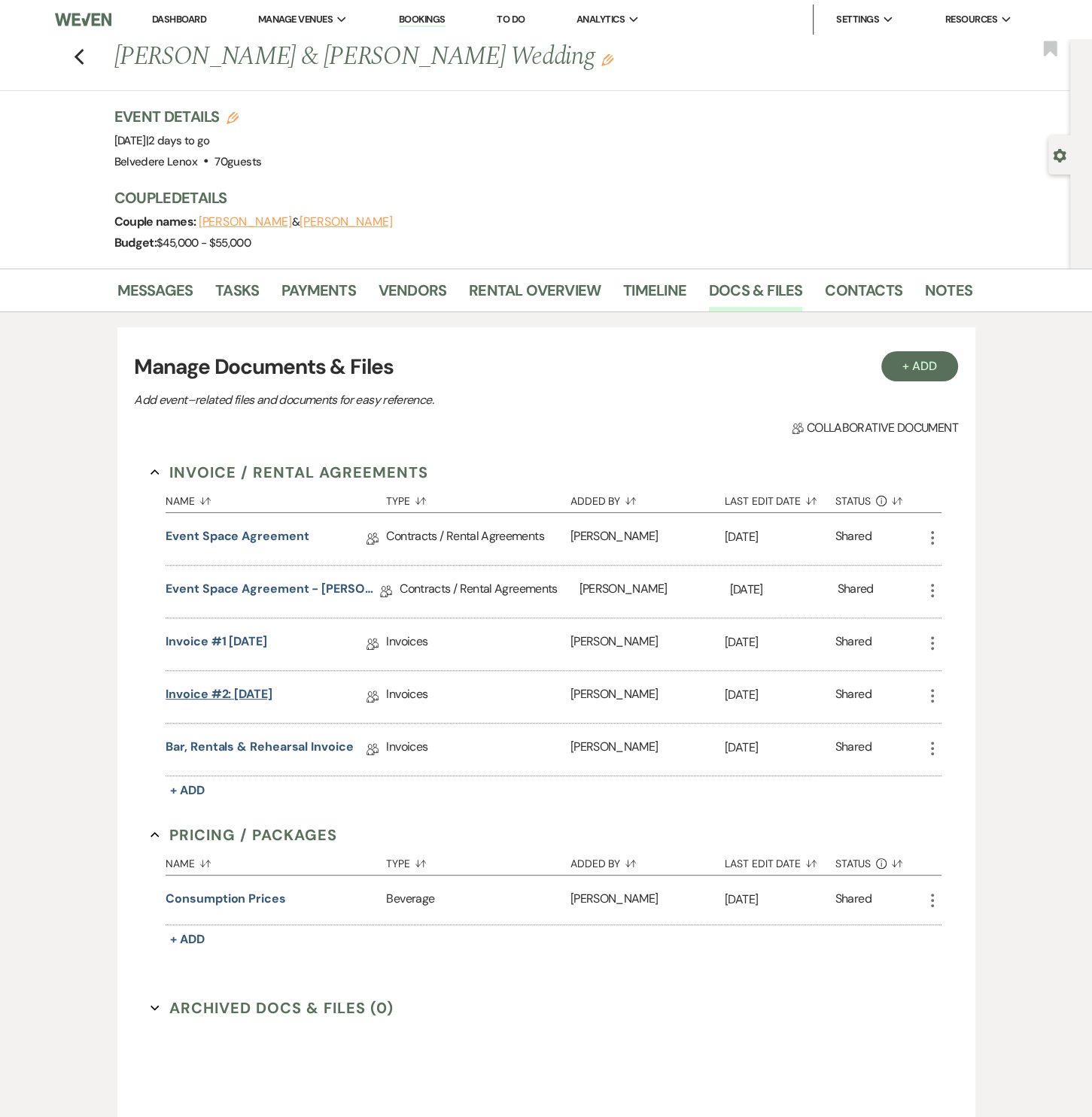
click at [273, 697] on link "Invoice #2: [DATE]" at bounding box center [218, 697] width 106 height 23
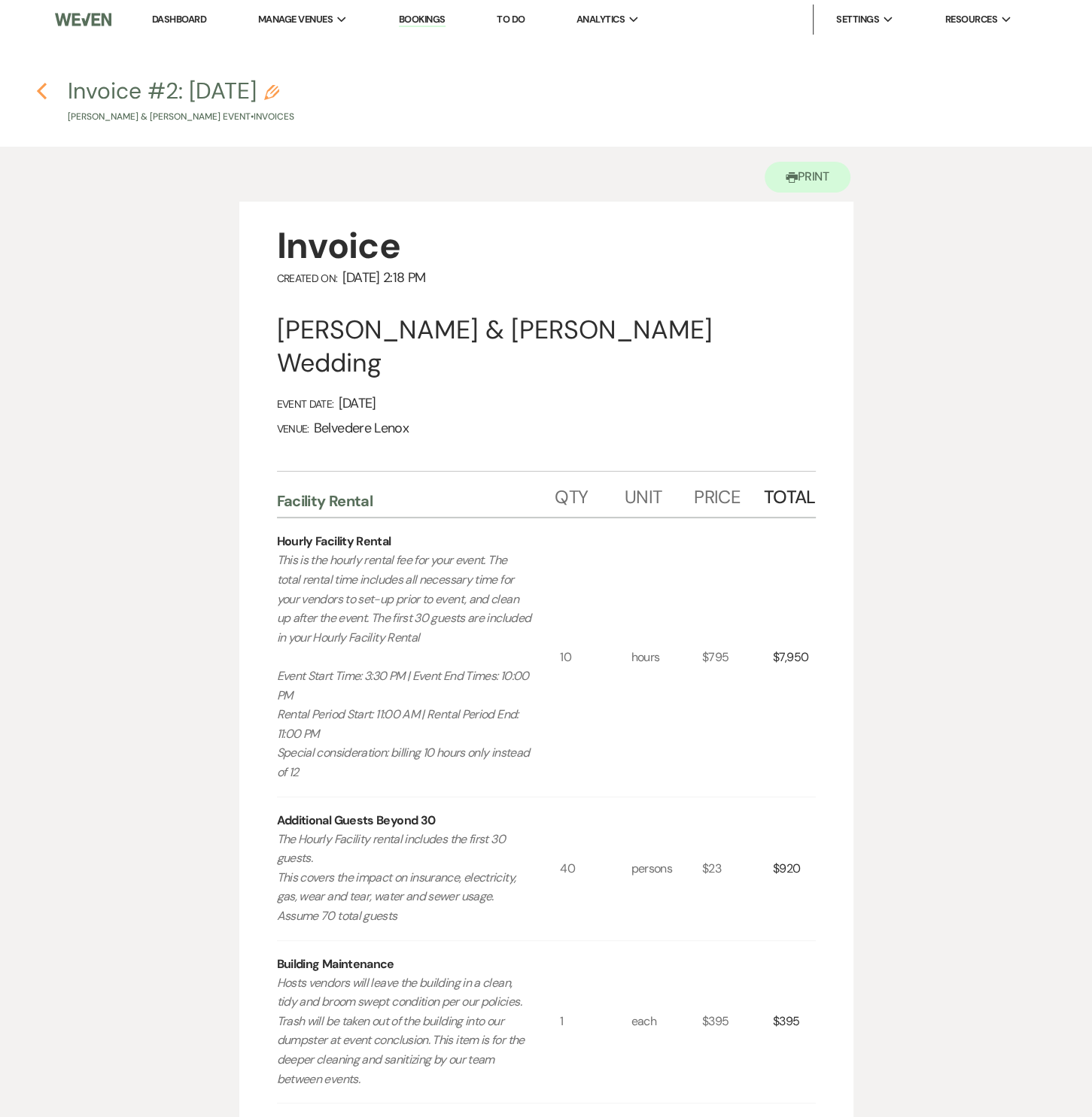
click at [42, 99] on icon "Previous" at bounding box center [42, 91] width 12 height 18
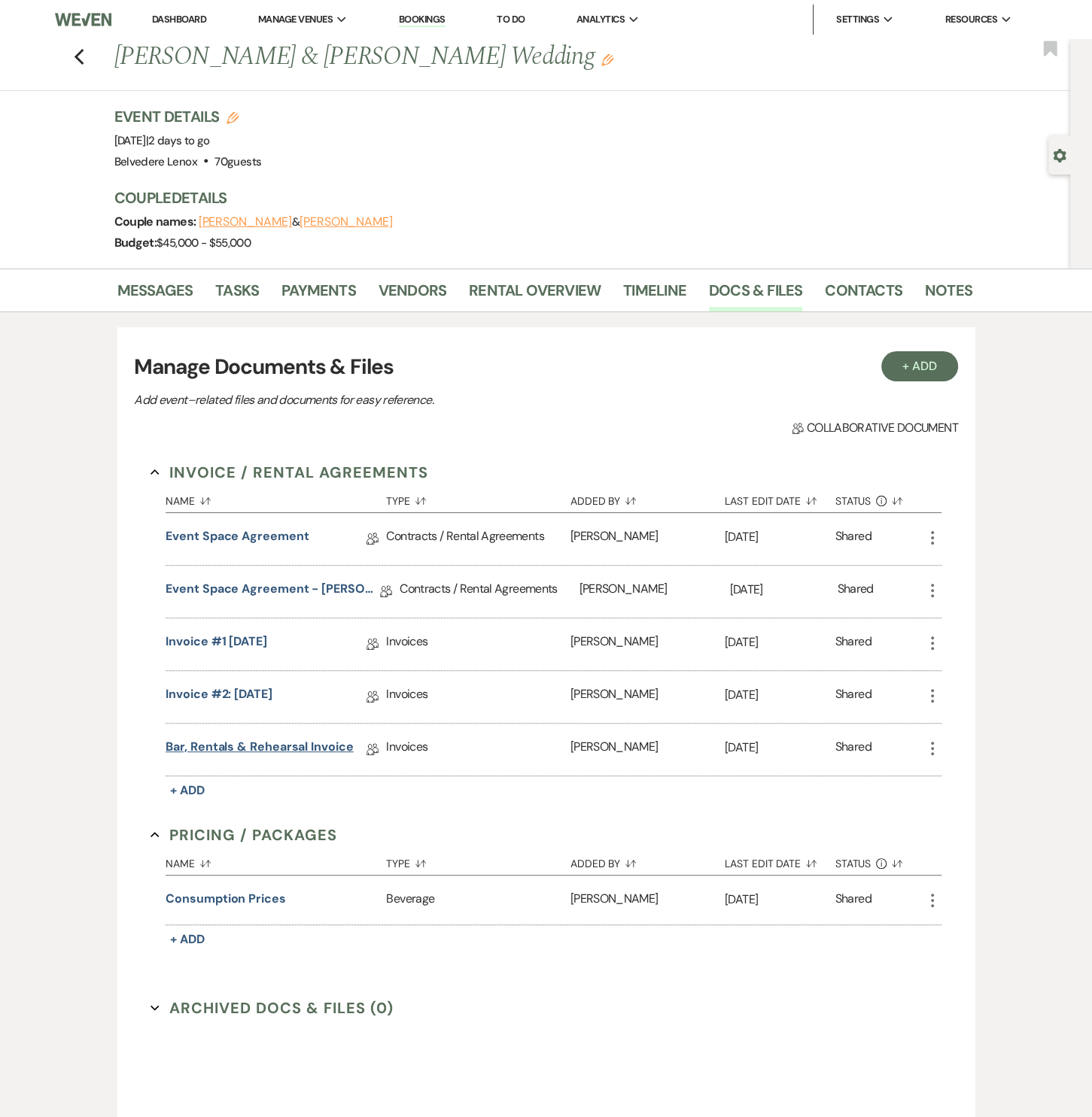
click at [206, 747] on link "Bar, Rentals & Rehearsal Invoice" at bounding box center [259, 750] width 188 height 23
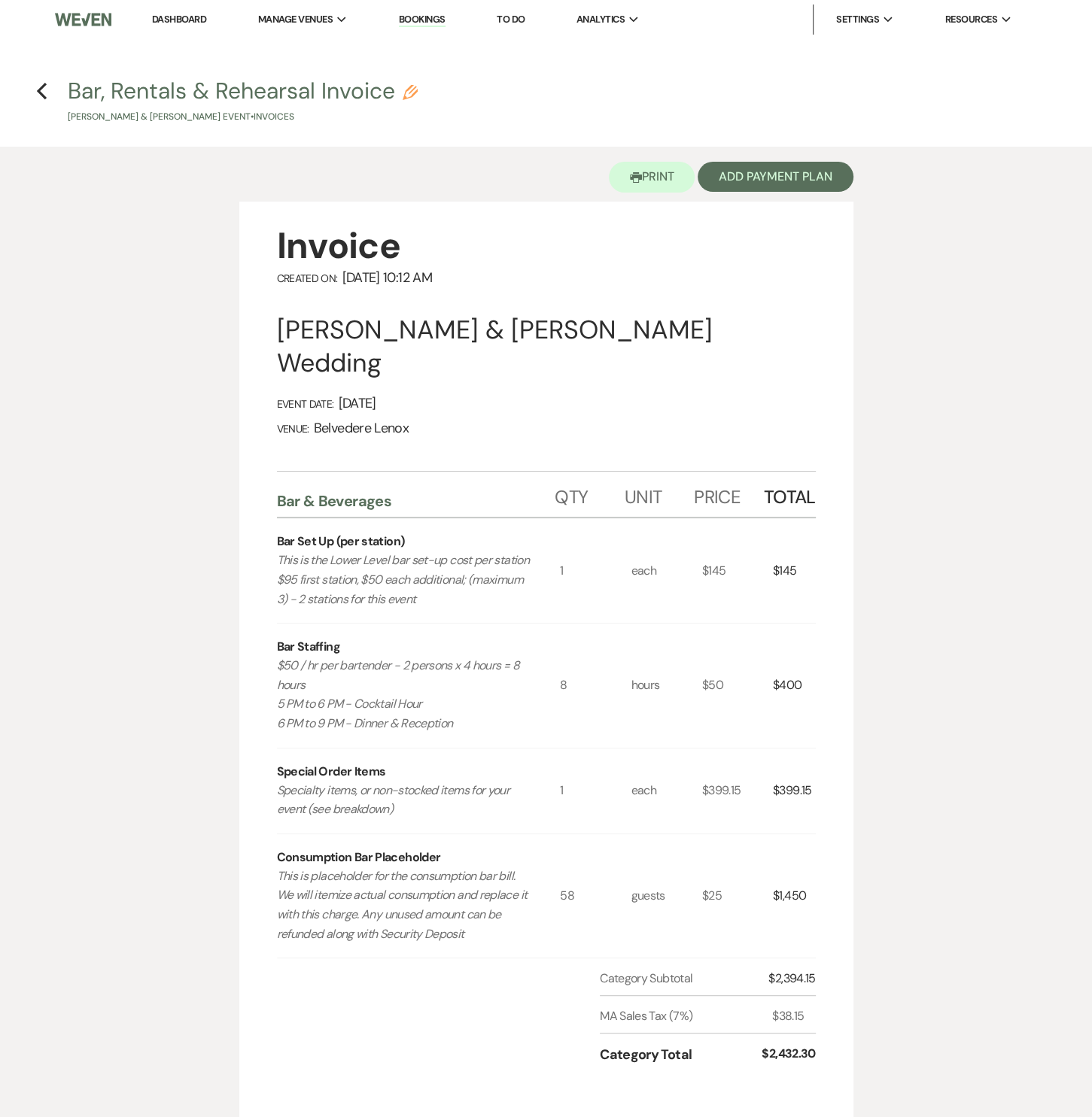
scroll to position [564, 0]
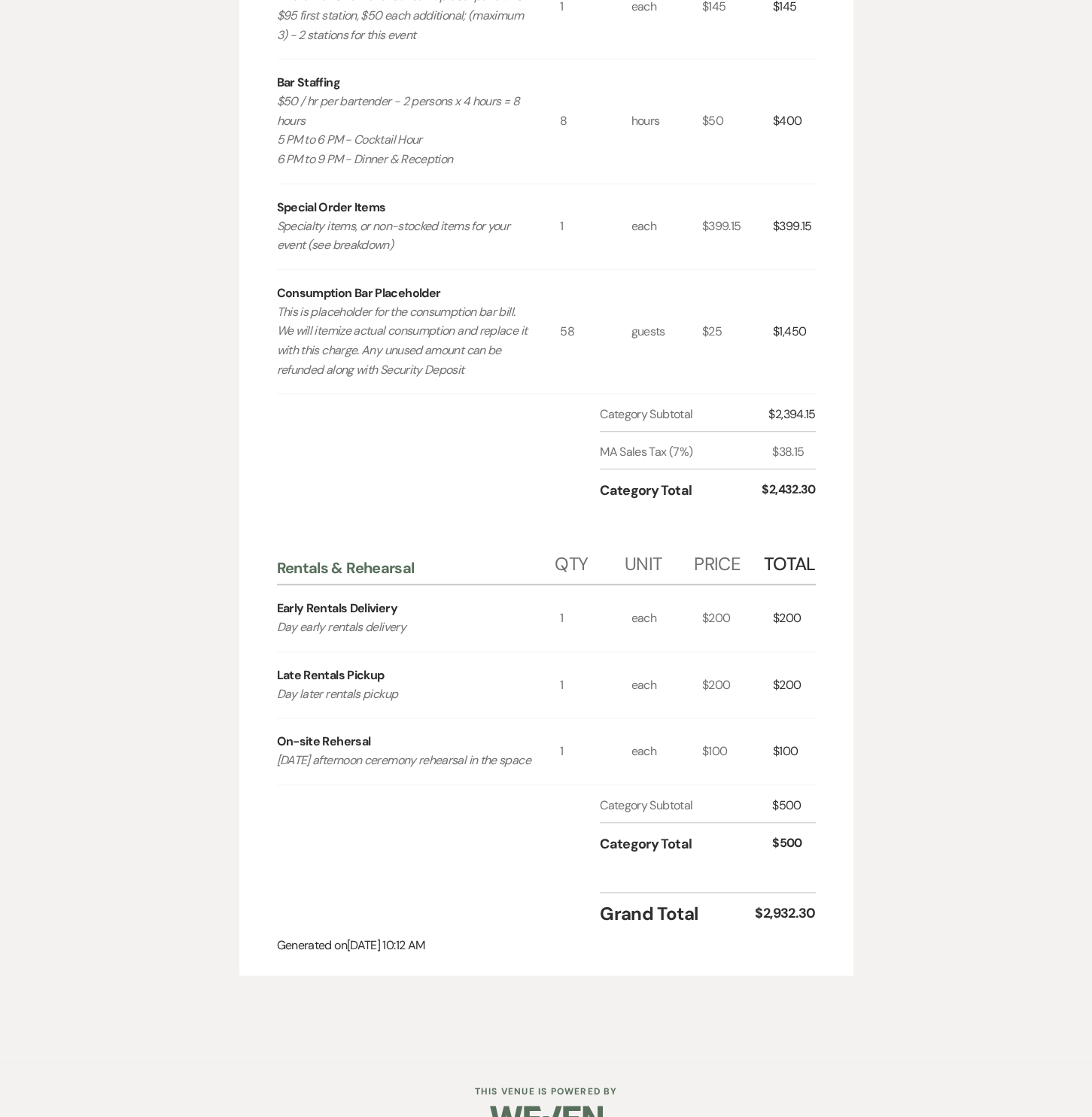
drag, startPoint x: 319, startPoint y: 376, endPoint x: 275, endPoint y: 380, distance: 44.2
click at [319, 405] on div "Category Subtotal $2,394.15 MA Sales Tax (7%) $38.15 Category Total $2,432.30" at bounding box center [546, 466] width 539 height 122
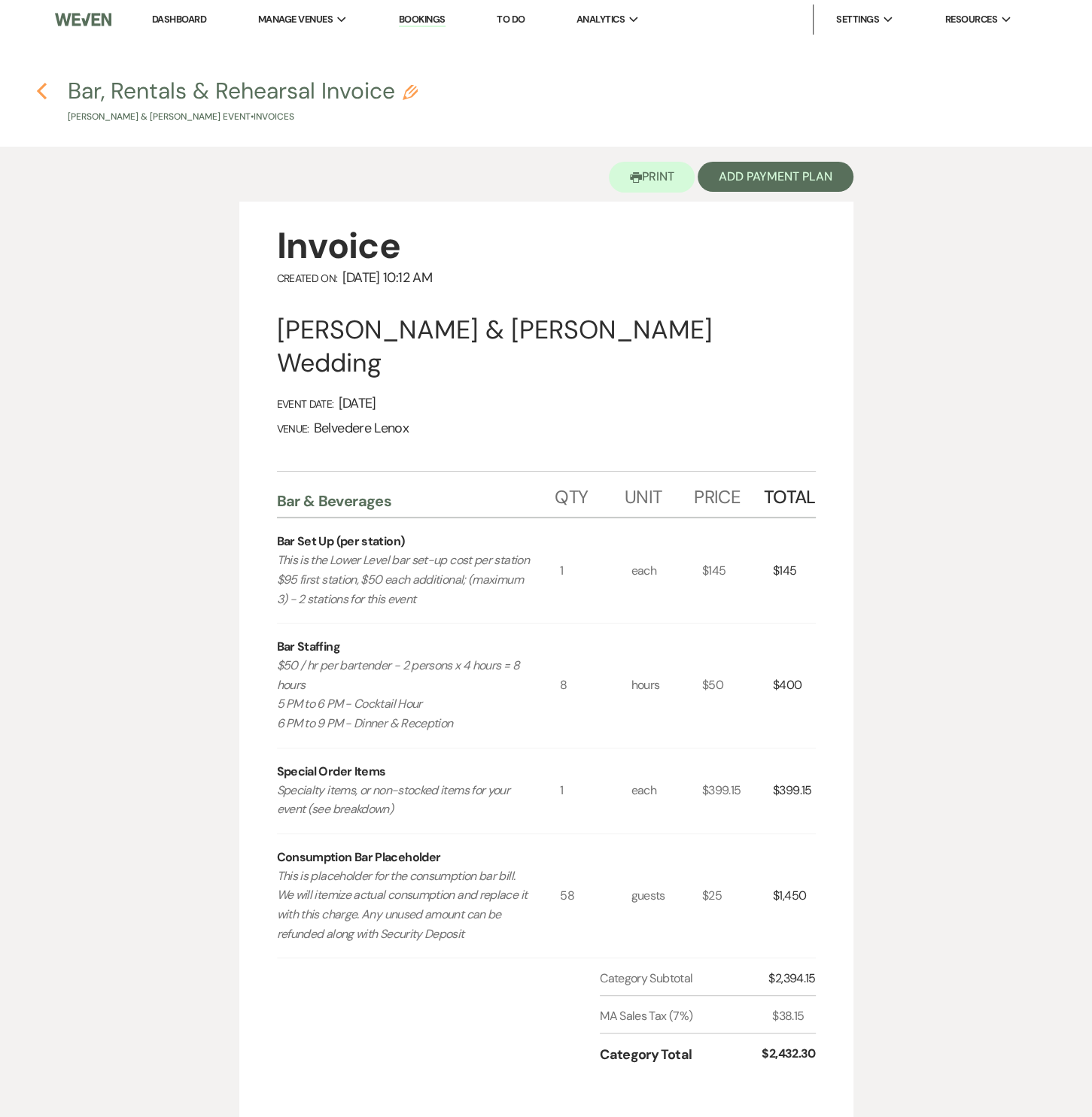
click at [44, 89] on icon "Previous" at bounding box center [42, 91] width 12 height 18
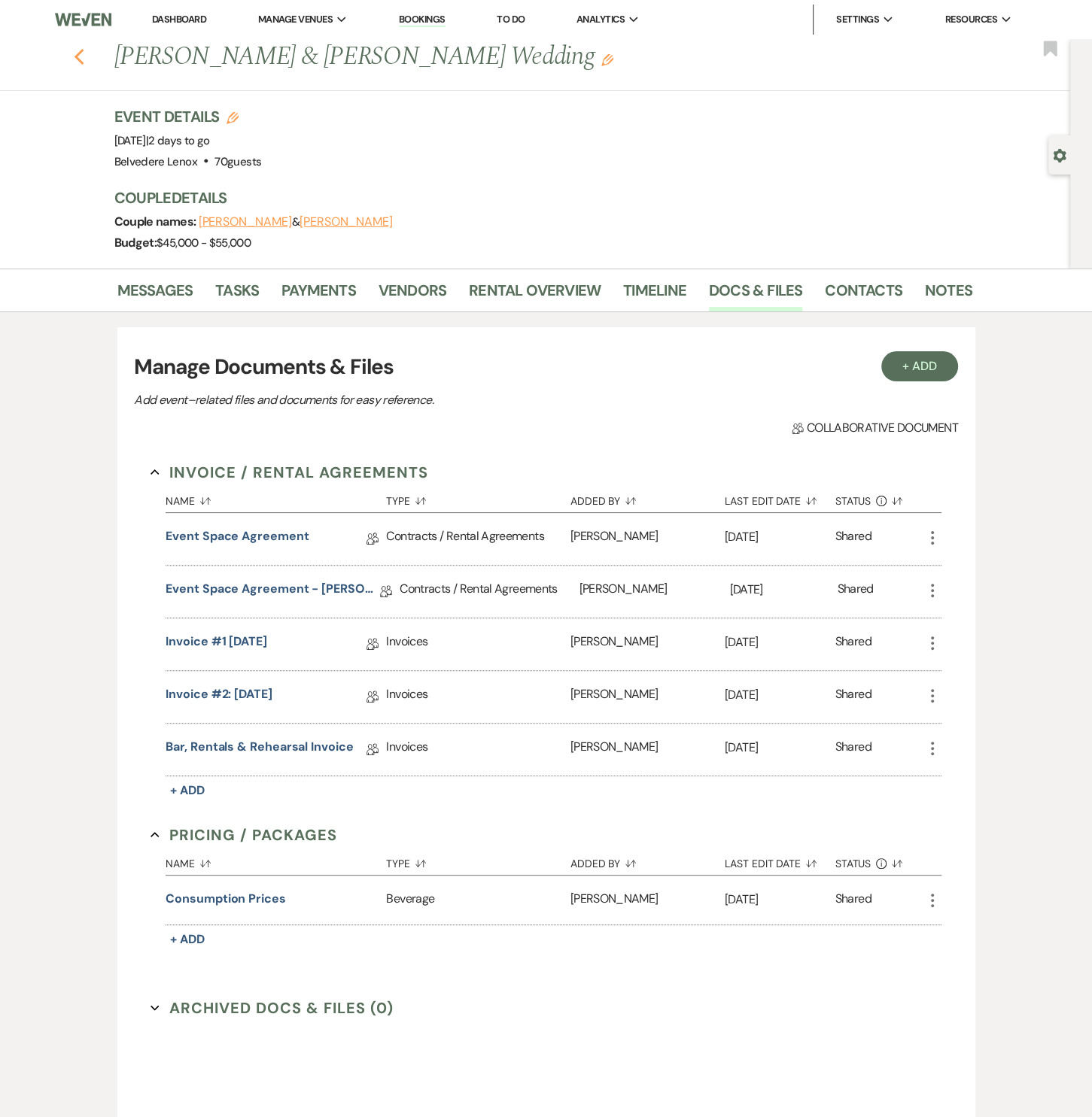
click at [85, 54] on icon "Previous" at bounding box center [79, 57] width 12 height 18
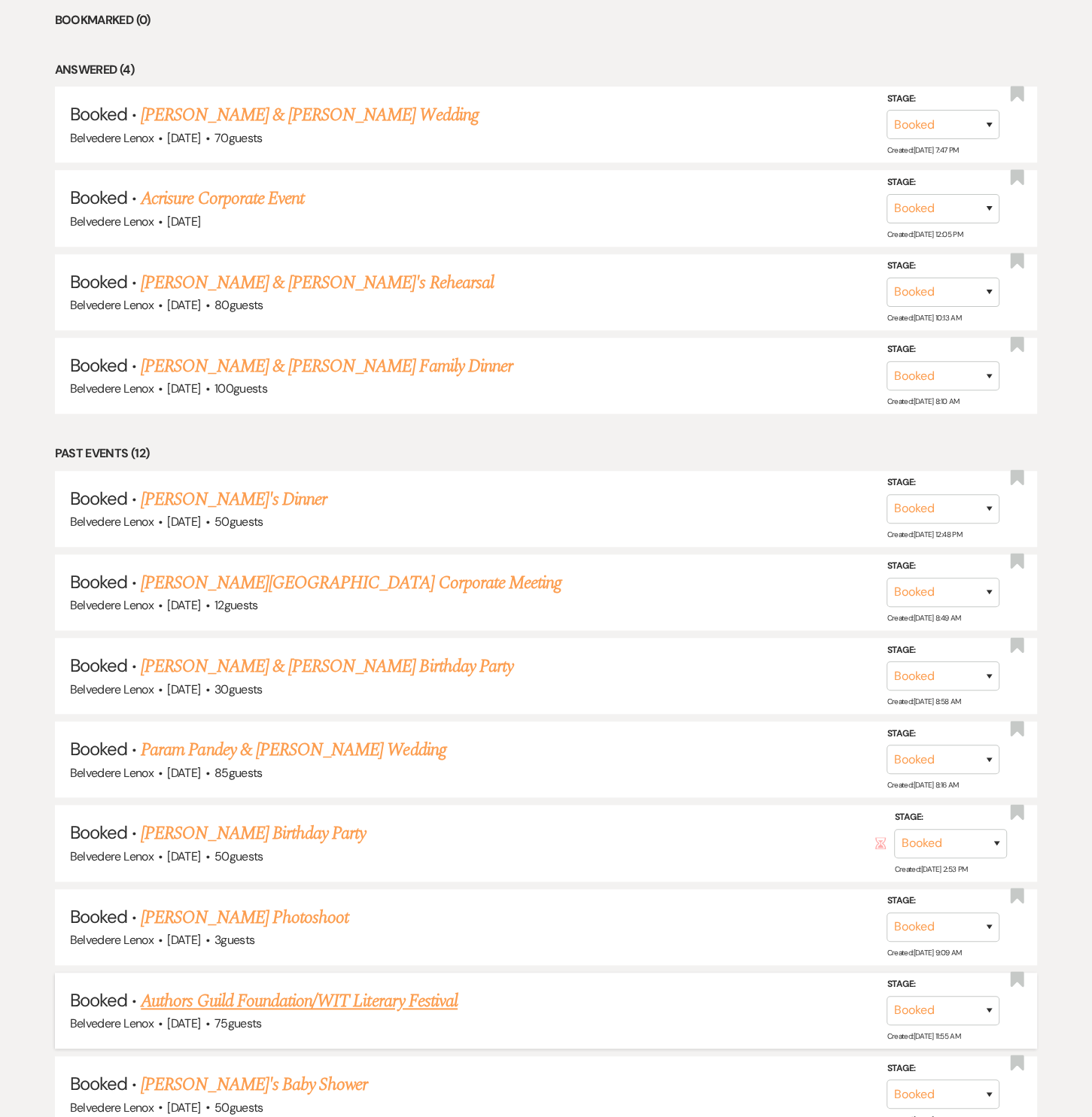
scroll to position [1133, 0]
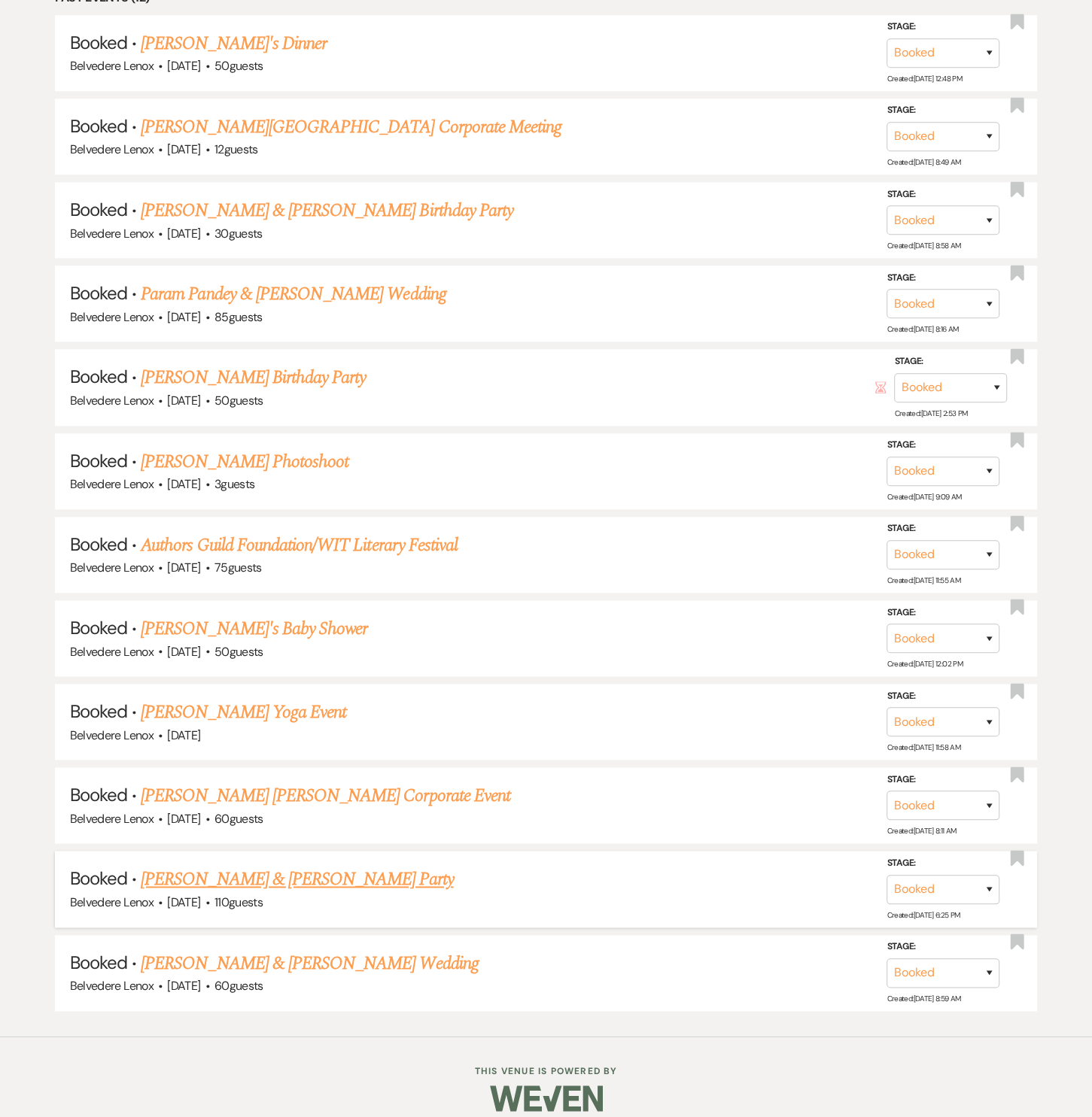
click at [371, 866] on link "[PERSON_NAME] & [PERSON_NAME] Party" at bounding box center [297, 880] width 312 height 27
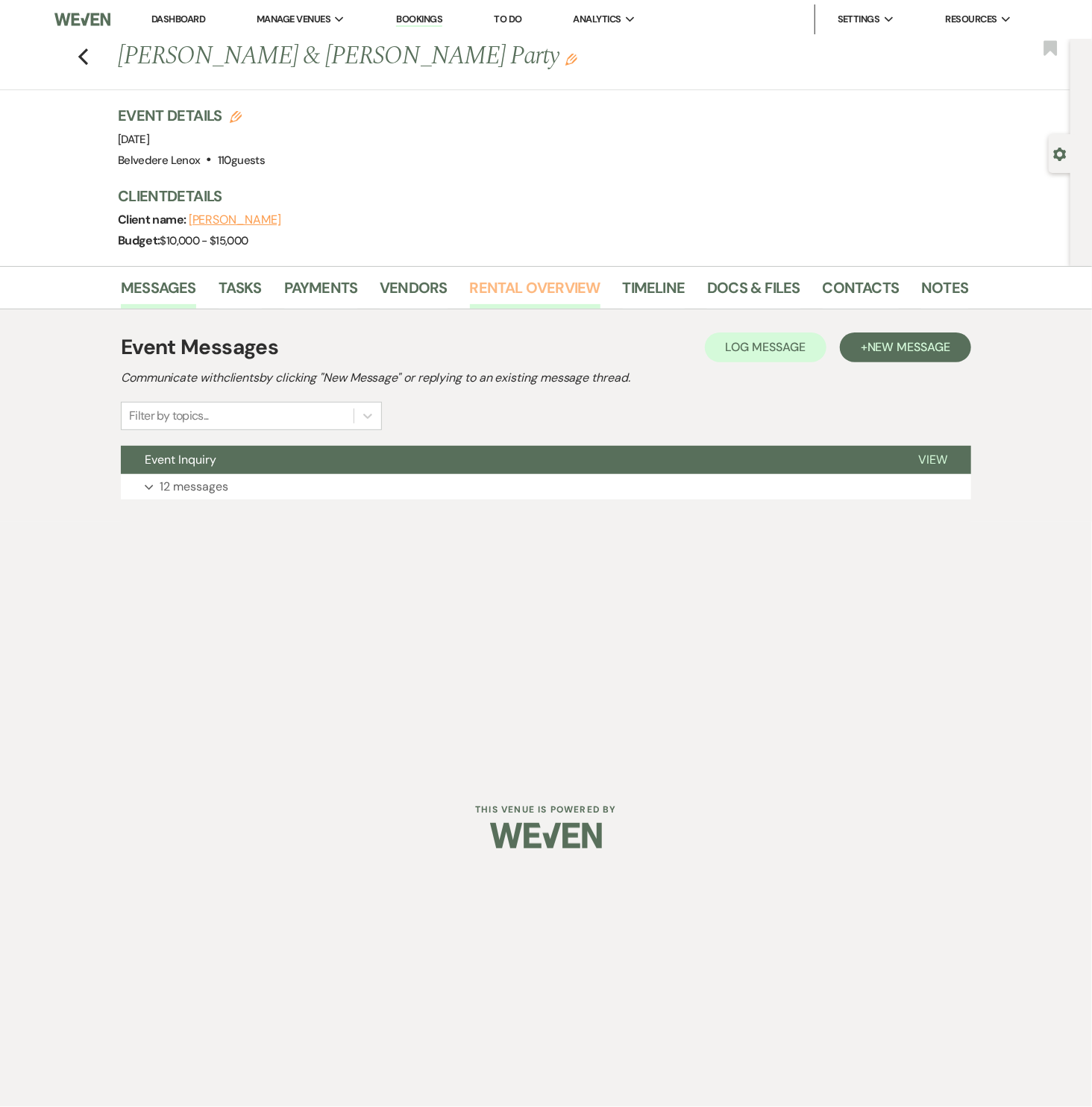
click at [588, 283] on link "Rental Overview" at bounding box center [535, 292] width 131 height 33
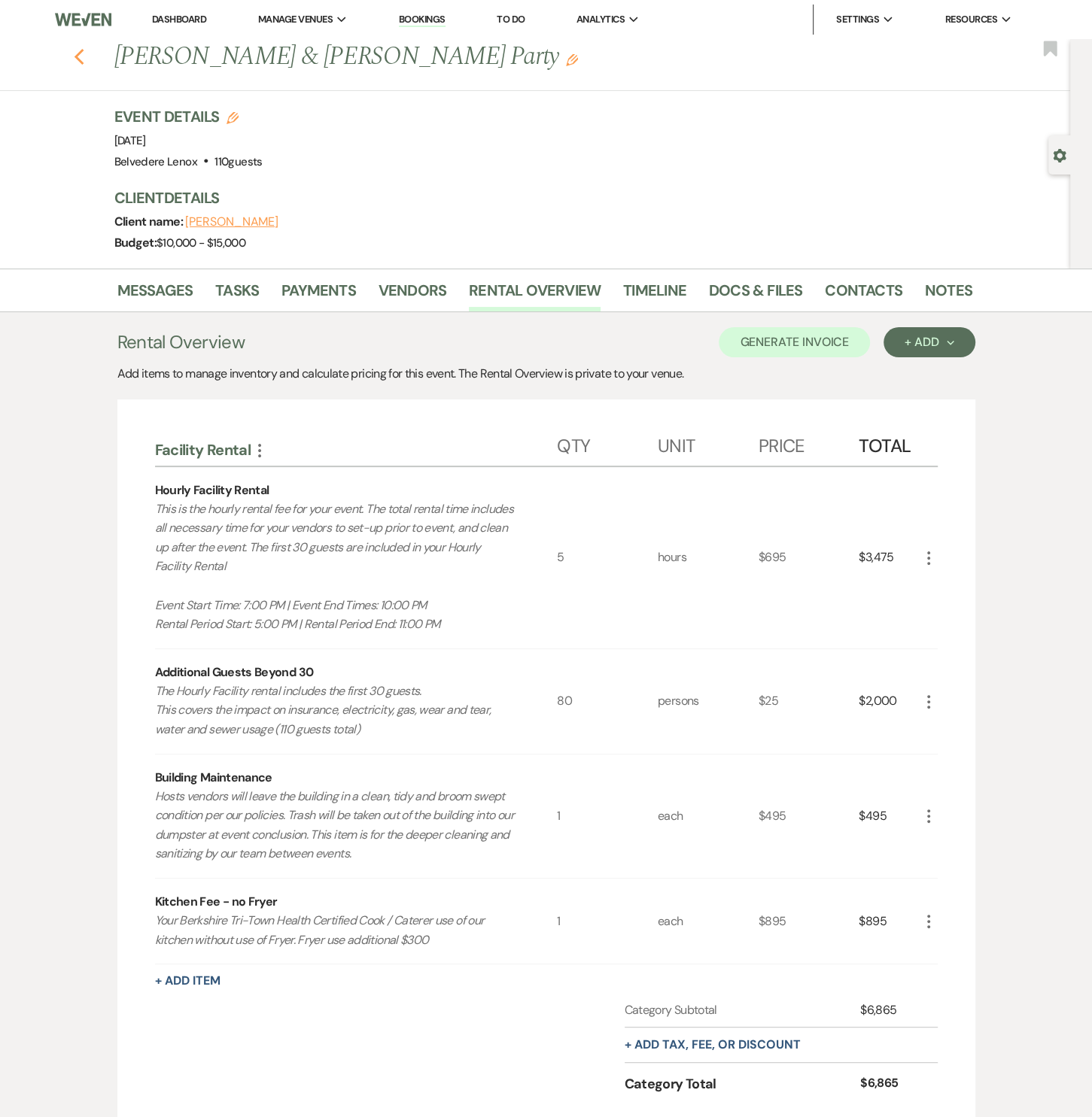
click at [79, 57] on icon "Previous" at bounding box center [79, 57] width 12 height 18
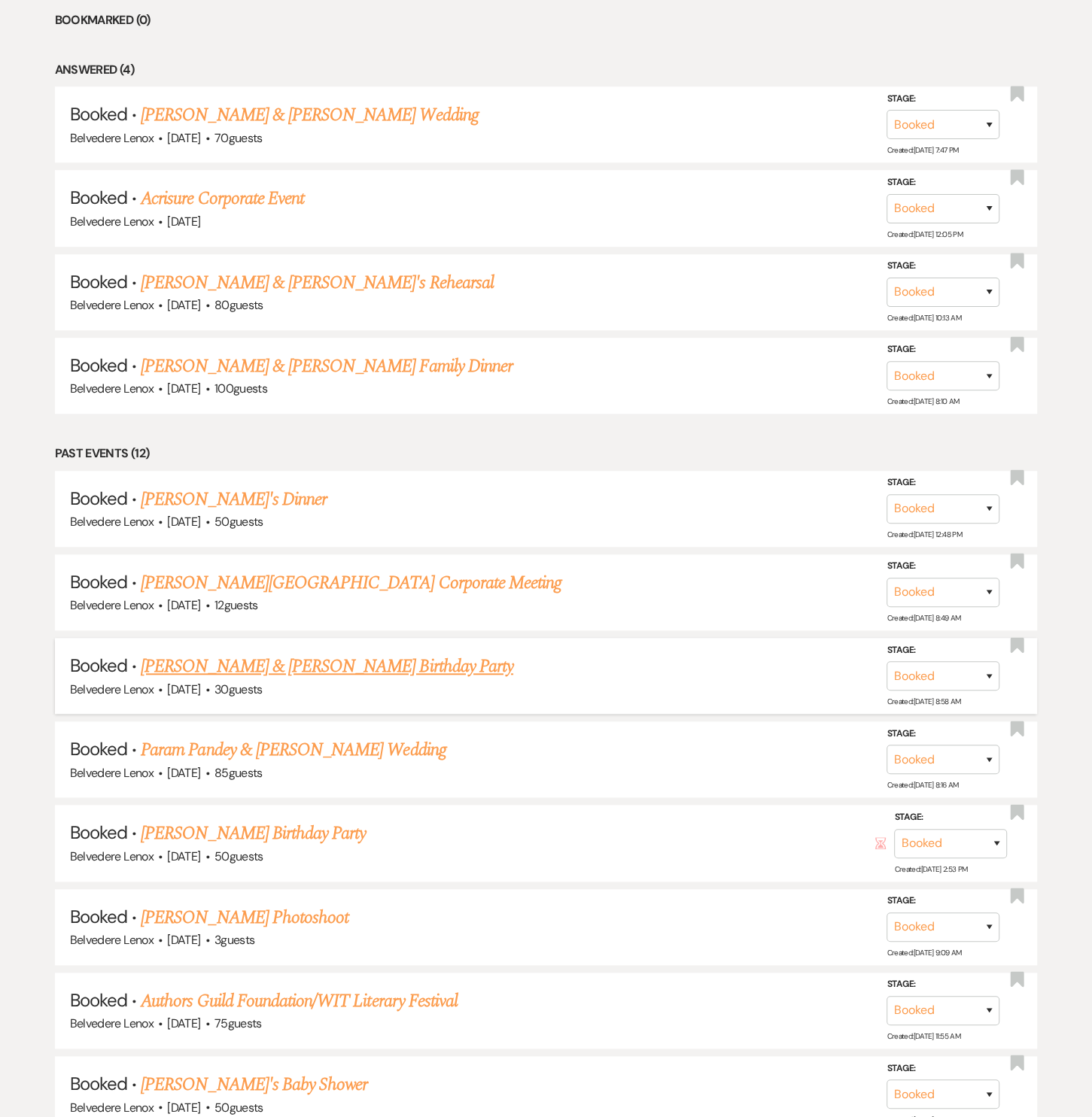
scroll to position [1133, 0]
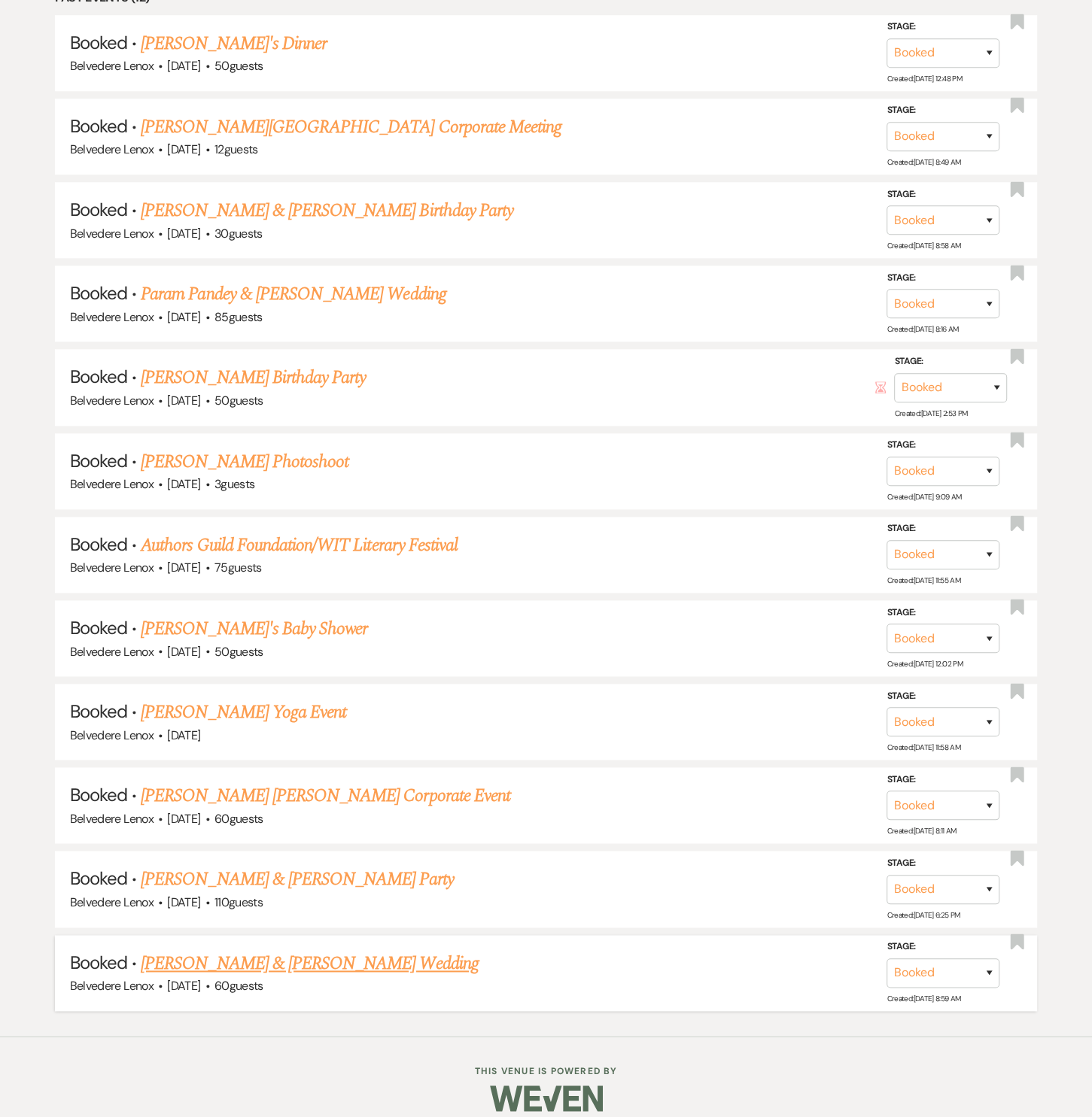
click at [289, 954] on link "[PERSON_NAME] & [PERSON_NAME] Wedding" at bounding box center [310, 964] width 338 height 27
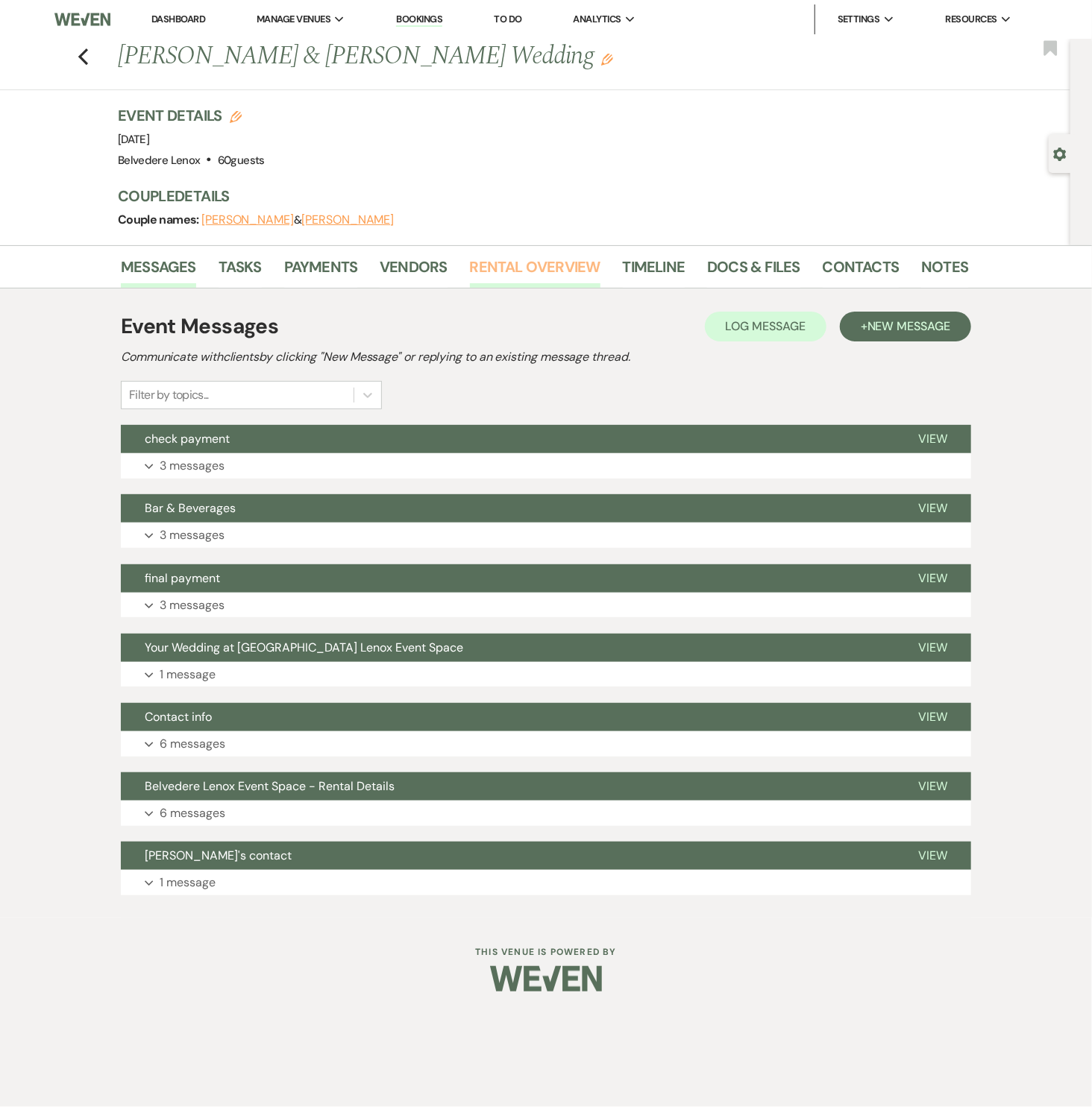
click at [538, 272] on link "Rental Overview" at bounding box center [535, 271] width 131 height 33
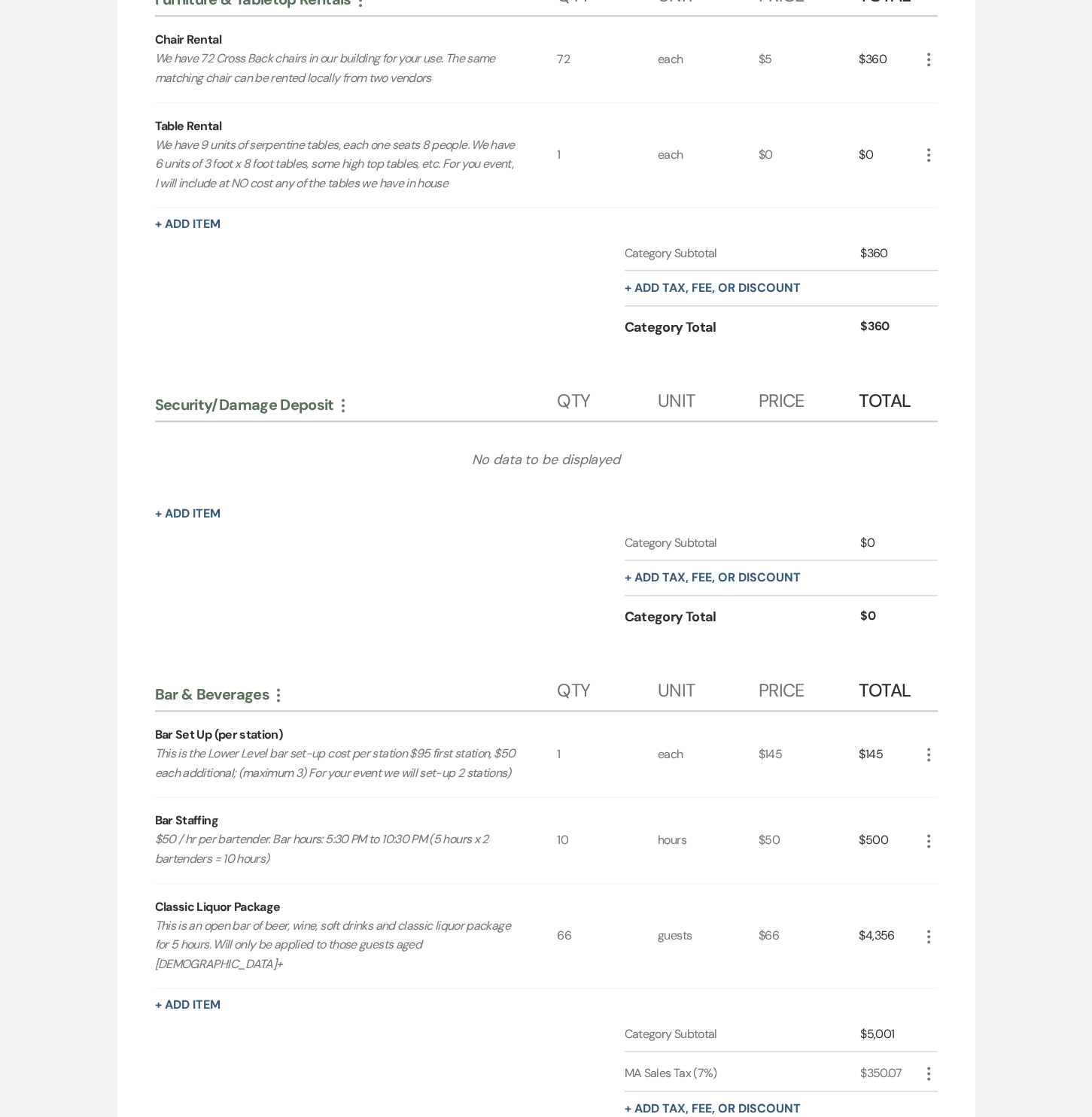
scroll to position [1325, 0]
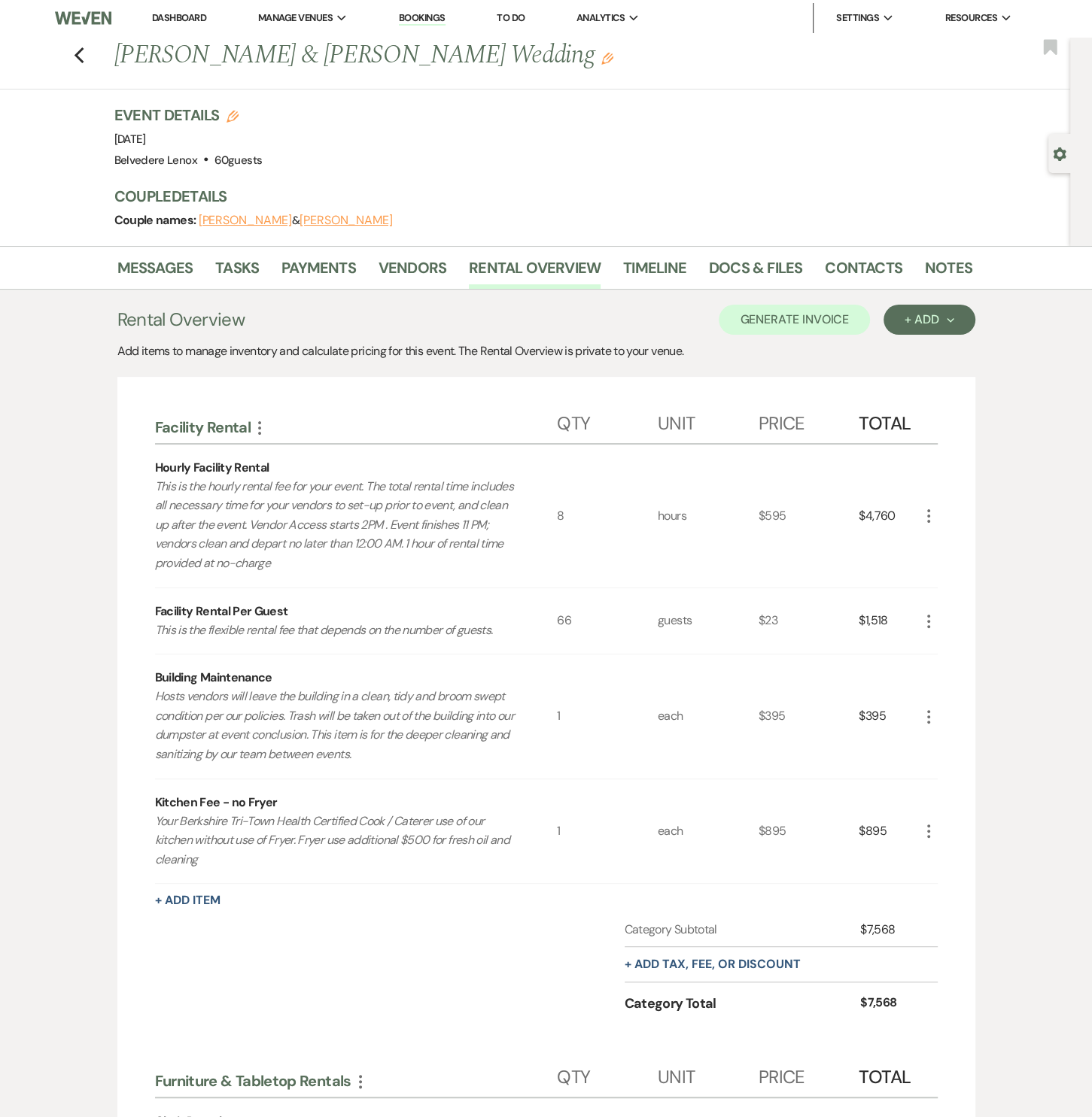
scroll to position [0, 0]
click at [84, 49] on icon "Previous" at bounding box center [79, 57] width 12 height 18
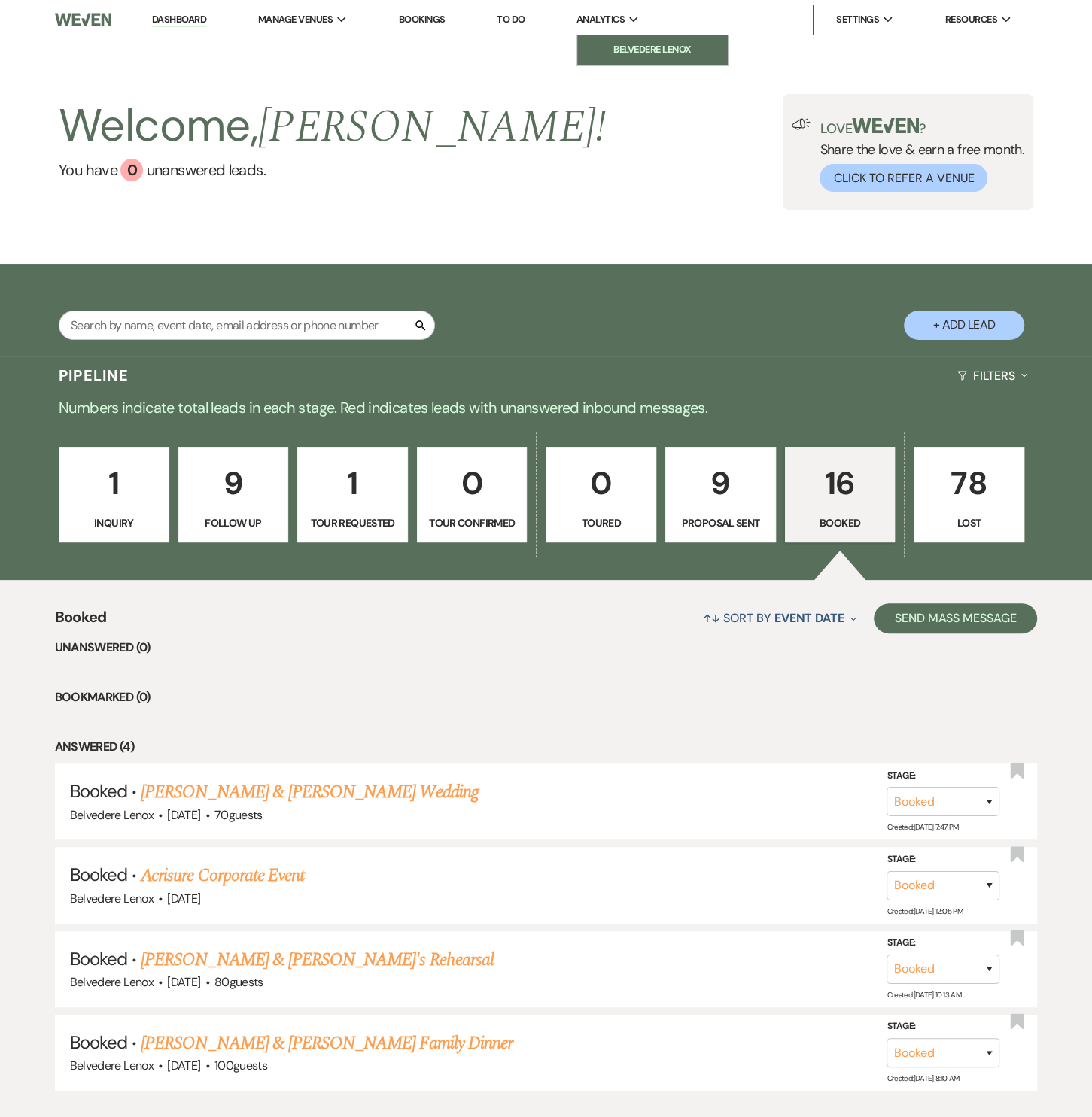
click at [617, 39] on link "Belvedere Lenox" at bounding box center [652, 49] width 151 height 30
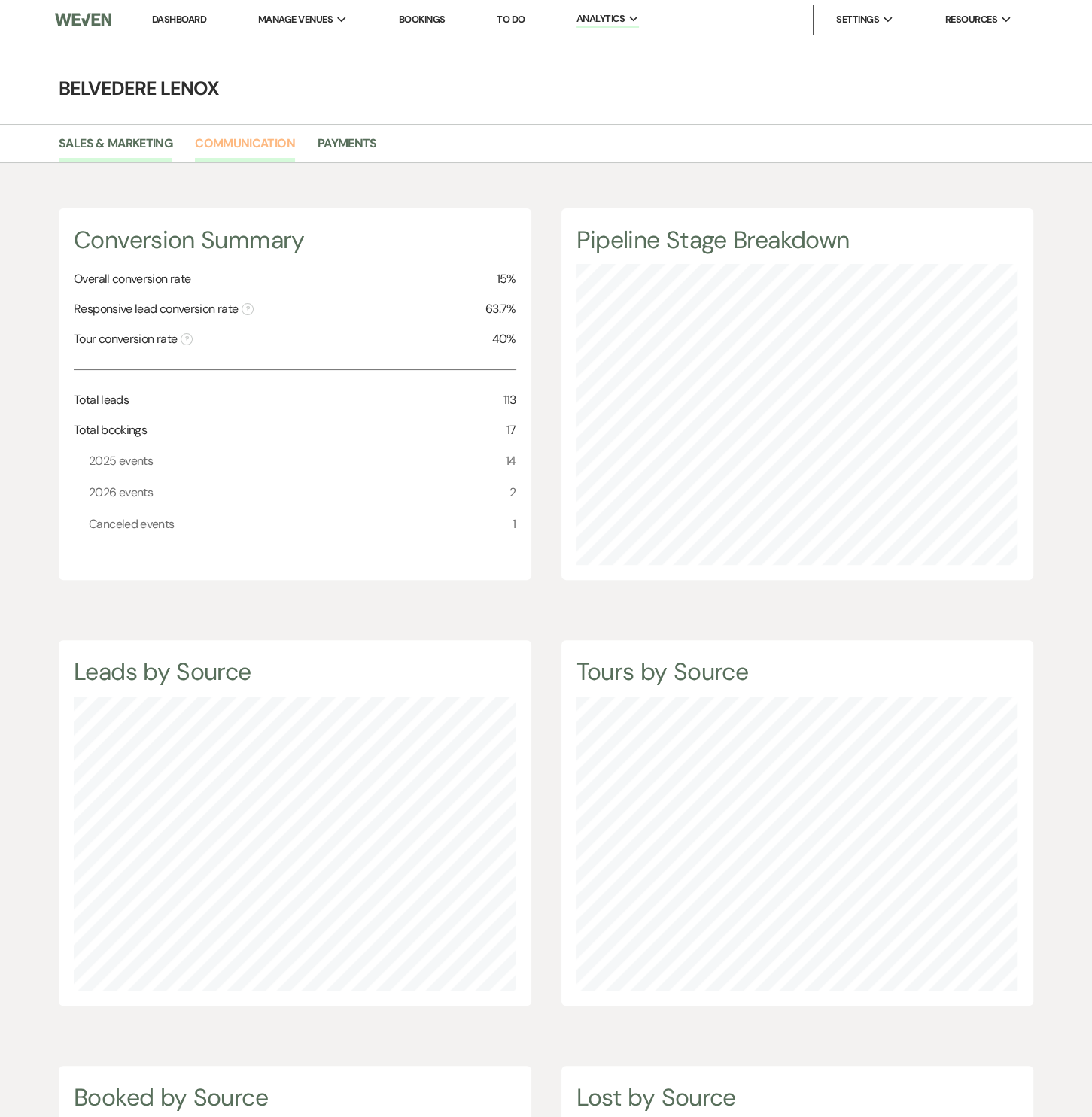
scroll to position [1116, 1091]
click at [335, 147] on link "Payments" at bounding box center [347, 148] width 60 height 29
select select "2025"
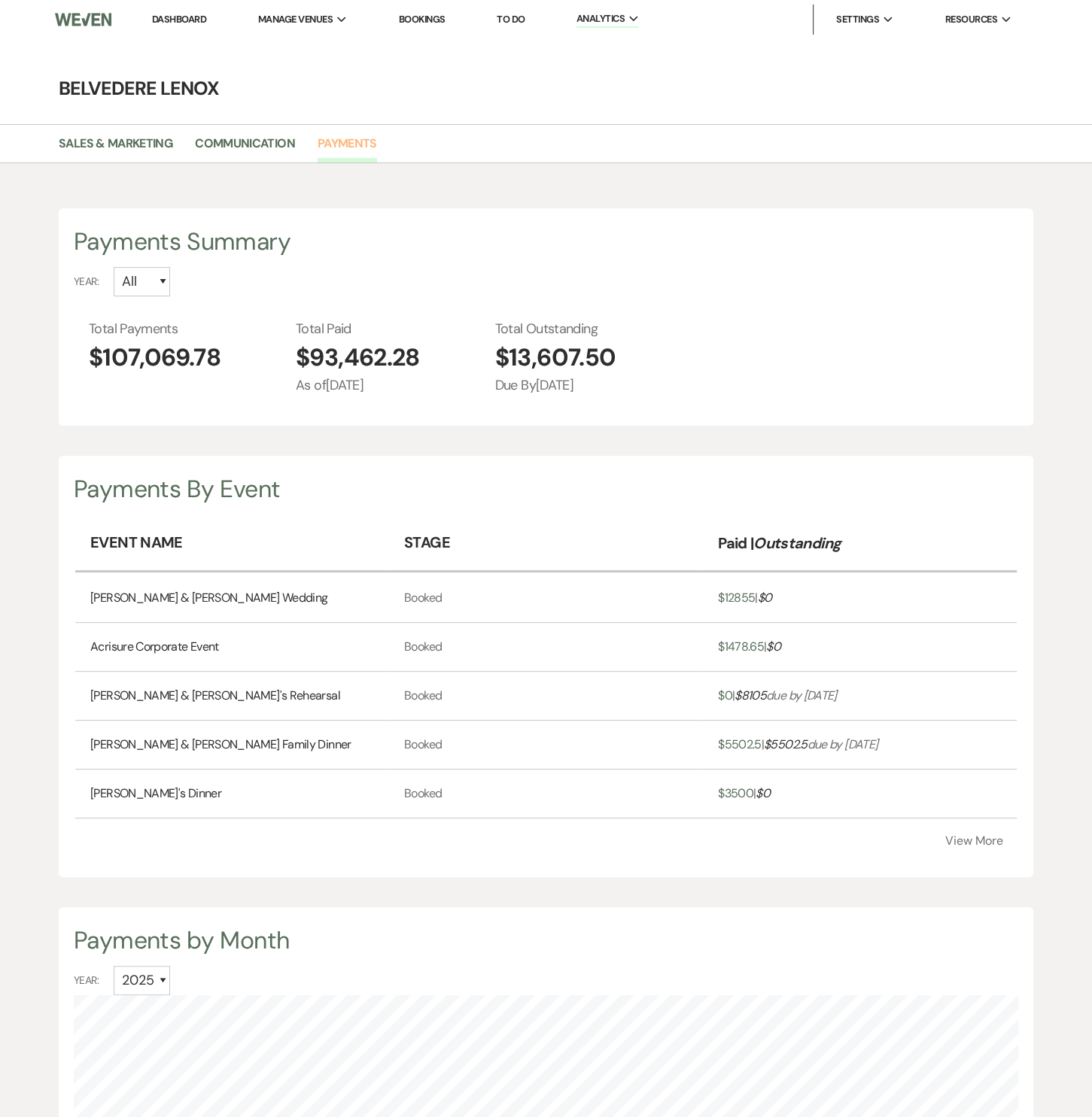
scroll to position [1116, 1091]
click at [968, 841] on button "View More" at bounding box center [974, 840] width 58 height 12
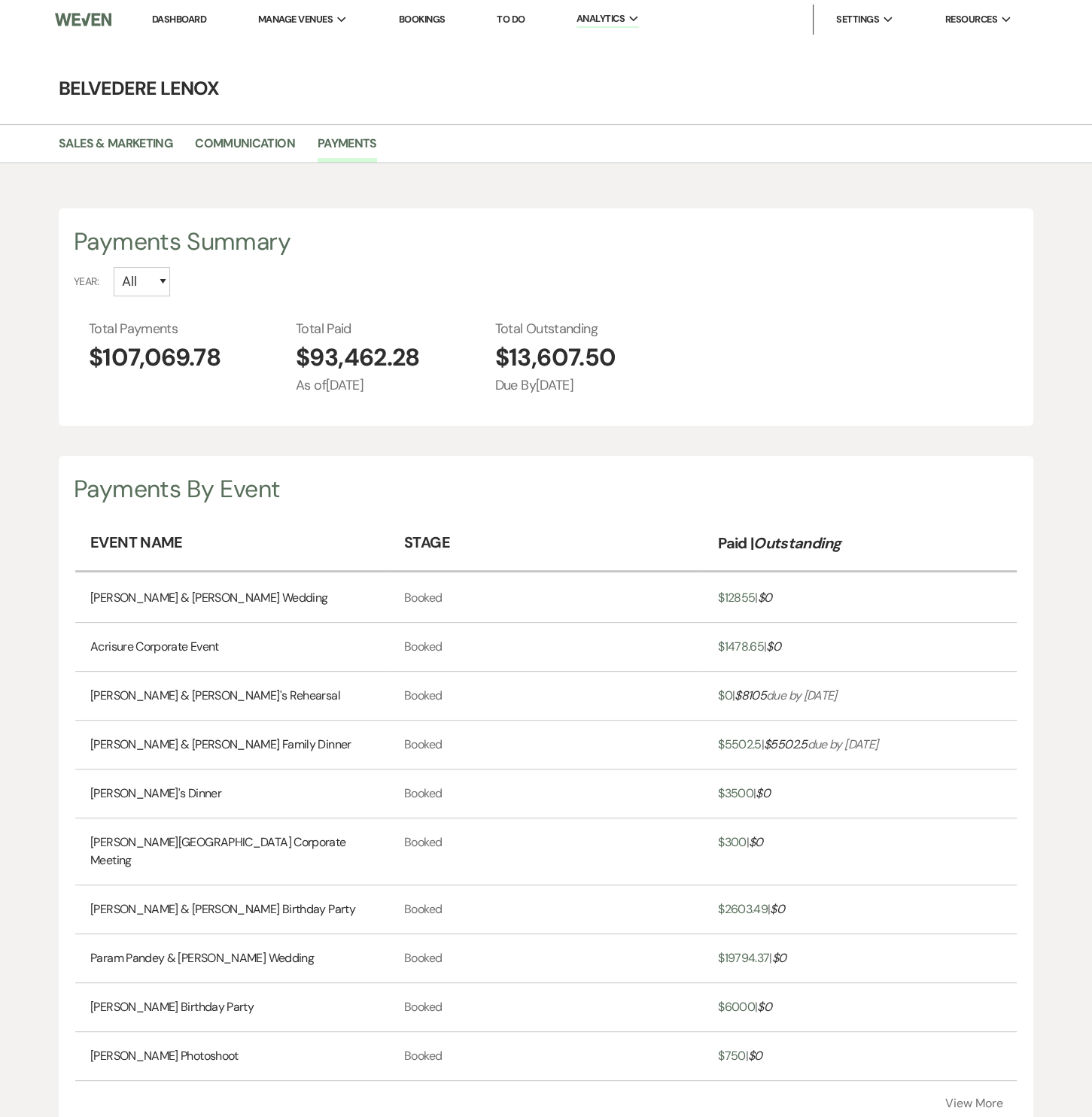
scroll to position [228, 0]
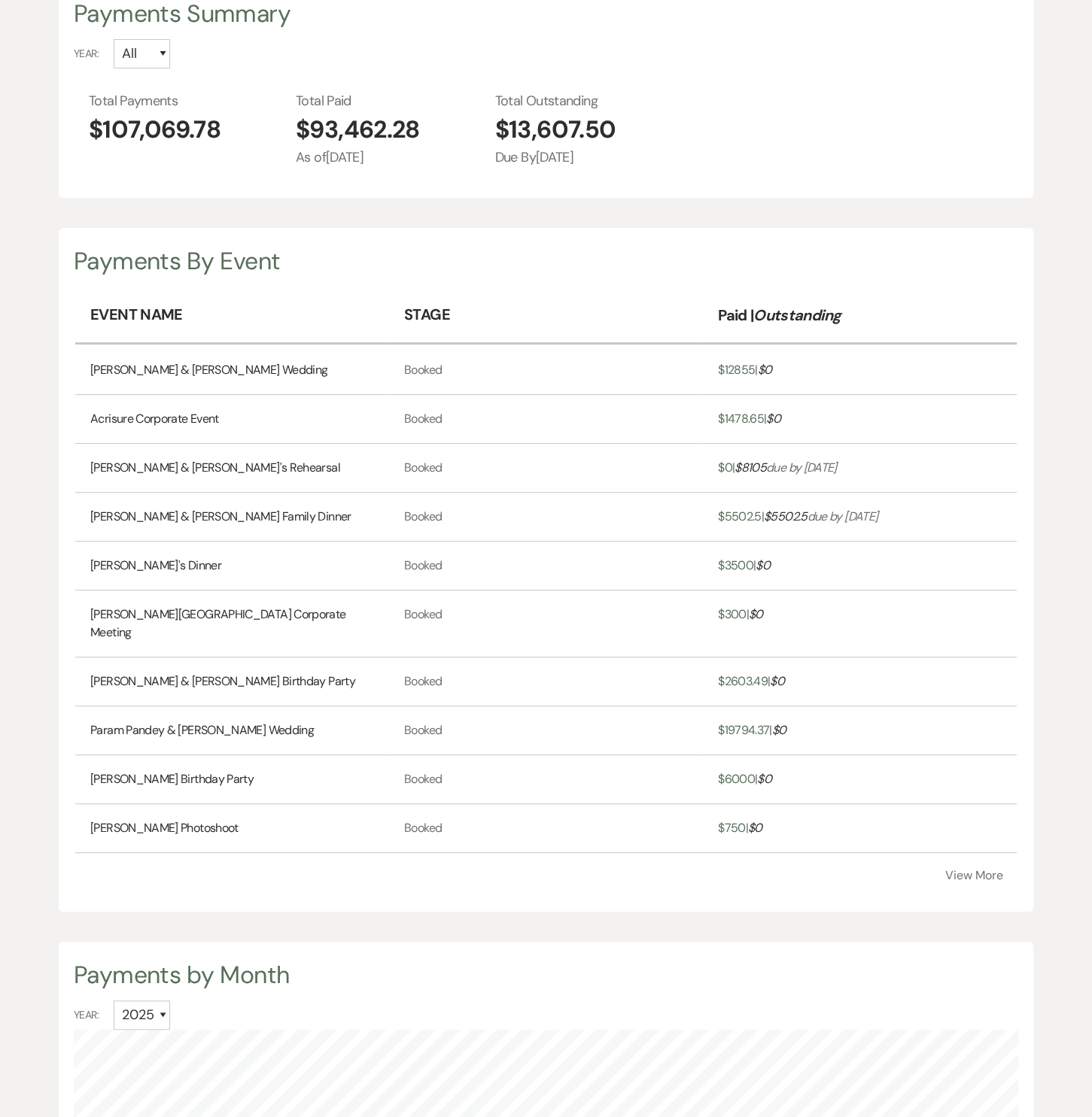
click at [971, 870] on button "View More" at bounding box center [974, 875] width 58 height 12
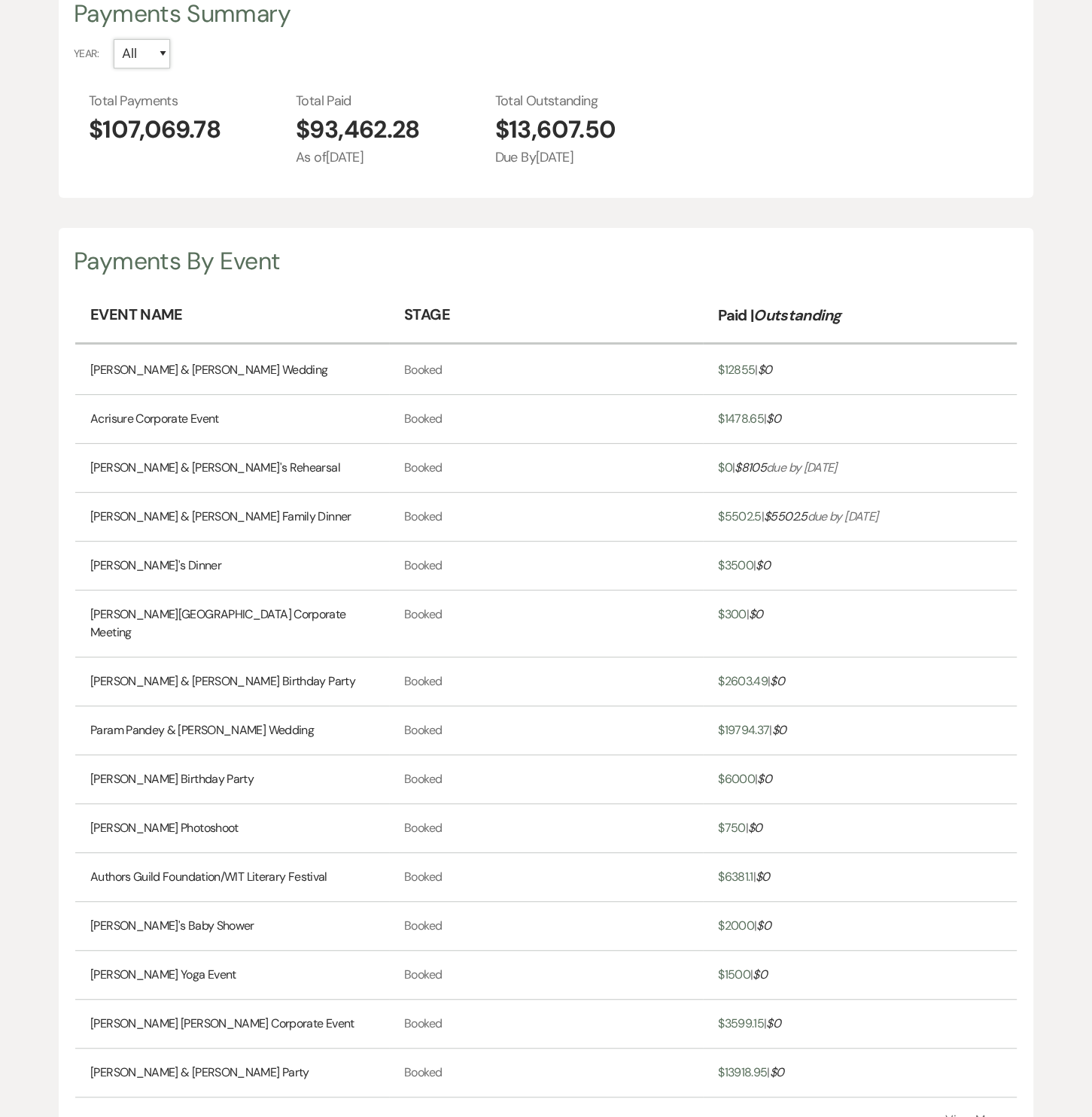
click at [137, 58] on select "All 2026 2025" at bounding box center [142, 53] width 57 height 30
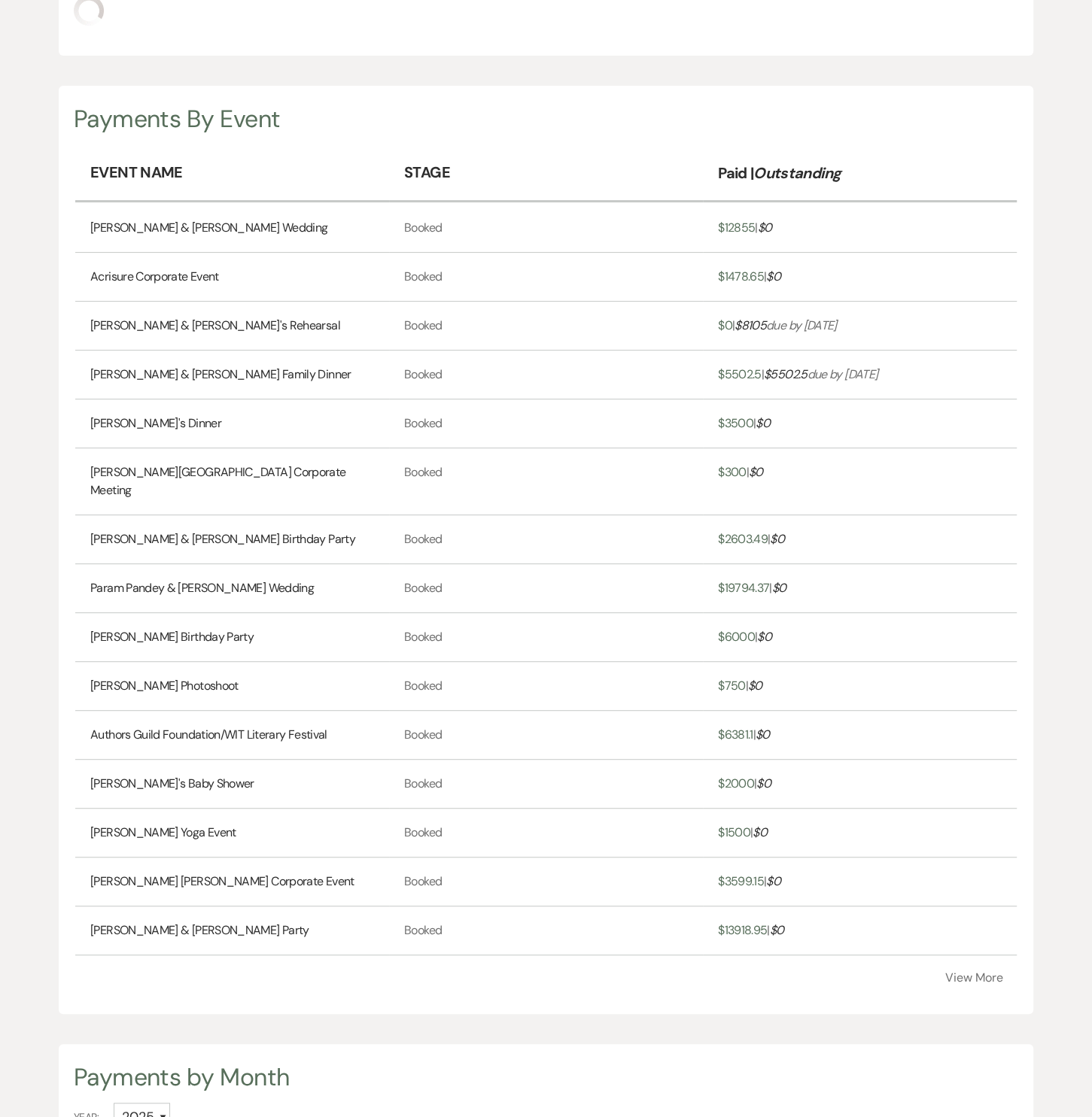
scroll to position [184, 0]
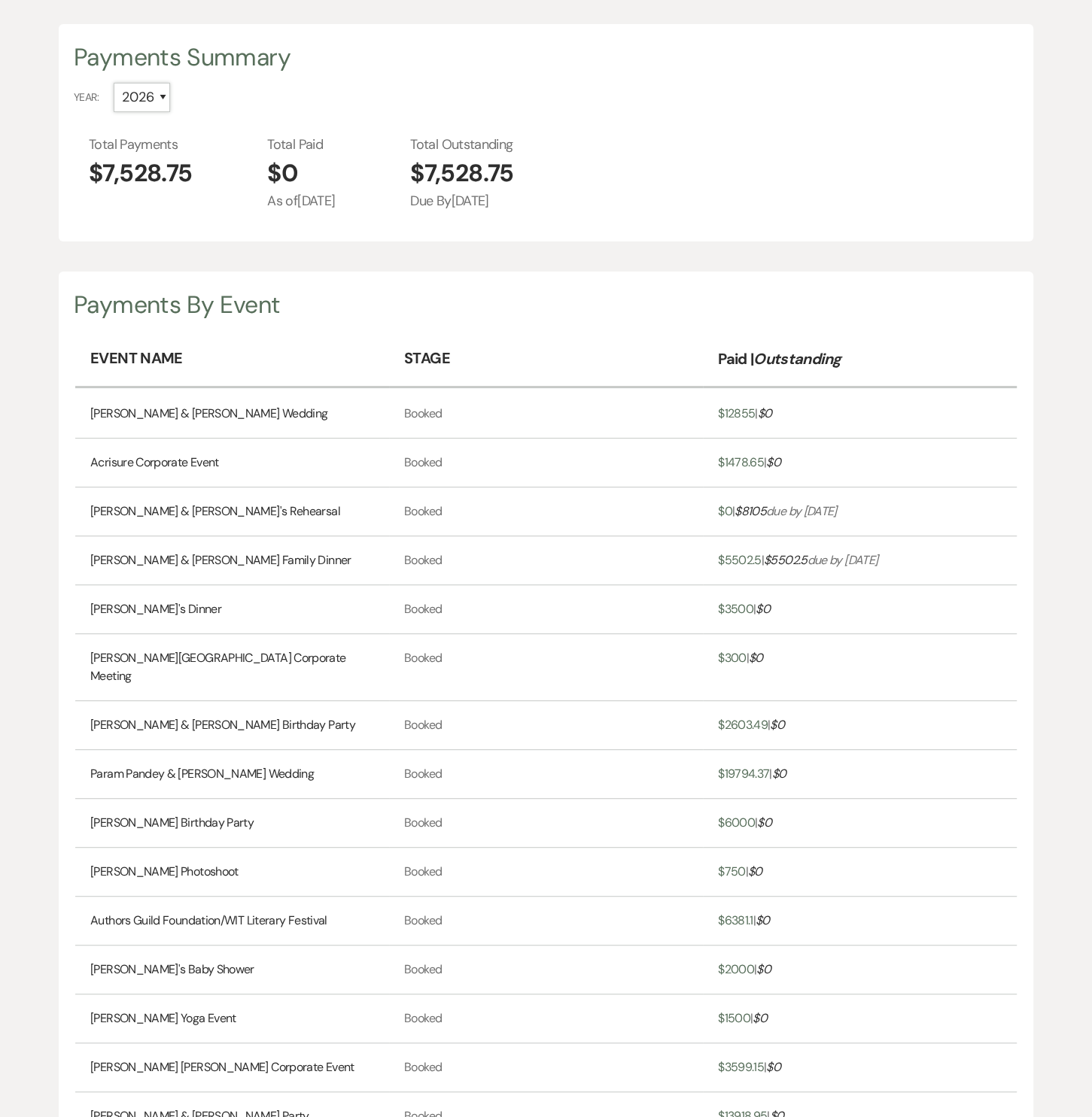
click at [134, 95] on select "All 2026 2025" at bounding box center [142, 97] width 57 height 30
select select "2025"
click at [114, 83] on select "All 2026 2025" at bounding box center [142, 97] width 57 height 30
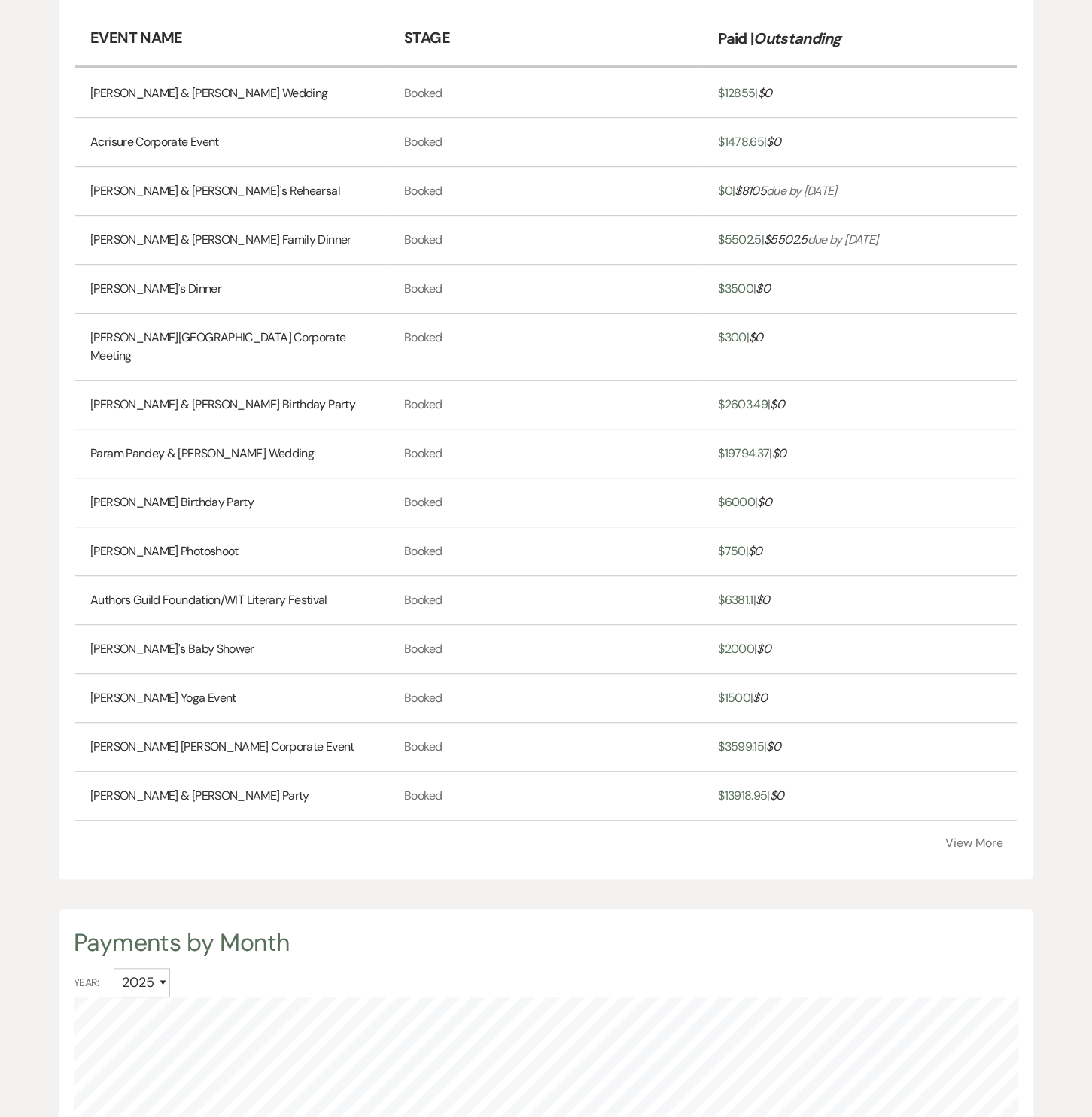
scroll to position [412, 0]
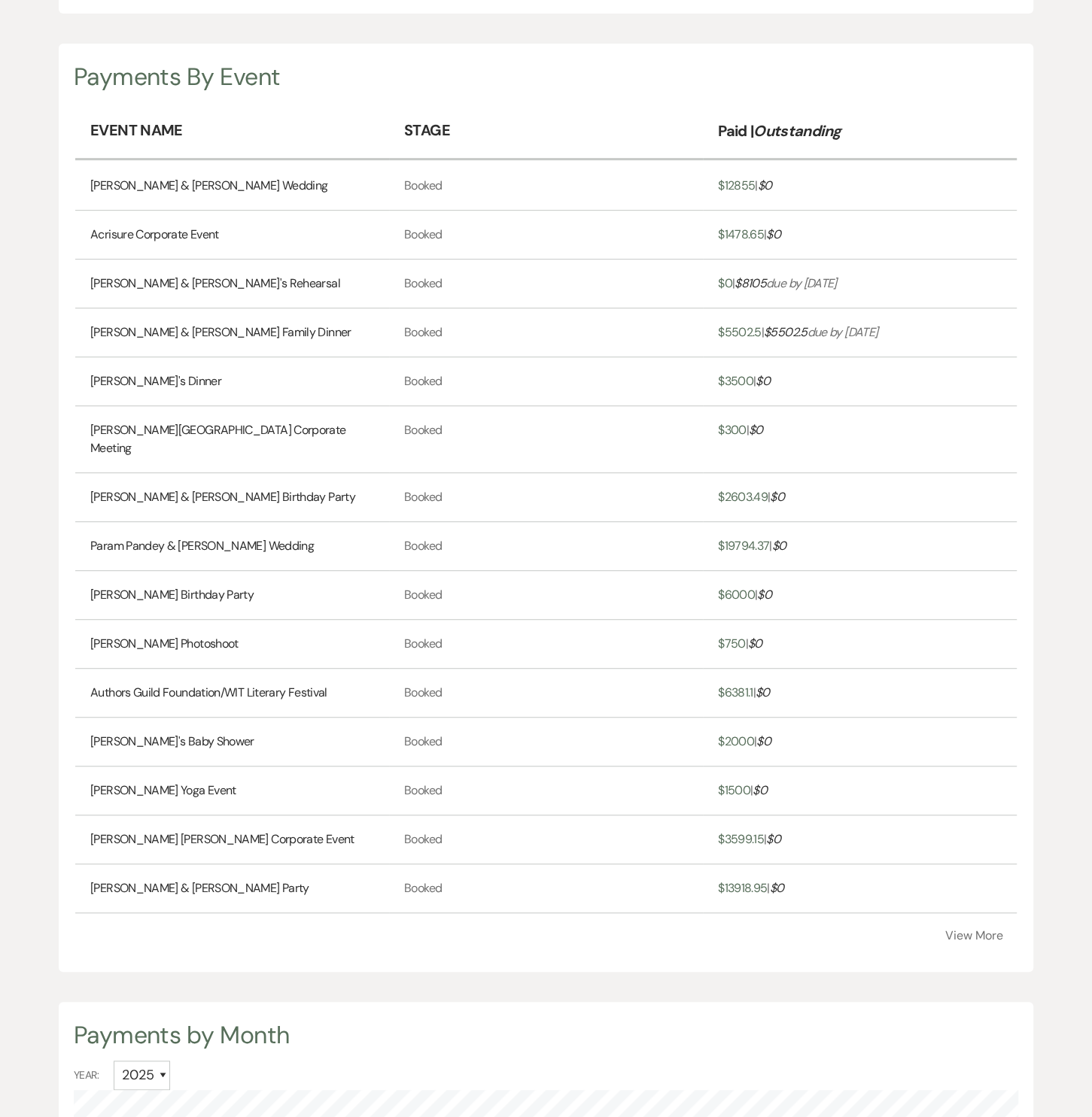
click at [977, 930] on button "View More" at bounding box center [974, 936] width 58 height 12
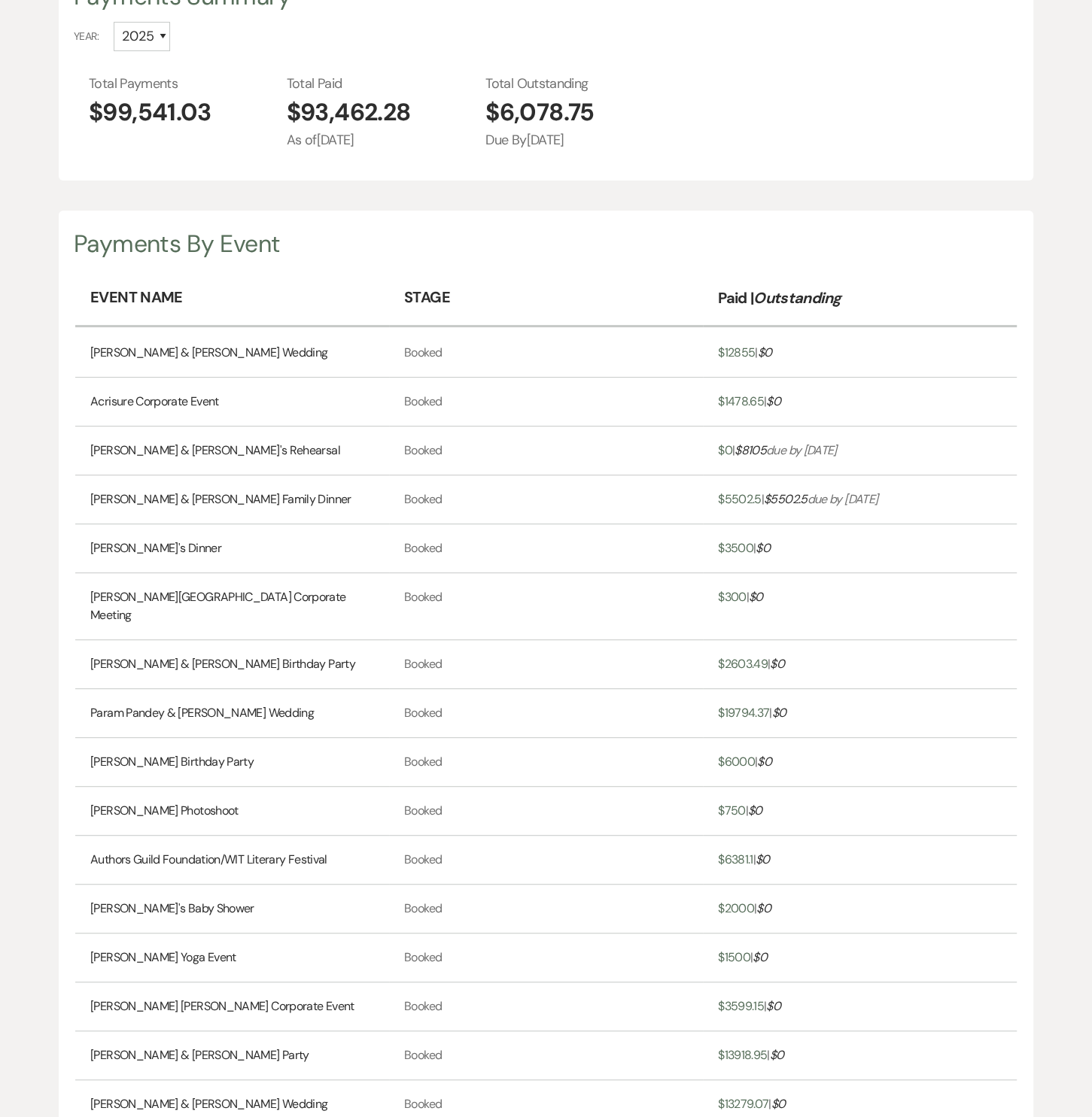
scroll to position [0, 0]
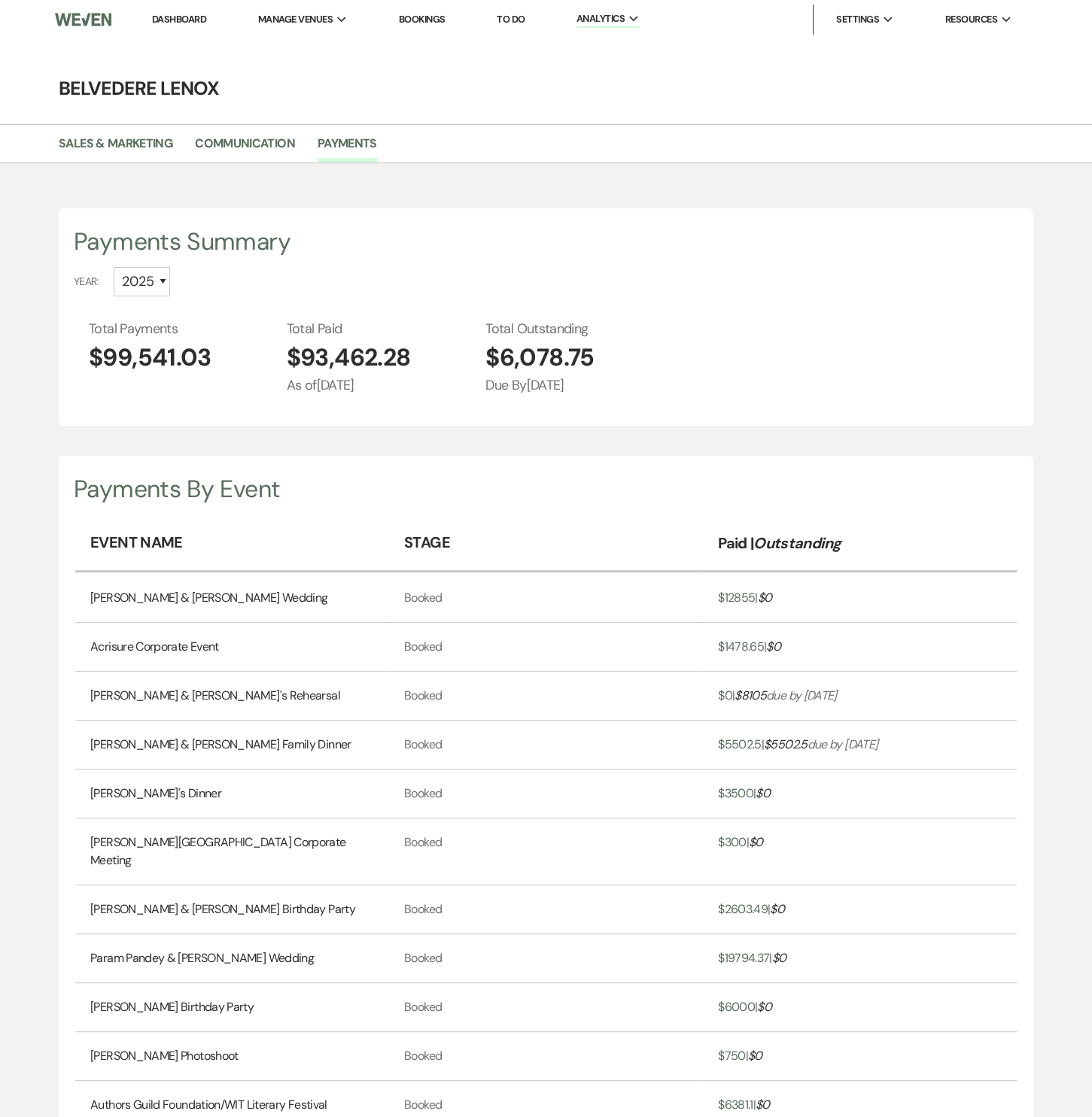
click at [106, 24] on img at bounding box center [83, 19] width 57 height 32
